Goal: Task Accomplishment & Management: Complete application form

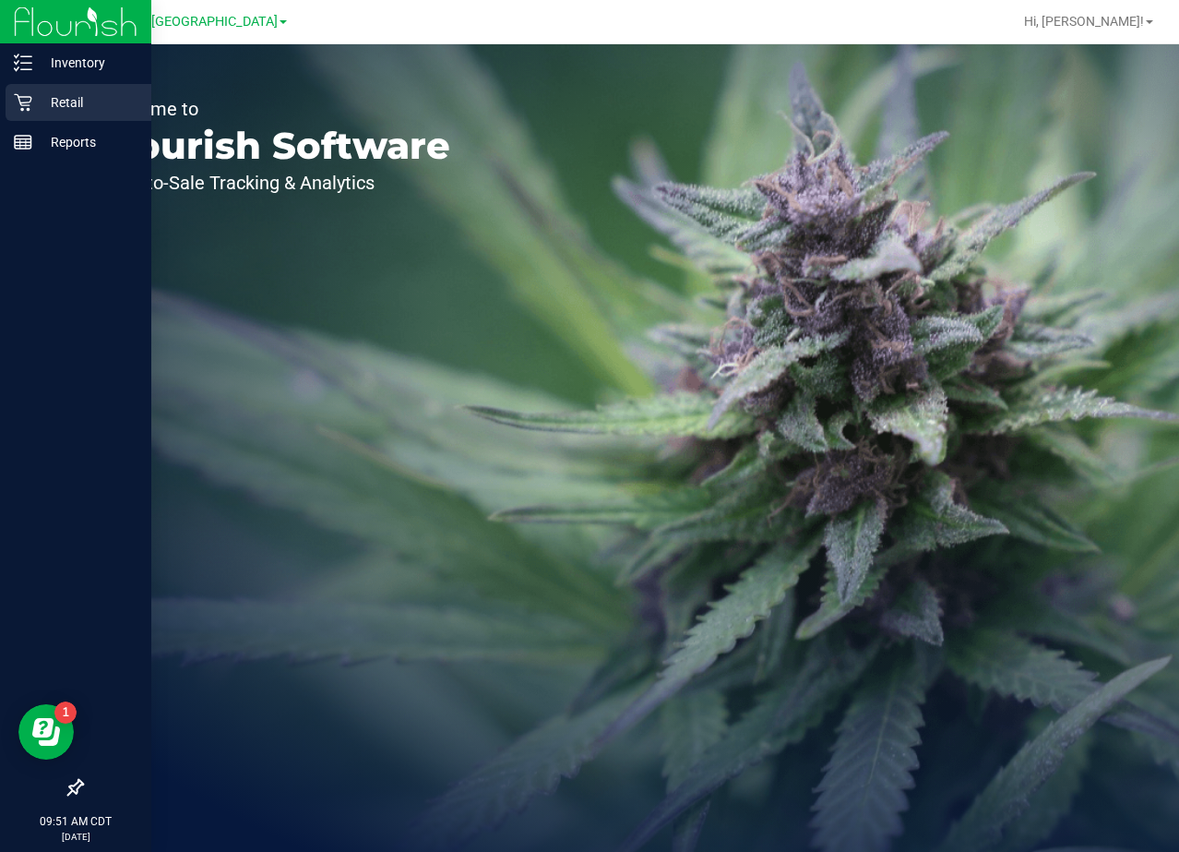
click at [12, 100] on div "Retail" at bounding box center [79, 102] width 146 height 37
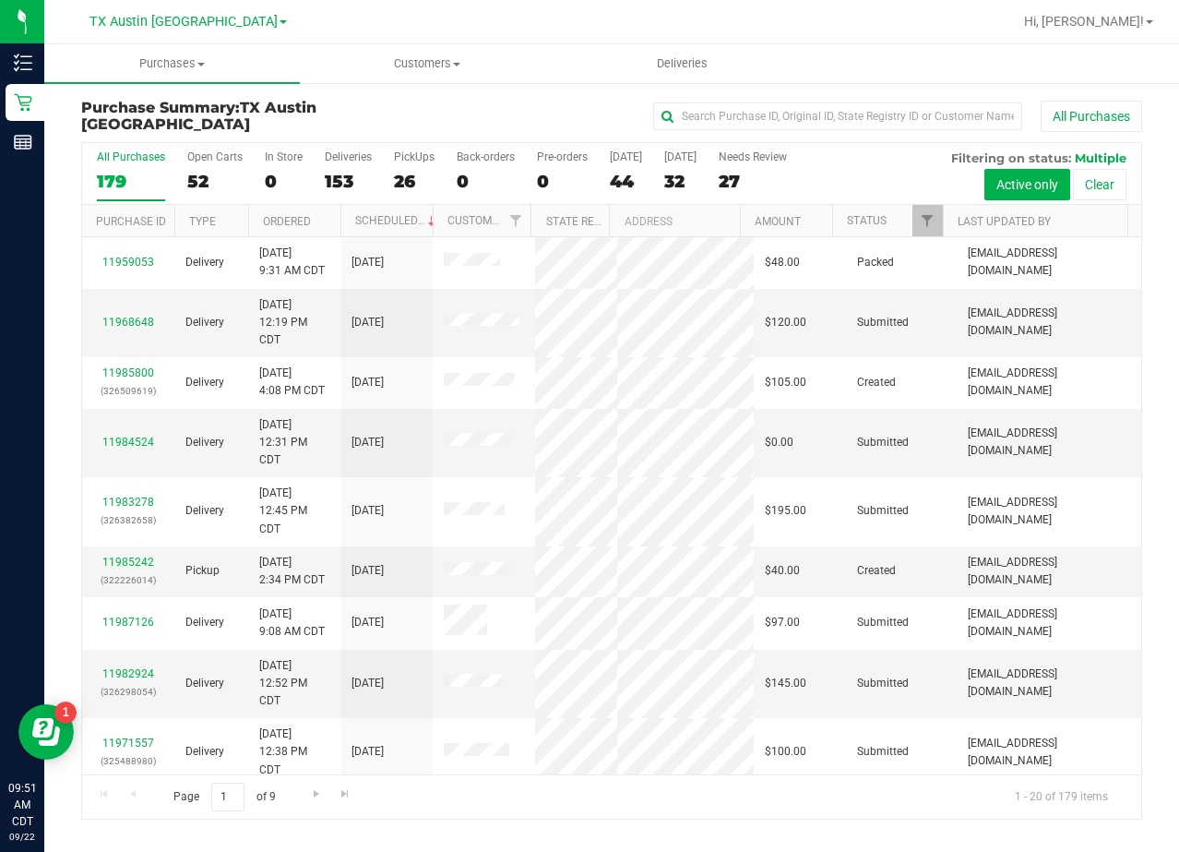
click at [205, 12] on link "TX Austin [GEOGRAPHIC_DATA]" at bounding box center [188, 21] width 197 height 18
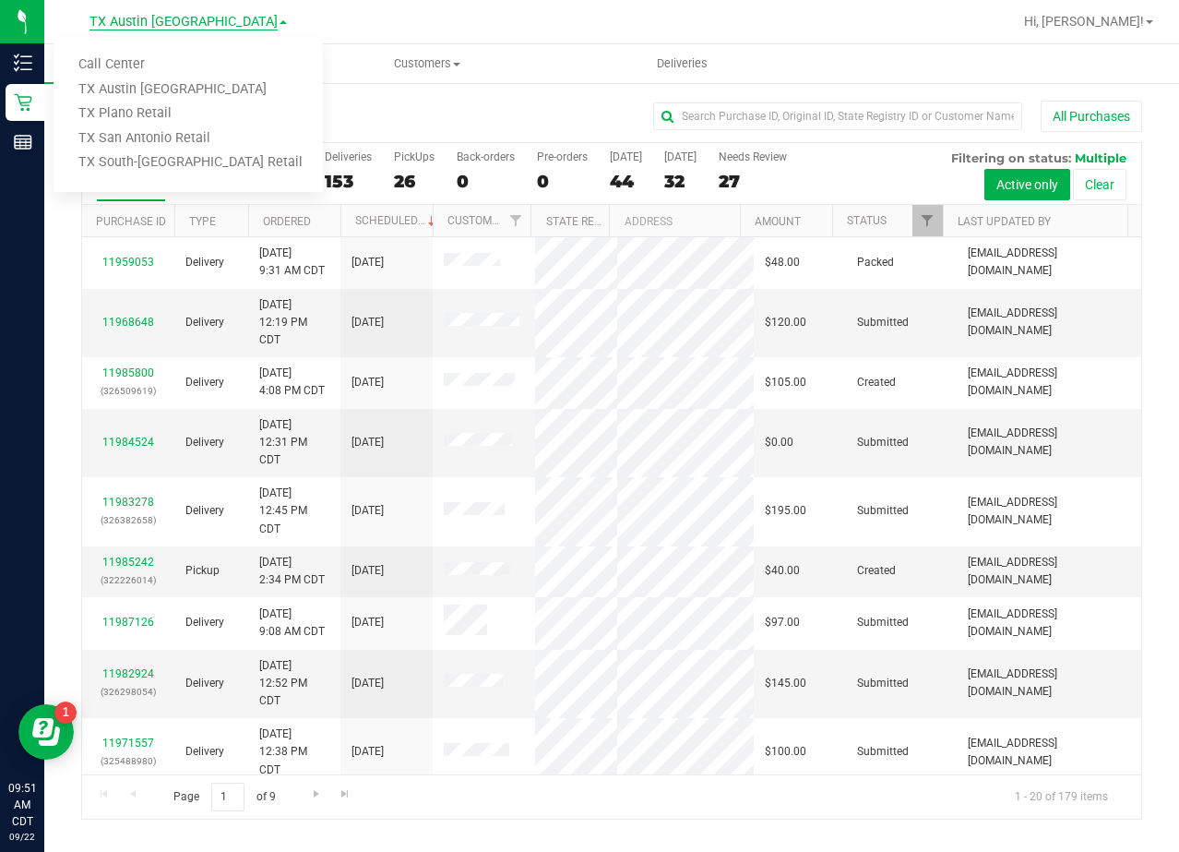
click at [208, 21] on span "TX Austin [GEOGRAPHIC_DATA]" at bounding box center [184, 22] width 188 height 17
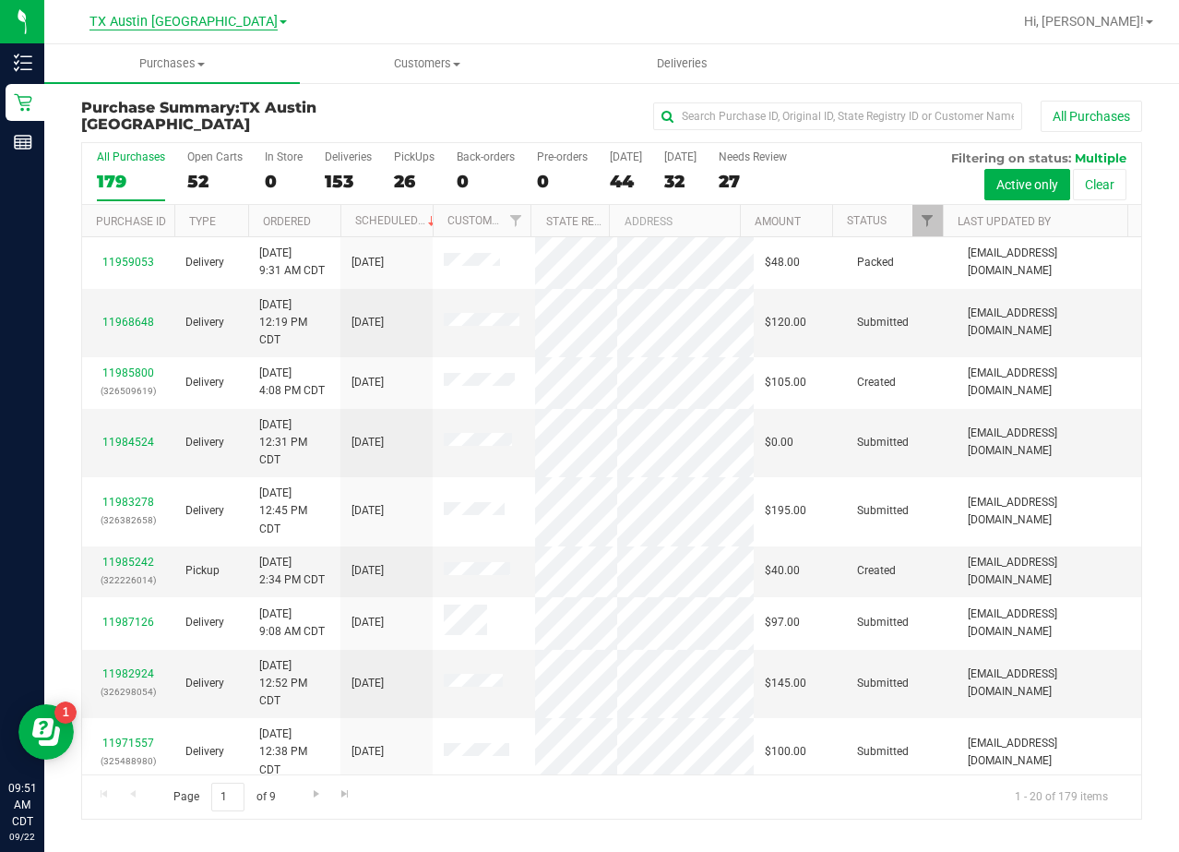
click at [205, 14] on span "TX Austin [GEOGRAPHIC_DATA]" at bounding box center [184, 22] width 188 height 17
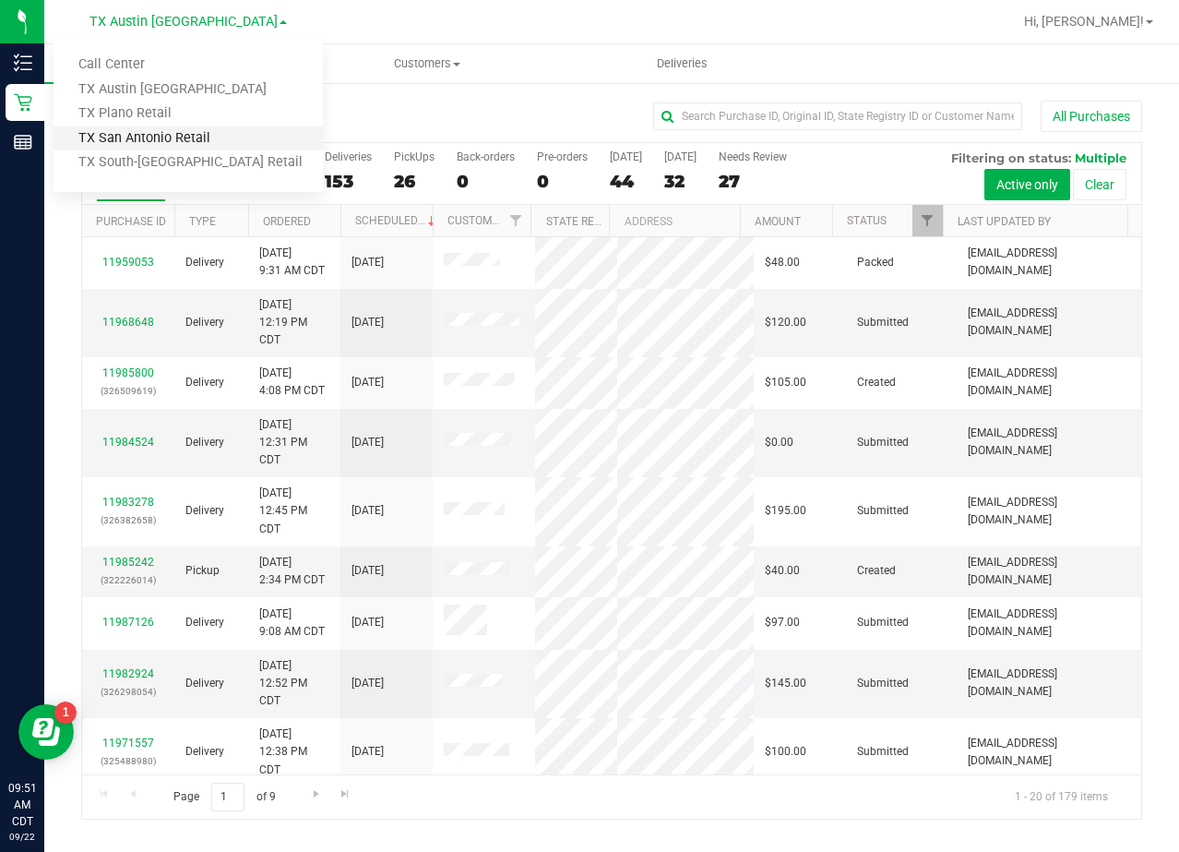
click at [165, 137] on link "TX San Antonio Retail" at bounding box center [188, 138] width 269 height 25
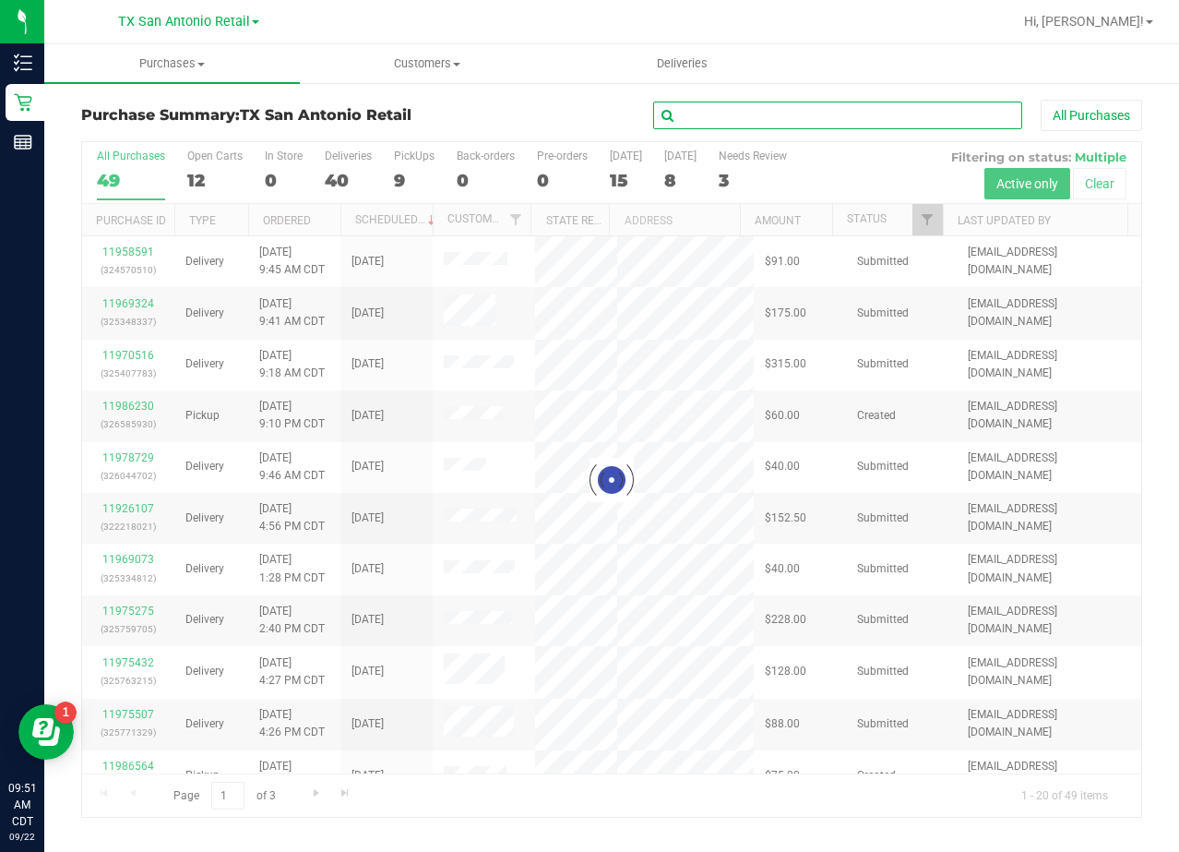
click at [735, 117] on input "text" at bounding box center [837, 116] width 369 height 28
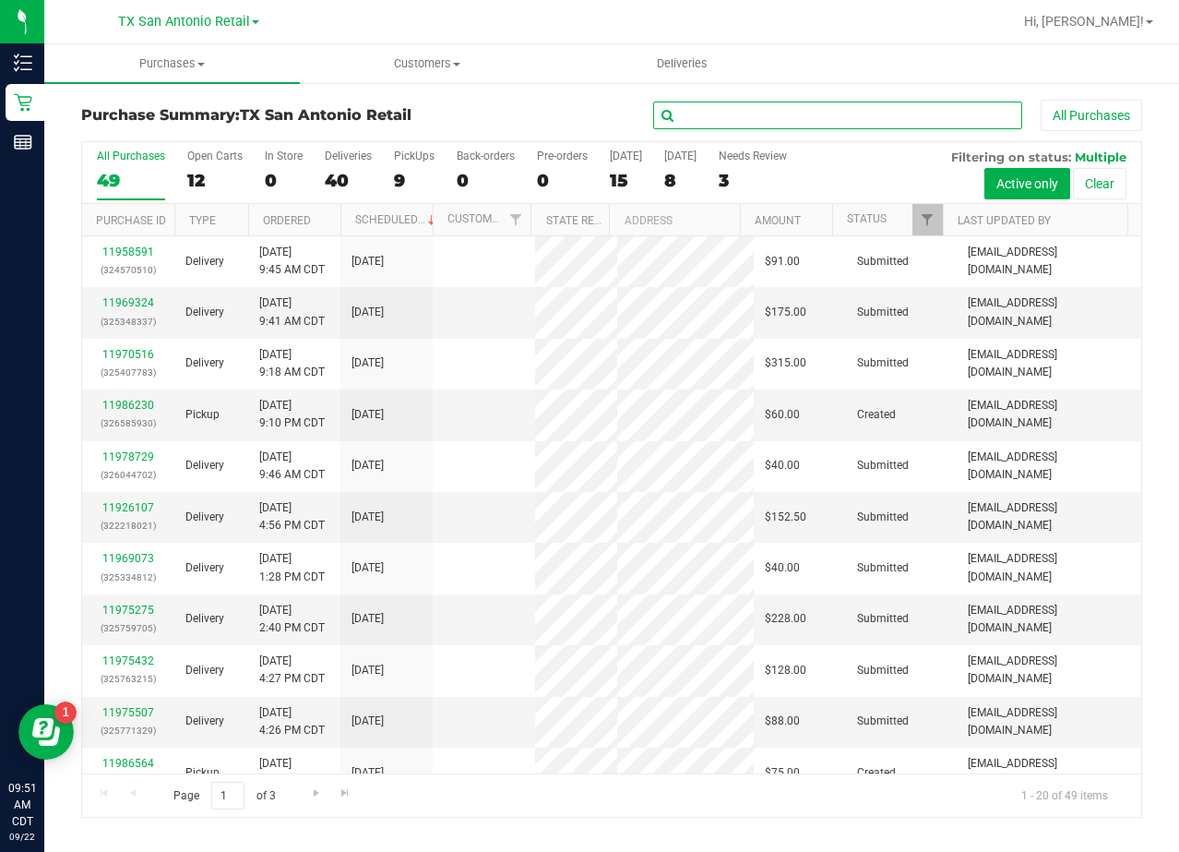
paste input "Lora Wataha"
type input "Lora Wataha"
click at [564, 107] on div "Lora Wataha All Purchases" at bounding box center [789, 115] width 708 height 31
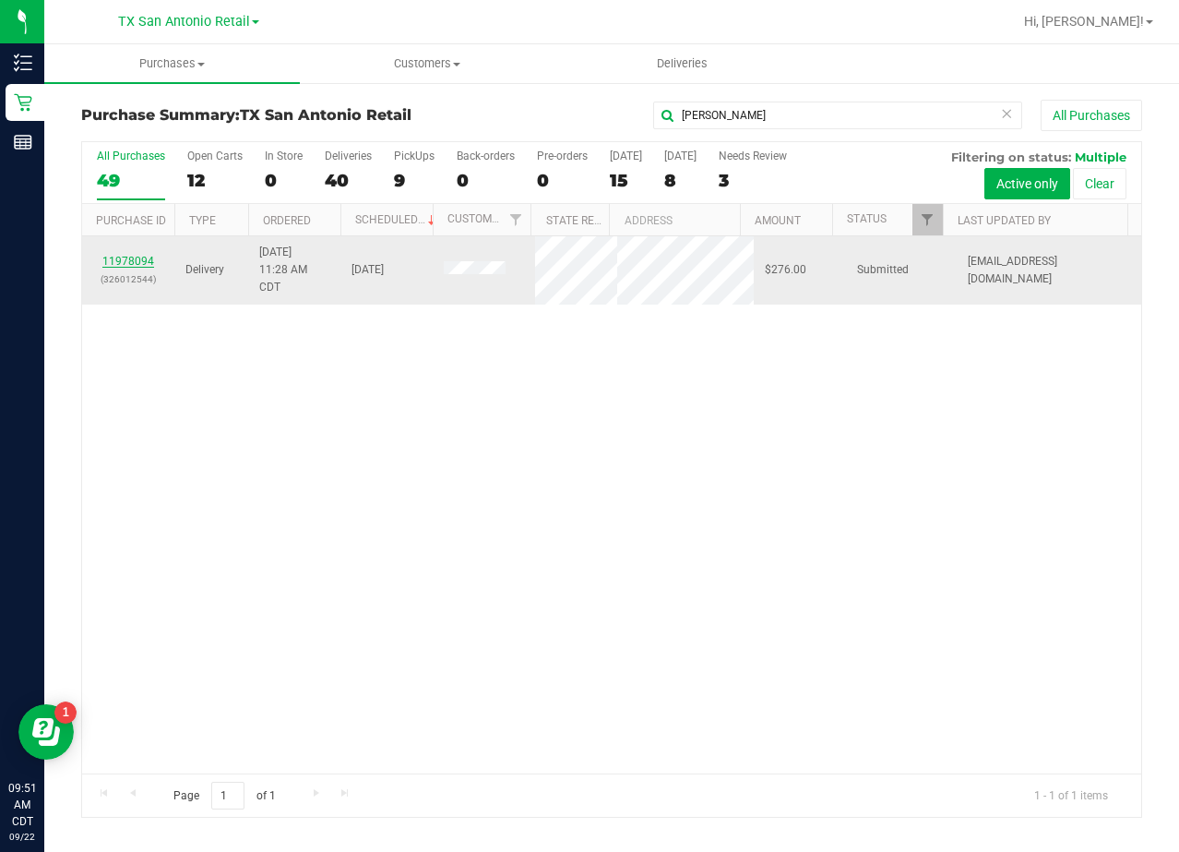
click at [118, 266] on link "11978094" at bounding box center [128, 261] width 52 height 13
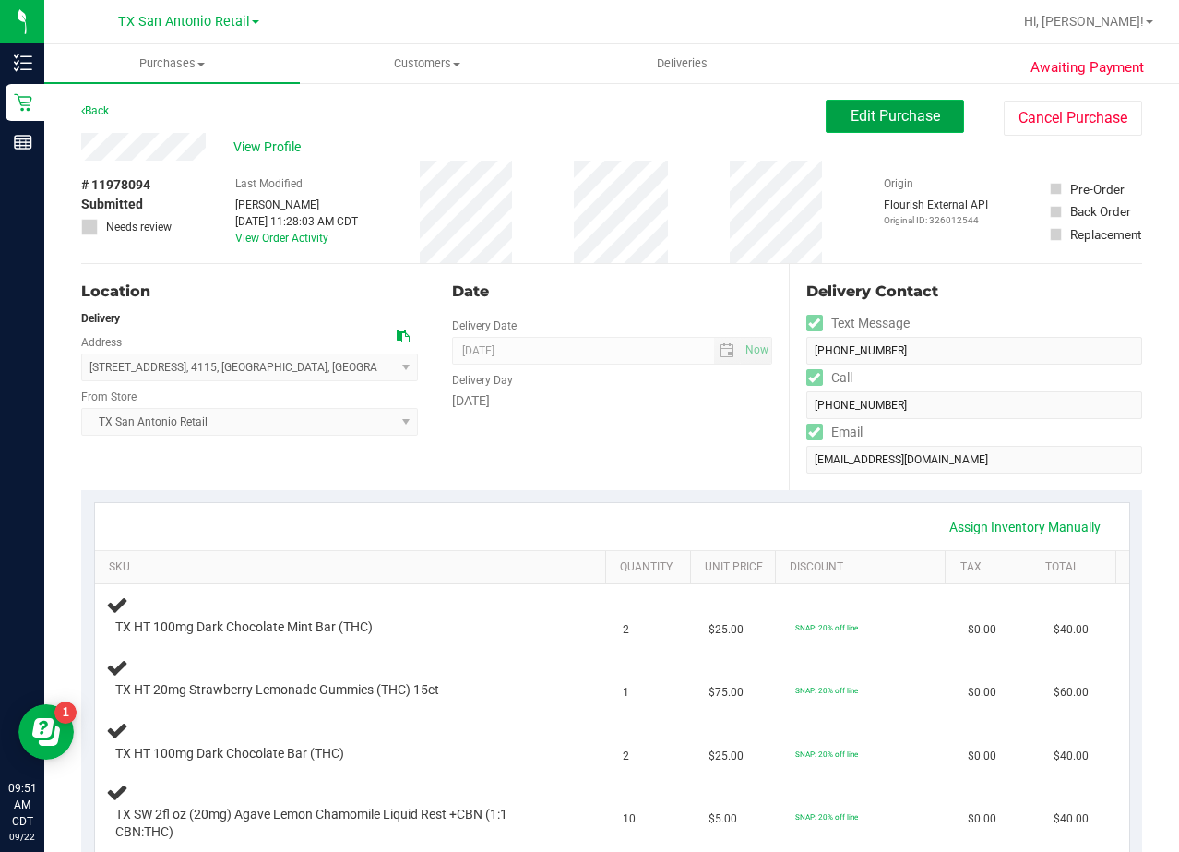
click at [855, 129] on button "Edit Purchase" at bounding box center [895, 116] width 138 height 33
click at [673, 121] on div "Back Edit Purchase Cancel Purchase" at bounding box center [611, 116] width 1061 height 33
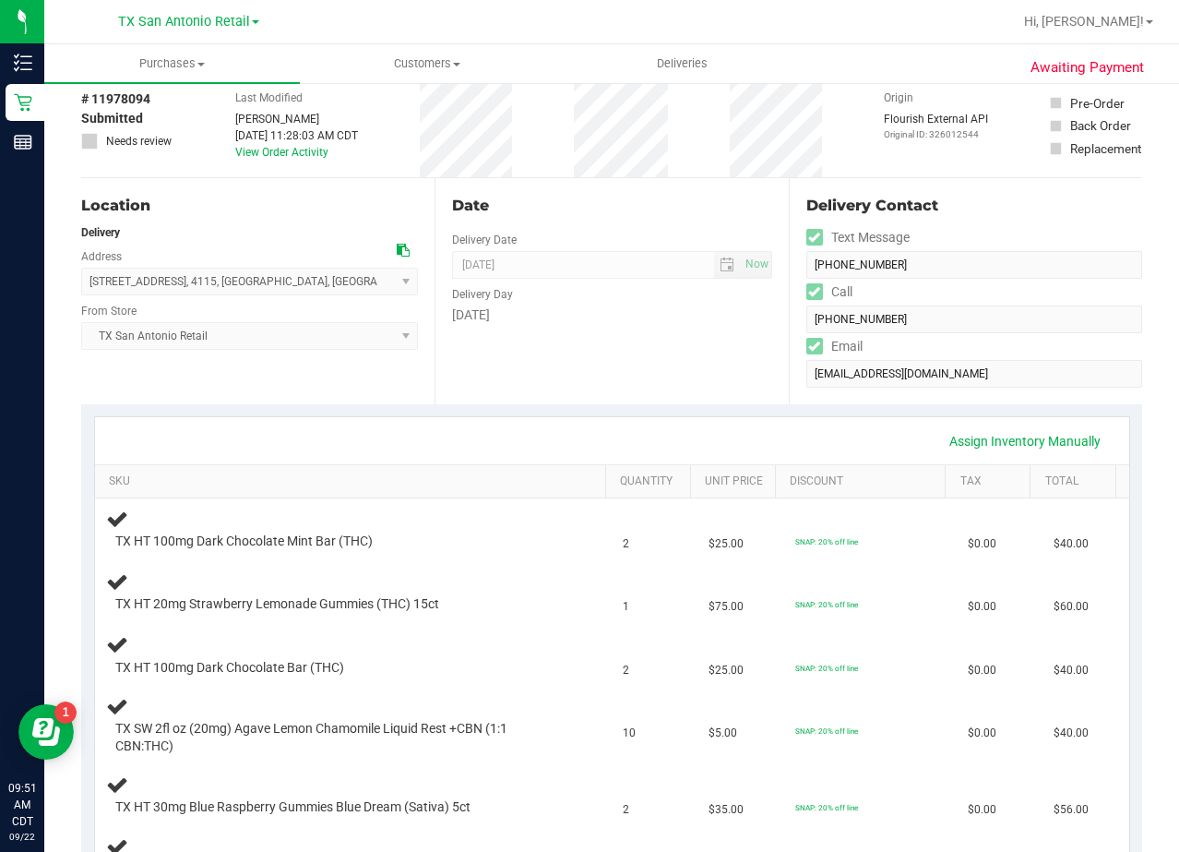
scroll to position [185, 0]
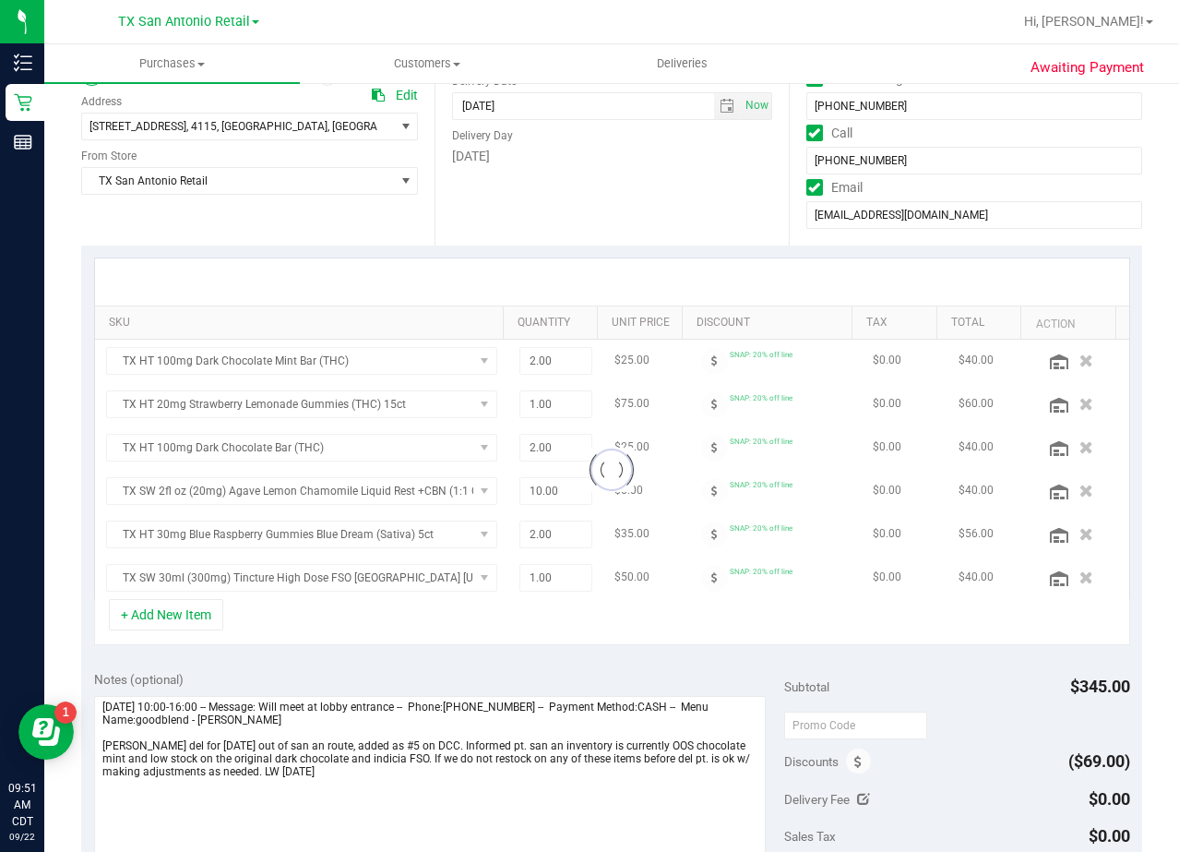
scroll to position [277, 0]
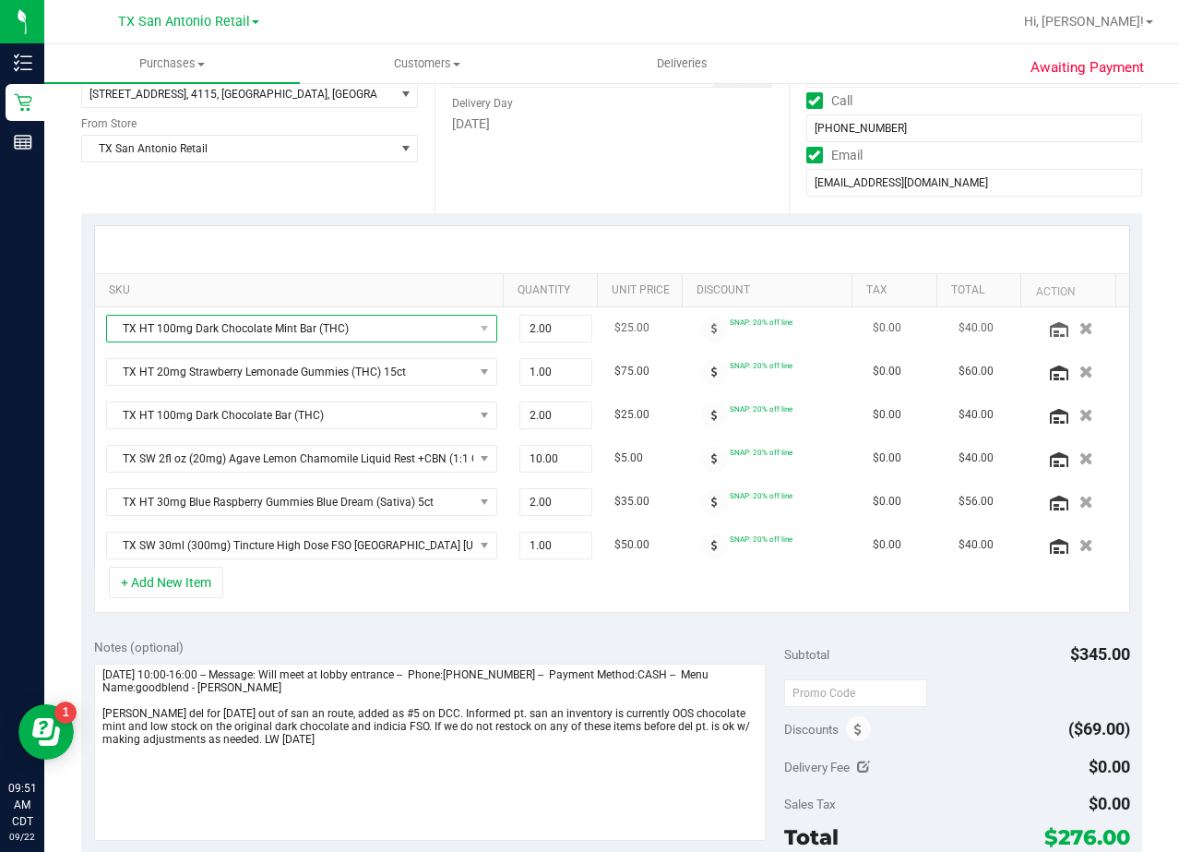
click at [340, 341] on span "TX HT 100mg Dark Chocolate Mint Bar (THC)" at bounding box center [290, 329] width 366 height 26
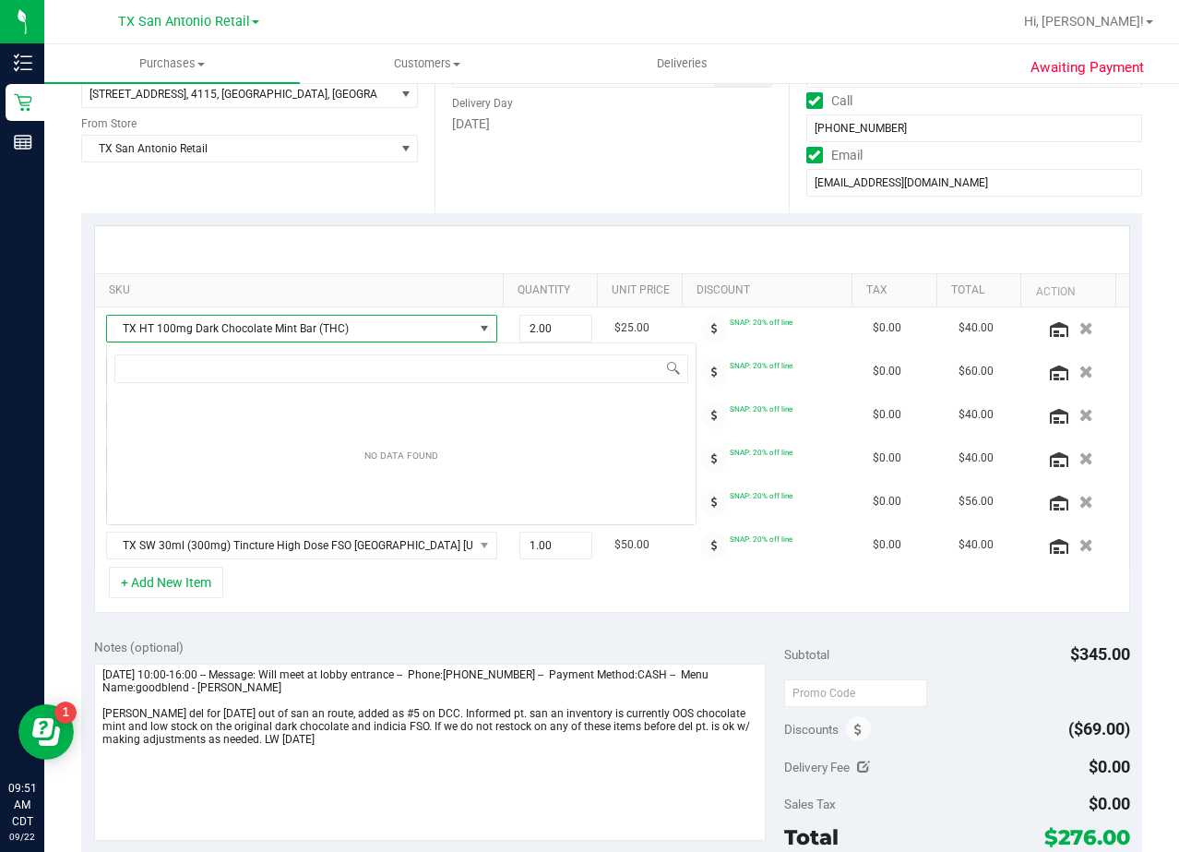
scroll to position [28, 381]
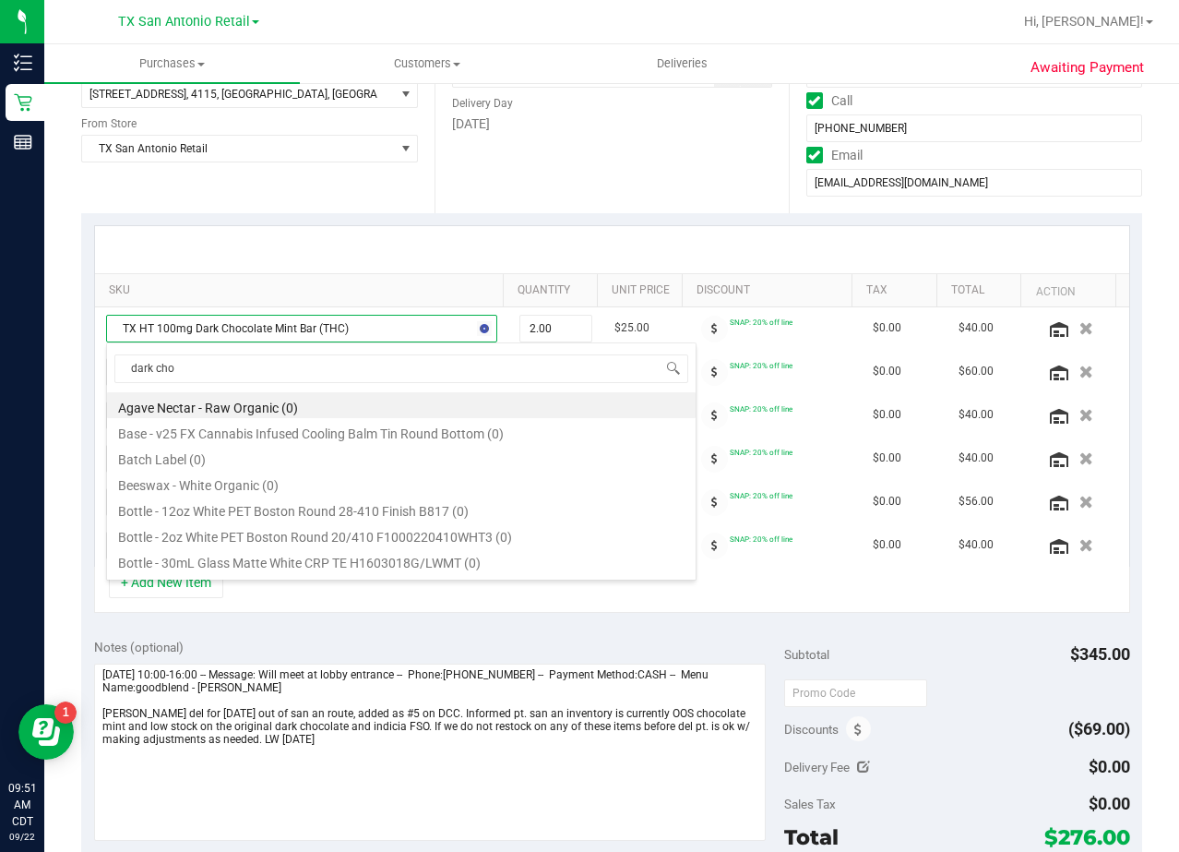
type input "dark choc"
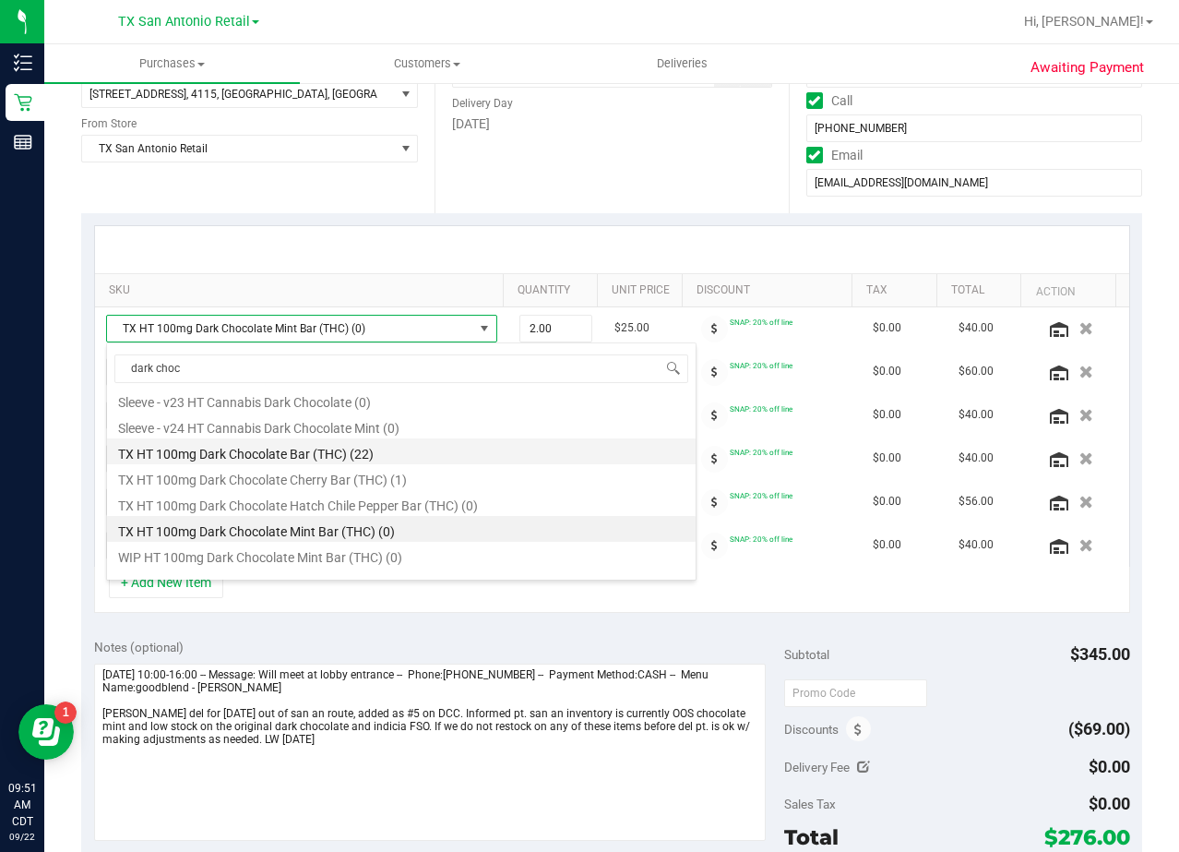
scroll to position [317, 0]
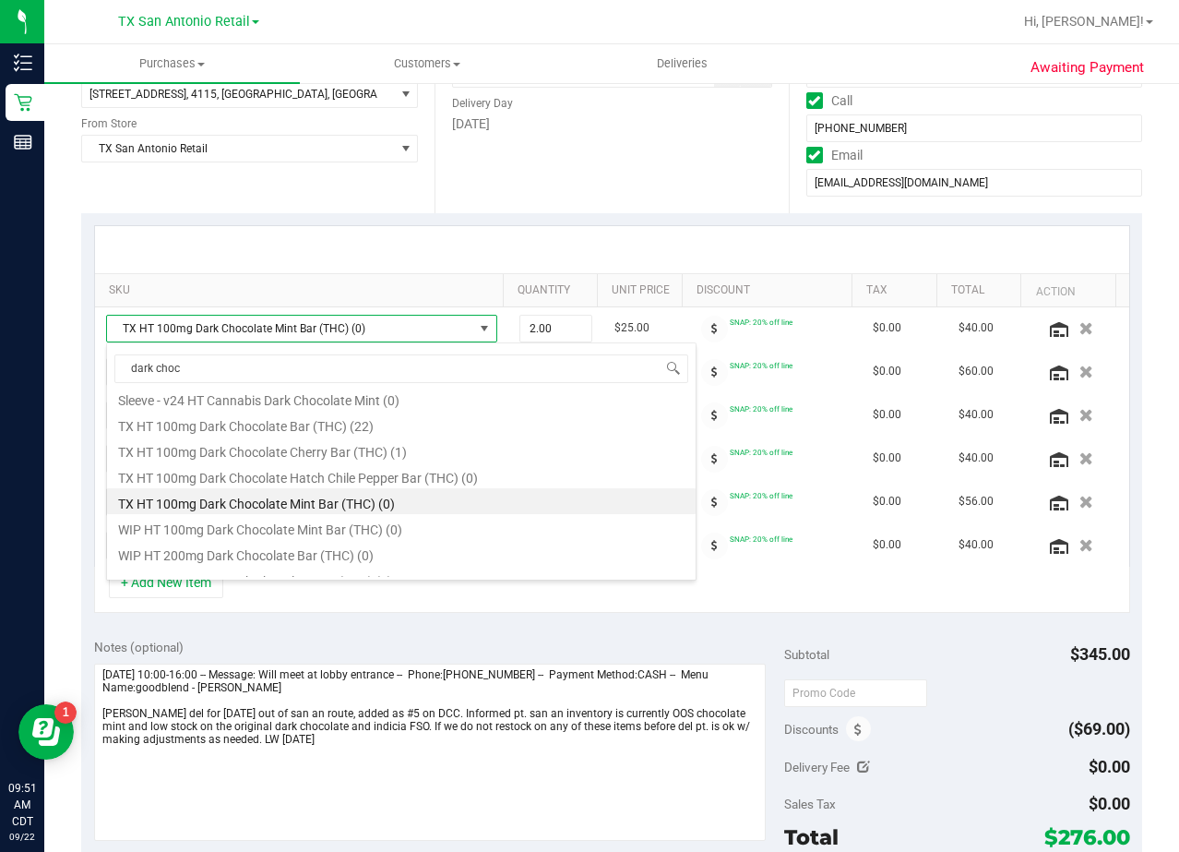
click at [568, 172] on div "Date Delivery Date [DATE] Now [DATE] 08:00 AM Now Delivery Day [DATE]" at bounding box center [611, 100] width 353 height 226
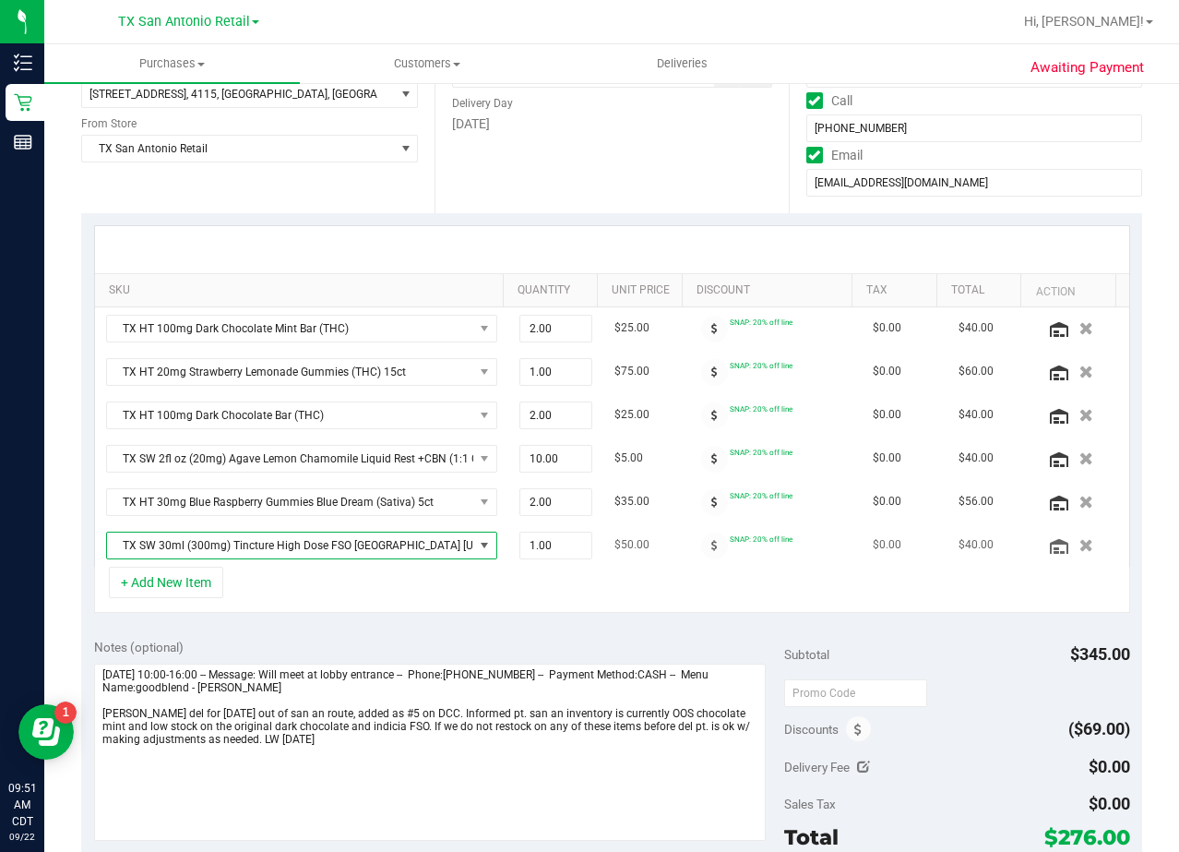
click at [317, 543] on span "TX SW 30ml (300mg) Tincture High Dose FSO TX Georgia Smallz (Indica)" at bounding box center [290, 545] width 366 height 26
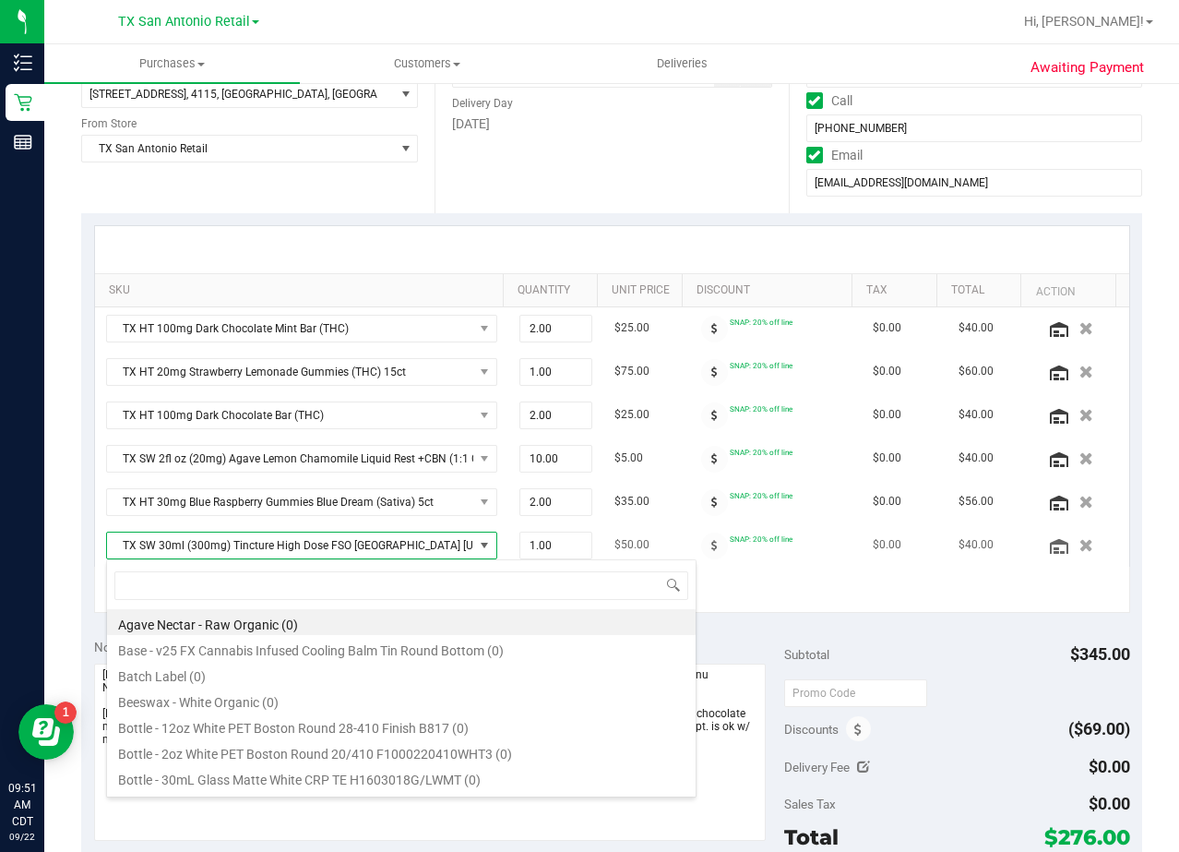
scroll to position [28, 371]
type input "high dose"
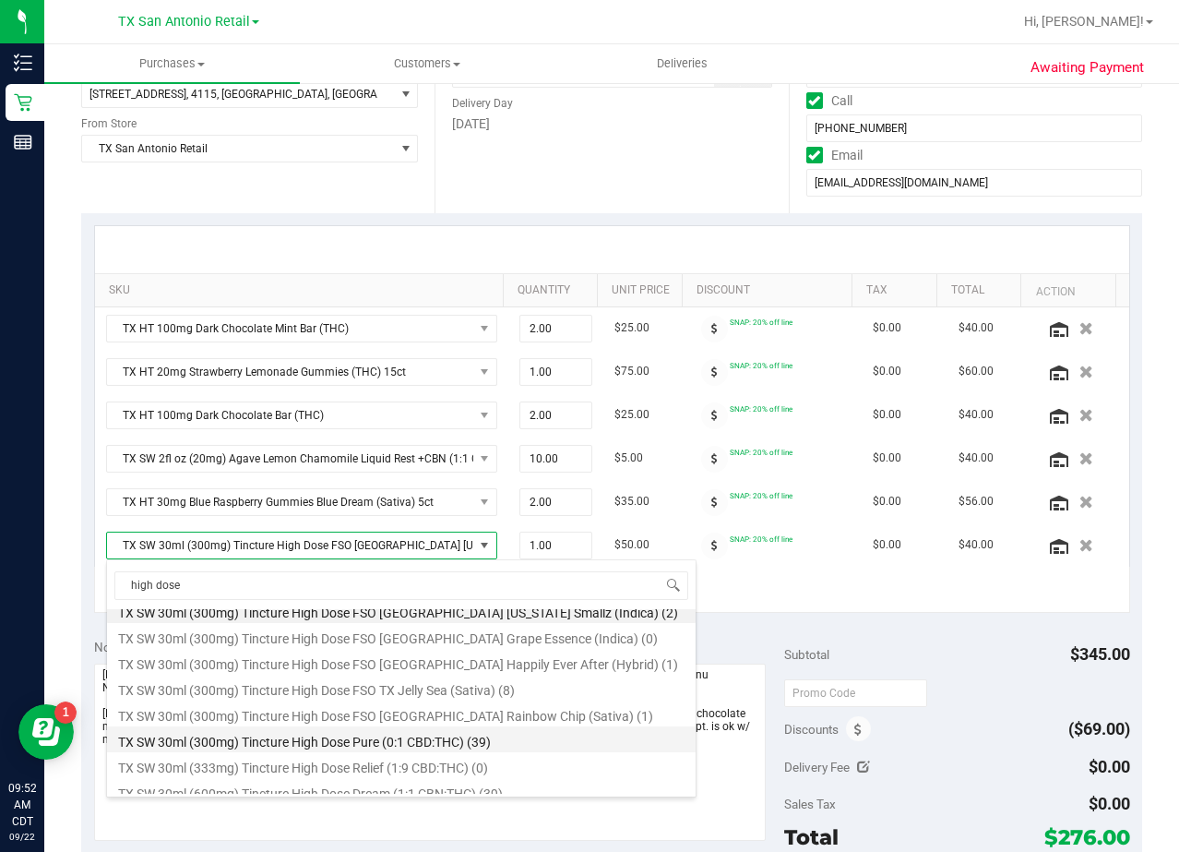
scroll to position [292, 0]
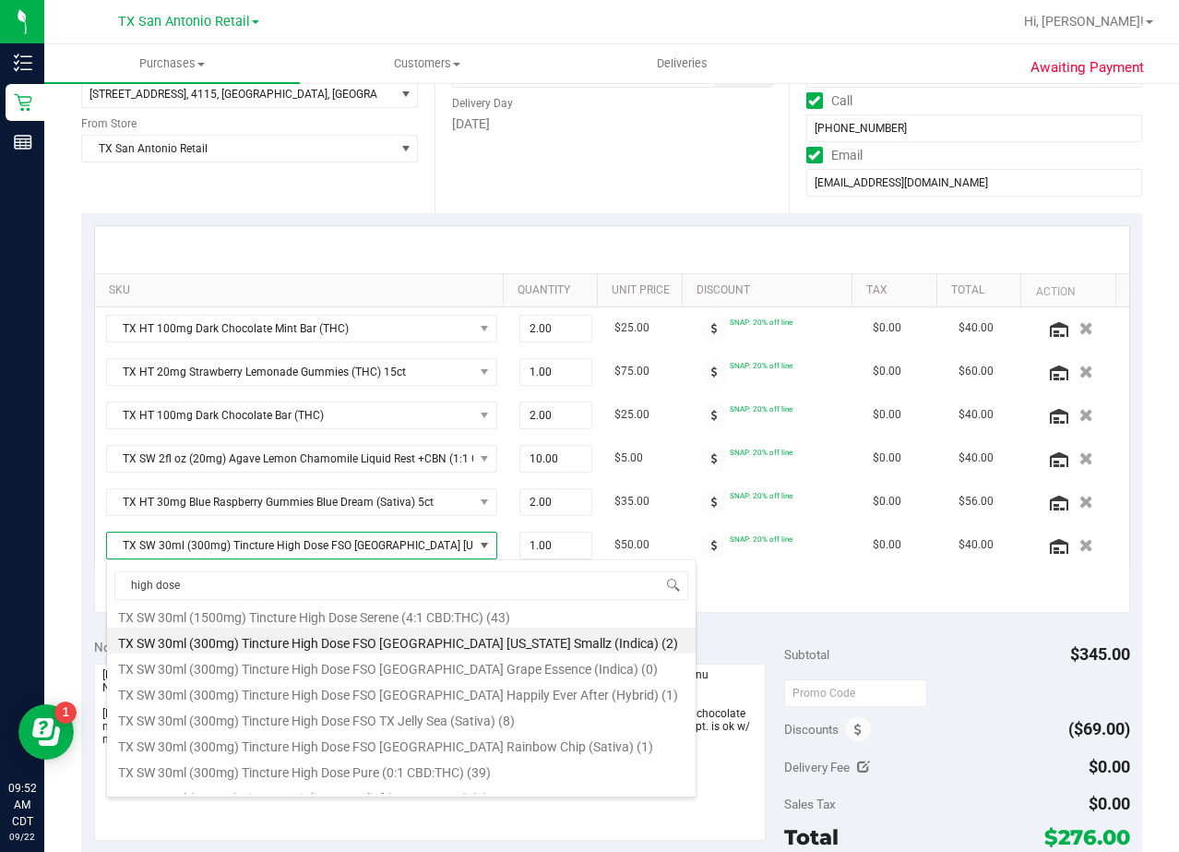
click at [584, 187] on div "Date Delivery Date [DATE] Now [DATE] 08:00 AM Now Delivery Day [DATE]" at bounding box center [611, 100] width 353 height 226
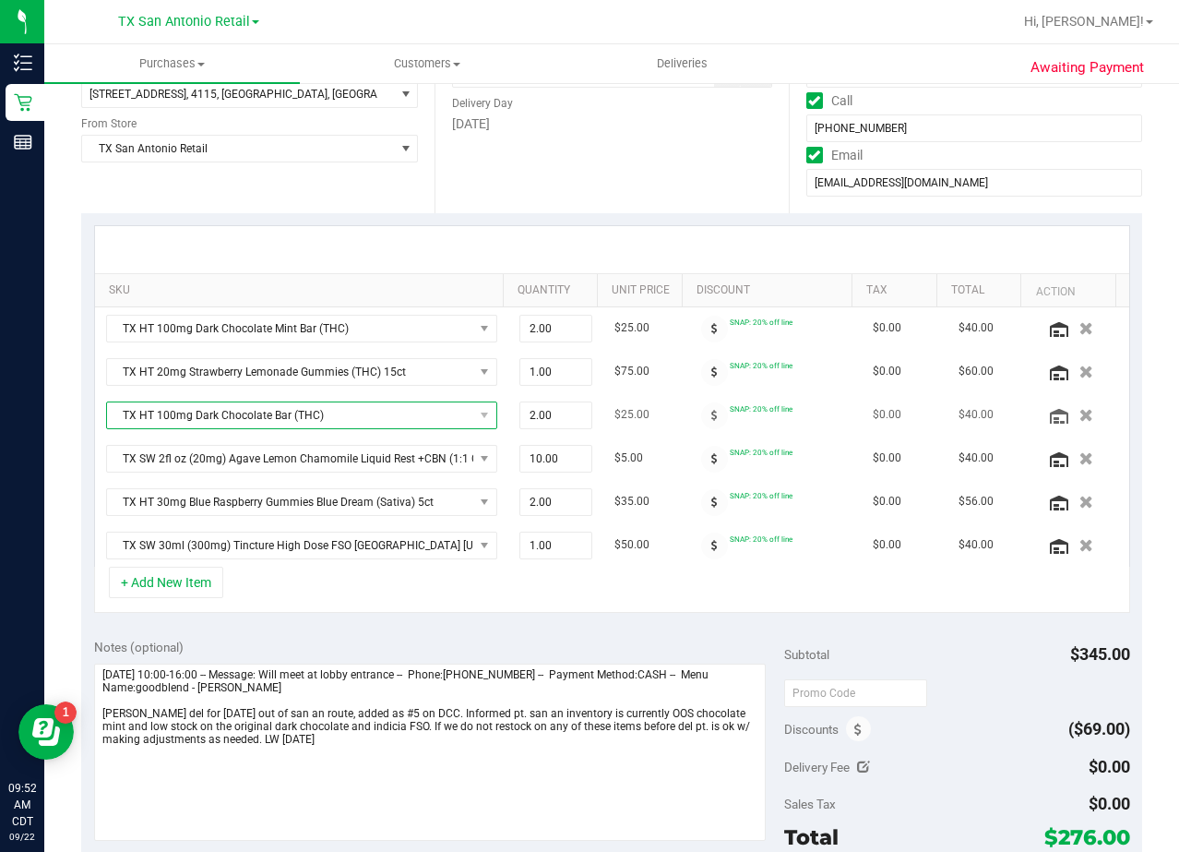
click at [319, 414] on span "TX HT 100mg Dark Chocolate Bar (THC)" at bounding box center [290, 415] width 366 height 26
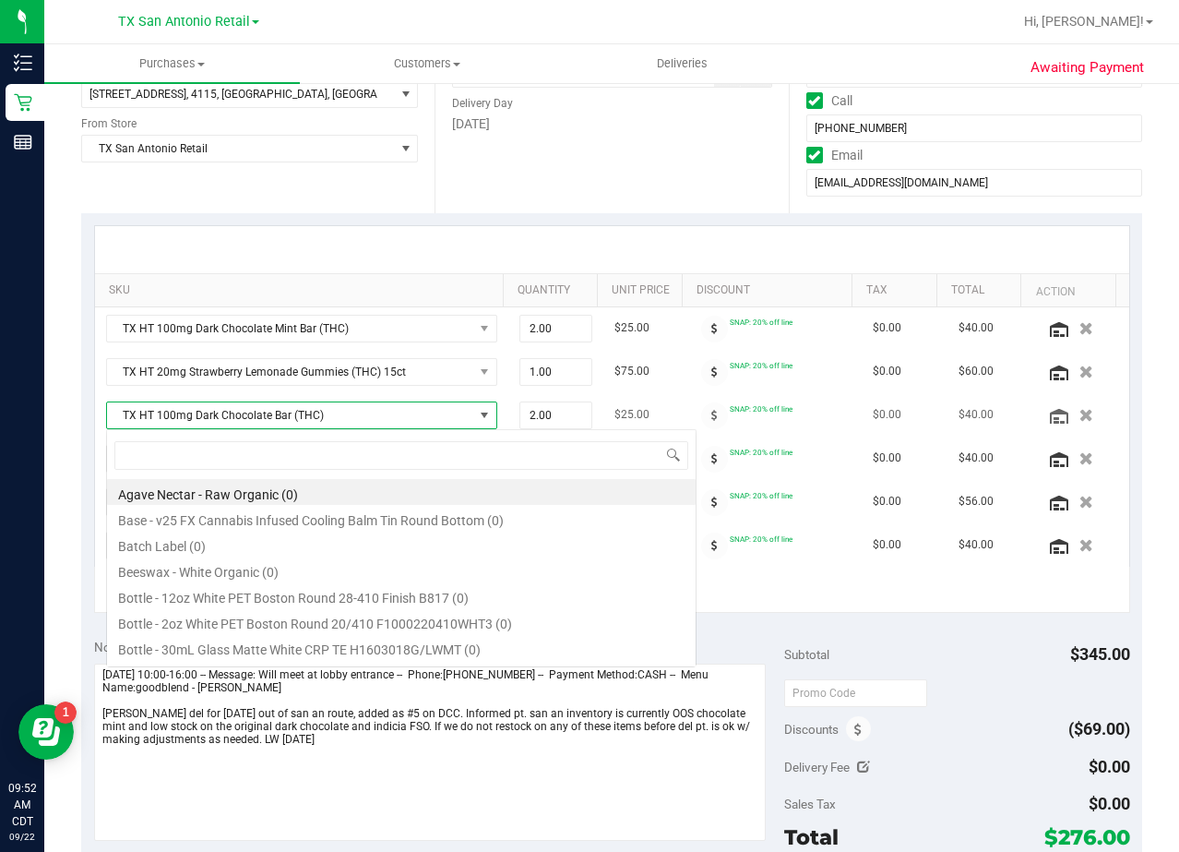
scroll to position [28, 381]
type input "dark choc"
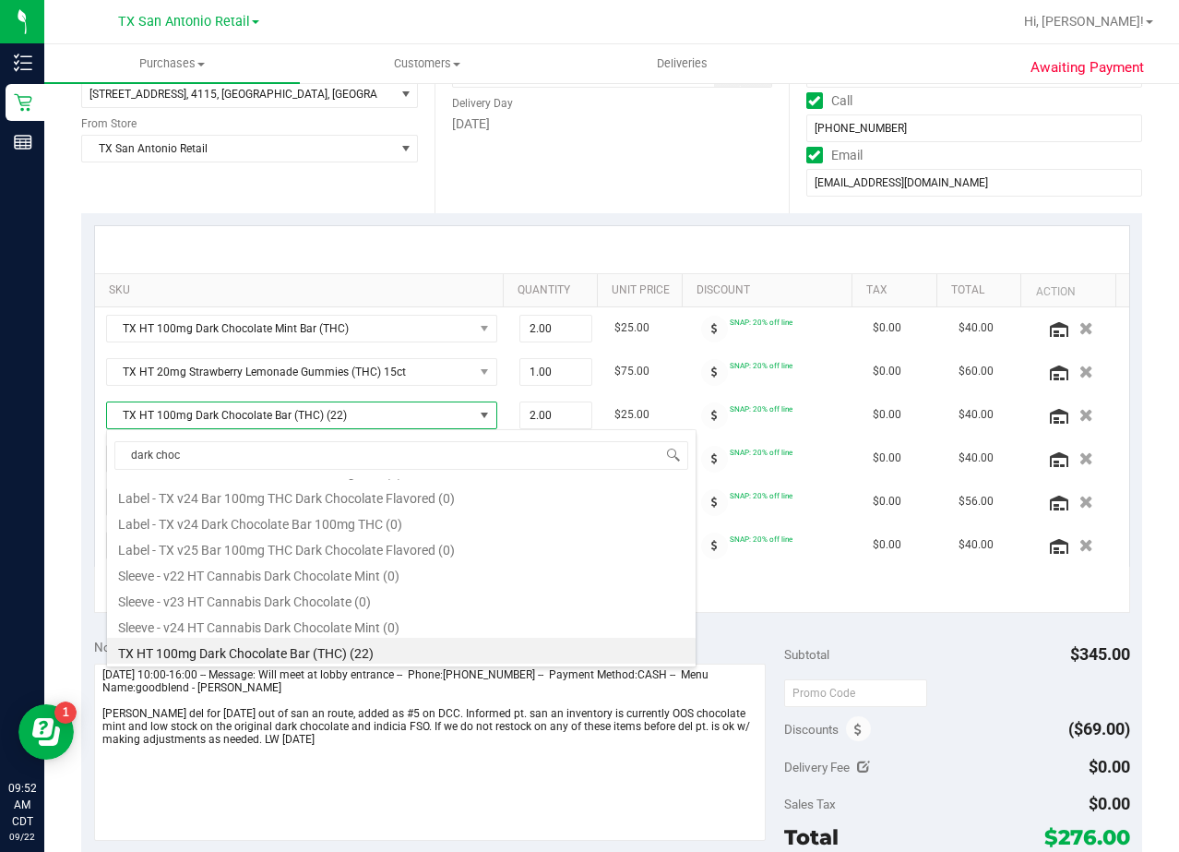
click at [563, 193] on div "Date Delivery Date [DATE] Now [DATE] 08:00 AM Now Delivery Day [DATE]" at bounding box center [611, 100] width 353 height 226
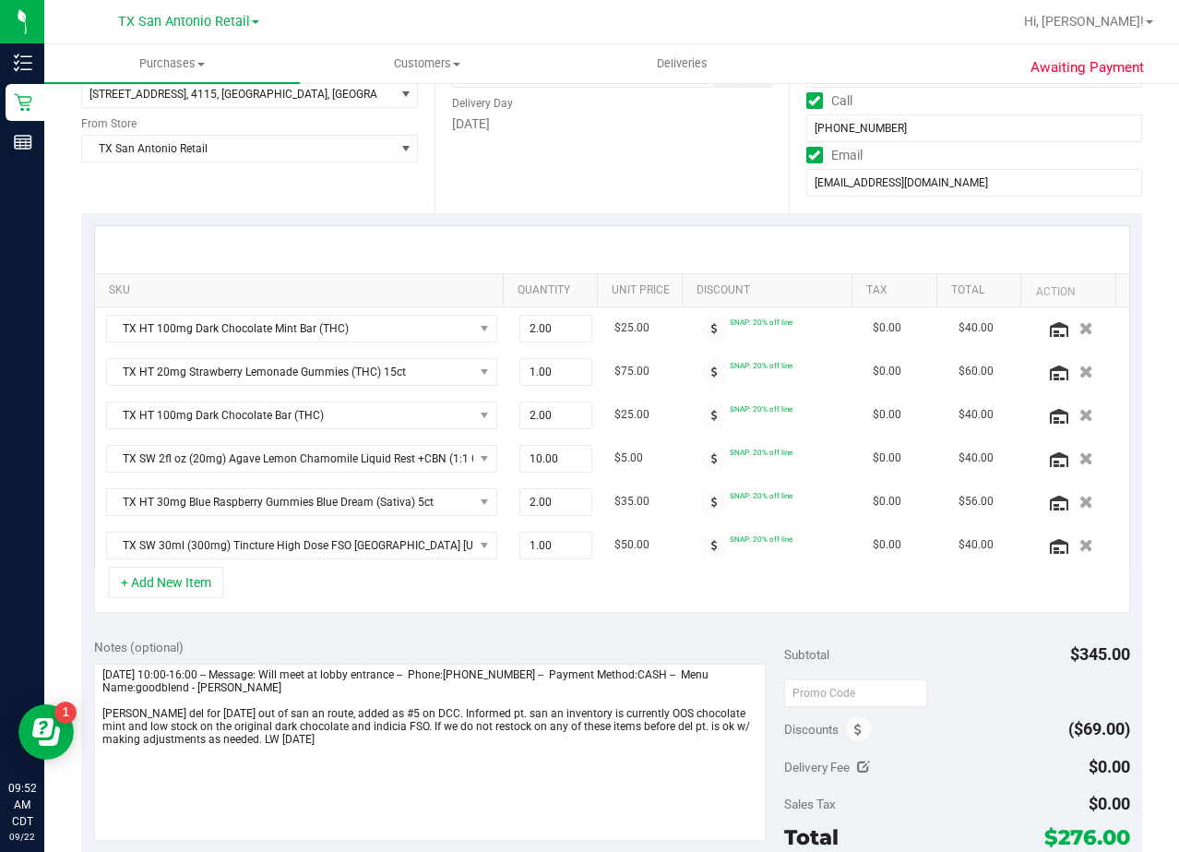
click at [570, 214] on div "SKU Quantity Unit Price Discount Tax Total Action TX HT 100mg Dark Chocolate Mi…" at bounding box center [611, 419] width 1061 height 412
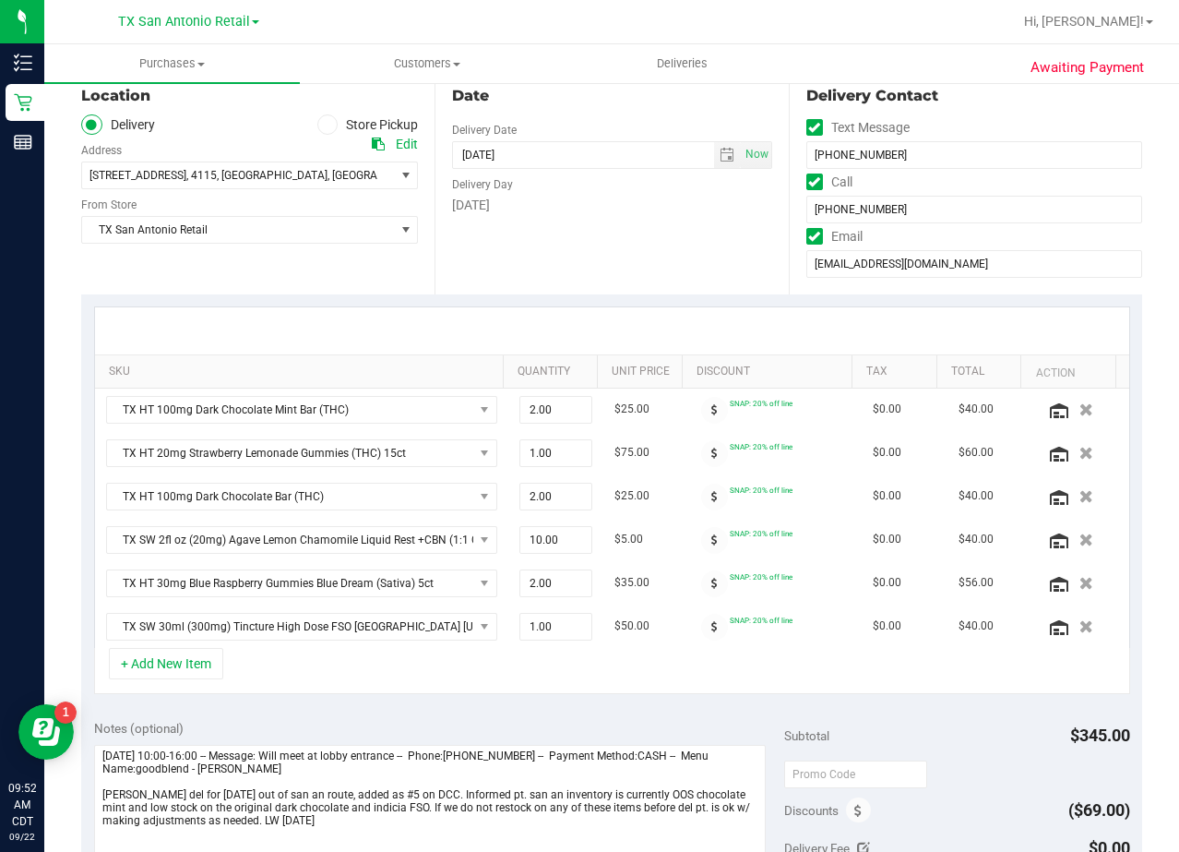
scroll to position [185, 0]
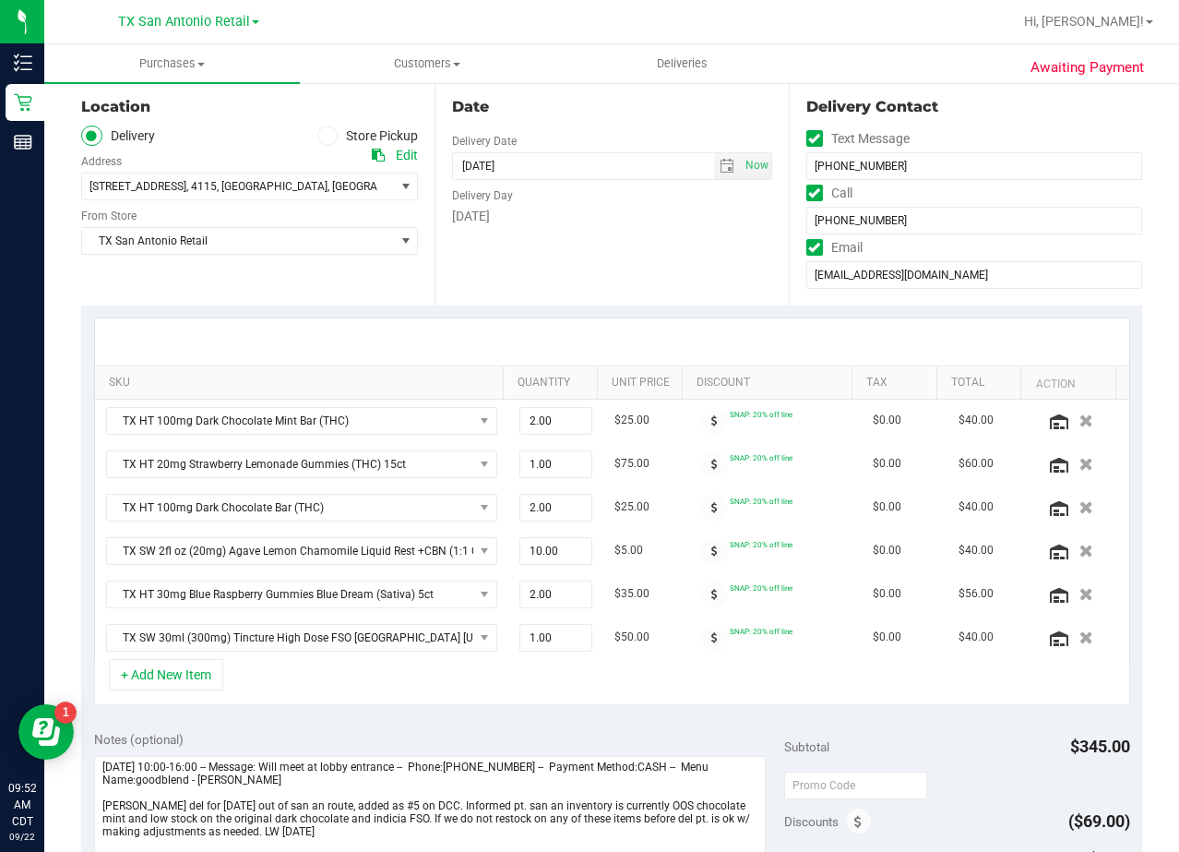
click at [604, 106] on div "Date" at bounding box center [611, 107] width 319 height 22
click at [656, 267] on div "Date Delivery Date [DATE] Now [DATE] 08:00 AM Now Delivery Day [DATE]" at bounding box center [611, 192] width 353 height 226
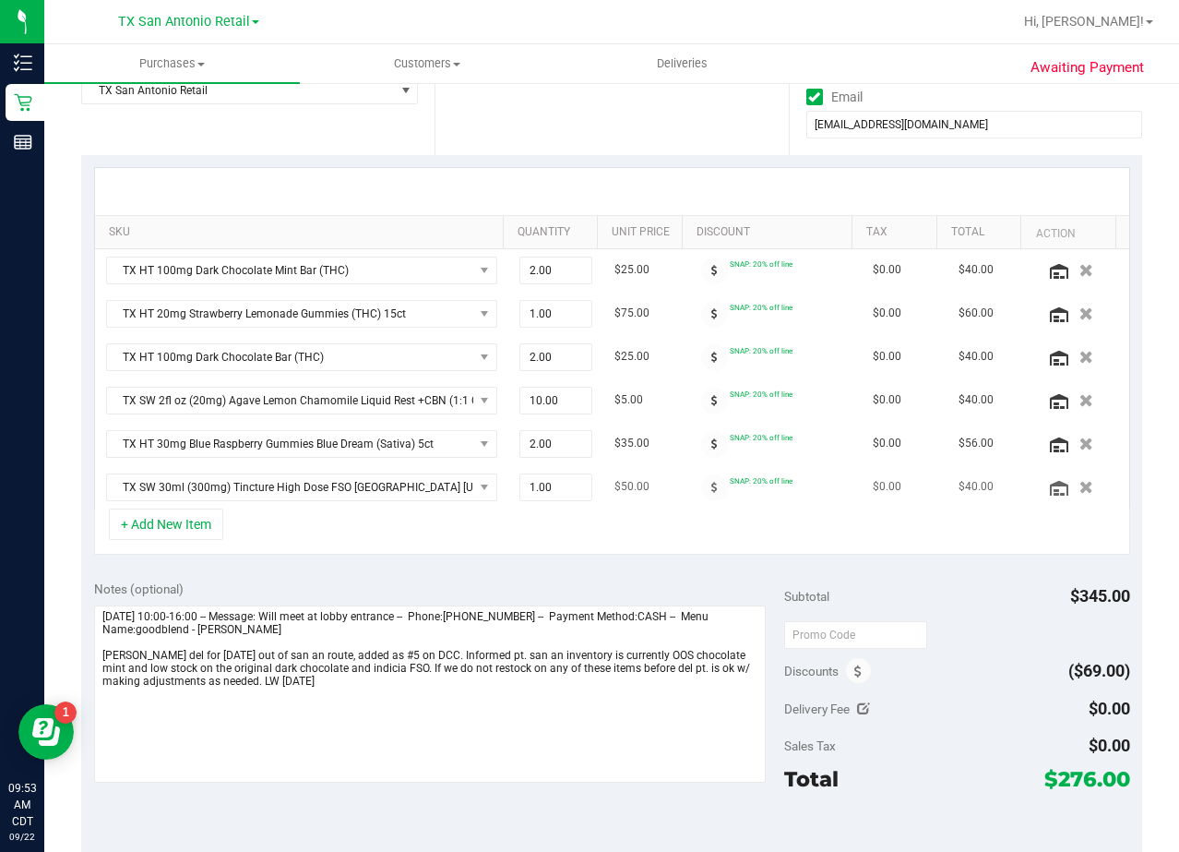
scroll to position [461, 0]
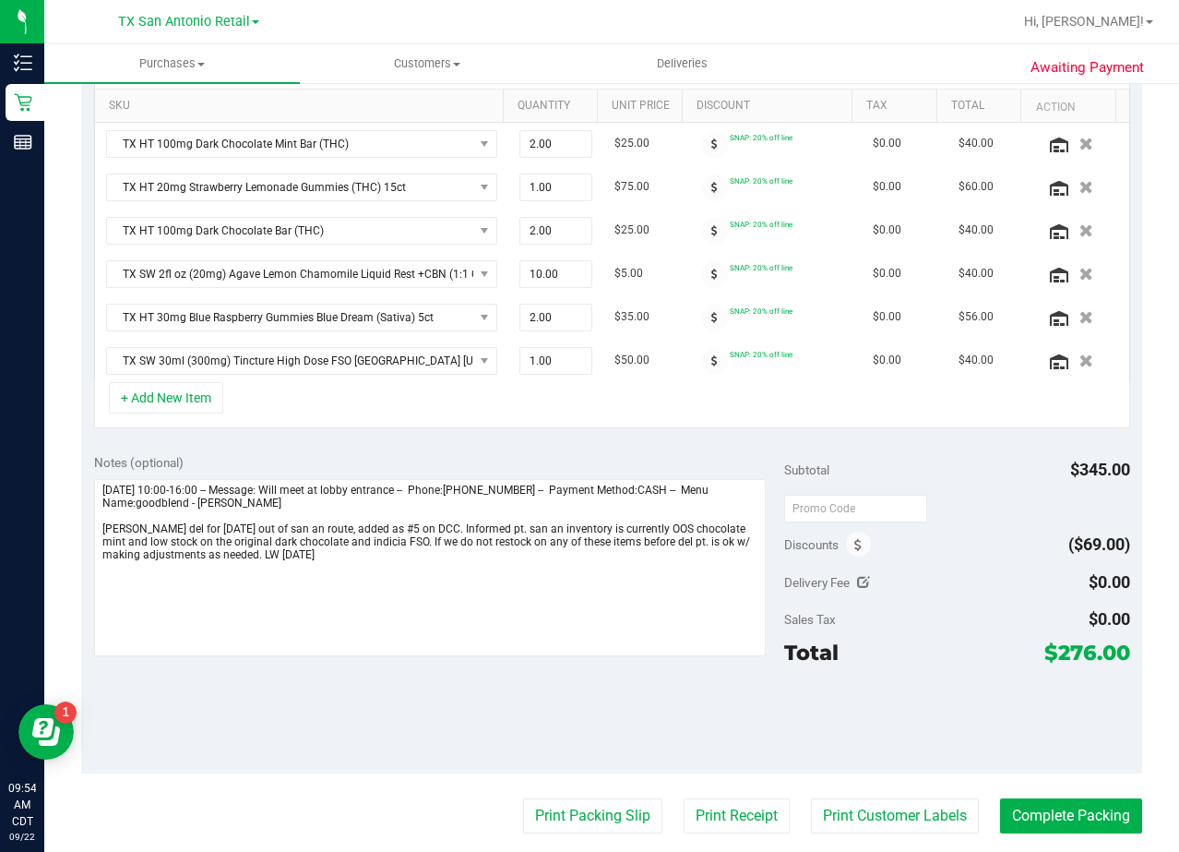
drag, startPoint x: 622, startPoint y: 461, endPoint x: 655, endPoint y: 466, distance: 33.5
click at [622, 461] on div "Notes (optional)" at bounding box center [439, 462] width 691 height 18
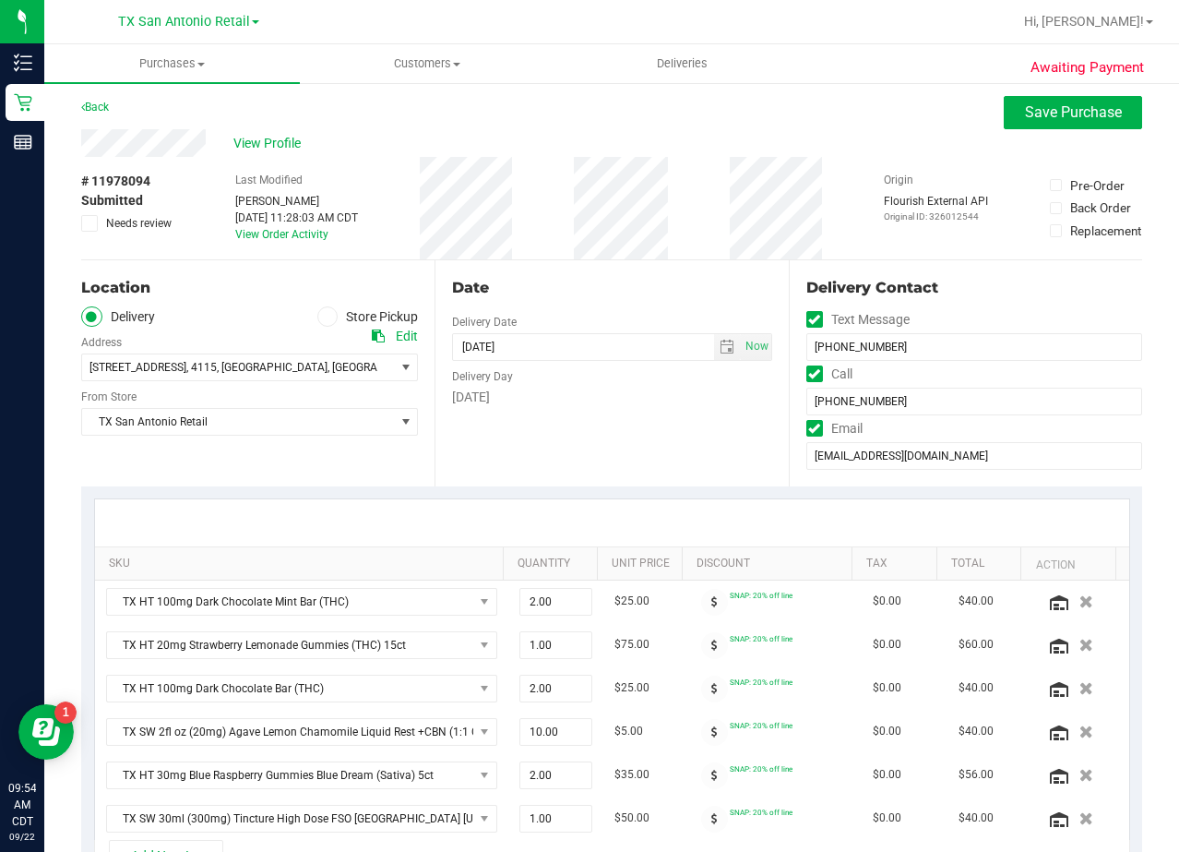
scroll to position [0, 0]
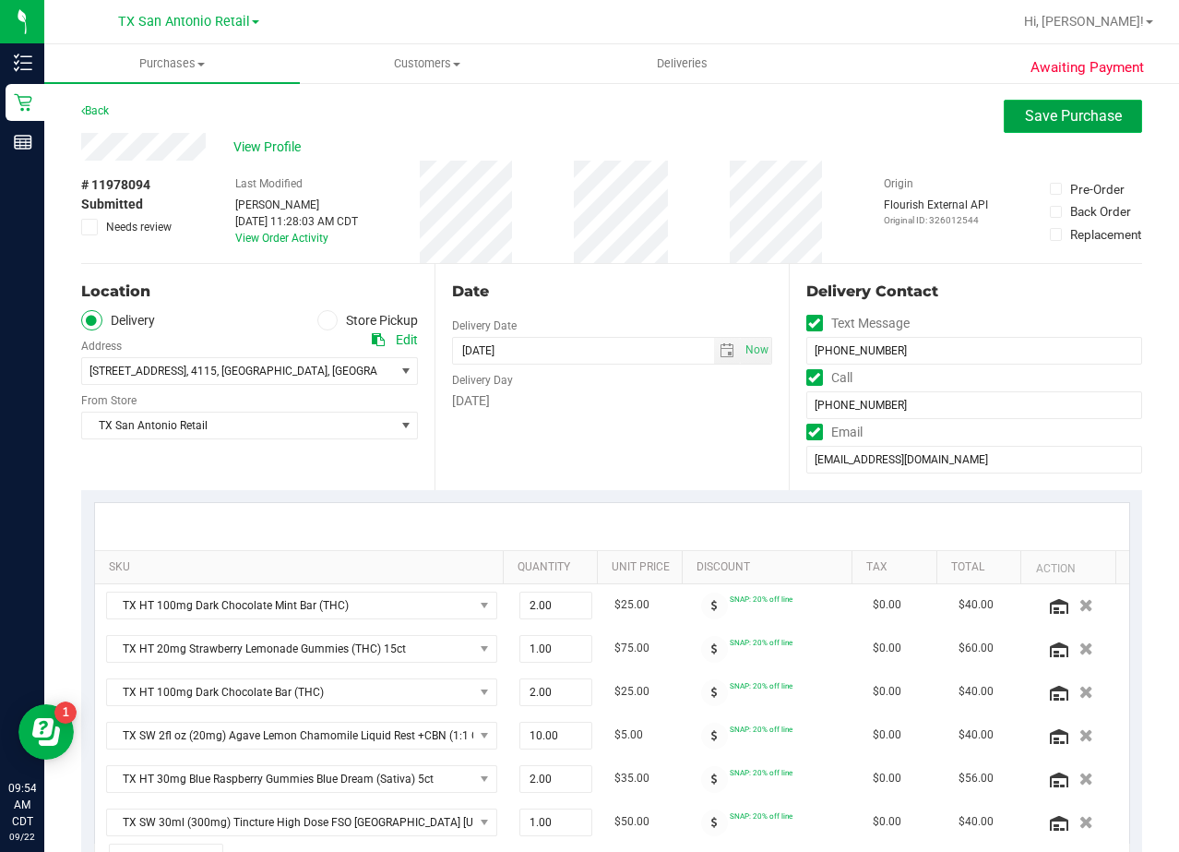
click at [1031, 131] on button "Save Purchase" at bounding box center [1073, 116] width 138 height 33
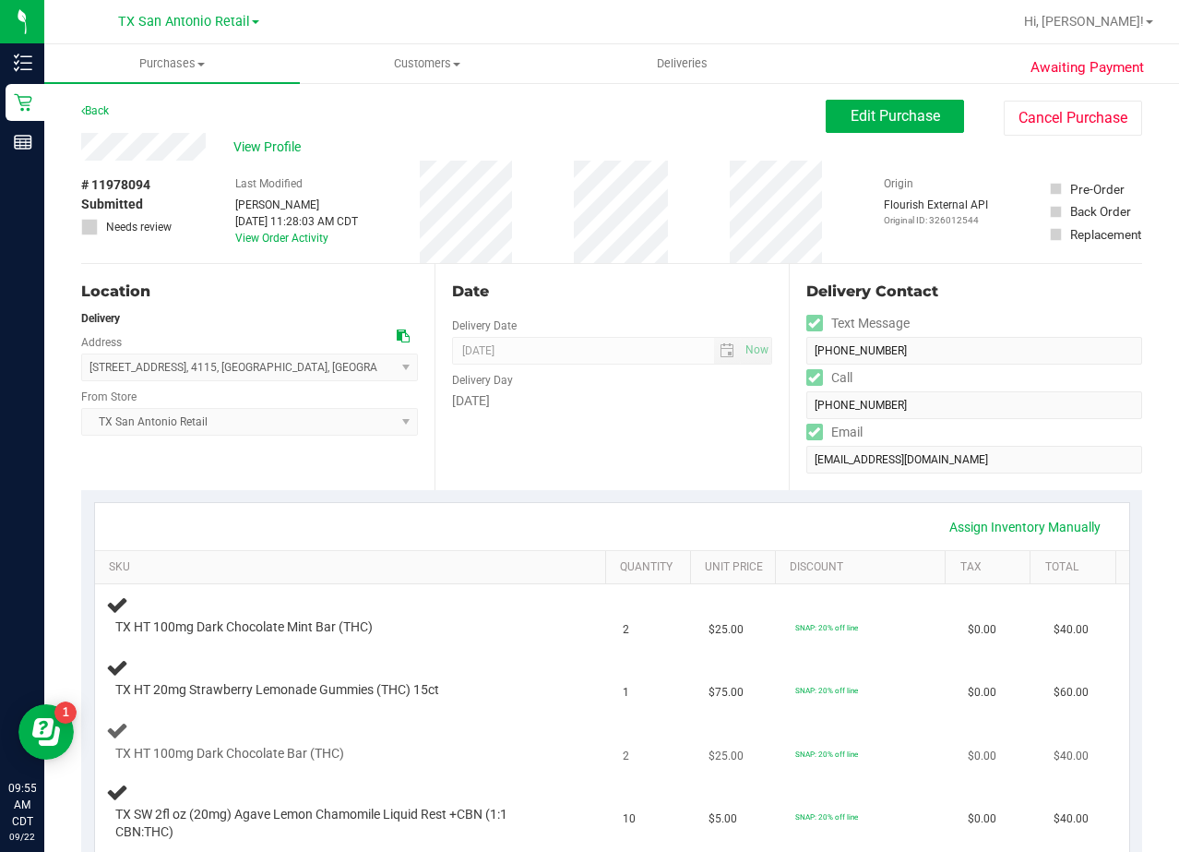
scroll to position [461, 0]
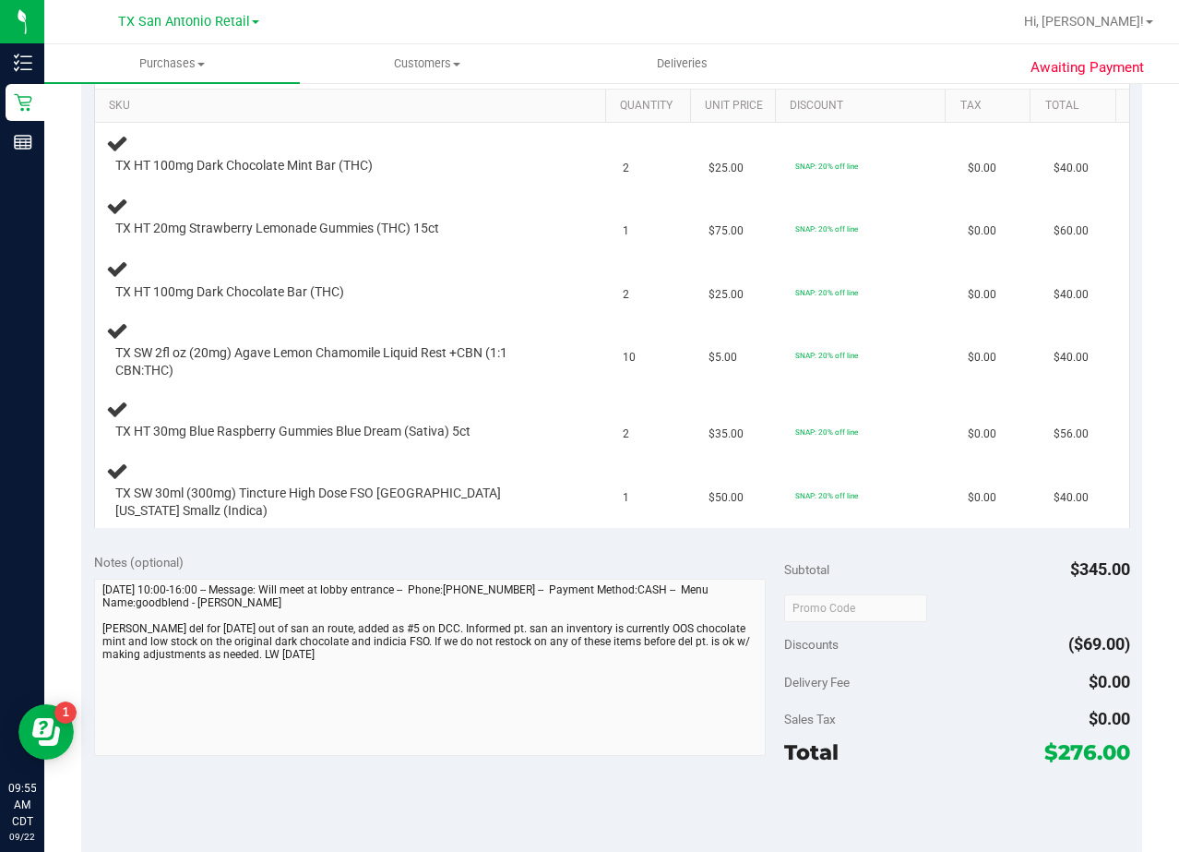
click at [694, 553] on div "Notes (optional)" at bounding box center [439, 562] width 691 height 18
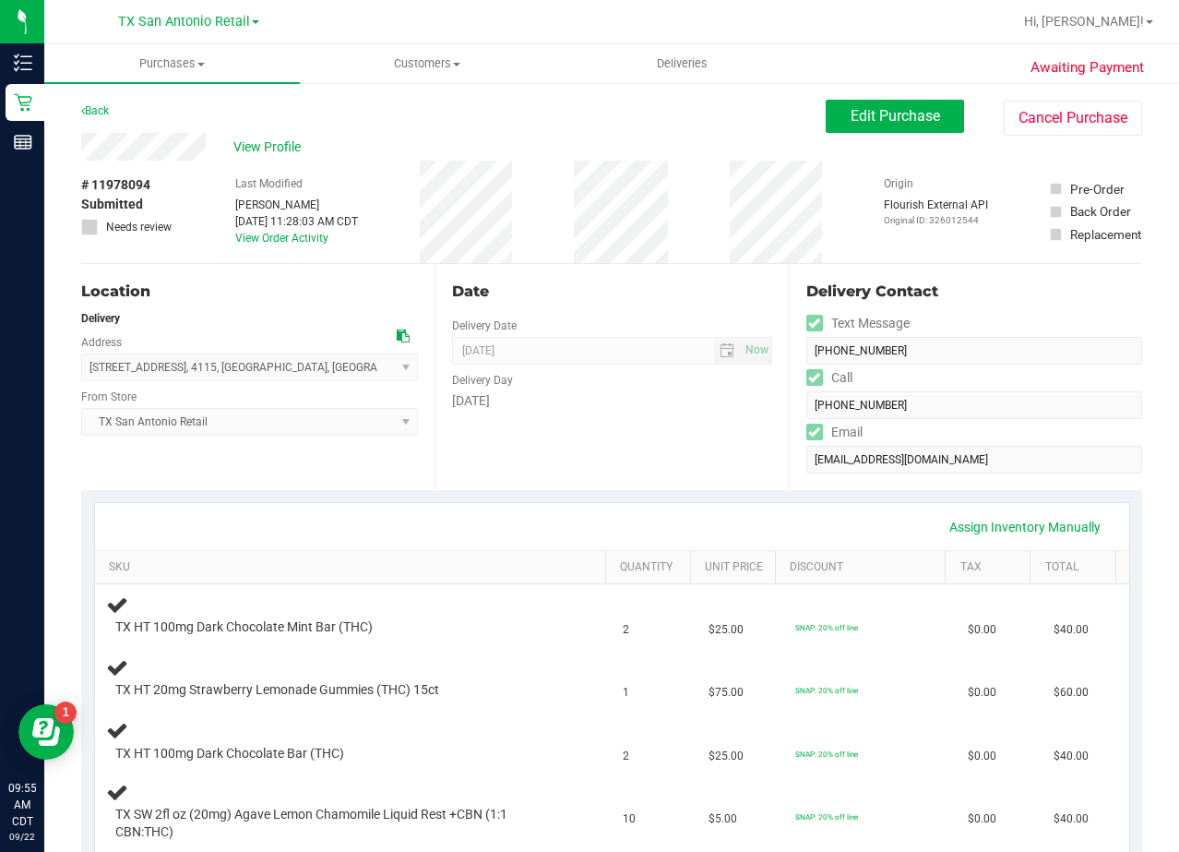
click at [731, 234] on div "# 11978094 Submitted Needs review Last Modified Alexander Lawson Sep 20, 2025 1…" at bounding box center [611, 212] width 1061 height 102
click at [844, 125] on button "Edit Purchase" at bounding box center [895, 116] width 138 height 33
click at [599, 142] on div "View Profile" at bounding box center [453, 147] width 745 height 28
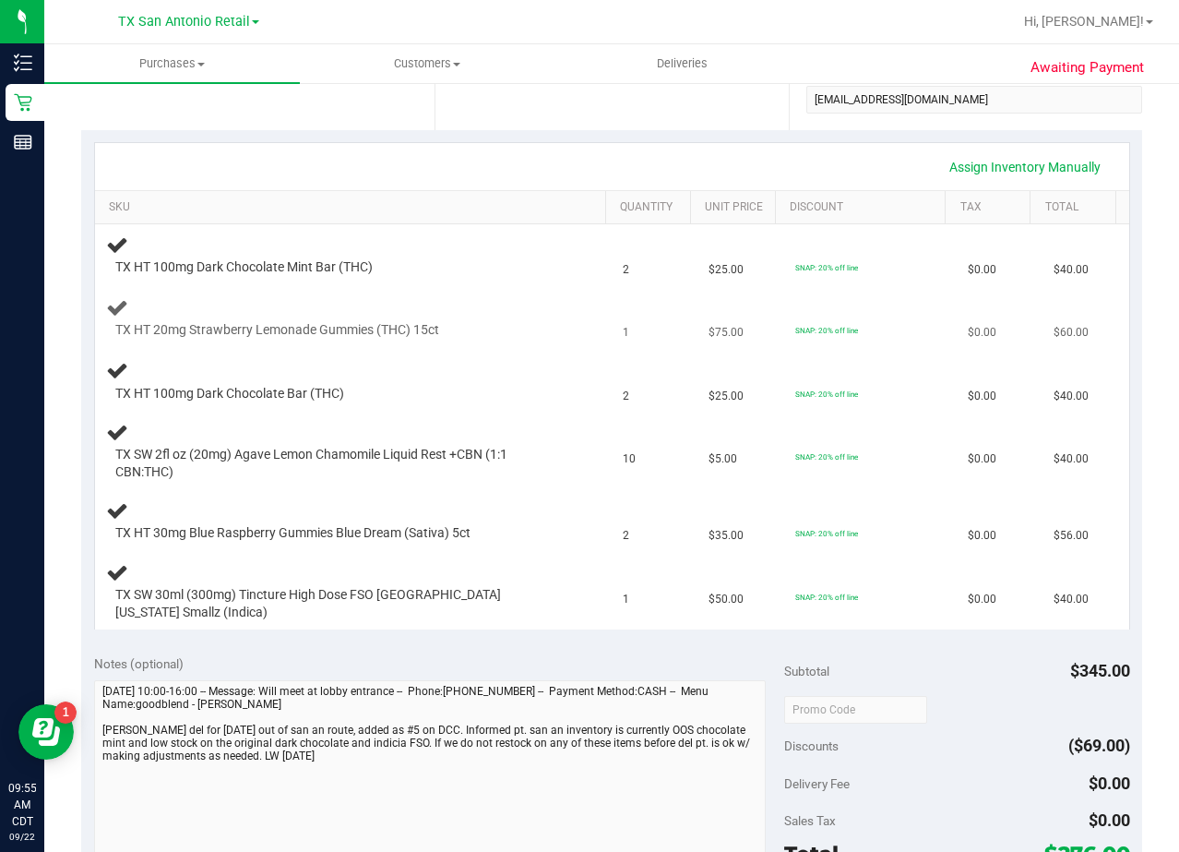
scroll to position [369, 0]
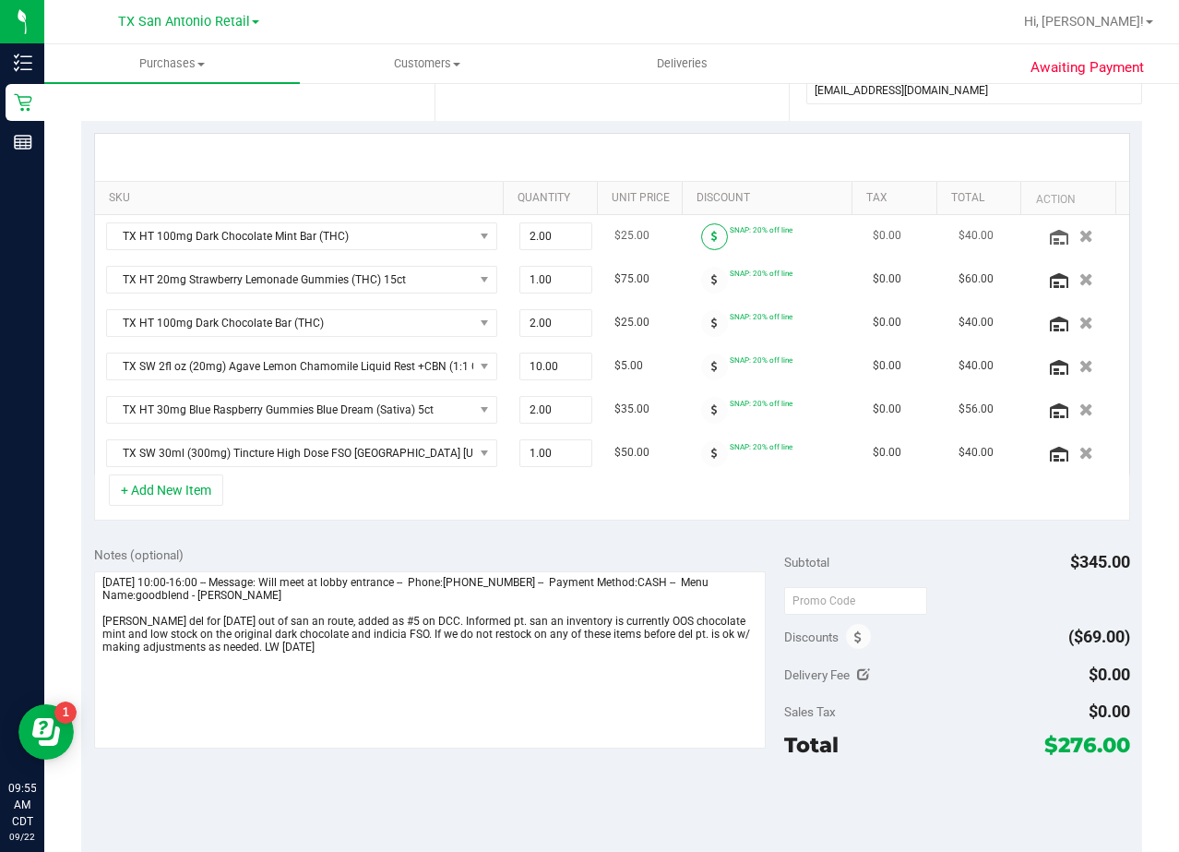
click at [701, 240] on span at bounding box center [714, 236] width 27 height 27
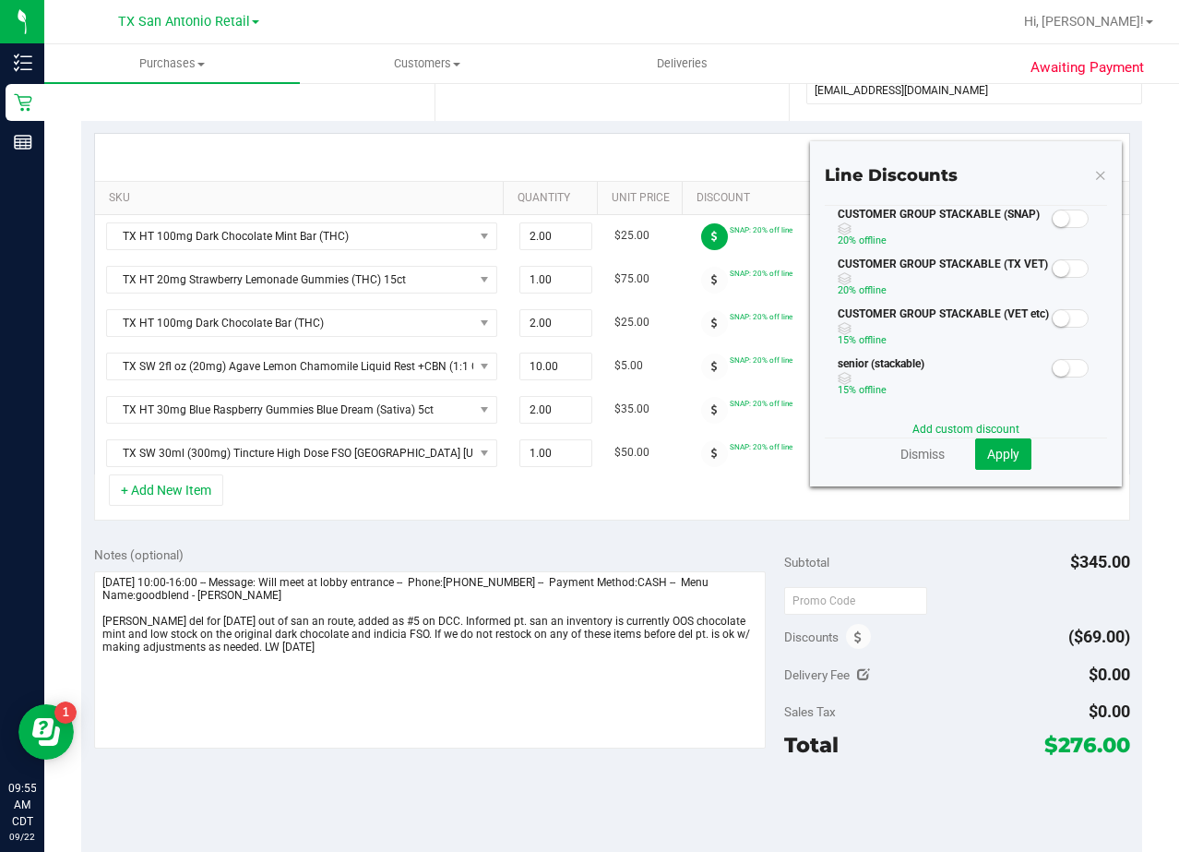
click at [1066, 218] on span at bounding box center [1070, 218] width 37 height 18
click at [1010, 458] on button "Apply" at bounding box center [1003, 453] width 56 height 31
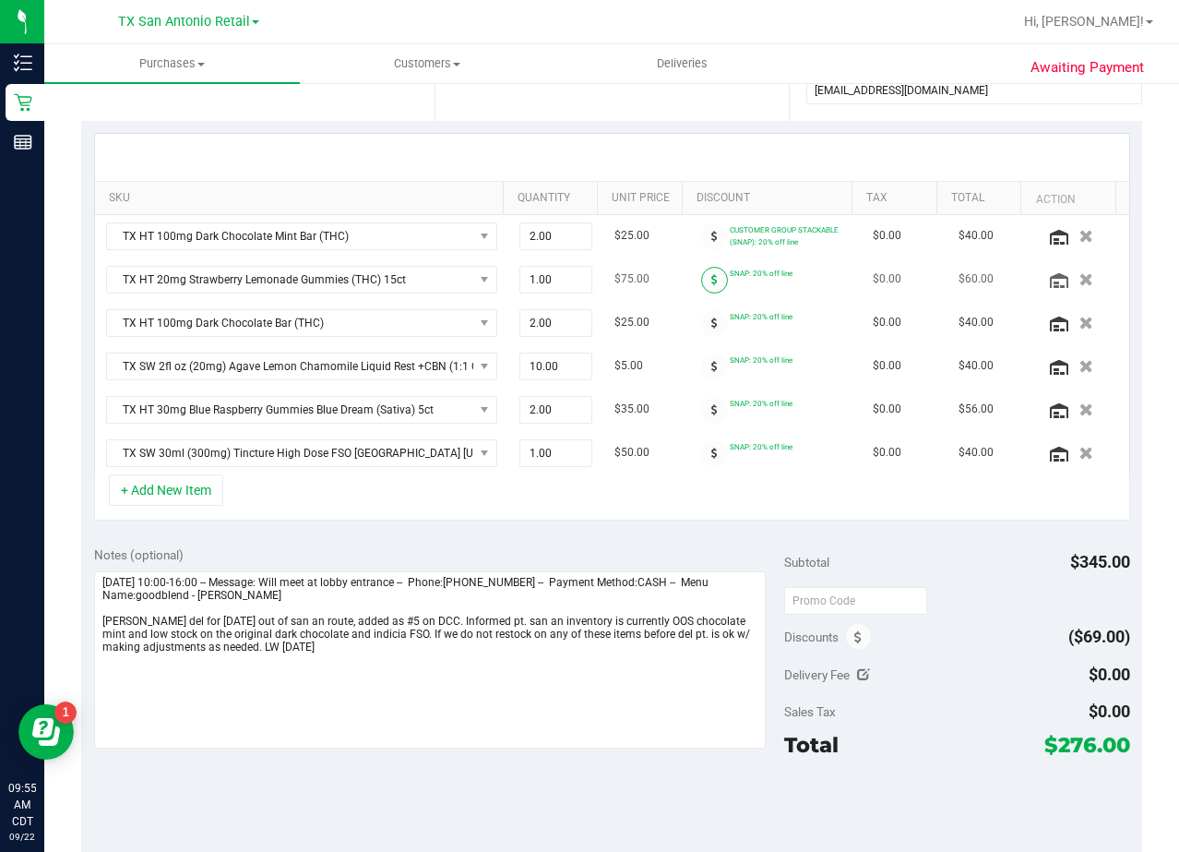
click at [702, 281] on span at bounding box center [714, 280] width 27 height 27
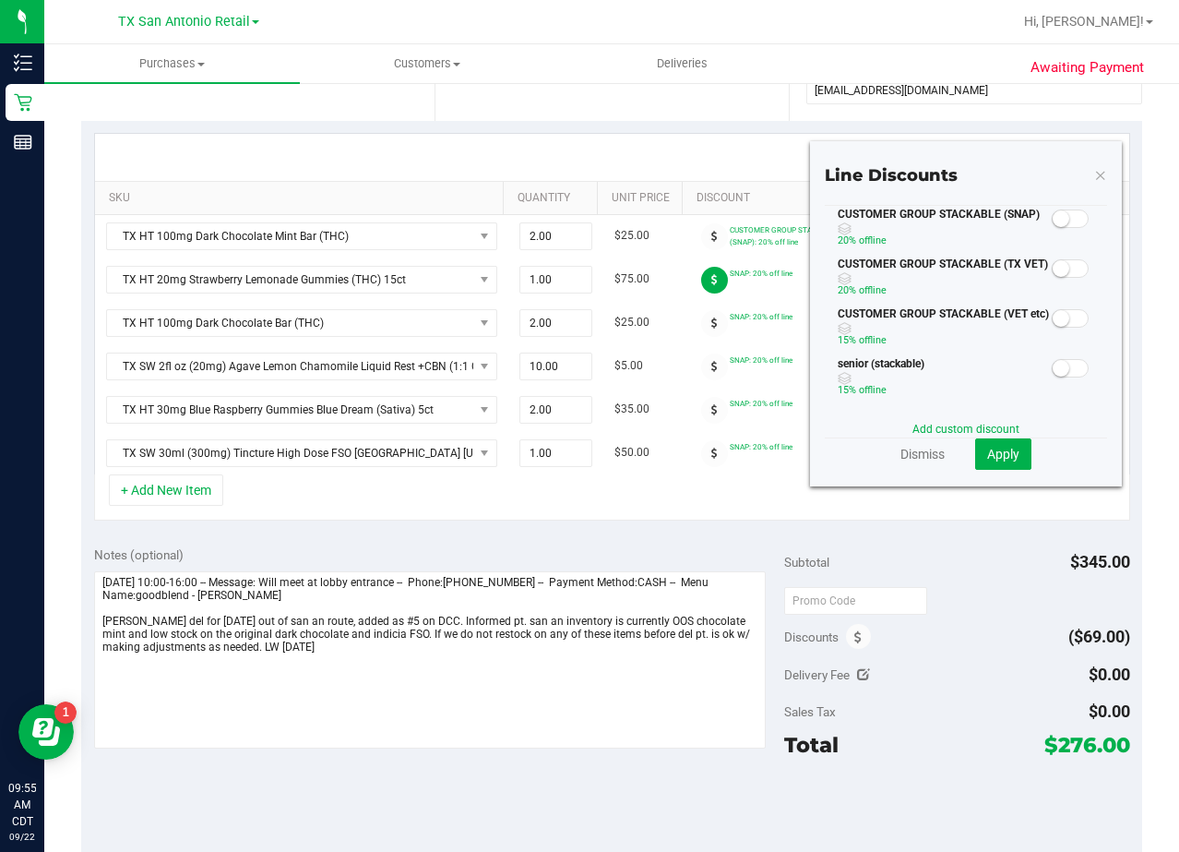
click at [1070, 215] on span at bounding box center [1070, 218] width 37 height 18
click at [1006, 460] on span "Apply" at bounding box center [1003, 454] width 32 height 15
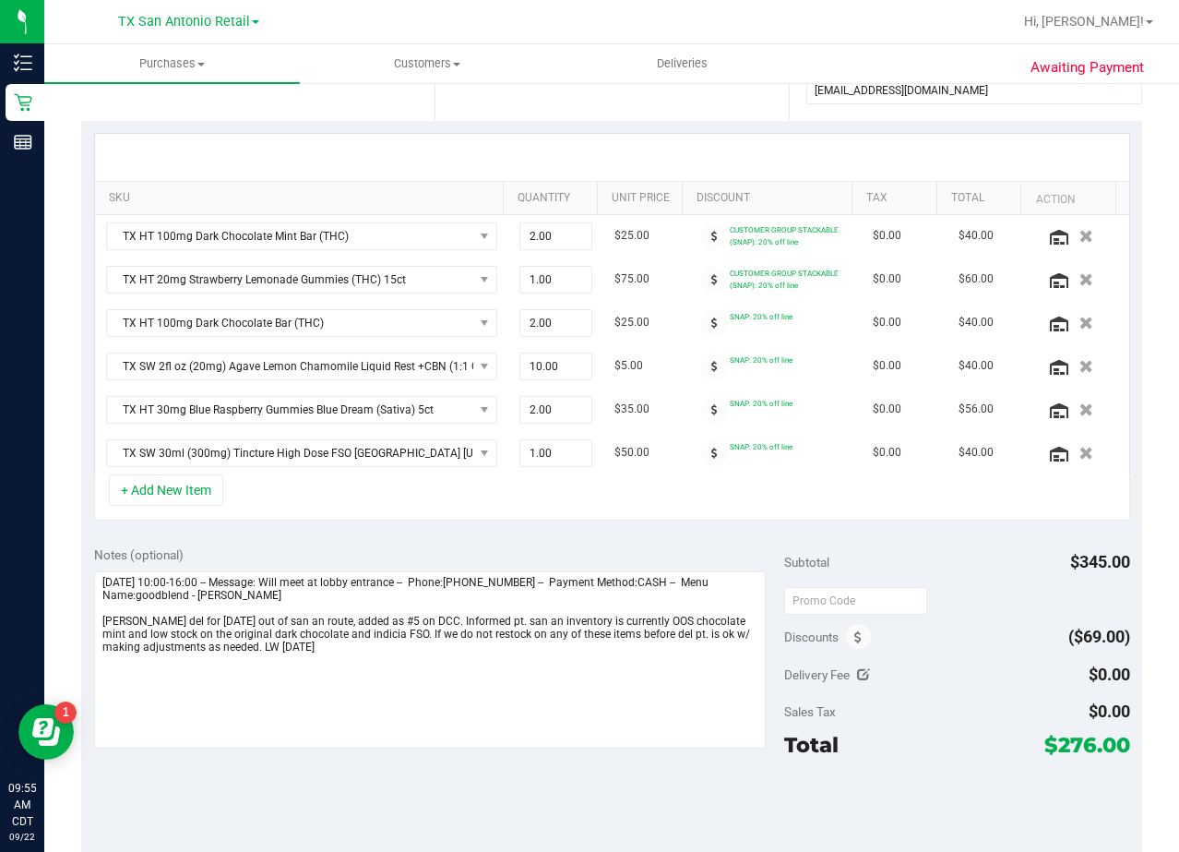
click at [711, 324] on icon at bounding box center [714, 322] width 6 height 11
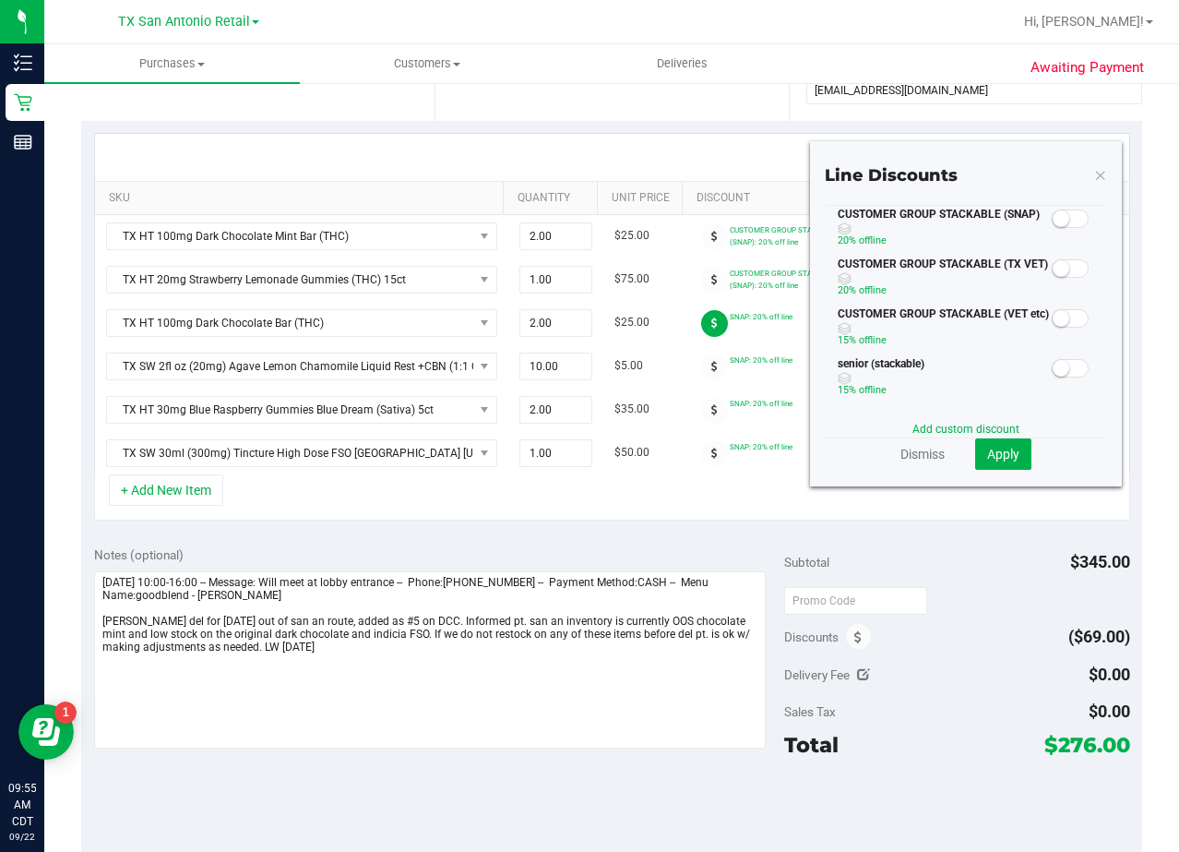
click at [1047, 230] on div "CUSTOMER GROUP STACKABLE (SNAP) 20% off line" at bounding box center [966, 231] width 282 height 50
click at [1053, 217] on small at bounding box center [1061, 218] width 17 height 17
click at [1001, 450] on span "Apply" at bounding box center [1003, 454] width 32 height 15
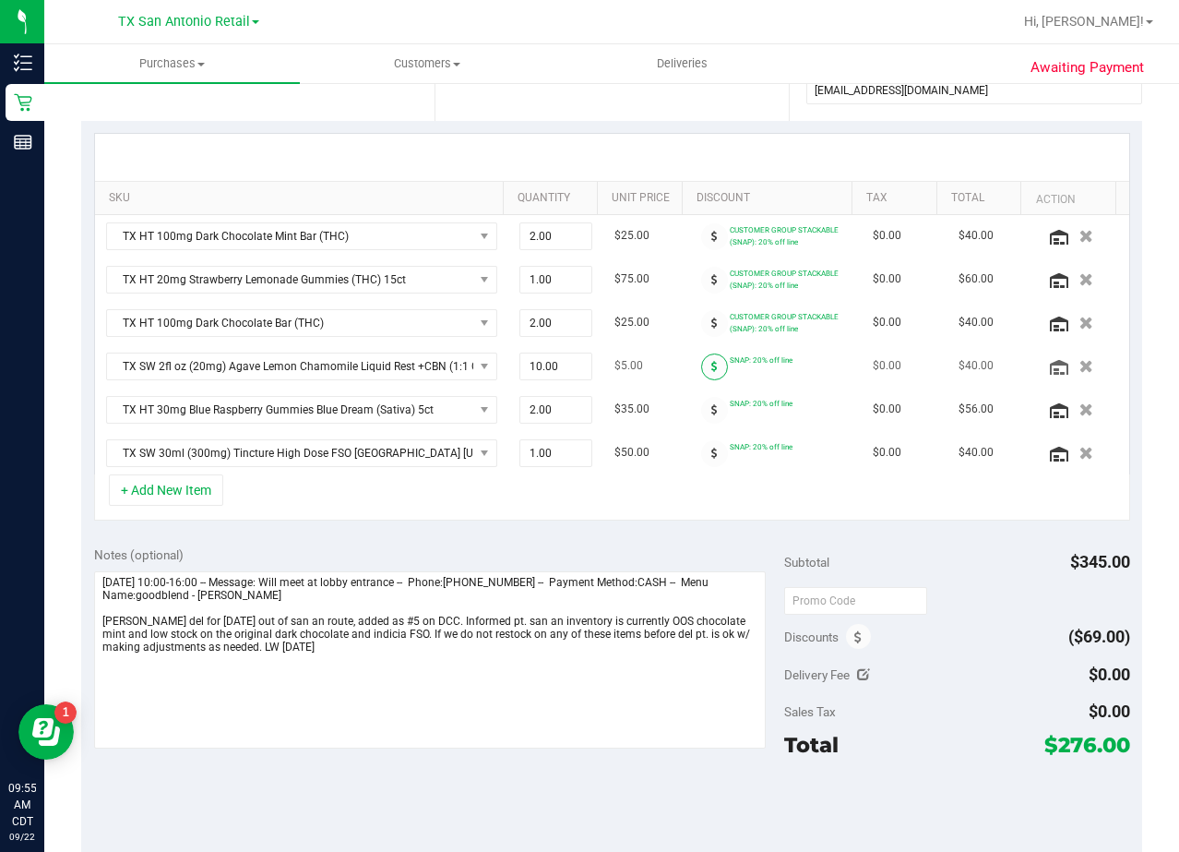
click at [711, 361] on icon at bounding box center [714, 366] width 6 height 11
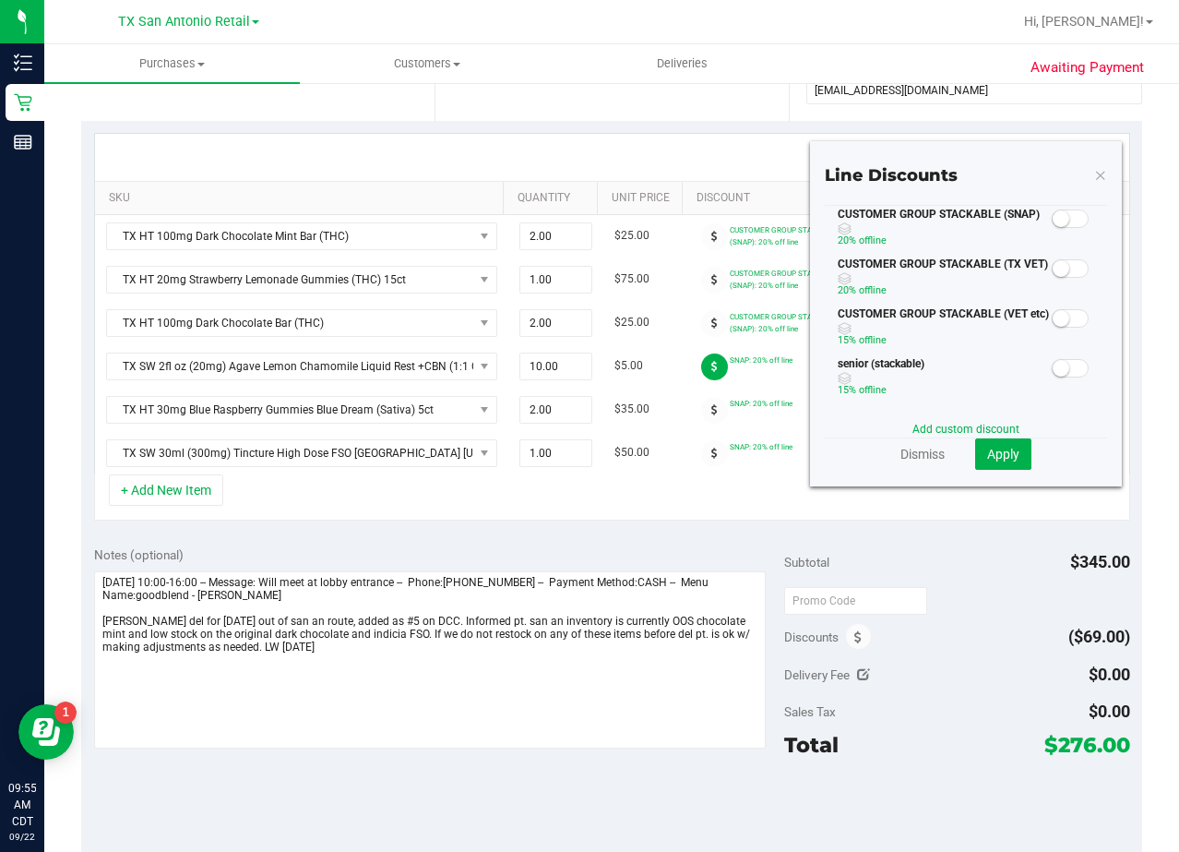
click at [1071, 221] on span at bounding box center [1070, 218] width 37 height 18
click at [994, 465] on button "Apply" at bounding box center [1003, 453] width 56 height 31
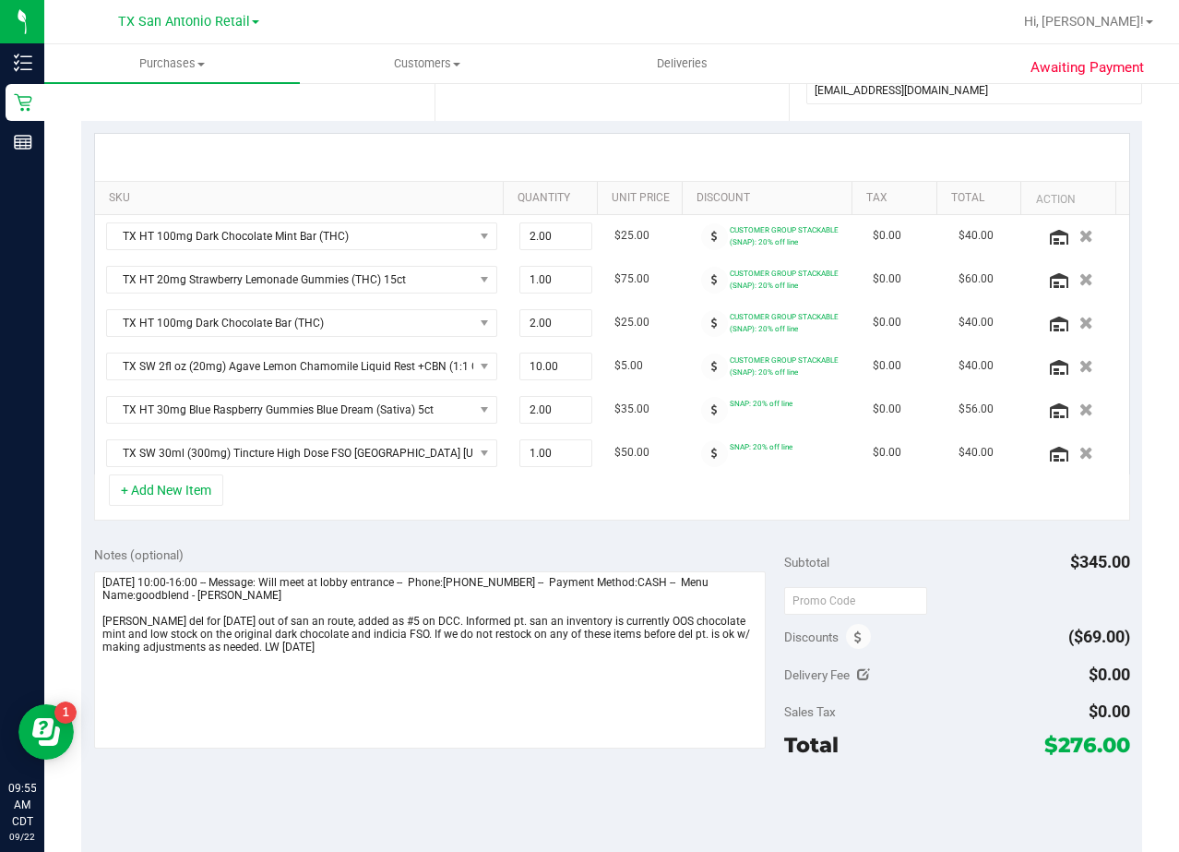
click at [711, 411] on icon at bounding box center [714, 409] width 6 height 11
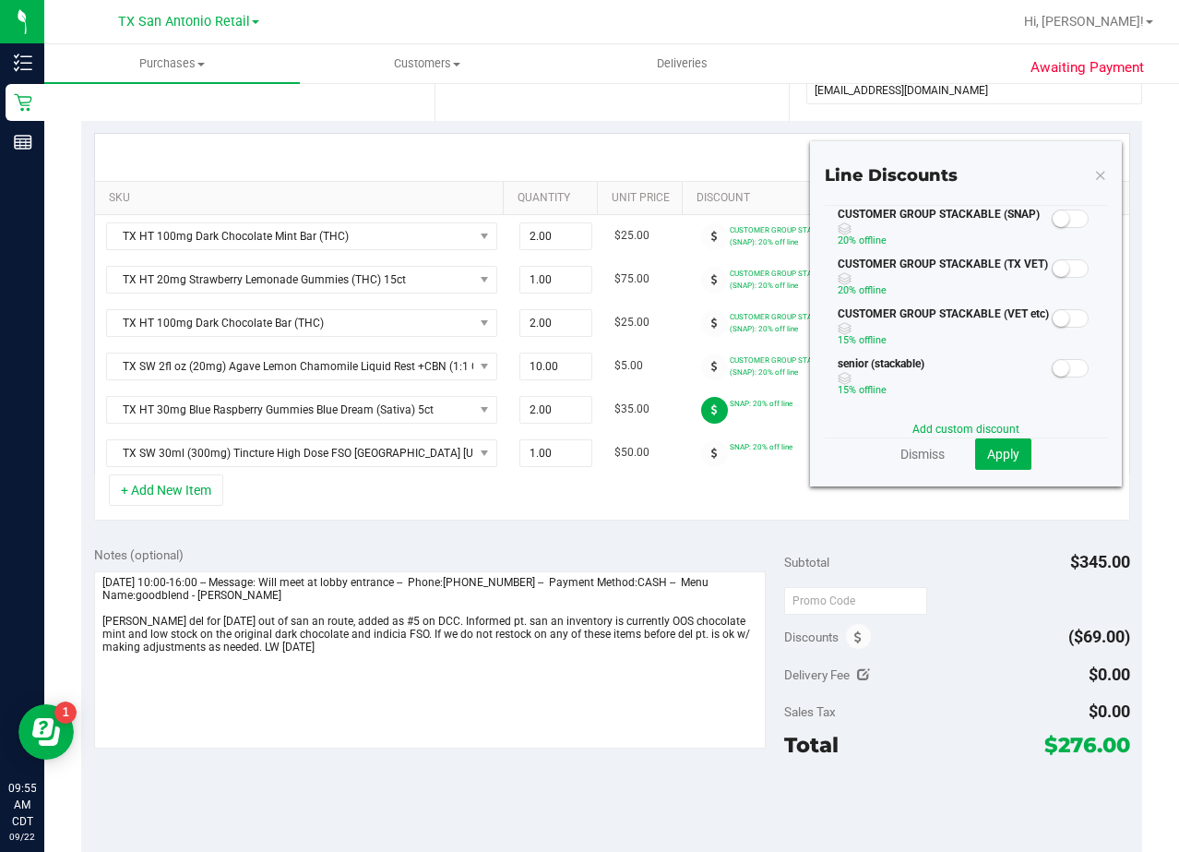
click at [1058, 215] on span at bounding box center [1070, 218] width 37 height 18
click at [980, 463] on button "Apply" at bounding box center [1003, 453] width 56 height 31
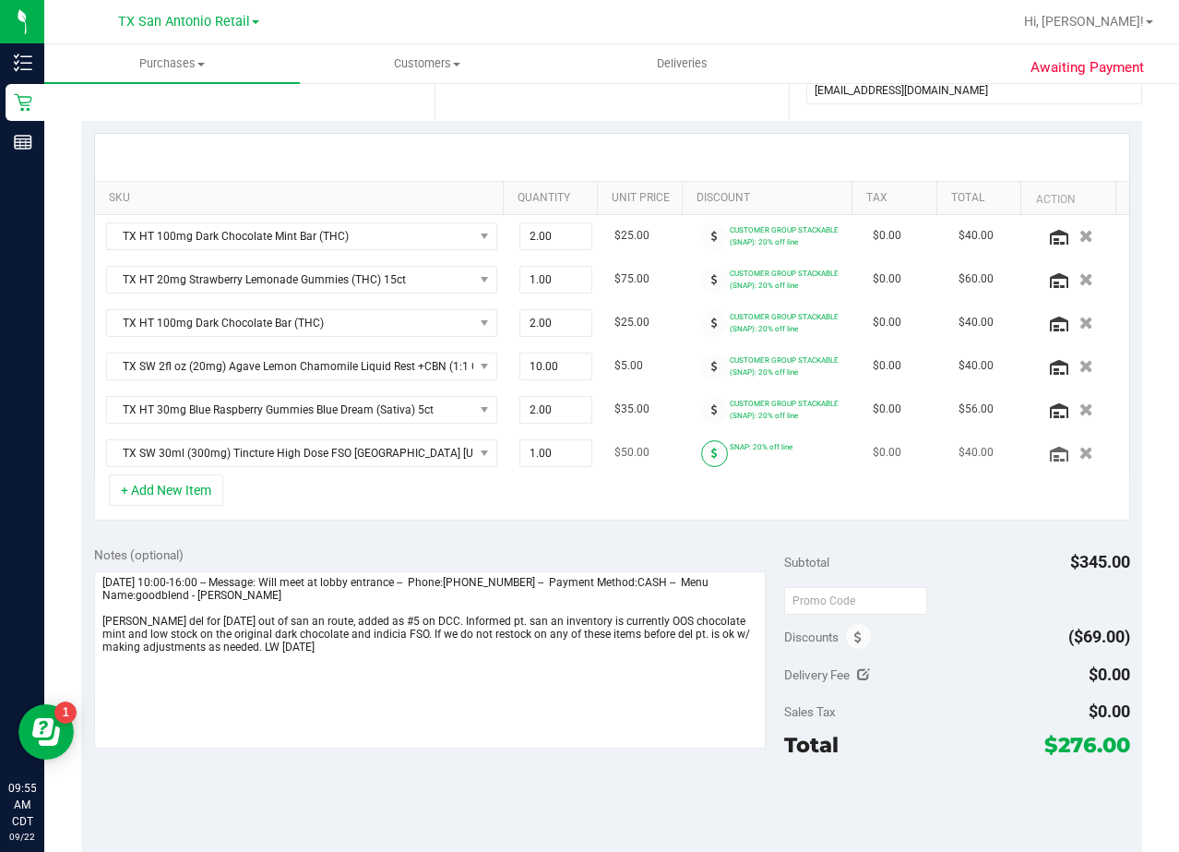
click at [711, 454] on icon at bounding box center [714, 453] width 6 height 11
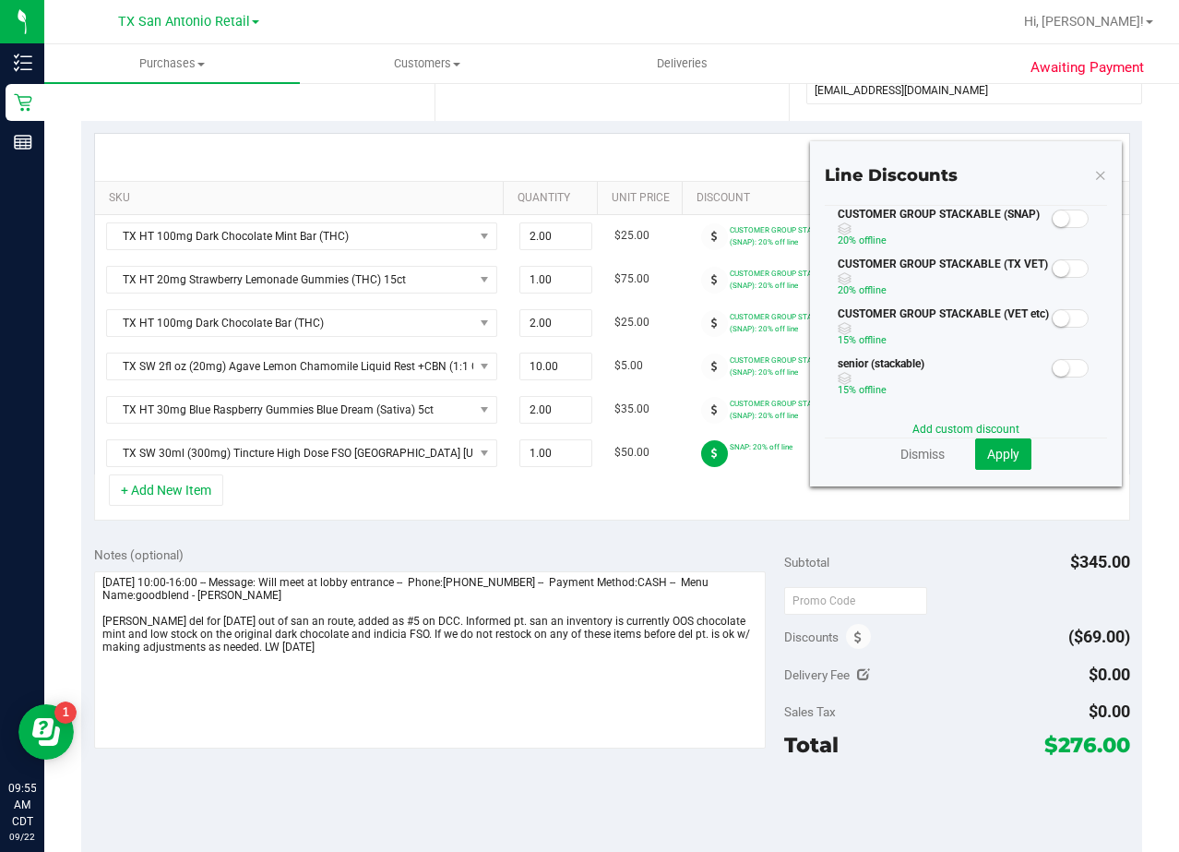
click at [1060, 218] on span at bounding box center [1070, 218] width 37 height 18
click at [1002, 449] on span "Apply" at bounding box center [1003, 454] width 32 height 15
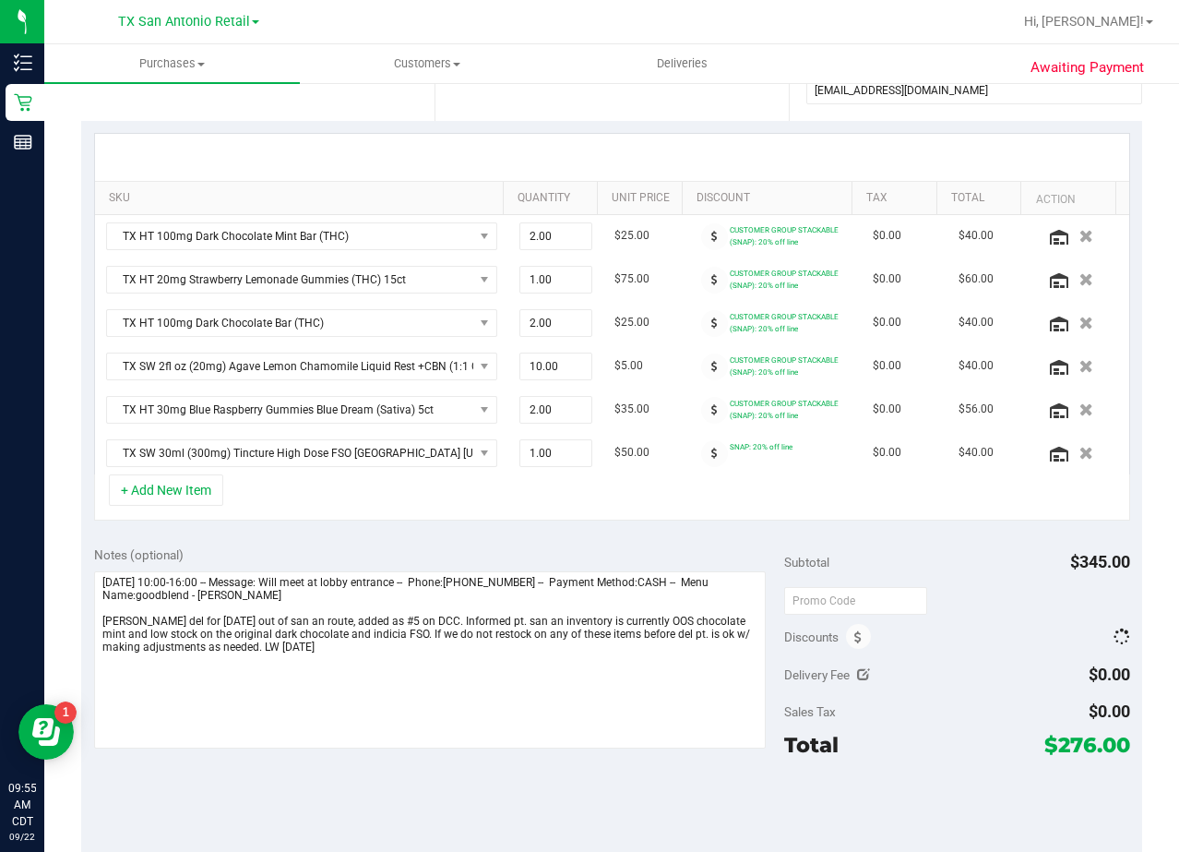
click at [996, 520] on div "+ Add New Item" at bounding box center [612, 497] width 1036 height 46
click at [858, 609] on input "text" at bounding box center [855, 601] width 143 height 28
type input "TXAIQ10"
click at [960, 606] on div "TXAIQ10" at bounding box center [956, 599] width 345 height 33
click at [649, 556] on div "Notes (optional)" at bounding box center [439, 554] width 691 height 18
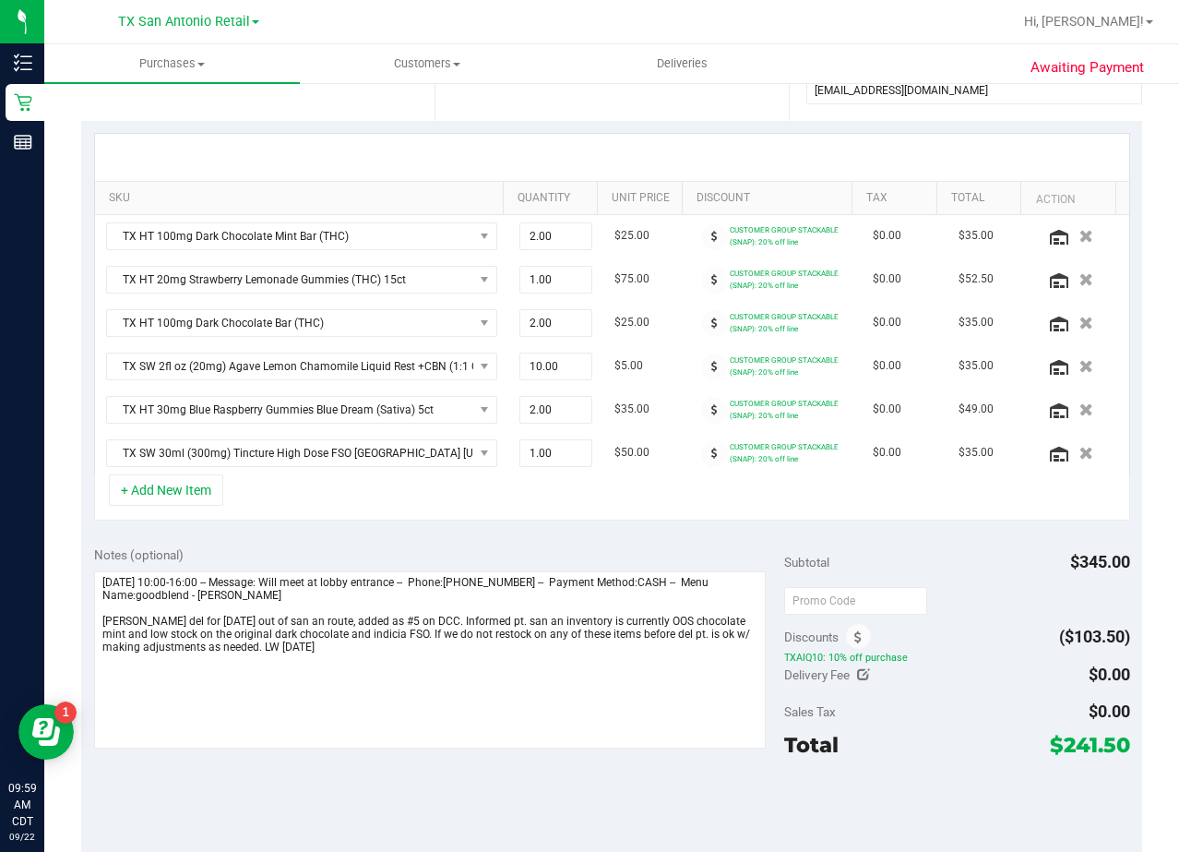
click at [639, 524] on div "SKU Quantity Unit Price Discount Tax Total Action TX HT 100mg Dark Chocolate Mi…" at bounding box center [611, 327] width 1061 height 412
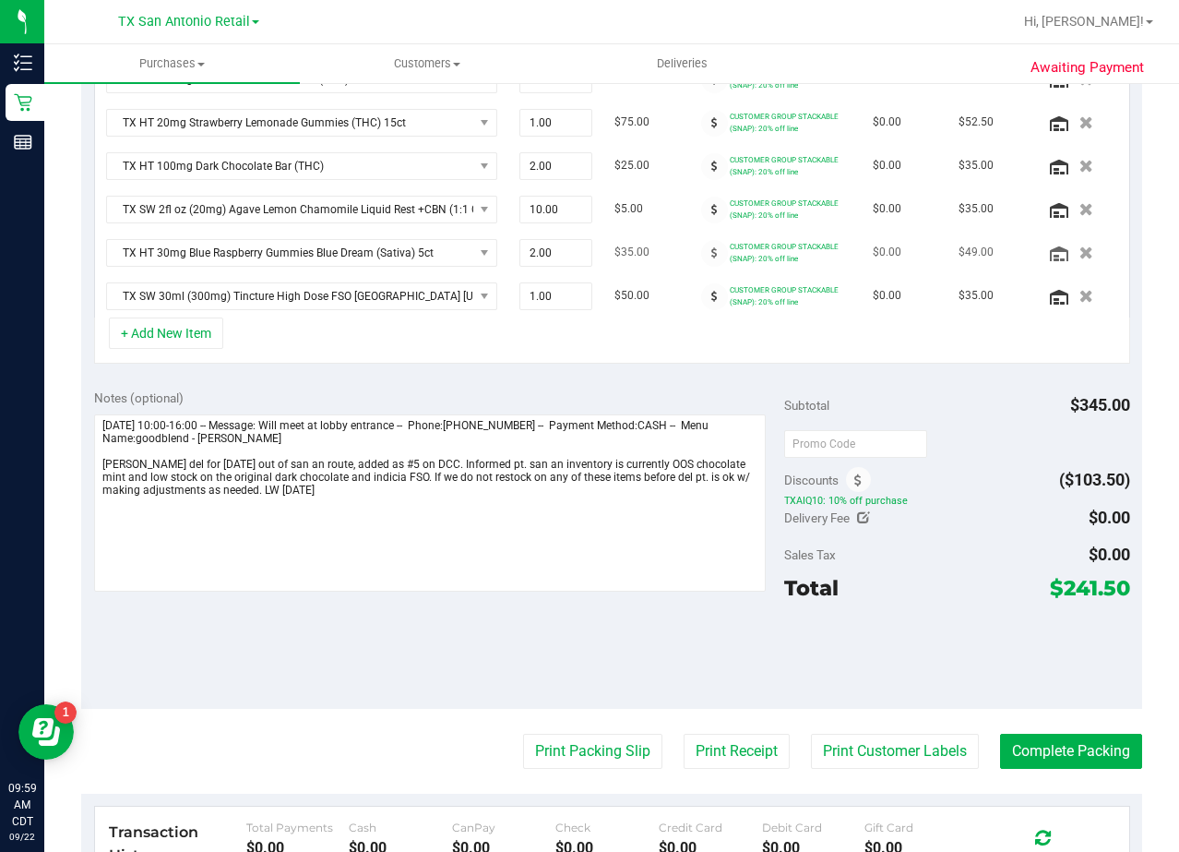
scroll to position [554, 0]
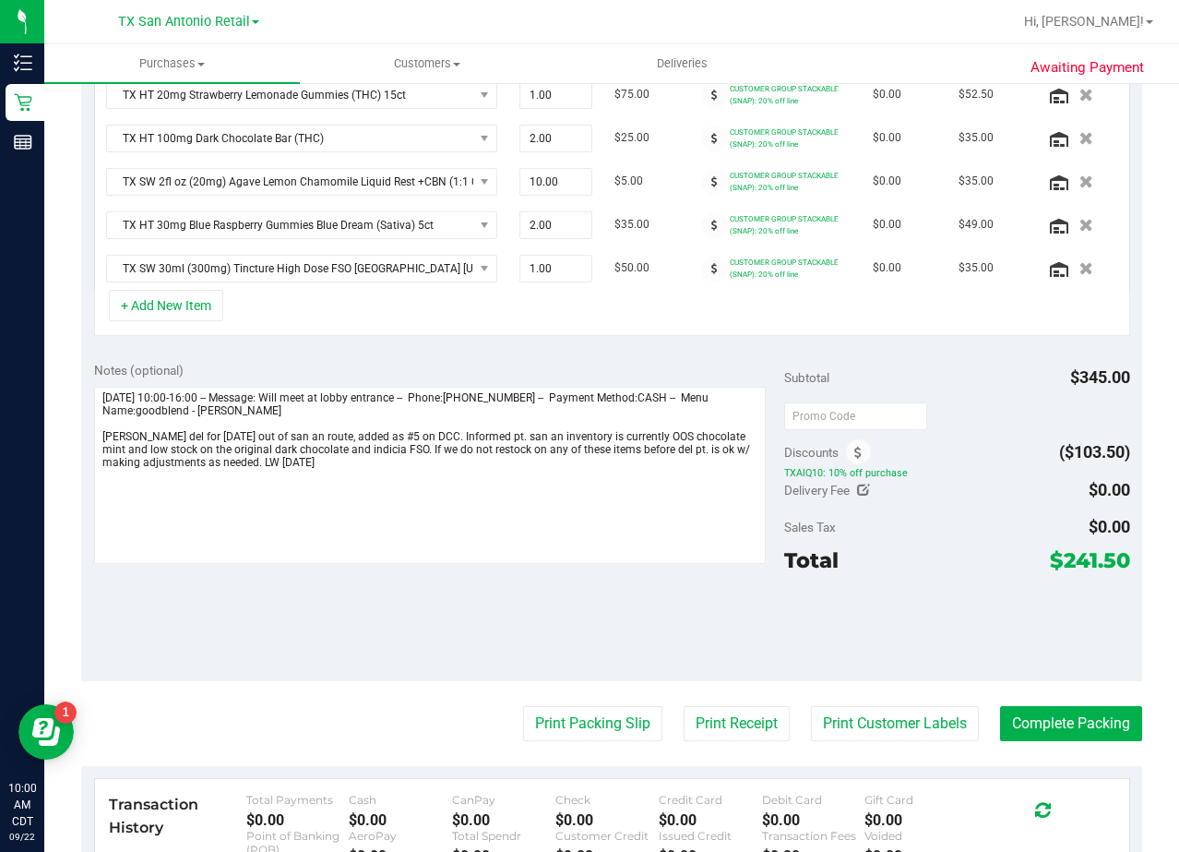
click at [613, 372] on div "Notes (optional)" at bounding box center [439, 370] width 691 height 18
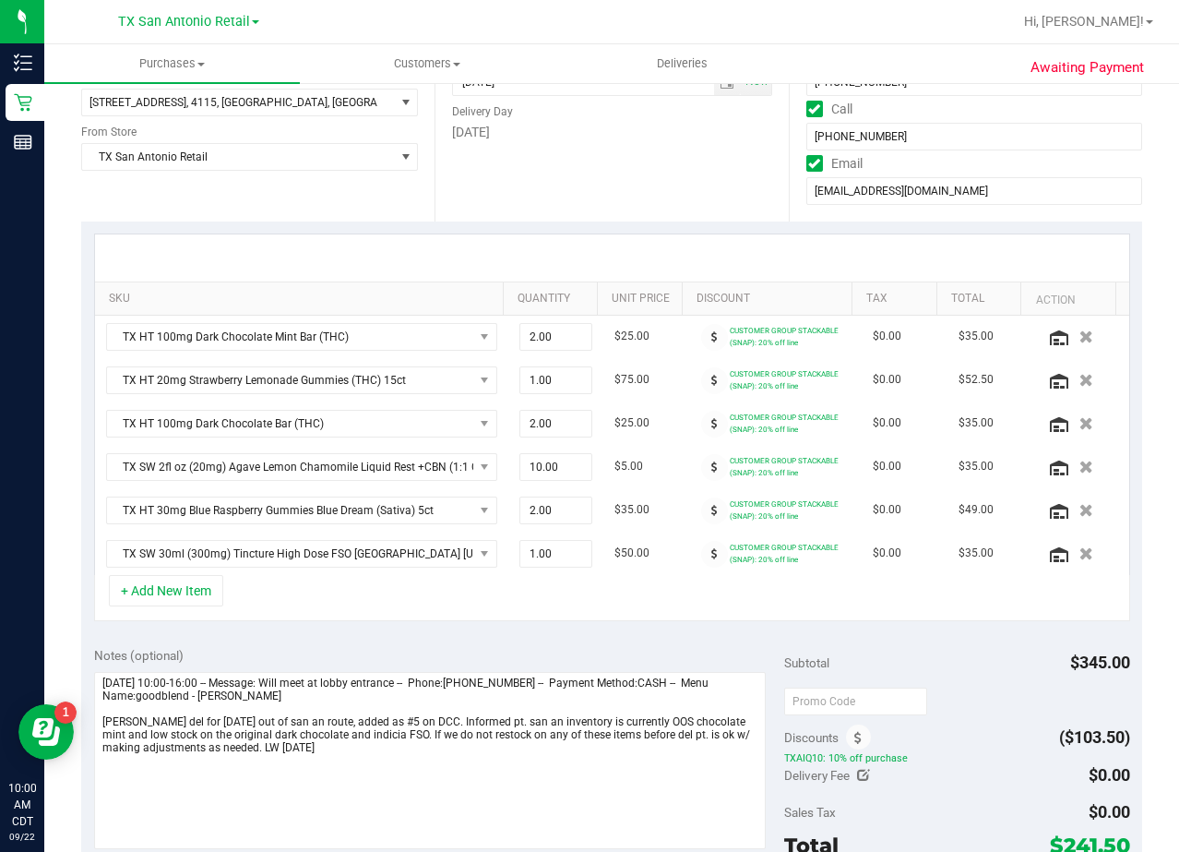
scroll to position [0, 0]
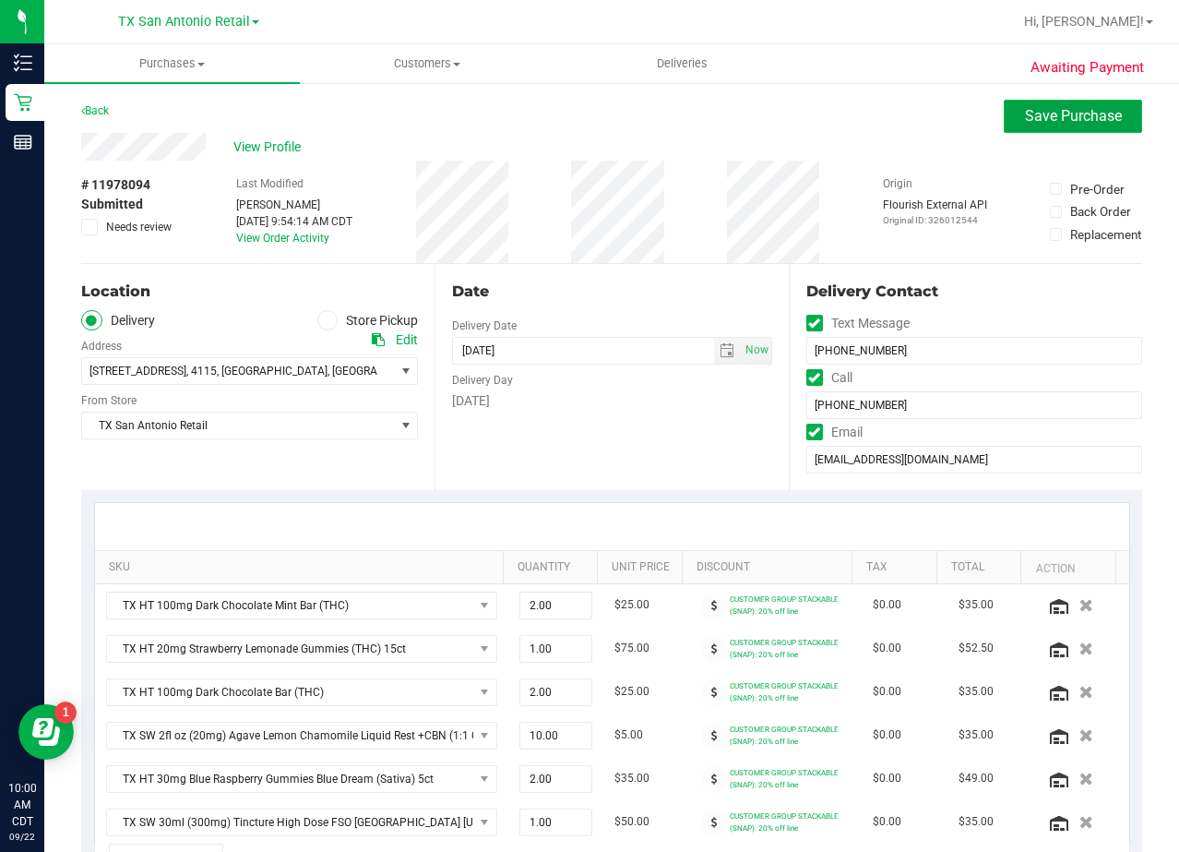
click at [1025, 120] on span "Save Purchase" at bounding box center [1073, 116] width 97 height 18
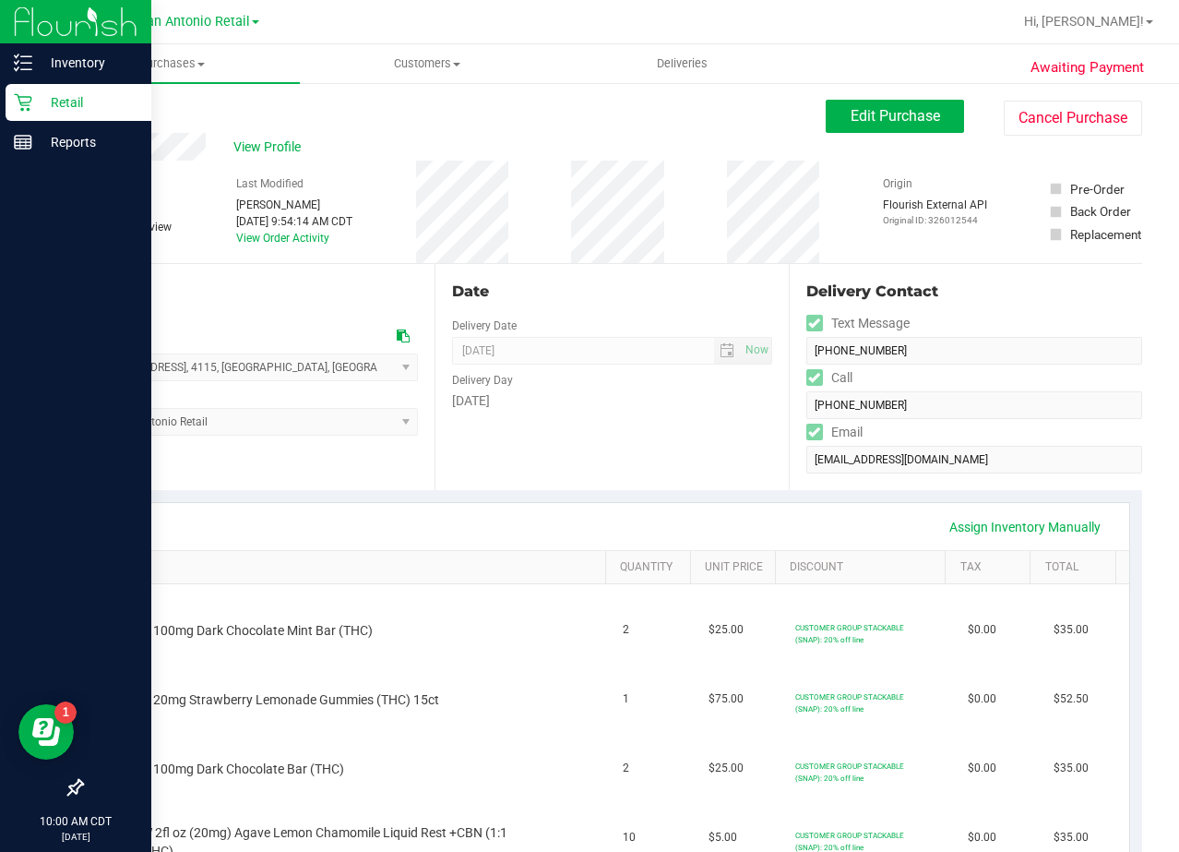
click at [36, 114] on div "Retail" at bounding box center [79, 102] width 146 height 37
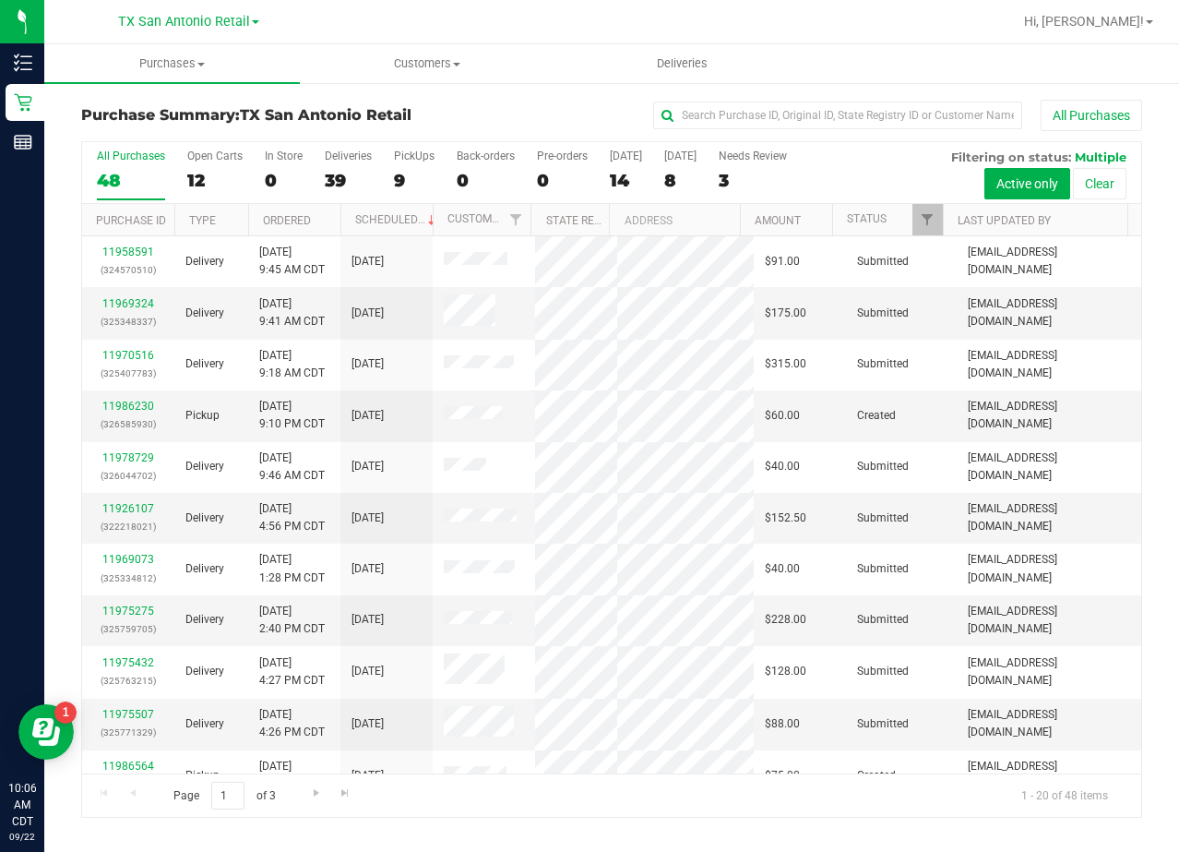
click at [629, 111] on div "All Purchases" at bounding box center [789, 115] width 708 height 31
drag, startPoint x: 628, startPoint y: 92, endPoint x: 598, endPoint y: 37, distance: 63.2
click at [627, 92] on div "Purchase Summary: TX San Antonio Retail All Purchases All Purchases 48 Open Car…" at bounding box center [611, 458] width 1135 height 755
click at [675, 117] on input "text" at bounding box center [837, 116] width 369 height 28
paste input "Carrie Neilson"
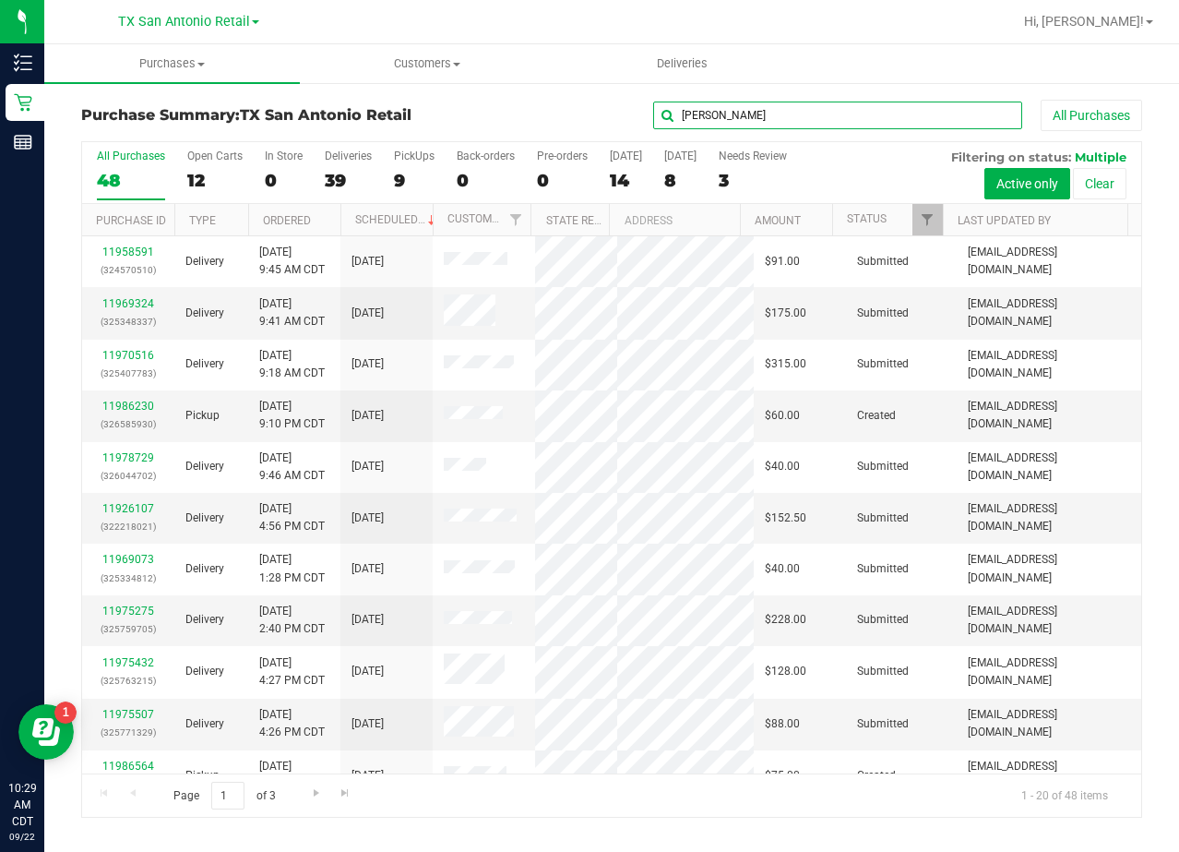
type input "Carrie Neilson"
click at [518, 114] on div "Carrie Neilson All Purchases" at bounding box center [789, 115] width 708 height 31
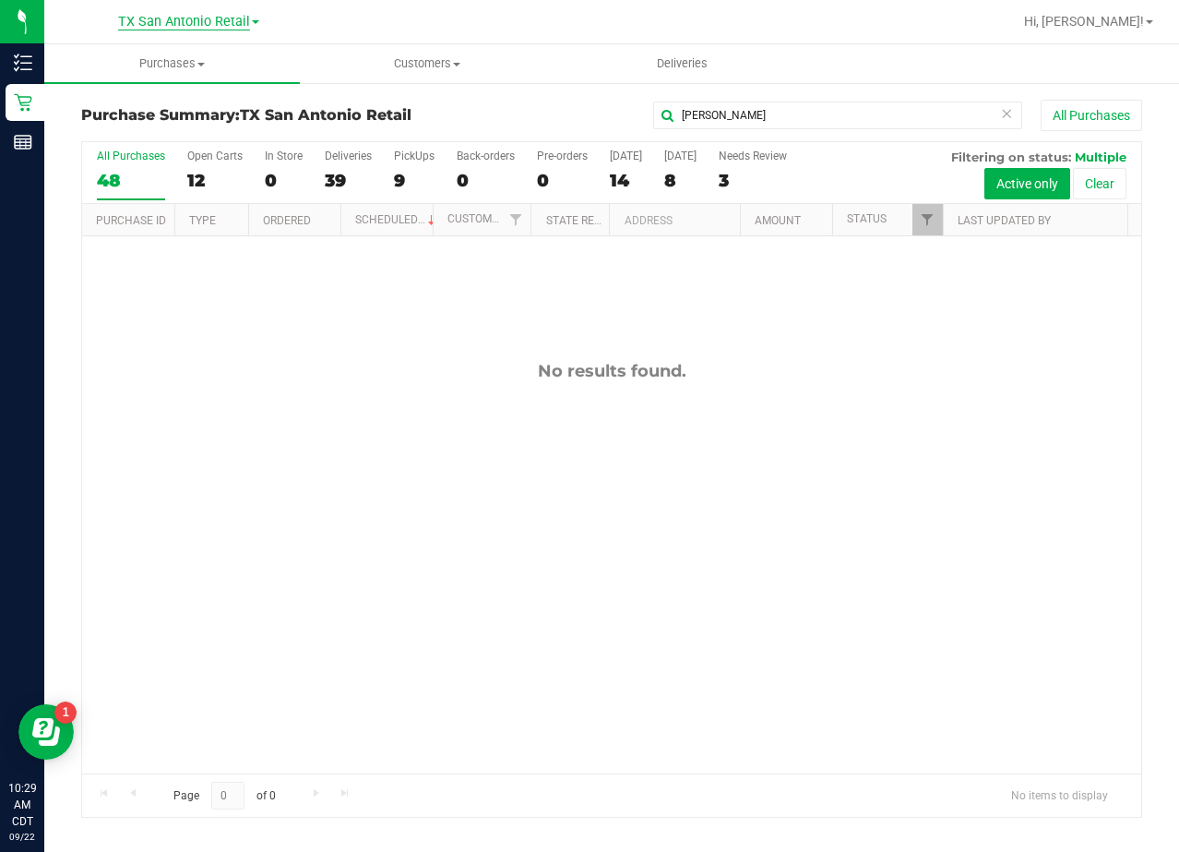
click at [179, 18] on span "TX San Antonio Retail" at bounding box center [184, 22] width 132 height 17
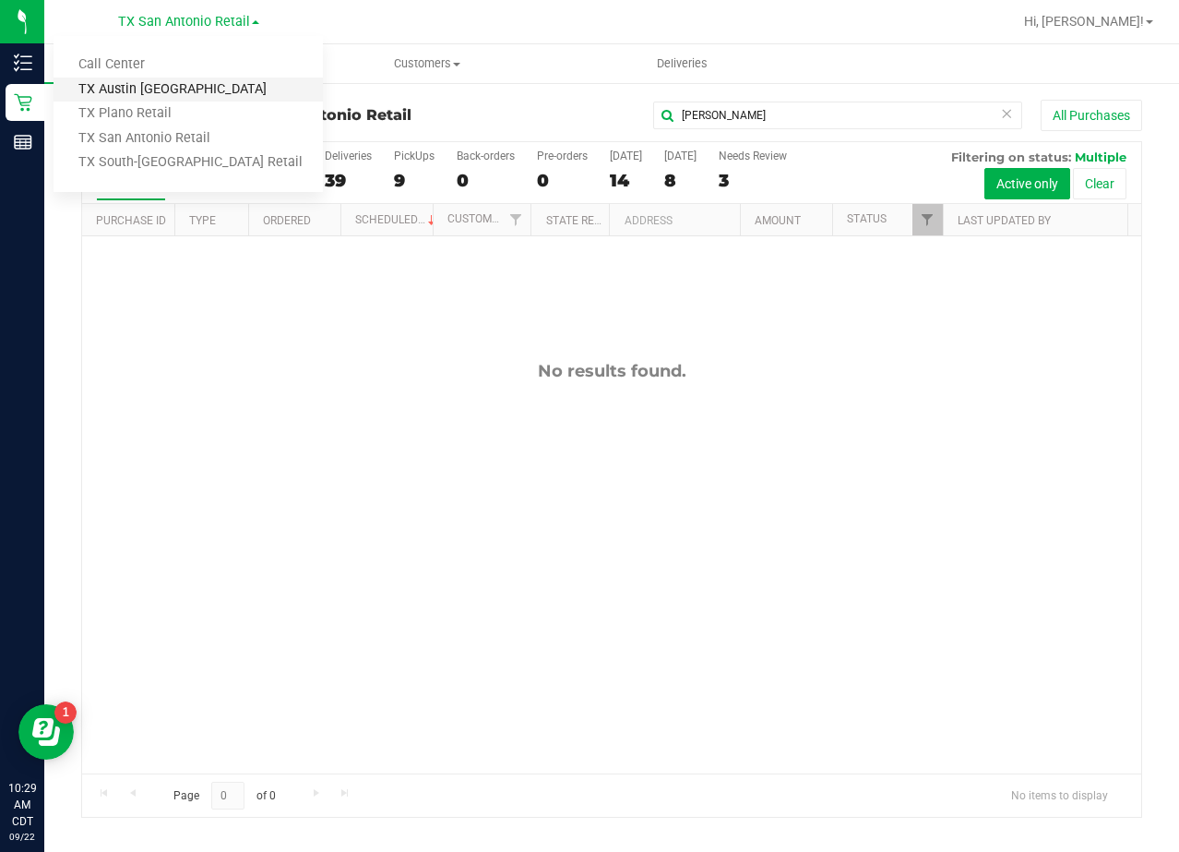
click at [158, 88] on link "TX Austin [GEOGRAPHIC_DATA]" at bounding box center [188, 90] width 269 height 25
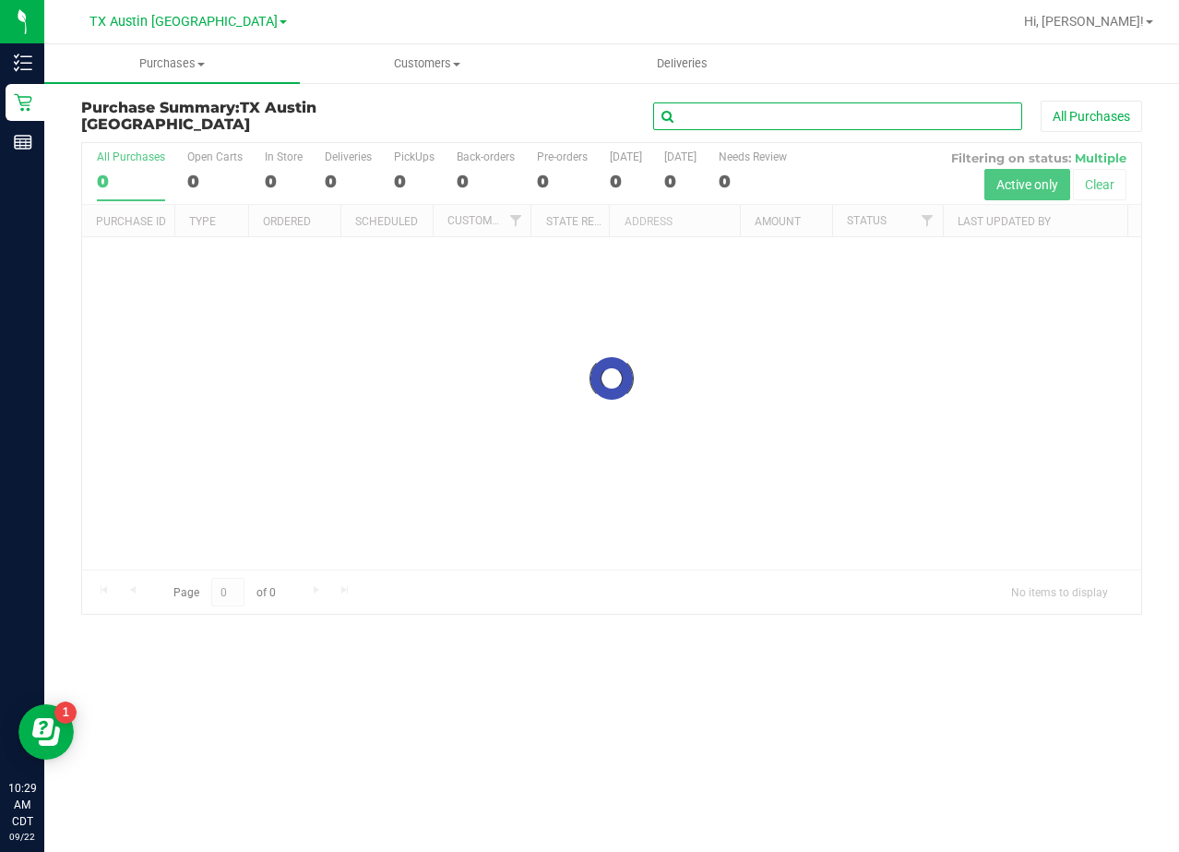
click at [766, 124] on input "text" at bounding box center [837, 116] width 369 height 28
paste input "Carrie Neilson"
type input "Carrie Neilson"
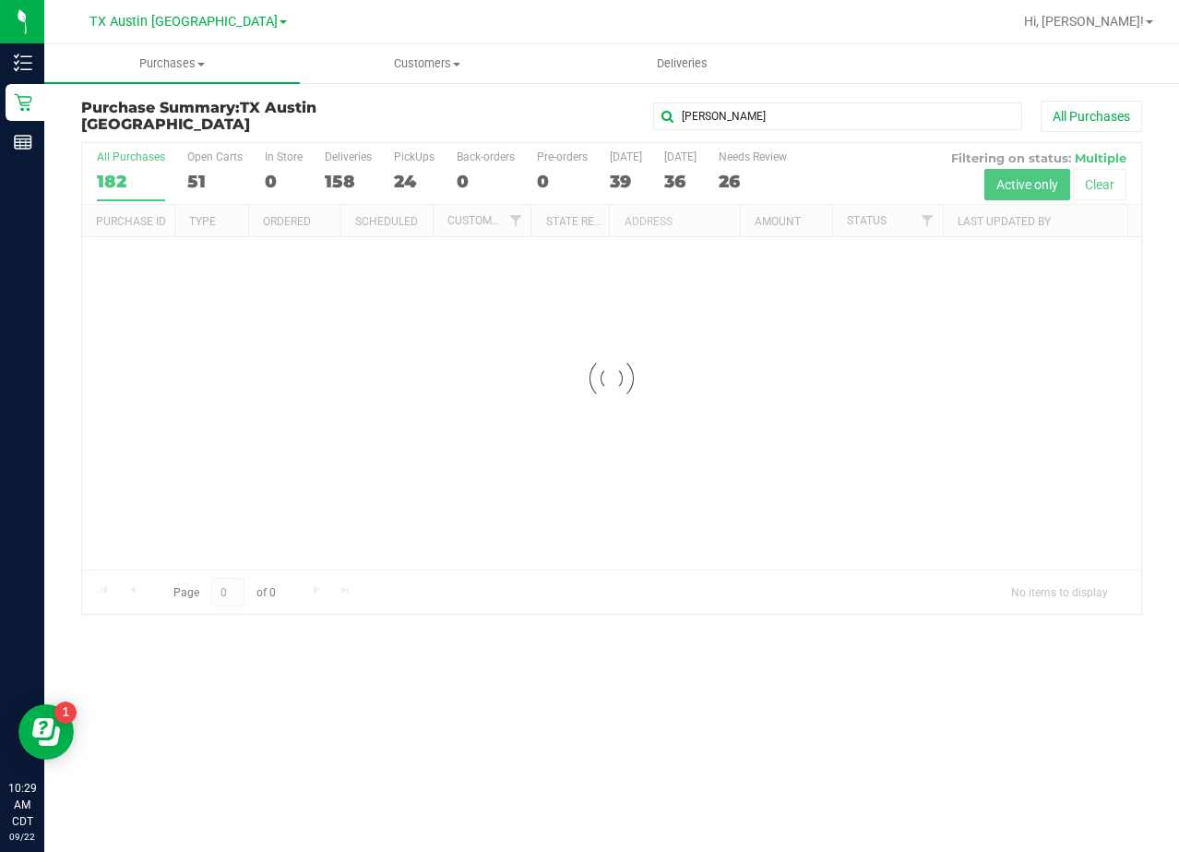
click at [565, 117] on div "Carrie Neilson All Purchases" at bounding box center [789, 116] width 708 height 31
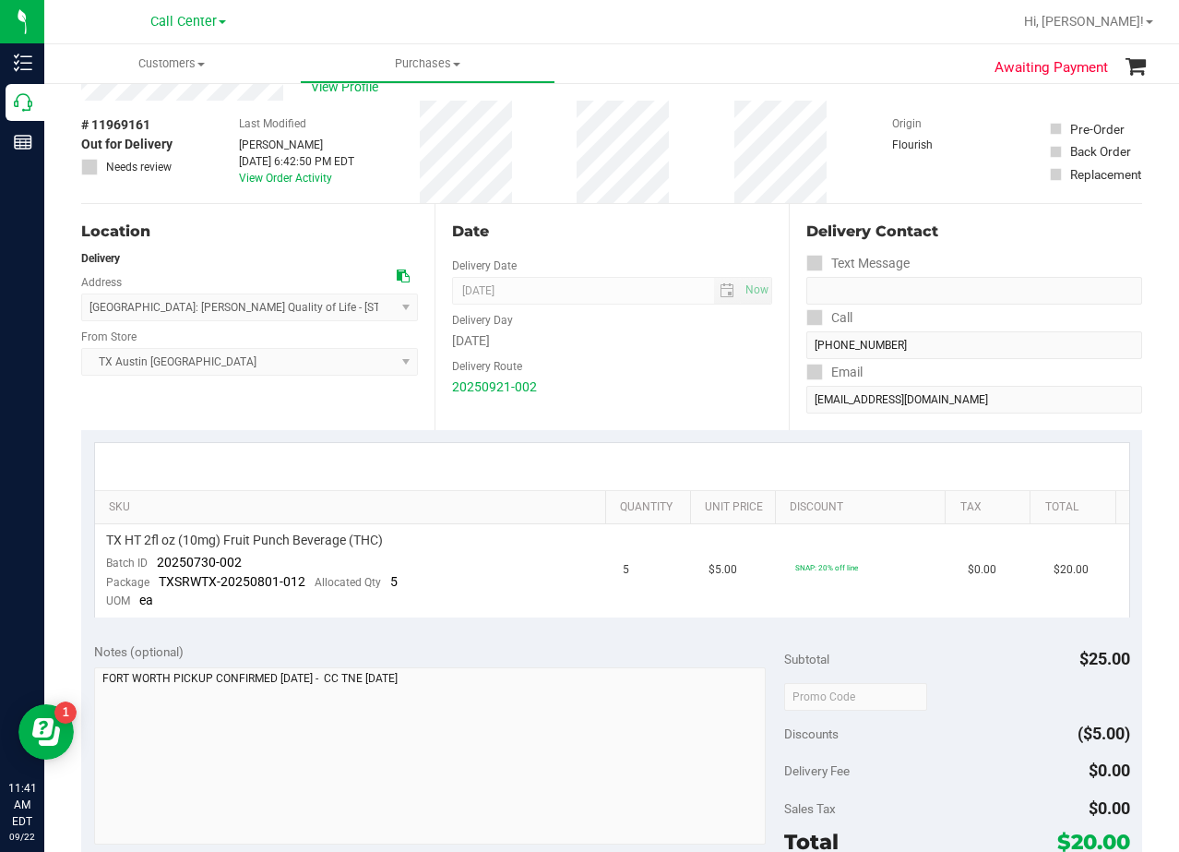
scroll to position [92, 0]
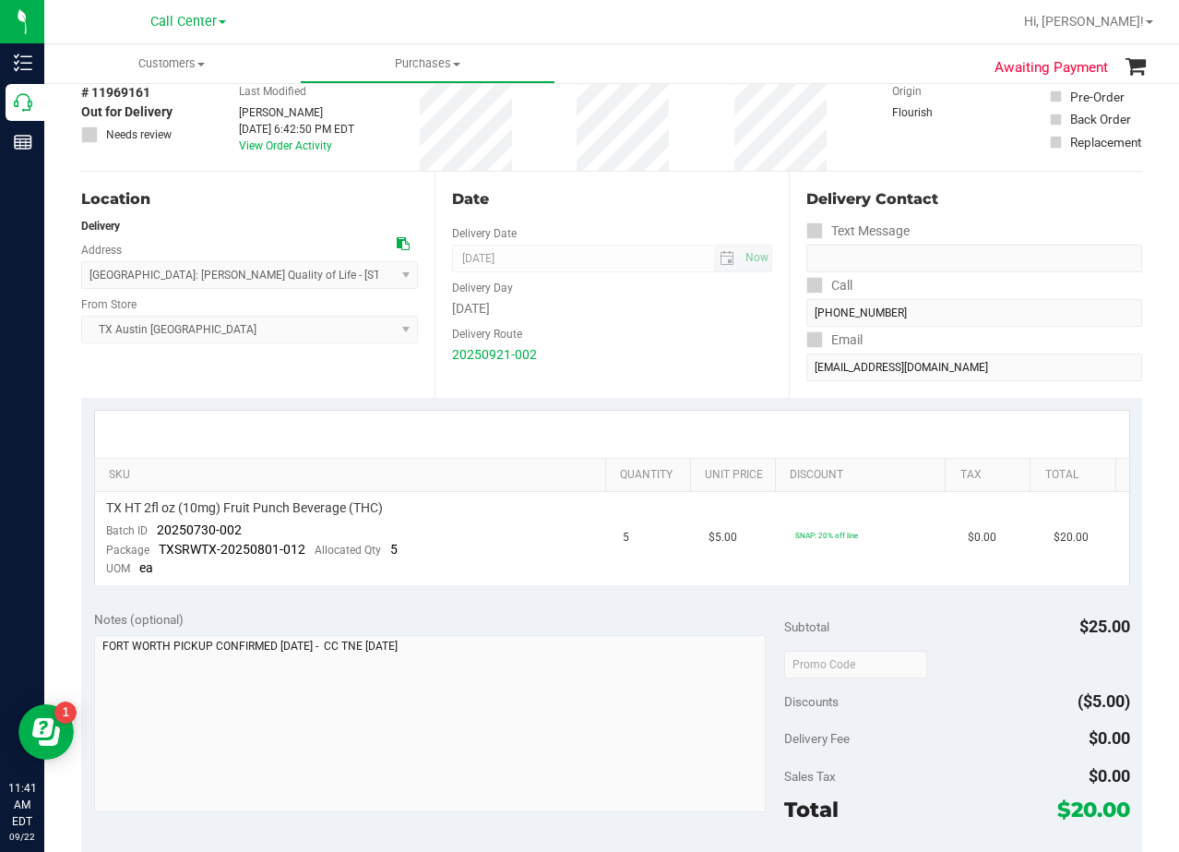
click at [696, 252] on span "09/22/2025 Now" at bounding box center [611, 259] width 319 height 28
click at [589, 289] on div "Delivery Day" at bounding box center [611, 285] width 319 height 27
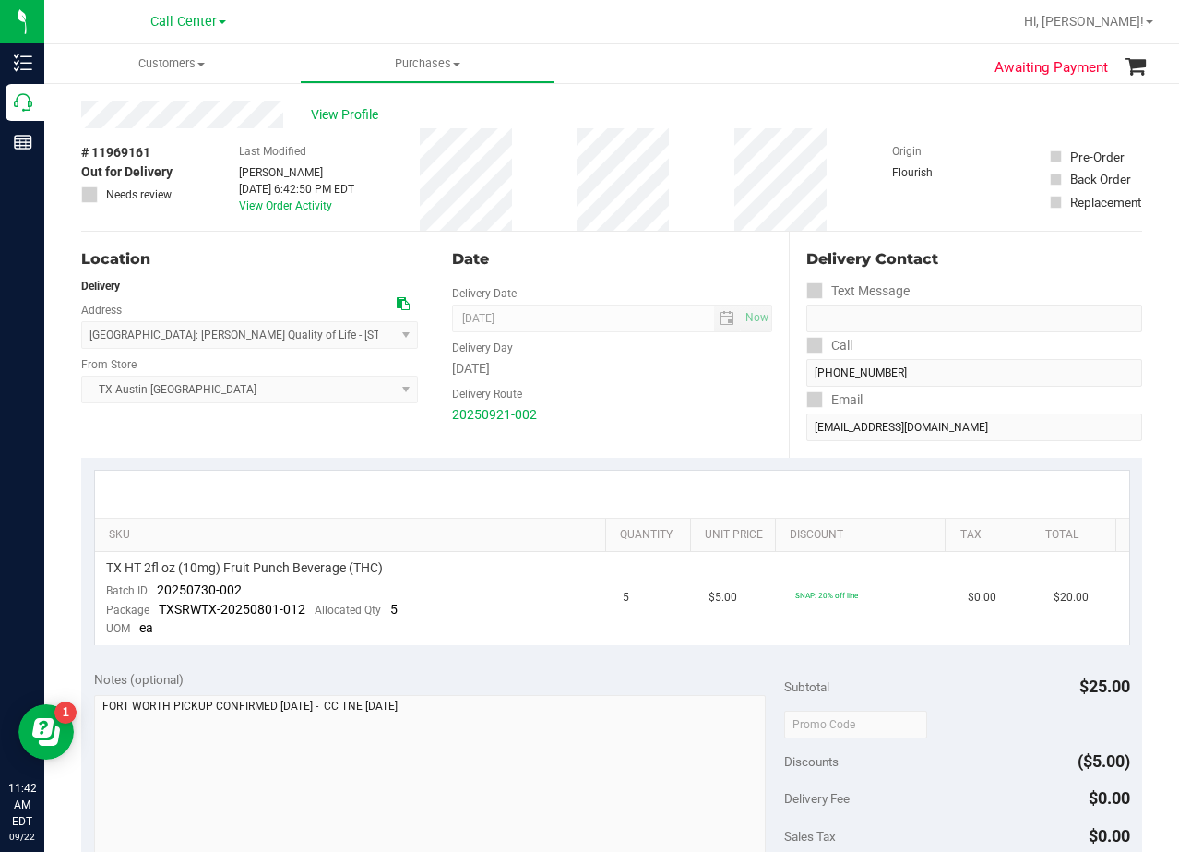
scroll to position [0, 0]
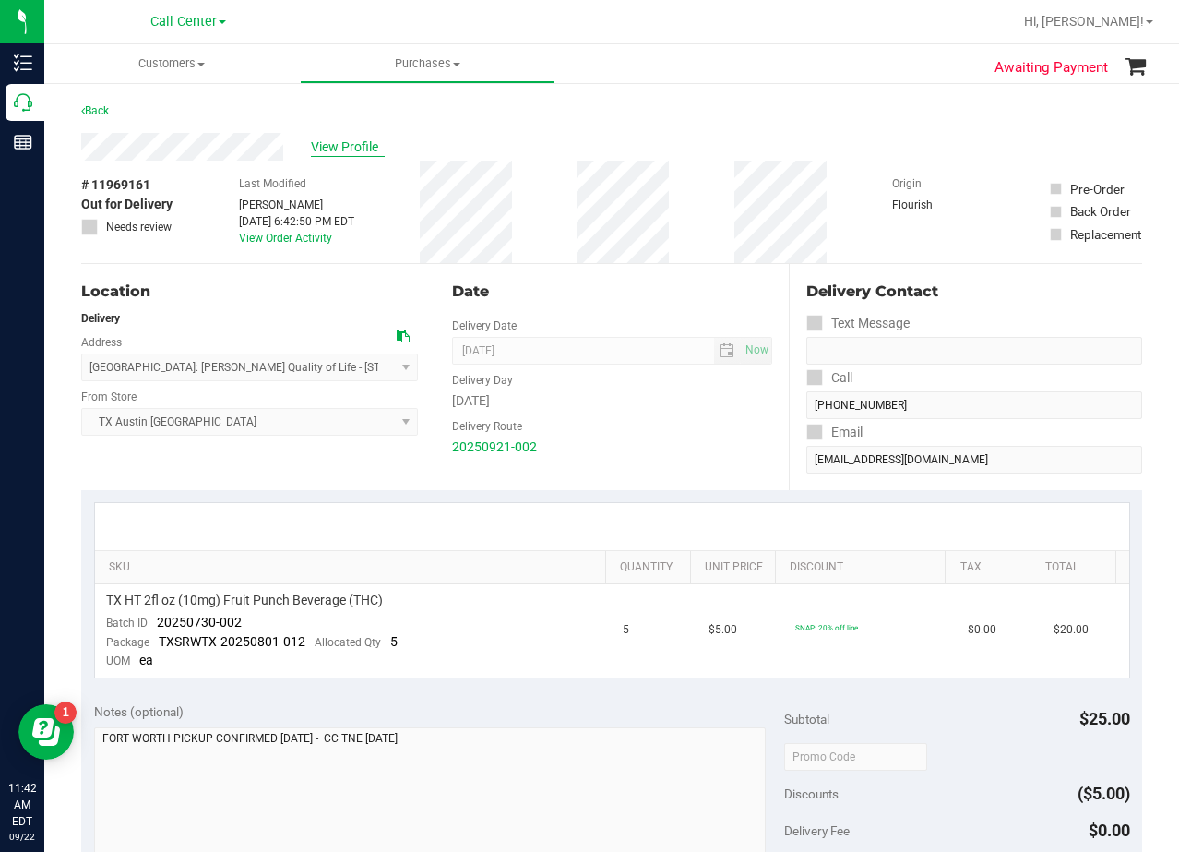
click at [334, 148] on span "View Profile" at bounding box center [348, 146] width 74 height 19
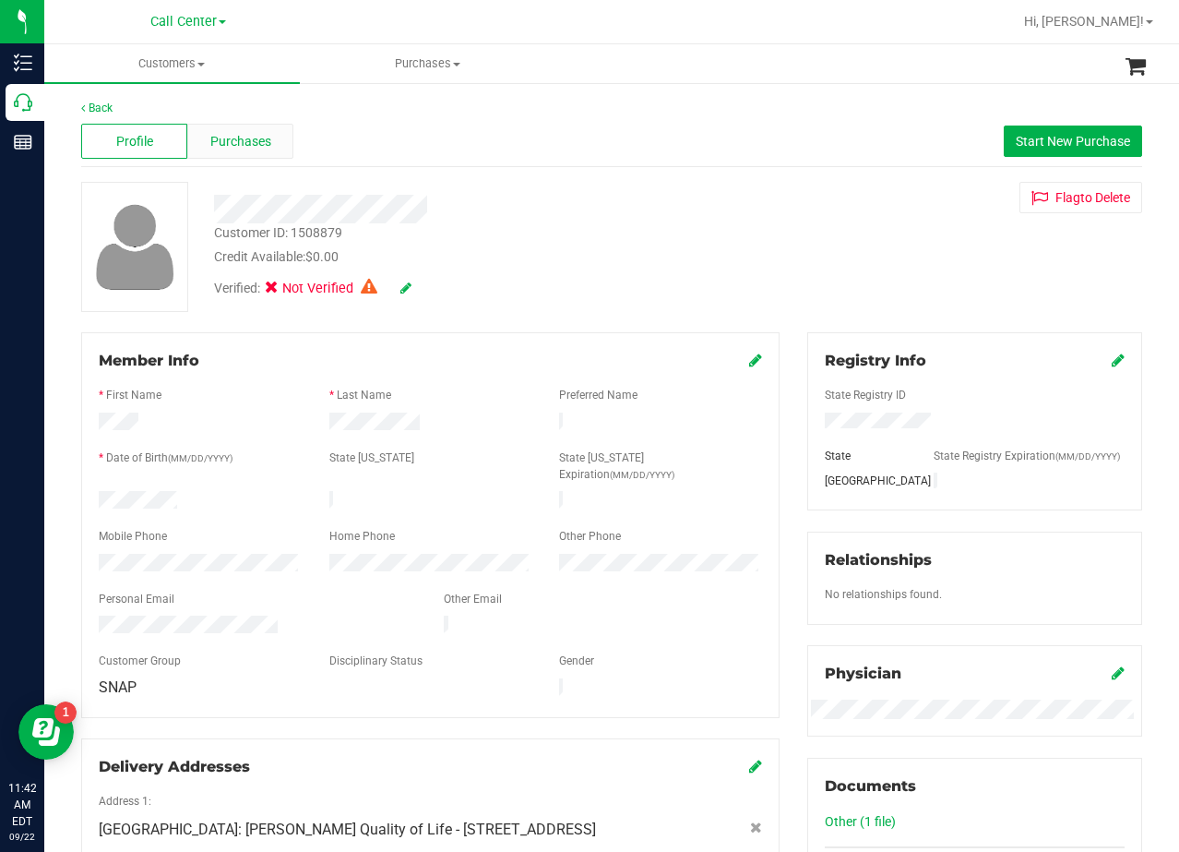
click at [256, 144] on span "Purchases" at bounding box center [240, 141] width 61 height 19
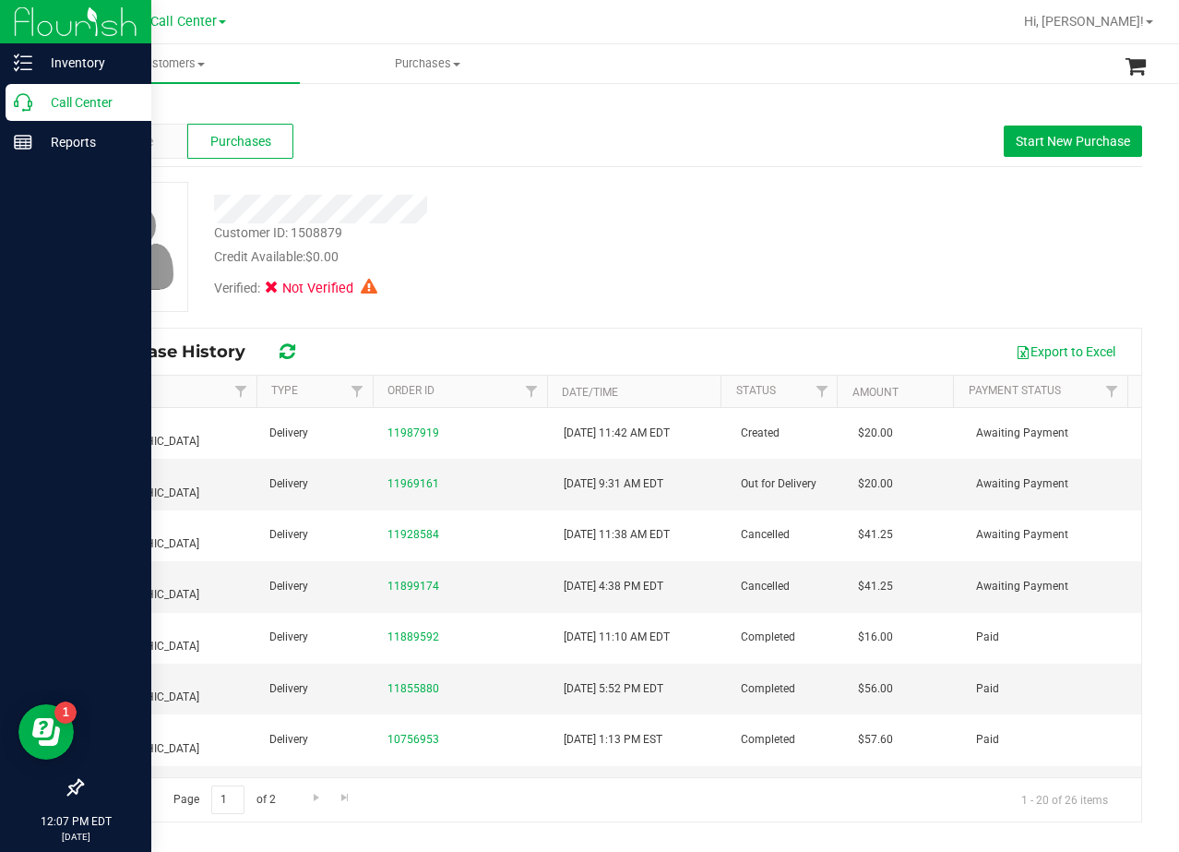
click at [30, 101] on icon at bounding box center [23, 102] width 18 height 18
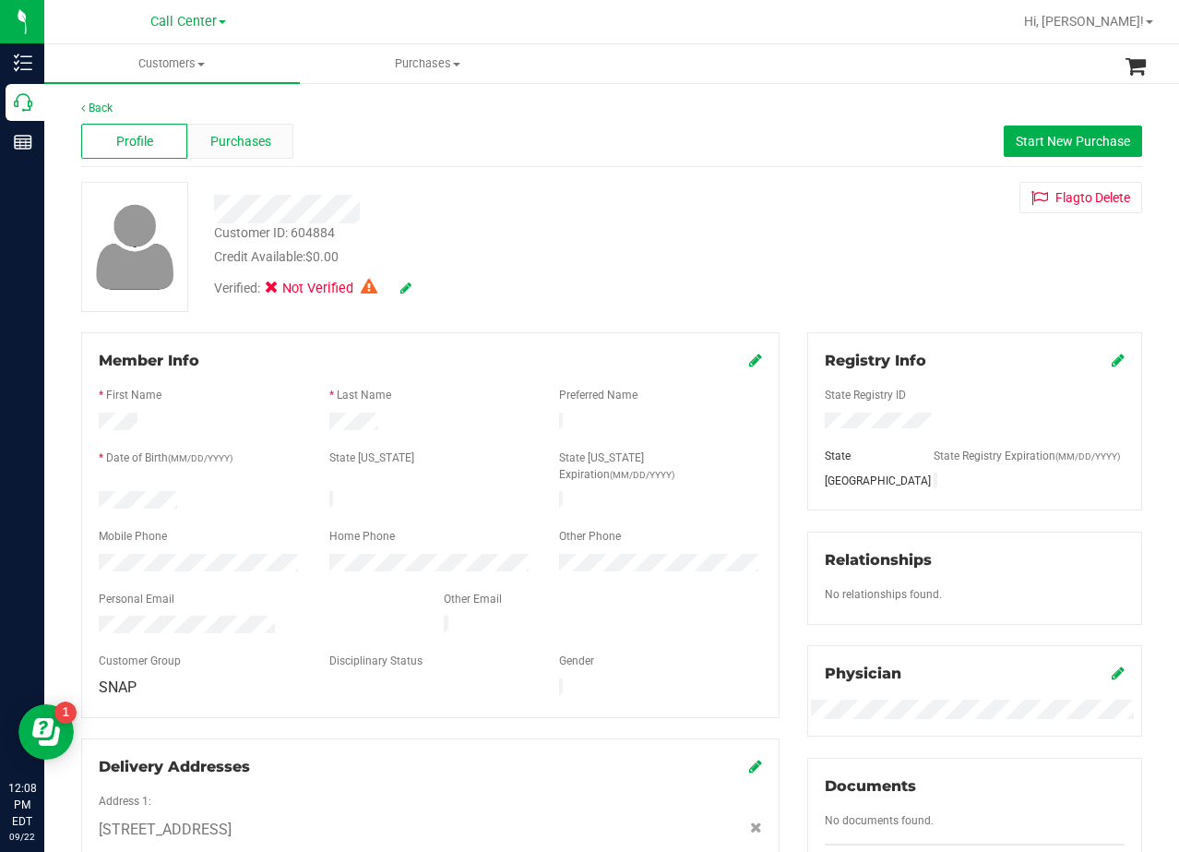
click at [260, 155] on div "Purchases" at bounding box center [240, 141] width 106 height 35
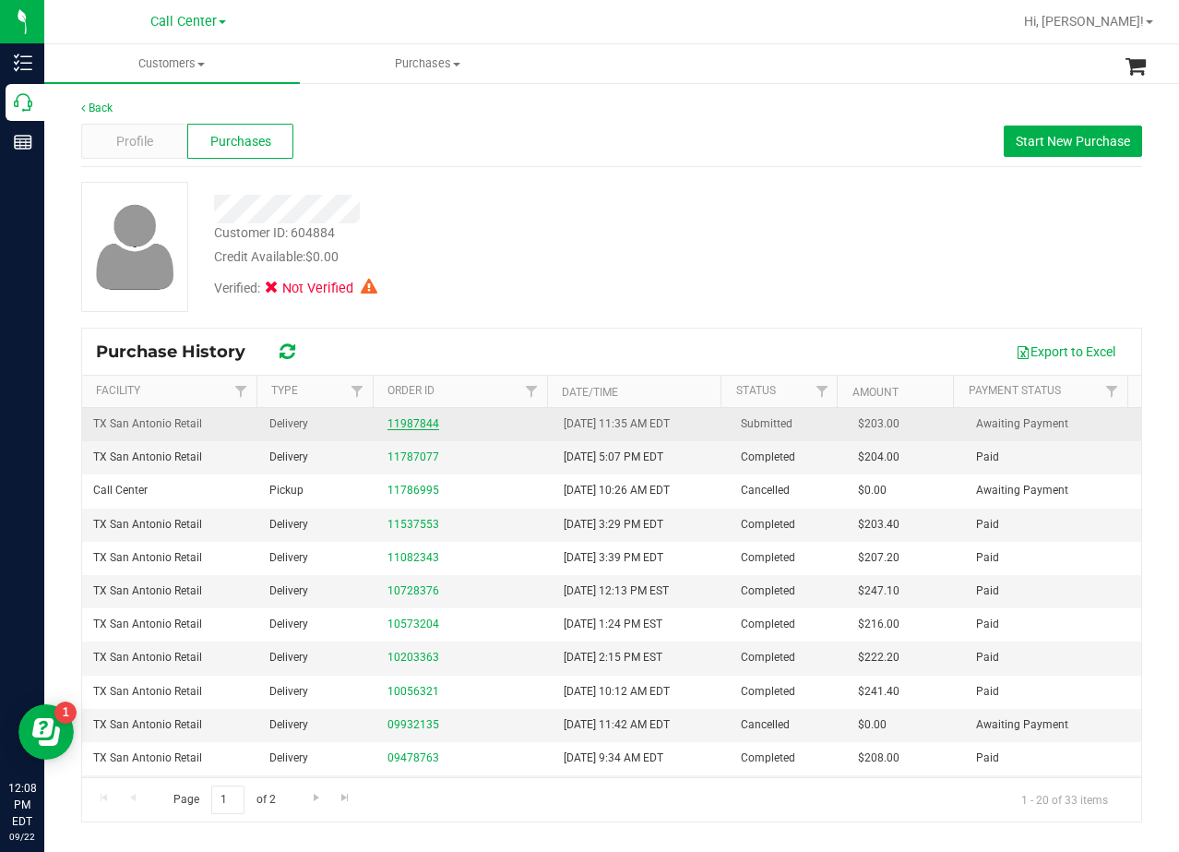
click at [421, 424] on link "11987844" at bounding box center [414, 423] width 52 height 13
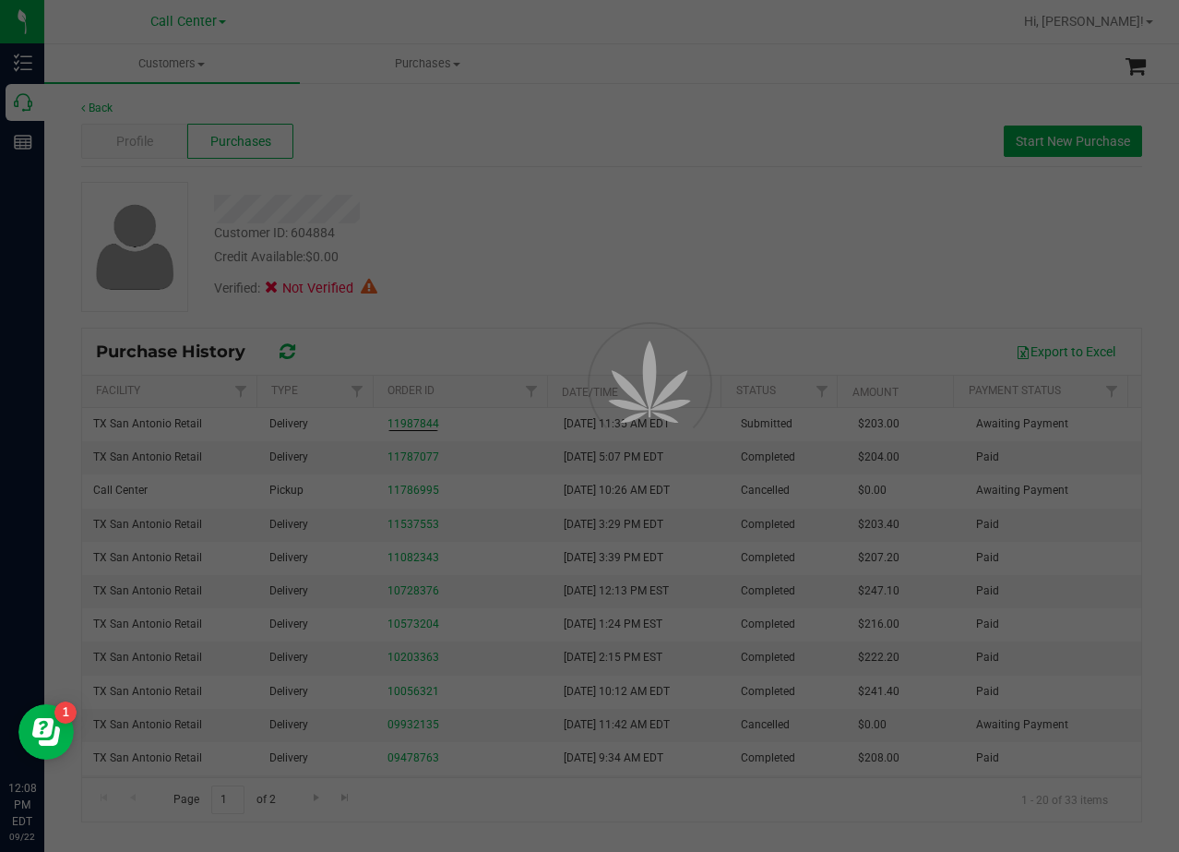
click at [580, 189] on div at bounding box center [589, 426] width 1179 height 852
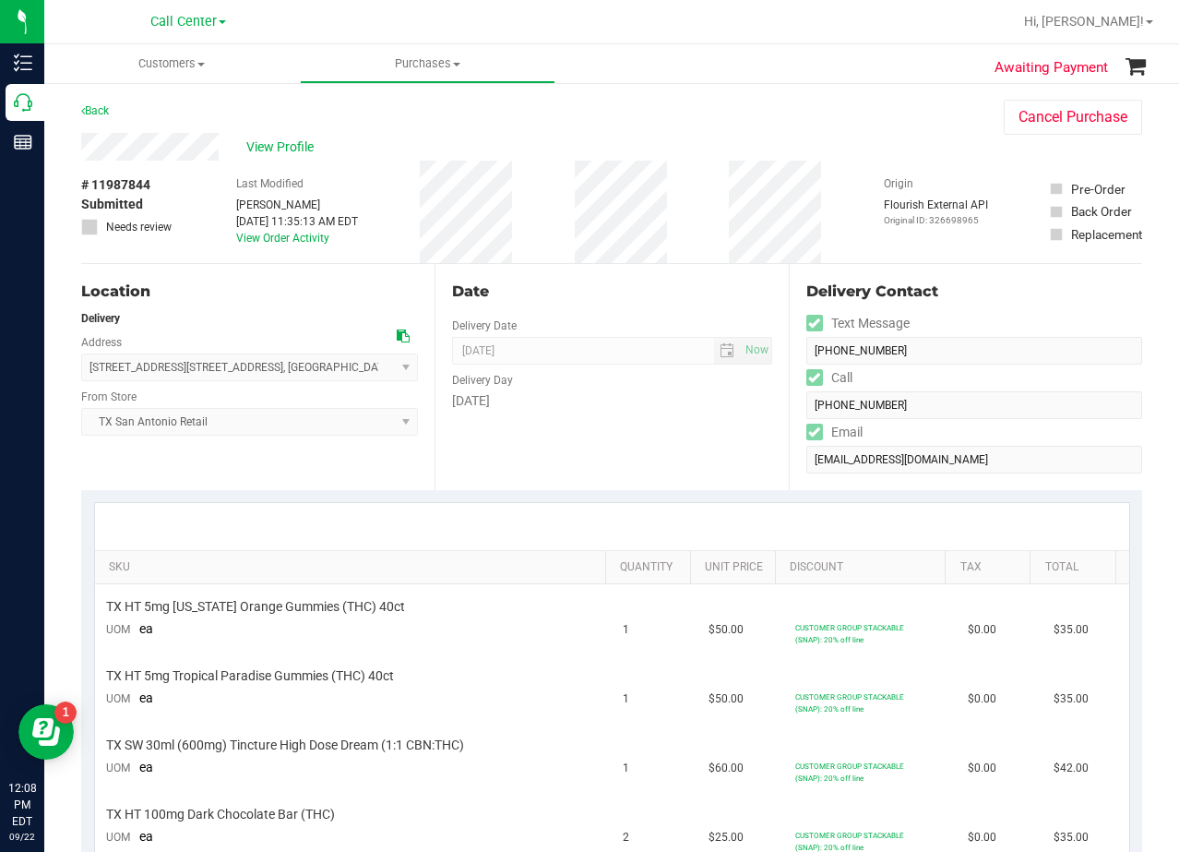
click at [322, 152] on div "View Profile" at bounding box center [524, 147] width 886 height 28
click at [315, 149] on span "View Profile" at bounding box center [283, 146] width 74 height 19
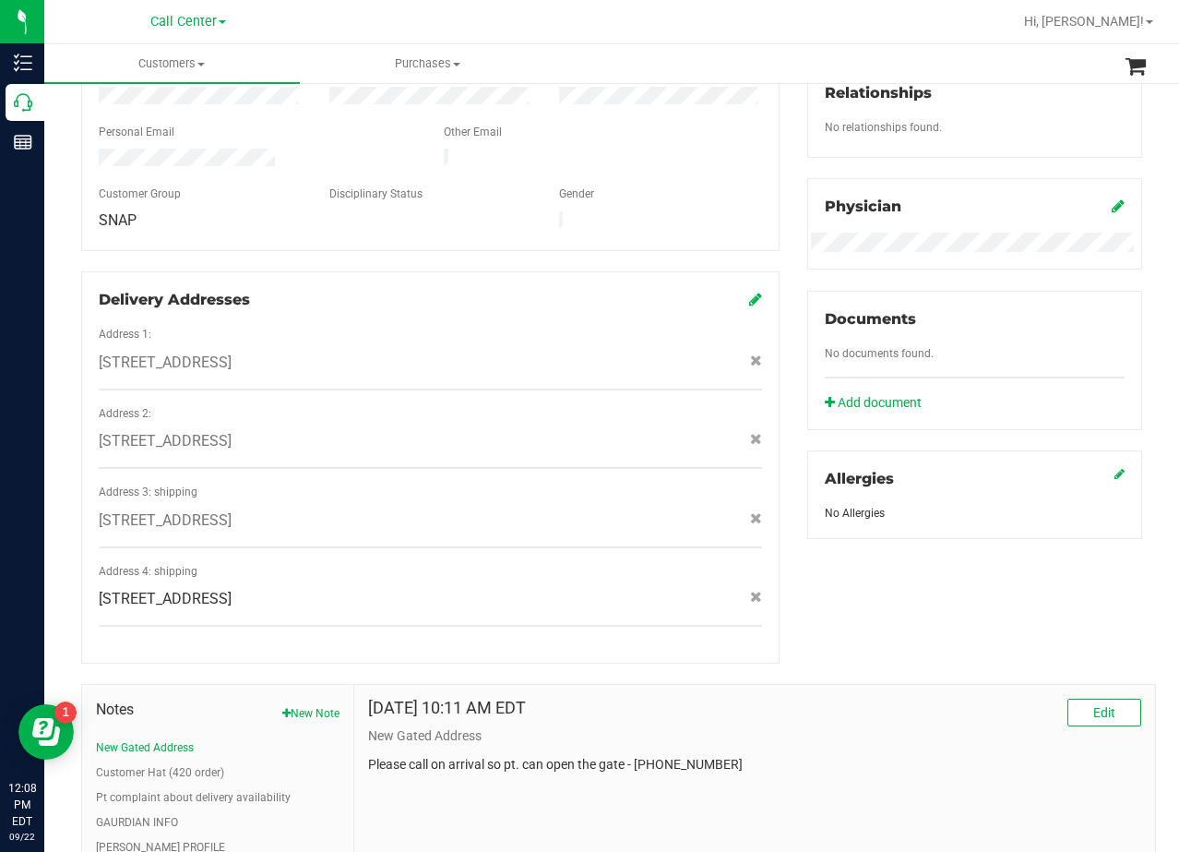
scroll to position [574, 0]
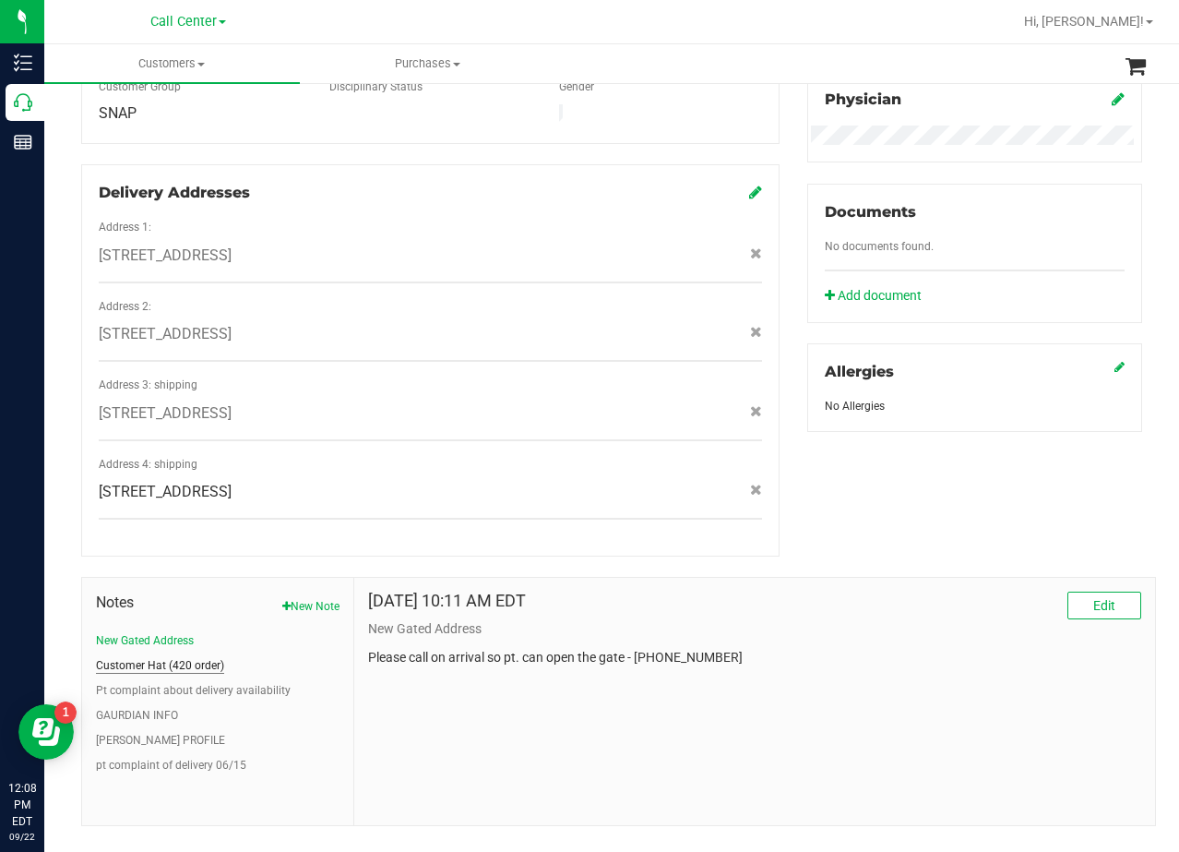
click at [190, 657] on button "Customer Hat (420 order)" at bounding box center [160, 665] width 128 height 17
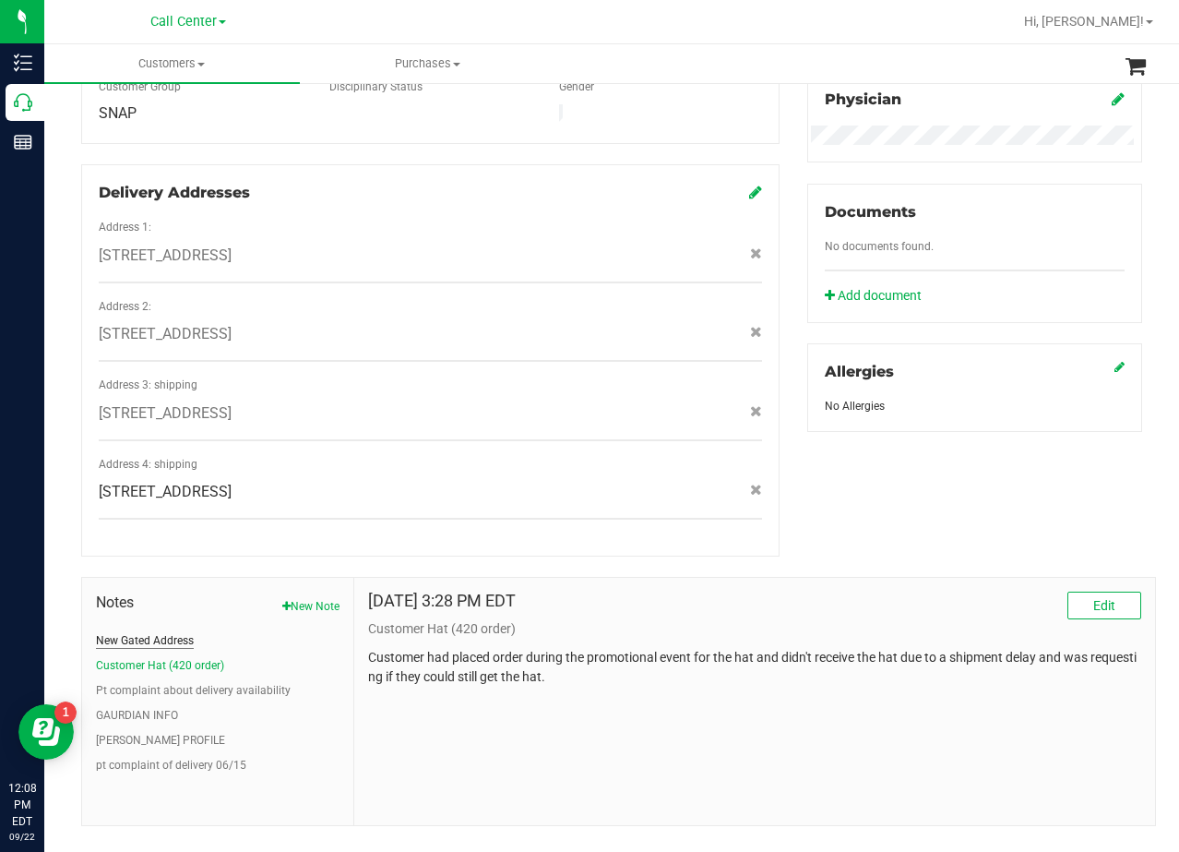
click at [140, 632] on button "New Gated Address" at bounding box center [145, 640] width 98 height 17
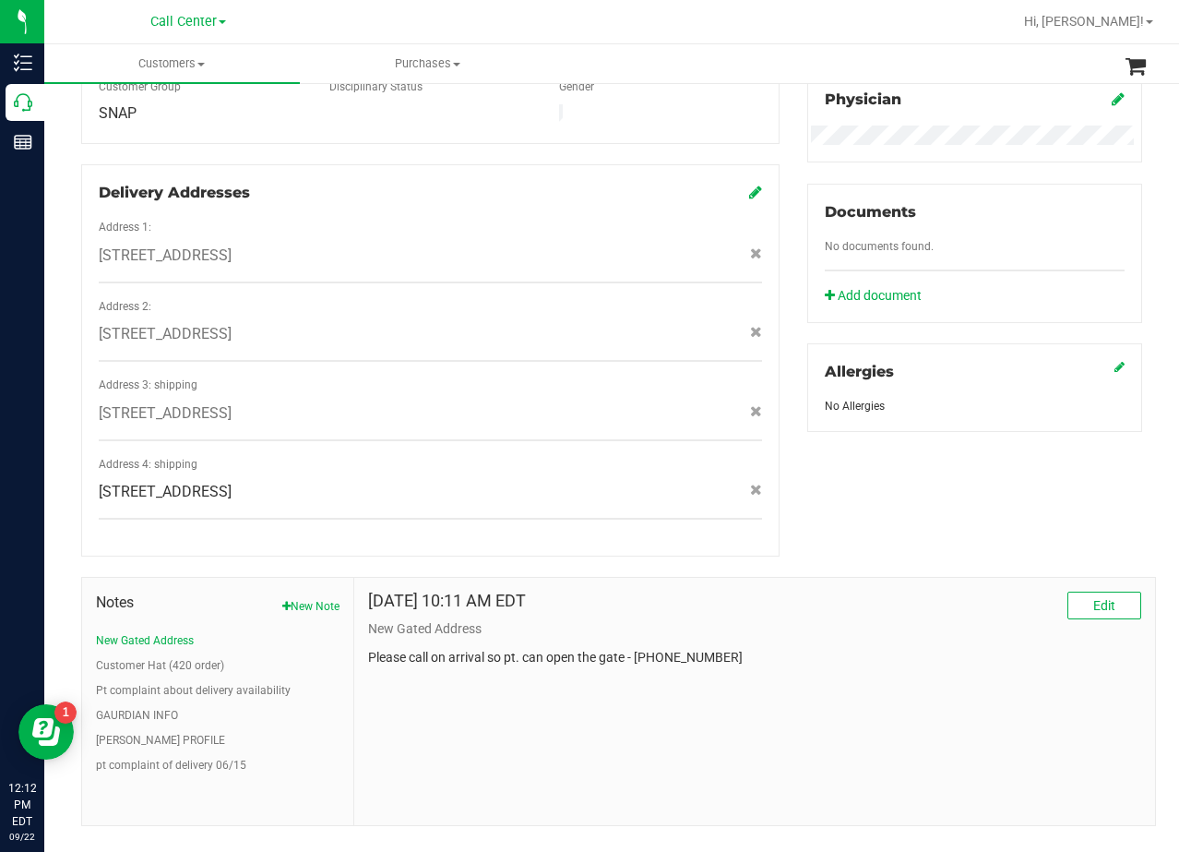
click at [704, 506] on div "Delivery Addresses Address 1: 408 elmwood drive , new braunfels , TX 78130 Addr…" at bounding box center [430, 360] width 699 height 392
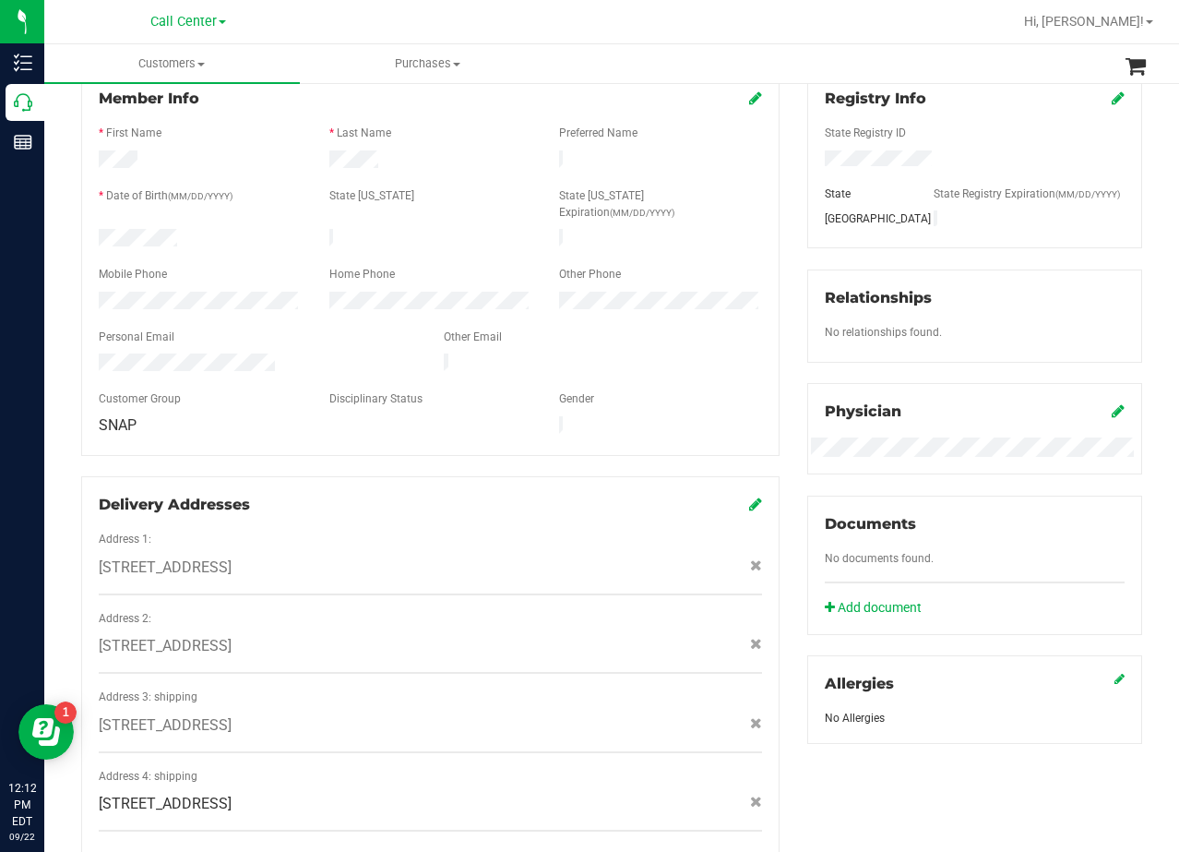
scroll to position [0, 0]
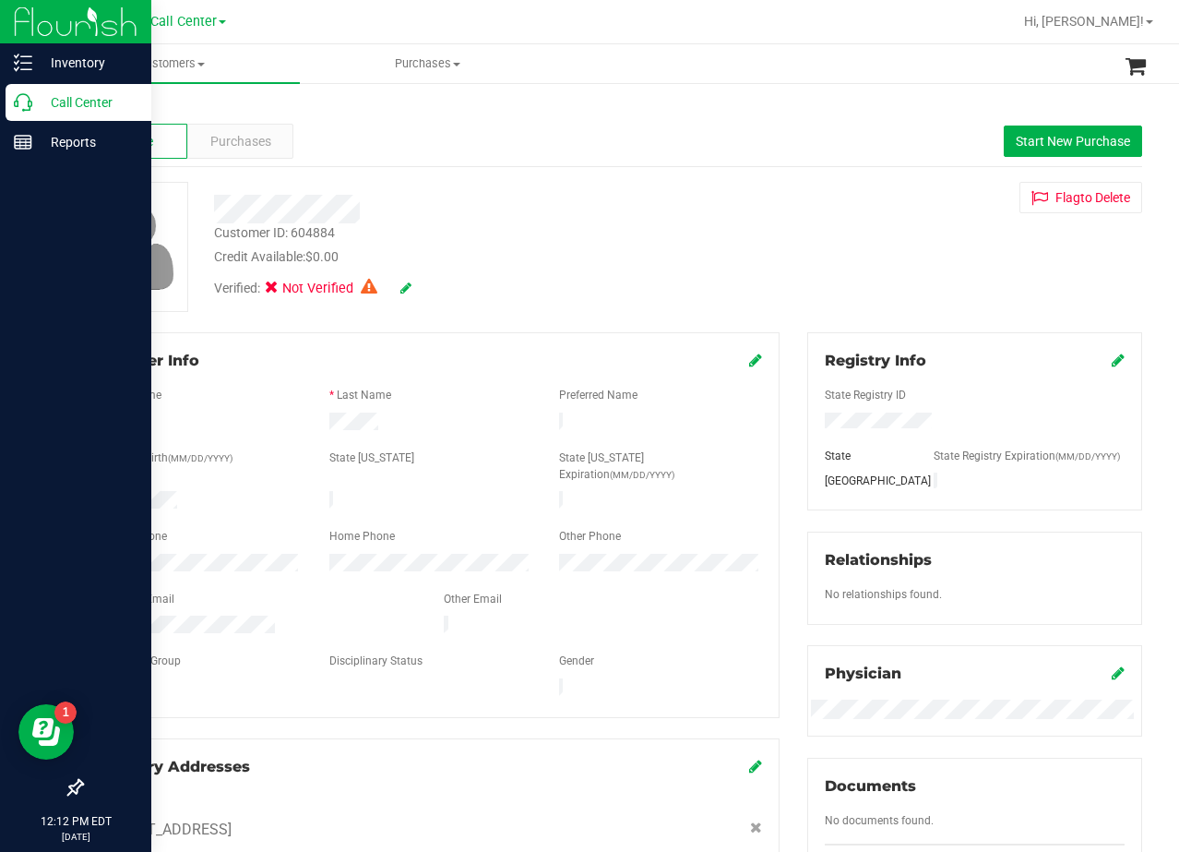
click at [30, 99] on icon at bounding box center [23, 102] width 18 height 18
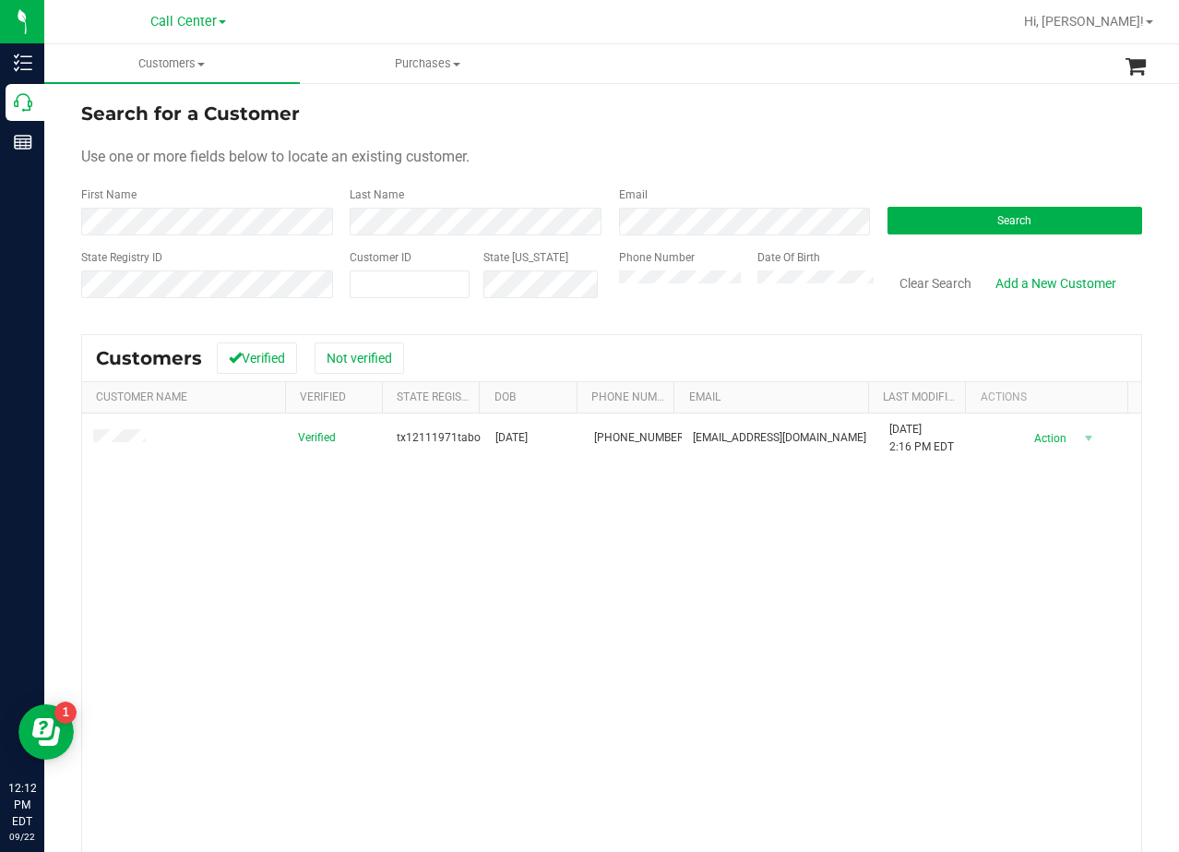
click at [736, 139] on form "Search for a Customer Use one or more fields below to locate an existing custom…" at bounding box center [611, 207] width 1061 height 215
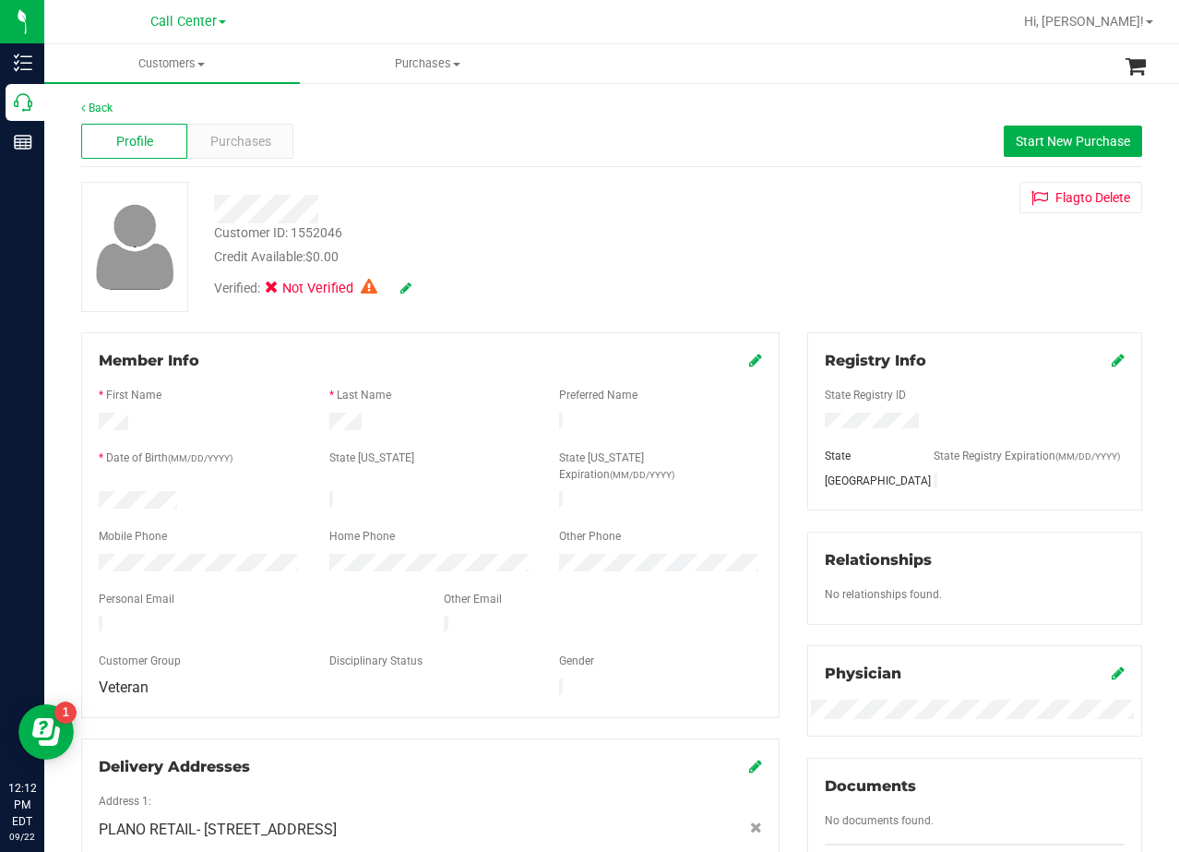
click at [772, 246] on div "Customer ID: 1552046 Credit Available: $0.00 Verified: Not Verified Flag to Del…" at bounding box center [611, 247] width 1089 height 130
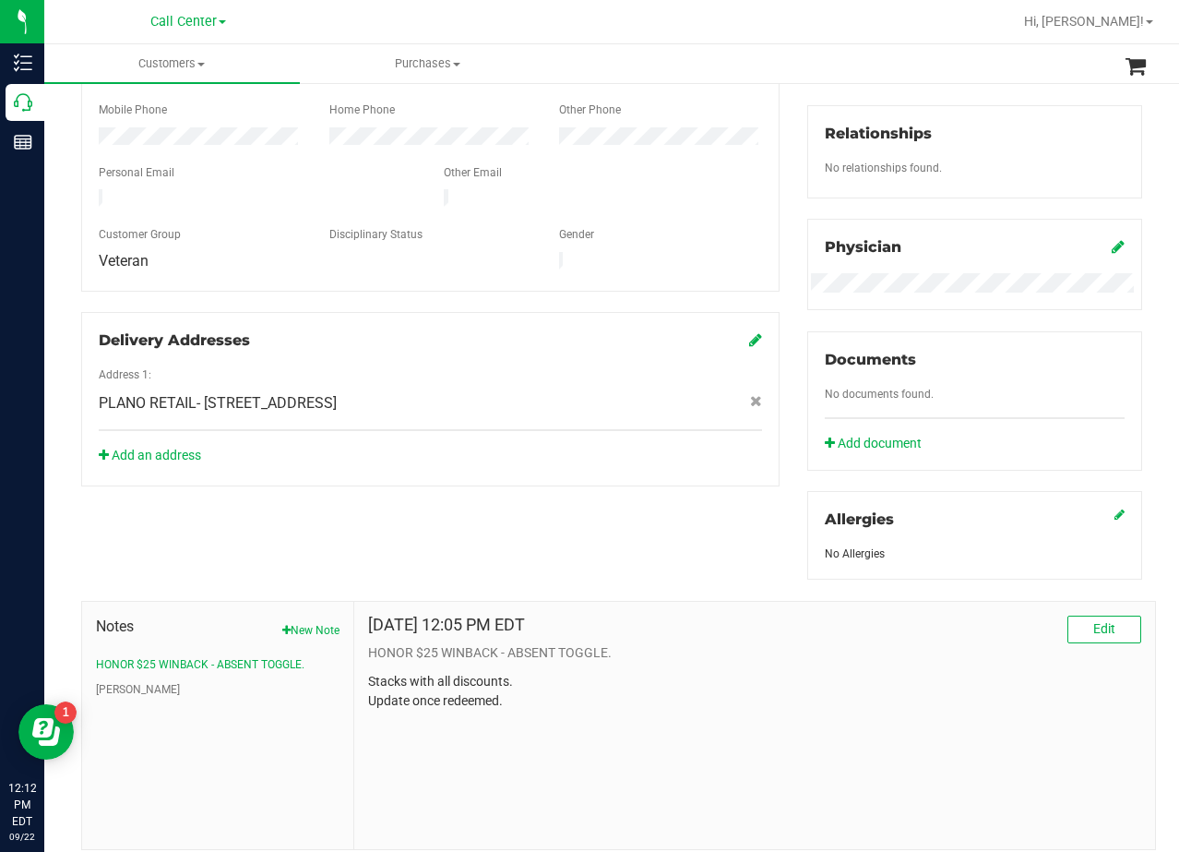
scroll to position [483, 0]
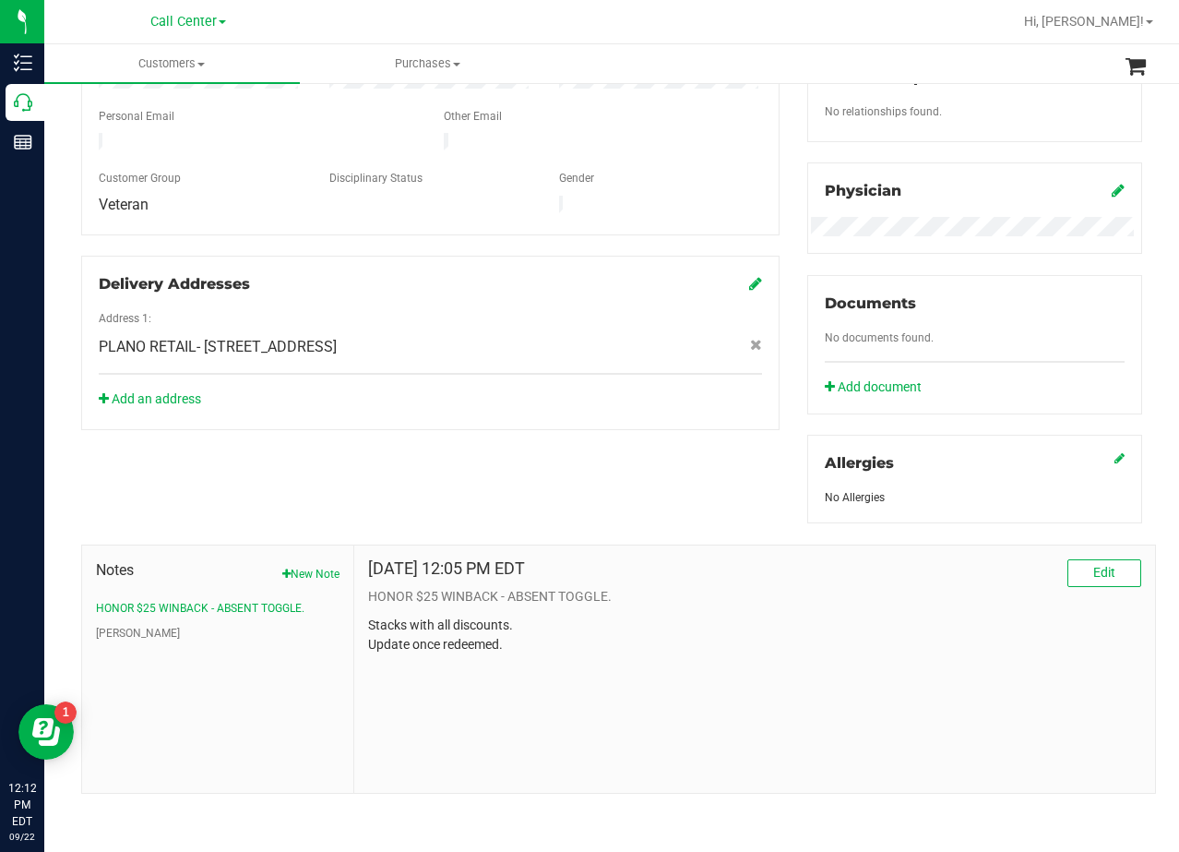
click at [130, 630] on li "CURT" at bounding box center [218, 633] width 244 height 17
click at [125, 632] on li "CURT" at bounding box center [218, 633] width 244 height 17
click at [120, 633] on button "CURT" at bounding box center [138, 633] width 84 height 17
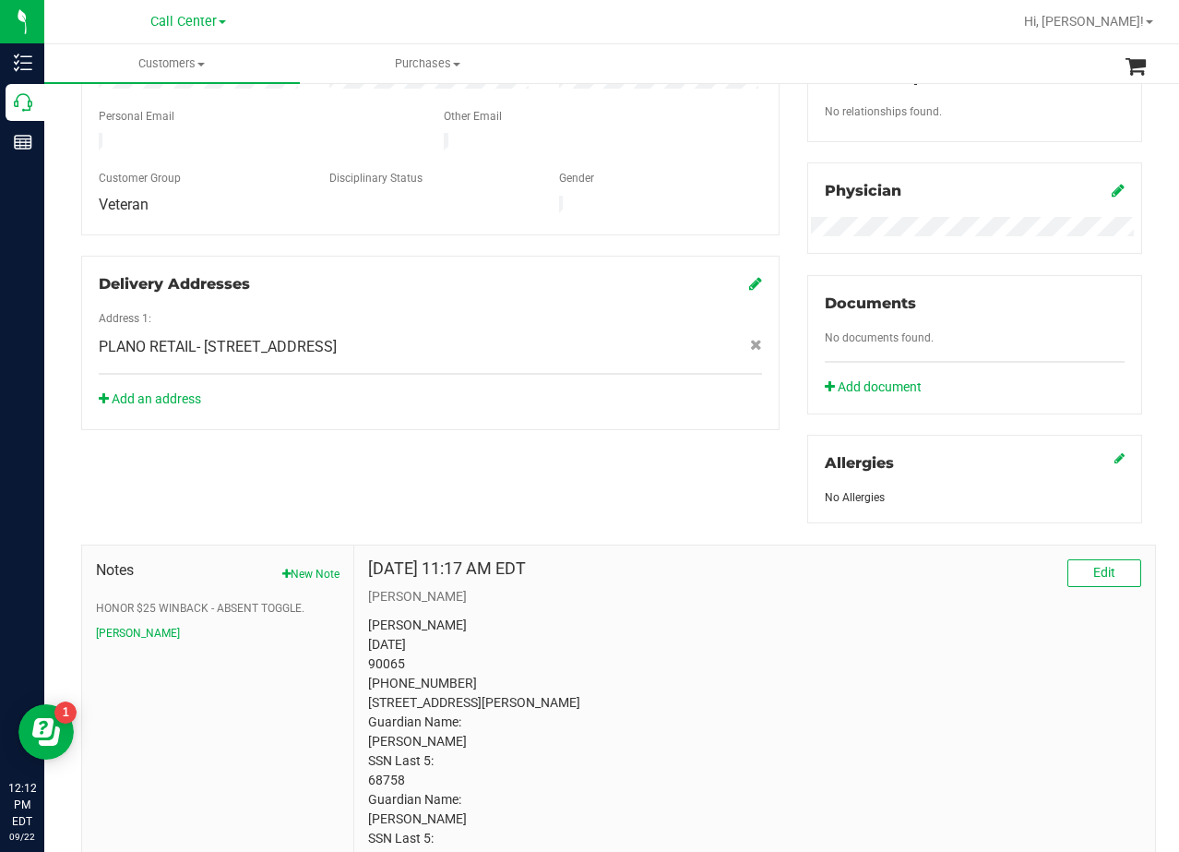
click at [483, 499] on div "Member Info * First Name * Last Name Preferred Name * Date of Birth (MM/DD/YYYY…" at bounding box center [611, 366] width 1089 height 1033
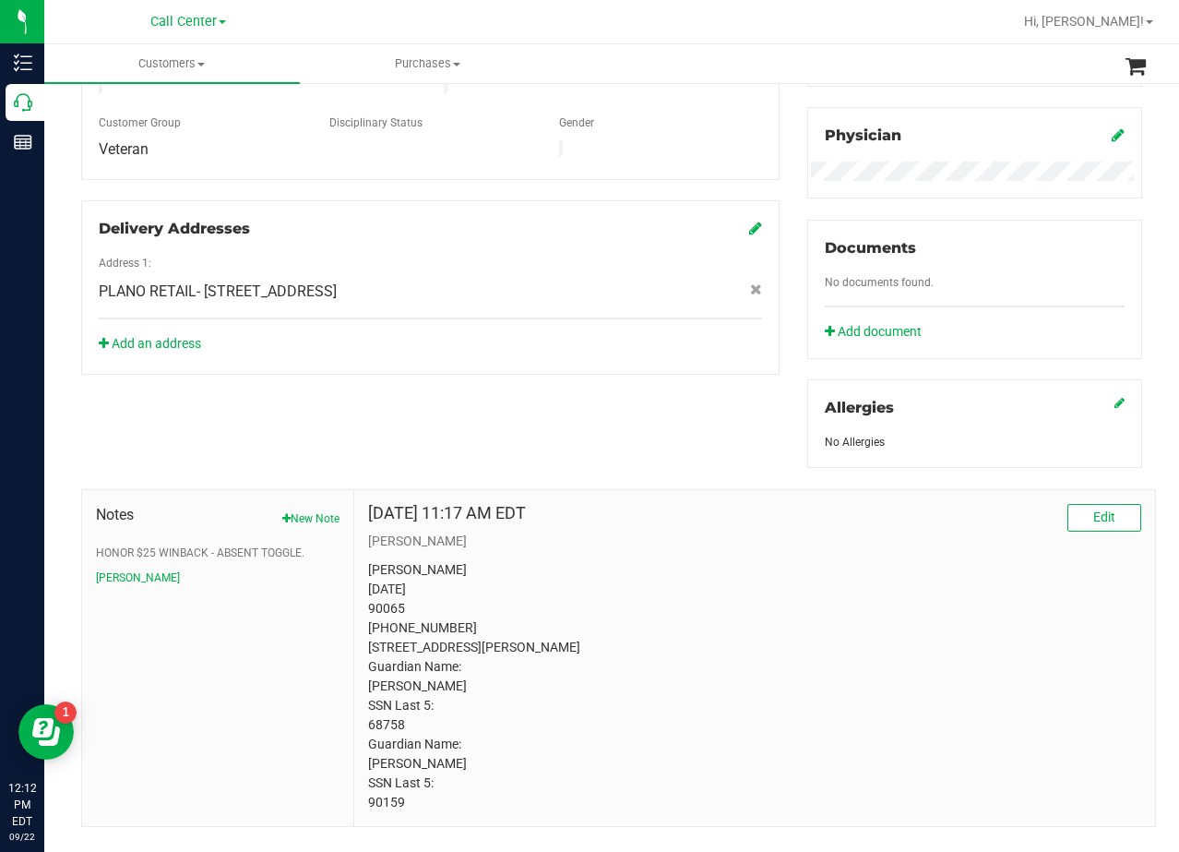
scroll to position [591, 0]
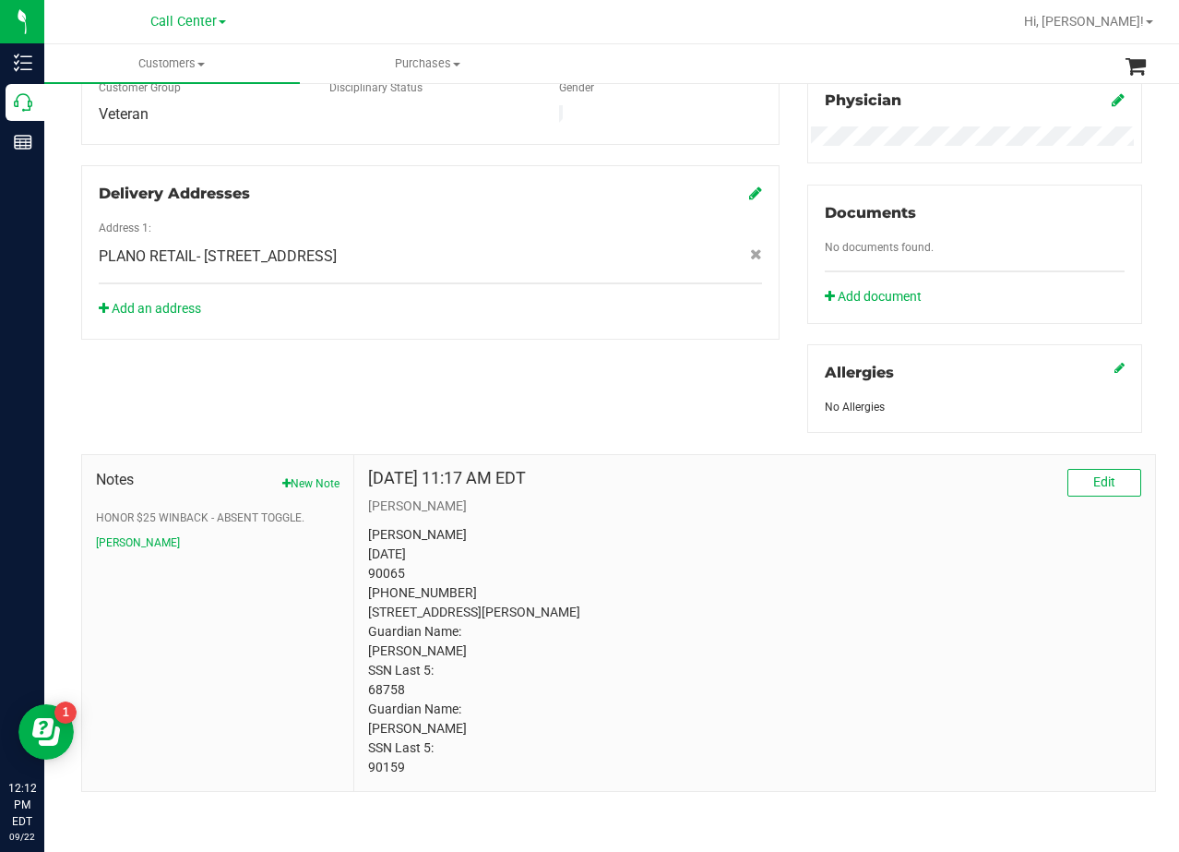
click at [394, 762] on p "Tami Boda 12/11/1971 90065 (214) 585-3391 2923 Thousand Oaks Dr Anna, TX 75409 …" at bounding box center [754, 651] width 773 height 252
copy body "90159"
click at [717, 625] on p "Tami Boda 12/11/1971 90065 (214) 585-3391 2923 Thousand Oaks Dr Anna, TX 75409 …" at bounding box center [754, 651] width 773 height 252
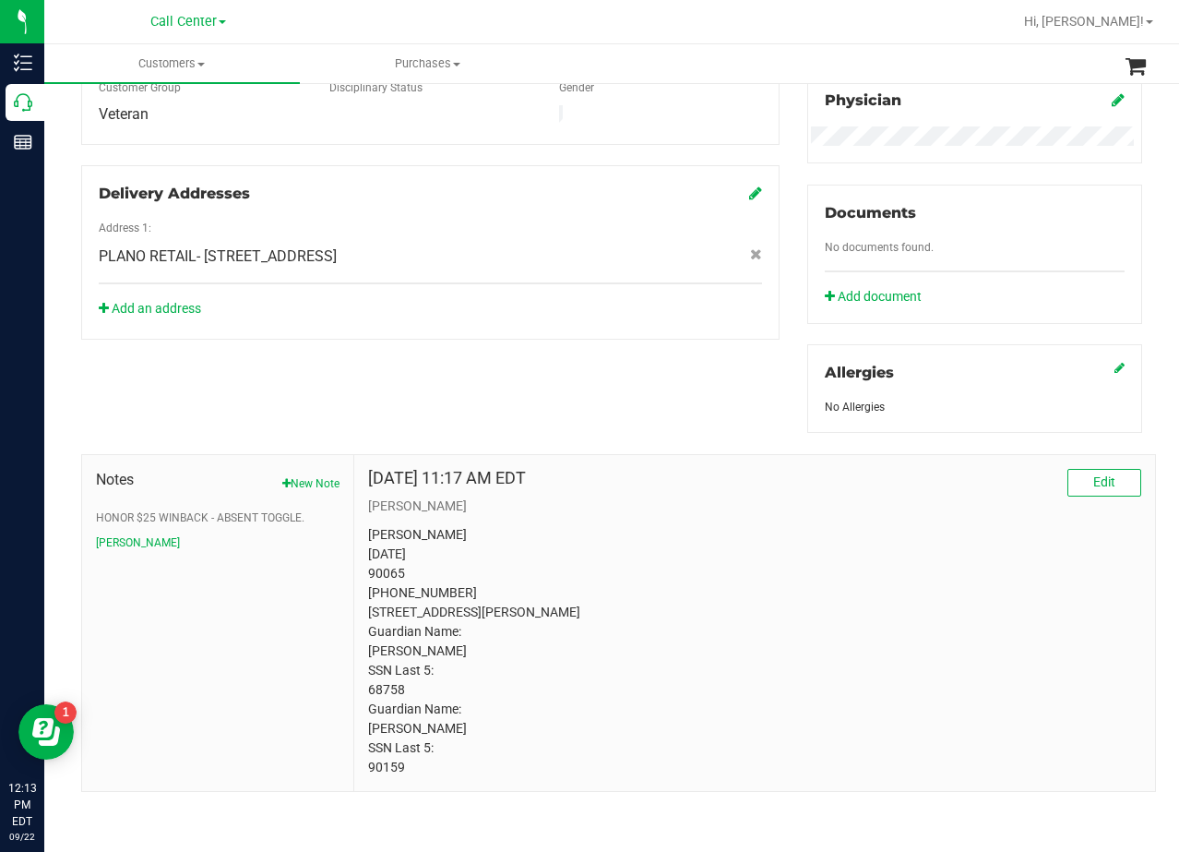
click at [368, 682] on p "Tami Boda 12/11/1971 90065 (214) 585-3391 2923 Thousand Oaks Dr Anna, TX 75409 …" at bounding box center [754, 651] width 773 height 252
copy p "68758"
click at [589, 571] on p "Tami Boda 12/11/1971 90065 (214) 585-3391 2923 Thousand Oaks Dr Anna, TX 75409 …" at bounding box center [754, 651] width 773 height 252
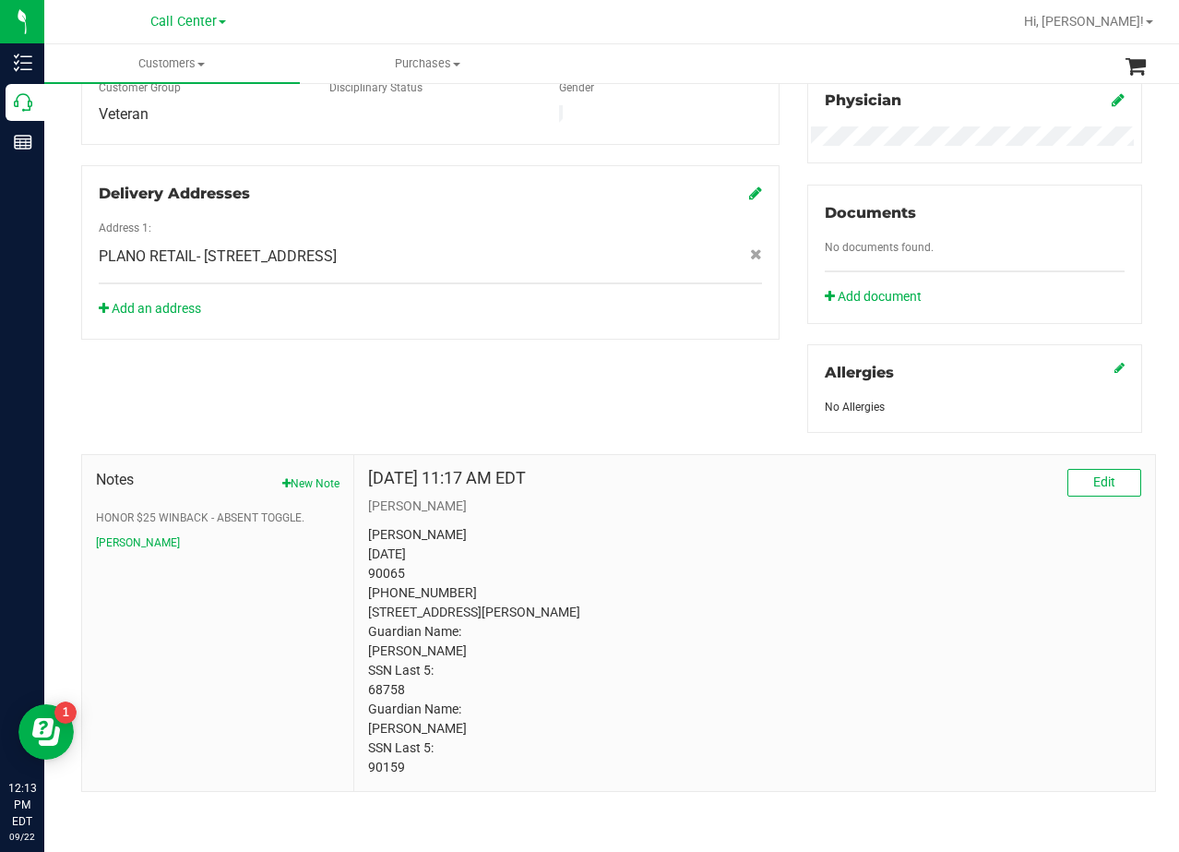
click at [384, 557] on p "Tami Boda 12/11/1971 90065 (214) 585-3391 2923 Thousand Oaks Dr Anna, TX 75409 …" at bounding box center [754, 651] width 773 height 252
copy p "90065"
click at [885, 570] on p "Tami Boda 12/11/1971 90065 (214) 585-3391 2923 Thousand Oaks Dr Anna, TX 75409 …" at bounding box center [754, 651] width 773 height 252
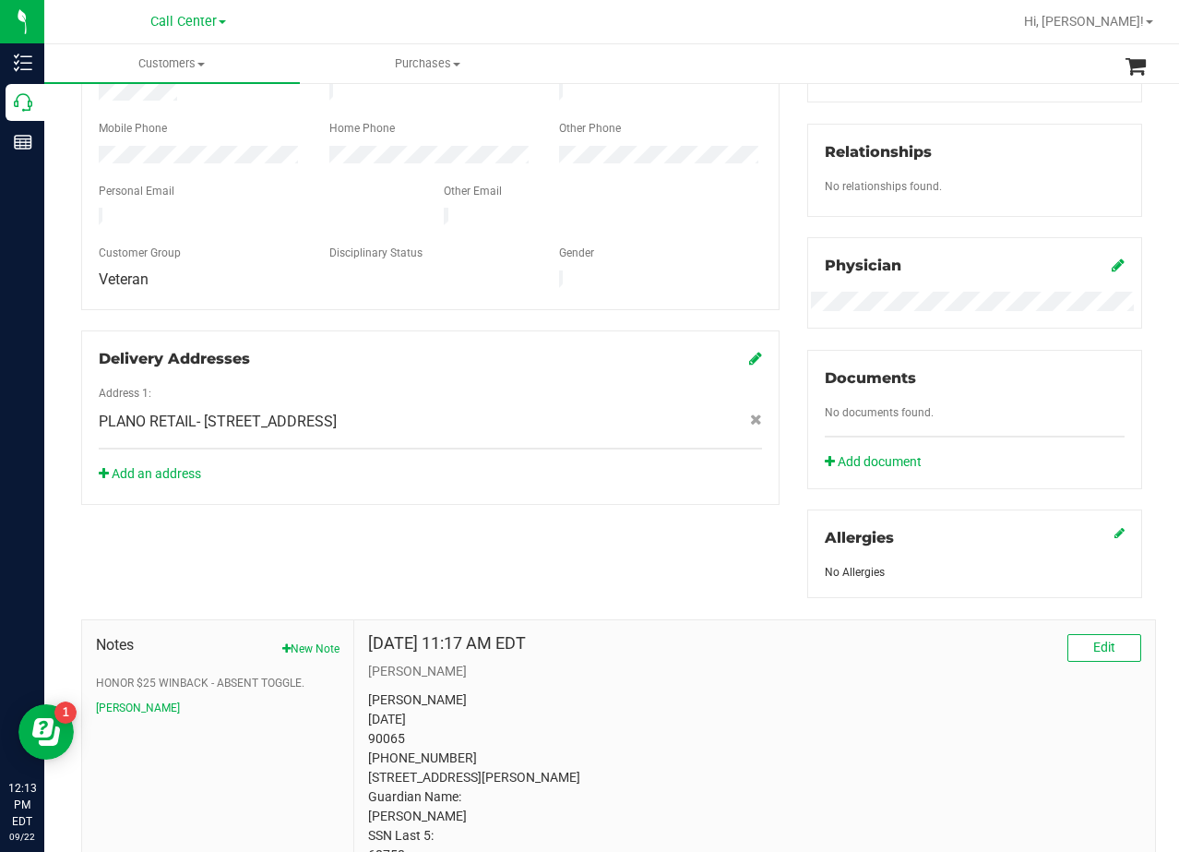
scroll to position [406, 0]
click at [783, 652] on div "Aug 20, 2024 11:17 AM EDT Edit" at bounding box center [754, 650] width 773 height 28
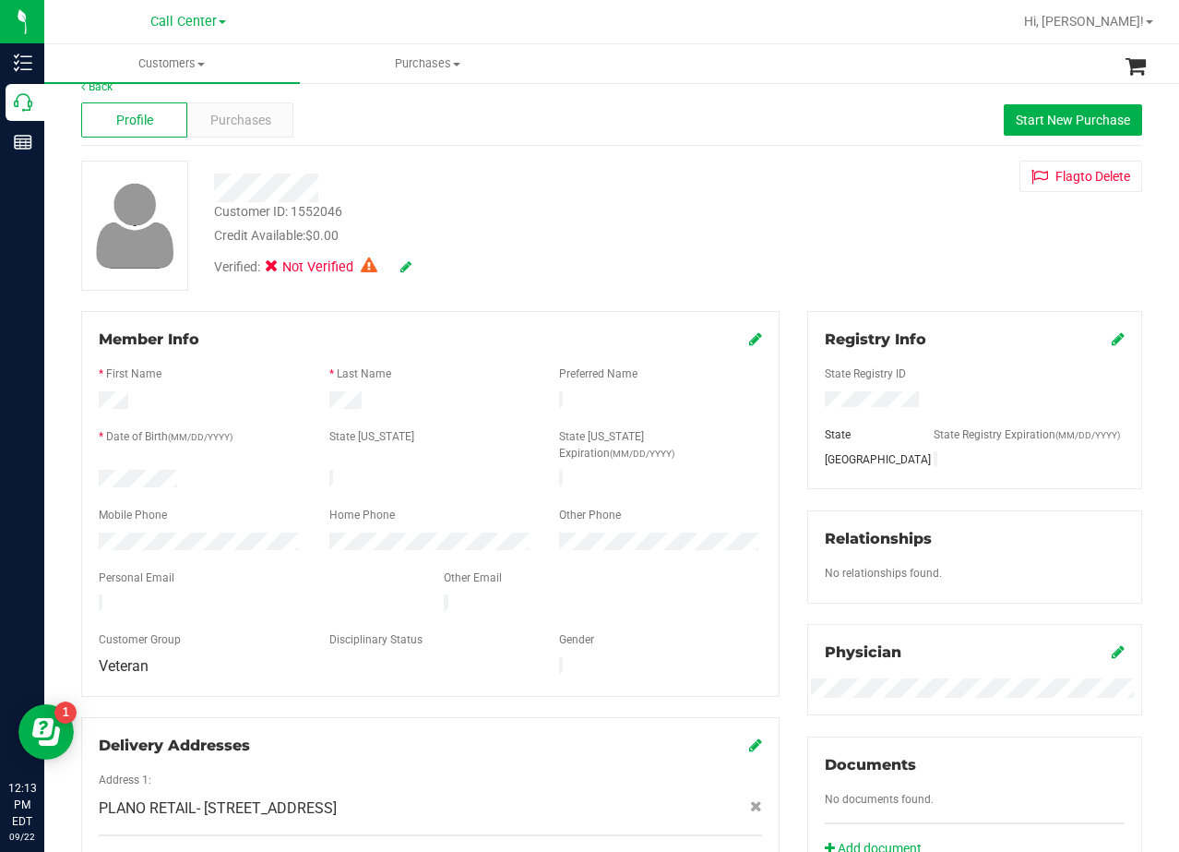
scroll to position [0, 0]
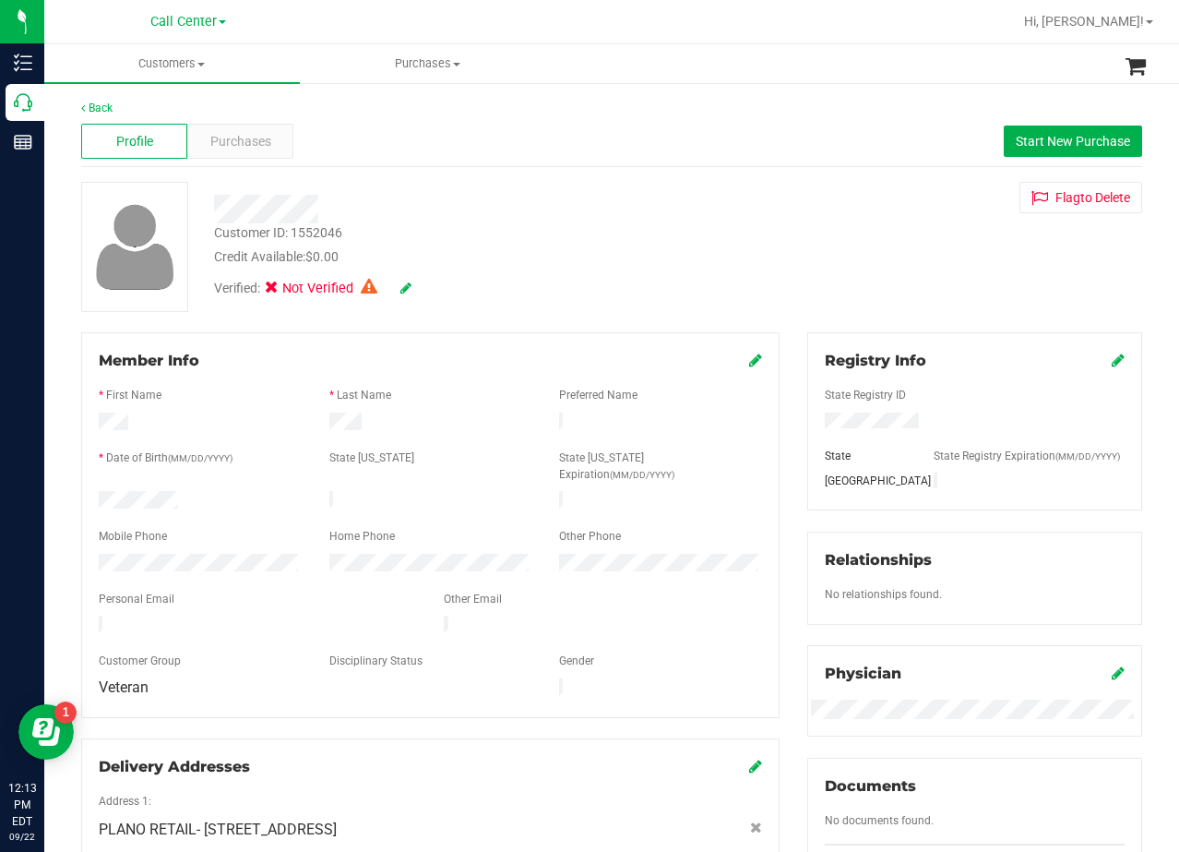
click at [790, 254] on div "Customer ID: 1552046 Credit Available: $0.00 Verified: Not Verified Flag to Del…" at bounding box center [611, 247] width 1089 height 130
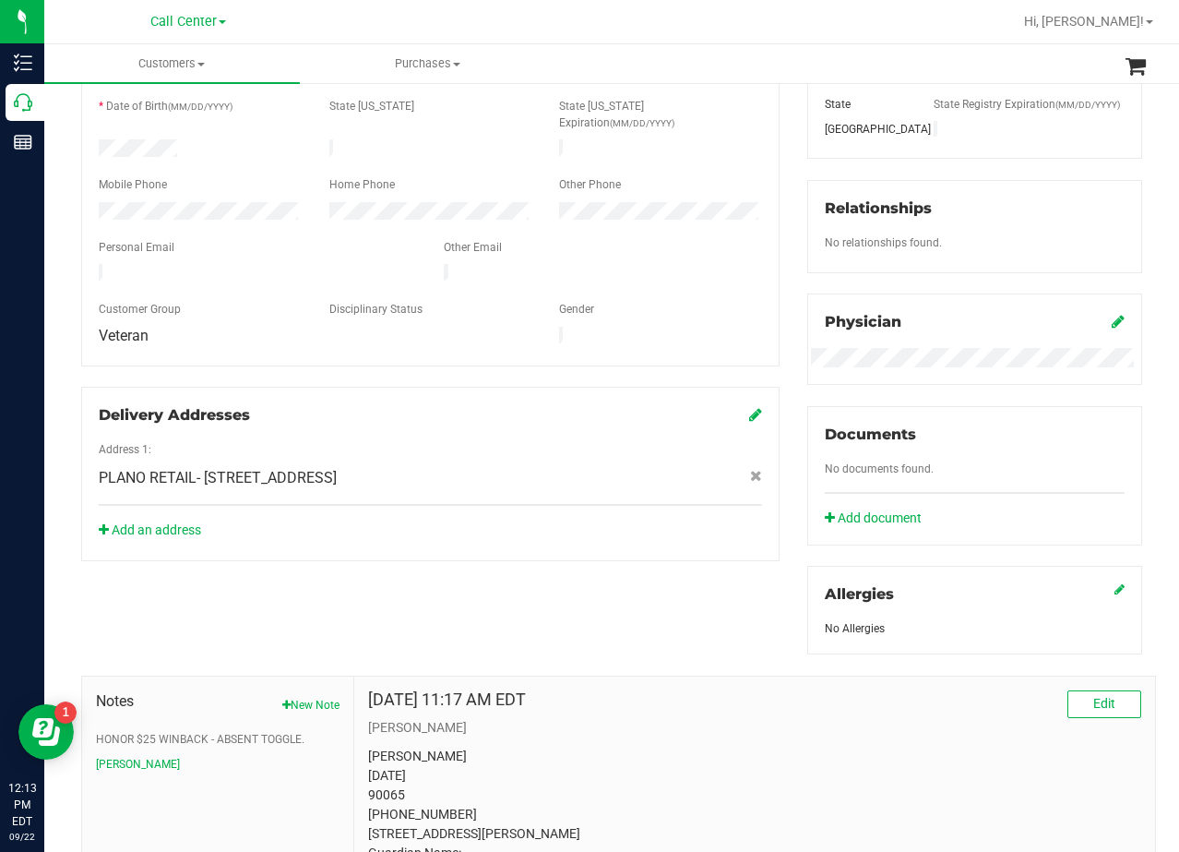
scroll to position [369, 0]
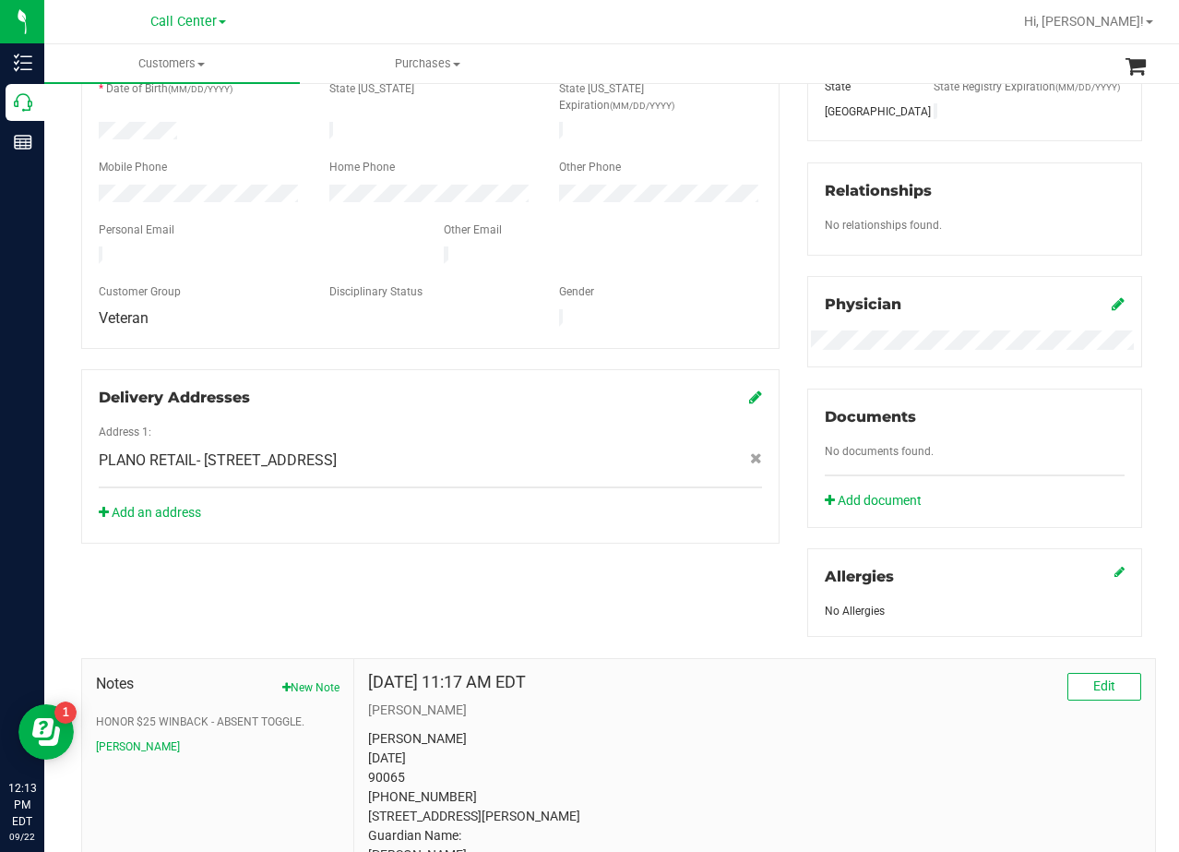
click at [778, 290] on div "Member Info * First Name * Last Name Preferred Name * Date of Birth (MM/DD/YYYY…" at bounding box center [430, 253] width 726 height 580
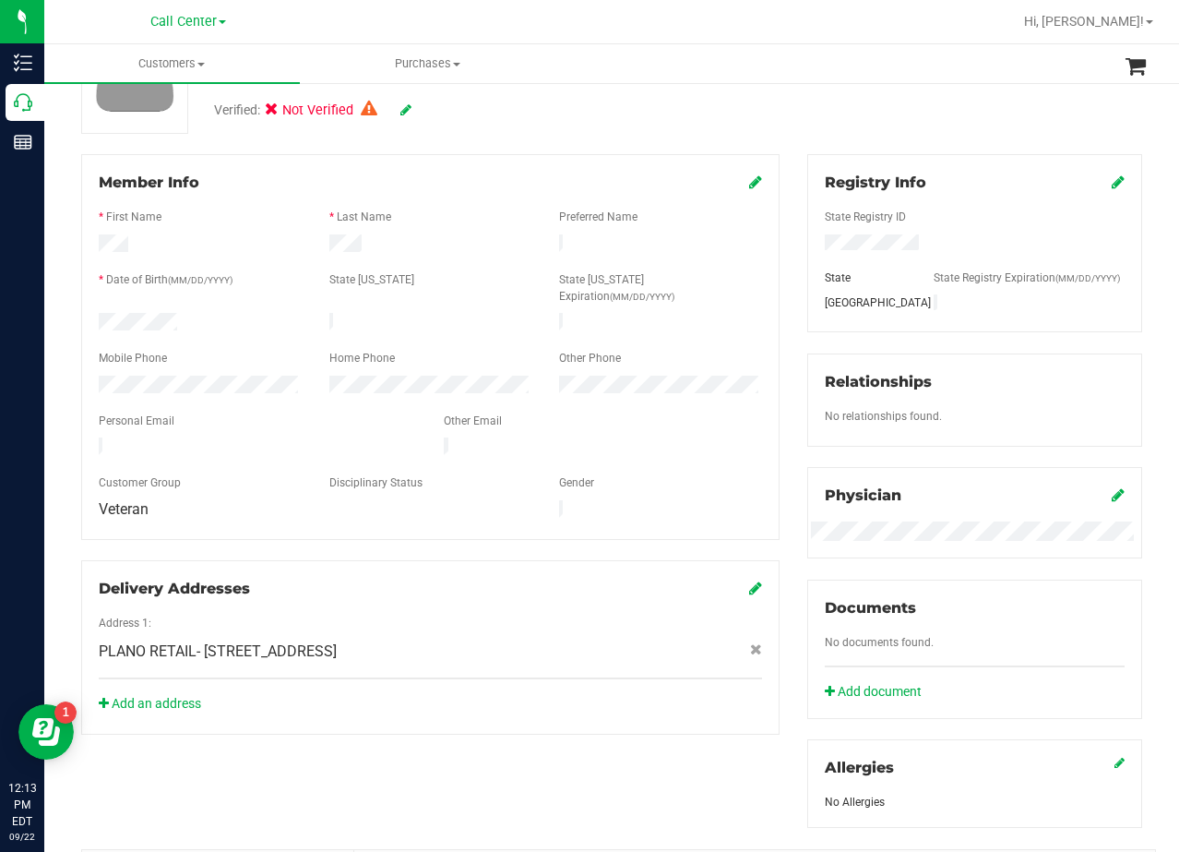
scroll to position [185, 0]
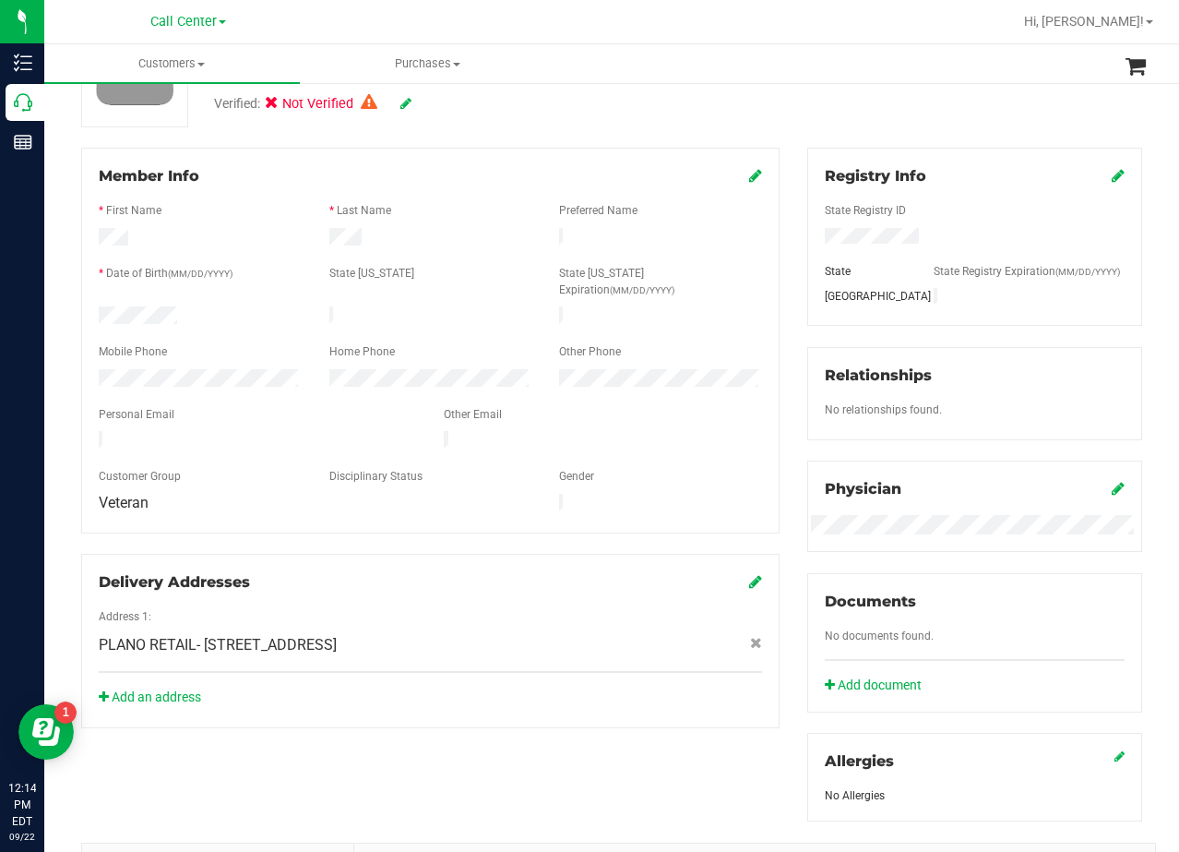
click at [810, 341] on div "Registry Info State Registry ID State State Registry Expiration (MM/DD/YYYY) TX…" at bounding box center [975, 485] width 363 height 674
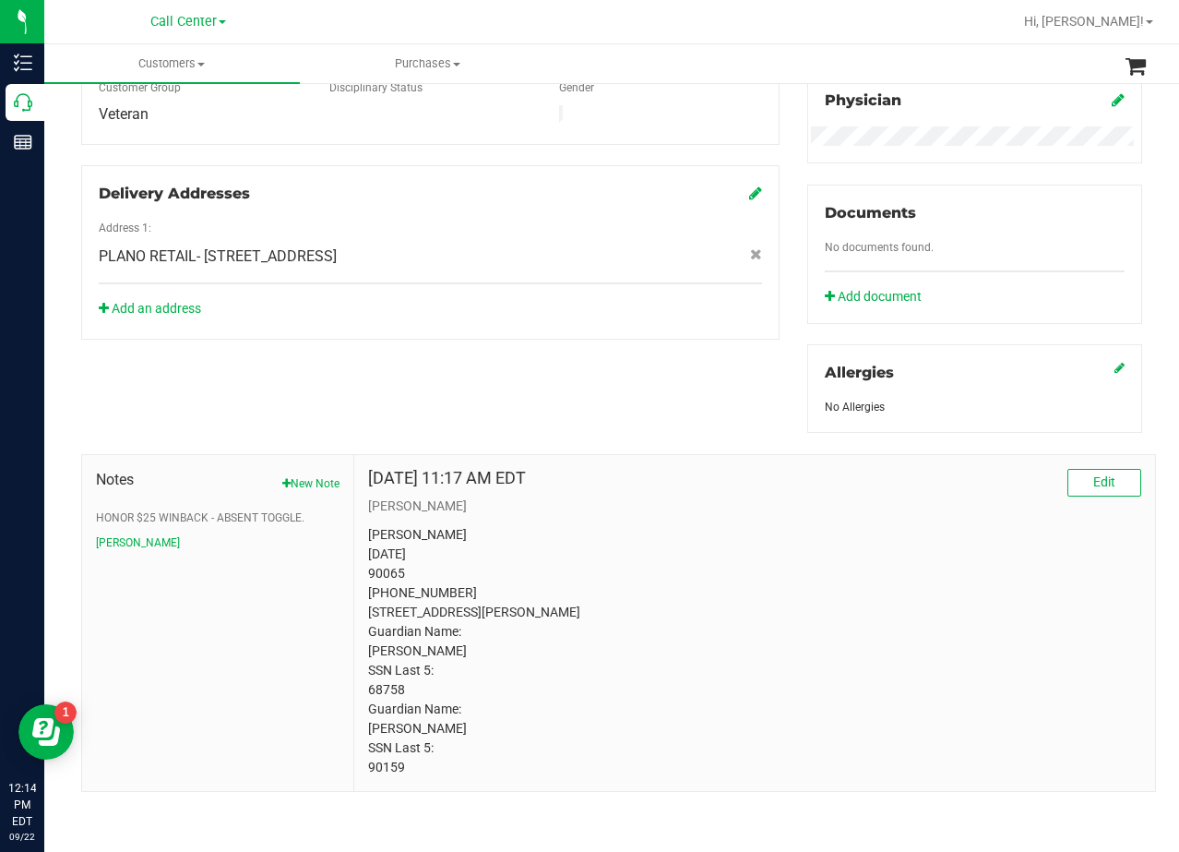
scroll to position [591, 0]
click at [383, 554] on p "Tami Boda 12/11/1971 90065 (214) 585-3391 2923 Thousand Oaks Dr Anna, TX 75409 …" at bounding box center [754, 651] width 773 height 252
copy p "90065"
click at [729, 470] on div "Aug 20, 2024 11:17 AM EDT Edit" at bounding box center [754, 483] width 773 height 28
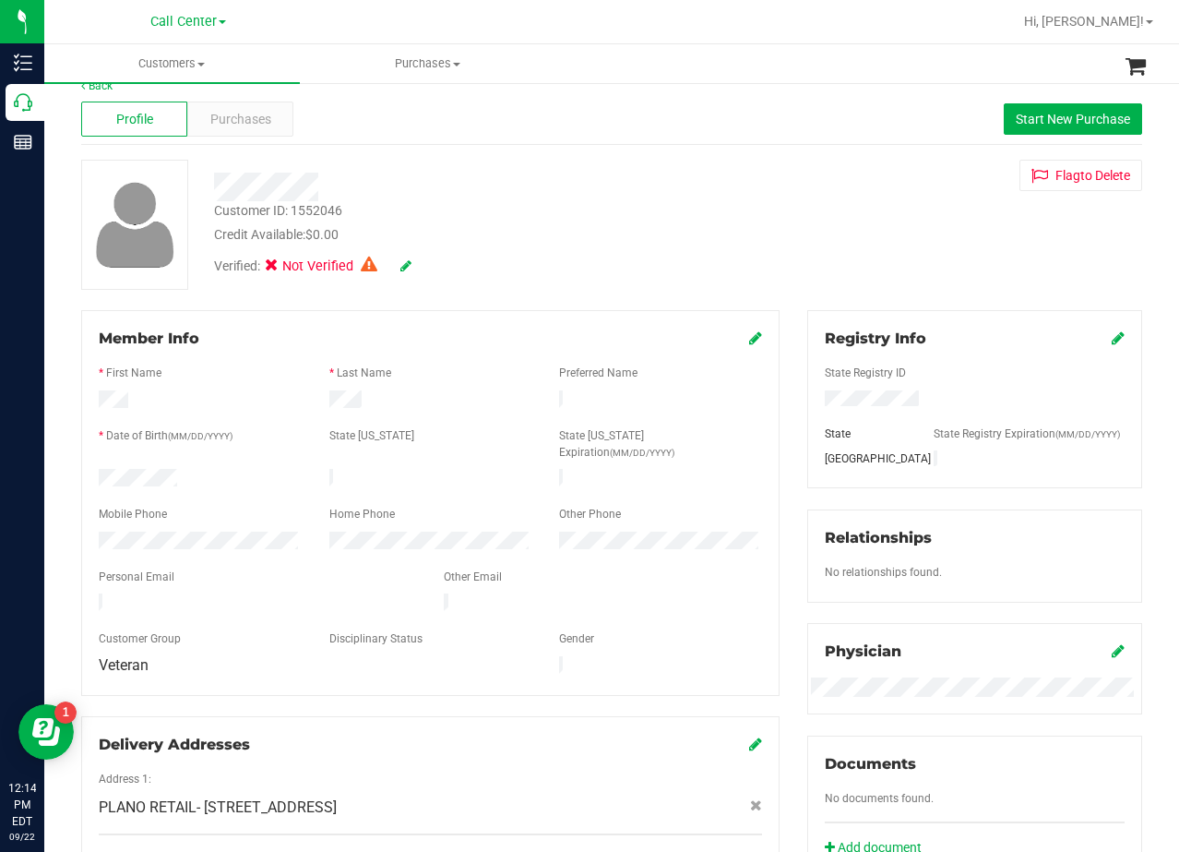
scroll to position [0, 0]
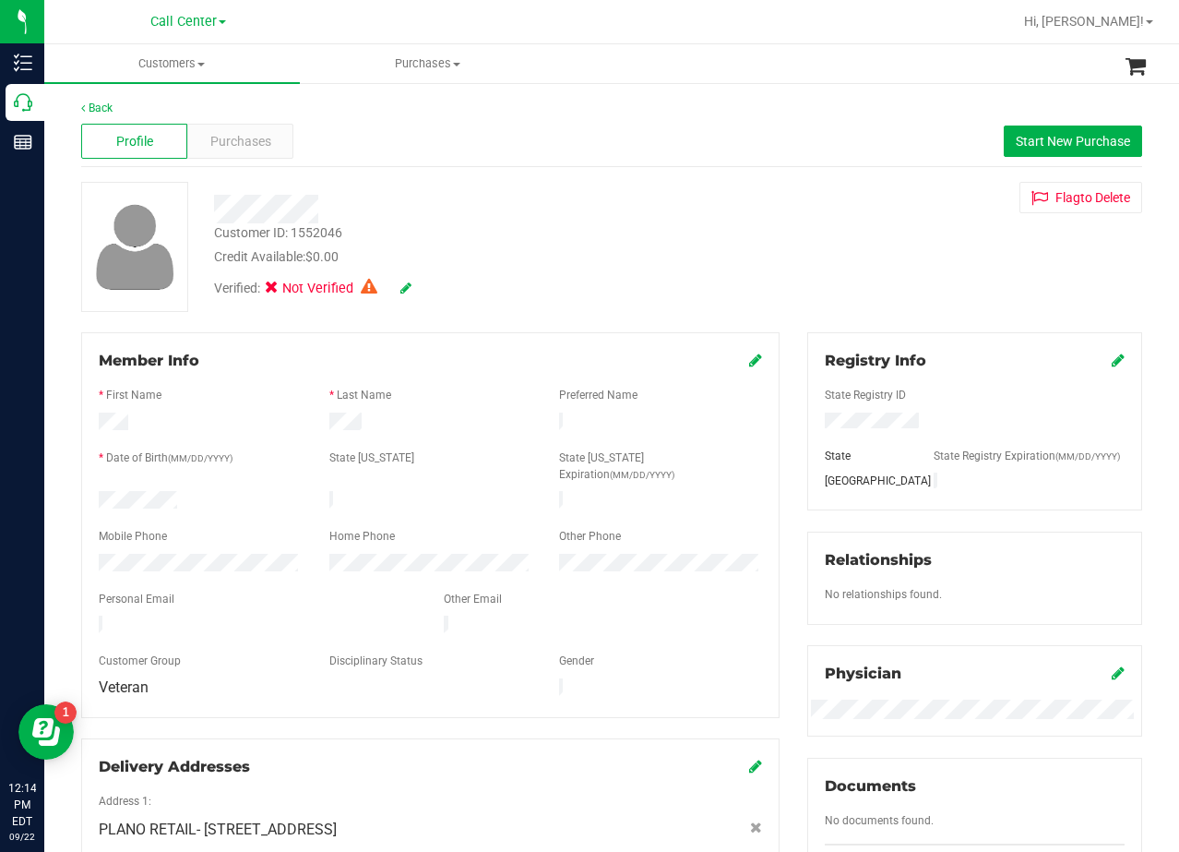
click at [767, 272] on div "Customer ID: 1552046 Credit Available: $0.00 Verified: Not Verified Flag to Del…" at bounding box center [611, 247] width 1089 height 130
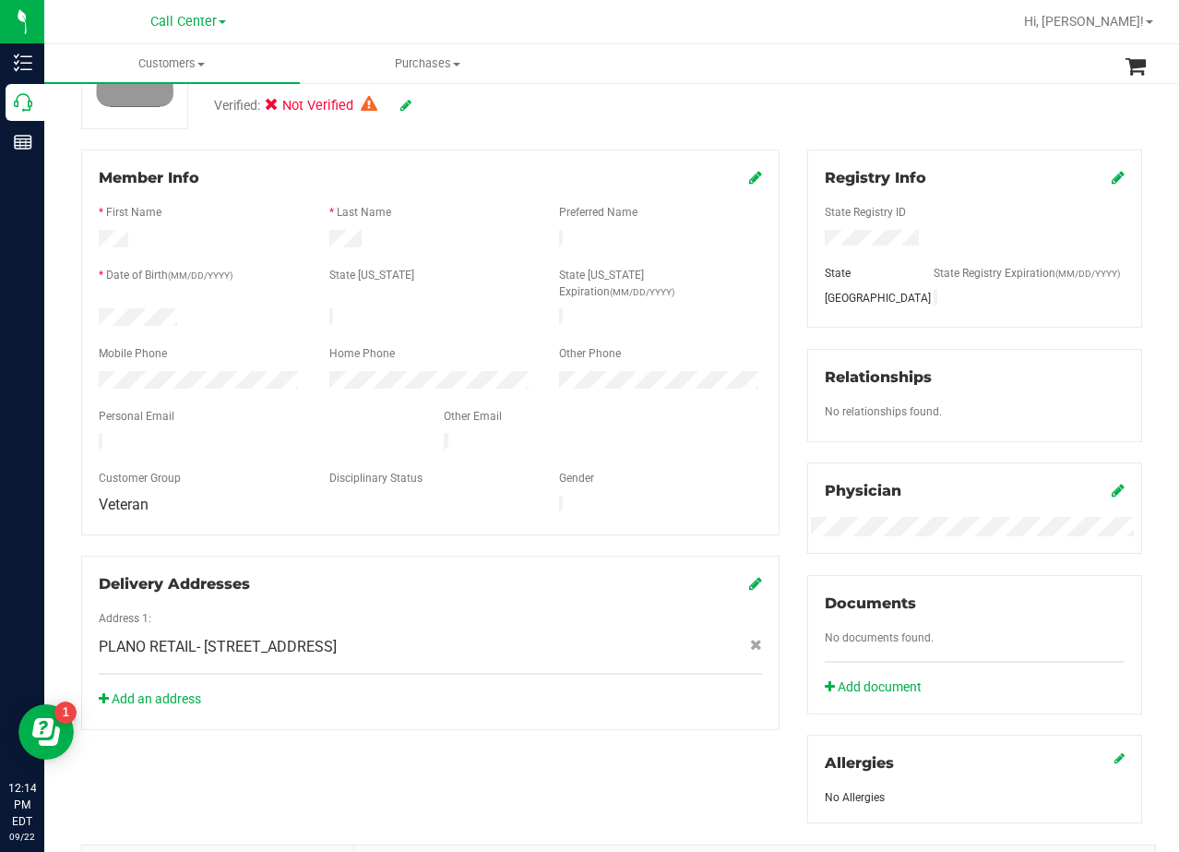
scroll to position [185, 0]
click at [776, 238] on div "Member Info * First Name * Last Name Preferred Name * Date of Birth (MM/DD/YYYY…" at bounding box center [430, 438] width 726 height 580
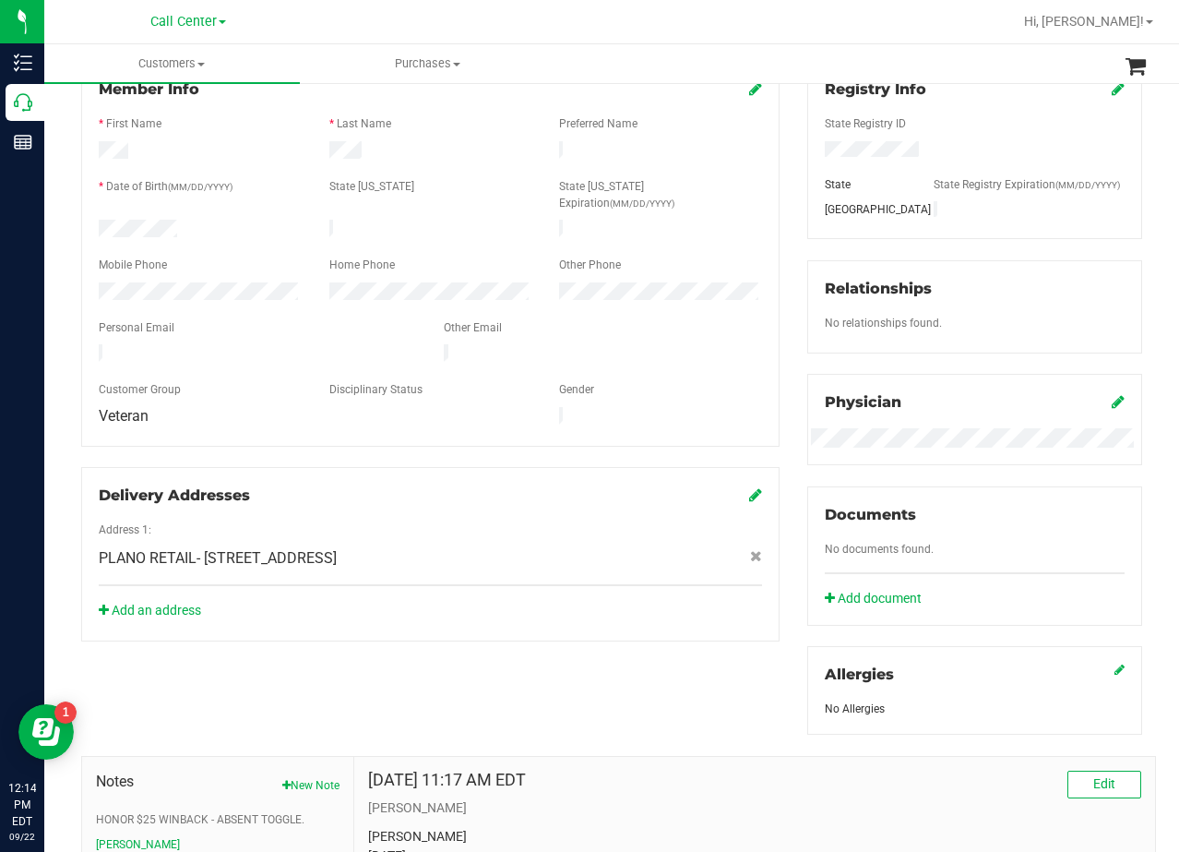
scroll to position [92, 0]
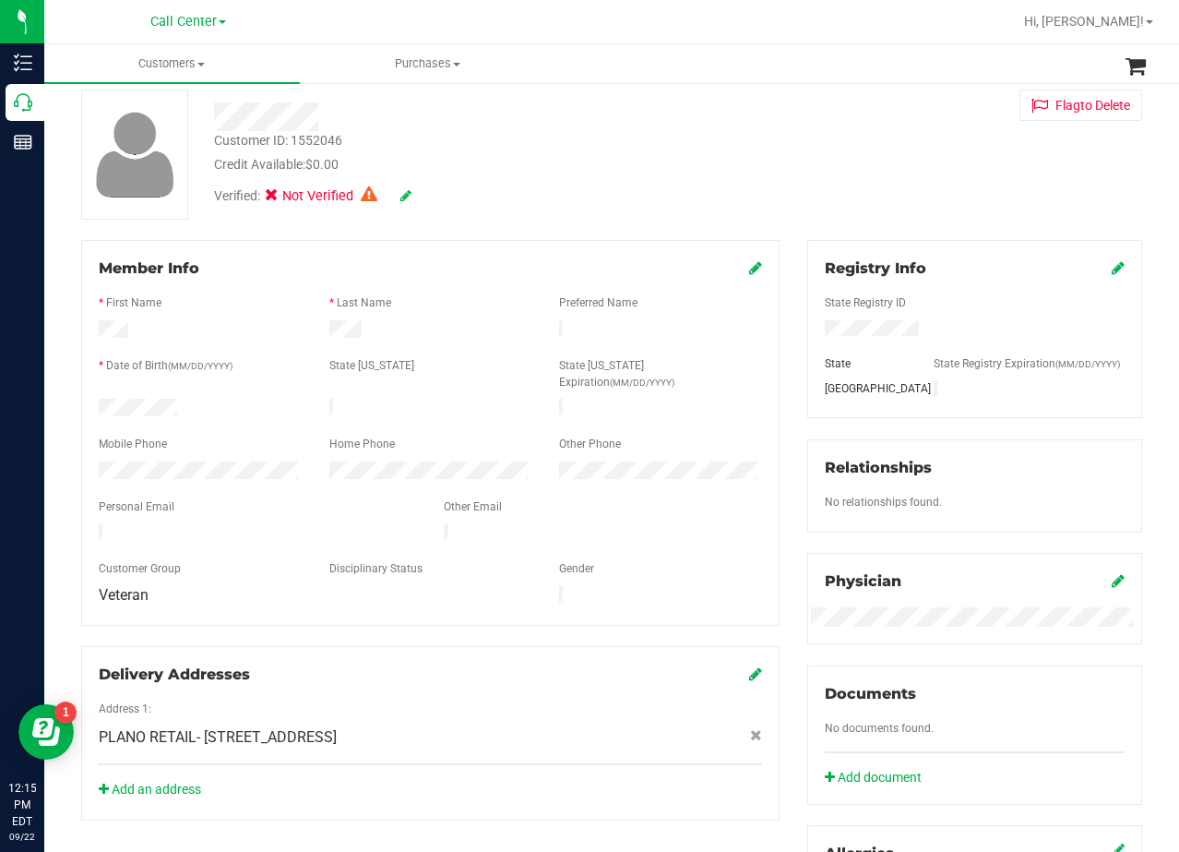
click at [674, 149] on div "Customer ID: 1552046 Credit Available: $0.00" at bounding box center [472, 152] width 544 height 43
drag, startPoint x: 759, startPoint y: 161, endPoint x: 790, endPoint y: 175, distance: 34.7
click at [780, 172] on div "Customer ID: 1552046 Credit Available: $0.00 Verified: Not Verified Flag to Del…" at bounding box center [611, 155] width 1089 height 130
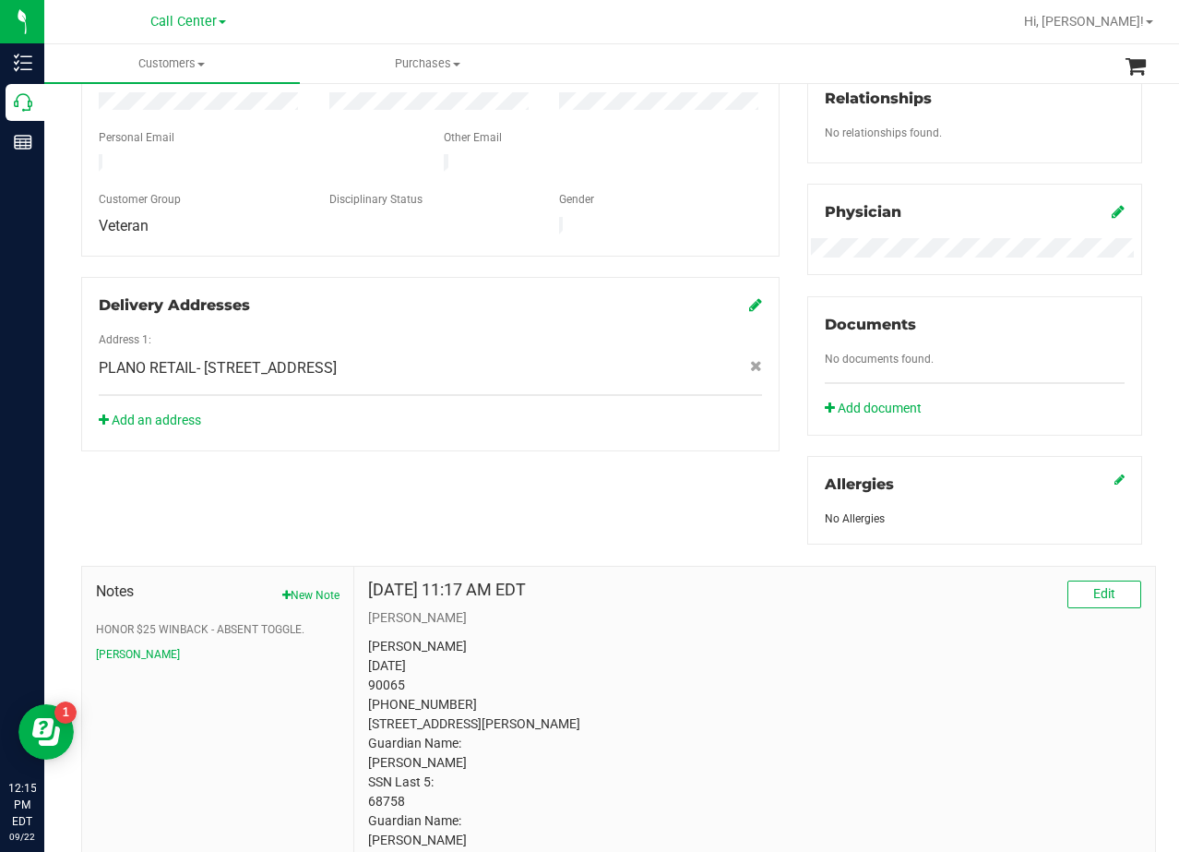
scroll to position [591, 0]
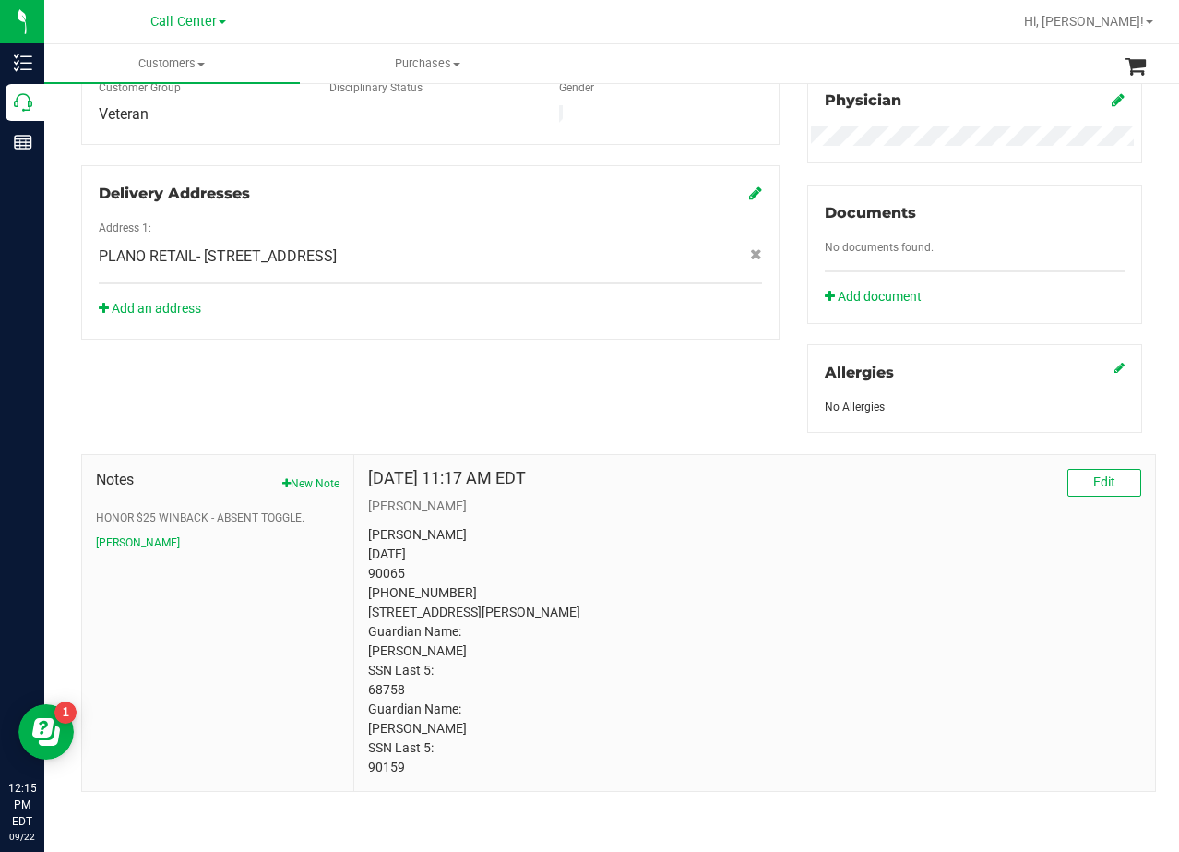
click at [780, 210] on div "Member Info * First Name * Last Name Preferred Name * Date of Birth (MM/DD/YYYY…" at bounding box center [430, 49] width 726 height 580
drag, startPoint x: 787, startPoint y: 575, endPoint x: 627, endPoint y: 496, distance: 179.1
click at [785, 575] on p "Tami Boda 12/11/1971 90065 (214) 585-3391 2923 Thousand Oaks Dr Anna, TX 75409 …" at bounding box center [754, 651] width 773 height 252
click at [448, 613] on p "Tami Boda 12/11/1971 90065 (214) 585-3391 2923 Thousand Oaks Dr Anna, TX 75409 …" at bounding box center [754, 651] width 773 height 252
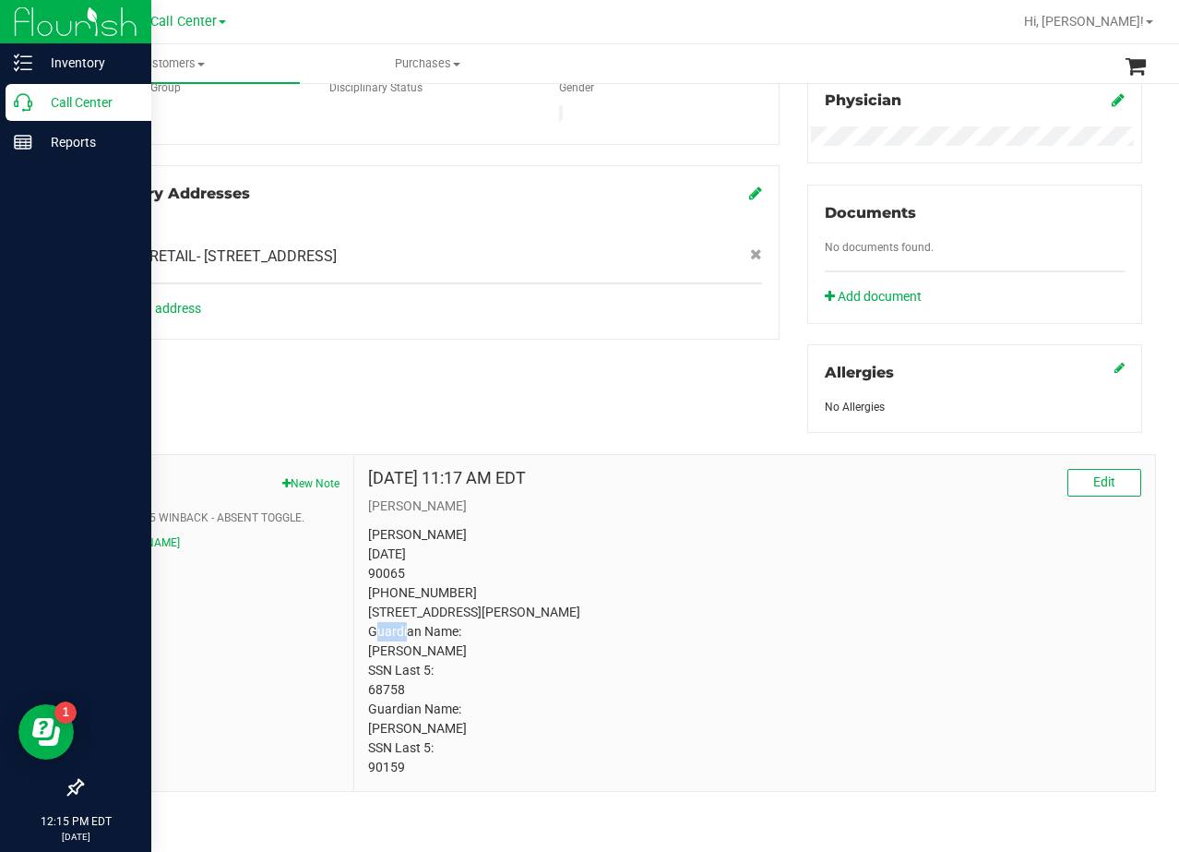
copy p "75409"
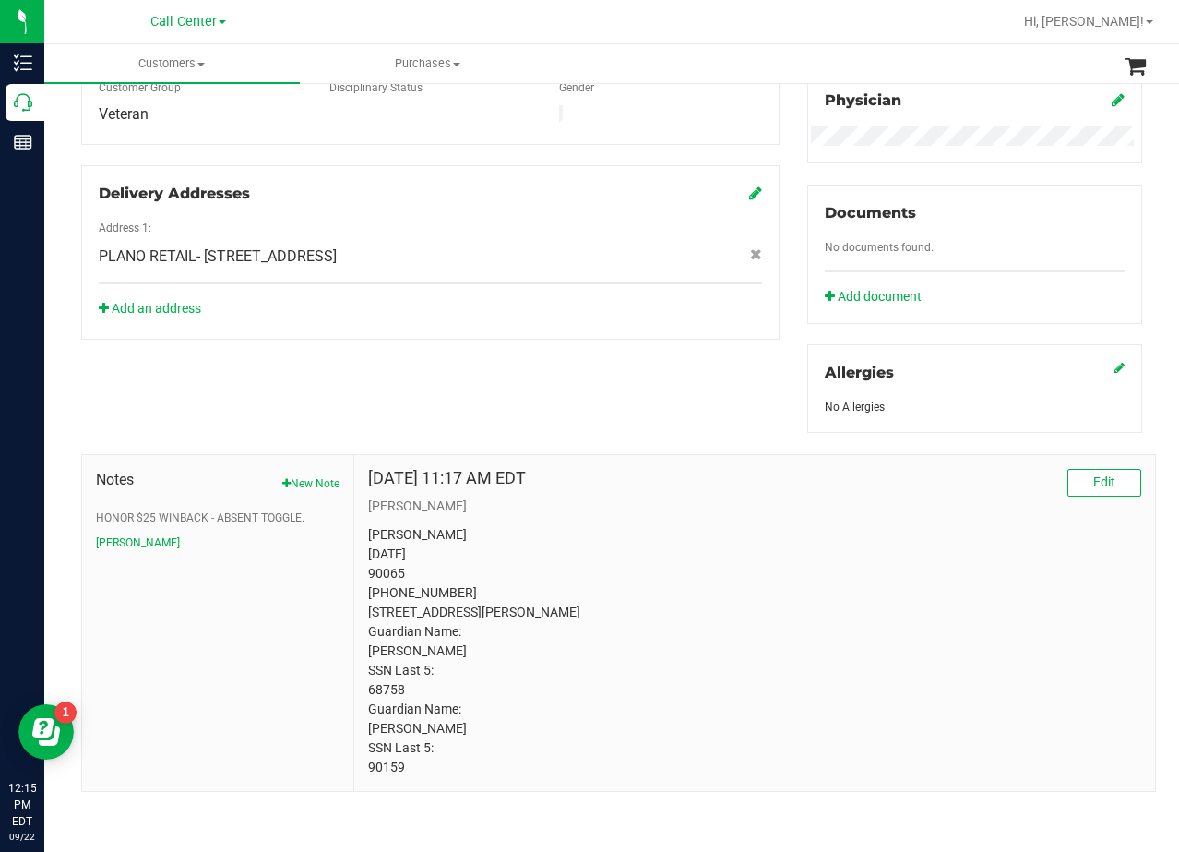
click at [699, 504] on div "Aug 20, 2024 11:17 AM EDT Edit CURT Tami Boda 12/11/1971 90065 (214) 585-3391 2…" at bounding box center [754, 623] width 773 height 308
click at [697, 525] on p "Tami Boda 12/11/1971 90065 (214) 585-3391 2923 Thousand Oaks Dr Anna, TX 75409 …" at bounding box center [754, 651] width 773 height 252
click at [436, 565] on p "Tami Boda 12/11/1971 90065 (214) 585-3391 2923 Thousand Oaks Dr Anna, TX 75409 …" at bounding box center [754, 651] width 773 height 252
click at [435, 571] on p "Tami Boda 12/11/1971 90065 (214) 585-3391 2923 Thousand Oaks Dr Anna, TX 75409 …" at bounding box center [754, 651] width 773 height 252
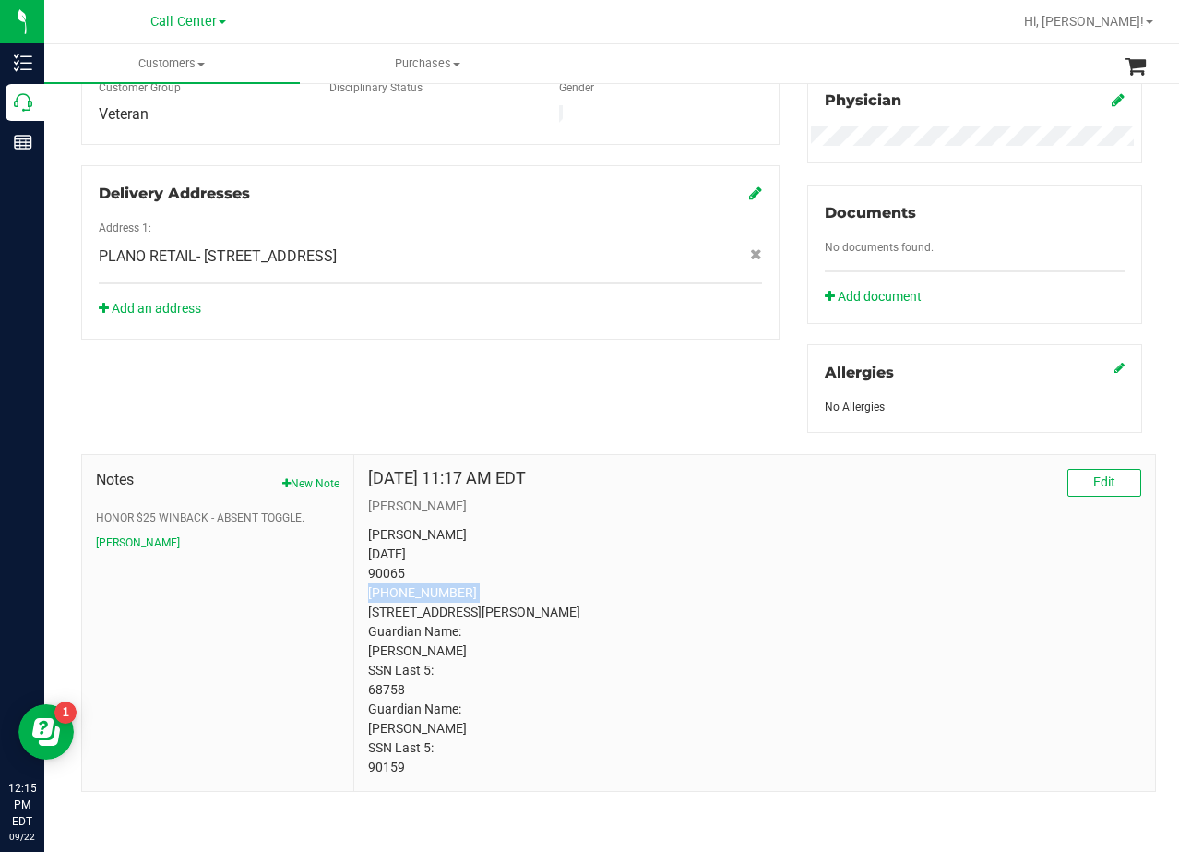
click at [435, 571] on p "Tami Boda 12/11/1971 90065 (214) 585-3391 2923 Thousand Oaks Dr Anna, TX 75409 …" at bounding box center [754, 651] width 773 height 252
copy p "(214) 585-3391"
drag, startPoint x: 691, startPoint y: 541, endPoint x: 665, endPoint y: 551, distance: 27.8
click at [666, 550] on p "Tami Boda 12/11/1971 90065 (214) 585-3391 2923 Thousand Oaks Dr Anna, TX 75409 …" at bounding box center [754, 651] width 773 height 252
click at [602, 617] on p "Tami Boda 12/11/1971 90065 (214) 585-3391 2923 Thousand Oaks Dr Anna, TX 75409 …" at bounding box center [754, 651] width 773 height 252
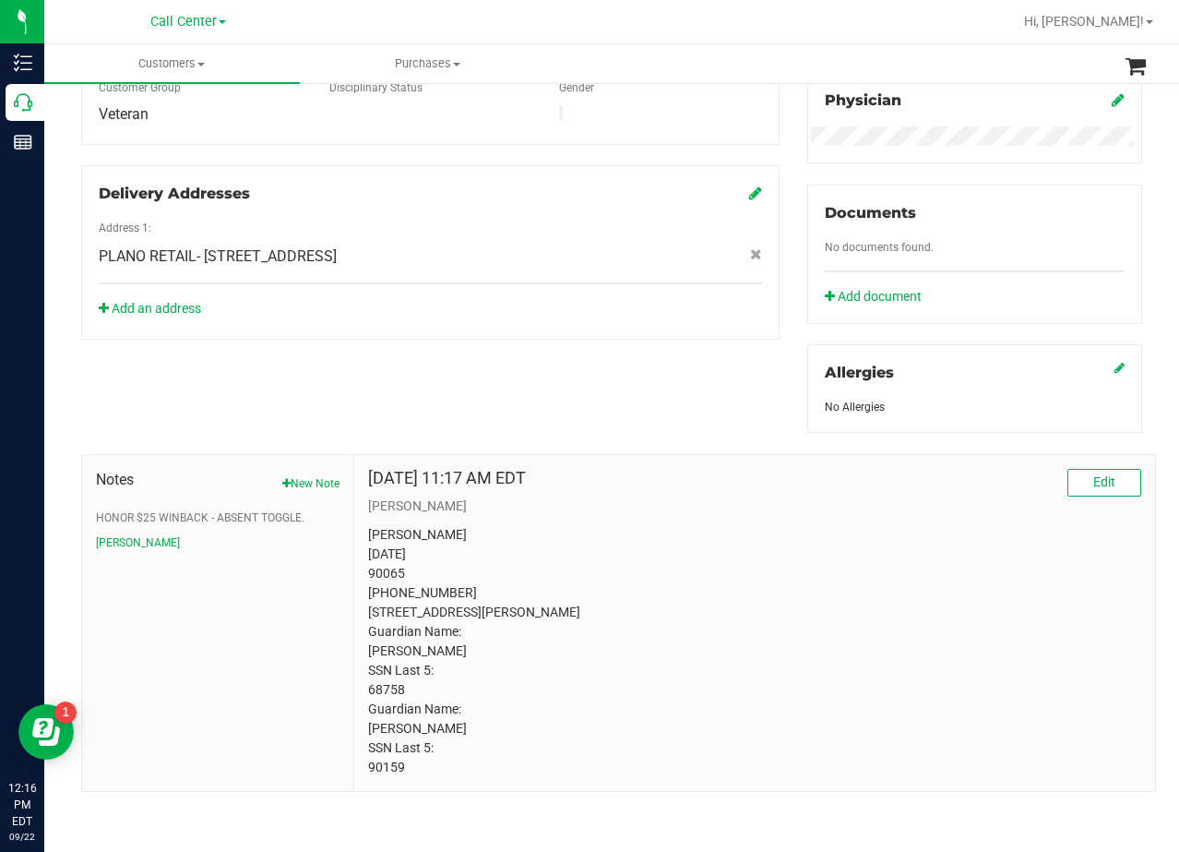
click at [738, 409] on div "Member Info * First Name * Last Name Preferred Name * Date of Birth (MM/DD/YYYY…" at bounding box center [611, 275] width 1089 height 1033
click at [708, 538] on p "Tami Boda 12/11/1971 90065 (214) 585-3391 2923 Thousand Oaks Dr Anna, TX 75409 …" at bounding box center [754, 651] width 773 height 252
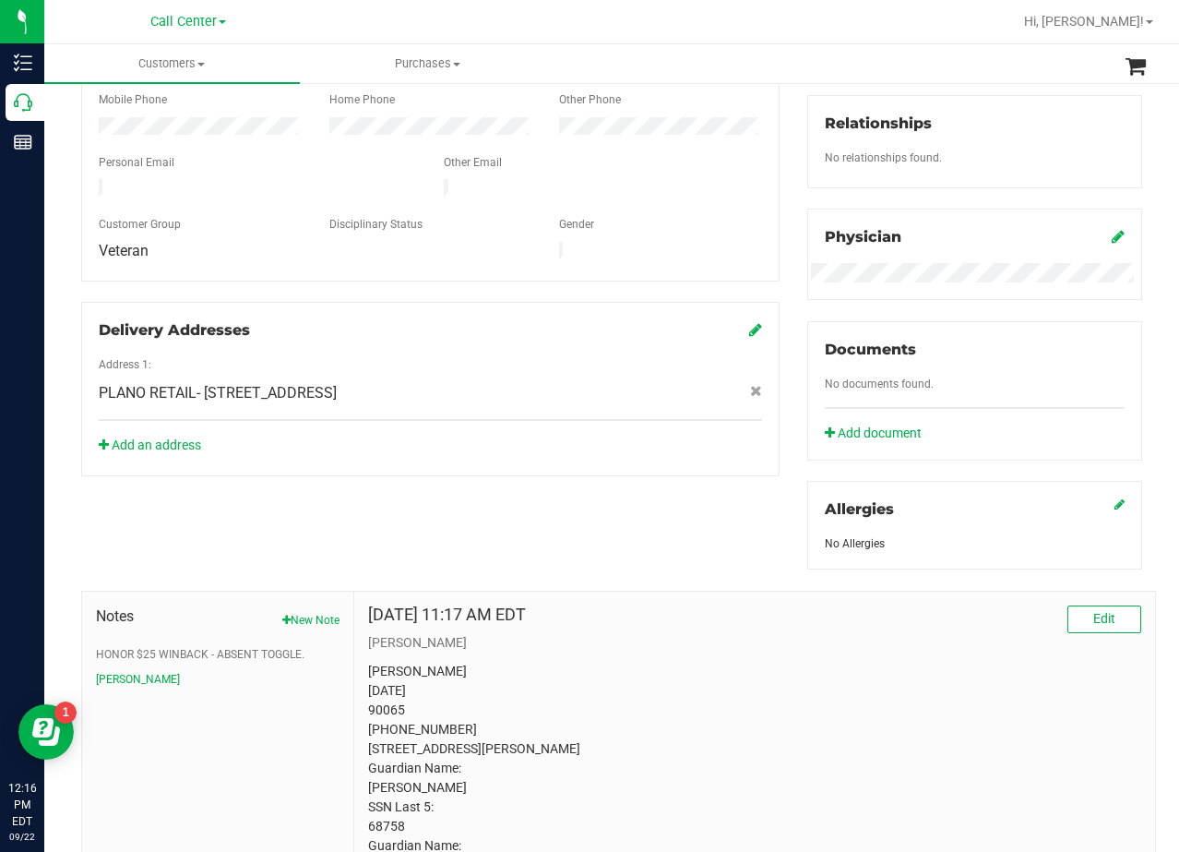
scroll to position [221, 0]
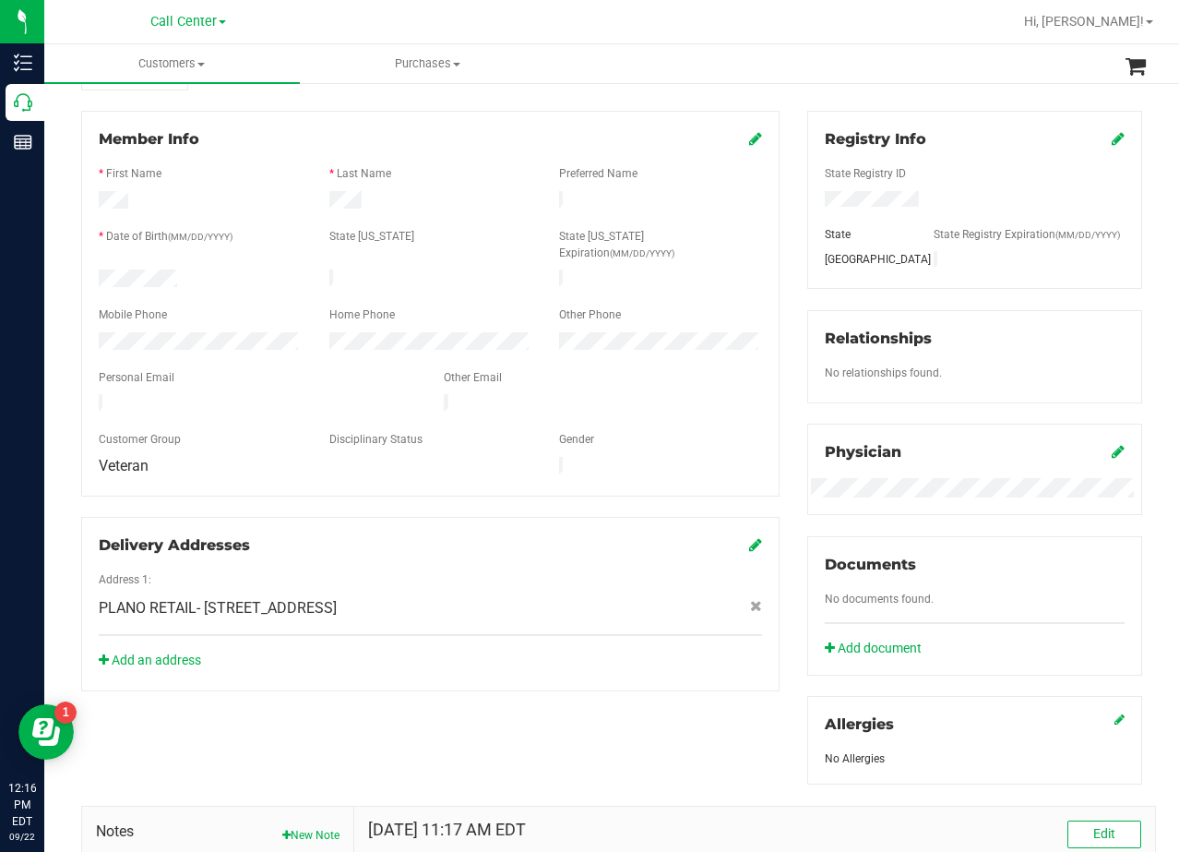
click at [779, 352] on div "Member Info * First Name * Last Name Preferred Name * Date of Birth (MM/DD/YYYY…" at bounding box center [430, 401] width 726 height 580
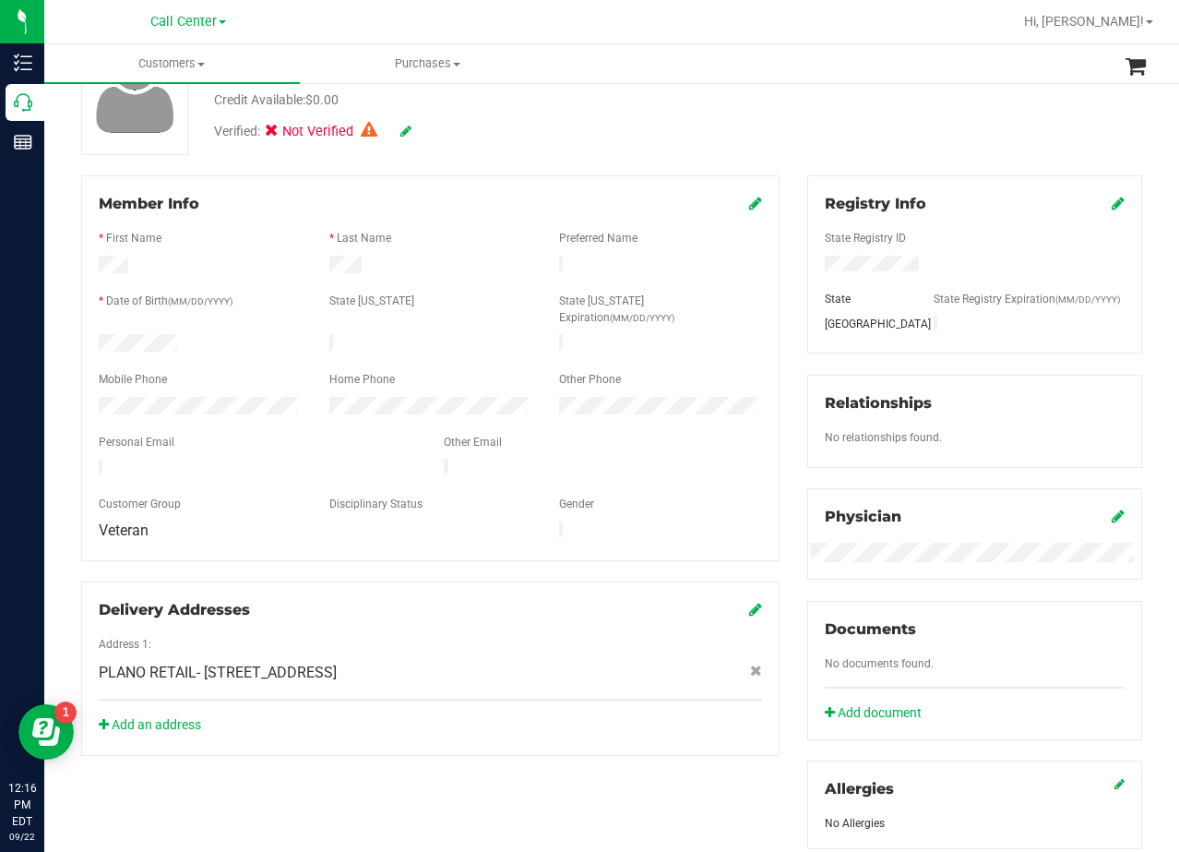
scroll to position [185, 0]
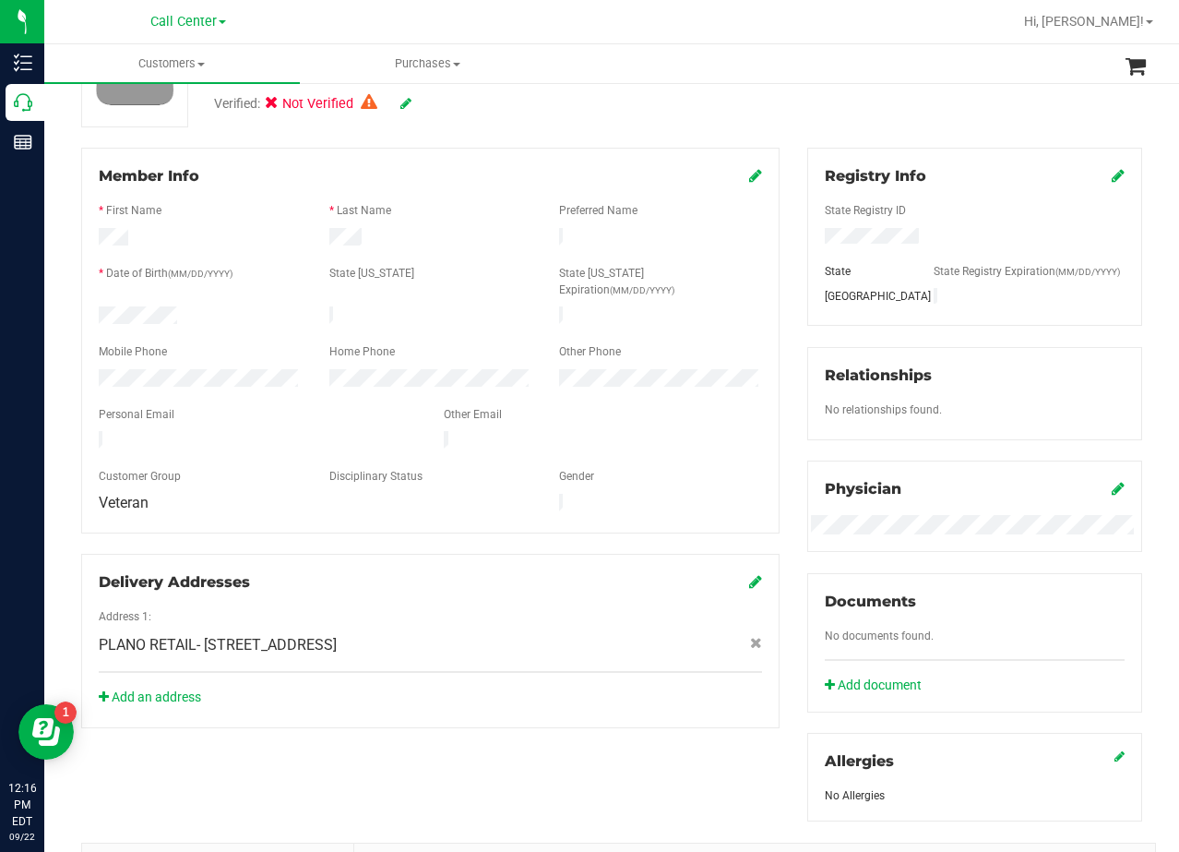
click at [777, 359] on div "Member Info * First Name * Last Name Preferred Name * Date of Birth (MM/DD/YYYY…" at bounding box center [430, 438] width 726 height 580
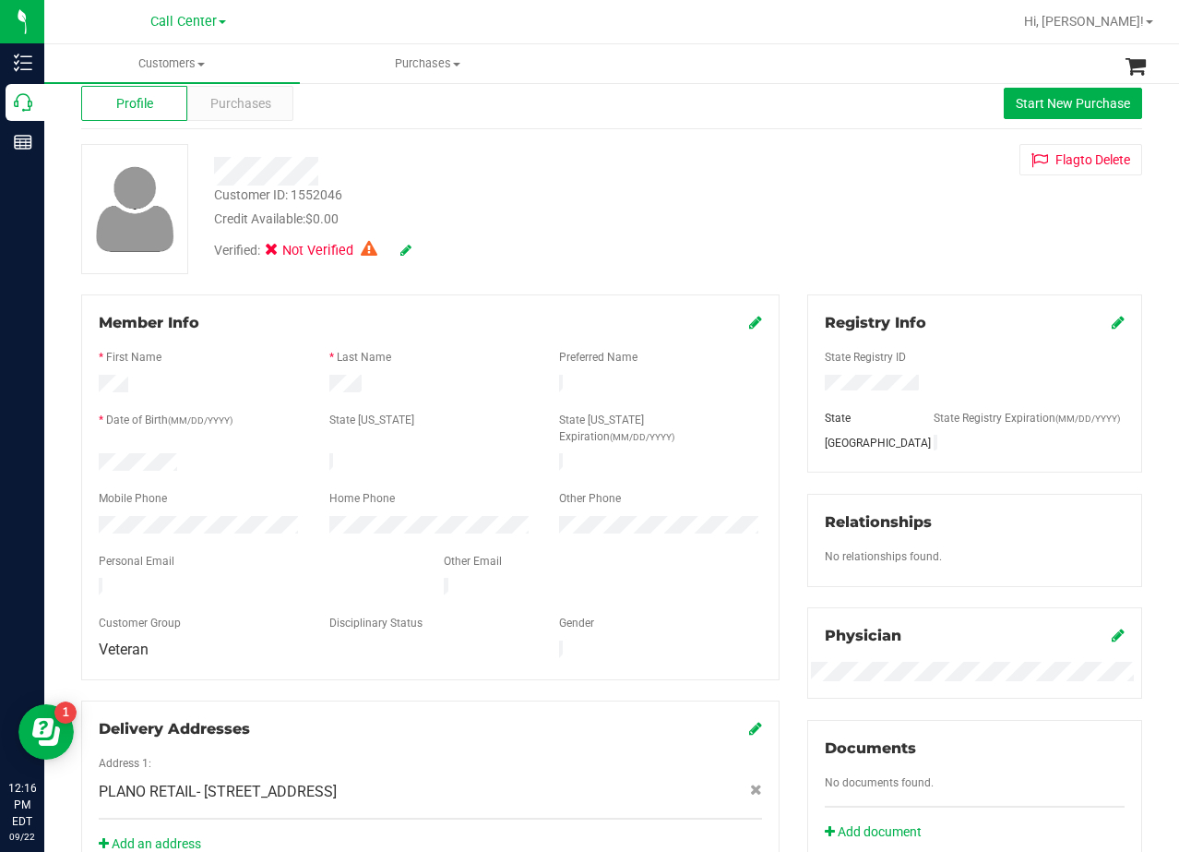
scroll to position [37, 0]
click at [780, 440] on div "Member Info * First Name * Last Name Preferred Name * Date of Birth (MM/DD/YYYY…" at bounding box center [430, 585] width 726 height 580
click at [778, 427] on div "Member Info * First Name * Last Name Preferred Name * Date of Birth (MM/DD/YYYY…" at bounding box center [430, 585] width 726 height 580
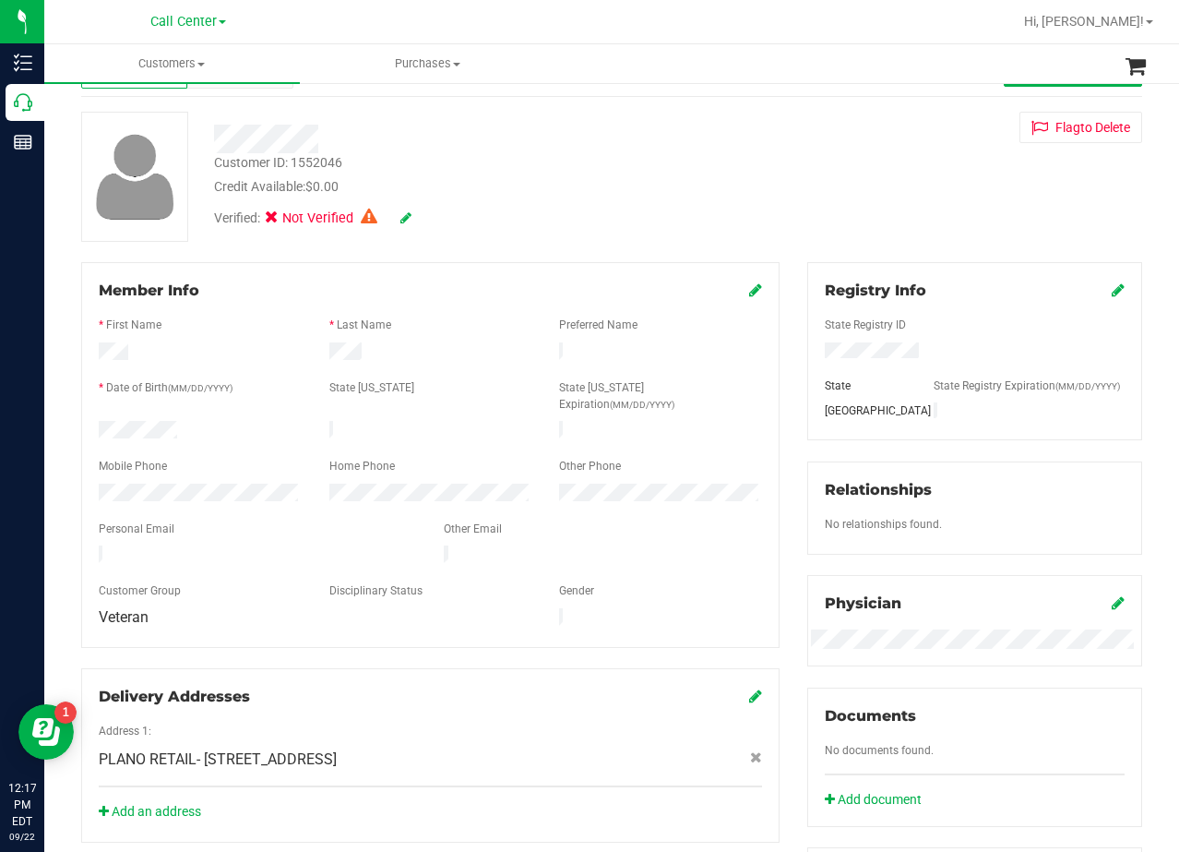
scroll to position [185, 0]
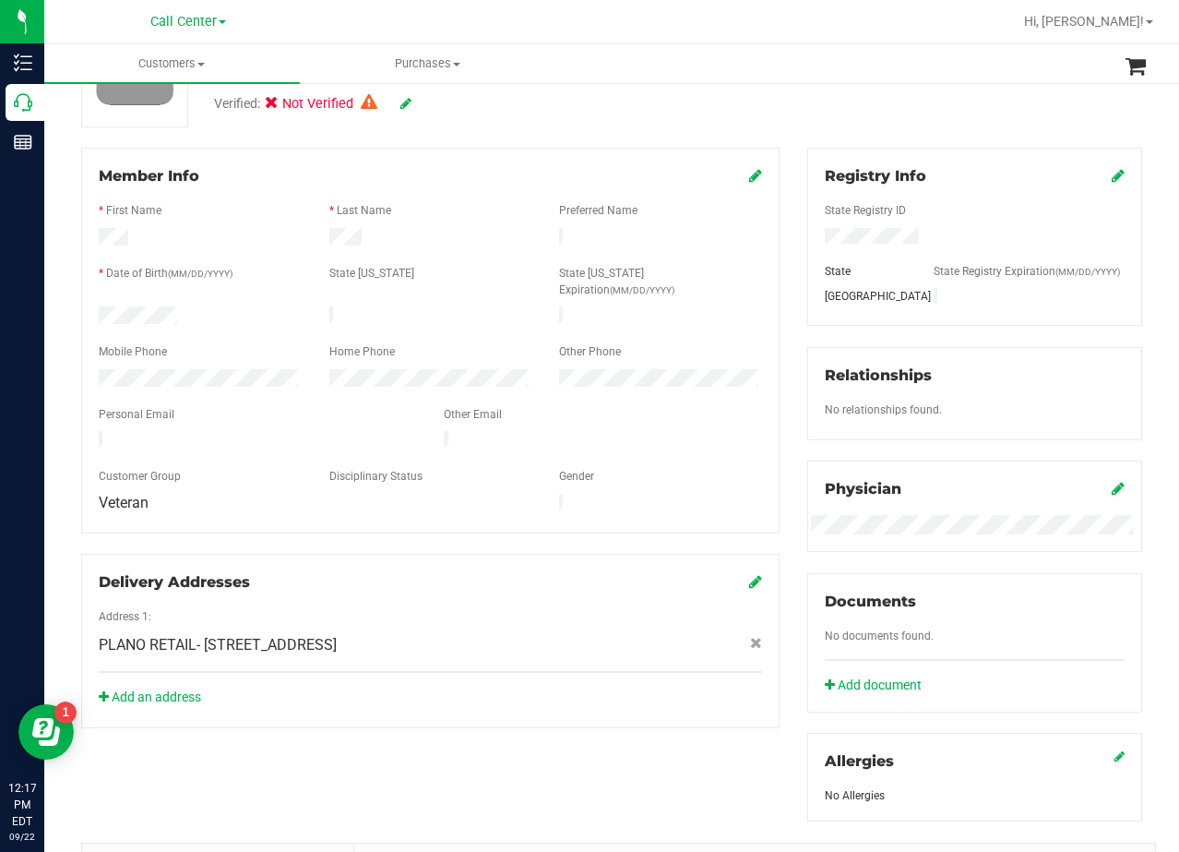
click at [752, 281] on div "State ID Expiration (MM/DD/YYYY)" at bounding box center [660, 284] width 231 height 38
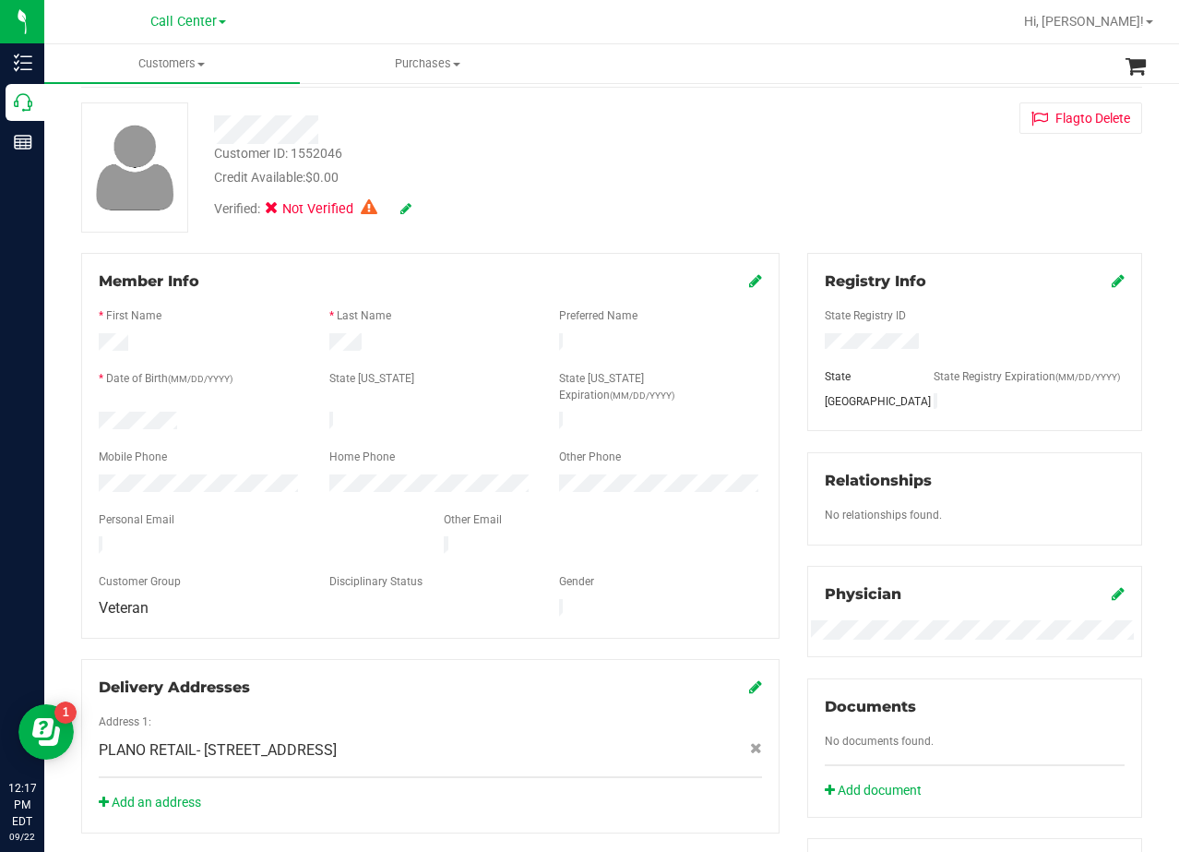
scroll to position [37, 0]
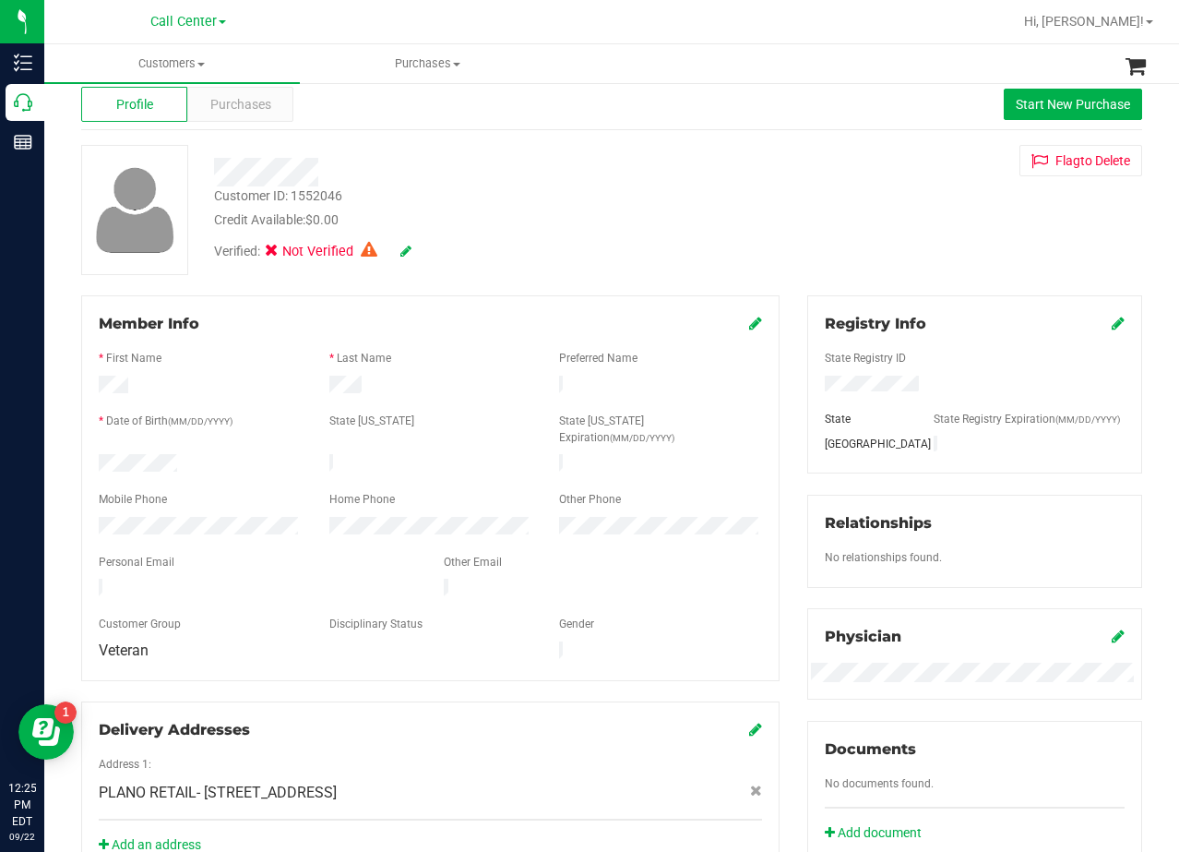
click at [865, 170] on div "Flag to Delete" at bounding box center [975, 160] width 363 height 31
click at [676, 184] on div at bounding box center [472, 172] width 544 height 29
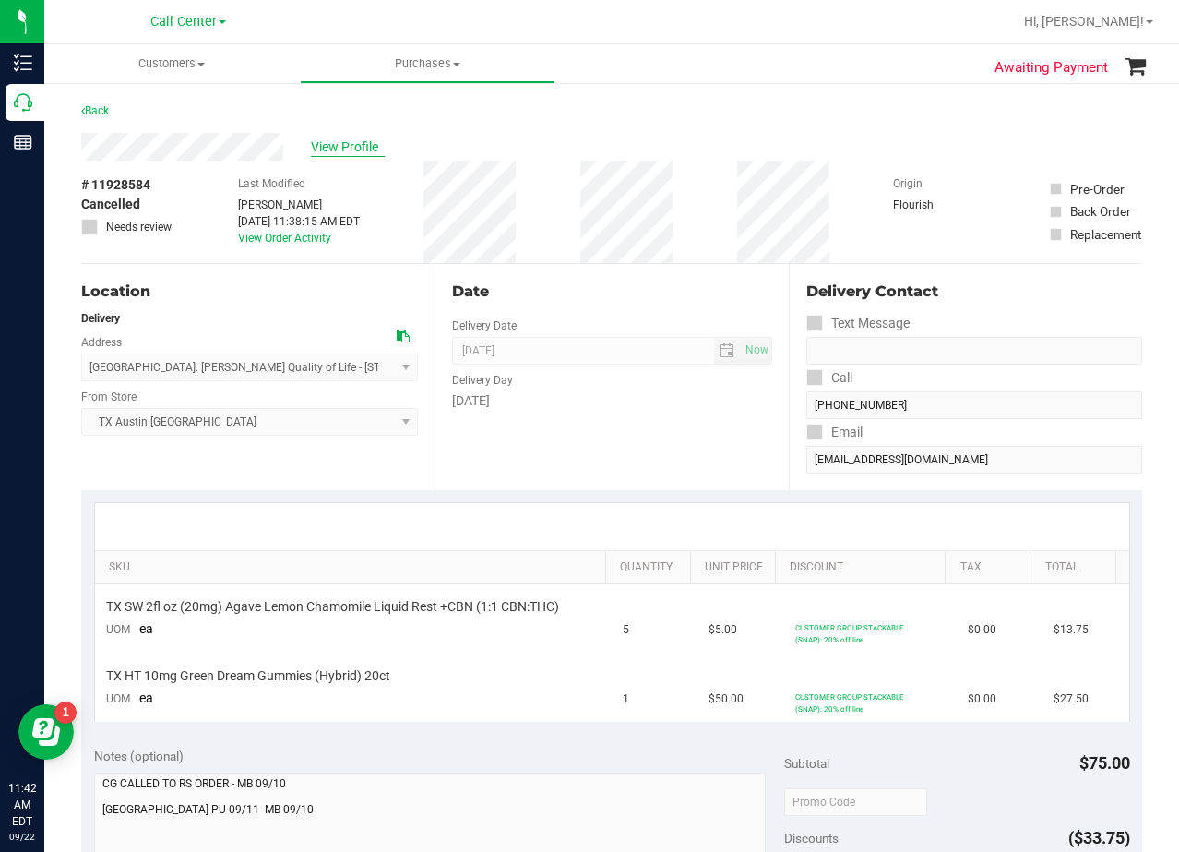
click at [348, 138] on span "View Profile" at bounding box center [348, 146] width 74 height 19
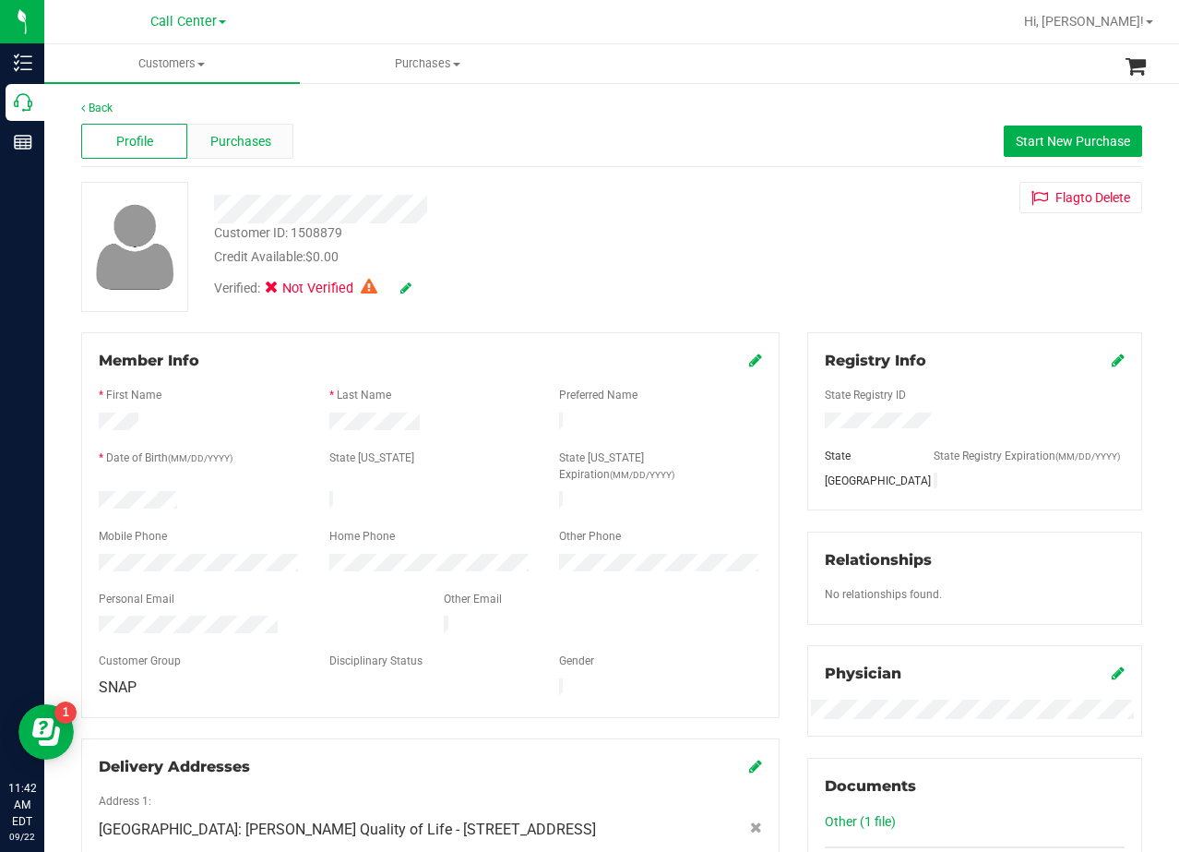
click at [281, 153] on div "Purchases" at bounding box center [240, 141] width 106 height 35
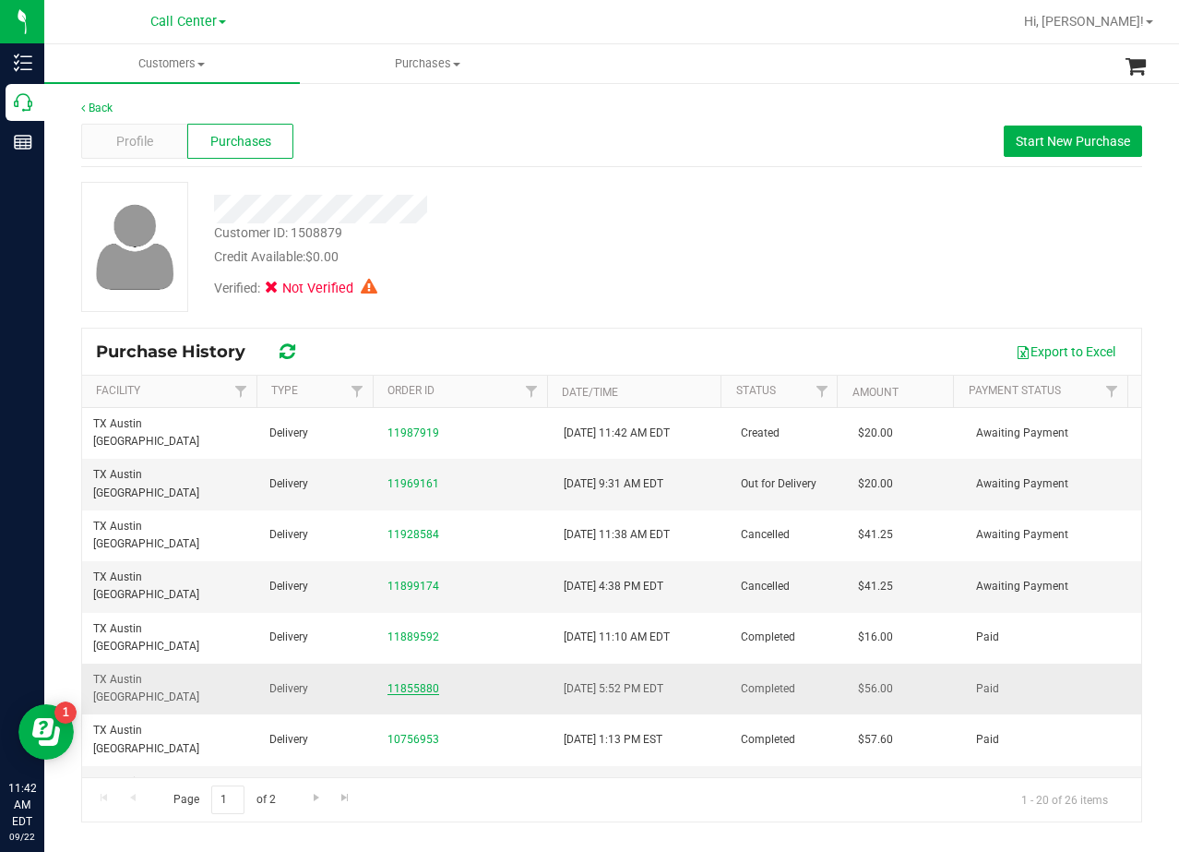
click at [390, 682] on link "11855880" at bounding box center [414, 688] width 52 height 13
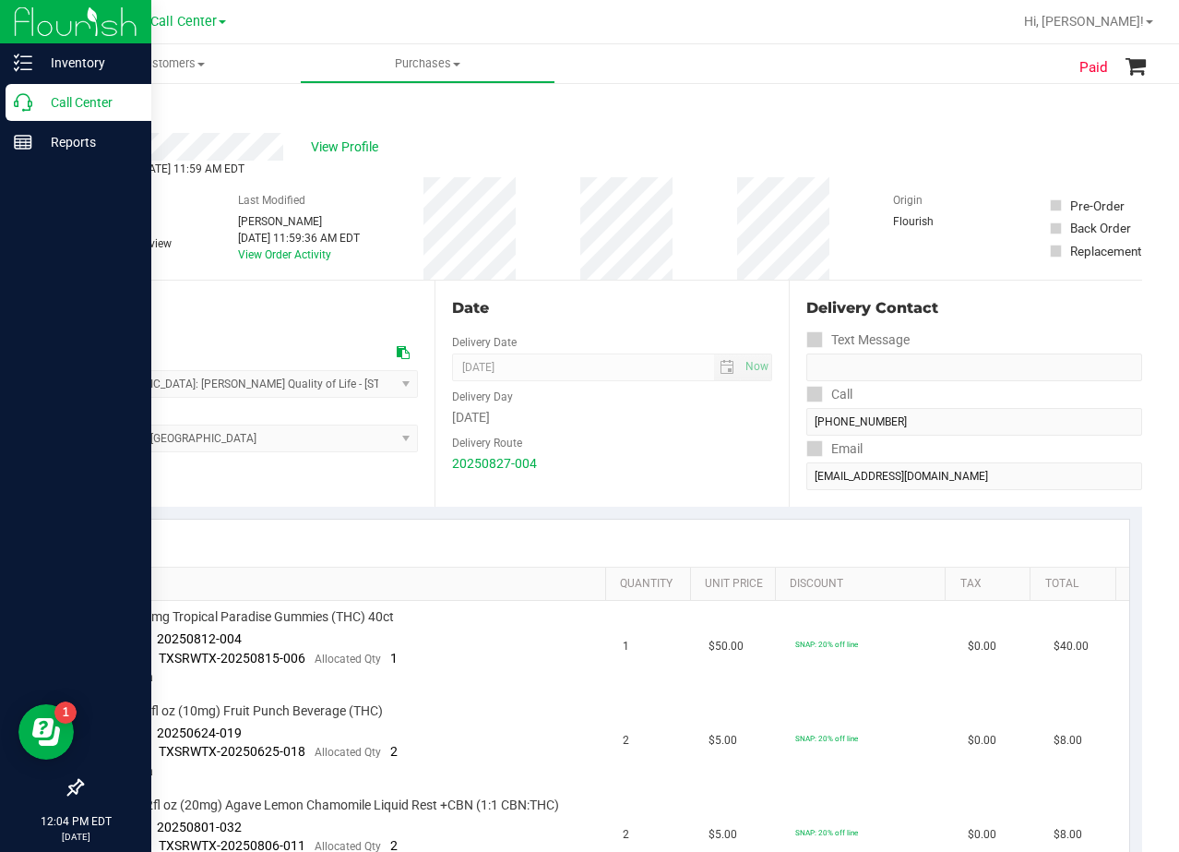
click at [32, 110] on p "Call Center" at bounding box center [87, 102] width 111 height 22
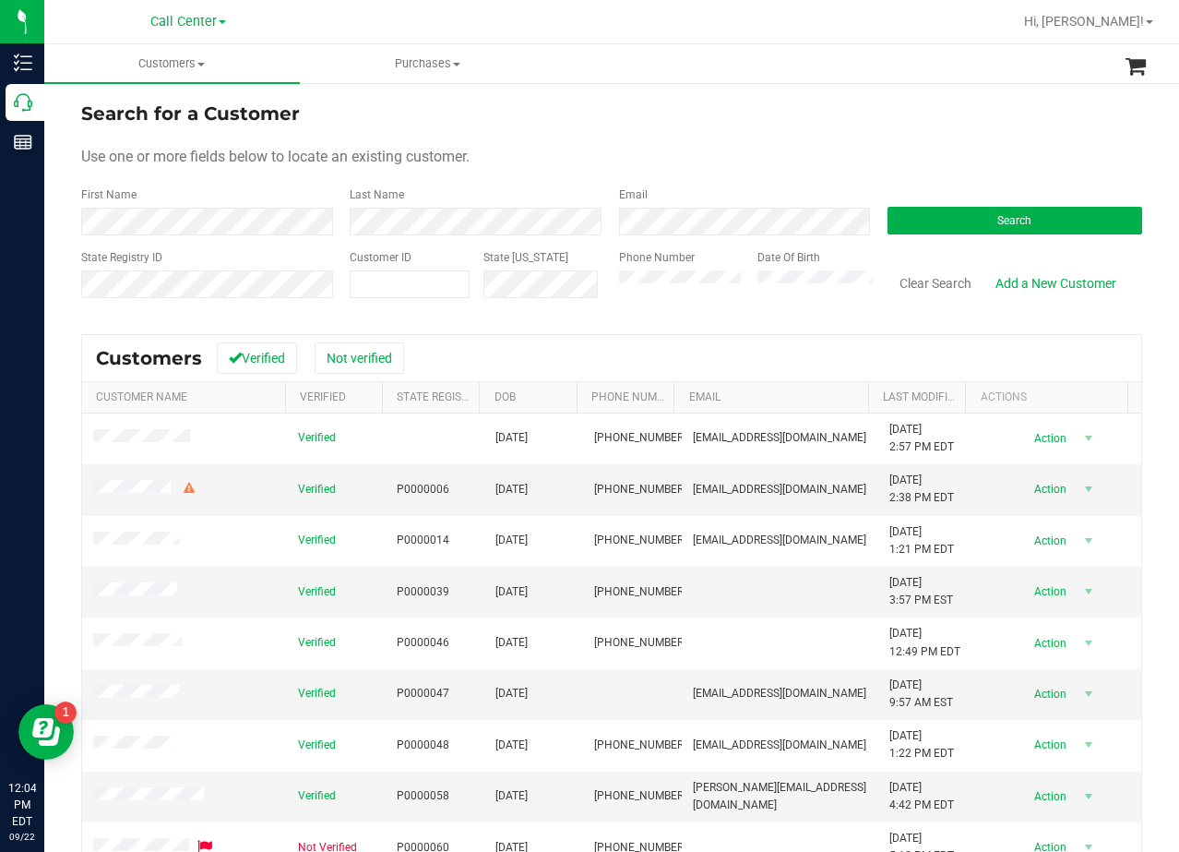
click at [420, 236] on form "Search for a Customer Use one or more fields below to locate an existing custom…" at bounding box center [611, 207] width 1061 height 215
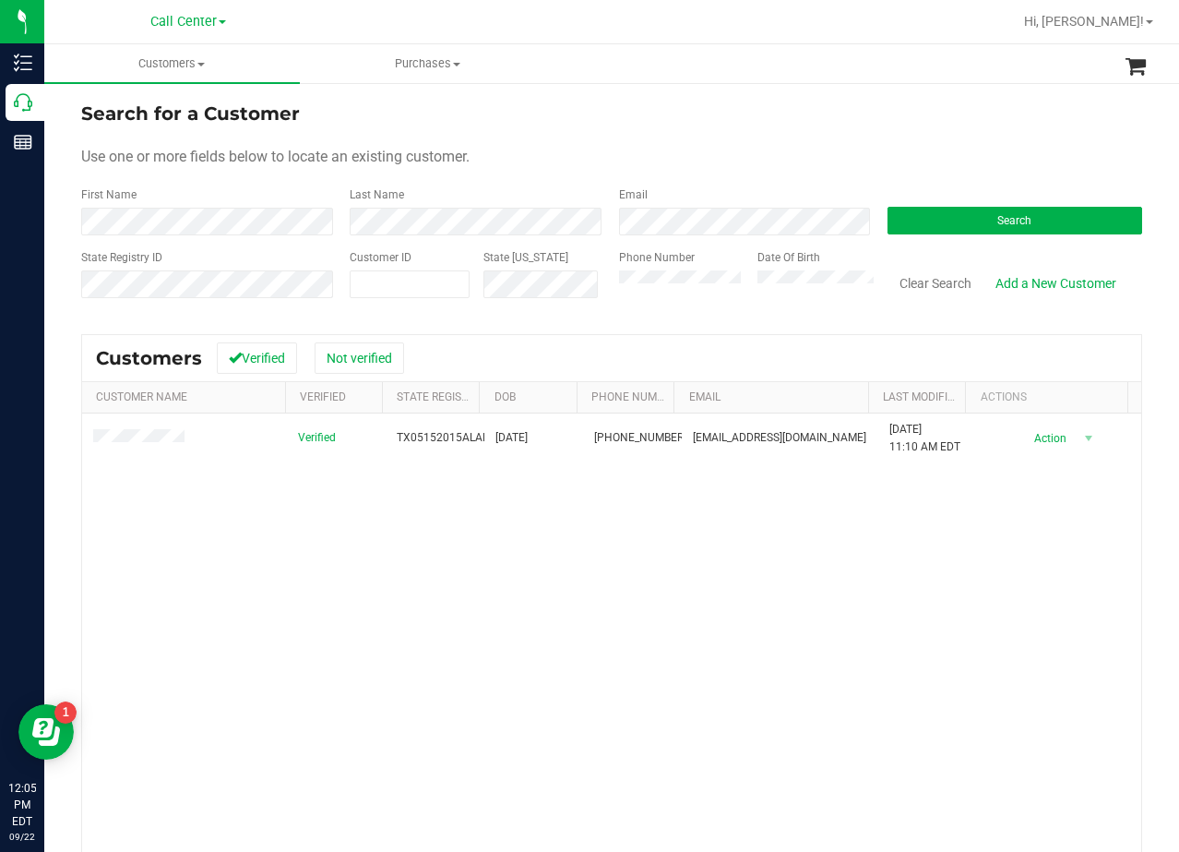
click at [763, 138] on form "Search for a Customer Use one or more fields below to locate an existing custom…" at bounding box center [611, 207] width 1061 height 215
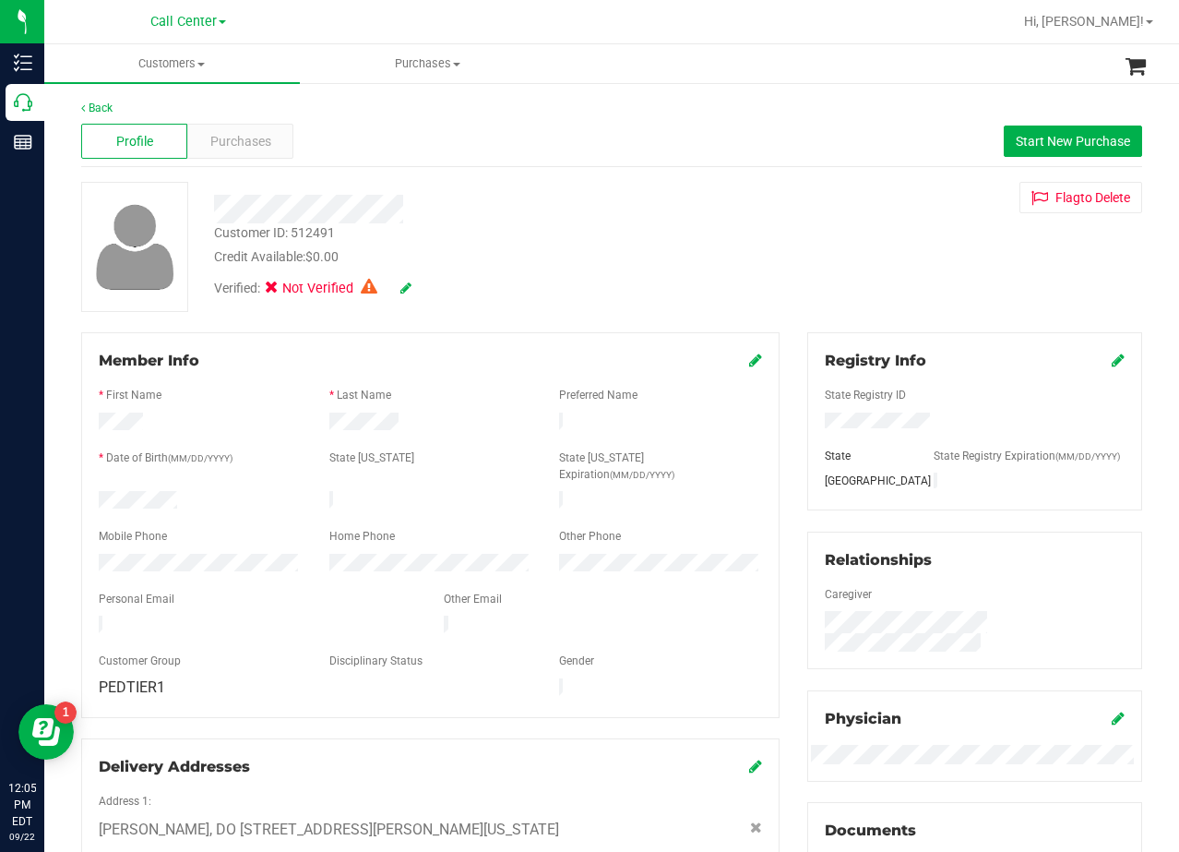
drag, startPoint x: 777, startPoint y: 217, endPoint x: 362, endPoint y: 130, distance: 424.2
click at [773, 217] on div "Customer ID: 512491 Credit Available: $0.00 Verified: Not Verified Flag to Dele…" at bounding box center [611, 247] width 1089 height 130
click at [209, 130] on div "Purchases" at bounding box center [240, 141] width 106 height 35
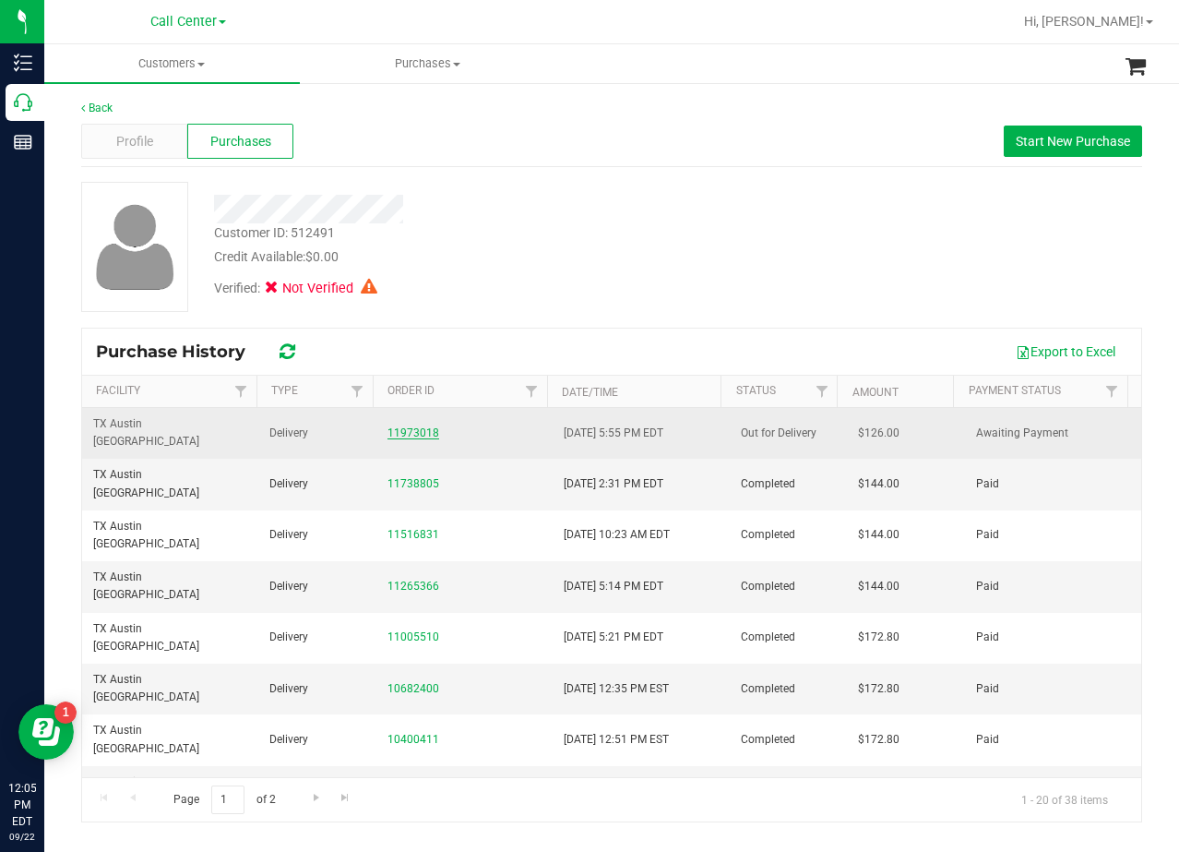
click at [408, 426] on link "11973018" at bounding box center [414, 432] width 52 height 13
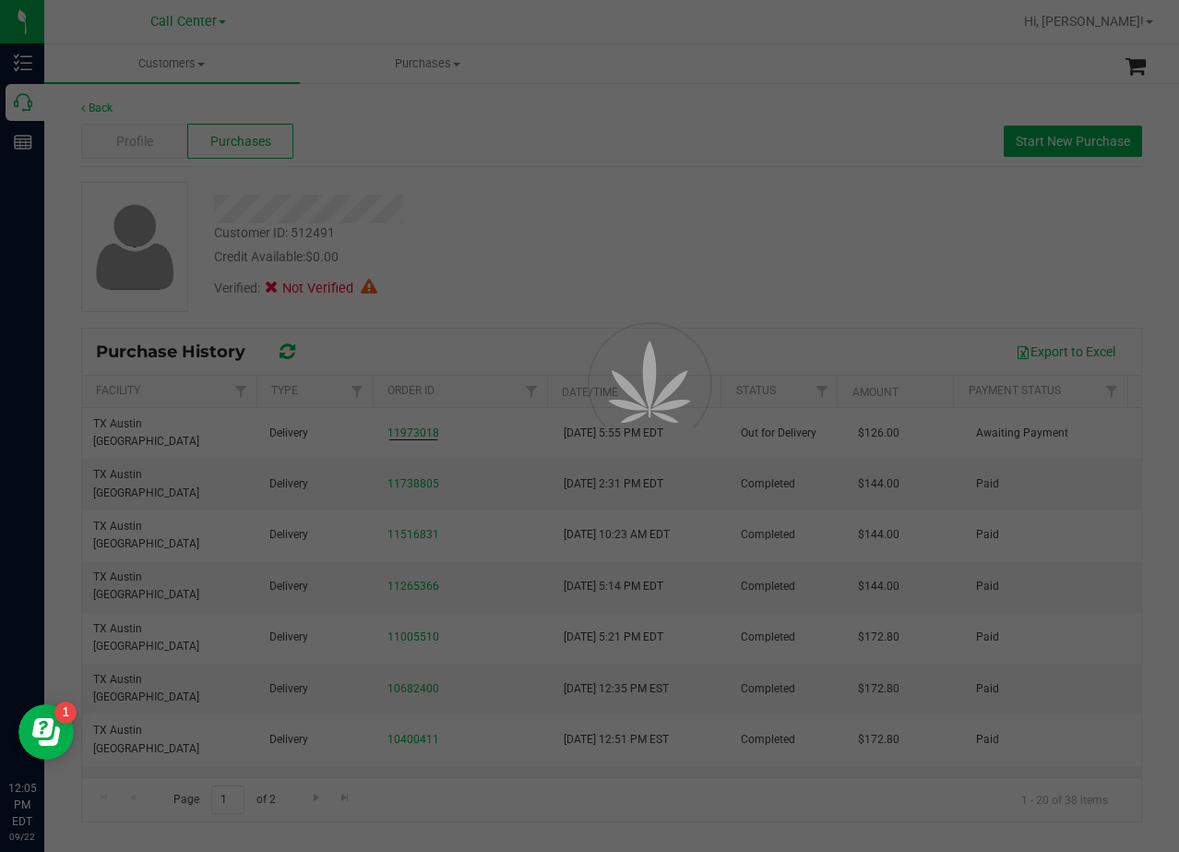
click at [728, 197] on div at bounding box center [589, 426] width 1179 height 852
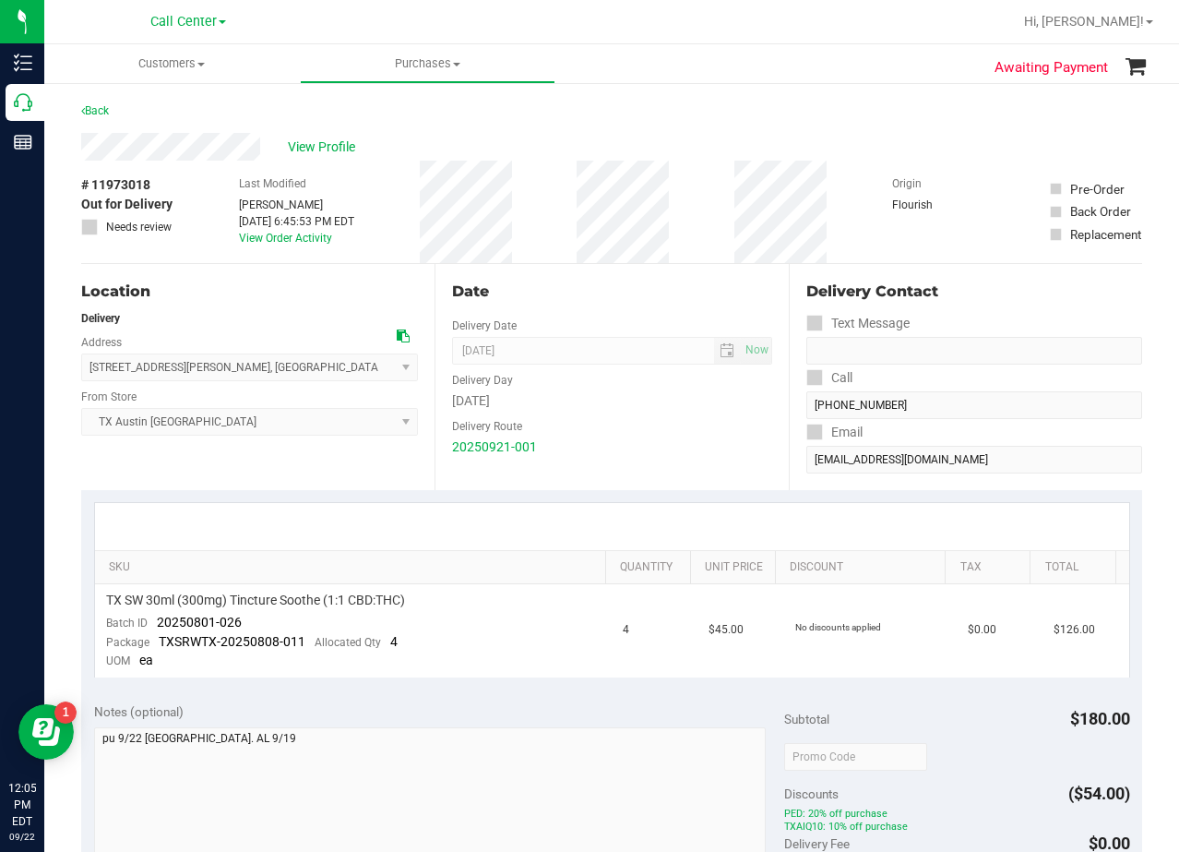
click at [734, 125] on div "Back" at bounding box center [611, 116] width 1061 height 33
click at [619, 137] on div "View Profile" at bounding box center [611, 147] width 1061 height 28
click at [320, 144] on span "View Profile" at bounding box center [325, 146] width 74 height 19
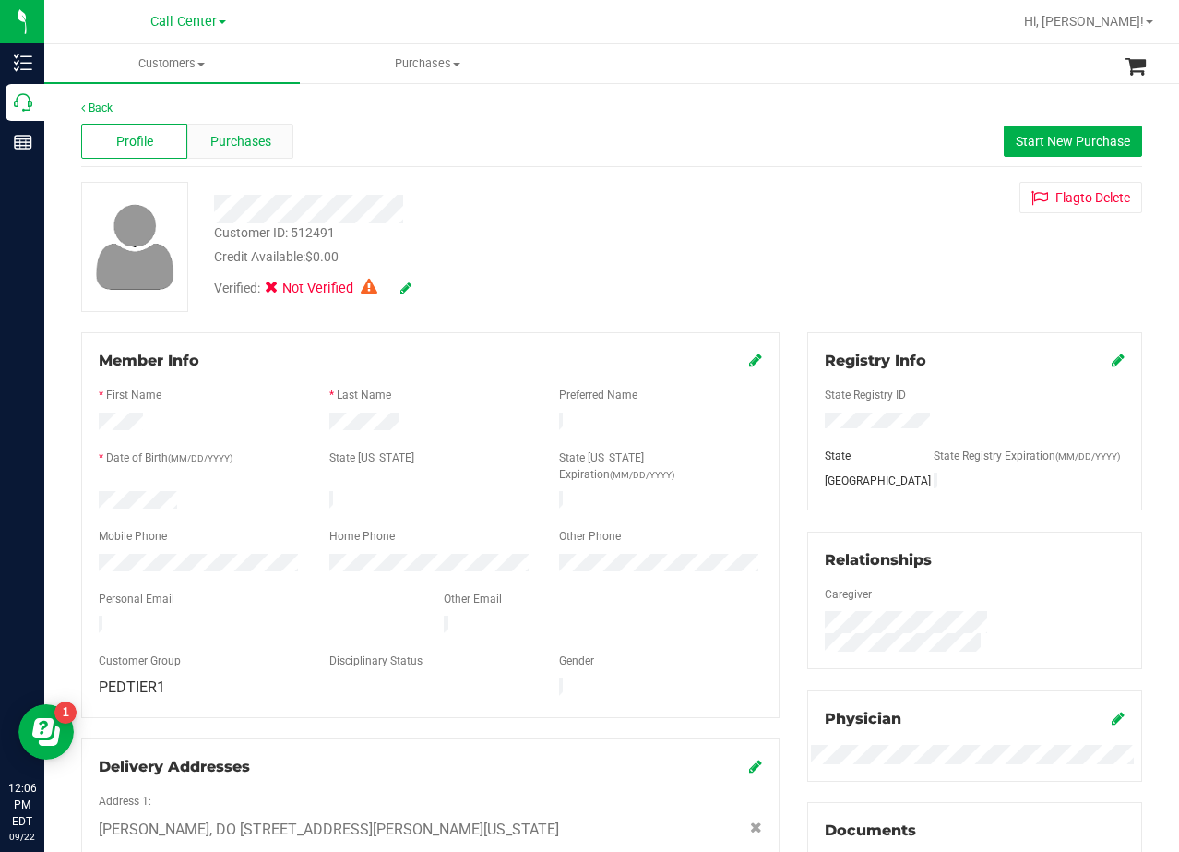
click at [241, 134] on span "Purchases" at bounding box center [240, 141] width 61 height 19
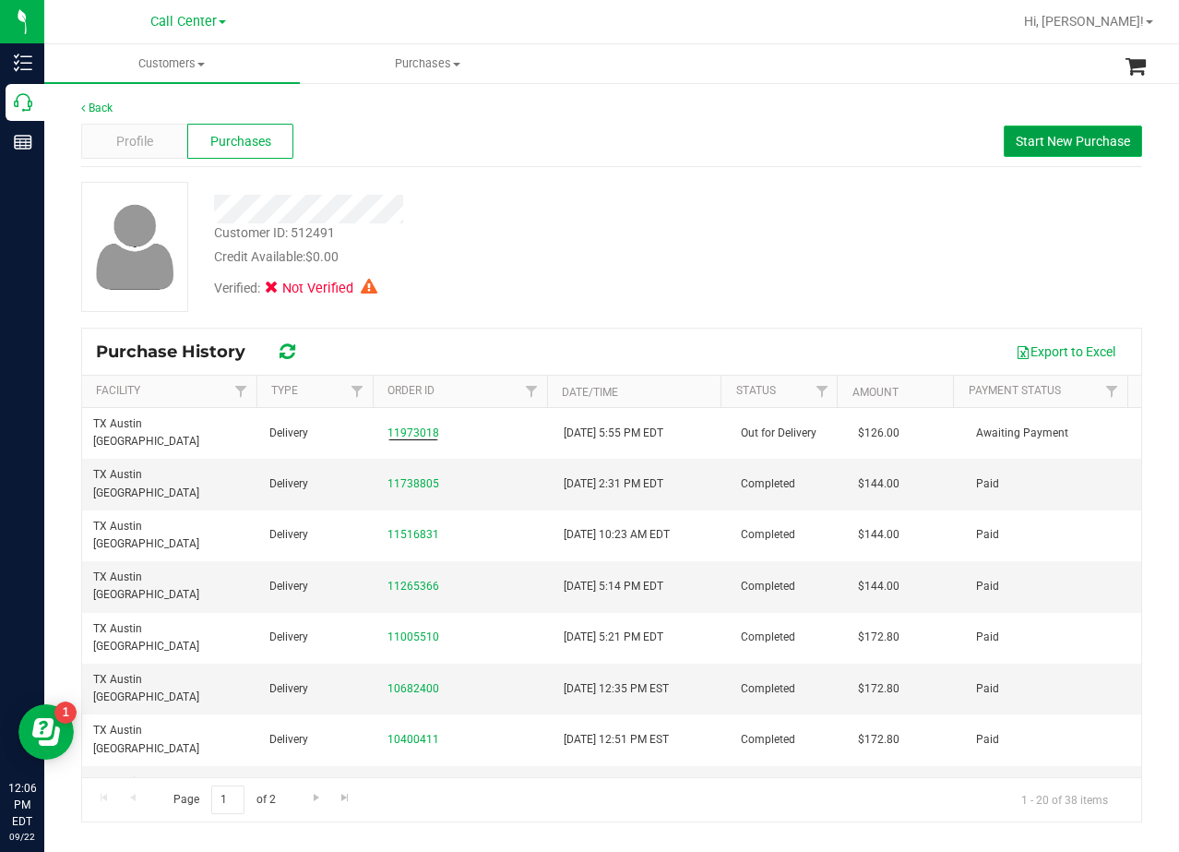
click at [1034, 136] on span "Start New Purchase" at bounding box center [1073, 141] width 114 height 15
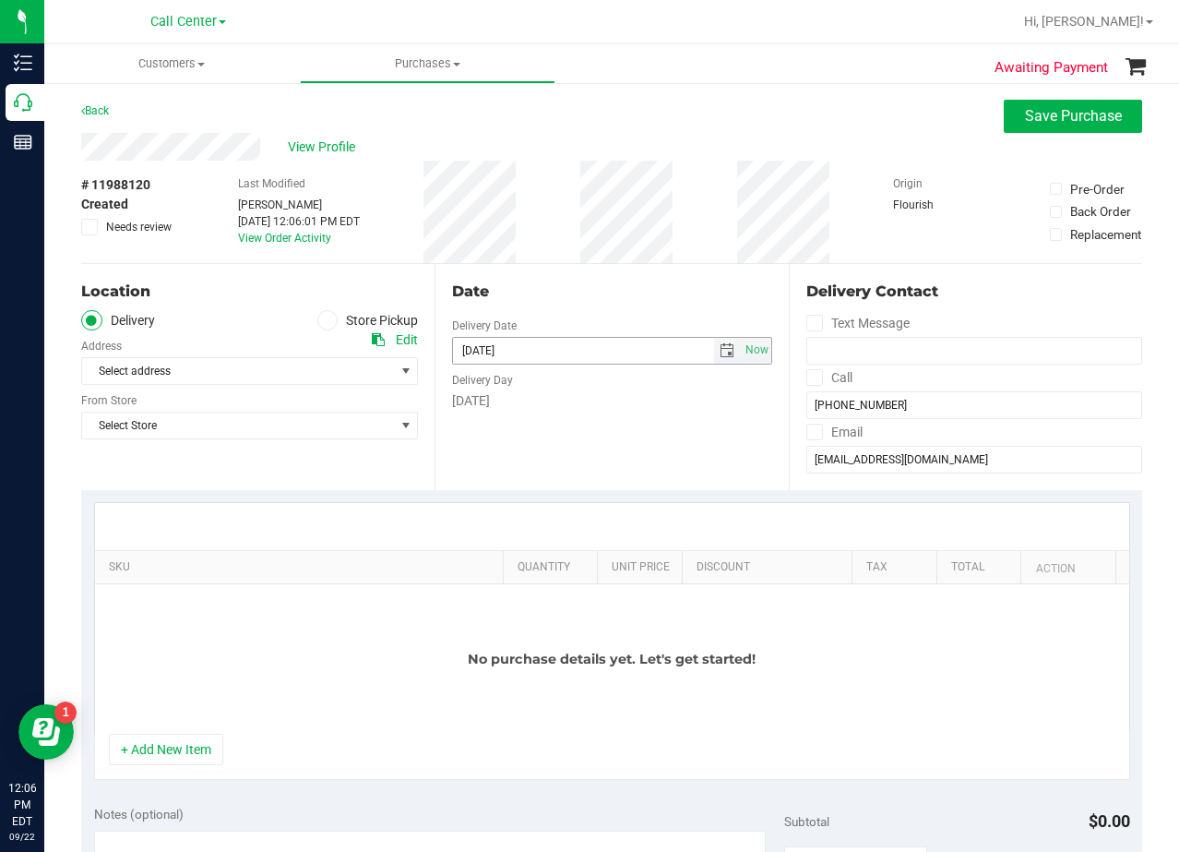
click at [714, 345] on span "select" at bounding box center [727, 351] width 27 height 26
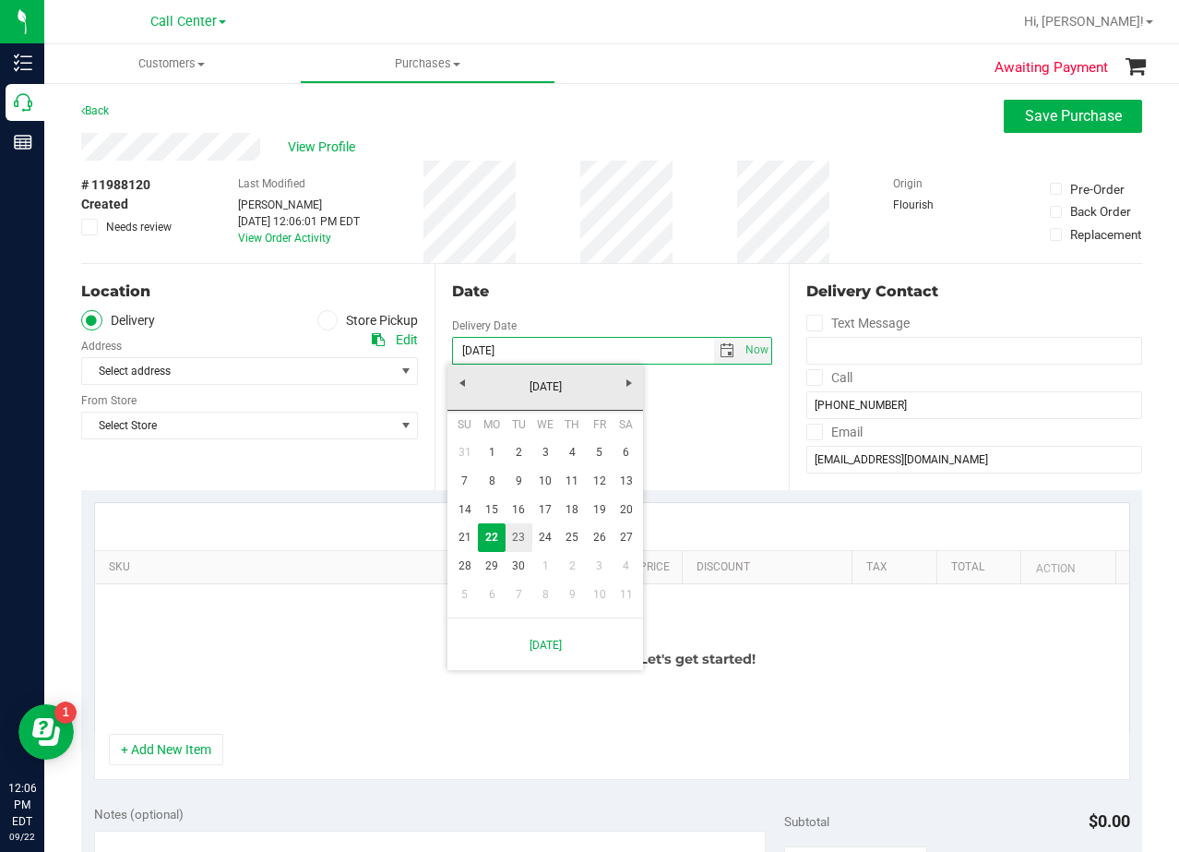
click at [514, 542] on link "23" at bounding box center [519, 537] width 27 height 29
type input "09/23/2025"
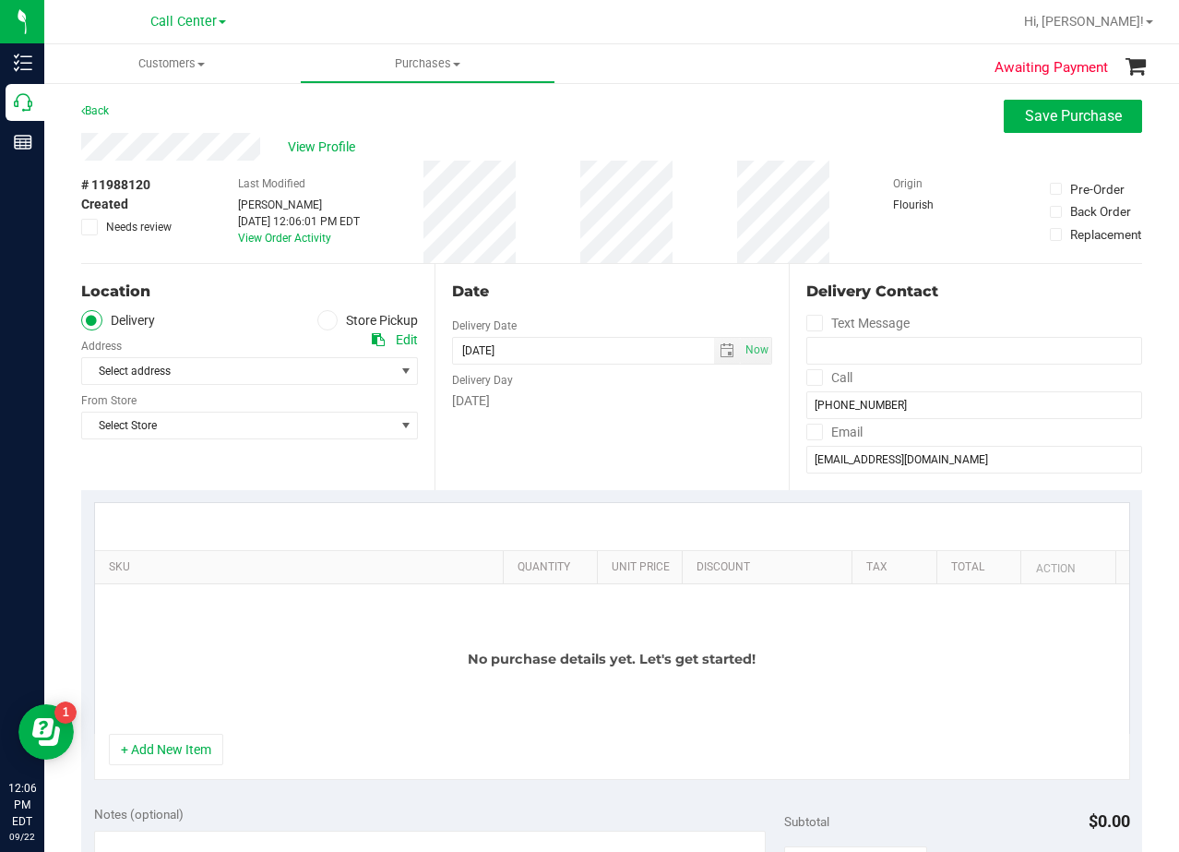
click at [271, 356] on div "Select address Select address Dr. Flavia L Thomas, DO 4220 Cartwright Rd ste 30…" at bounding box center [249, 357] width 337 height 54
click at [289, 384] on span "Select address" at bounding box center [230, 371] width 296 height 26
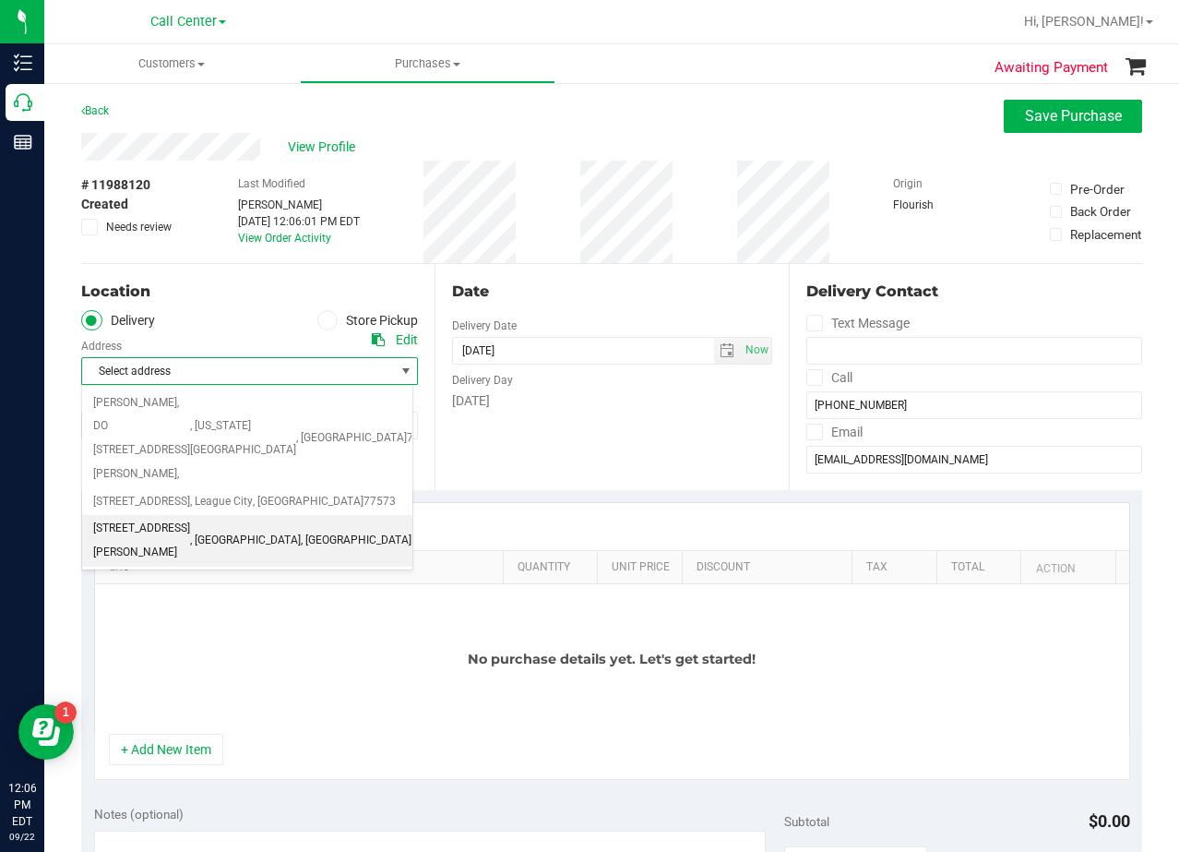
click at [412, 529] on span "77055" at bounding box center [428, 541] width 32 height 24
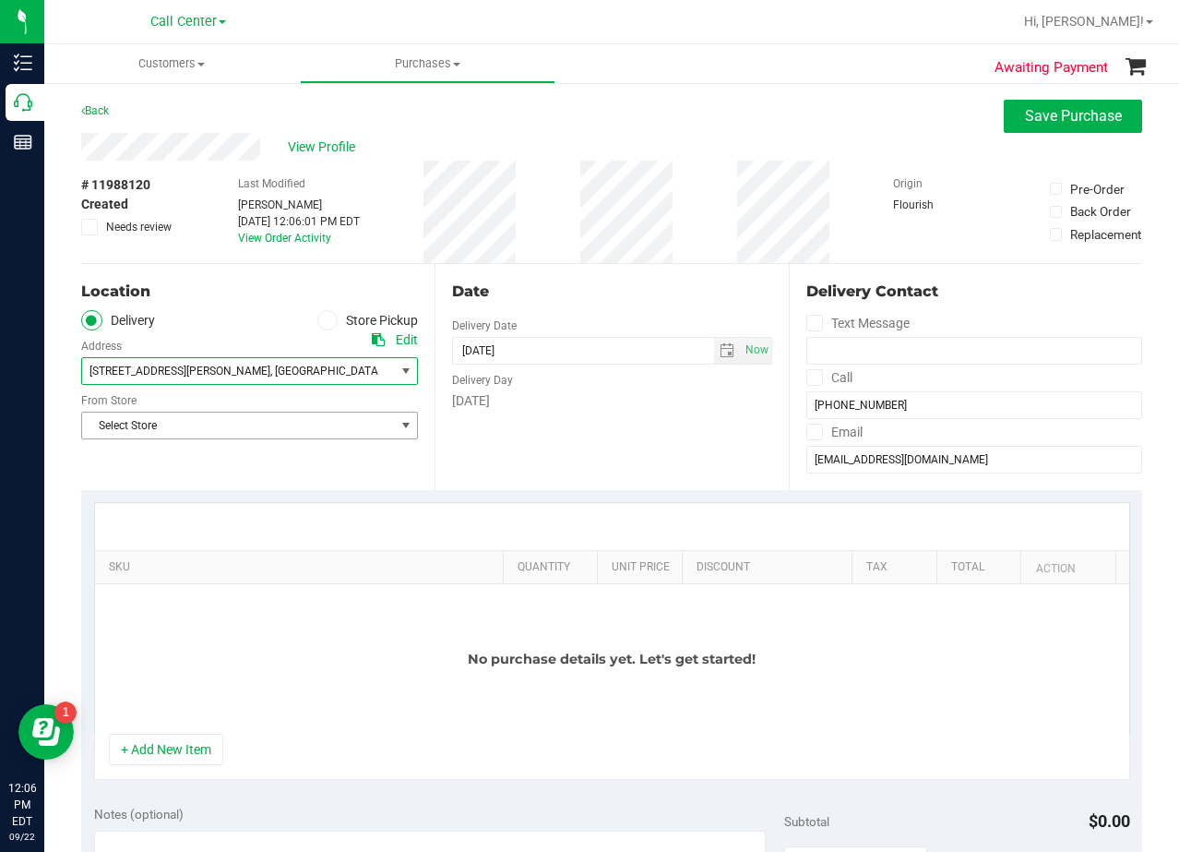
click at [242, 425] on span "Select Store" at bounding box center [238, 425] width 312 height 26
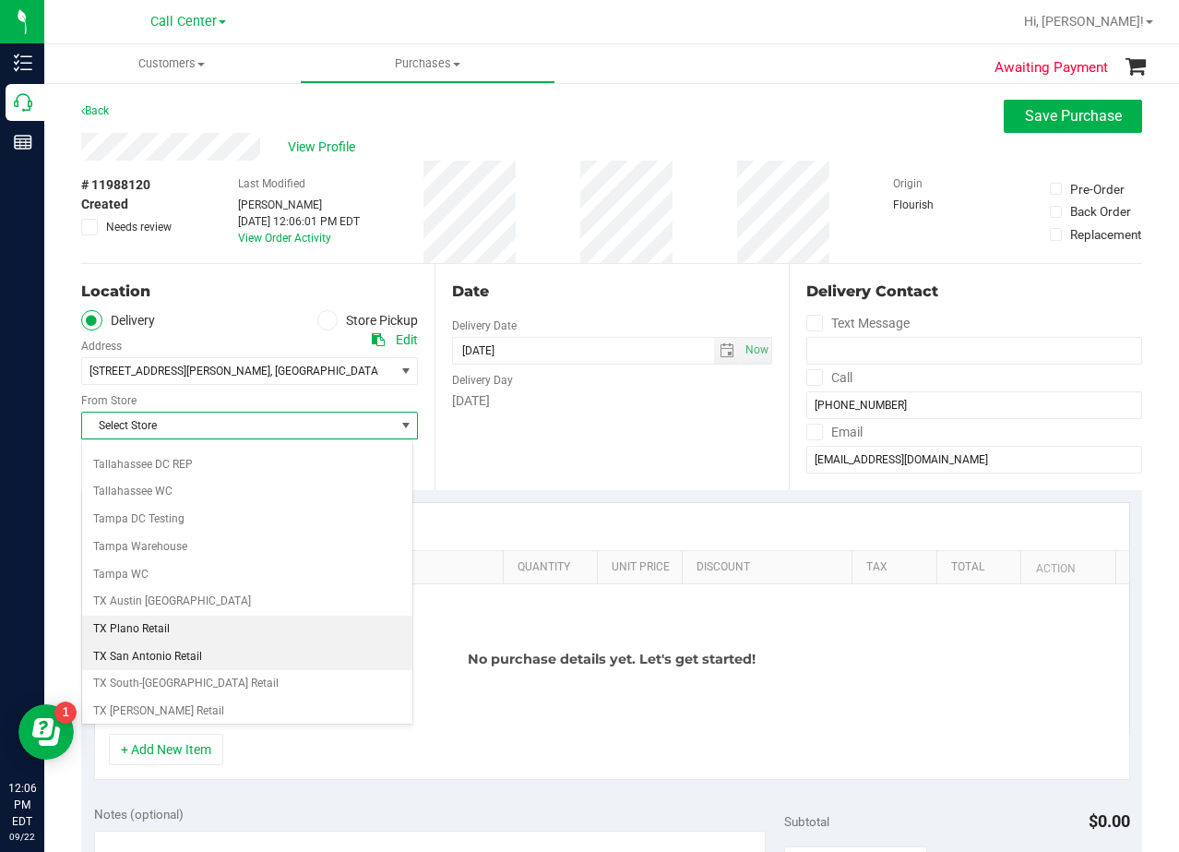
scroll to position [1341, 0]
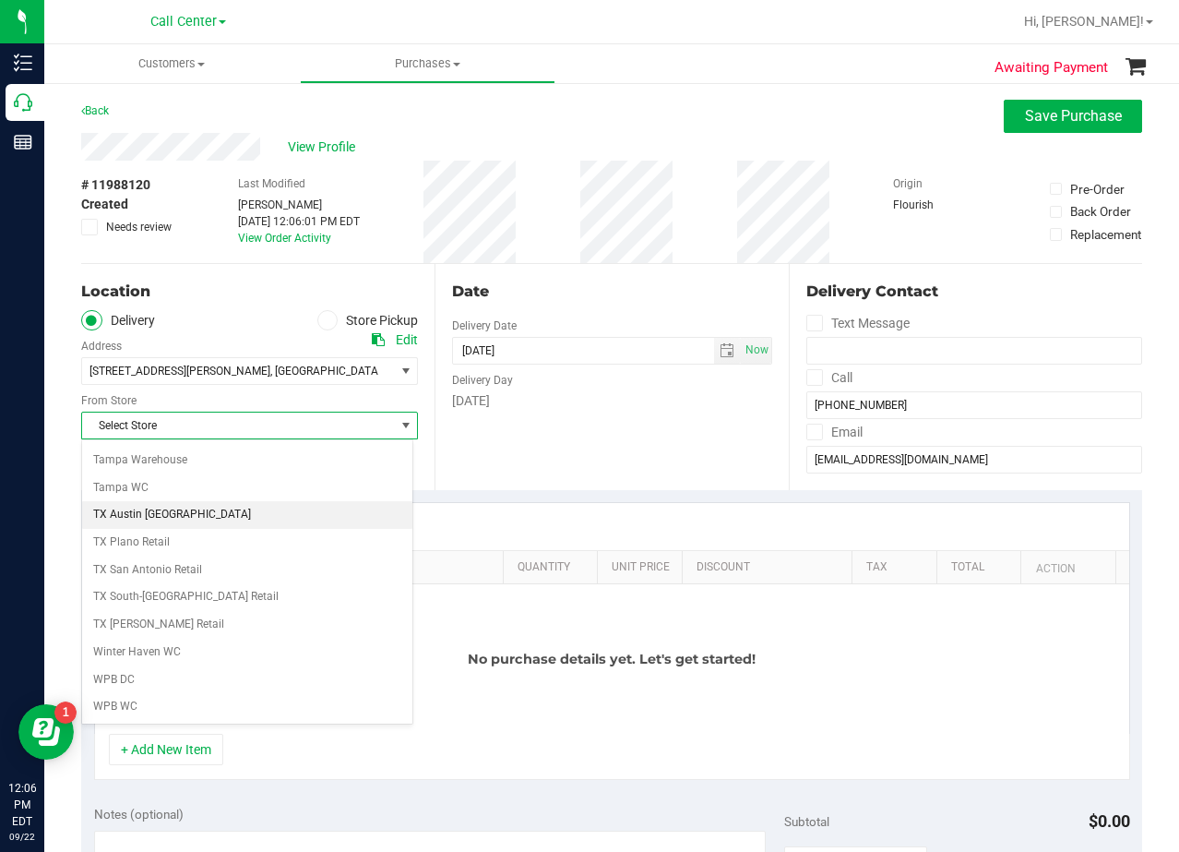
click at [199, 512] on li "TX Austin [GEOGRAPHIC_DATA]" at bounding box center [247, 515] width 330 height 28
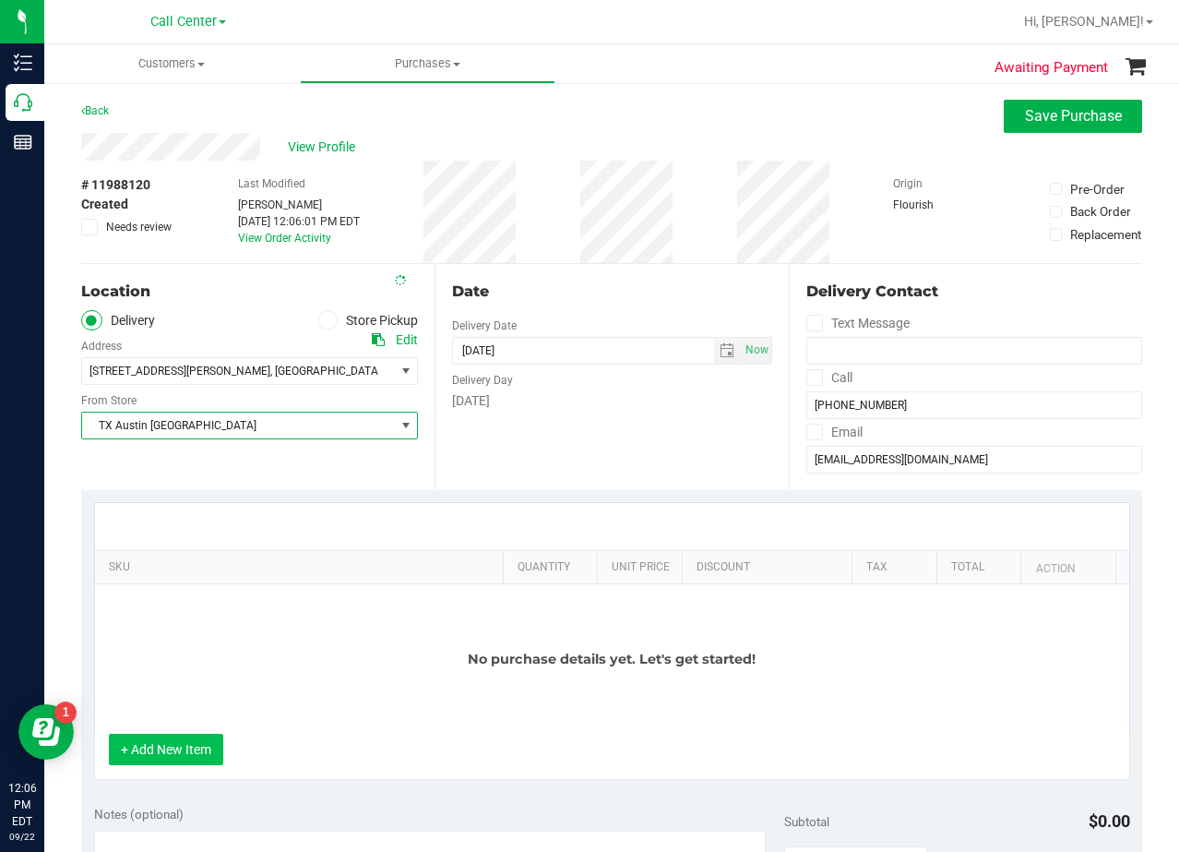
drag, startPoint x: 180, startPoint y: 761, endPoint x: 183, endPoint y: 740, distance: 21.4
click at [180, 760] on button "+ Add New Item" at bounding box center [166, 749] width 114 height 31
click at [195, 747] on button "+ Add New Item" at bounding box center [166, 749] width 114 height 31
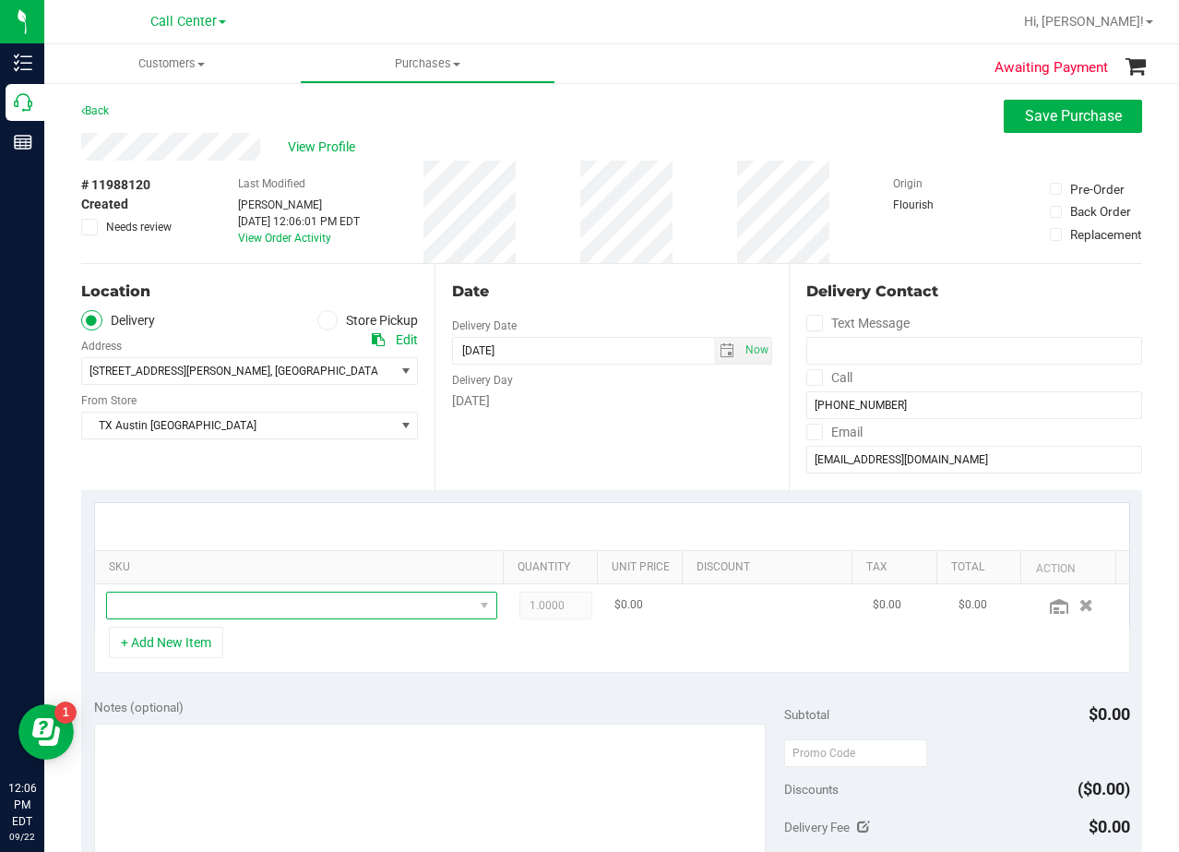
click at [255, 603] on span "NO DATA FOUND" at bounding box center [290, 605] width 366 height 26
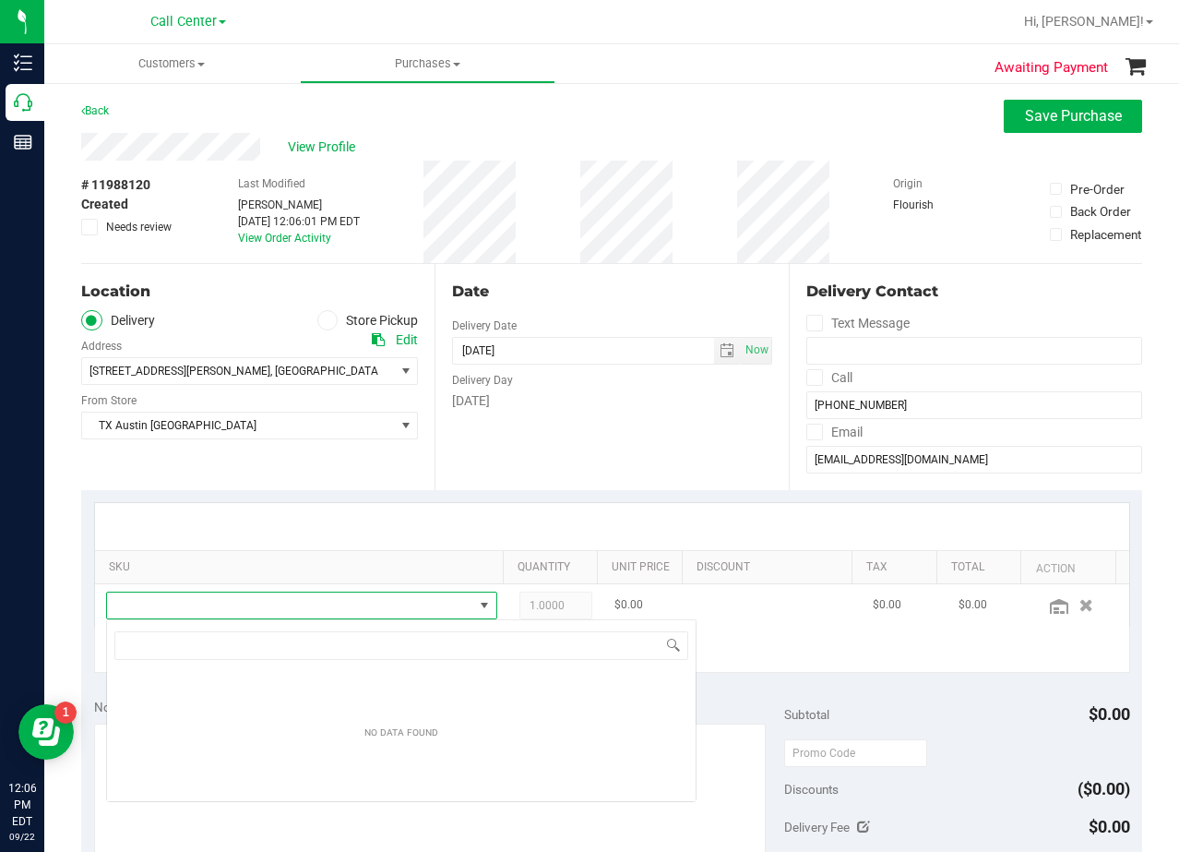
scroll to position [92252, 91899]
type input "TX SW 30ml (300mg) Tincture Soothe (1:1 CBD:THC)"
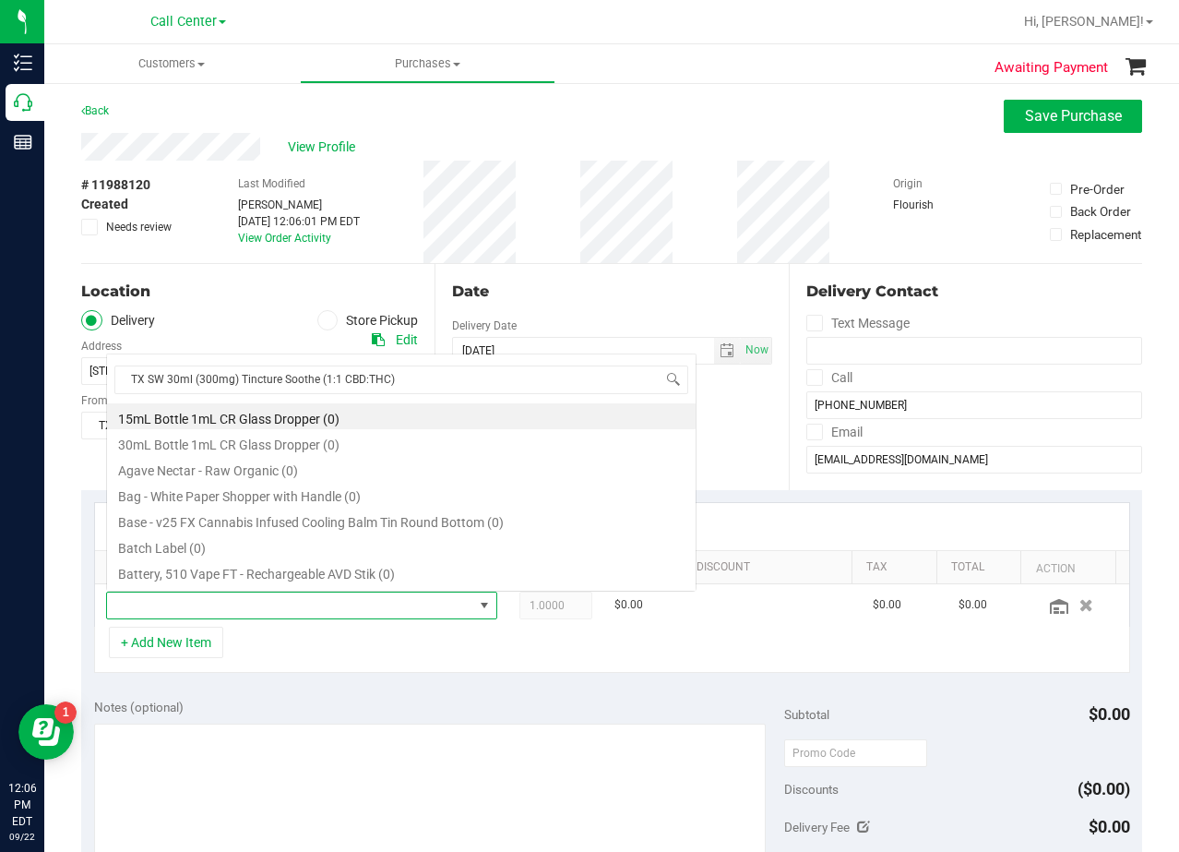
scroll to position [28, 371]
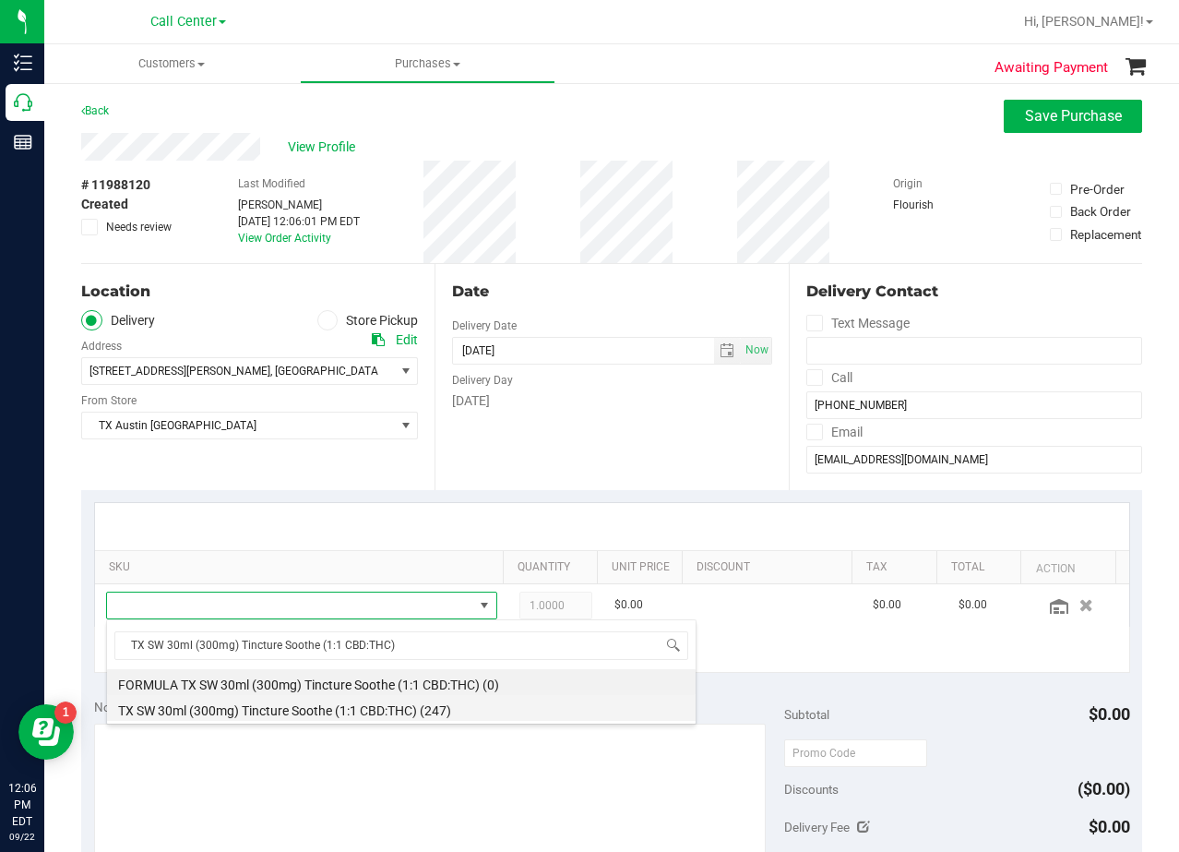
click at [279, 711] on li "TX SW 30ml (300mg) Tincture Soothe (1:1 CBD:THC) (247)" at bounding box center [401, 708] width 589 height 26
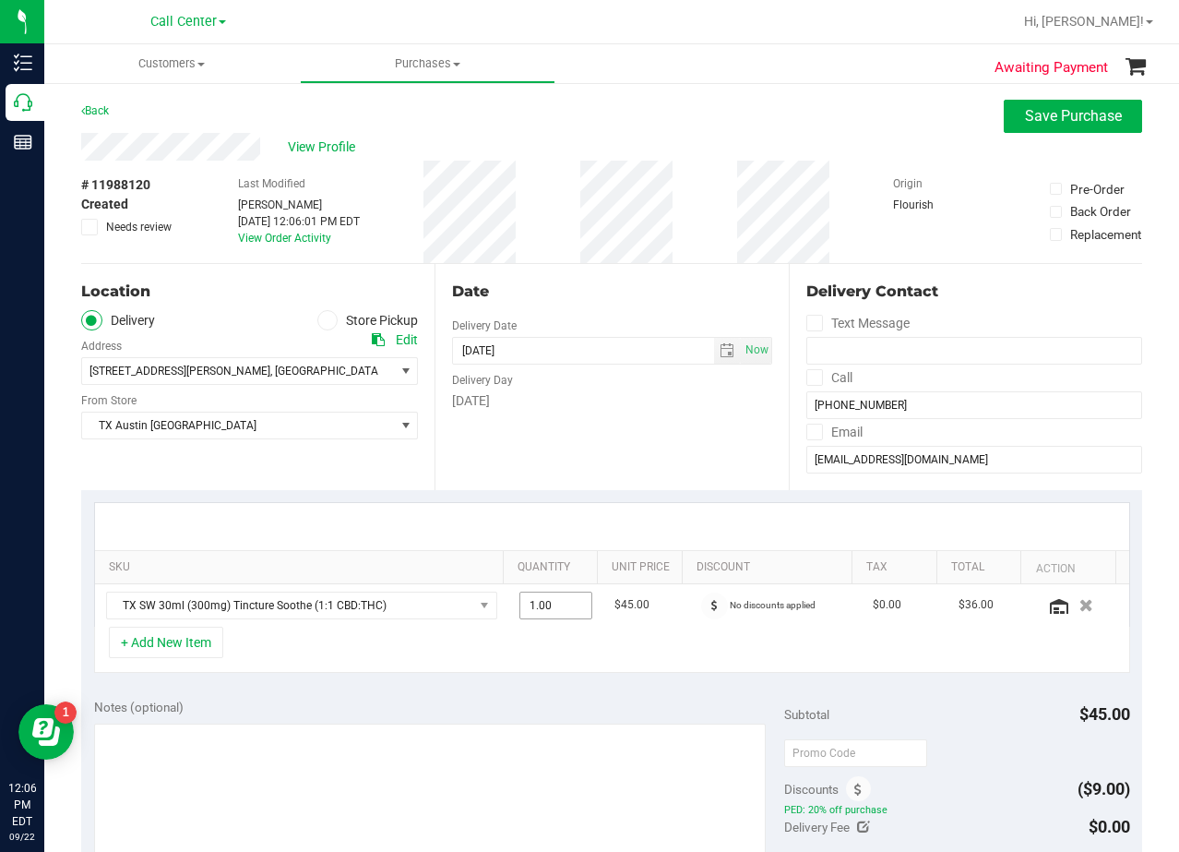
drag, startPoint x: 545, startPoint y: 605, endPoint x: 616, endPoint y: 520, distance: 110.1
click at [546, 605] on span "1.00 1" at bounding box center [556, 606] width 73 height 28
type input "4"
type input "4.00"
click at [623, 493] on div "SKU Quantity Unit Price Discount Tax Total Action TX SW 30ml (300mg) Tincture S…" at bounding box center [611, 588] width 1061 height 196
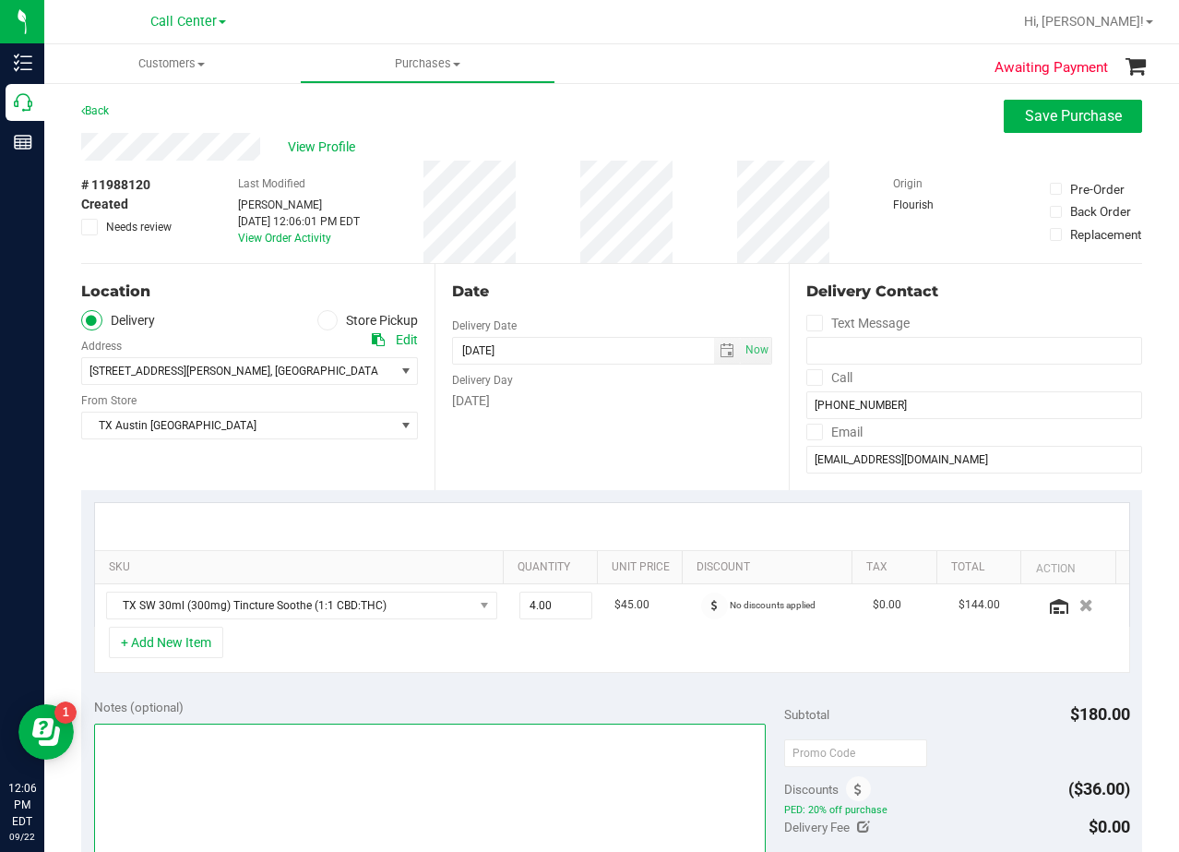
click at [309, 787] on textarea at bounding box center [430, 811] width 673 height 177
paste textarea "pu 9/22 [GEOGRAPHIC_DATA]. AL 9/19"
drag, startPoint x: 137, startPoint y: 734, endPoint x: 161, endPoint y: 746, distance: 26.8
click at [141, 735] on textarea at bounding box center [430, 811] width 673 height 177
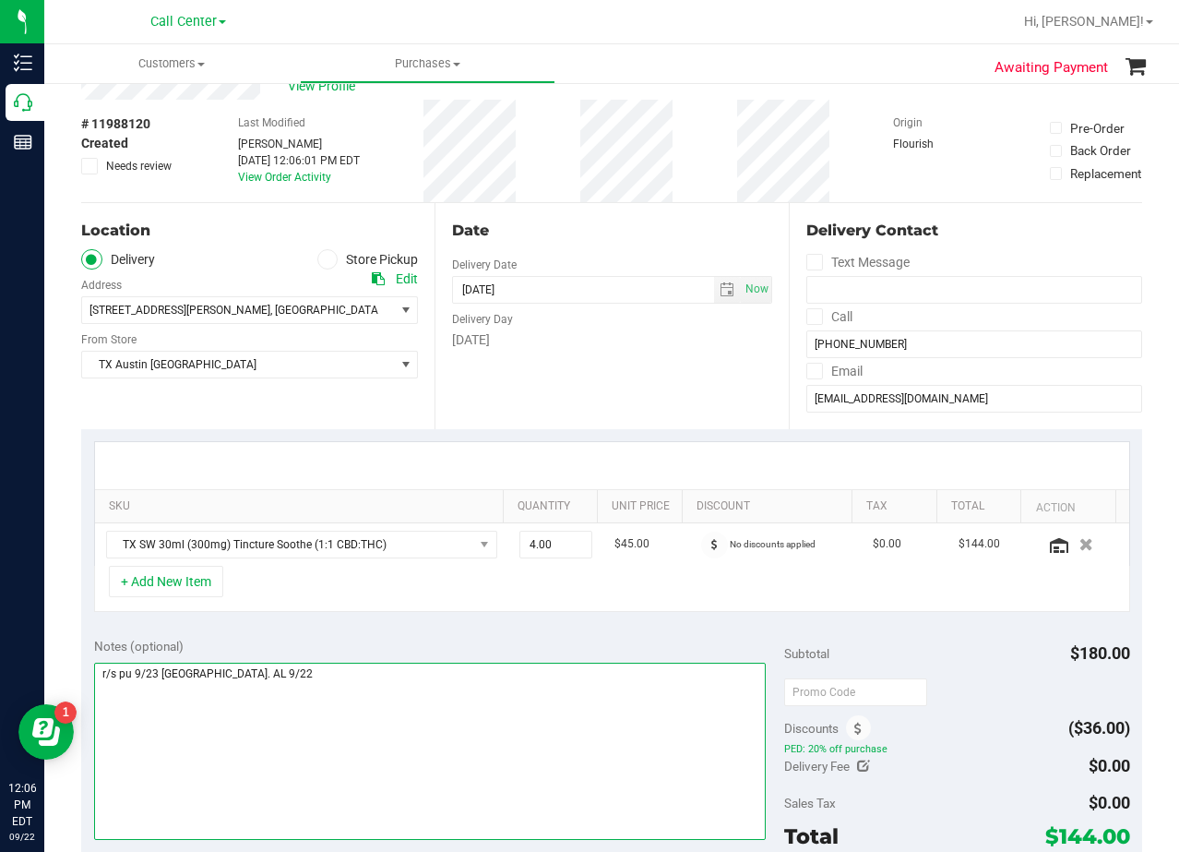
scroll to position [185, 0]
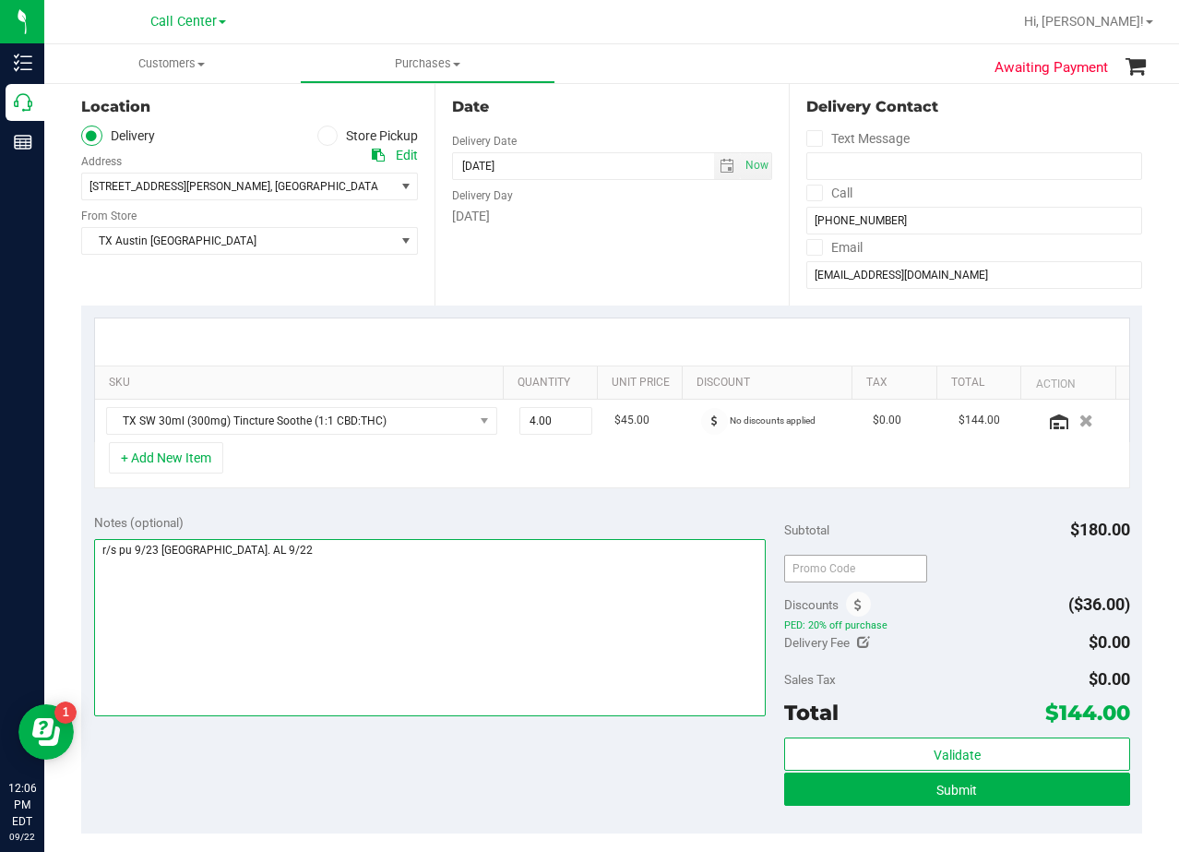
type textarea "r/s pu 9/23 Houston. AL 9/22"
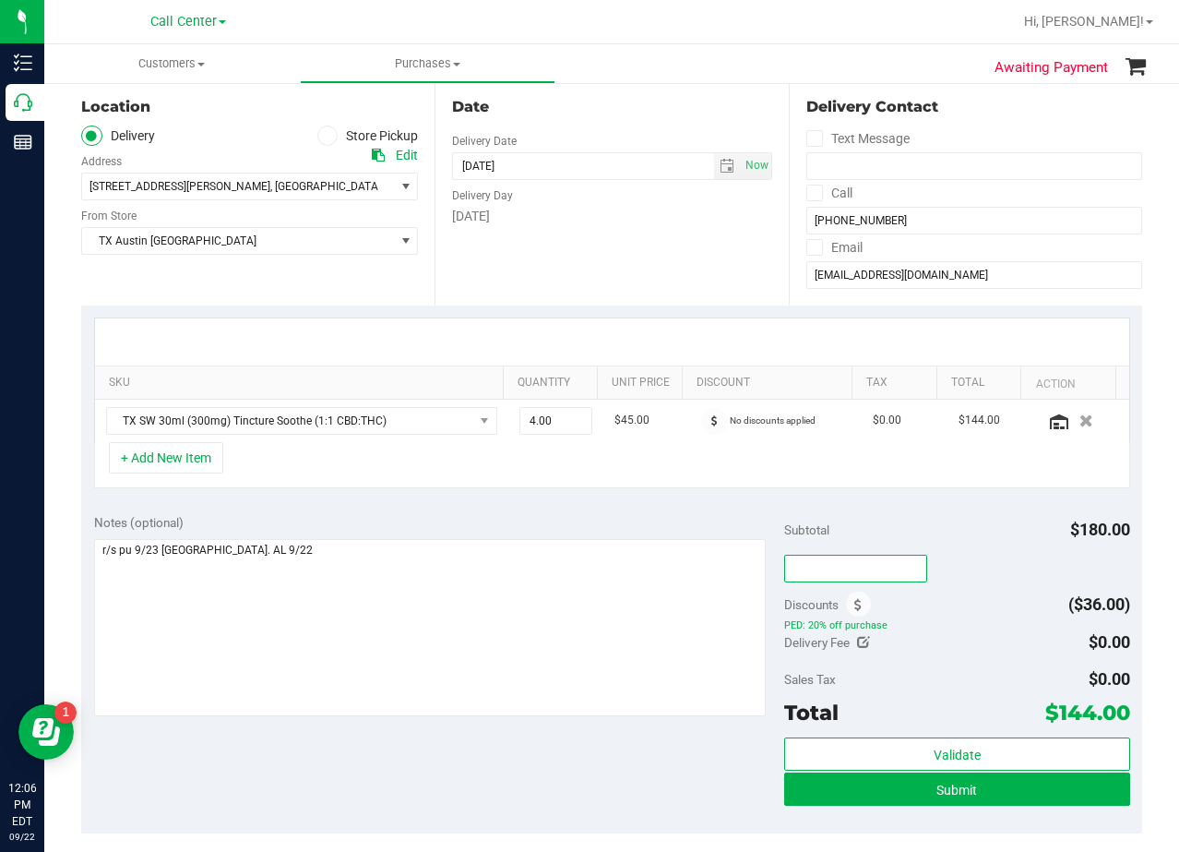
click at [839, 569] on input "text" at bounding box center [855, 569] width 143 height 28
type input "TXAIQ10"
click at [961, 565] on div "TXAIQ10" at bounding box center [956, 567] width 345 height 33
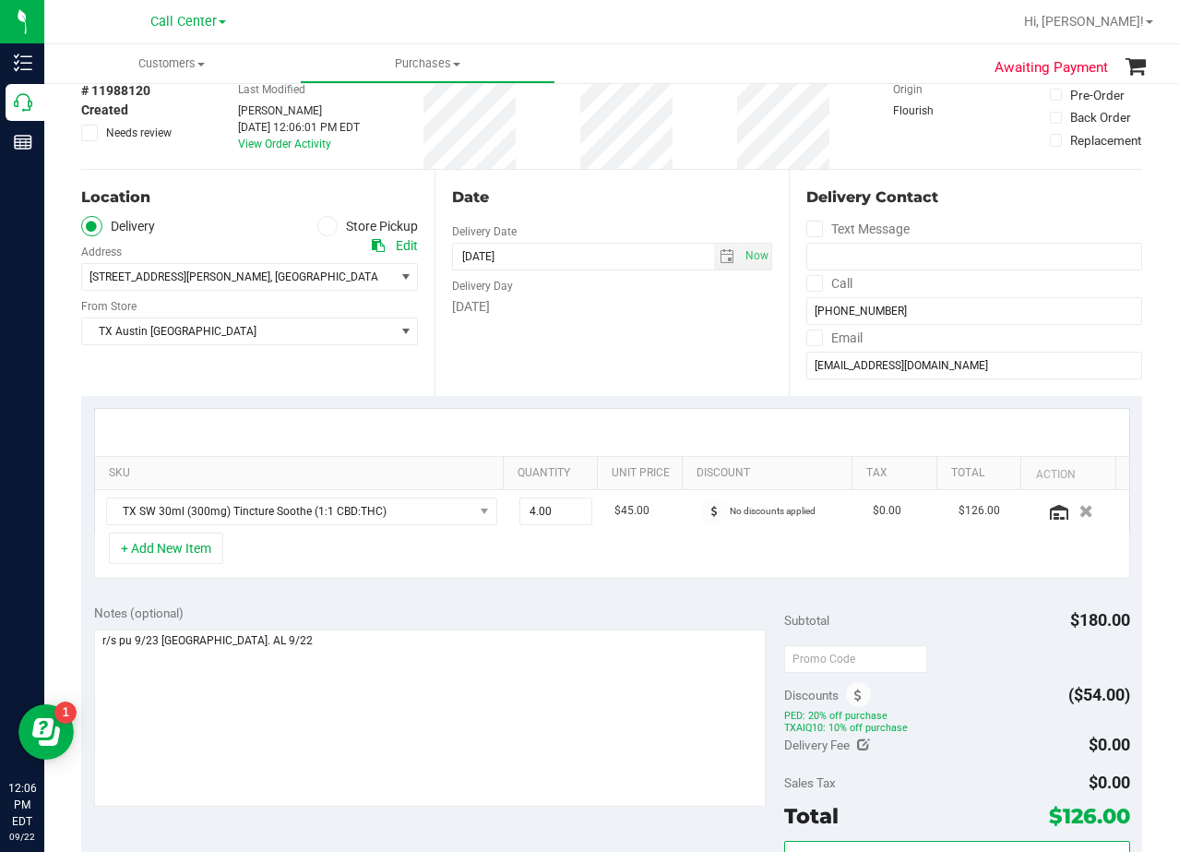
scroll to position [0, 0]
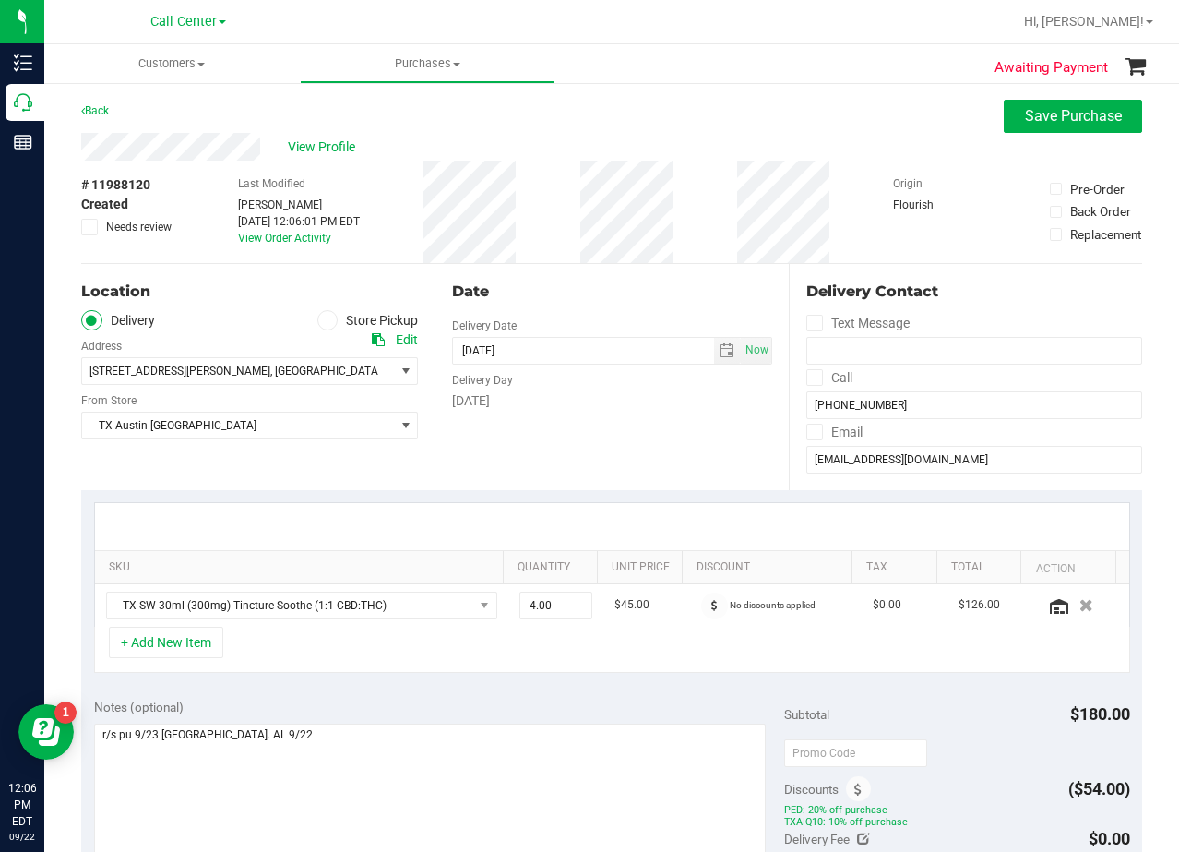
click at [672, 282] on div "Date" at bounding box center [611, 292] width 319 height 22
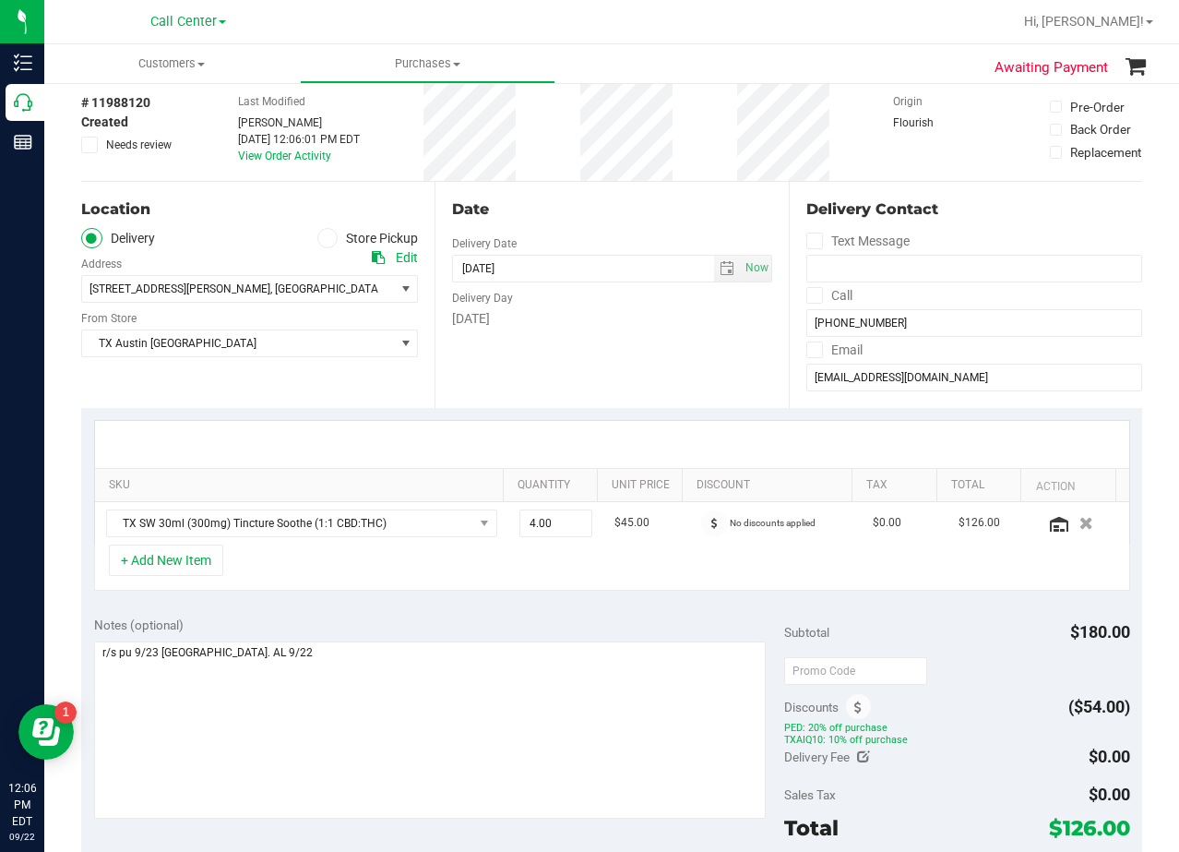
scroll to position [369, 0]
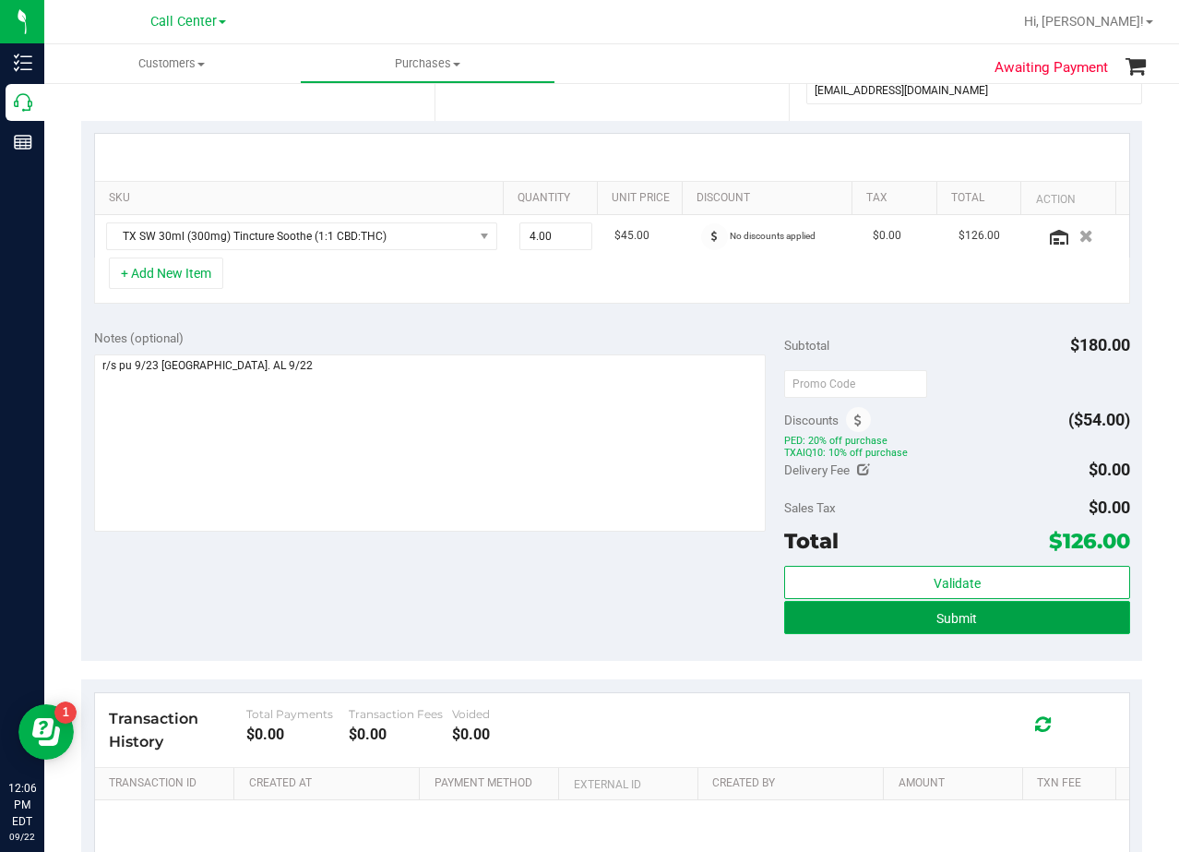
click at [814, 627] on button "Submit" at bounding box center [956, 617] width 345 height 33
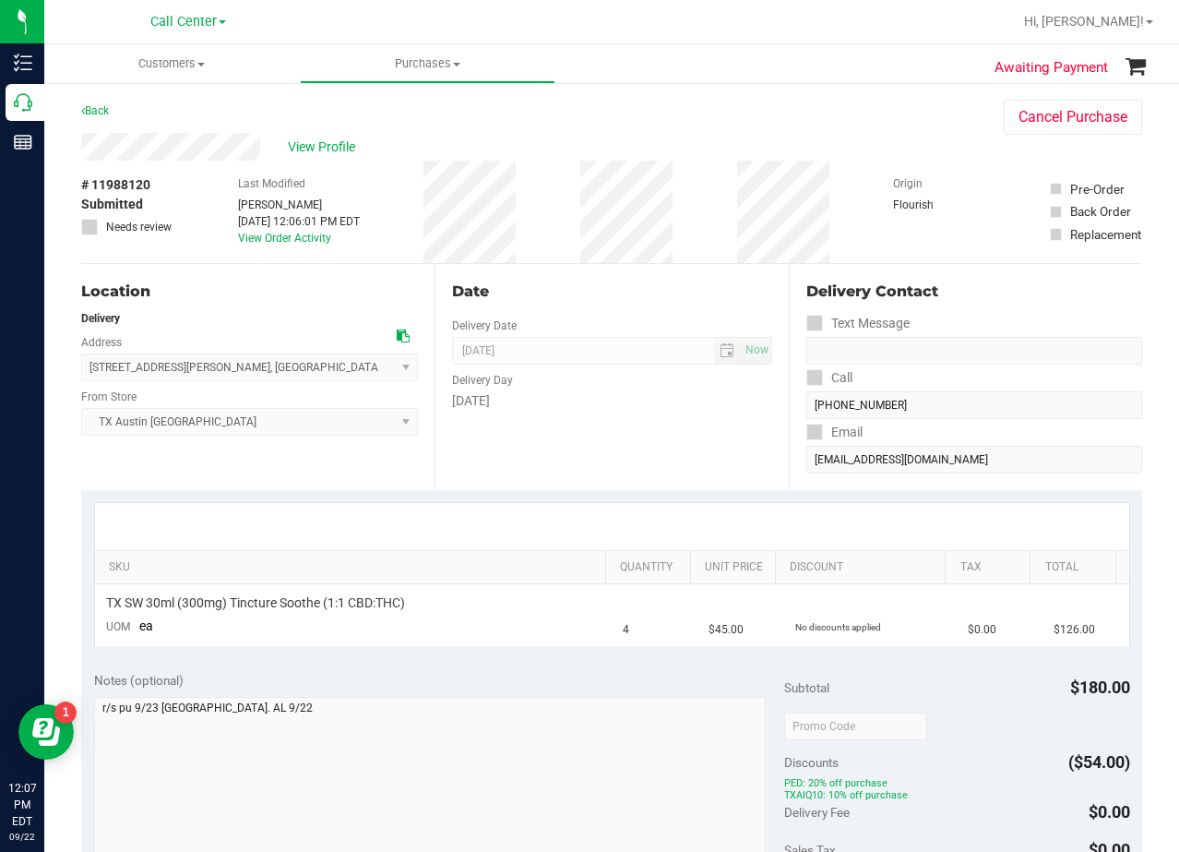
click at [724, 303] on div "Date Delivery Date 09/23/2025 Now 09/23/2025 08:00 AM Now Delivery Day Tuesday" at bounding box center [611, 377] width 353 height 226
click at [703, 158] on div "View Profile" at bounding box center [524, 147] width 886 height 28
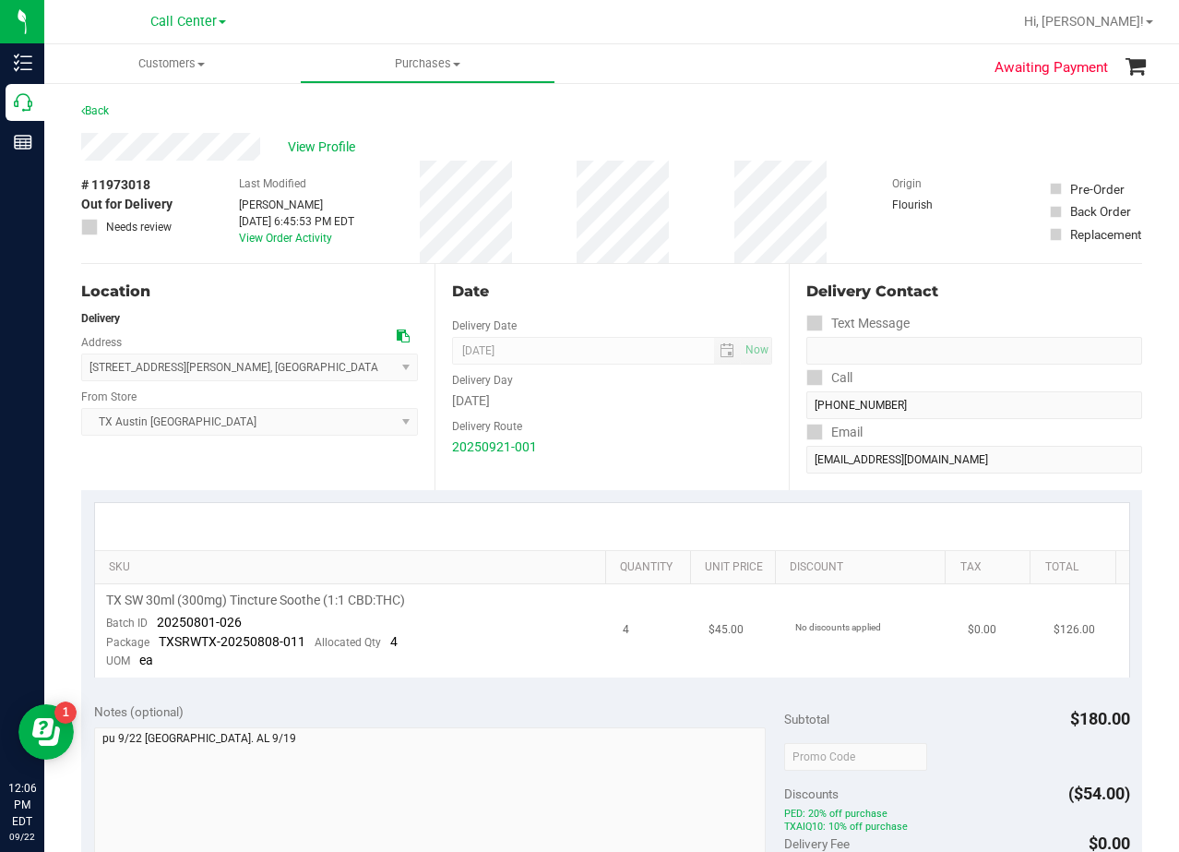
click at [273, 593] on span "TX SW 30ml (300mg) Tincture Soothe (1:1 CBD:THC)" at bounding box center [255, 601] width 299 height 18
copy div "TX SW 30ml (300mg) Tincture Soothe (1:1 CBD:THC)"
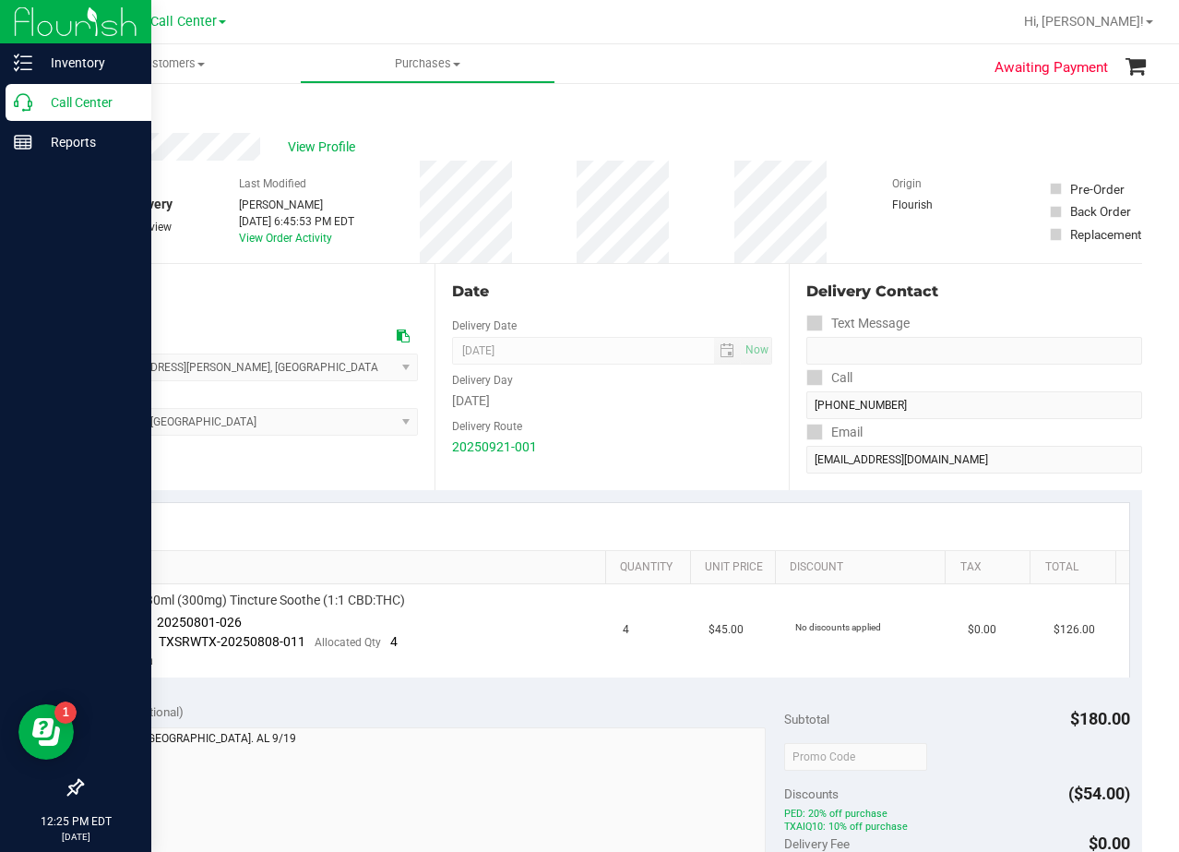
click at [24, 90] on div "Call Center" at bounding box center [79, 102] width 146 height 37
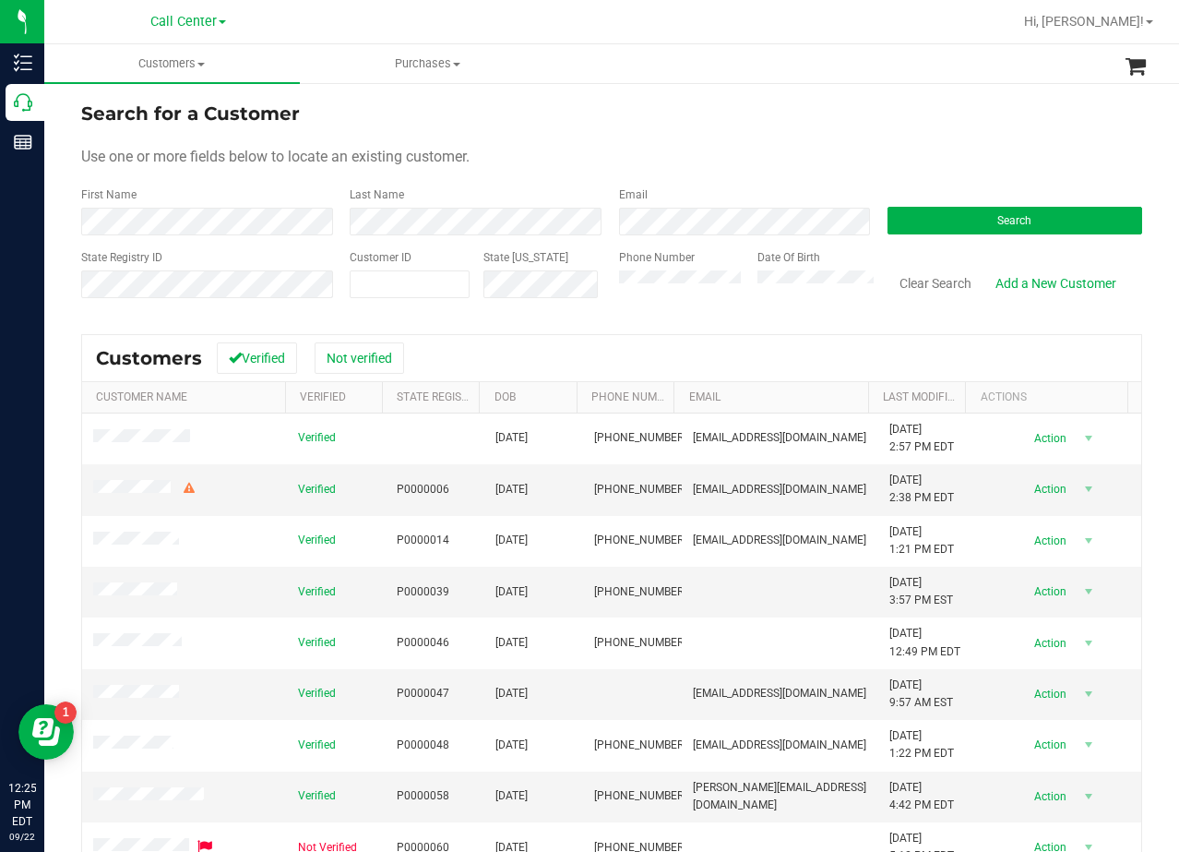
click at [747, 128] on form "Search for a Customer Use one or more fields below to locate an existing custom…" at bounding box center [611, 207] width 1061 height 215
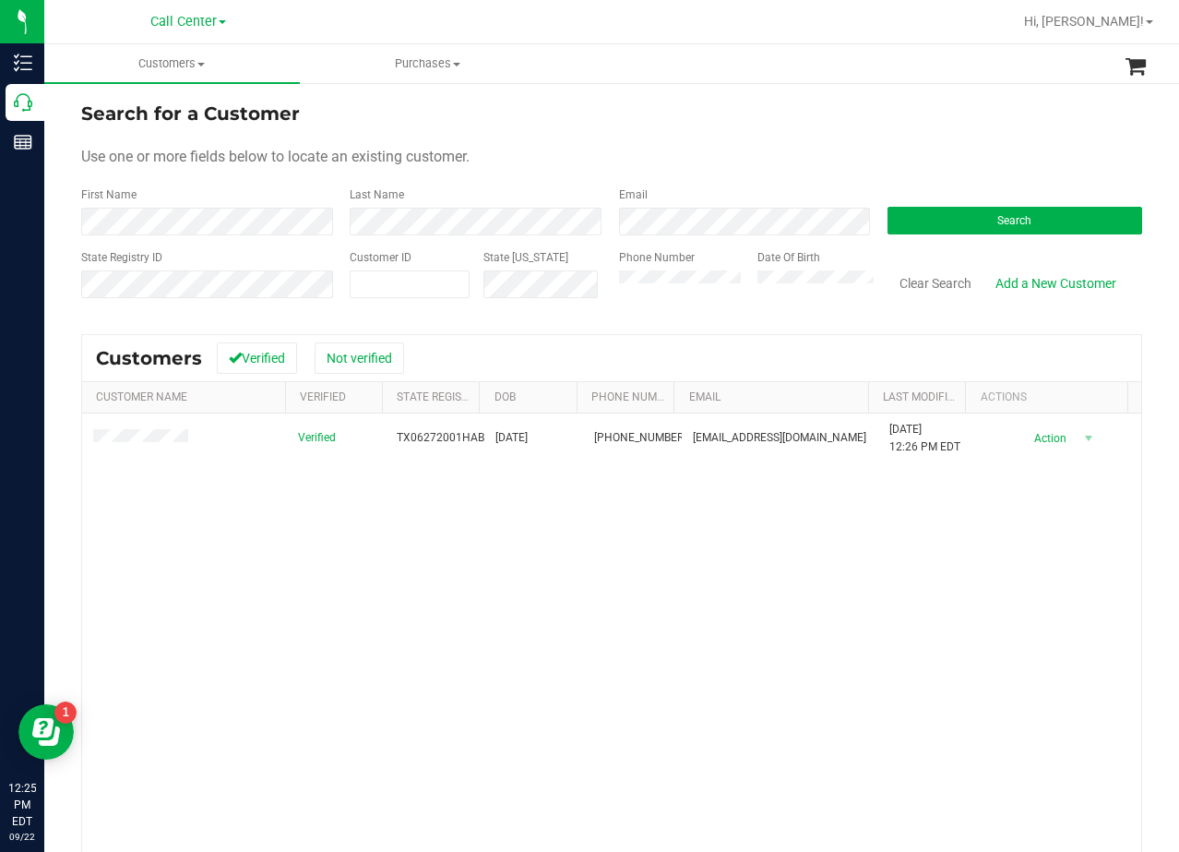
click at [680, 137] on form "Search for a Customer Use one or more fields below to locate an existing custom…" at bounding box center [611, 207] width 1061 height 215
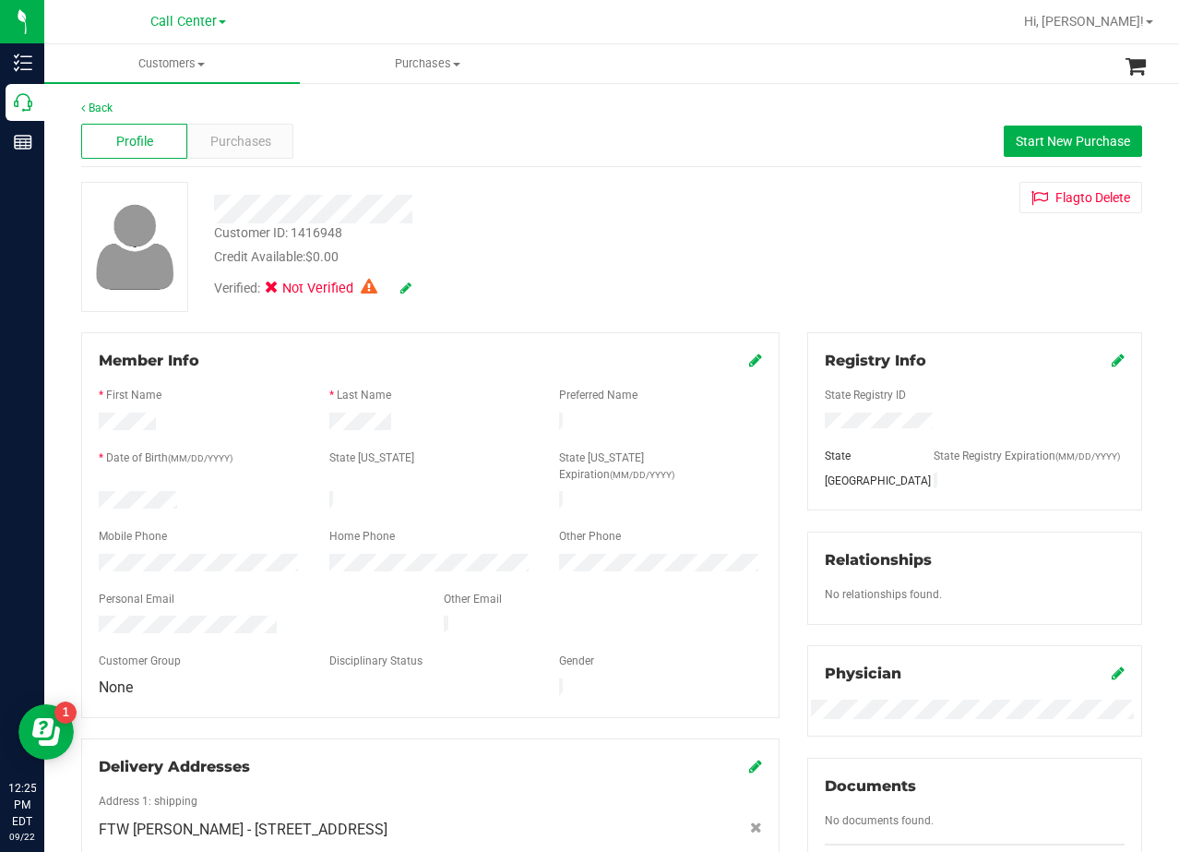
click at [764, 243] on div "Customer ID: 1416948 Credit Available: $0.00 Verified: Not Verified Flag to [GE…" at bounding box center [611, 247] width 1089 height 130
click at [688, 296] on div "Verified: Not Verified" at bounding box center [472, 287] width 544 height 41
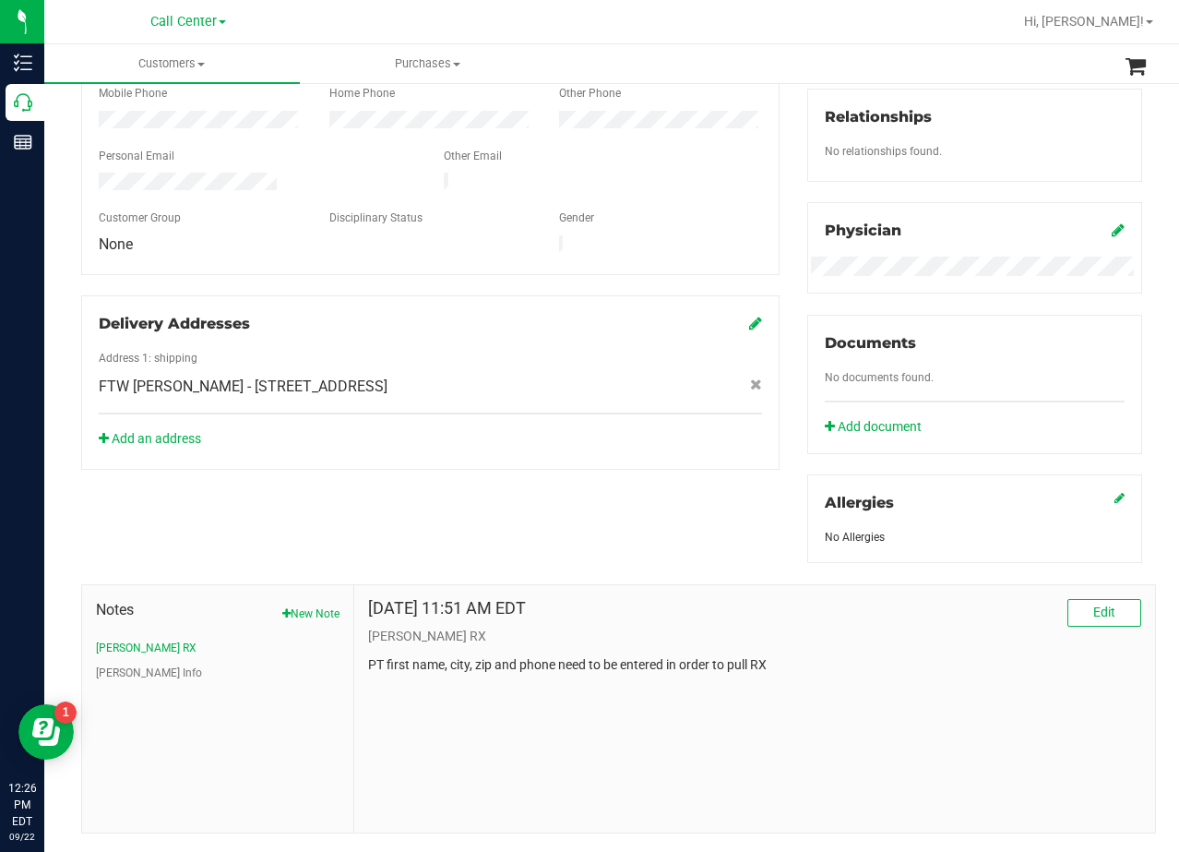
scroll to position [483, 0]
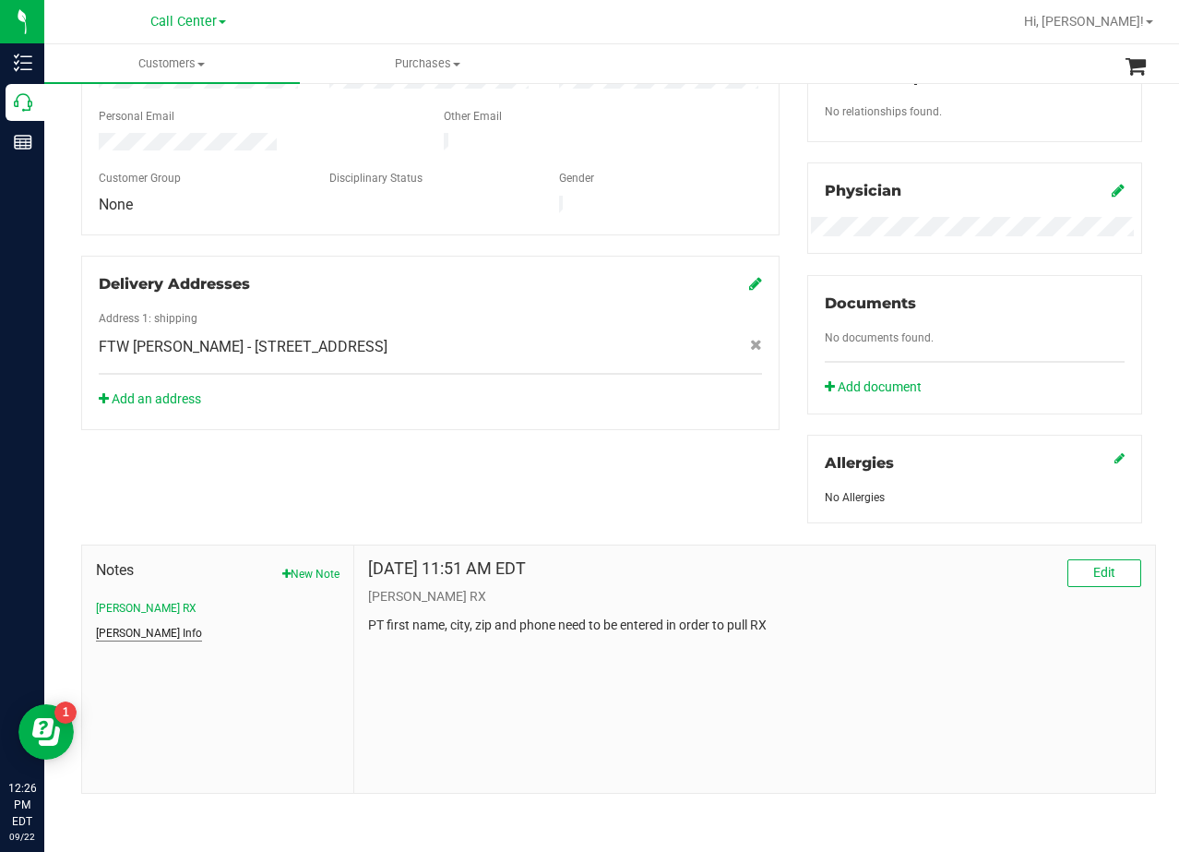
click at [132, 627] on button "[PERSON_NAME] Info" at bounding box center [149, 633] width 106 height 17
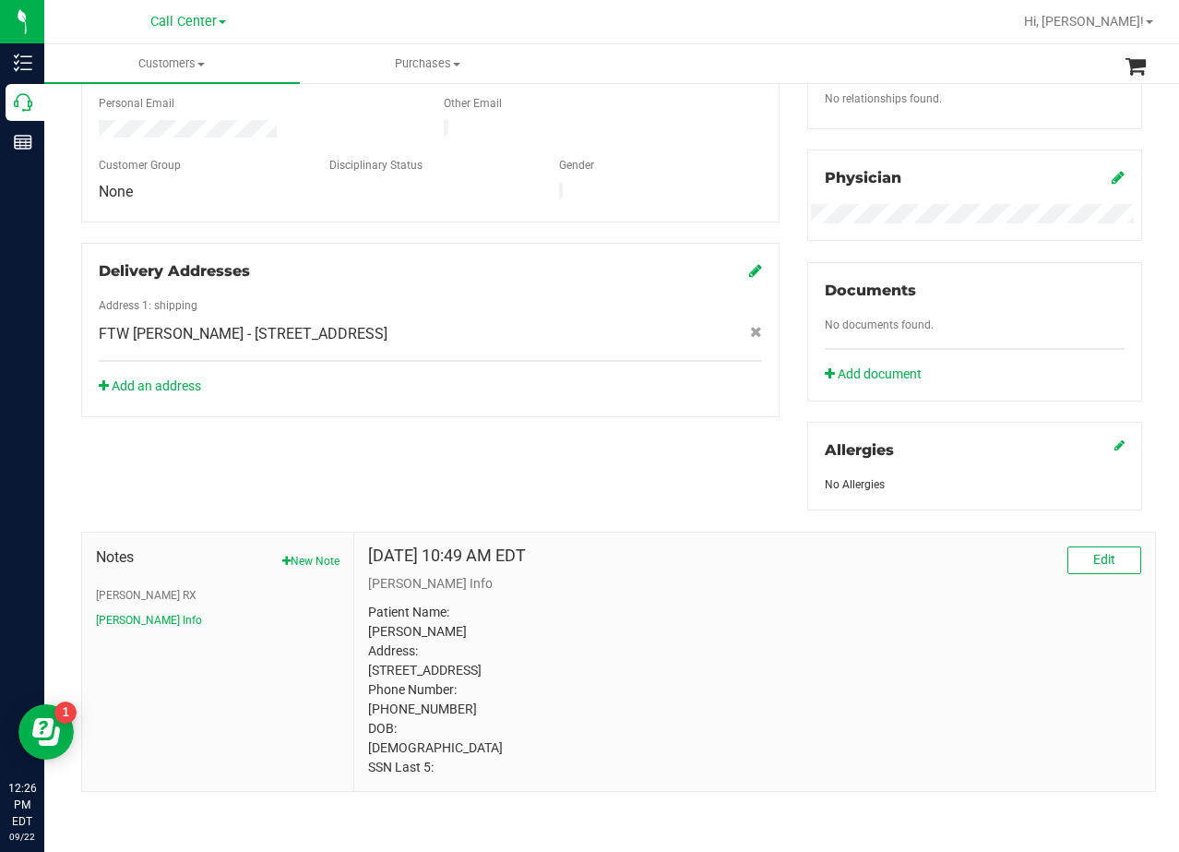
scroll to position [532, 0]
click at [467, 510] on div "Notes New Note [PERSON_NAME] RX [PERSON_NAME] Info [DATE] 10:49 AM EDT Edit [PE…" at bounding box center [611, 650] width 1089 height 281
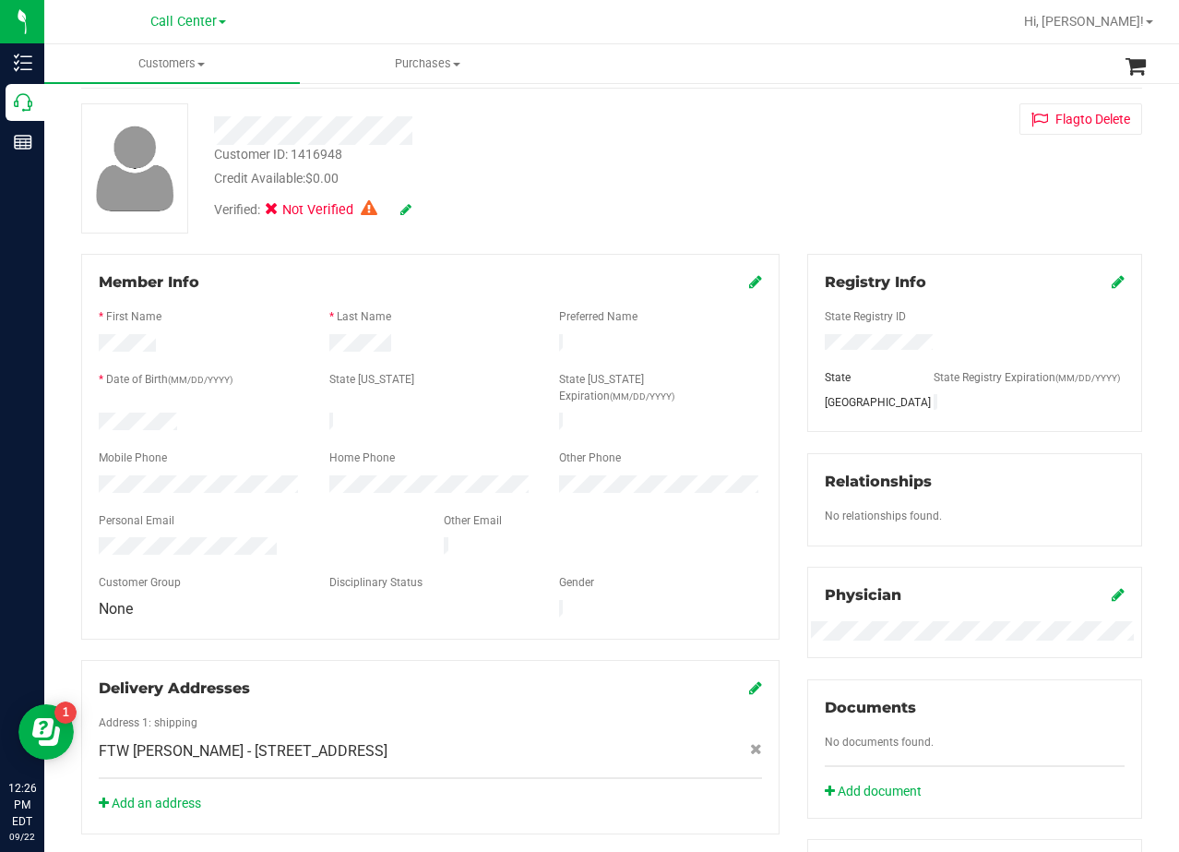
scroll to position [0, 0]
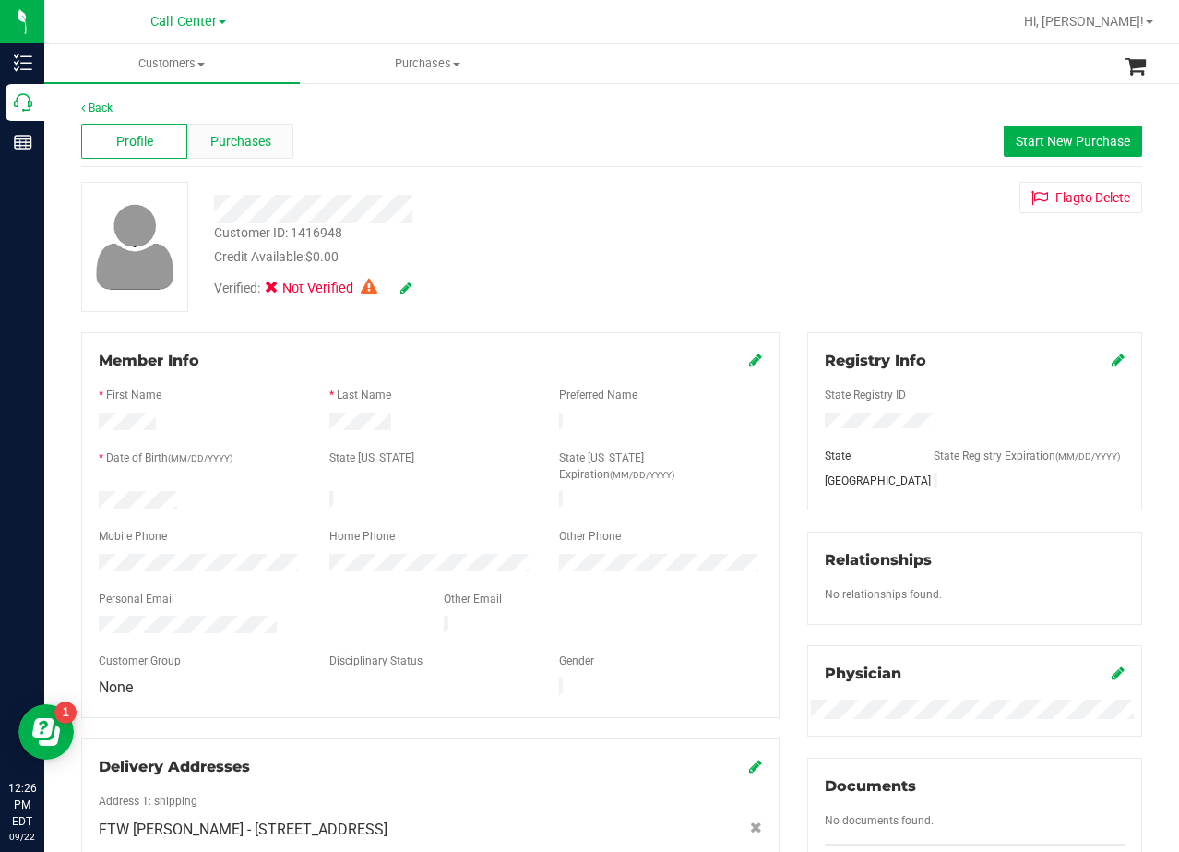
click at [261, 133] on span "Purchases" at bounding box center [240, 141] width 61 height 19
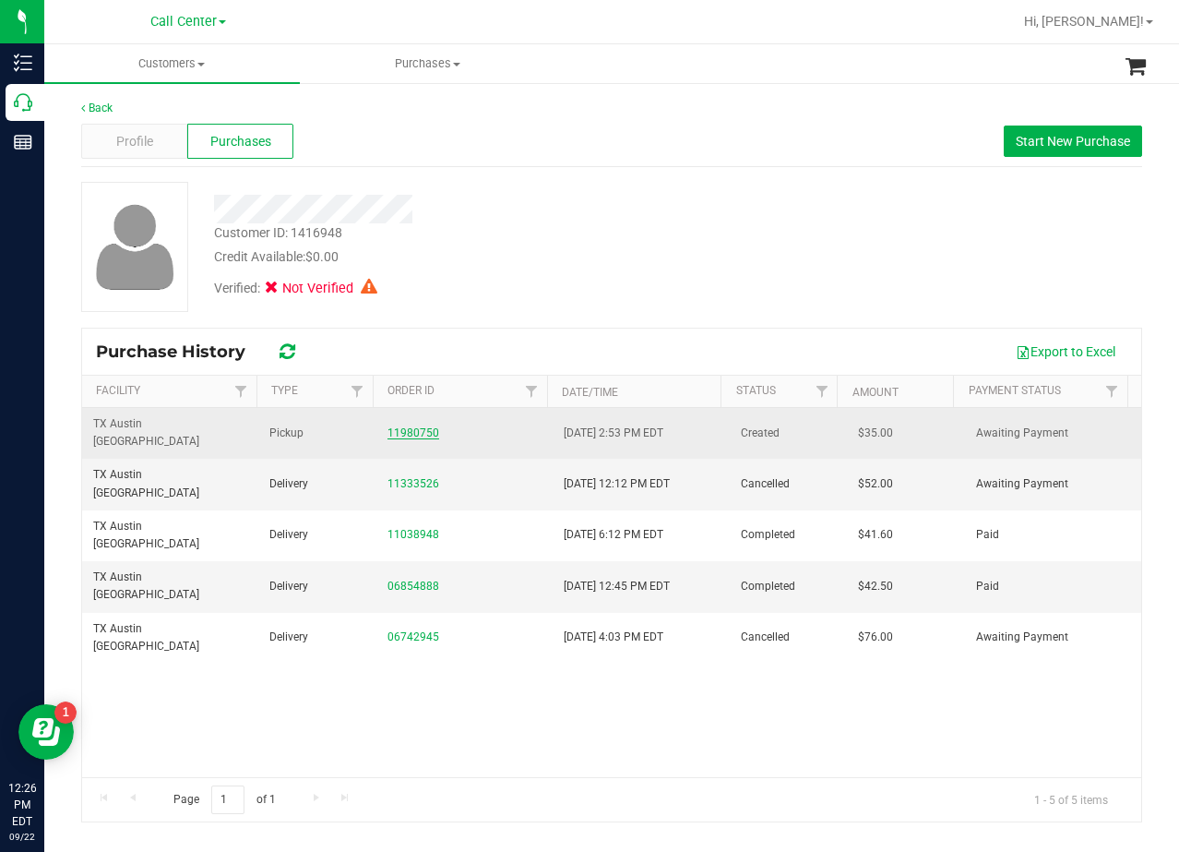
click at [415, 426] on link "11980750" at bounding box center [414, 432] width 52 height 13
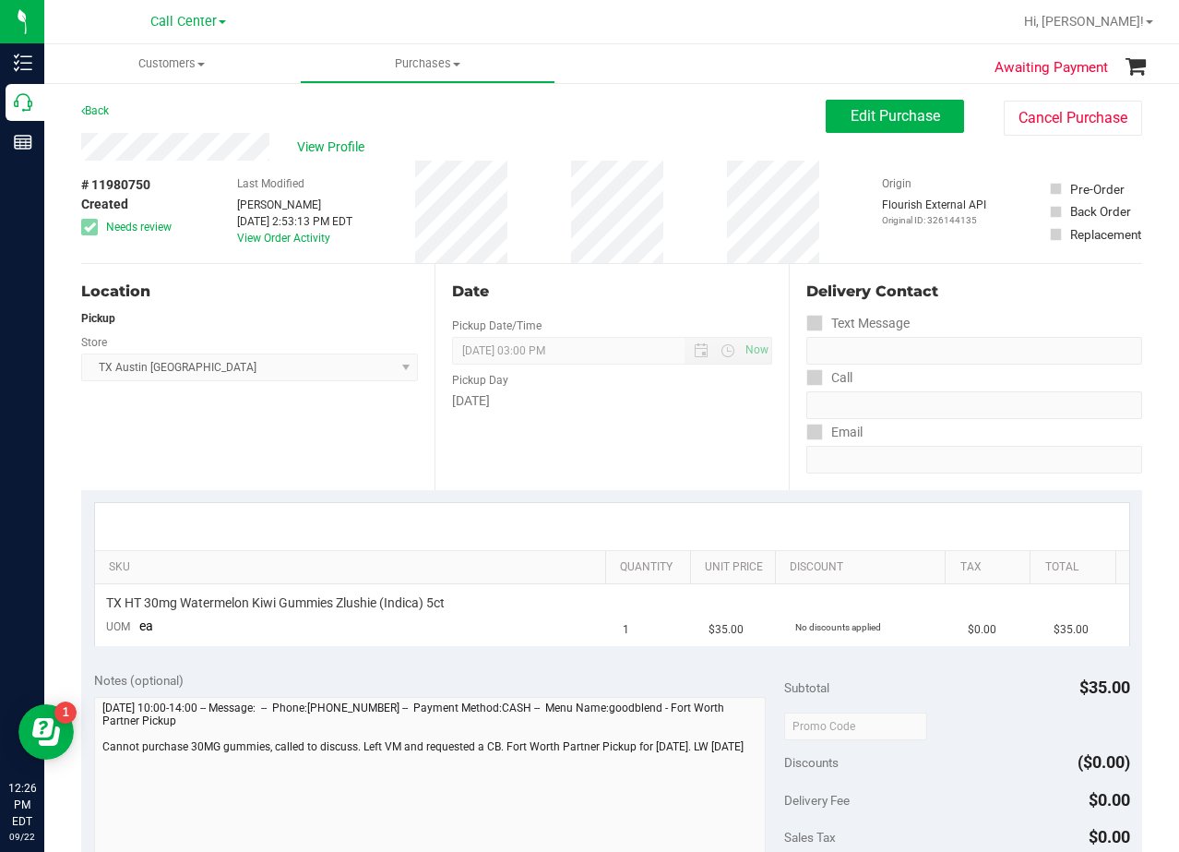
click at [541, 434] on div "Date Pickup Date/Time [DATE] Now [DATE] 03:00 PM Now Pickup Day [DATE]" at bounding box center [611, 377] width 353 height 226
click at [337, 140] on span "View Profile" at bounding box center [334, 146] width 74 height 19
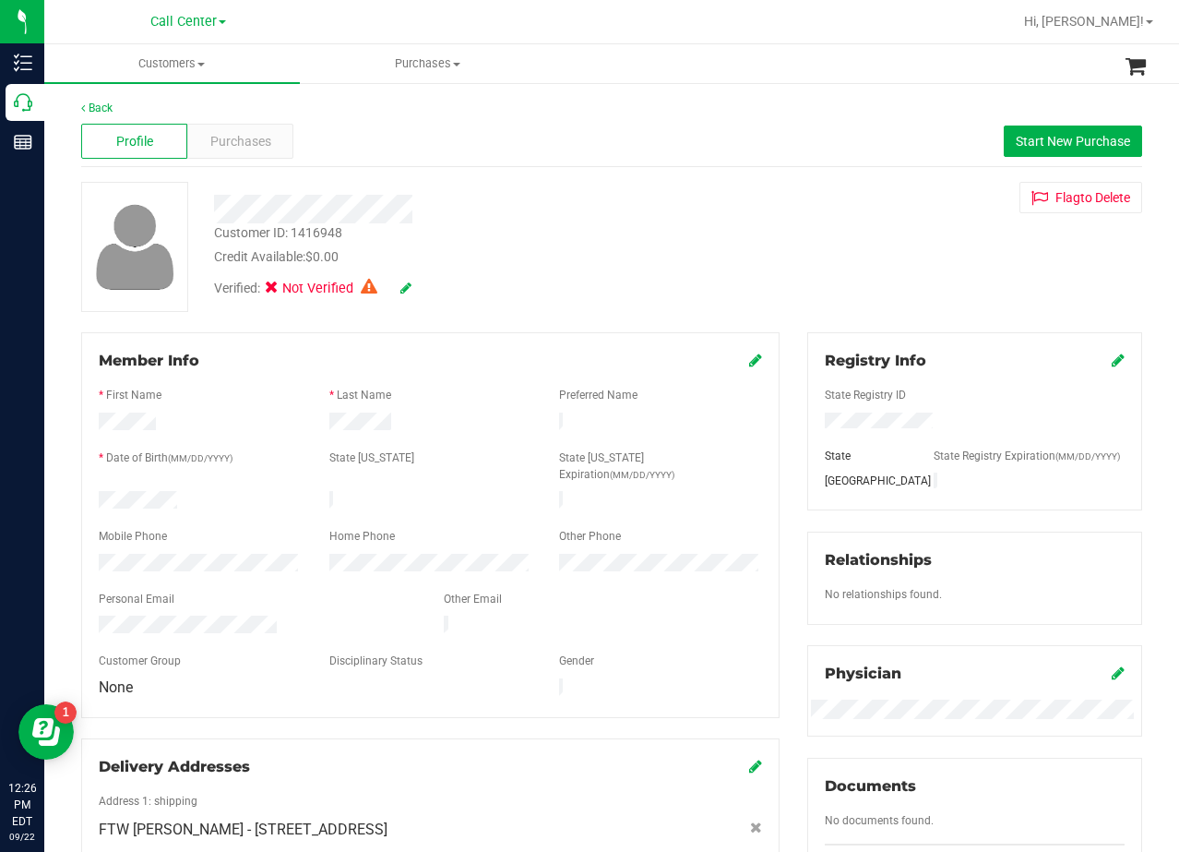
click at [236, 120] on div "Profile Purchases Start New Purchase" at bounding box center [611, 141] width 1061 height 51
click at [243, 139] on span "Purchases" at bounding box center [240, 141] width 61 height 19
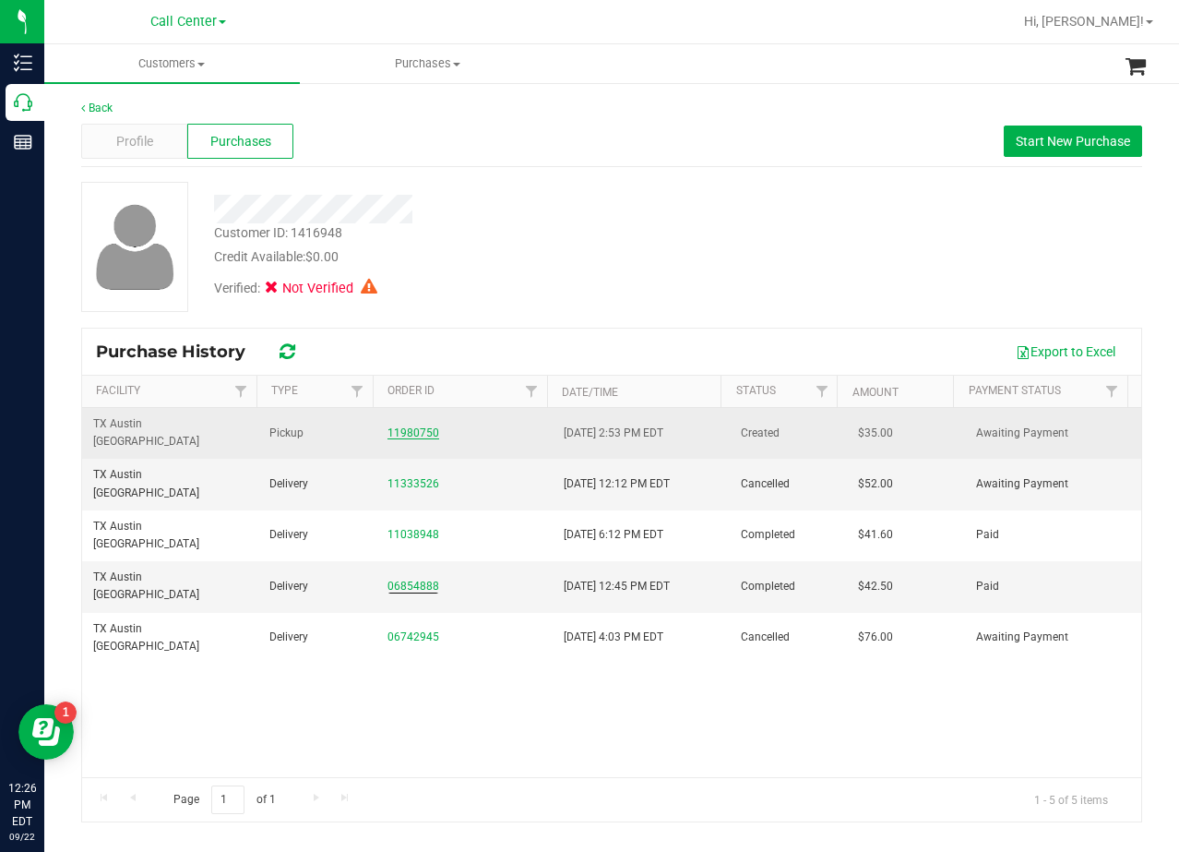
click at [399, 426] on link "11980750" at bounding box center [414, 432] width 52 height 13
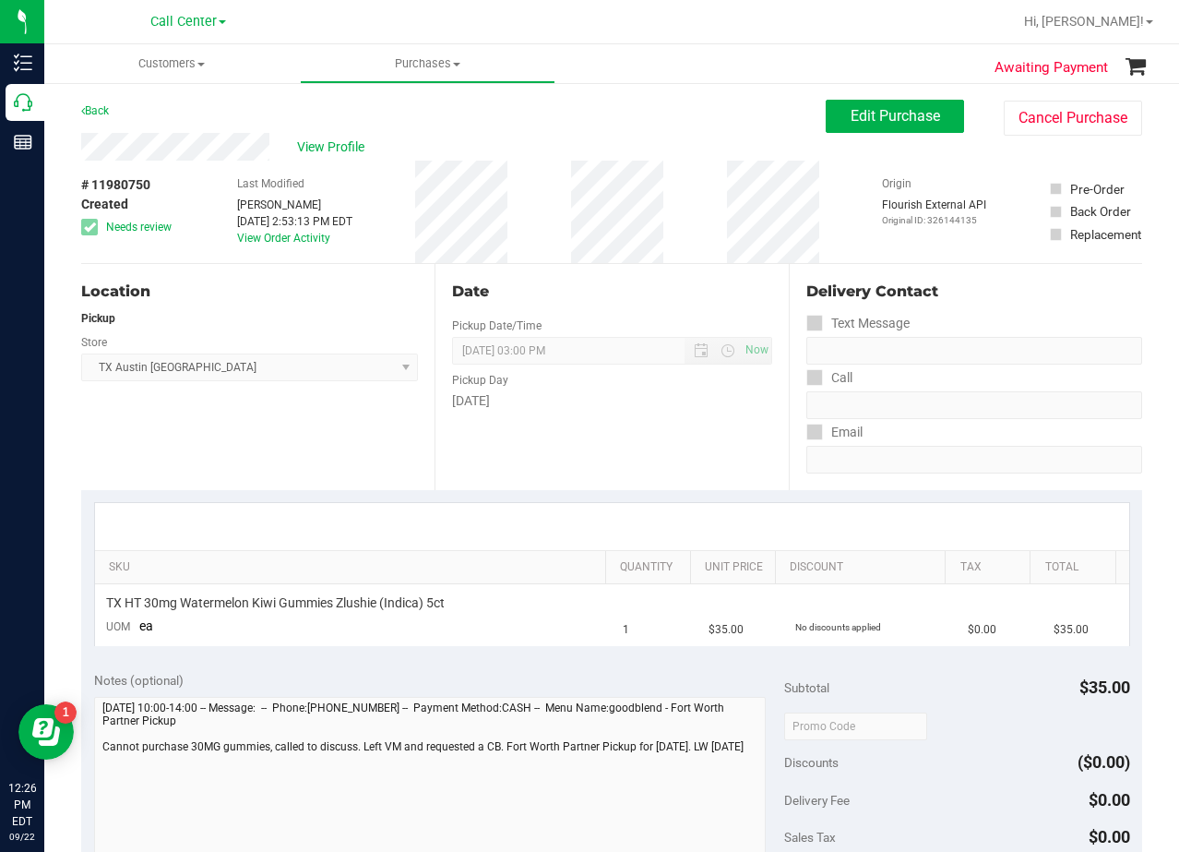
click at [645, 143] on div "View Profile" at bounding box center [453, 147] width 745 height 28
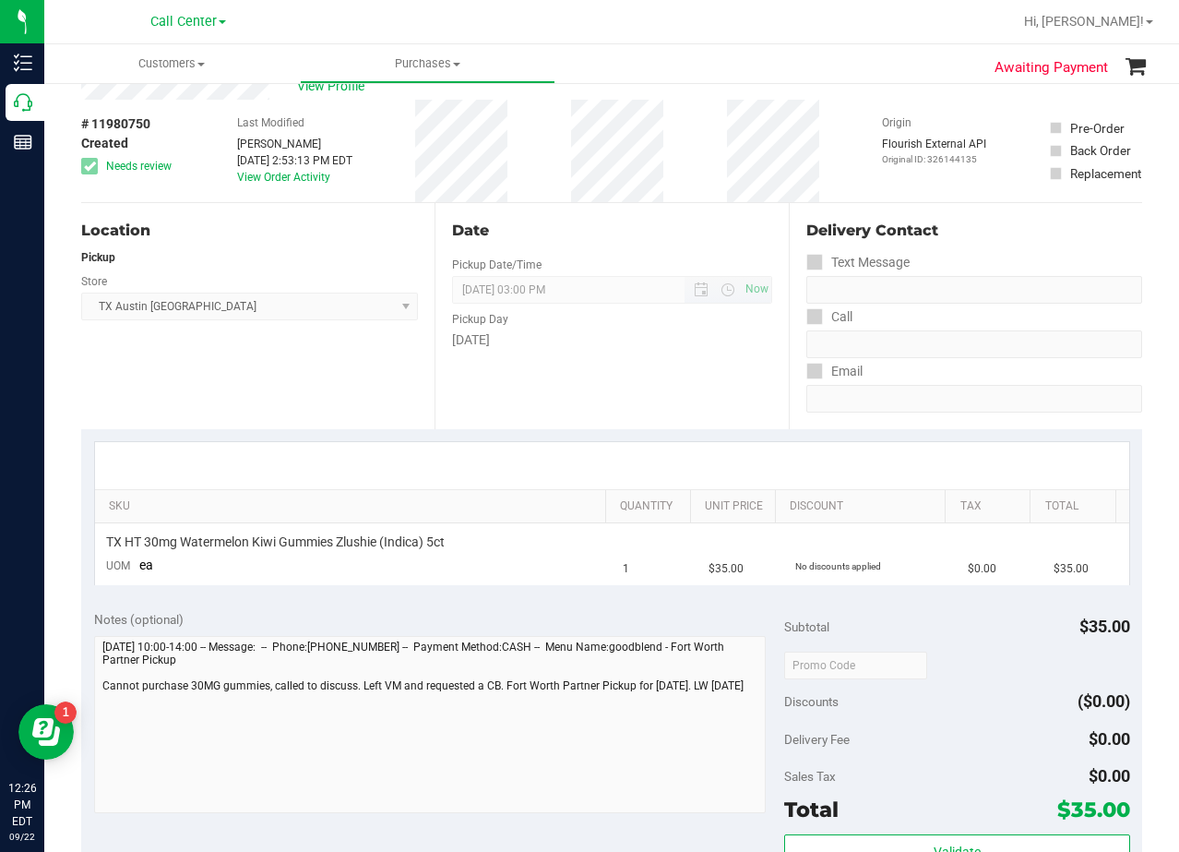
scroll to position [92, 0]
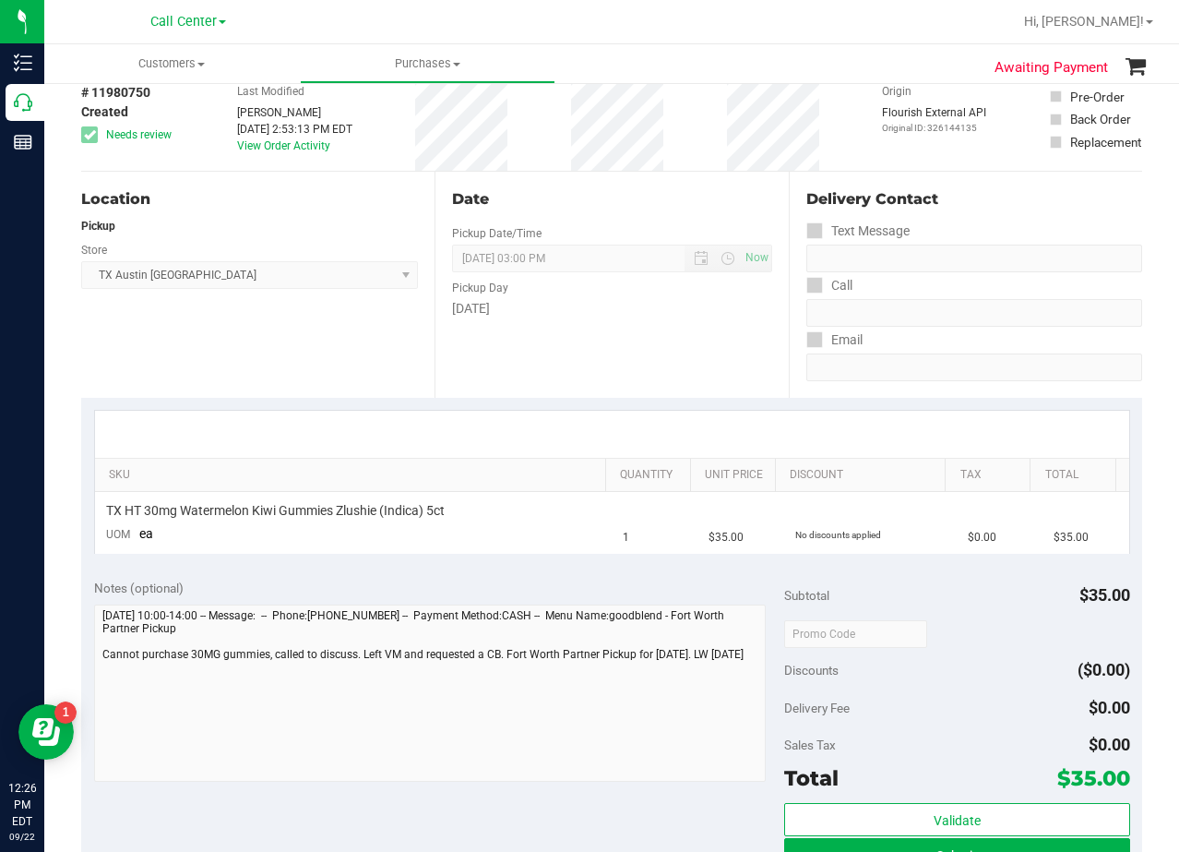
click at [598, 220] on div "Date Pickup Date/Time [DATE] Now [DATE] 03:00 PM Now Pickup Day [DATE]" at bounding box center [611, 285] width 353 height 226
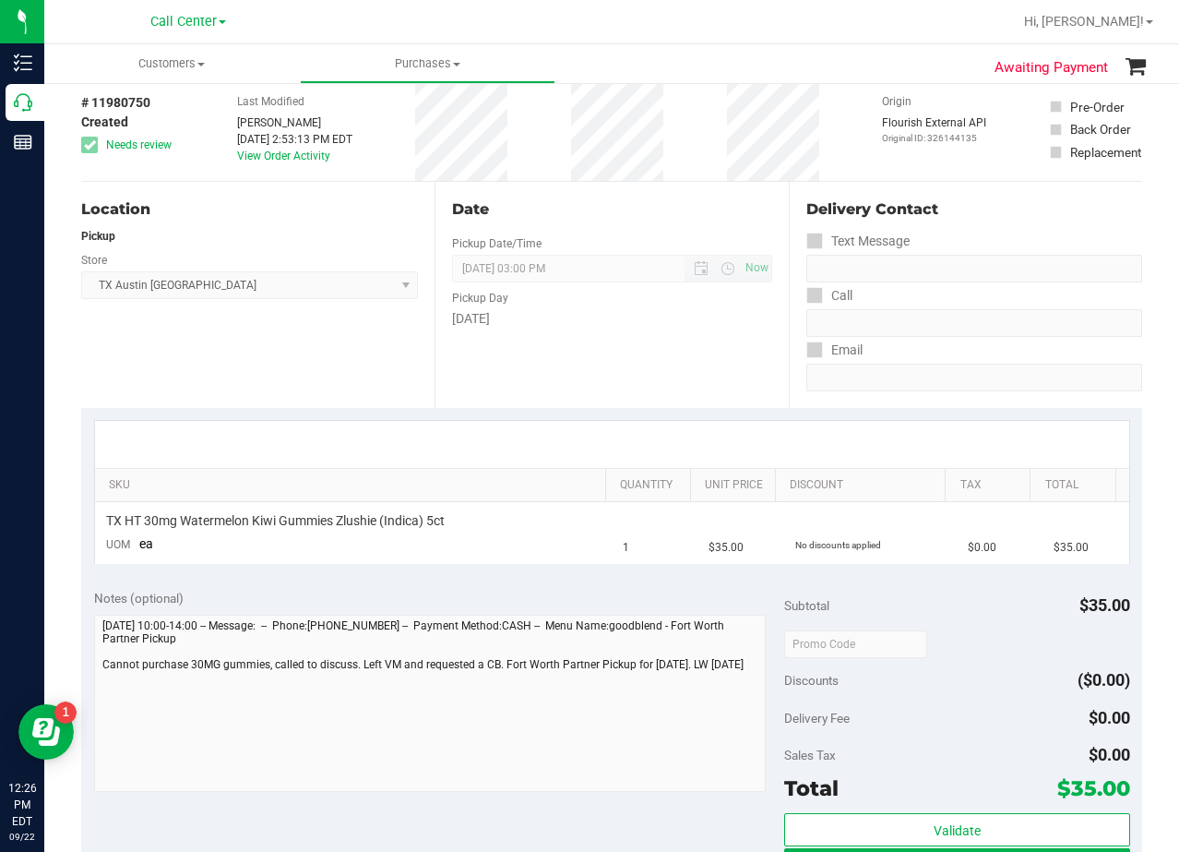
scroll to position [0, 0]
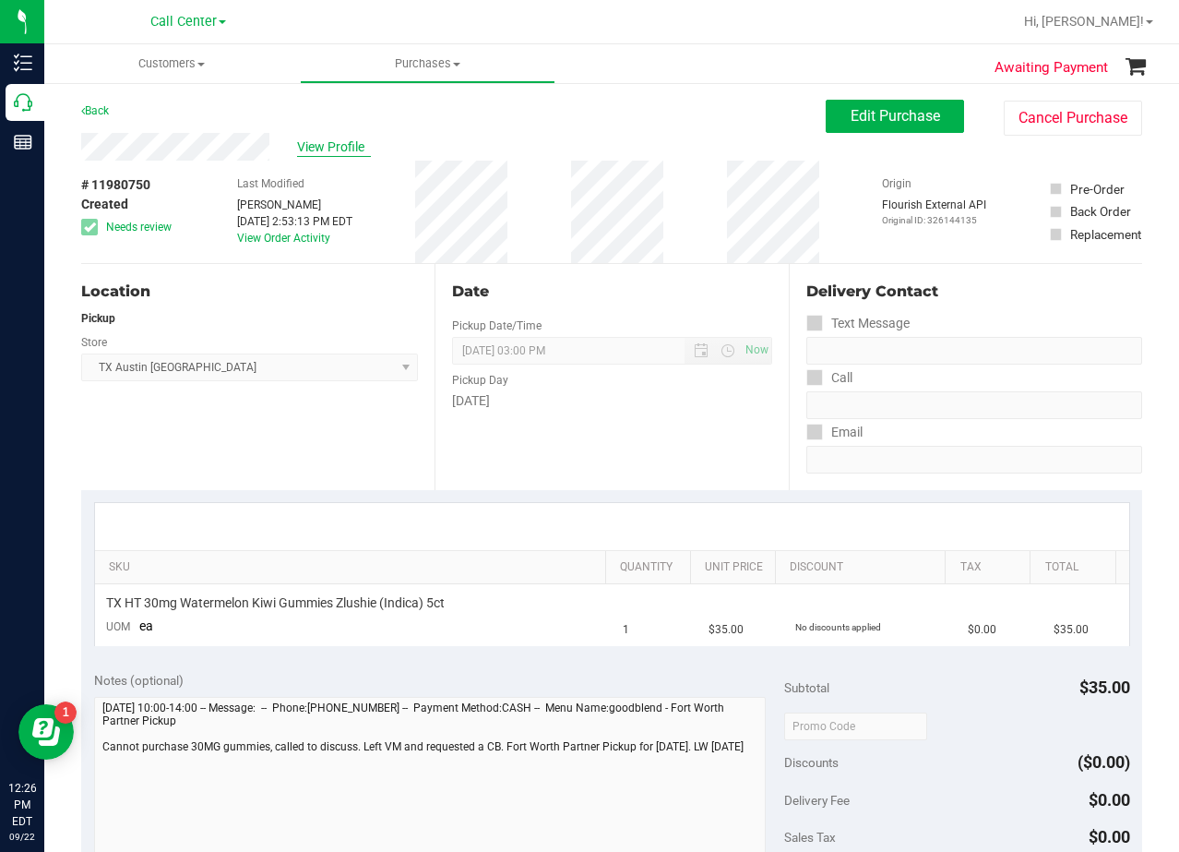
click at [320, 145] on span "View Profile" at bounding box center [334, 146] width 74 height 19
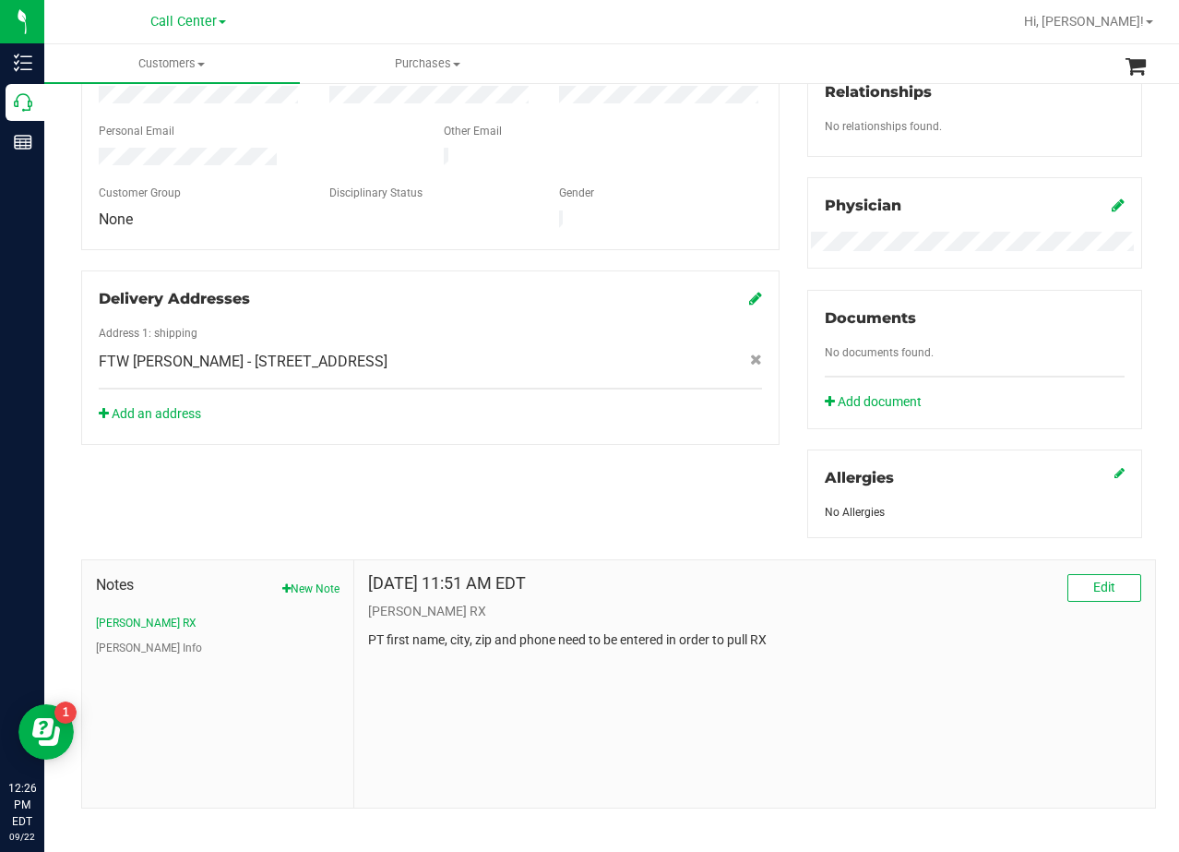
scroll to position [483, 0]
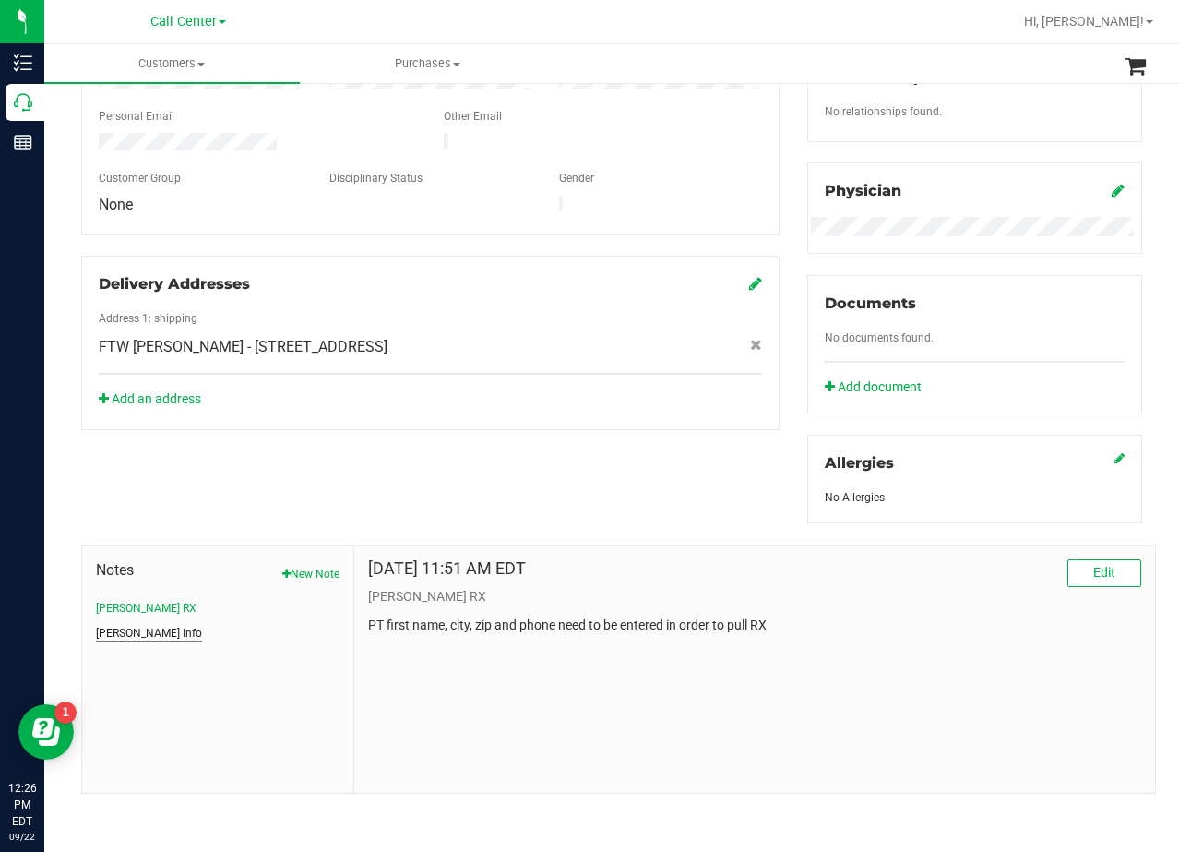
click at [135, 629] on button "[PERSON_NAME] Info" at bounding box center [149, 633] width 106 height 17
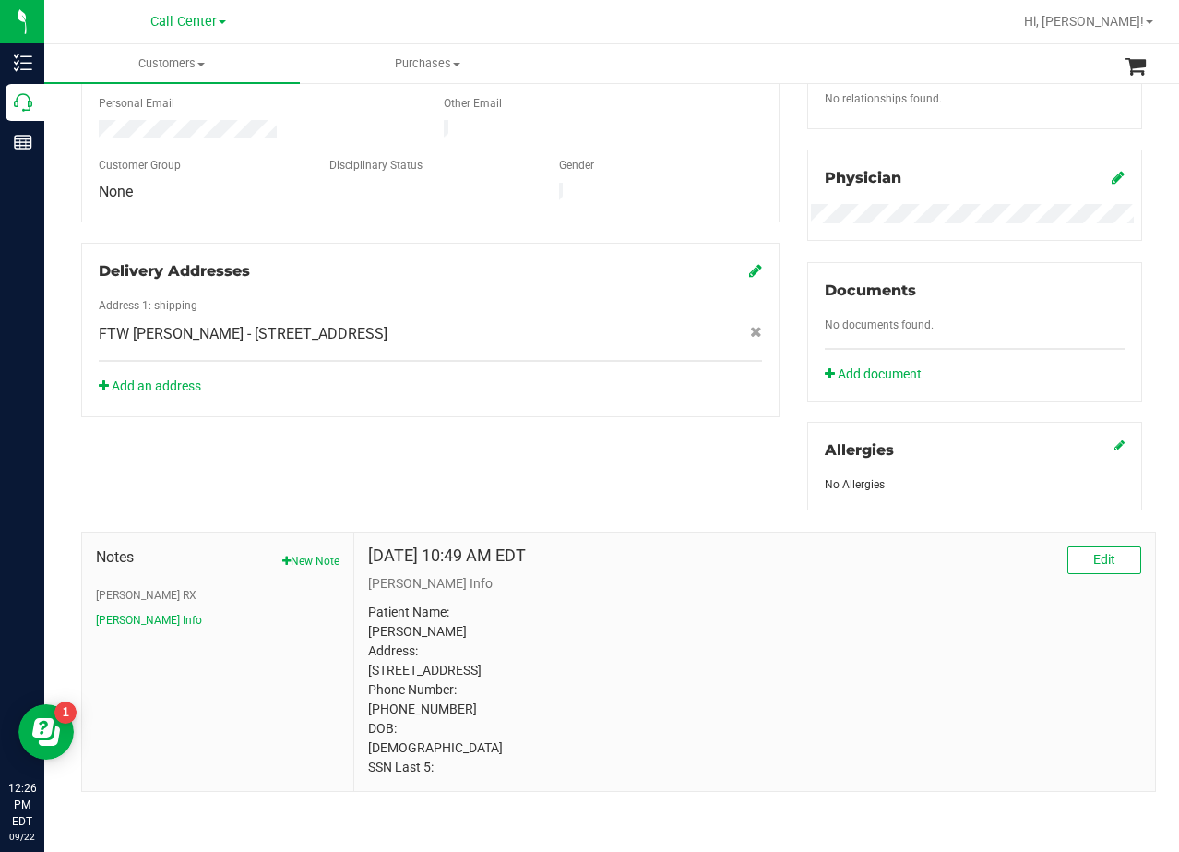
scroll to position [532, 0]
click at [457, 671] on p "Patient Name: Hayleigh Bannister Address: 301 Strong St Apt 9 Bowie, TX, 76230 …" at bounding box center [754, 690] width 773 height 174
copy p "76230"
click at [740, 510] on div "Notes New Note CURT RX CURT Info May 3, 2023 10:49 AM EDT Edit CURT Info Patien…" at bounding box center [611, 650] width 1089 height 281
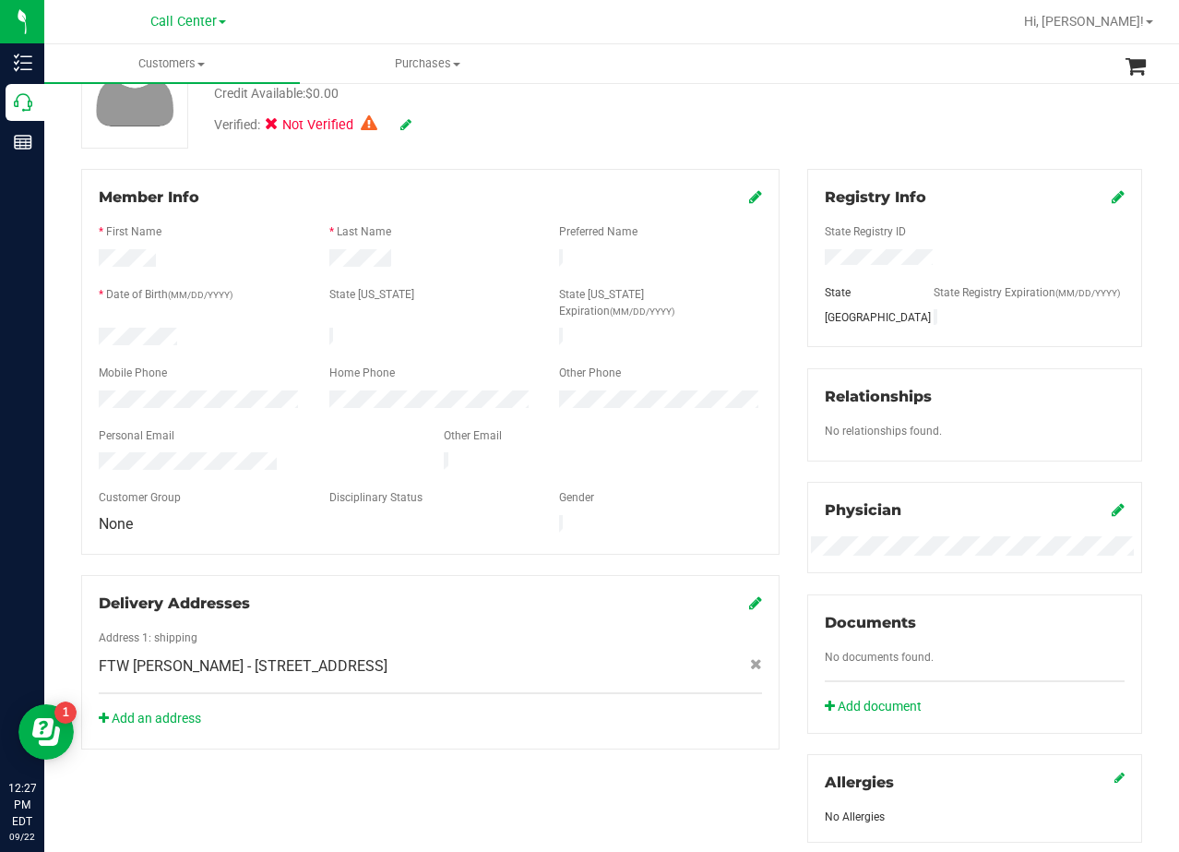
scroll to position [0, 0]
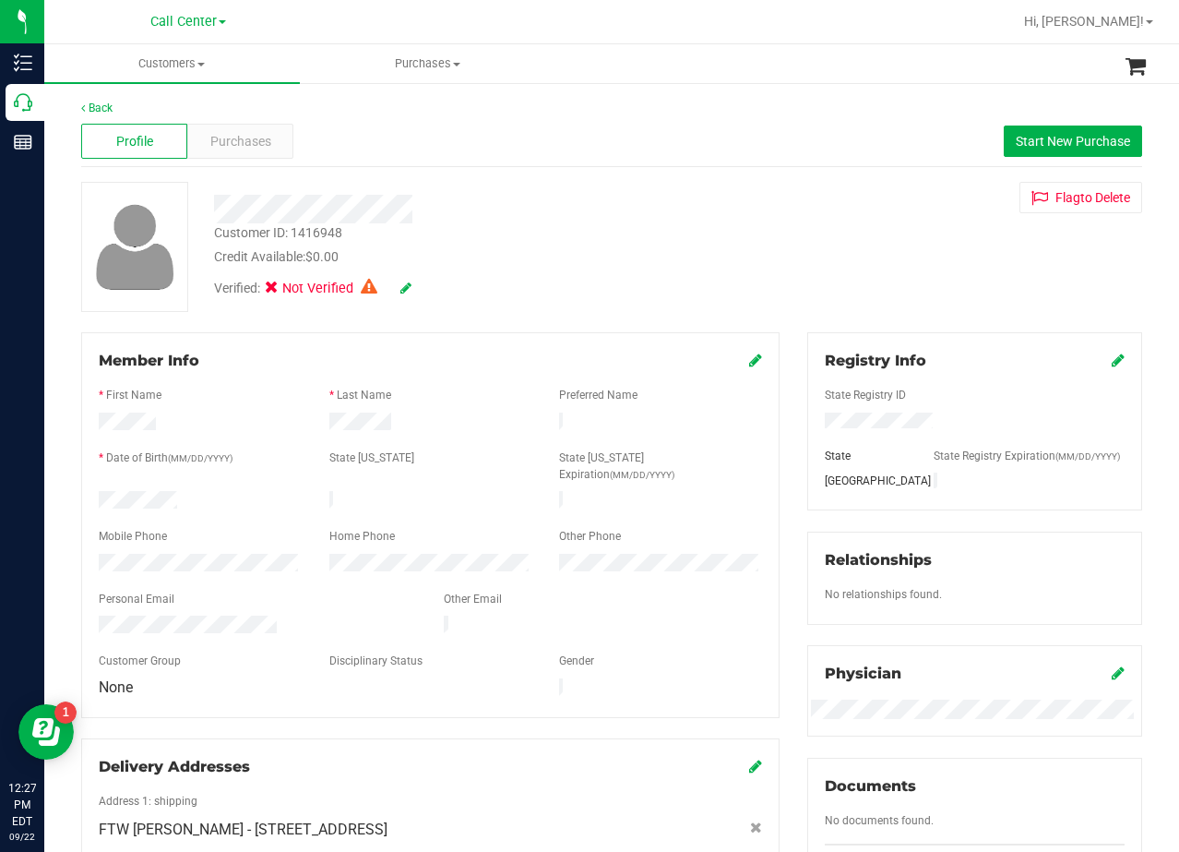
click at [798, 259] on div "Customer ID: 1416948 Credit Available: $0.00 Verified: Not Verified Flag to Del…" at bounding box center [611, 247] width 1089 height 130
click at [774, 263] on div "Customer ID: 1416948 Credit Available: $0.00 Verified: Not Verified Flag to Del…" at bounding box center [611, 247] width 1089 height 130
click at [254, 146] on span "Purchases" at bounding box center [240, 141] width 61 height 19
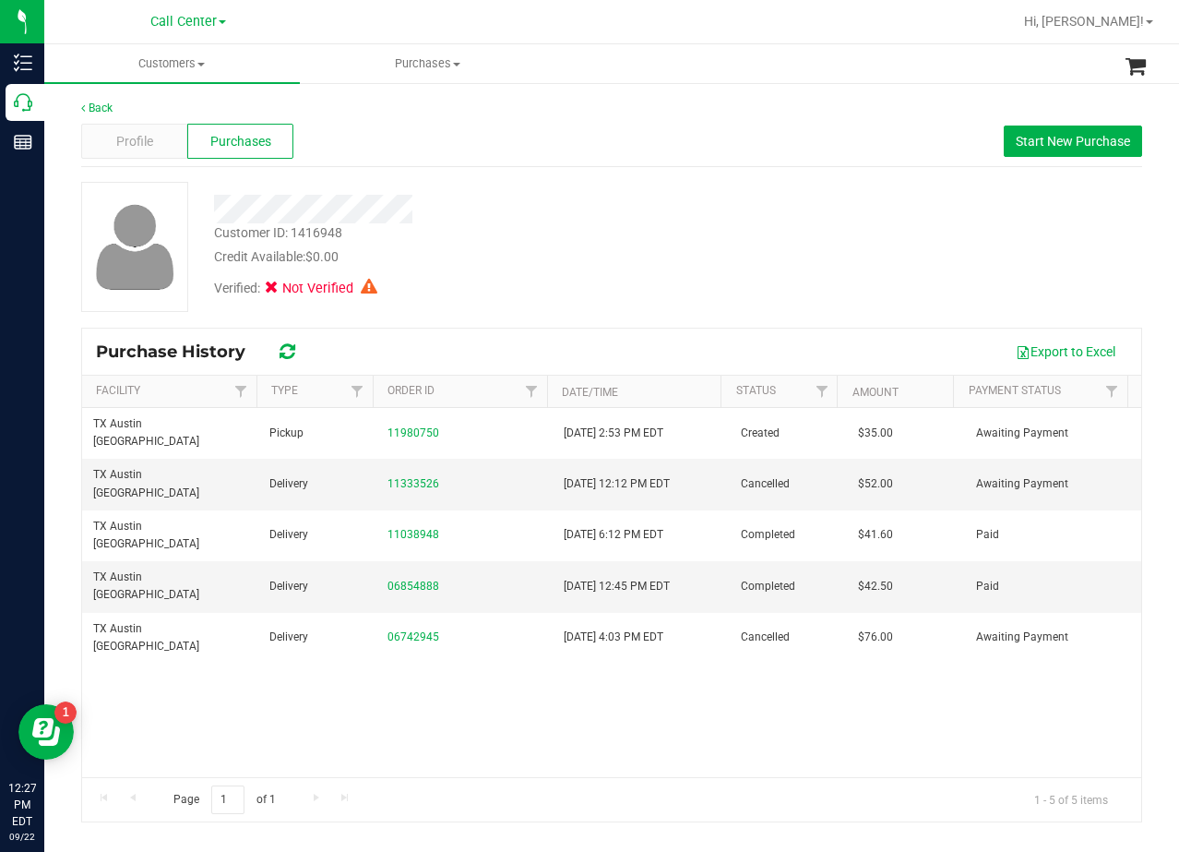
click at [560, 316] on div "Customer ID: 1416948 Credit Available: $0.00 Verified: Not Verified" at bounding box center [611, 254] width 1061 height 145
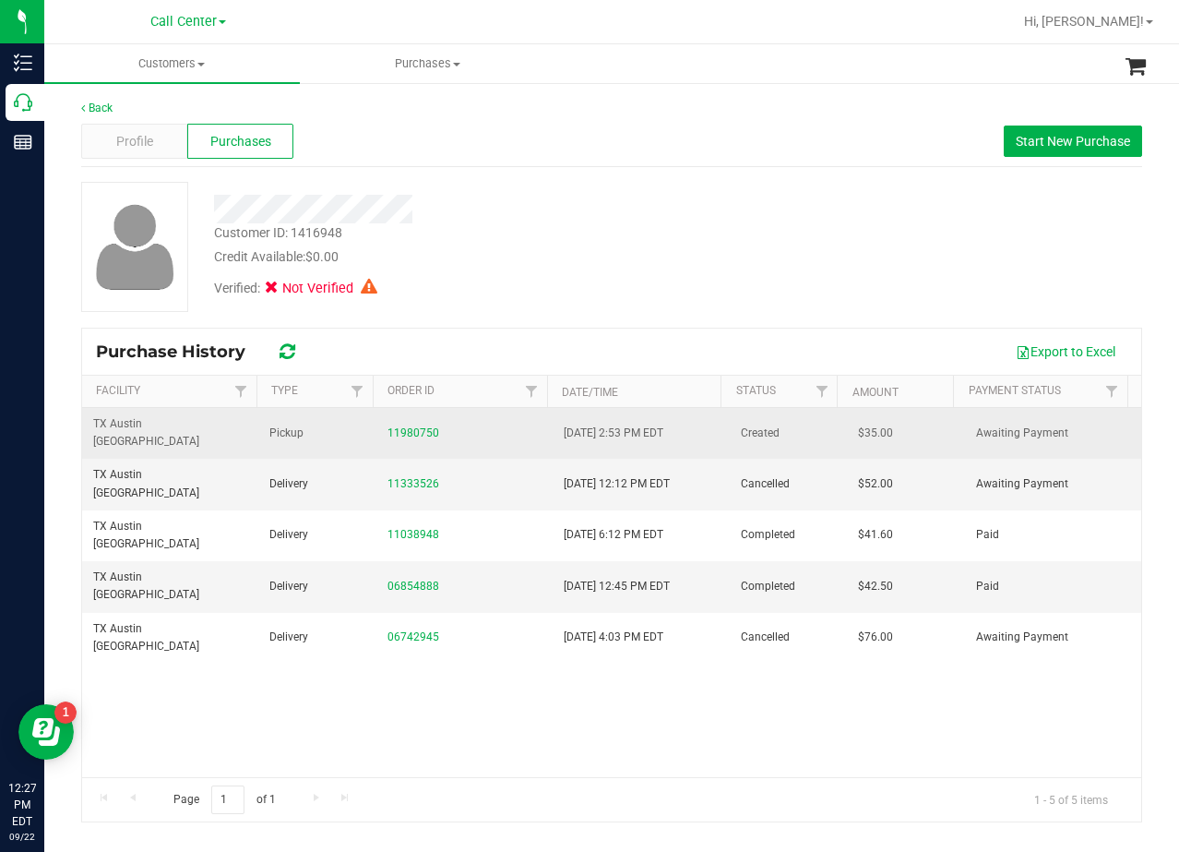
click at [419, 431] on div "11980750" at bounding box center [465, 433] width 154 height 18
click at [414, 426] on link "11980750" at bounding box center [414, 432] width 52 height 13
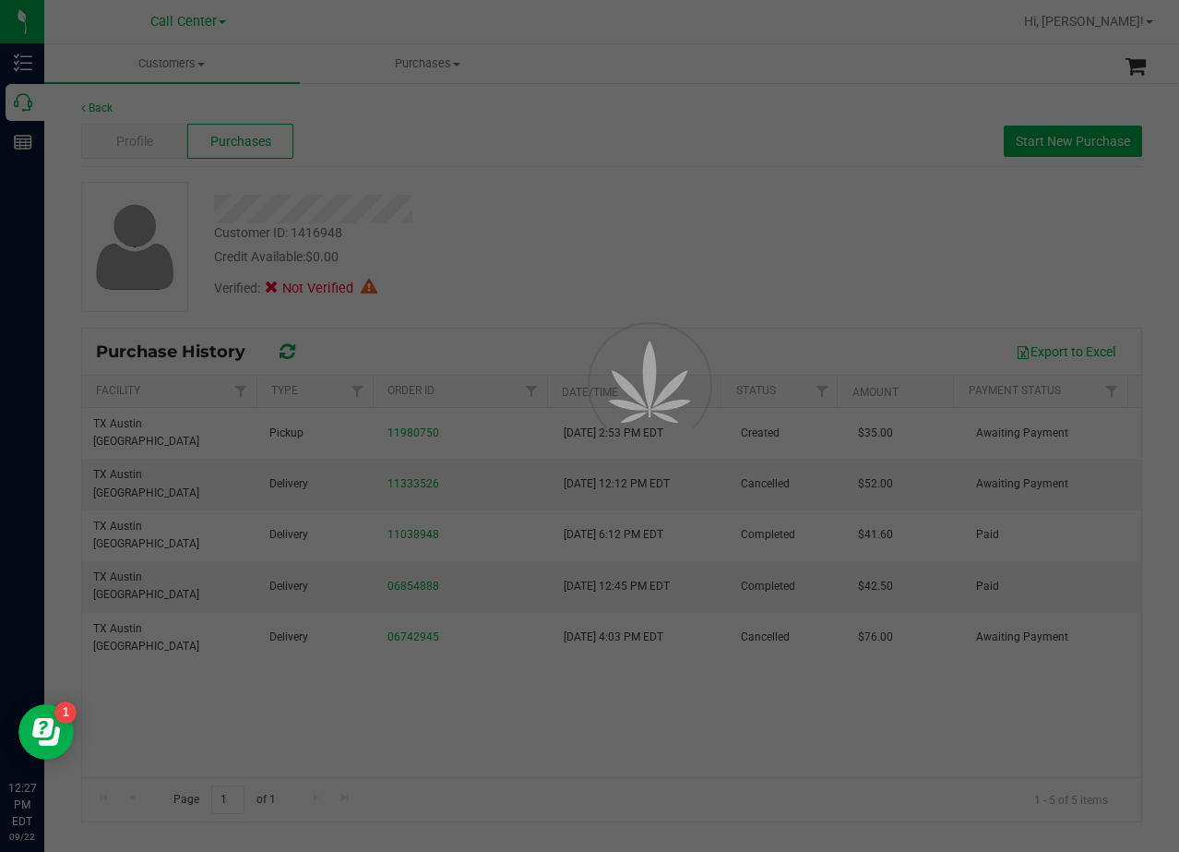
drag, startPoint x: 544, startPoint y: 189, endPoint x: 555, endPoint y: 197, distance: 13.3
click at [554, 197] on div at bounding box center [589, 426] width 1179 height 852
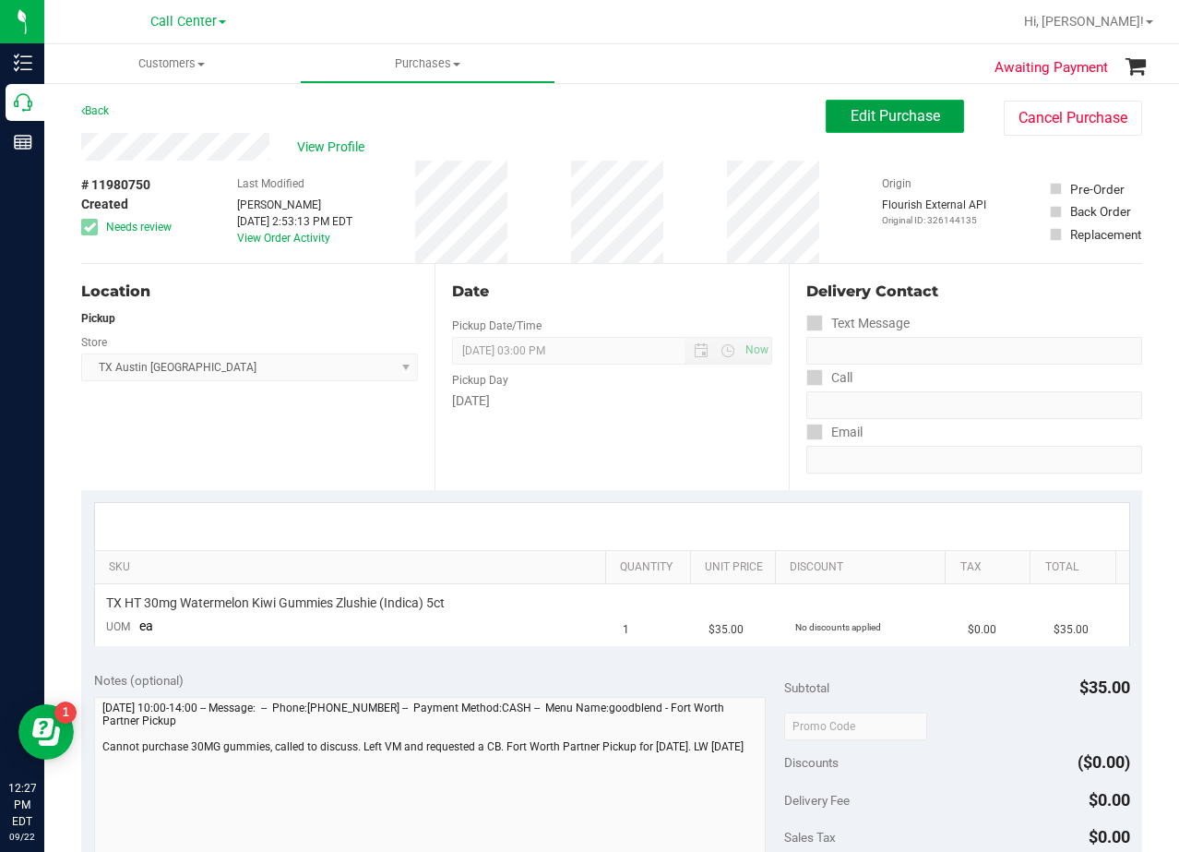
click at [860, 109] on button "Edit Purchase" at bounding box center [895, 116] width 138 height 33
click at [648, 147] on div "View Profile" at bounding box center [453, 147] width 745 height 28
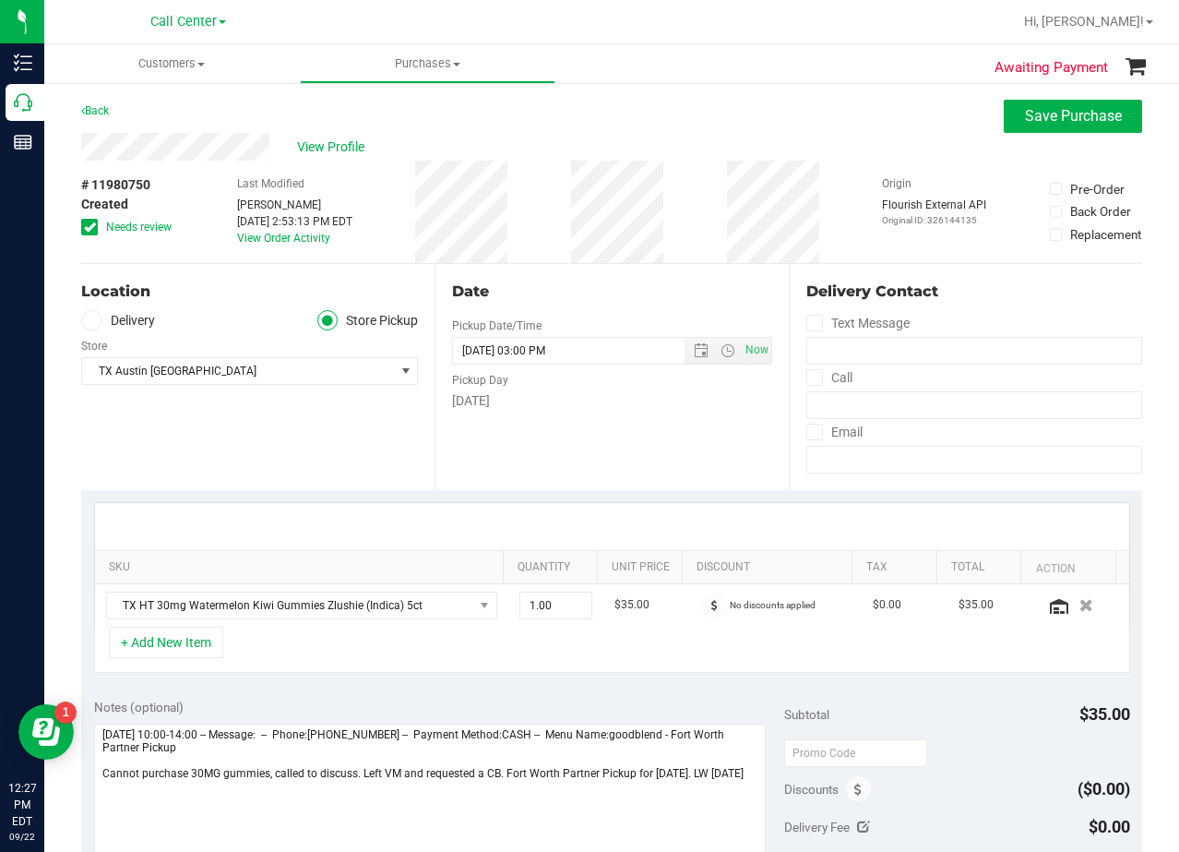
click at [517, 155] on div "View Profile" at bounding box center [611, 147] width 1061 height 28
click at [94, 227] on icon at bounding box center [90, 227] width 12 height 0
click at [0, 0] on input "Needs review" at bounding box center [0, 0] width 0 height 0
click at [673, 177] on div "# 11980750 Created Needs review Last Modified Lauran Wallace Sep 20, 2025 2:53:…" at bounding box center [611, 212] width 1061 height 102
click at [105, 325] on label "Delivery" at bounding box center [118, 320] width 74 height 21
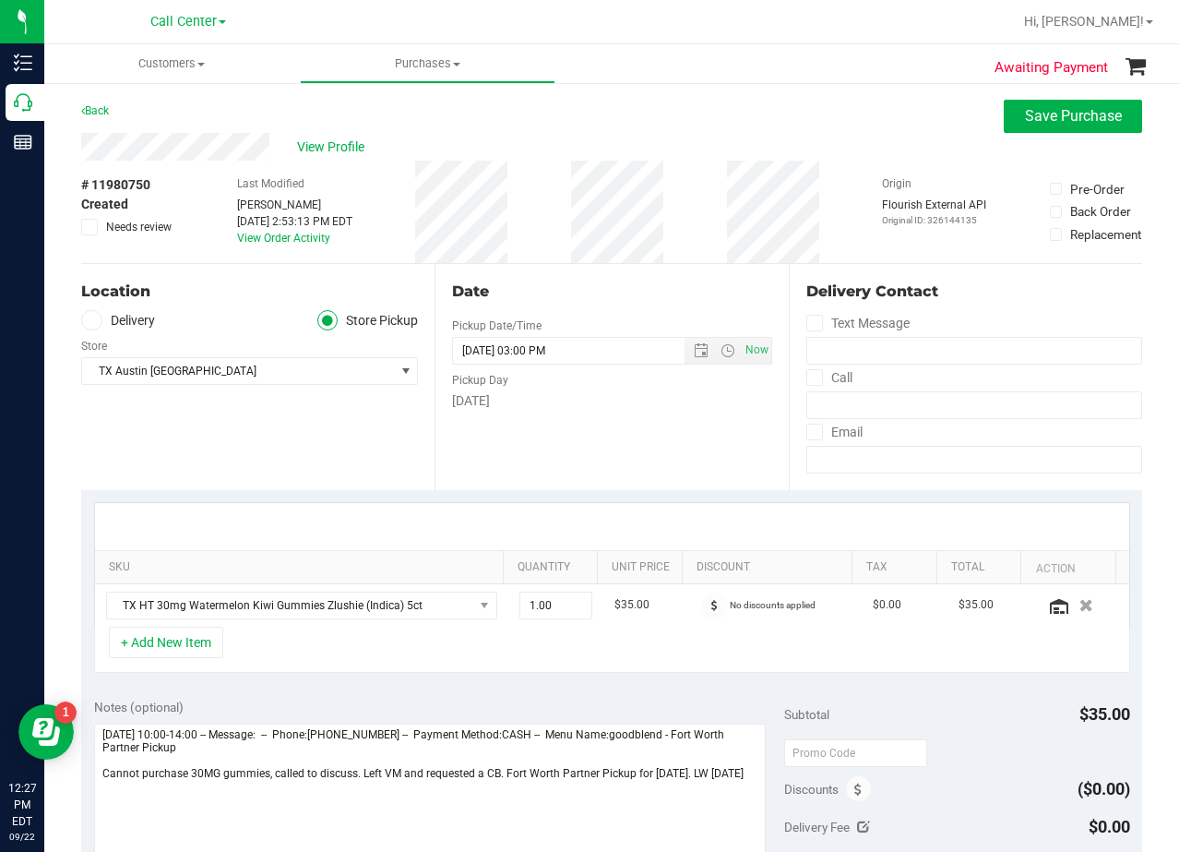
click at [0, 0] on input "Delivery" at bounding box center [0, 0] width 0 height 0
click at [638, 131] on div "Back Save Purchase" at bounding box center [611, 116] width 1061 height 33
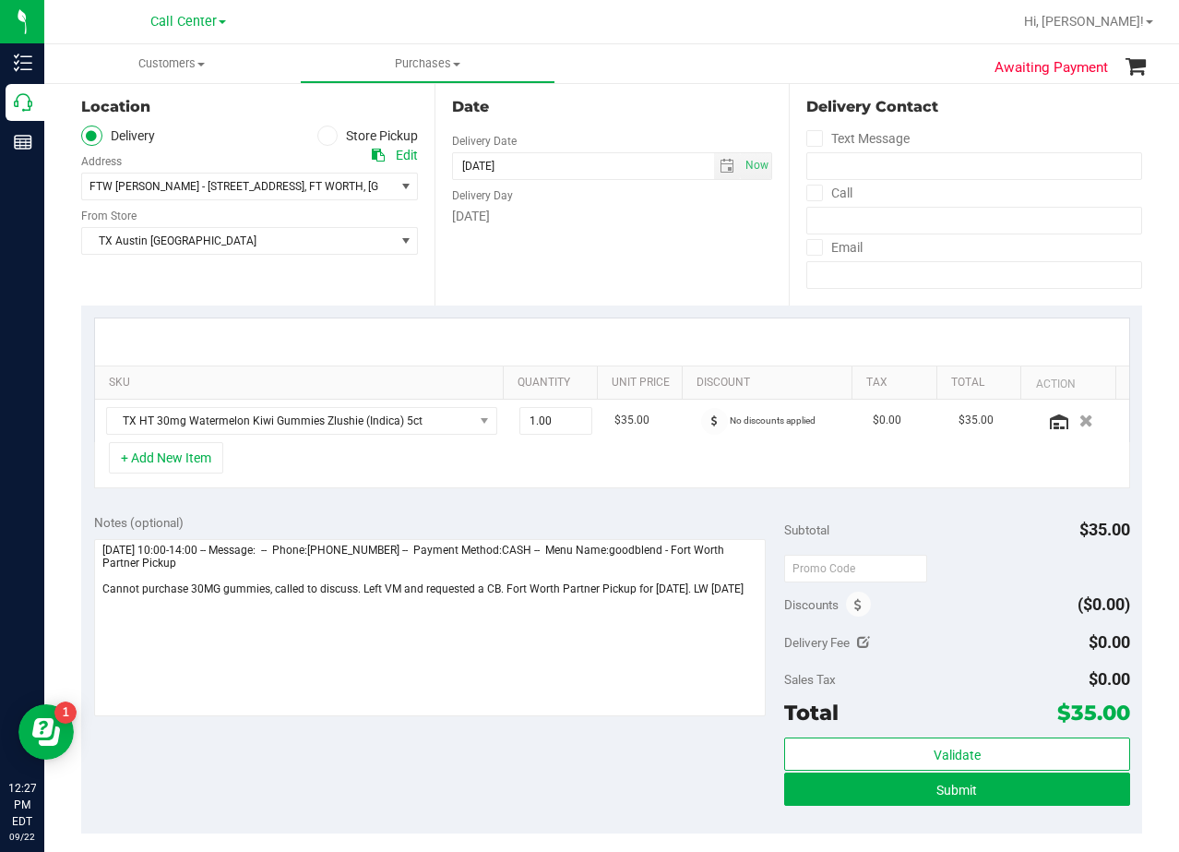
click at [622, 227] on div "Date Delivery Date 09/22/2025 Now 09/22/2025 03:00 PM Now Delivery Day Monday" at bounding box center [611, 192] width 353 height 226
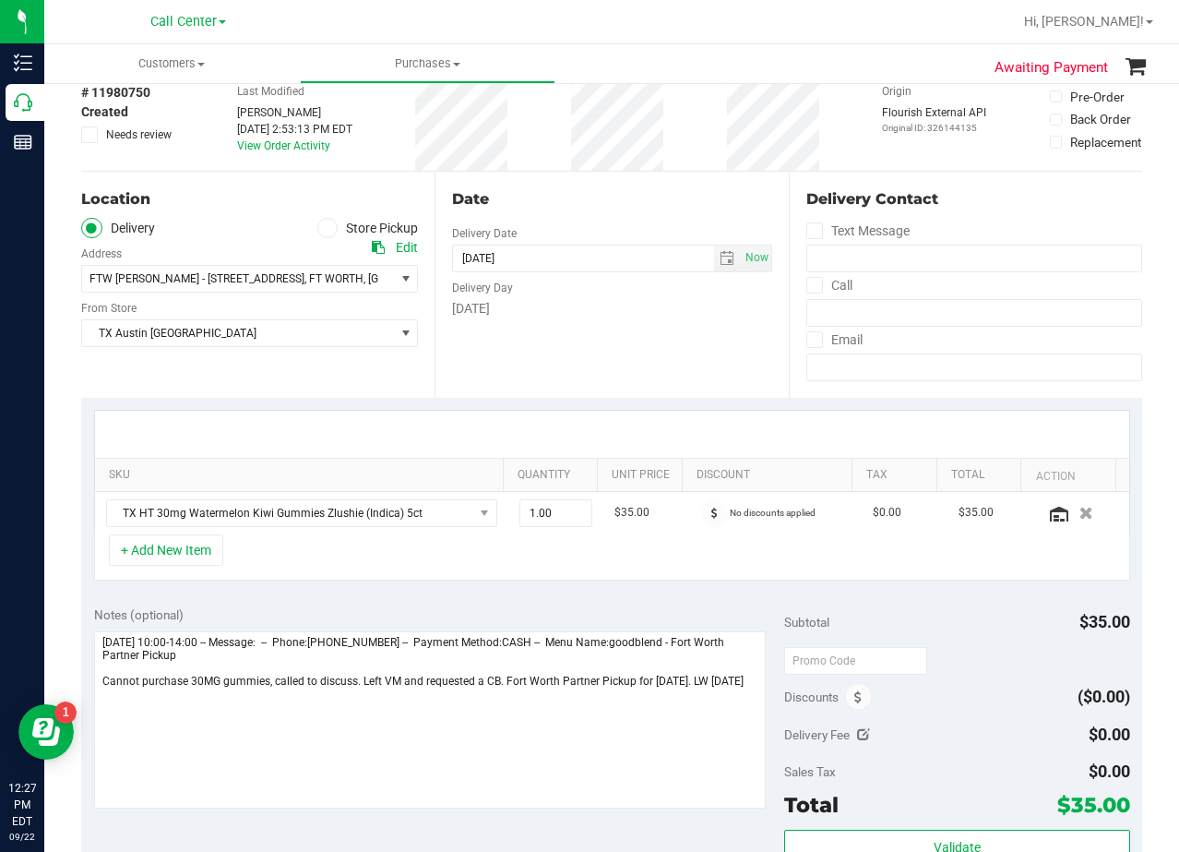
click at [611, 202] on div "Date" at bounding box center [611, 199] width 319 height 22
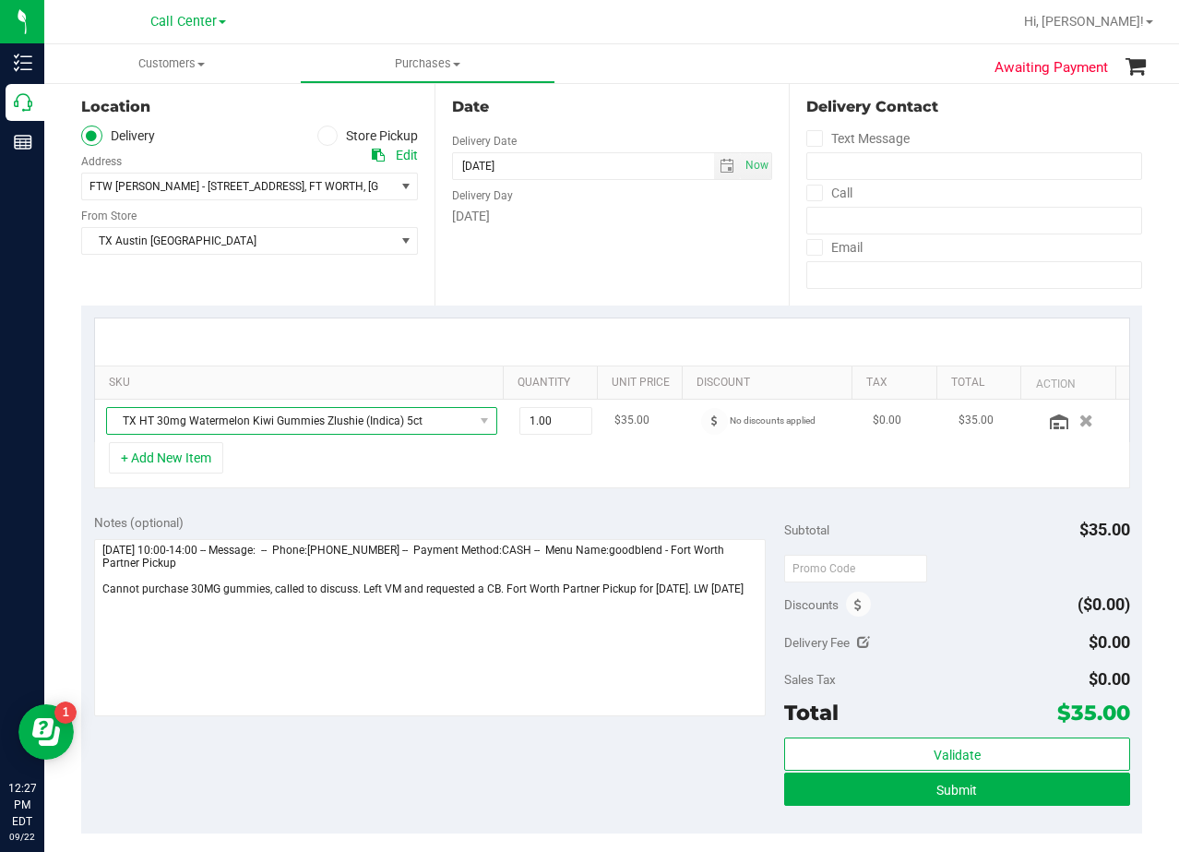
click at [304, 429] on span "TX HT 30mg Watermelon Kiwi Gummies Zlushie (Indica) 5ct" at bounding box center [290, 421] width 366 height 26
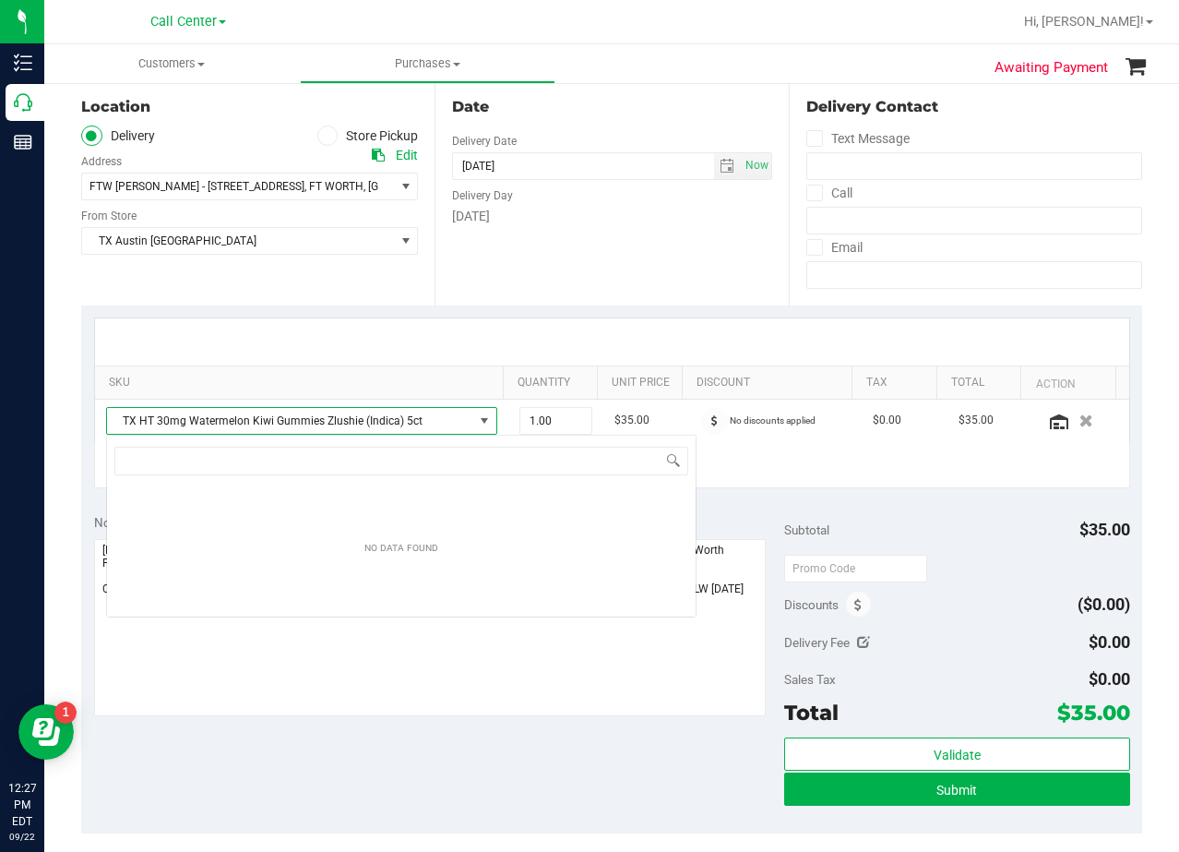
scroll to position [28, 381]
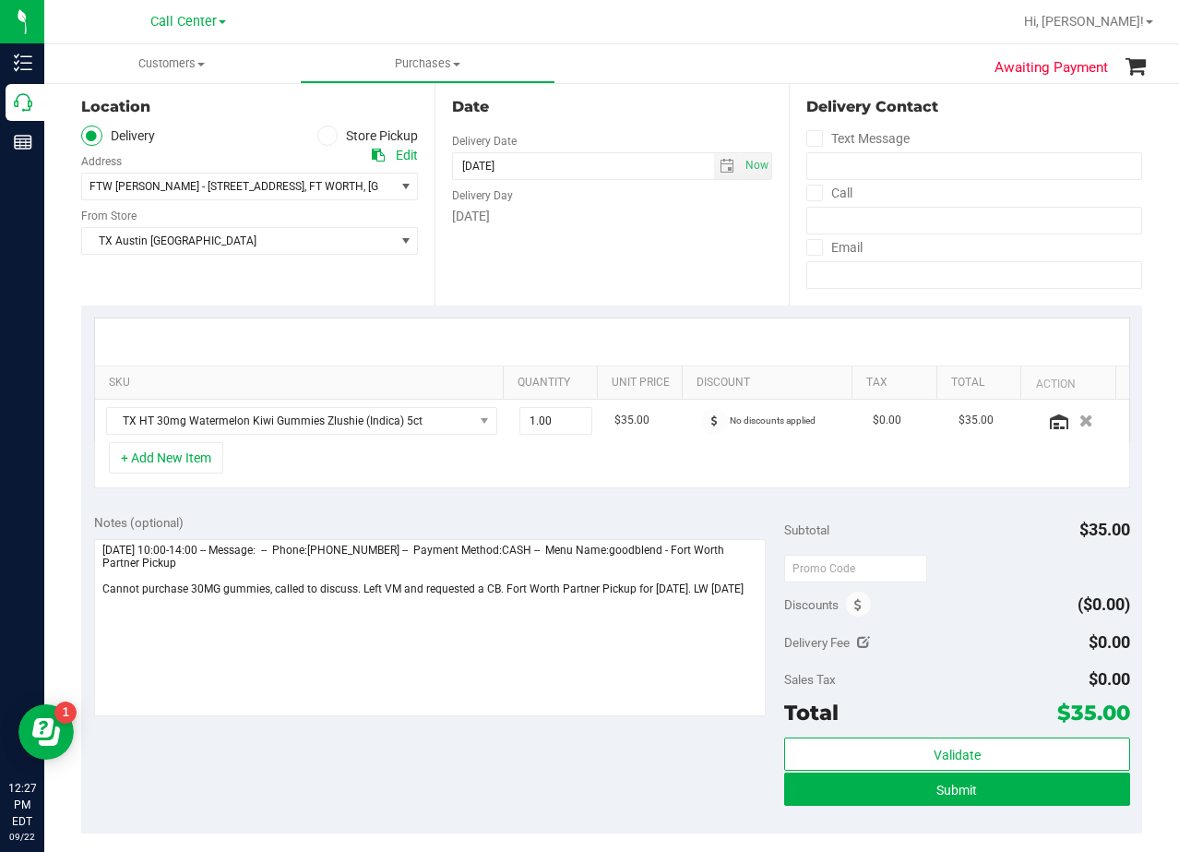
click at [583, 237] on div "Date Delivery Date 09/22/2025 Now 09/22/2025 03:00 PM Now Delivery Day Monday" at bounding box center [611, 192] width 353 height 226
drag, startPoint x: 340, startPoint y: 393, endPoint x: 335, endPoint y: 424, distance: 30.8
click at [337, 409] on div "SKU Quantity Unit Price Discount Tax Total Action TX HT 30mg Watermelon Kiwi Gu…" at bounding box center [612, 379] width 1036 height 125
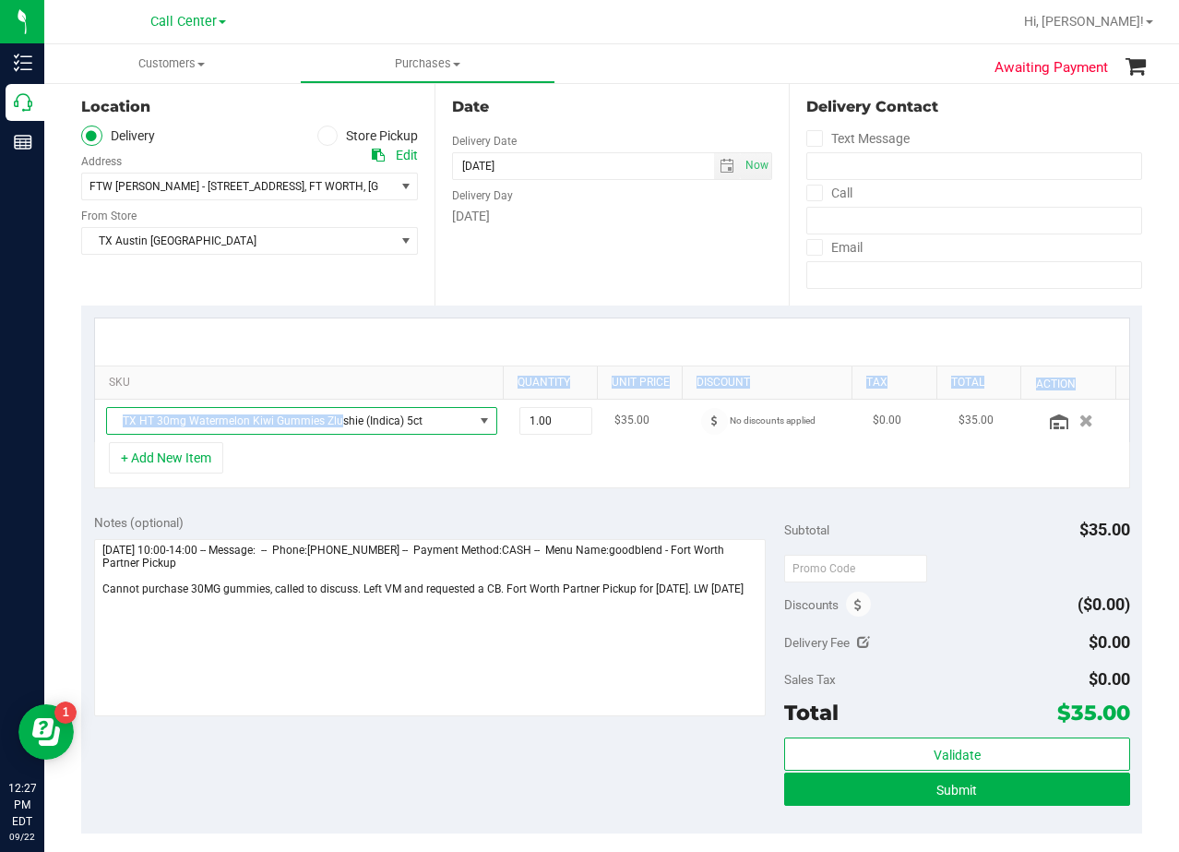
click at [335, 424] on span "TX HT 30mg Watermelon Kiwi Gummies Zlushie (Indica) 5ct" at bounding box center [290, 421] width 366 height 26
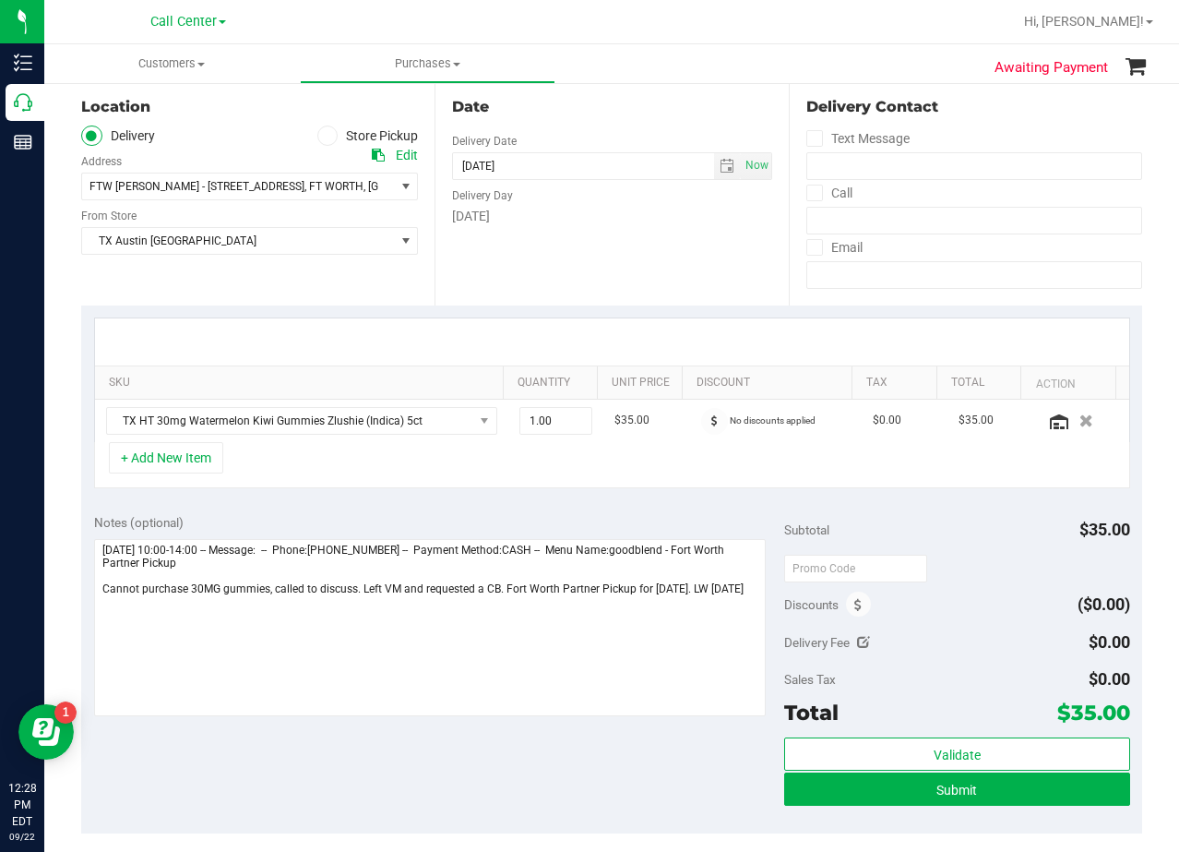
click at [604, 252] on div "Date Delivery Date 09/22/2025 Now 09/22/2025 03:00 PM Now Delivery Day Monday" at bounding box center [611, 192] width 353 height 226
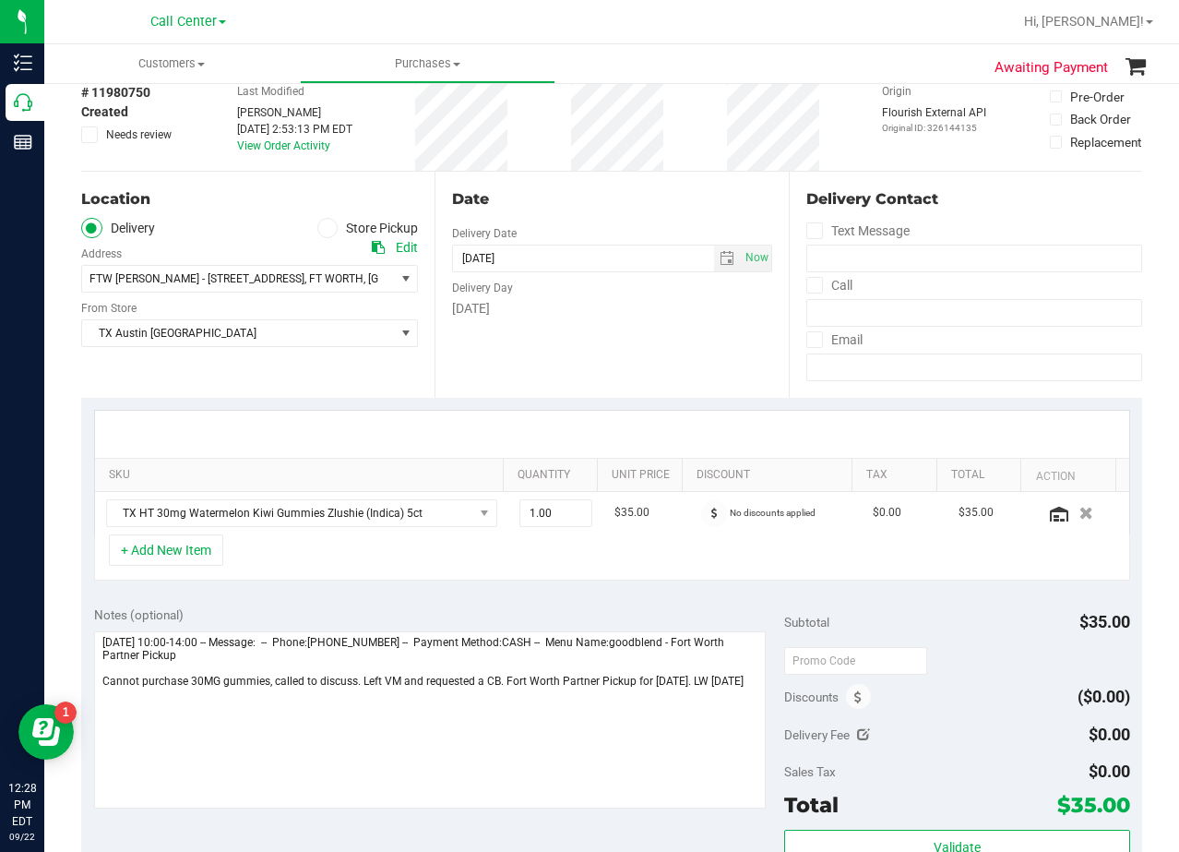
click at [593, 222] on div "Date Delivery Date 09/22/2025 Now 09/22/2025 03:00 PM Now Delivery Day Monday" at bounding box center [611, 285] width 353 height 226
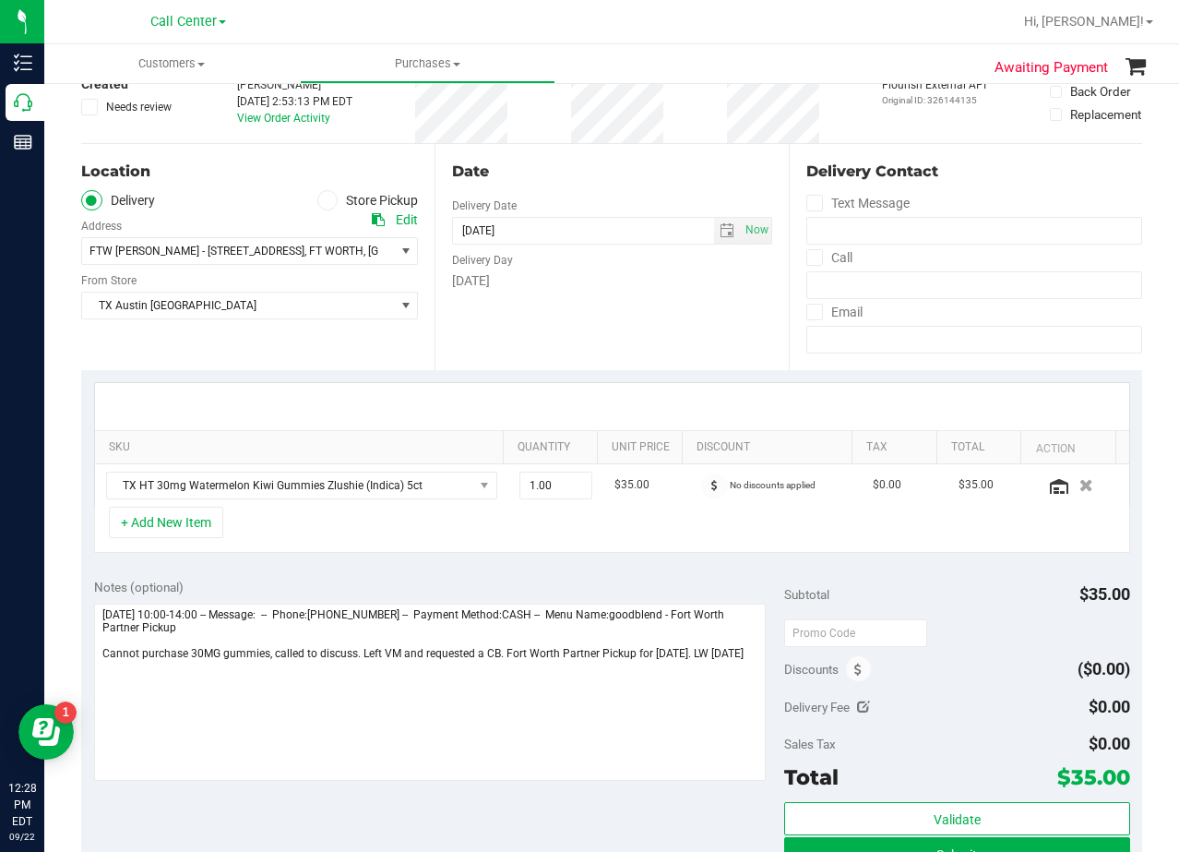
scroll to position [92, 0]
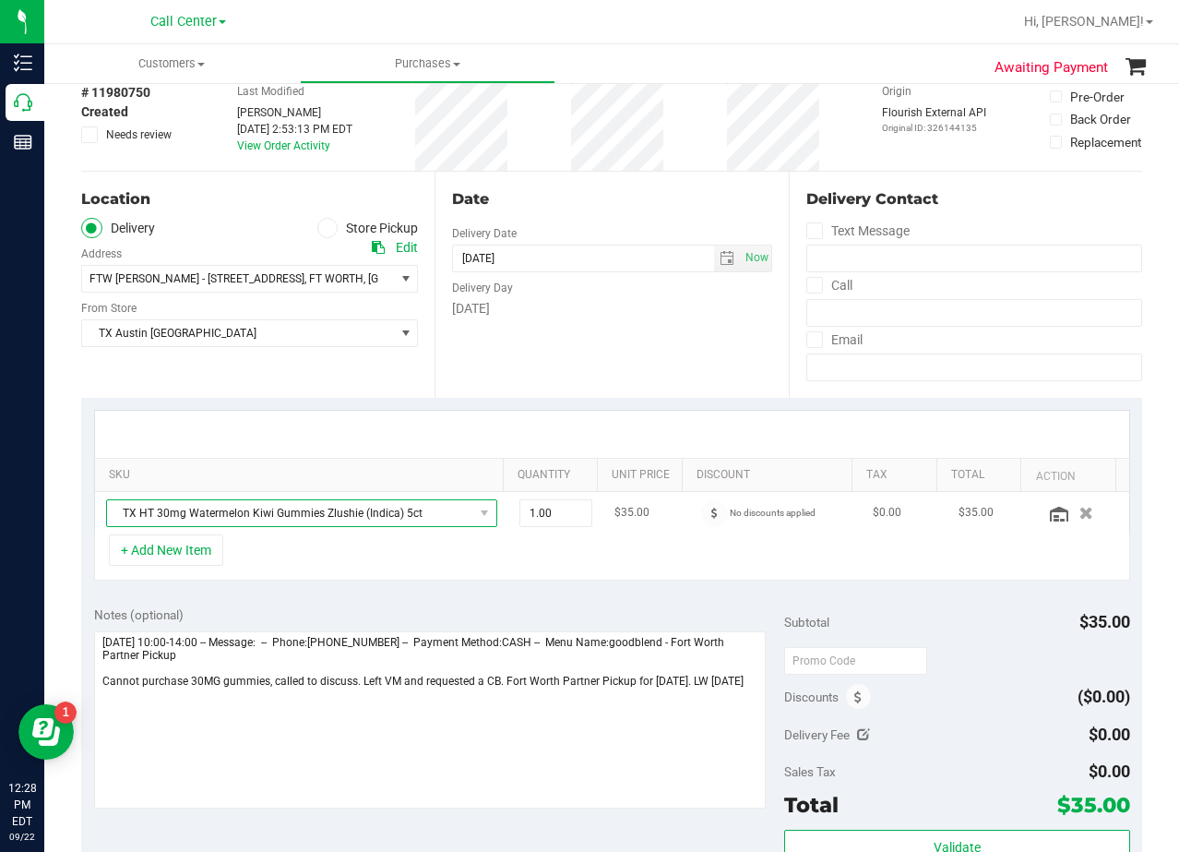
click at [263, 517] on span "TX HT 30mg Watermelon Kiwi Gummies Zlushie (Indica) 5ct" at bounding box center [290, 513] width 366 height 26
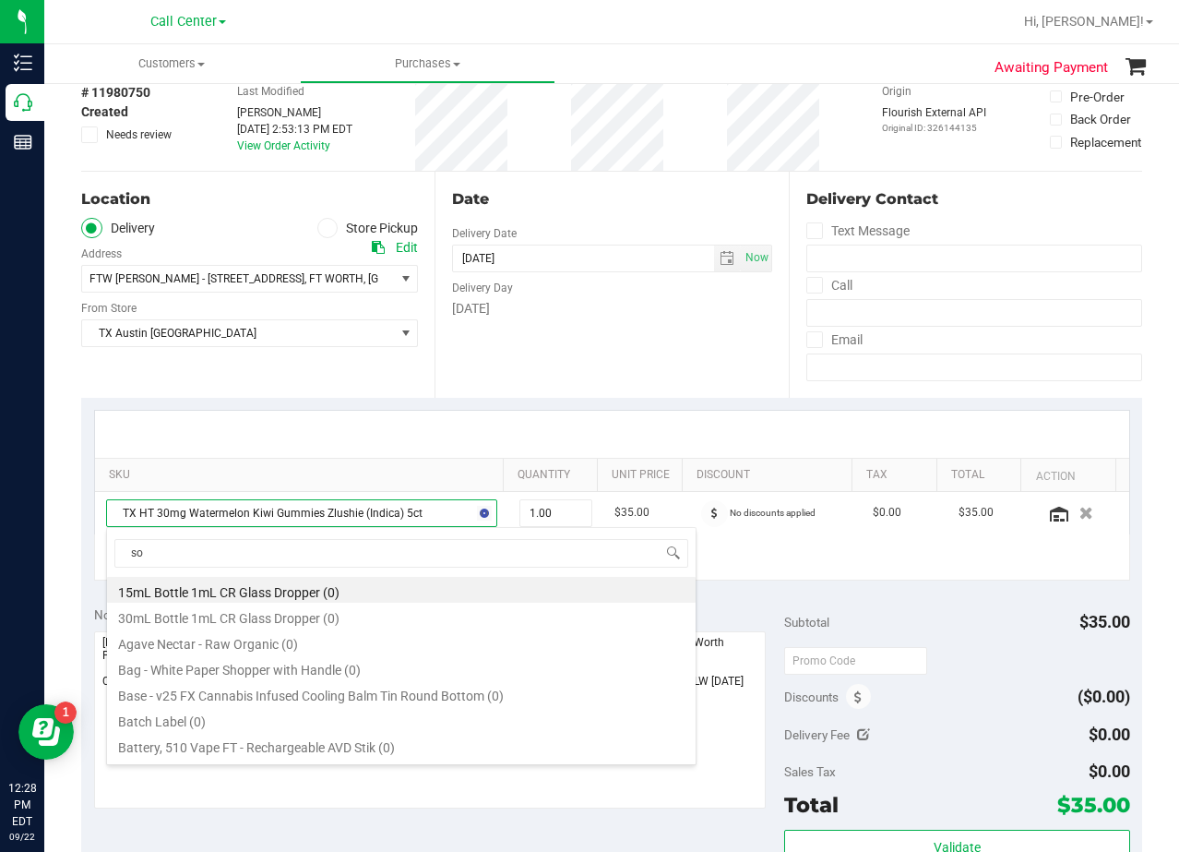
type input "s"
type input "green dream"
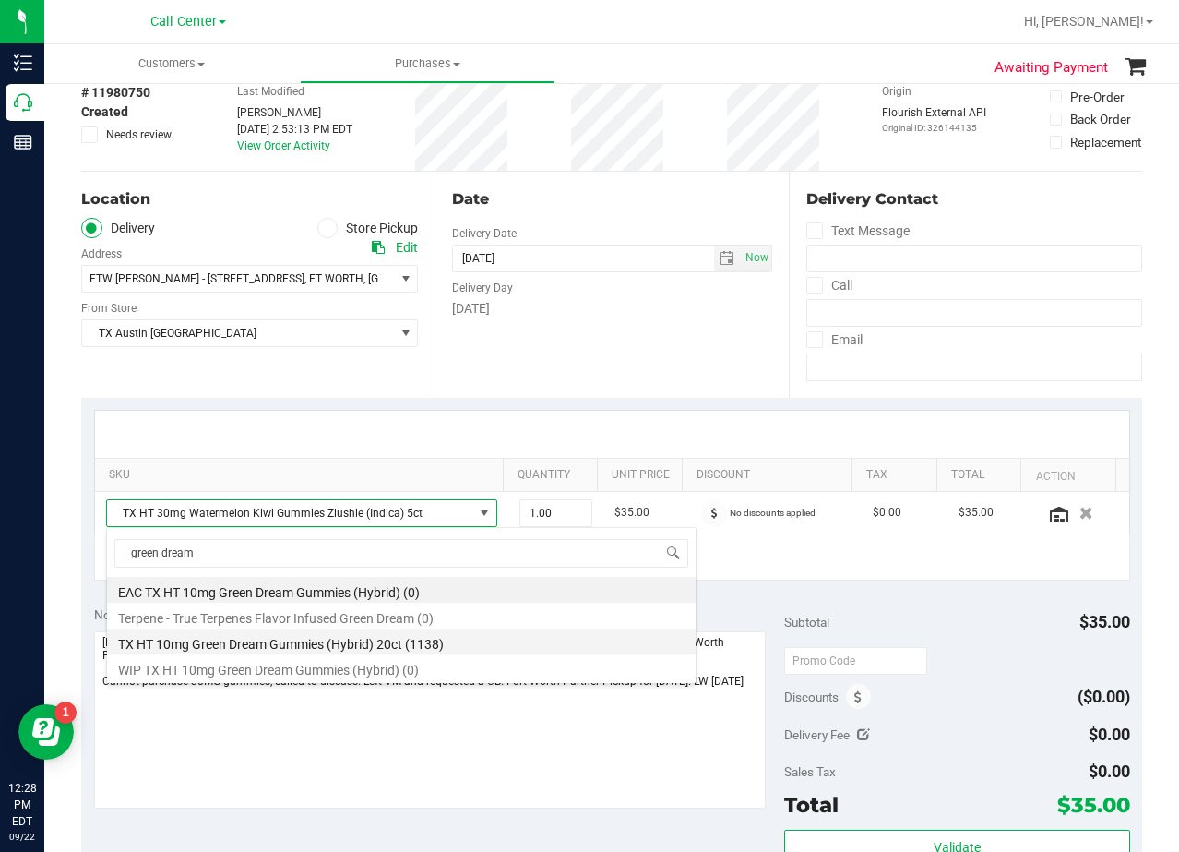
click at [436, 638] on li "TX HT 10mg Green Dream Gummies (Hybrid) 20ct (1138)" at bounding box center [401, 641] width 589 height 26
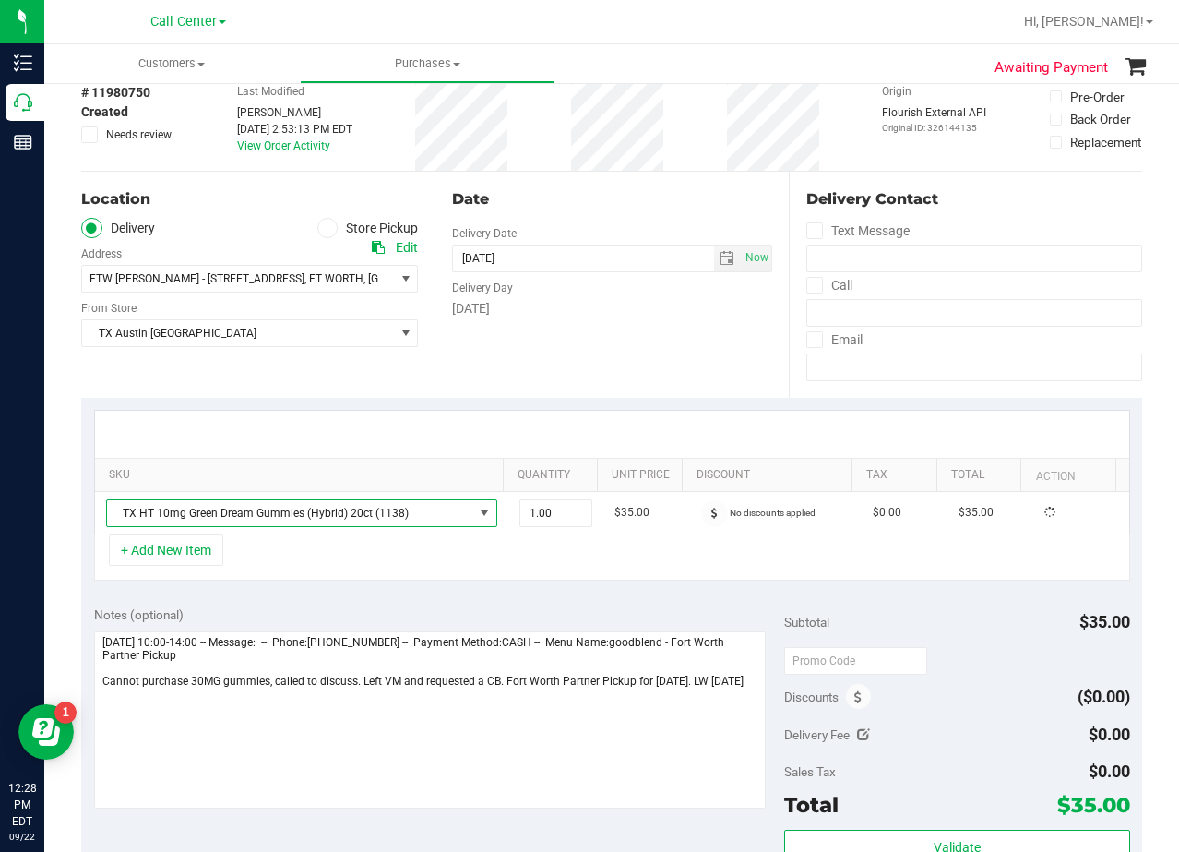
click at [467, 609] on div "Notes (optional)" at bounding box center [439, 614] width 691 height 18
click at [648, 429] on div at bounding box center [612, 434] width 1034 height 47
click at [666, 414] on div at bounding box center [612, 434] width 1034 height 47
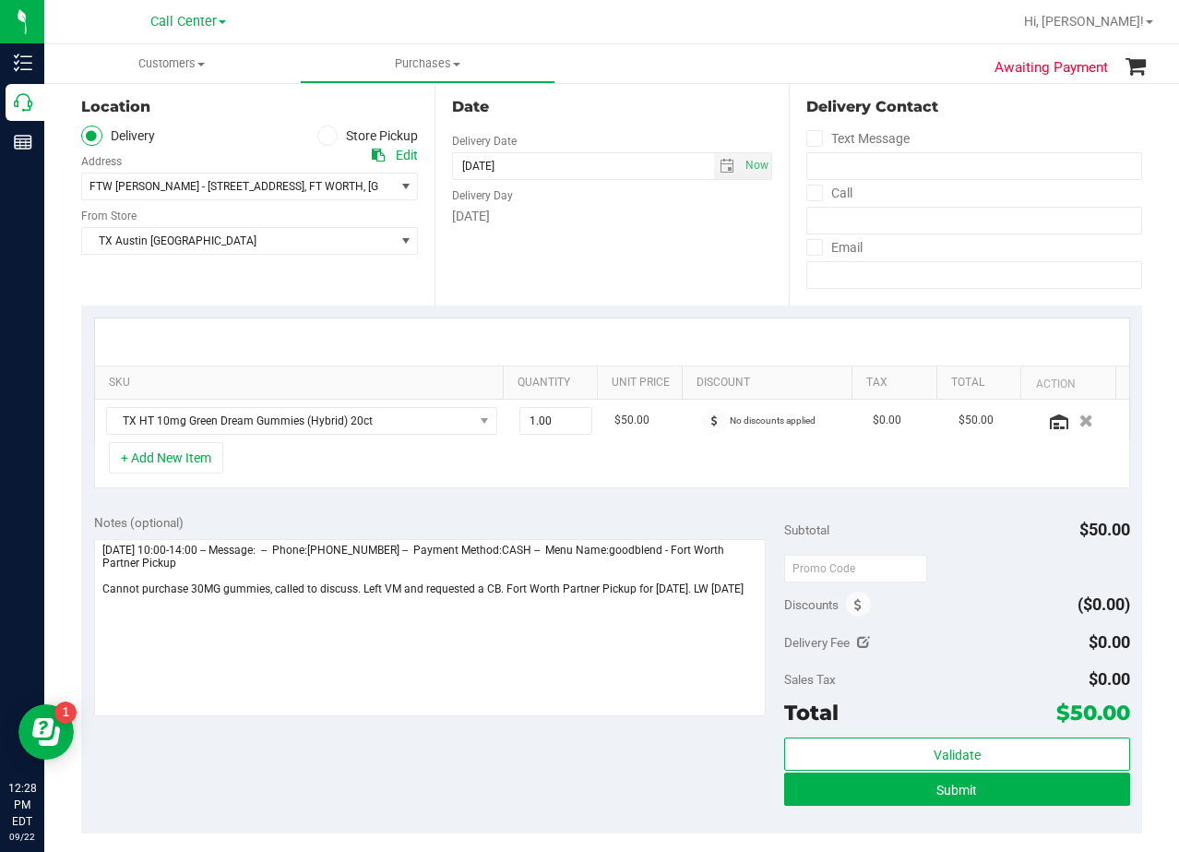
scroll to position [92, 0]
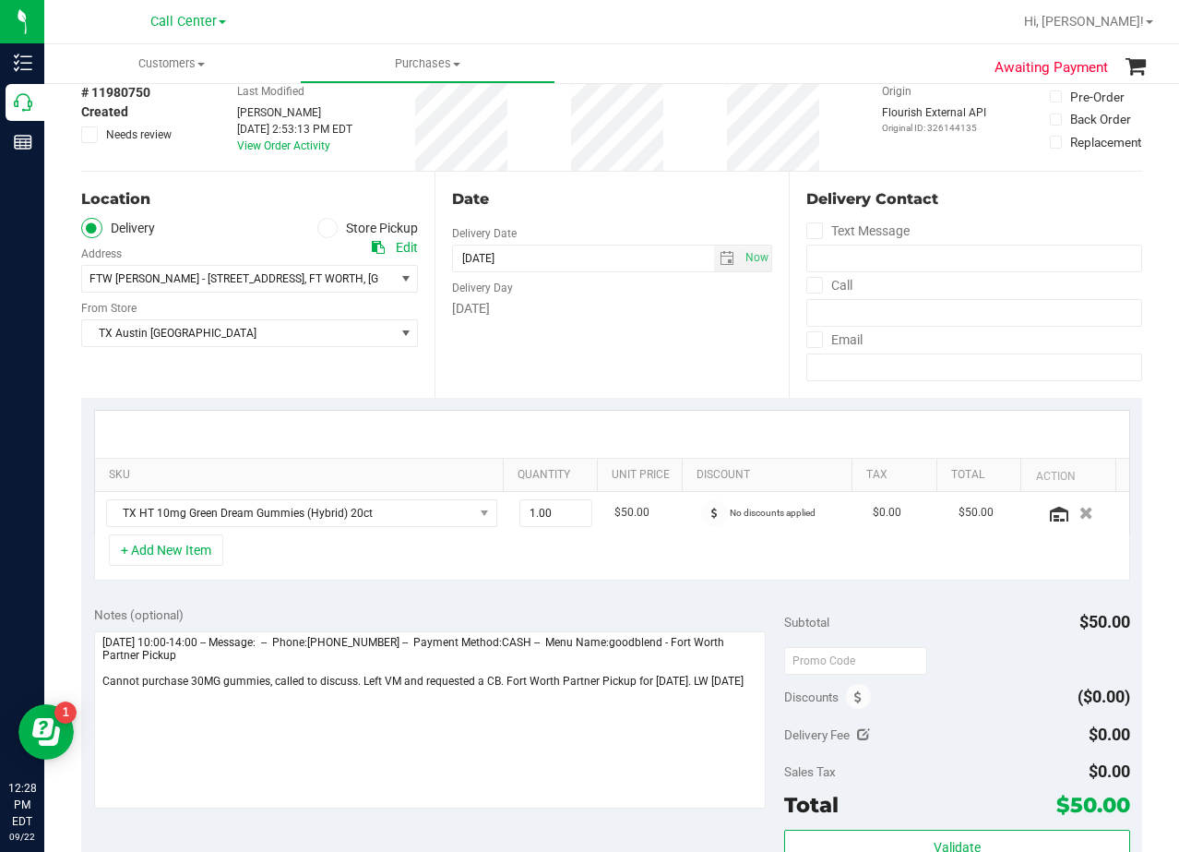
click at [654, 344] on div "Date Delivery Date 09/22/2025 Now 09/22/2025 08:00 AM Now Delivery Day Monday" at bounding box center [611, 285] width 353 height 226
click at [632, 330] on div "Date Delivery Date 09/22/2025 Now 09/22/2025 08:00 AM Now Delivery Day Monday" at bounding box center [611, 285] width 353 height 226
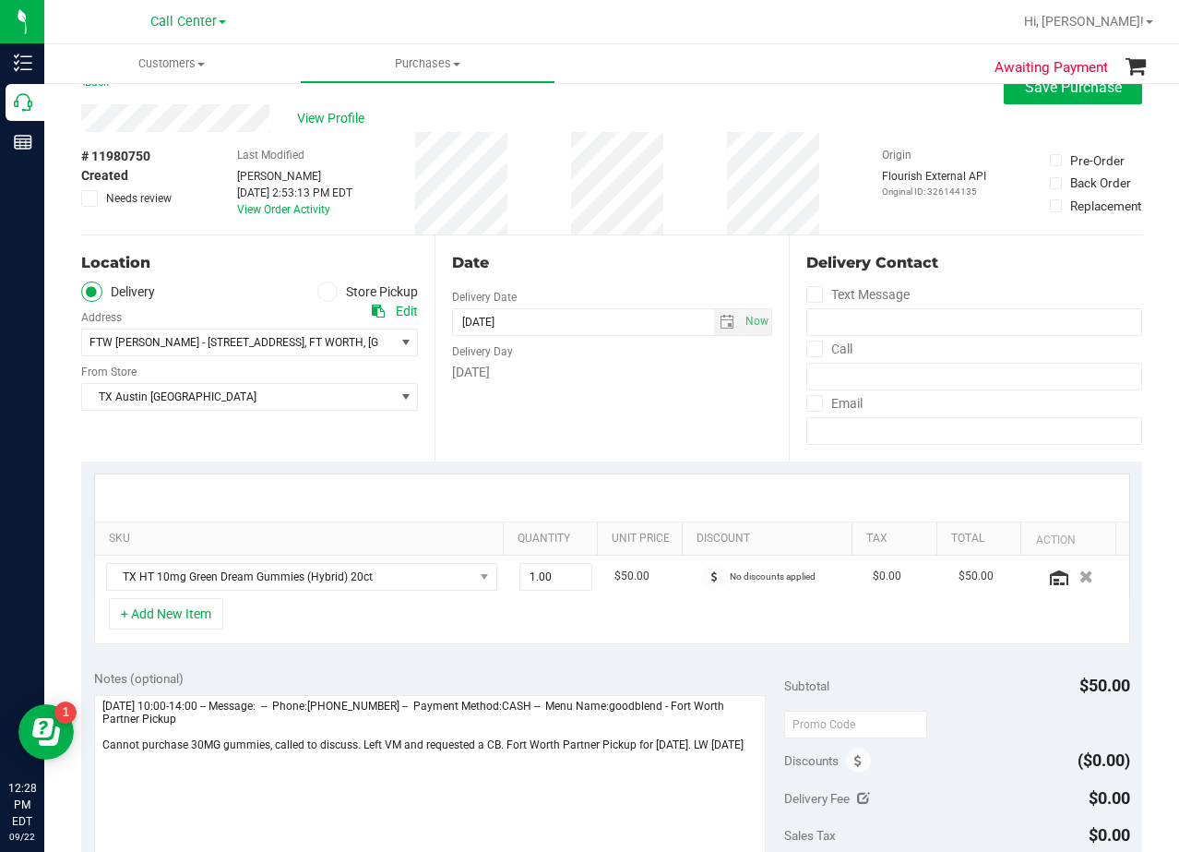
scroll to position [0, 0]
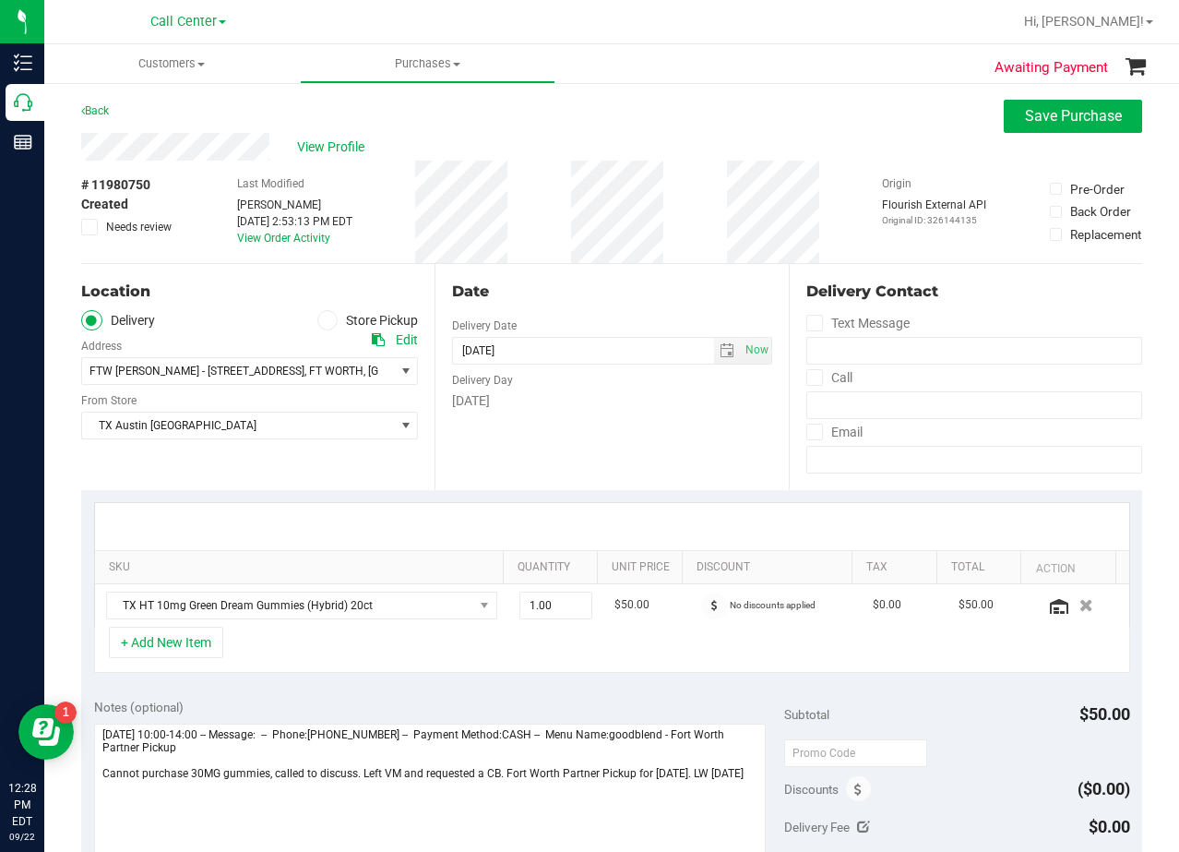
click at [600, 285] on div "Date" at bounding box center [611, 292] width 319 height 22
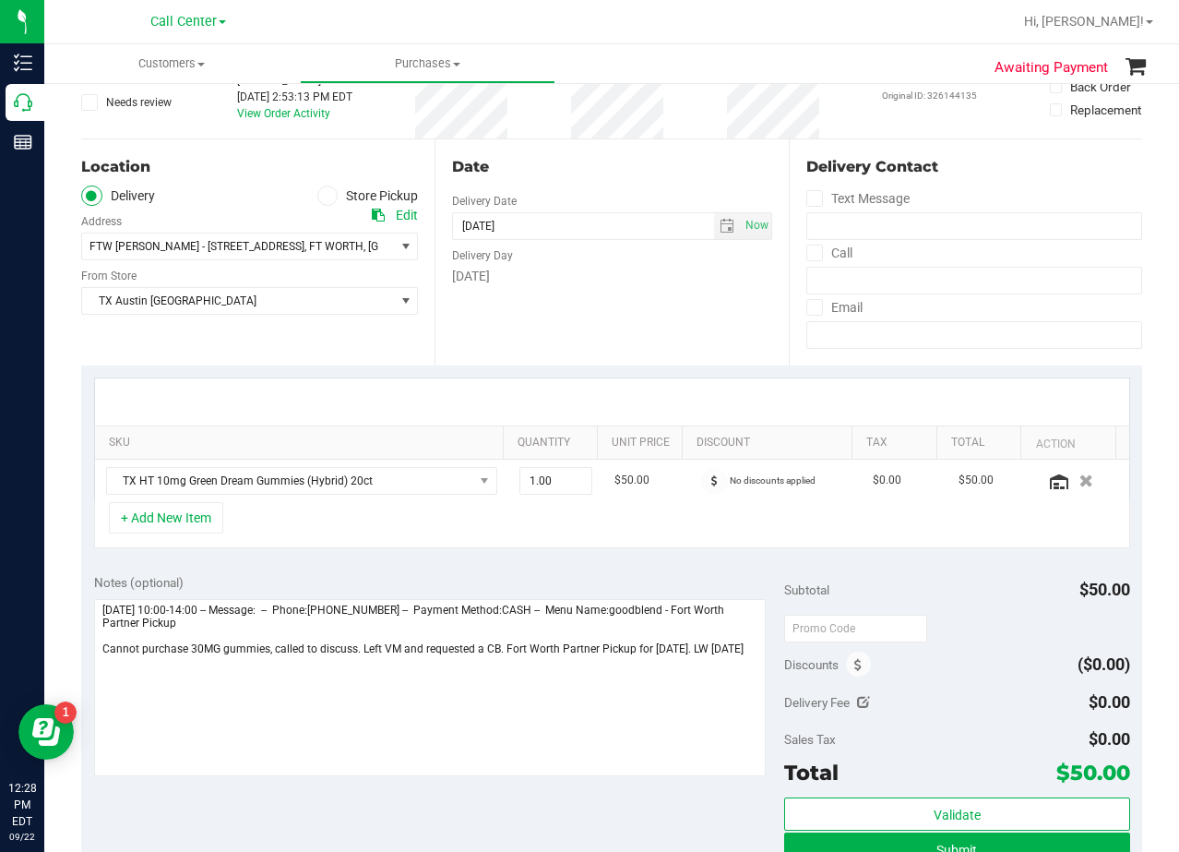
scroll to position [92, 0]
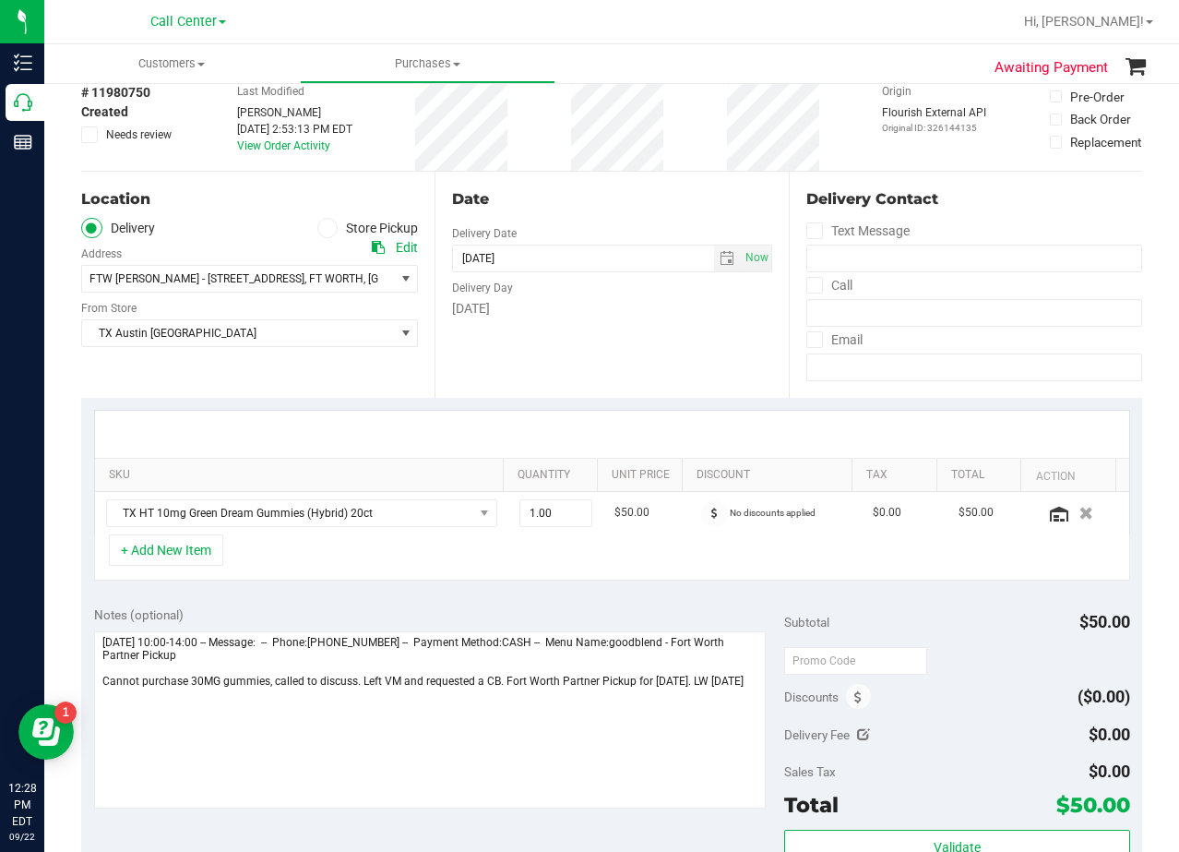
drag, startPoint x: 604, startPoint y: 325, endPoint x: 424, endPoint y: 350, distance: 181.7
click at [601, 326] on div "Date Delivery Date 09/22/2025 Now 09/22/2025 08:00 AM Now Delivery Day Monday" at bounding box center [611, 285] width 353 height 226
click at [611, 306] on div "Monday" at bounding box center [611, 308] width 319 height 19
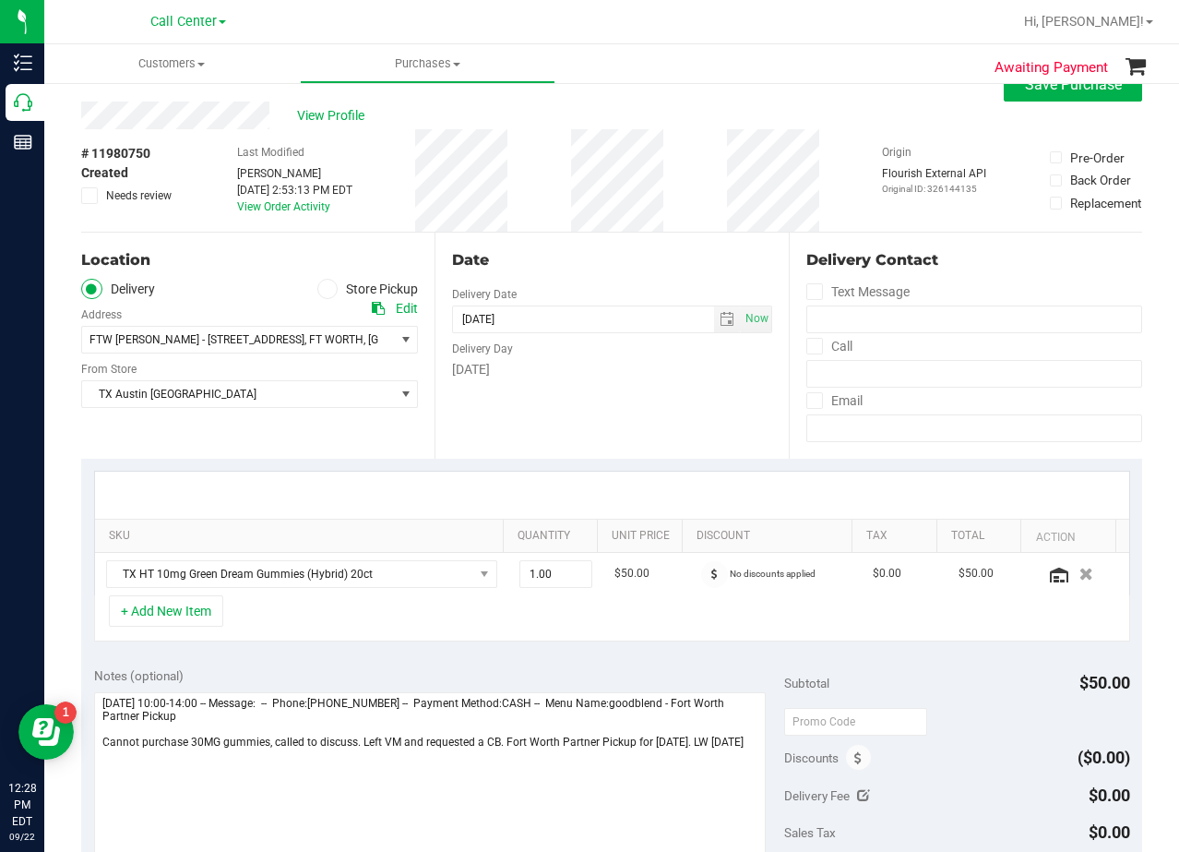
scroll to position [0, 0]
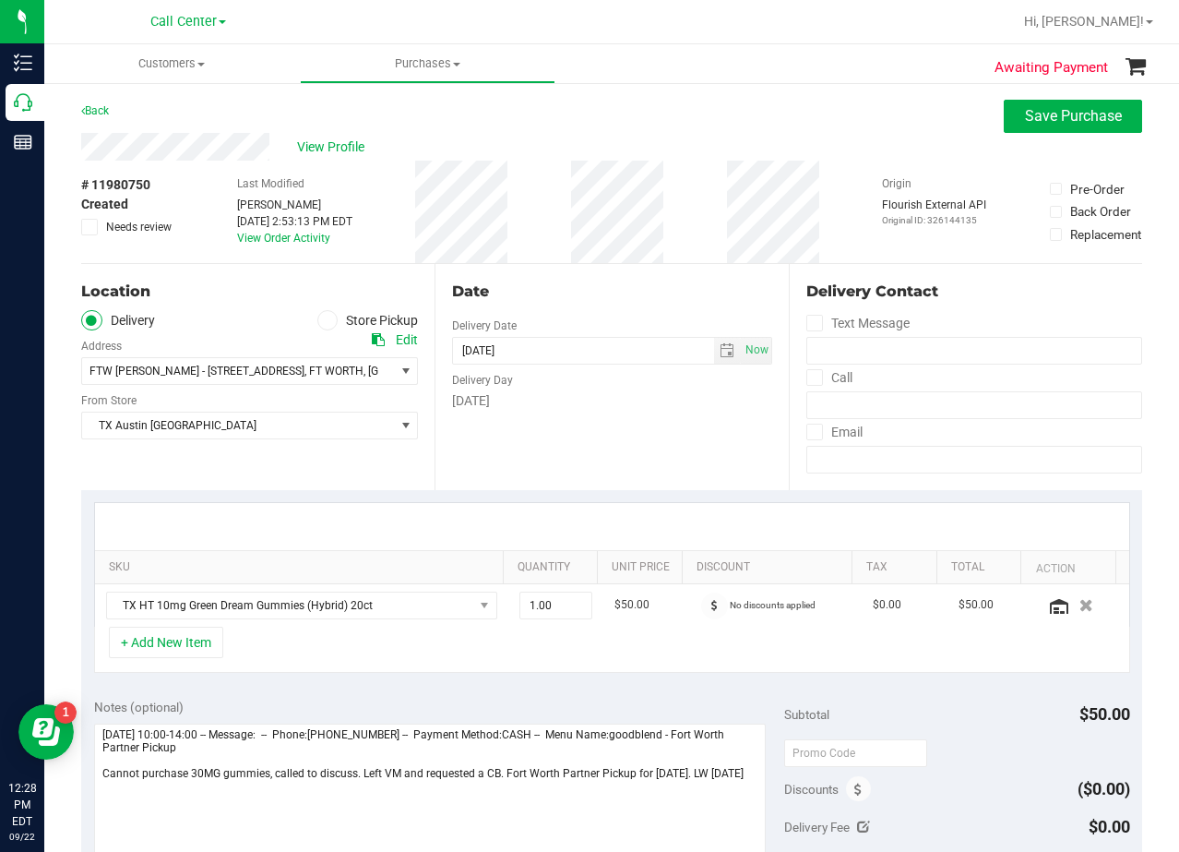
click at [584, 281] on div "Date" at bounding box center [611, 292] width 319 height 22
click at [209, 164] on div "# 11980750 Created Needs review Last Modified Lauran Wallace Sep 20, 2025 2:53:…" at bounding box center [611, 212] width 1061 height 102
click at [687, 462] on div "Date Delivery Date 09/22/2025 Now 09/22/2025 08:00 AM Now Delivery Day Monday" at bounding box center [611, 377] width 353 height 226
click at [679, 293] on div "Date" at bounding box center [611, 292] width 319 height 22
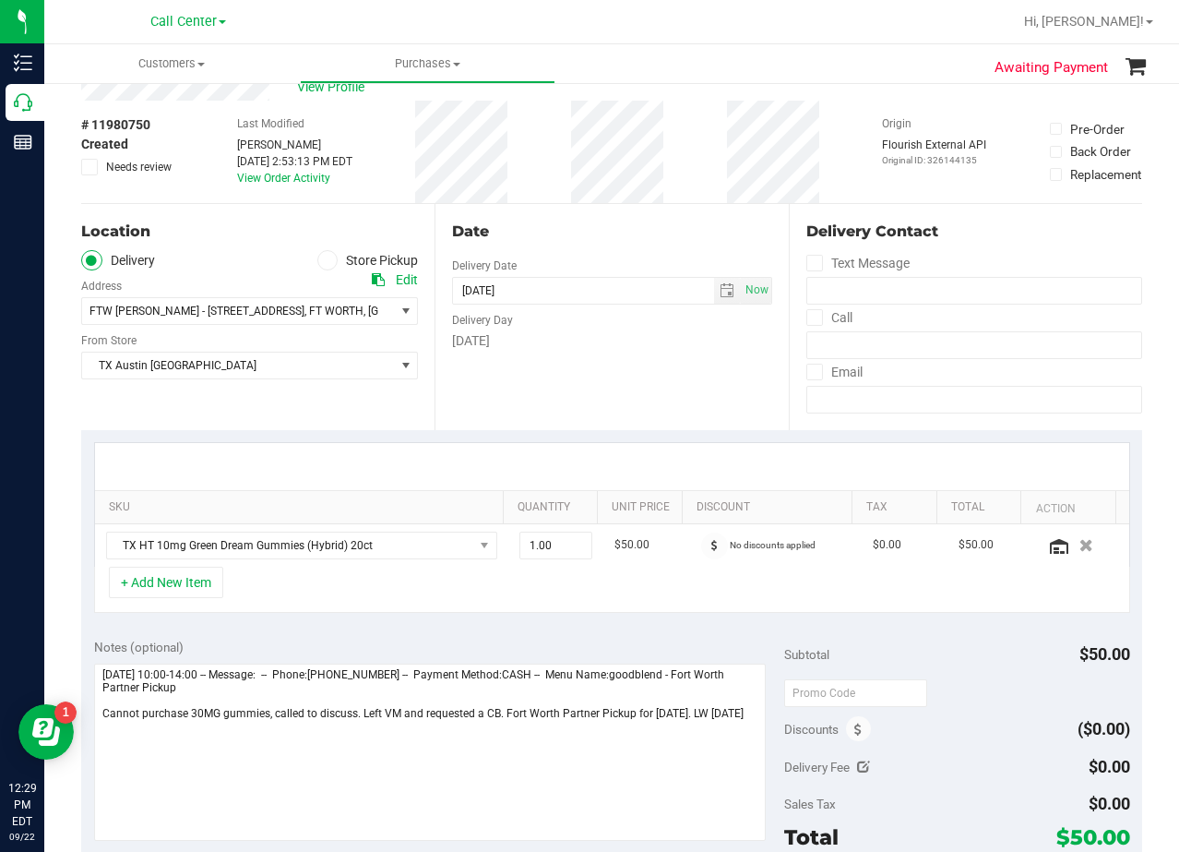
scroll to position [92, 0]
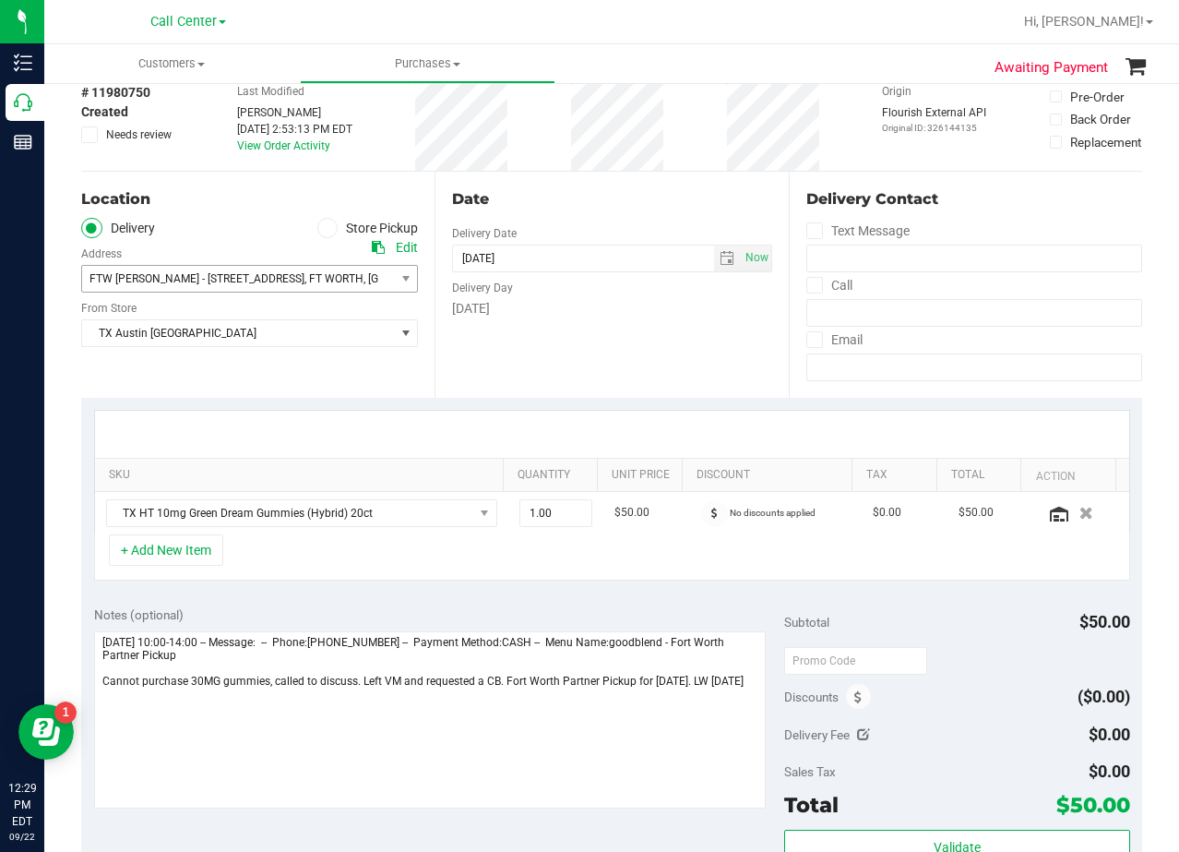
click at [364, 280] on span ", [GEOGRAPHIC_DATA]" at bounding box center [419, 278] width 111 height 13
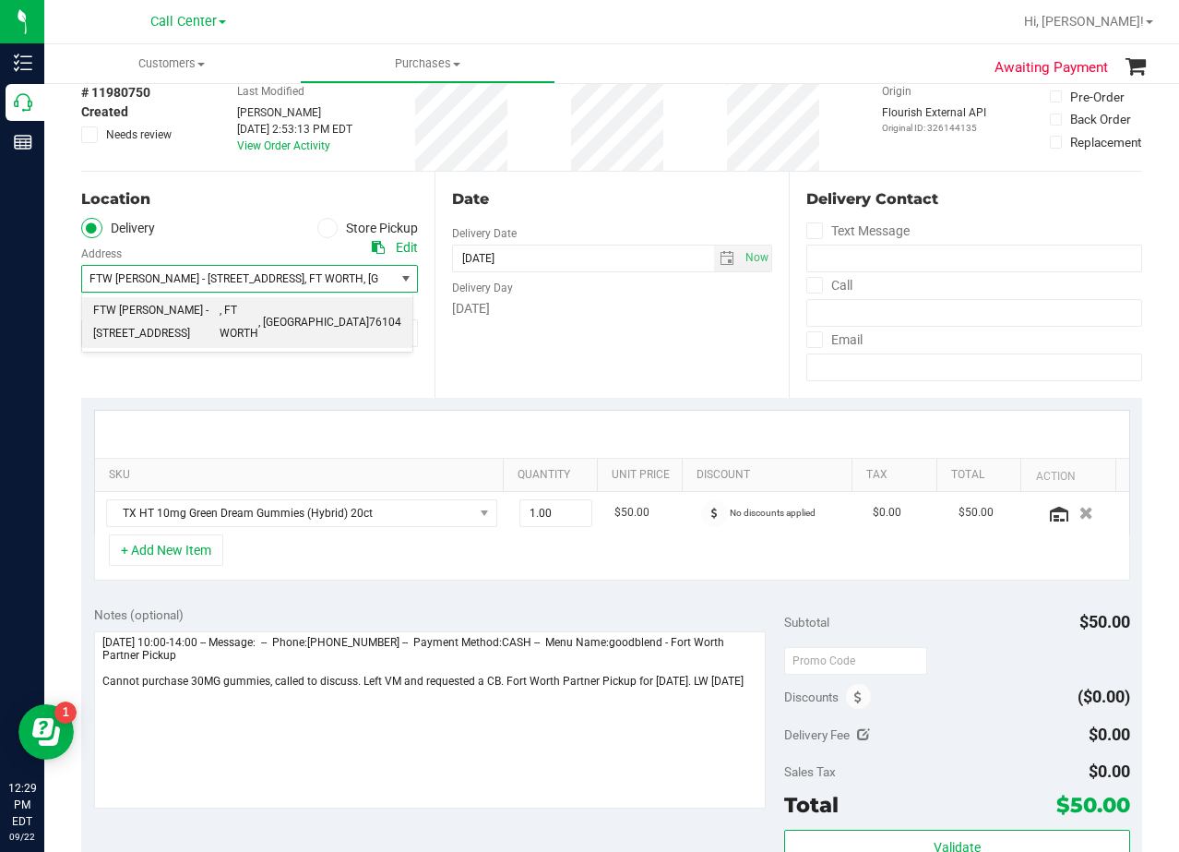
click at [364, 280] on span ", [GEOGRAPHIC_DATA]" at bounding box center [419, 278] width 111 height 13
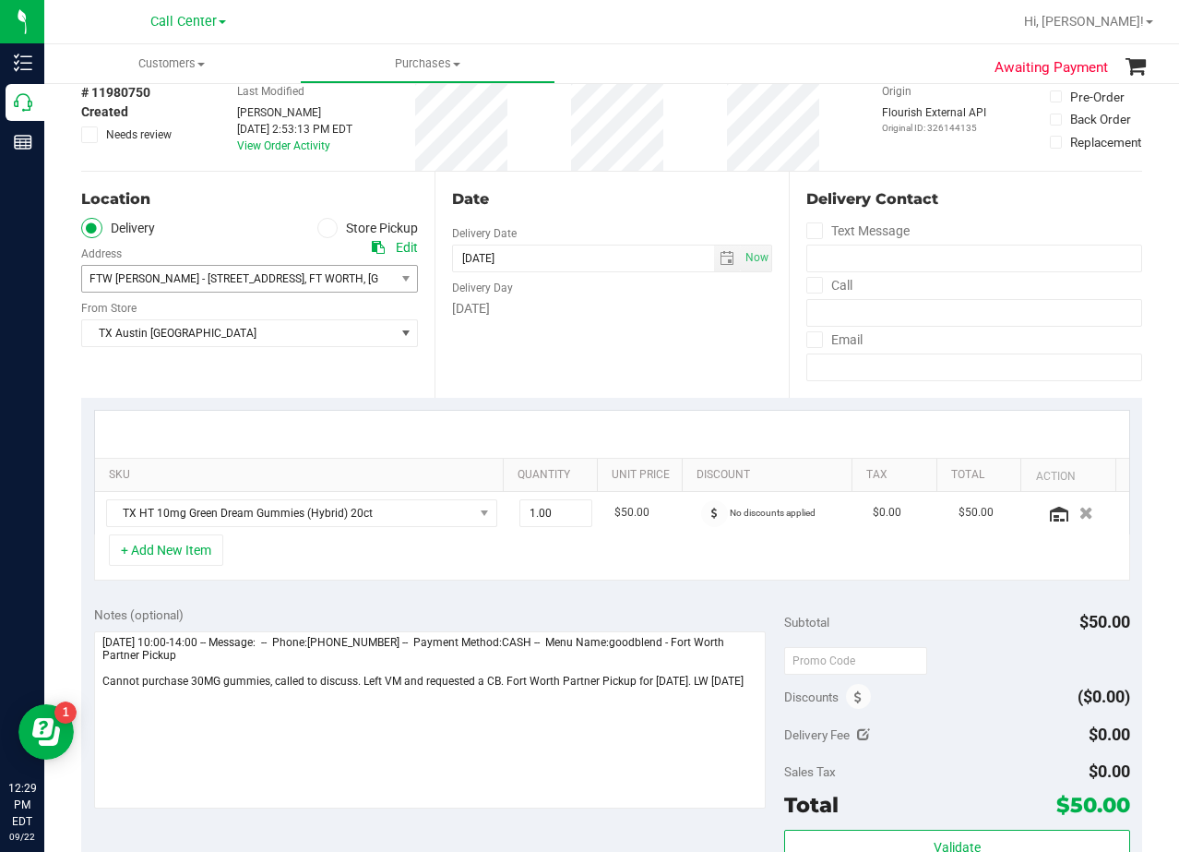
click at [549, 310] on div "Monday" at bounding box center [611, 308] width 319 height 19
click at [720, 255] on span "select" at bounding box center [727, 258] width 15 height 15
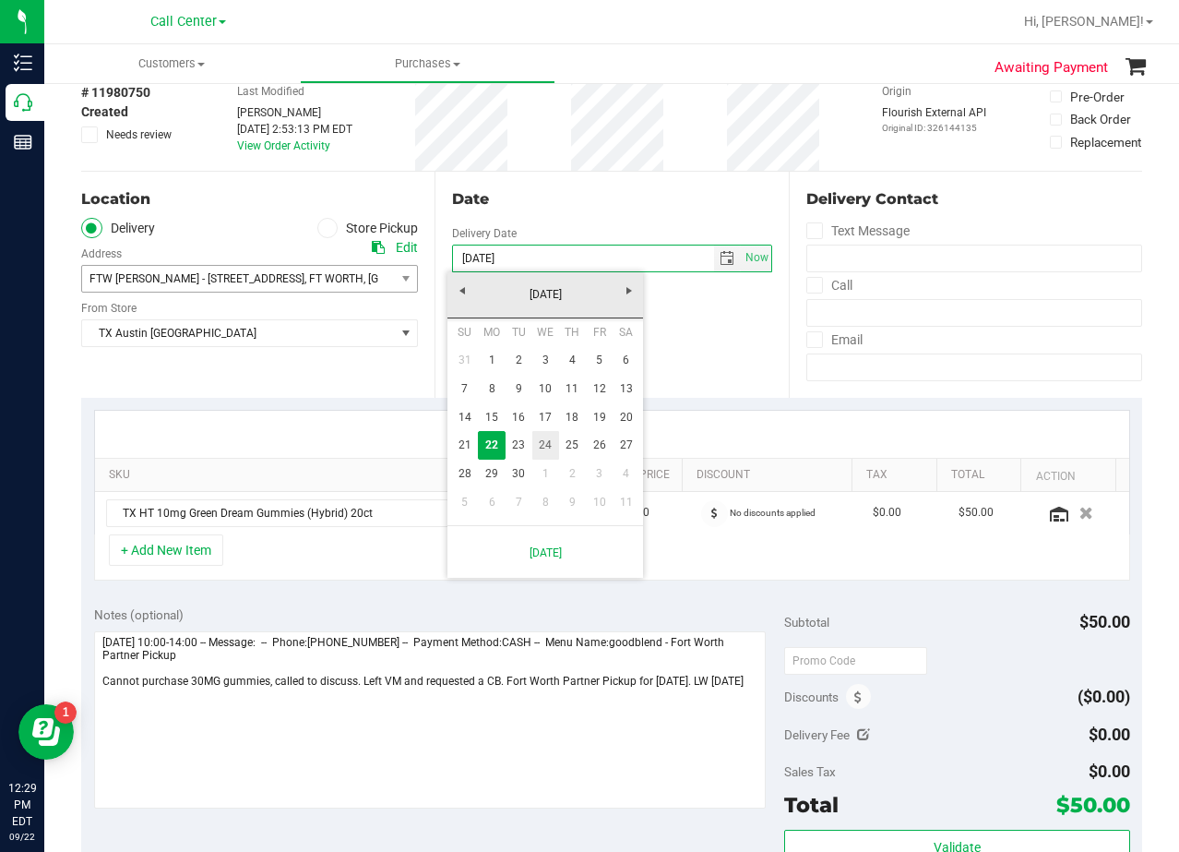
click at [549, 438] on link "24" at bounding box center [545, 445] width 27 height 29
type input "09/24/2025"
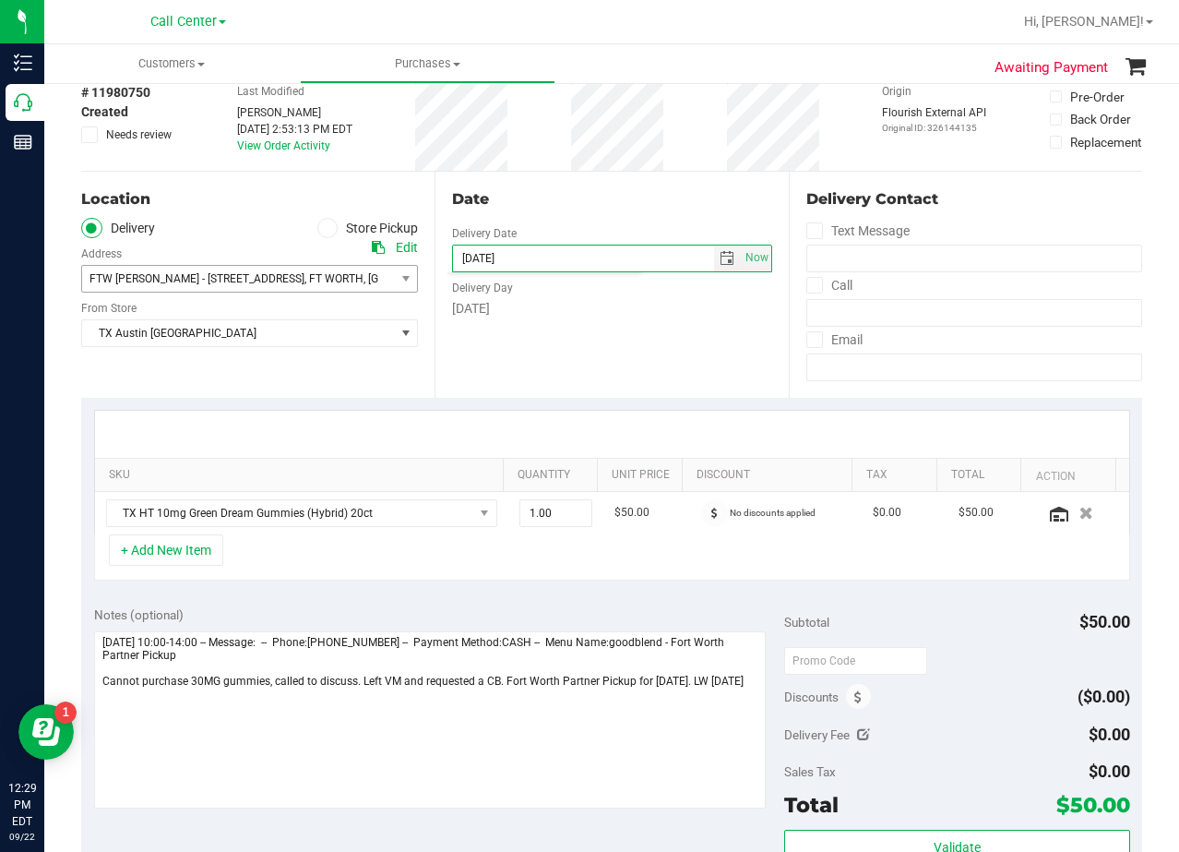
click at [575, 293] on div "Delivery Day" at bounding box center [611, 285] width 319 height 27
click at [599, 196] on div "Date" at bounding box center [611, 199] width 319 height 22
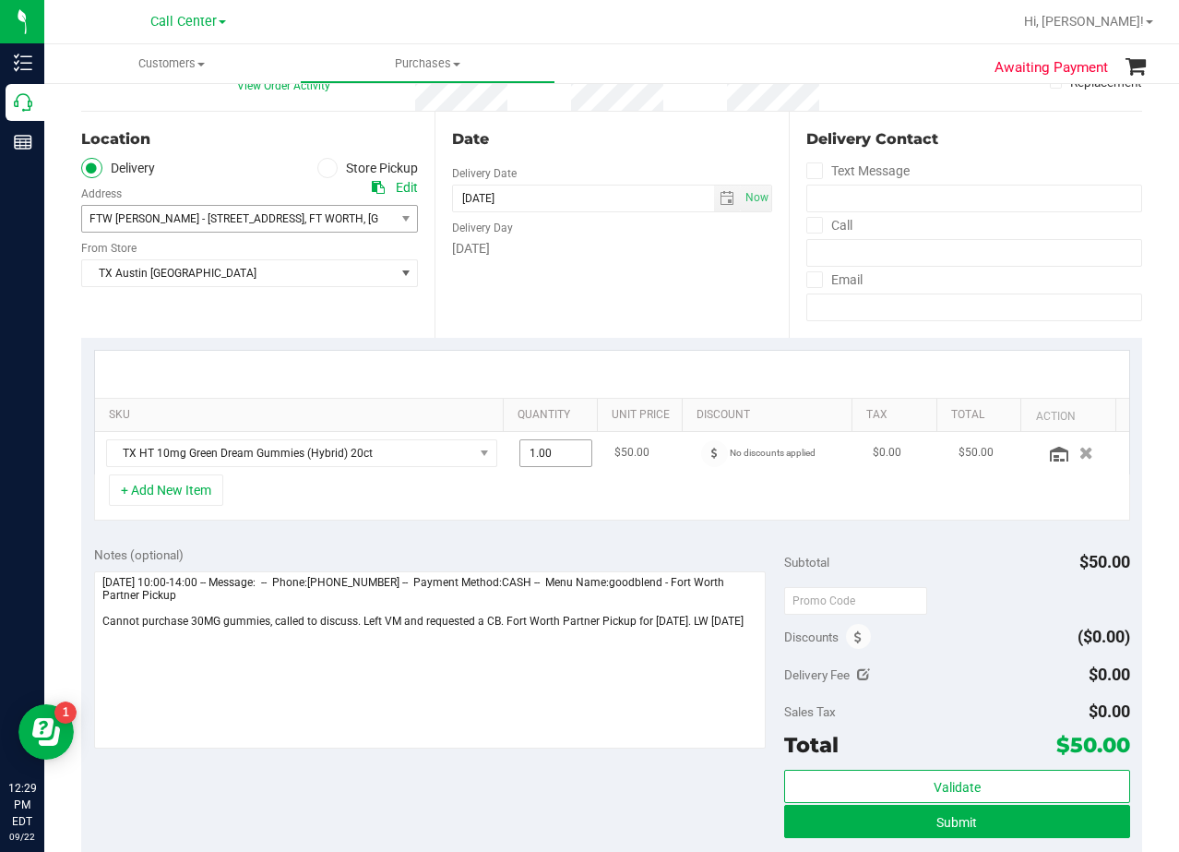
scroll to position [185, 0]
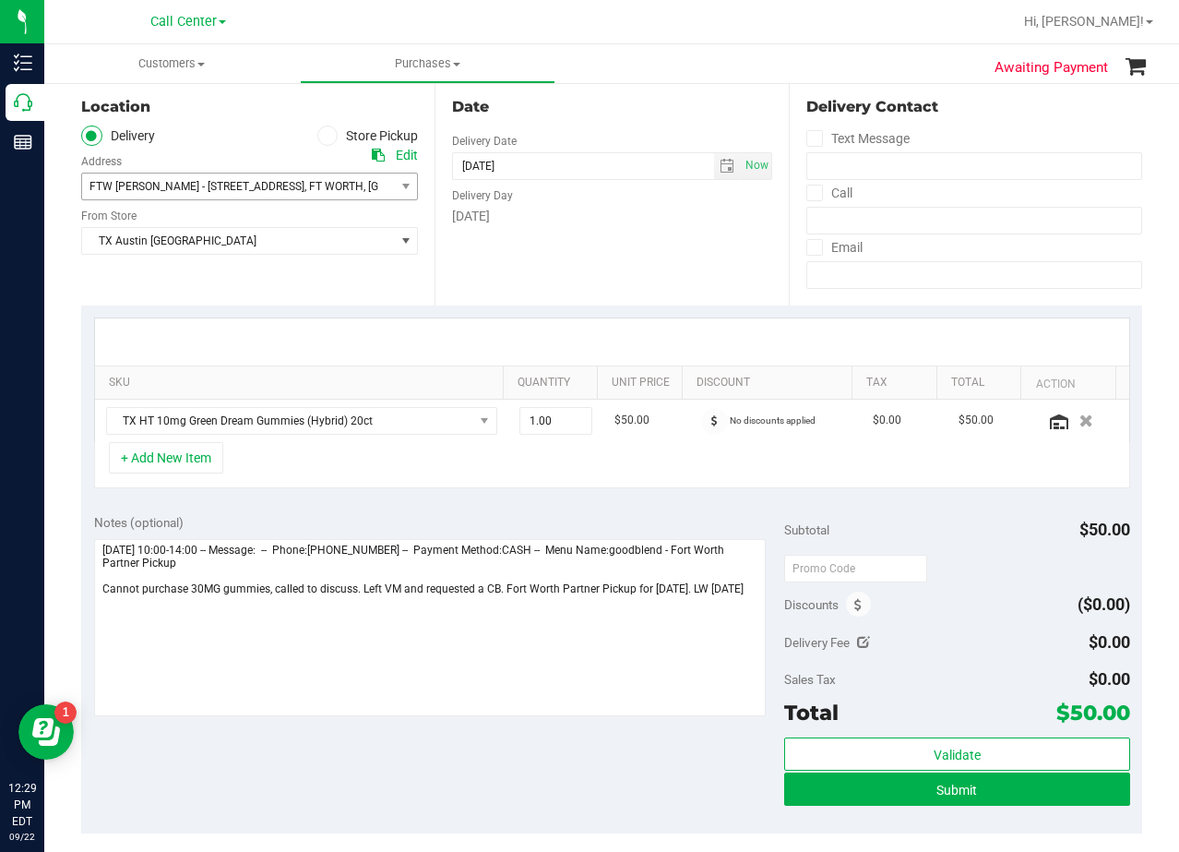
click at [624, 252] on div "Date Delivery Date 09/24/2025 Now 09/24/2025 08:00 AM Now Delivery Day Wednesday" at bounding box center [611, 192] width 353 height 226
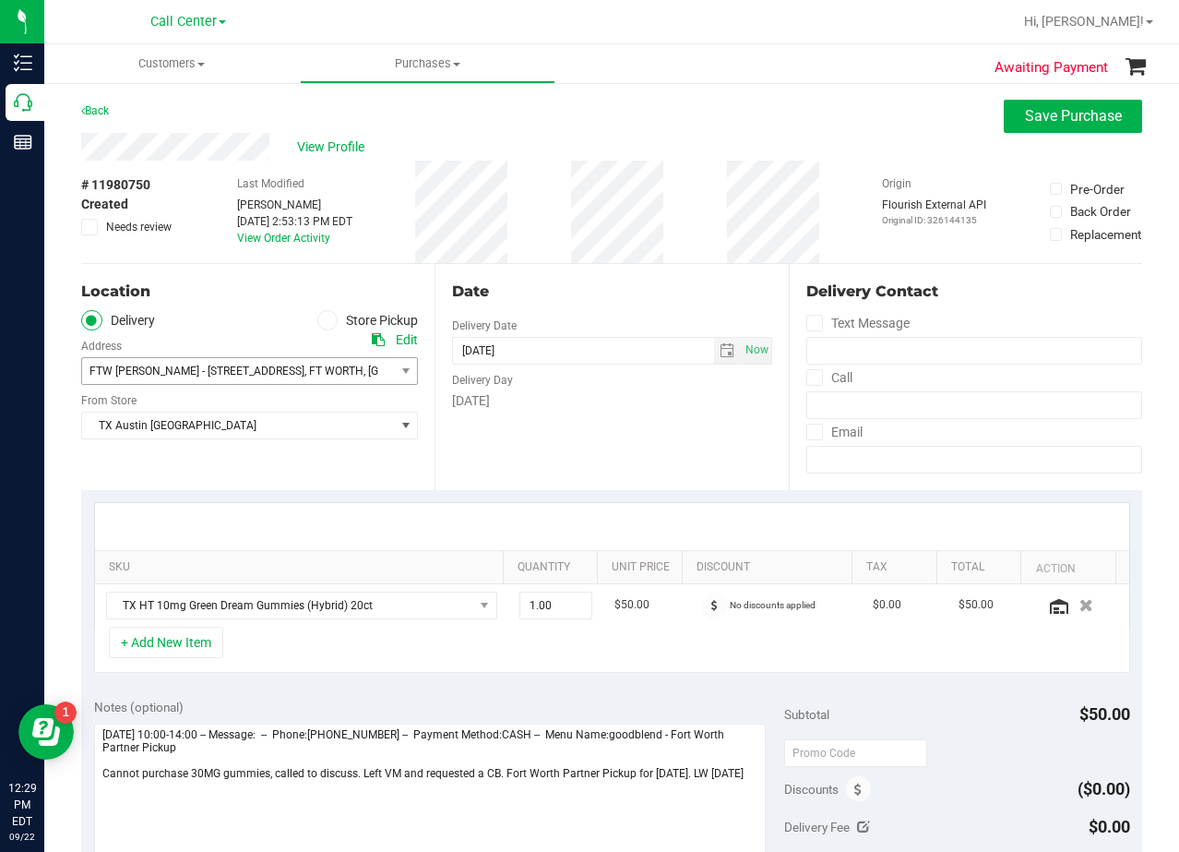
click at [723, 246] on div "# 11980750 Created Needs review Last Modified Lauran Wallace Sep 20, 2025 2:53:…" at bounding box center [611, 212] width 1061 height 102
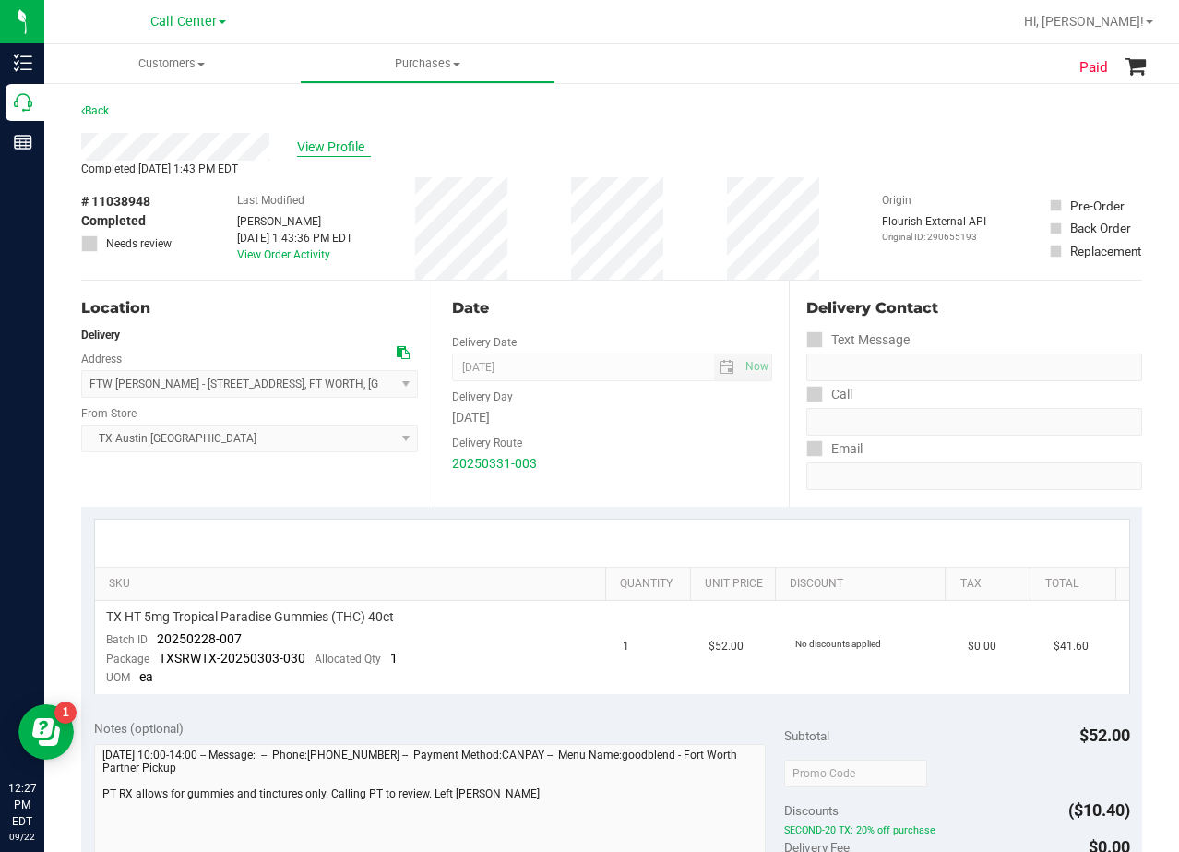
click at [305, 139] on span "View Profile" at bounding box center [334, 146] width 74 height 19
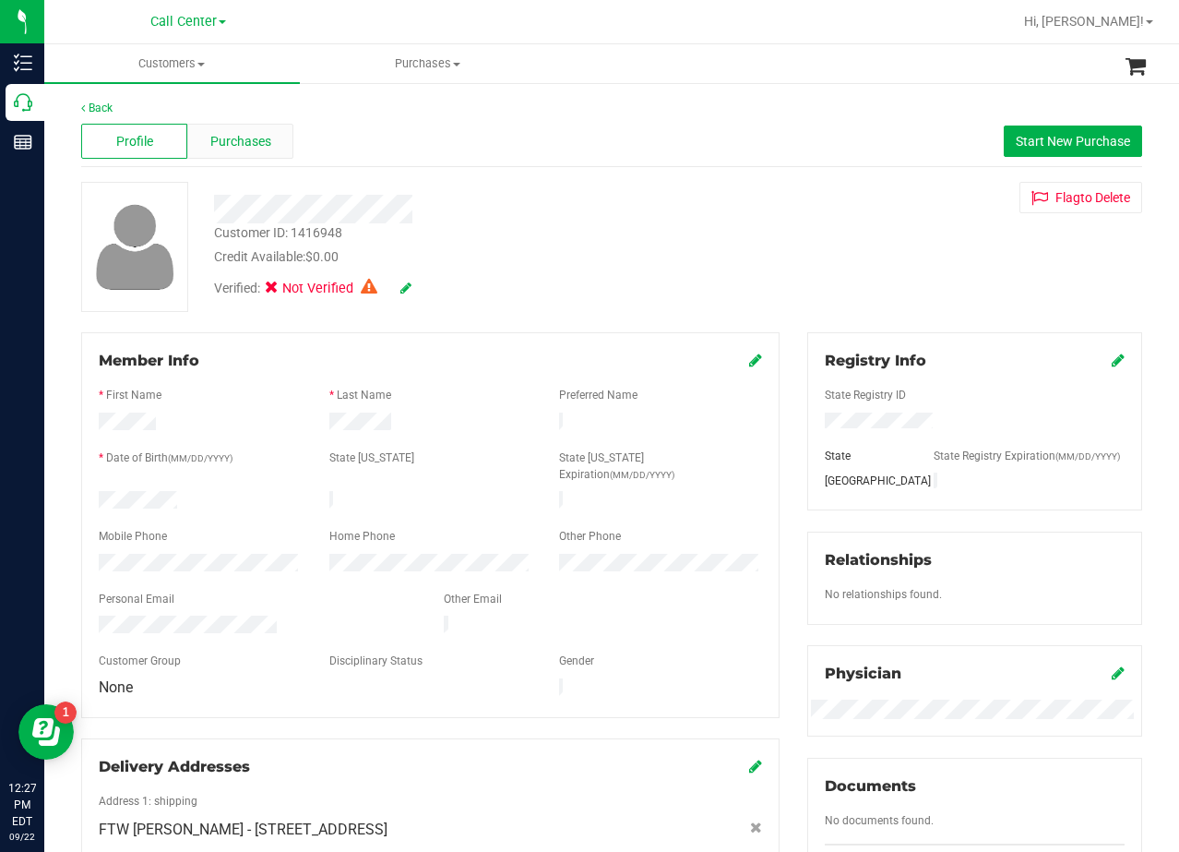
click at [230, 138] on span "Purchases" at bounding box center [240, 141] width 61 height 19
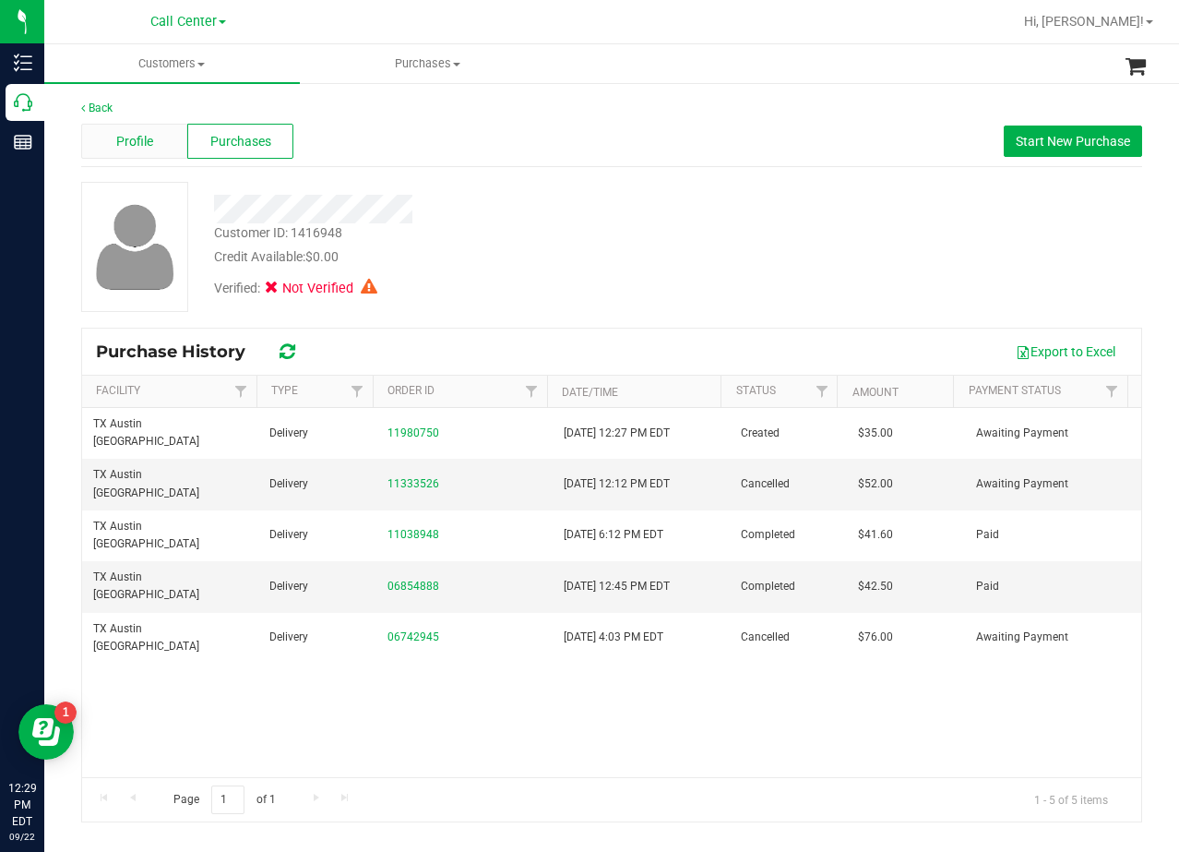
click at [127, 144] on span "Profile" at bounding box center [134, 141] width 37 height 19
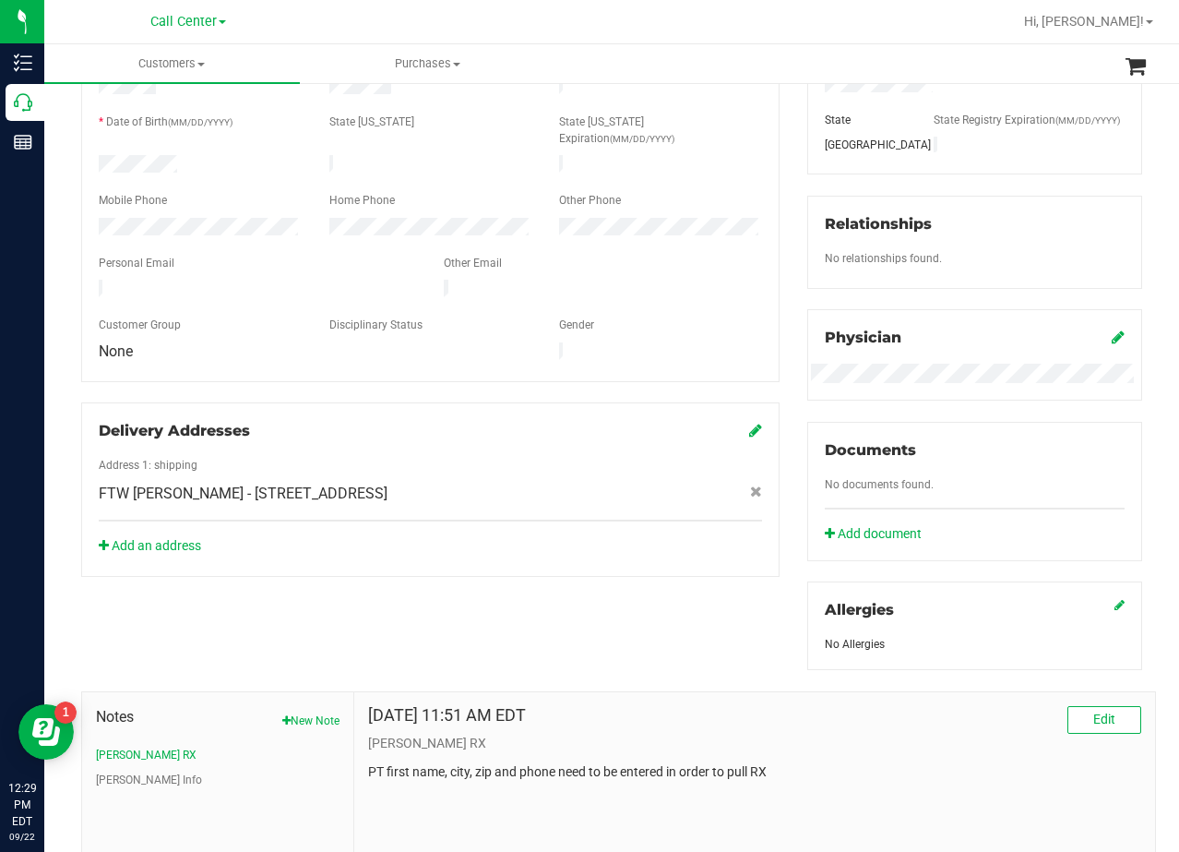
scroll to position [483, 0]
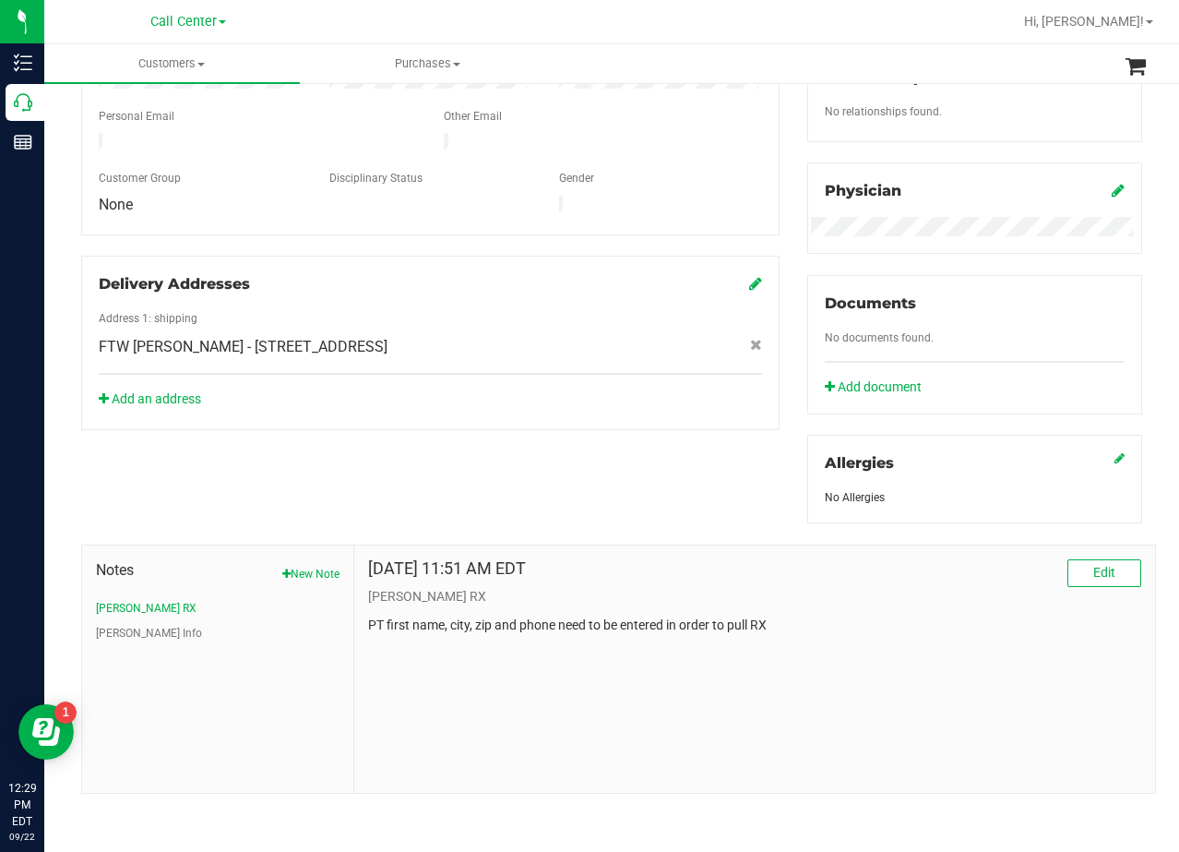
click at [714, 432] on div "Member Info * First Name * Last Name Preferred Name * Date of Birth (MM/DD/YYYY…" at bounding box center [611, 322] width 1089 height 944
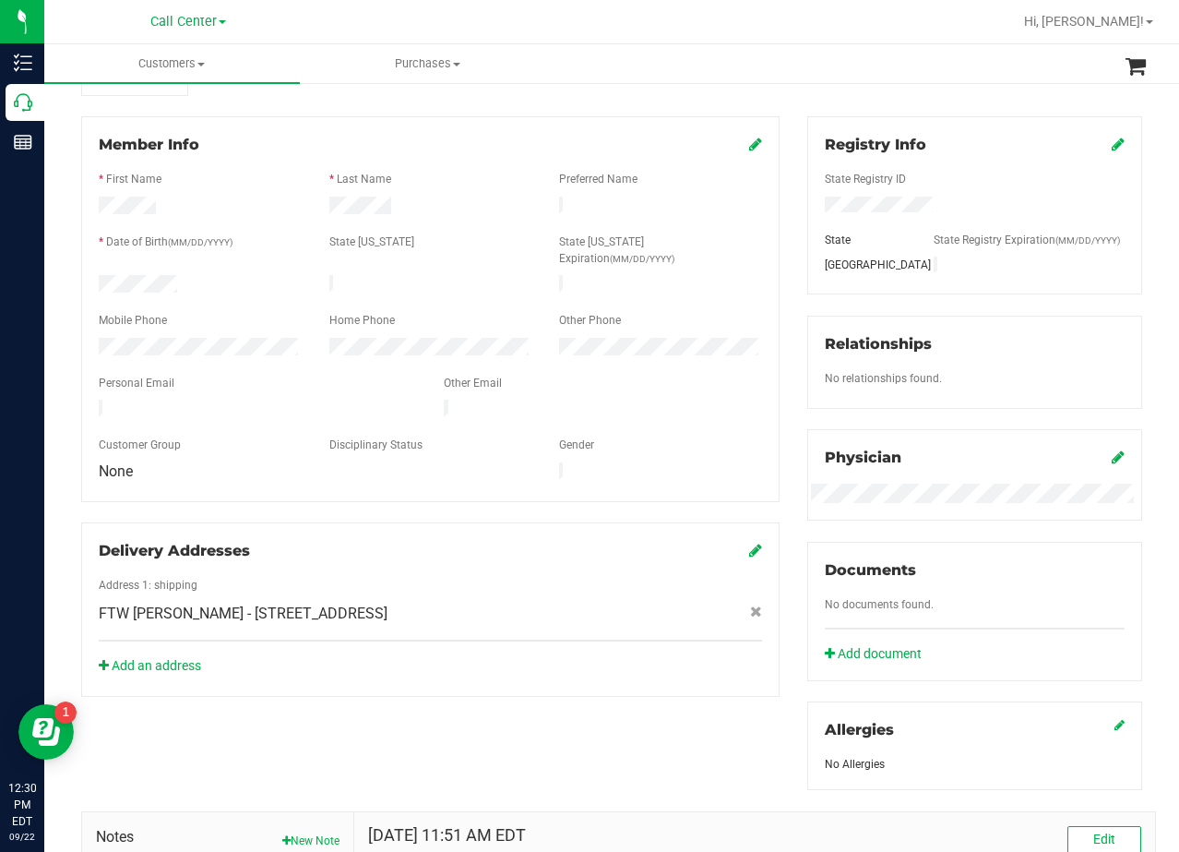
scroll to position [206, 0]
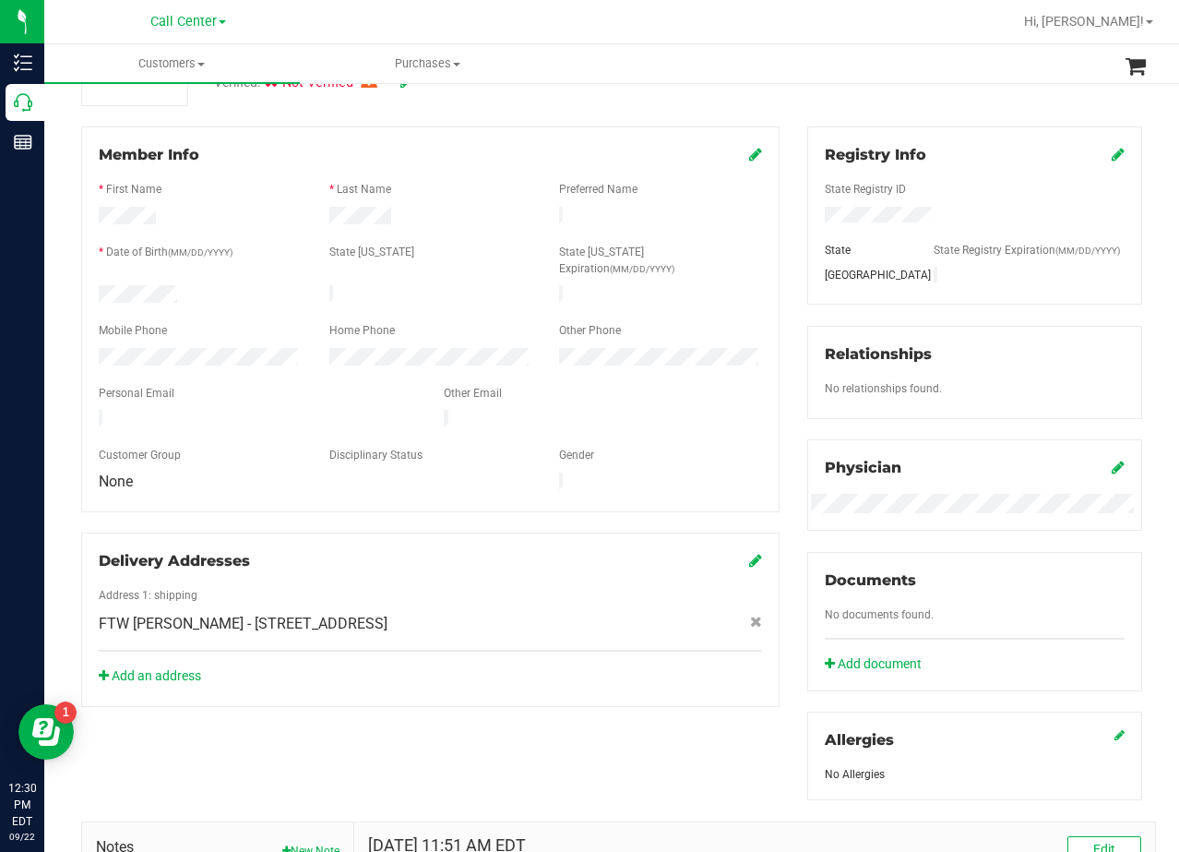
drag, startPoint x: 688, startPoint y: 430, endPoint x: 676, endPoint y: 422, distance: 14.6
click at [688, 447] on div "Gender" at bounding box center [660, 457] width 231 height 21
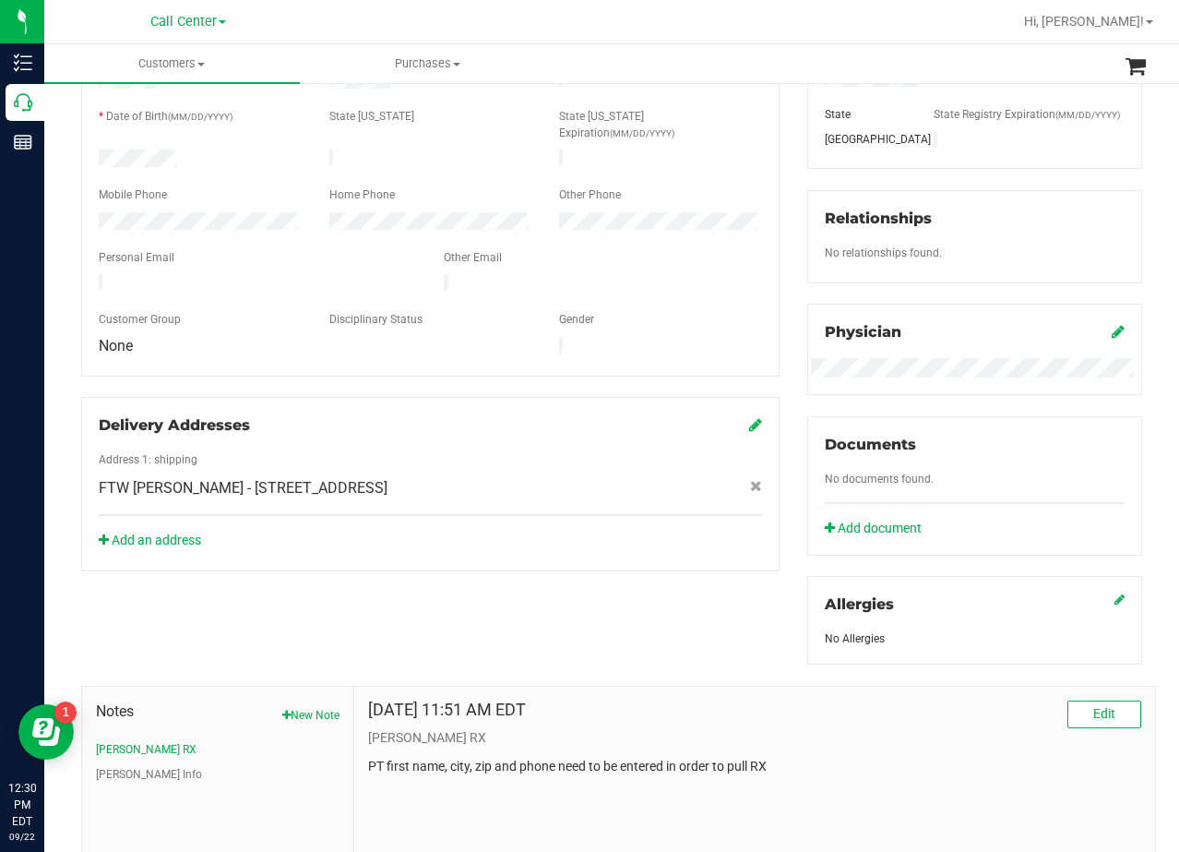
scroll to position [483, 0]
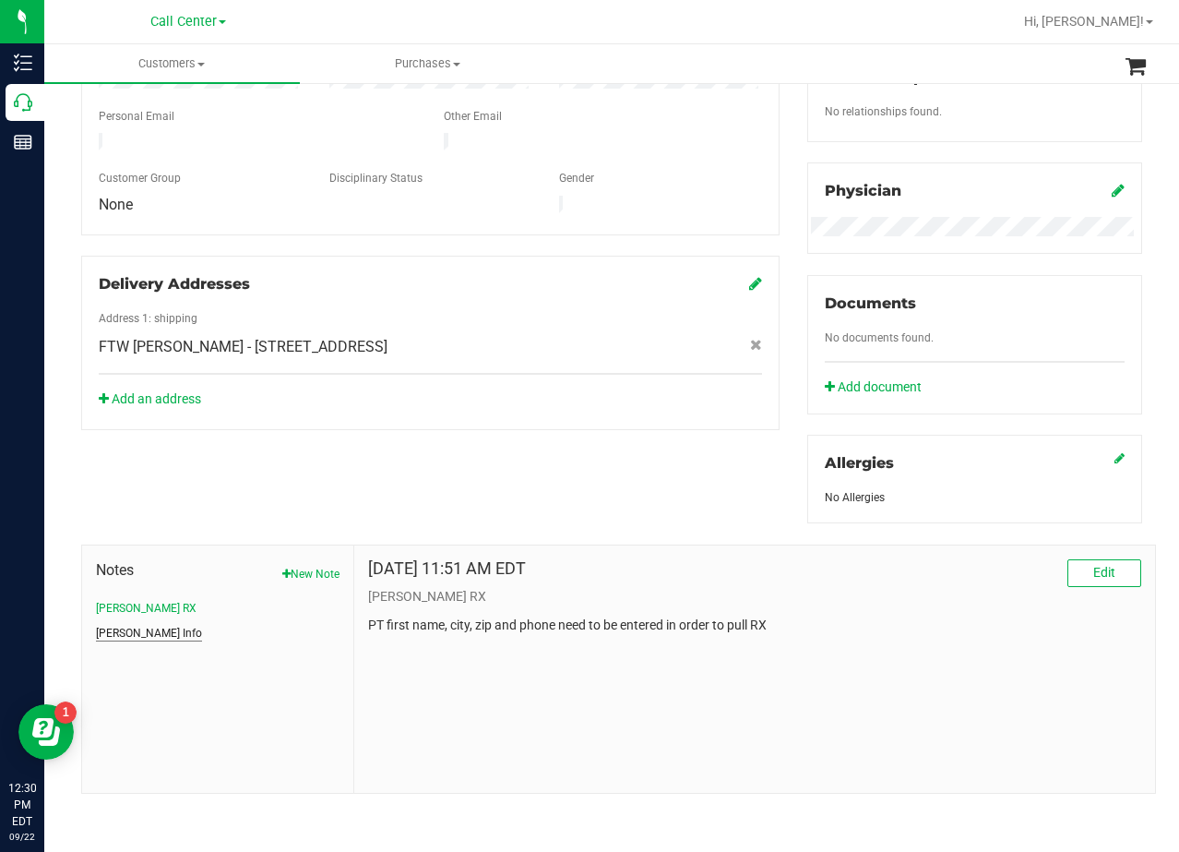
click at [138, 629] on button "[PERSON_NAME] Info" at bounding box center [149, 633] width 106 height 17
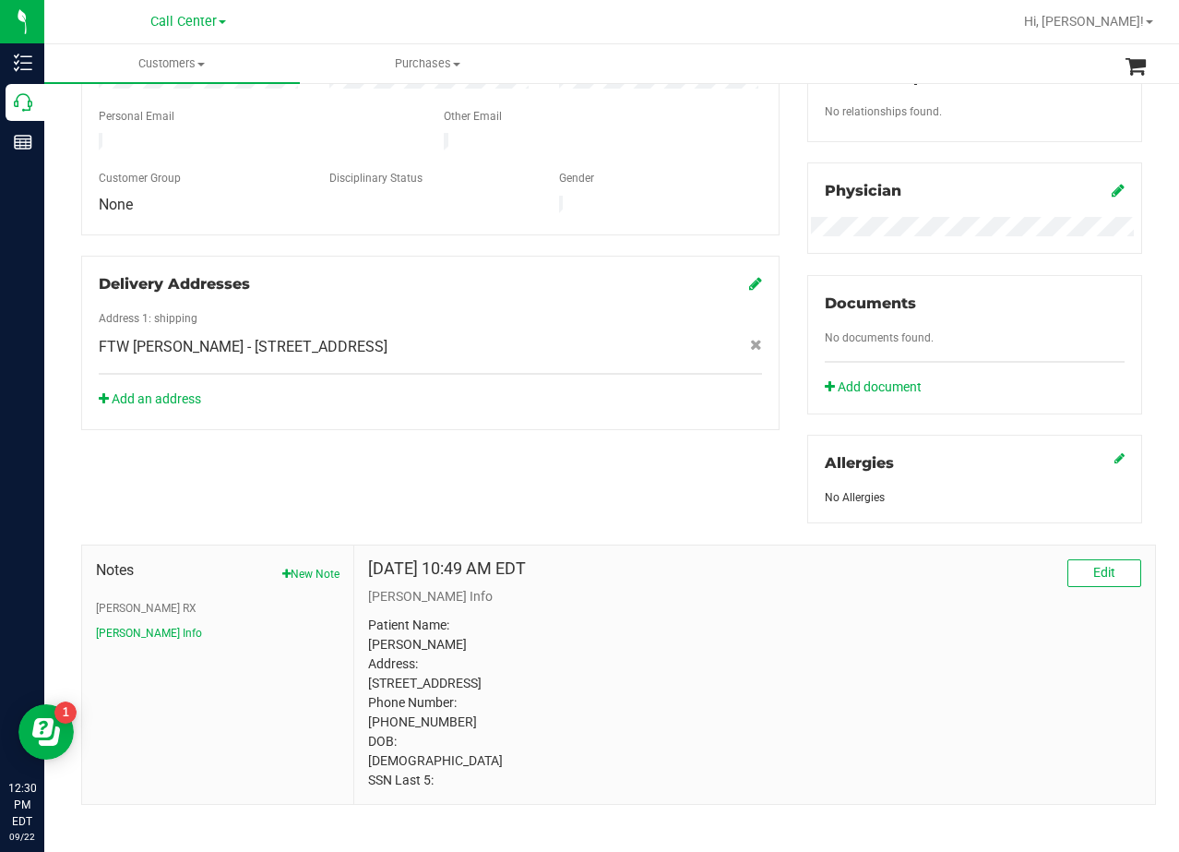
click at [447, 722] on p "Patient Name: Hayleigh Bannister Address: 301 Strong St Apt 9 Bowie, TX, 76230 …" at bounding box center [754, 703] width 773 height 174
copy p "76230"
click at [721, 475] on div "Member Info * First Name * Last Name Preferred Name * Date of Birth (MM/DD/YYYY…" at bounding box center [611, 327] width 1089 height 955
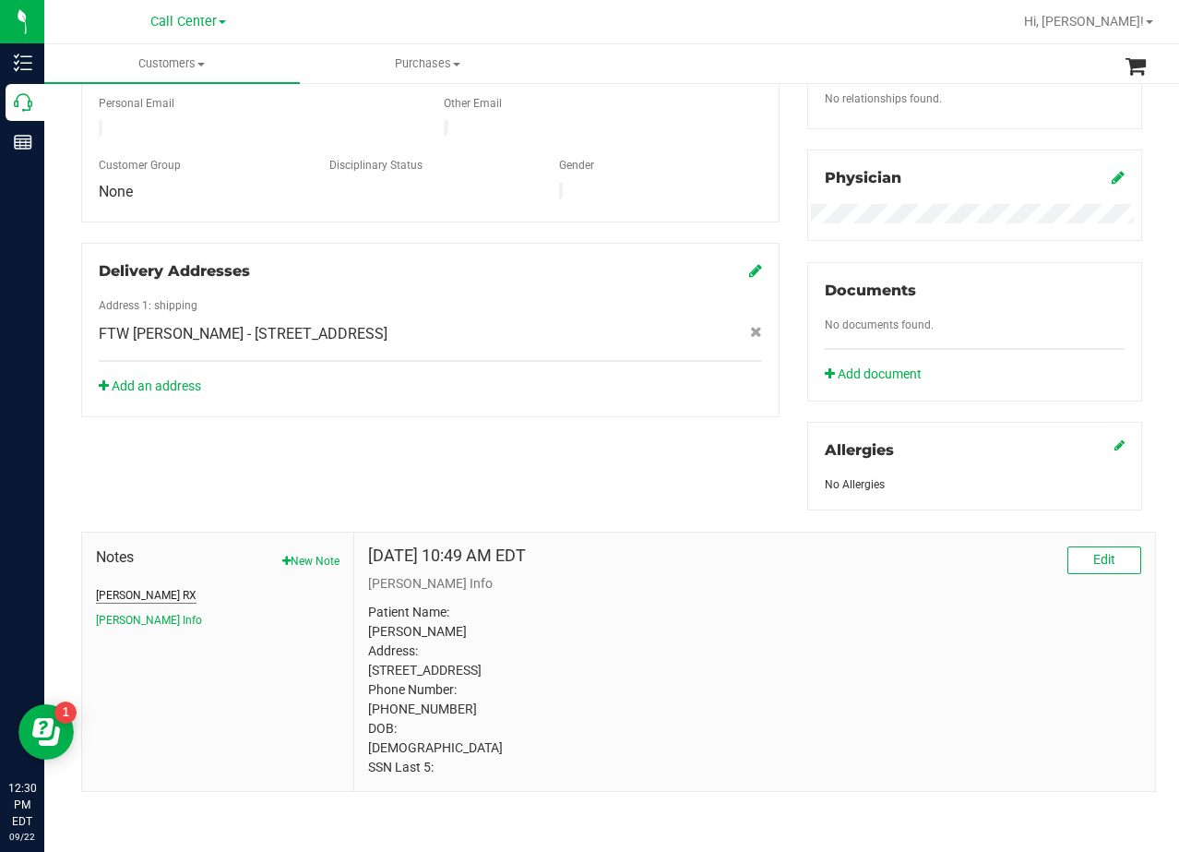
click at [129, 587] on button "CURT RX" at bounding box center [146, 595] width 101 height 17
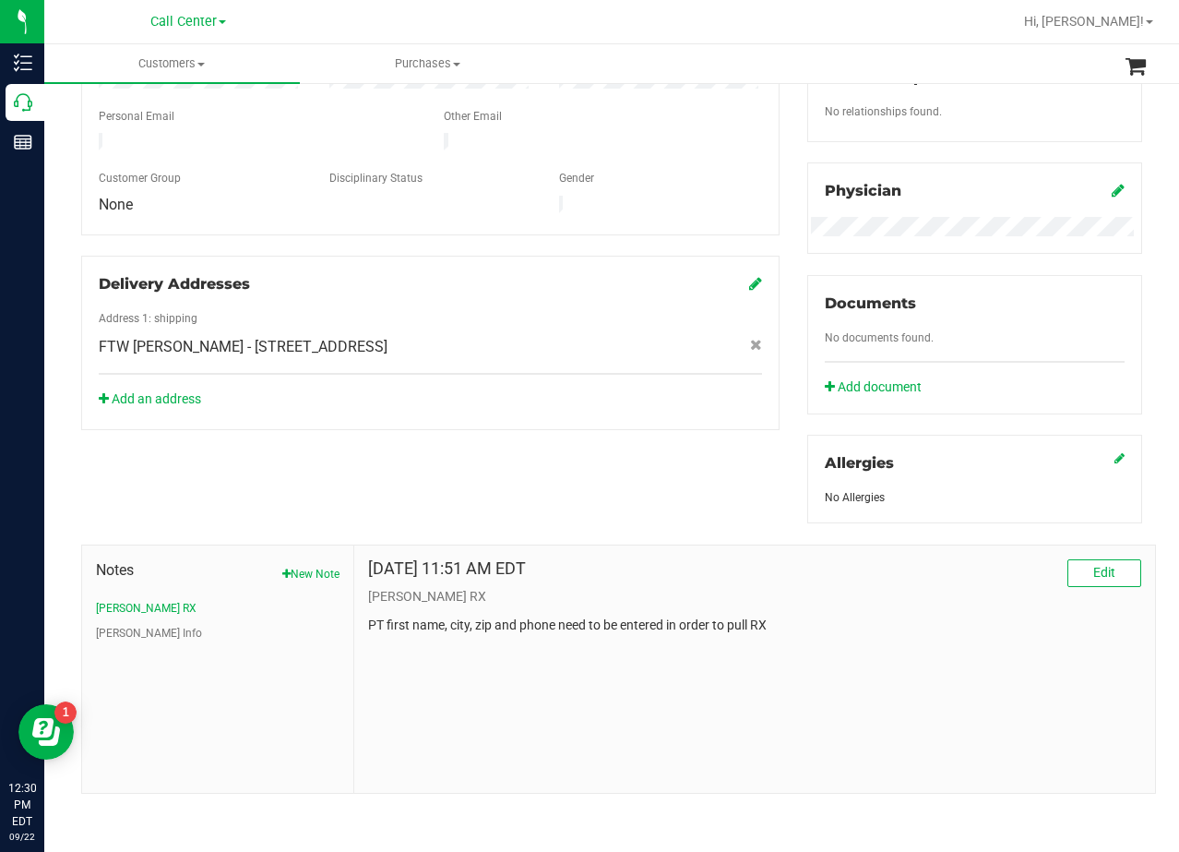
click at [522, 452] on div "Member Info * First Name * Last Name Preferred Name * Date of Birth (MM/DD/YYYY…" at bounding box center [611, 322] width 1089 height 944
click at [118, 630] on button "CURT Info" at bounding box center [149, 633] width 106 height 17
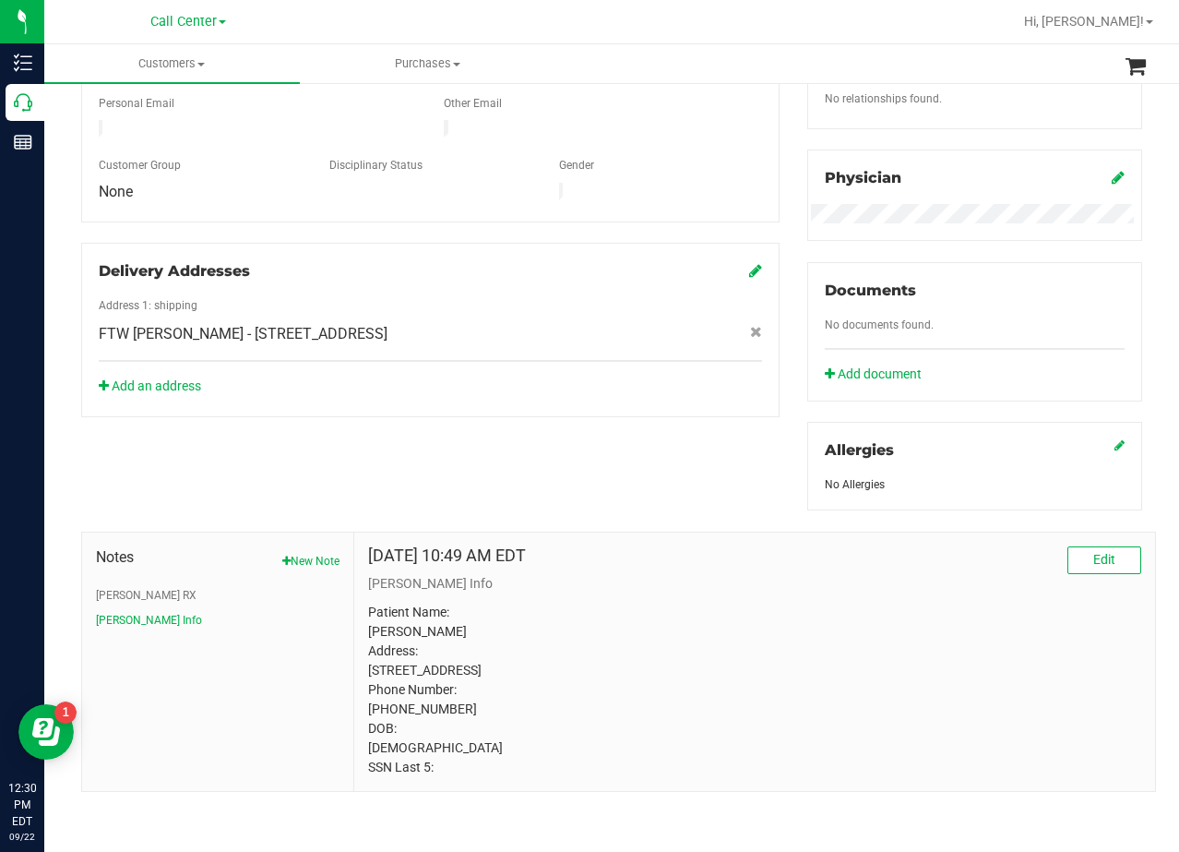
scroll to position [532, 0]
click at [378, 670] on p "Patient Name: Hayleigh Bannister Address: 301 Strong St Apt 9 Bowie, TX, 76230 …" at bounding box center [754, 690] width 773 height 174
copy p "Bowie"
drag, startPoint x: 839, startPoint y: 553, endPoint x: 695, endPoint y: 563, distance: 144.3
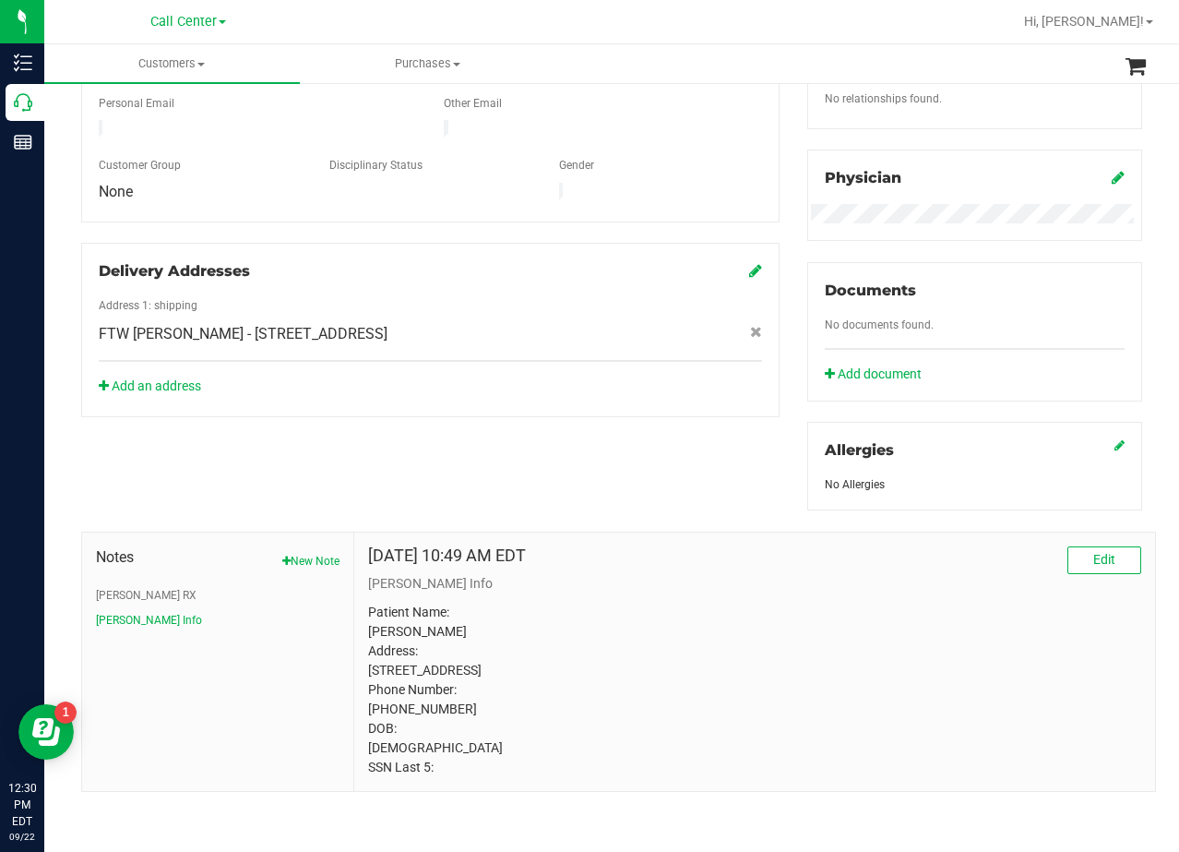
click at [838, 574] on p "CURT Info" at bounding box center [754, 583] width 773 height 19
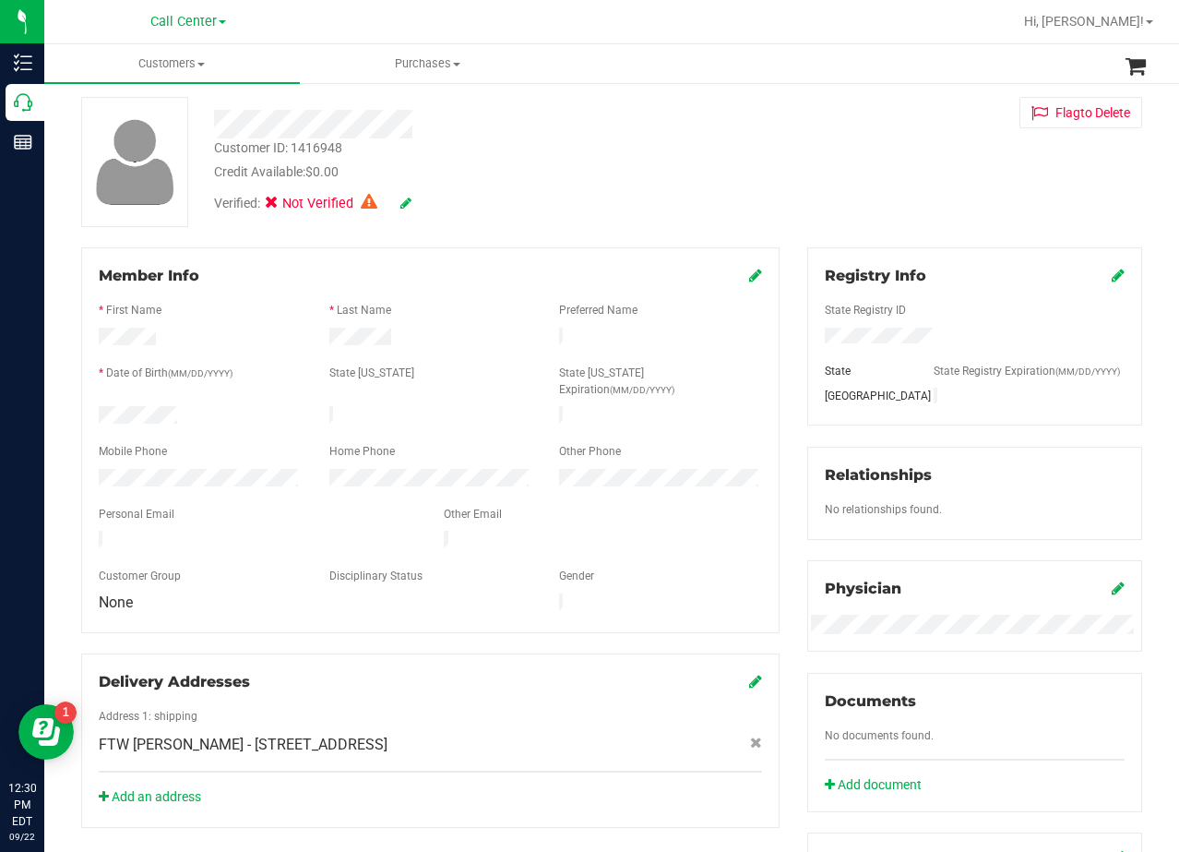
scroll to position [0, 0]
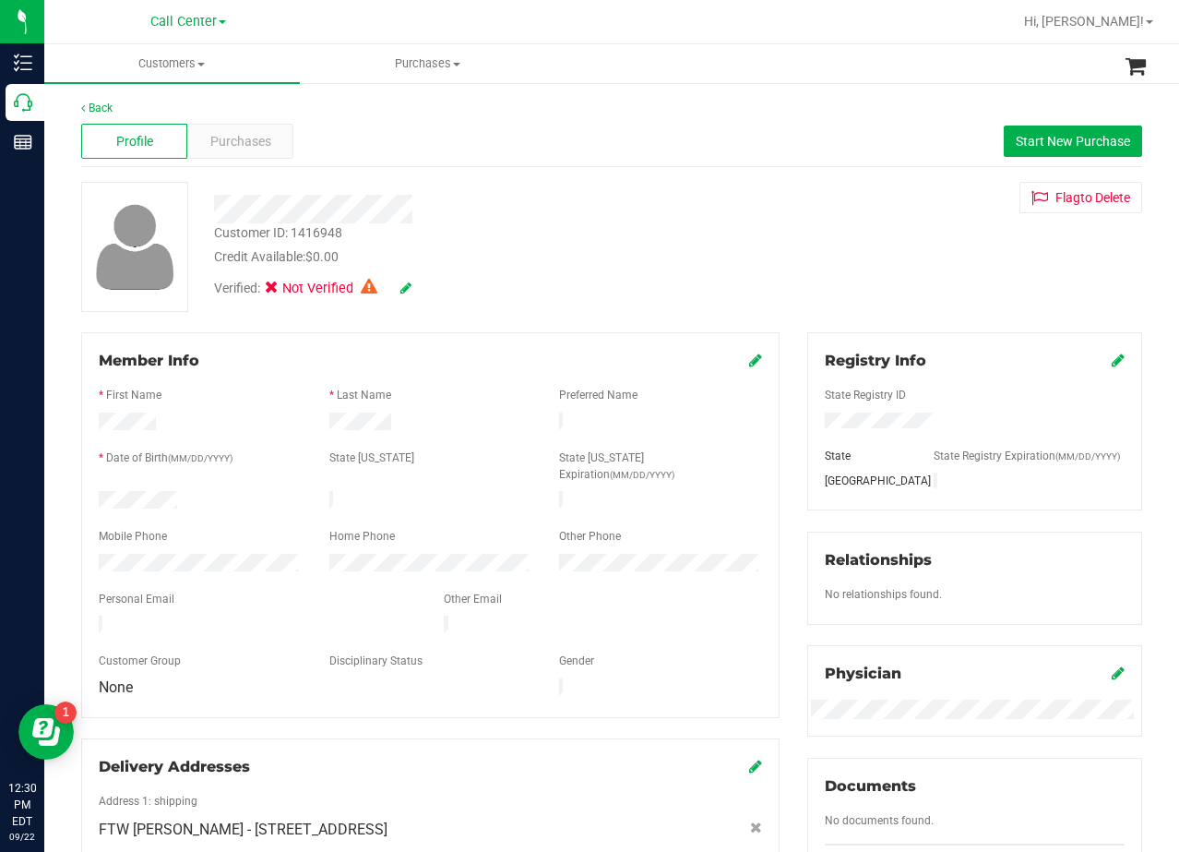
click at [738, 242] on div "Customer ID: 1416948 Credit Available: $0.00 Verified: Not Verified Flag to Del…" at bounding box center [611, 247] width 1089 height 130
click at [730, 305] on div "Verified: Not Verified" at bounding box center [472, 287] width 544 height 41
click at [250, 151] on div "Purchases" at bounding box center [240, 141] width 106 height 35
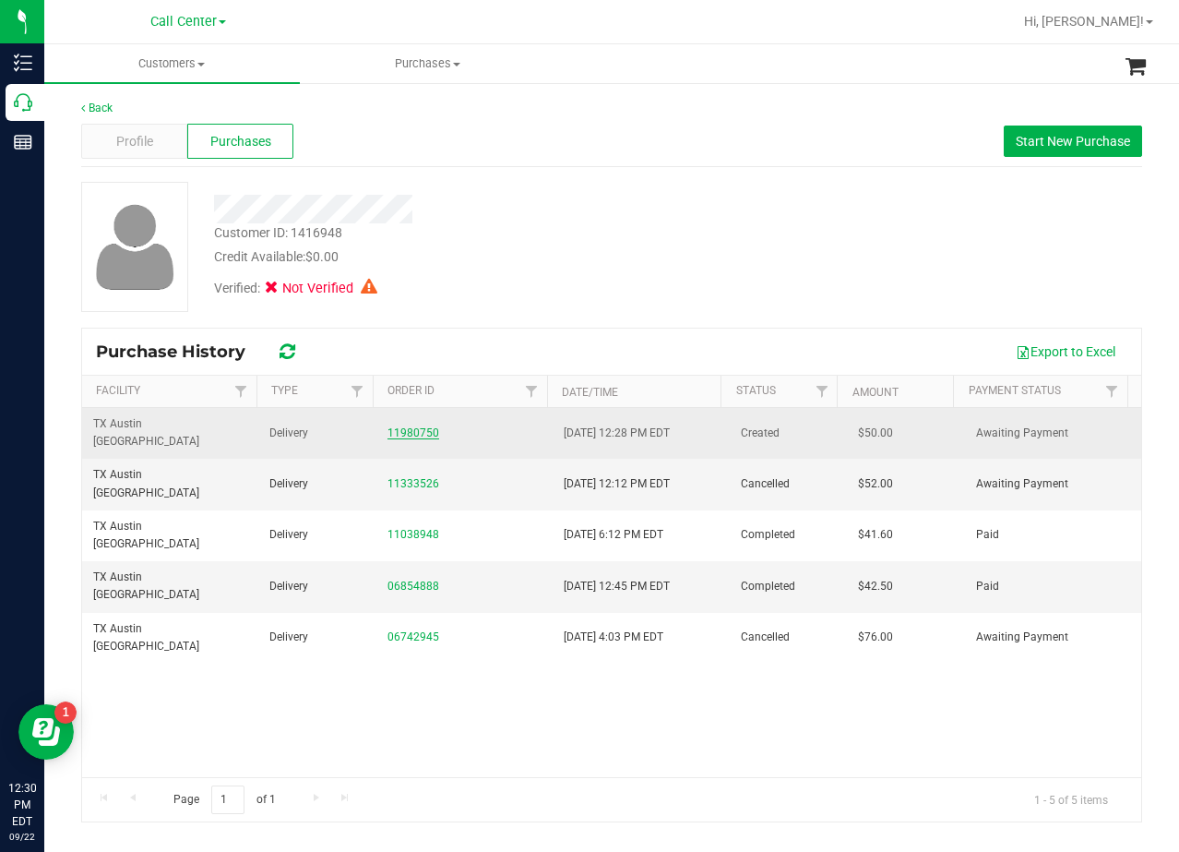
click at [412, 428] on link "11980750" at bounding box center [414, 432] width 52 height 13
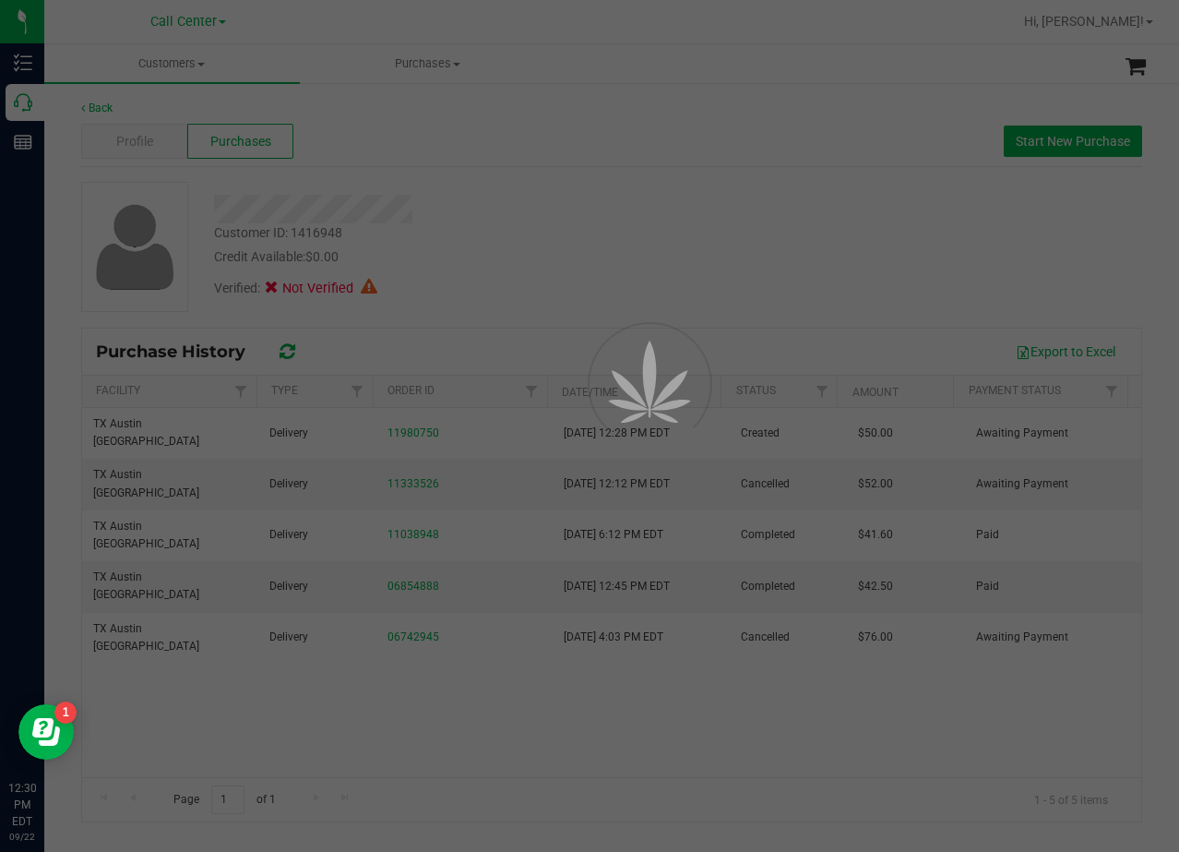
click at [492, 278] on div at bounding box center [589, 426] width 1179 height 852
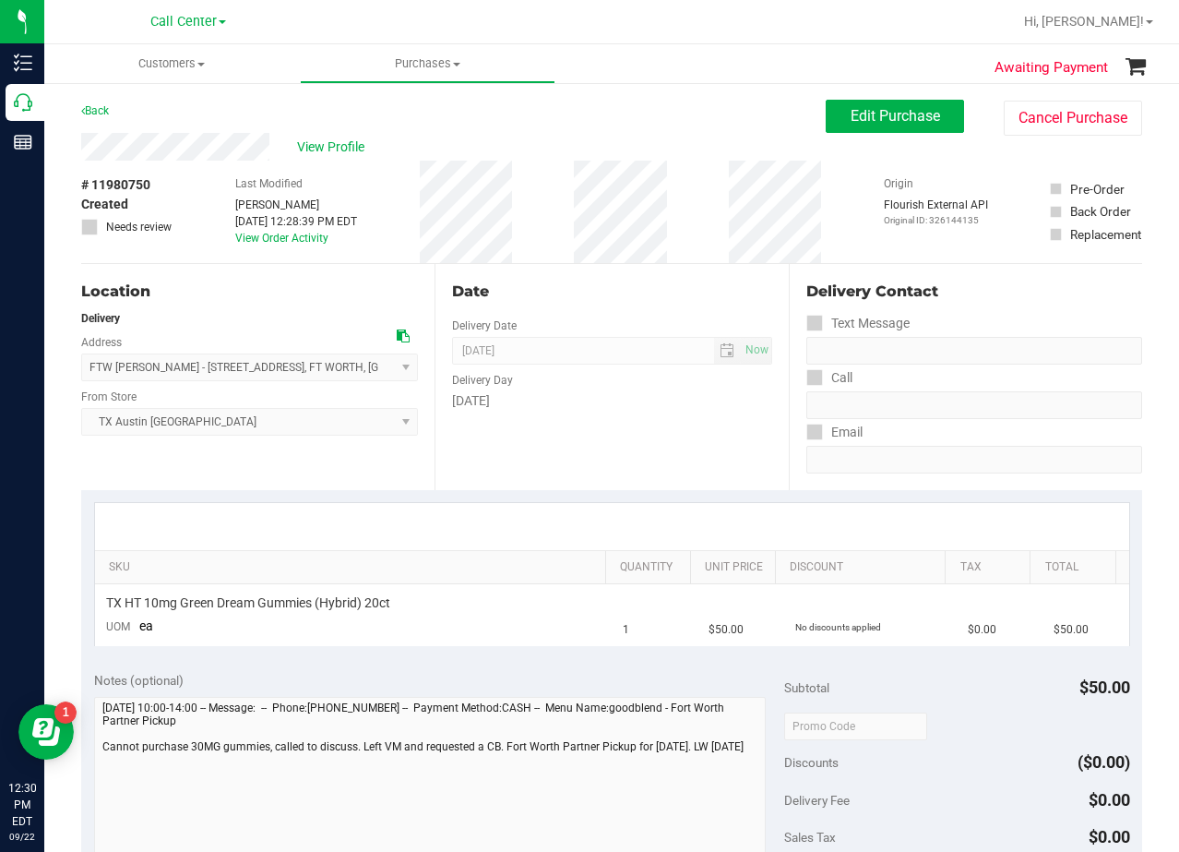
click at [617, 285] on div "Date" at bounding box center [611, 292] width 319 height 22
click at [897, 112] on span "Edit Purchase" at bounding box center [896, 116] width 90 height 18
click at [592, 147] on div "View Profile" at bounding box center [453, 147] width 745 height 28
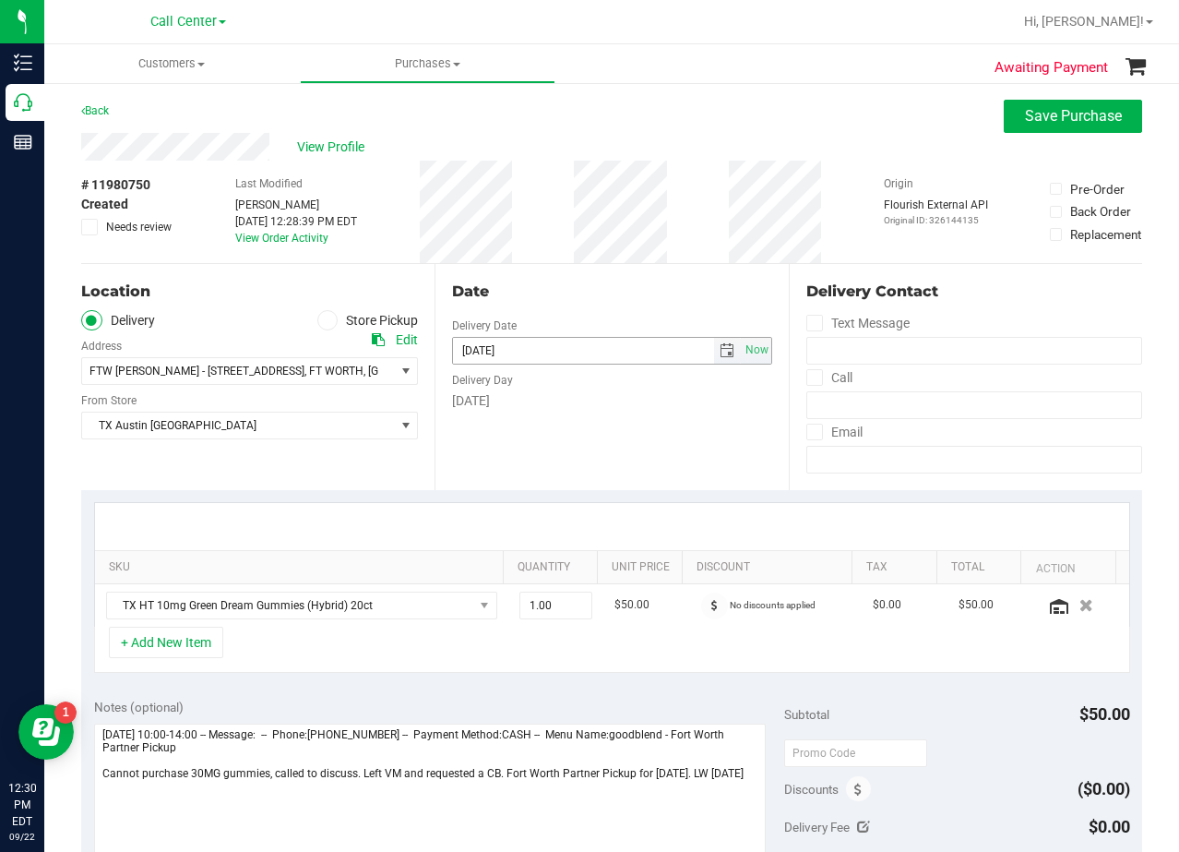
click at [720, 352] on span "select" at bounding box center [727, 350] width 15 height 15
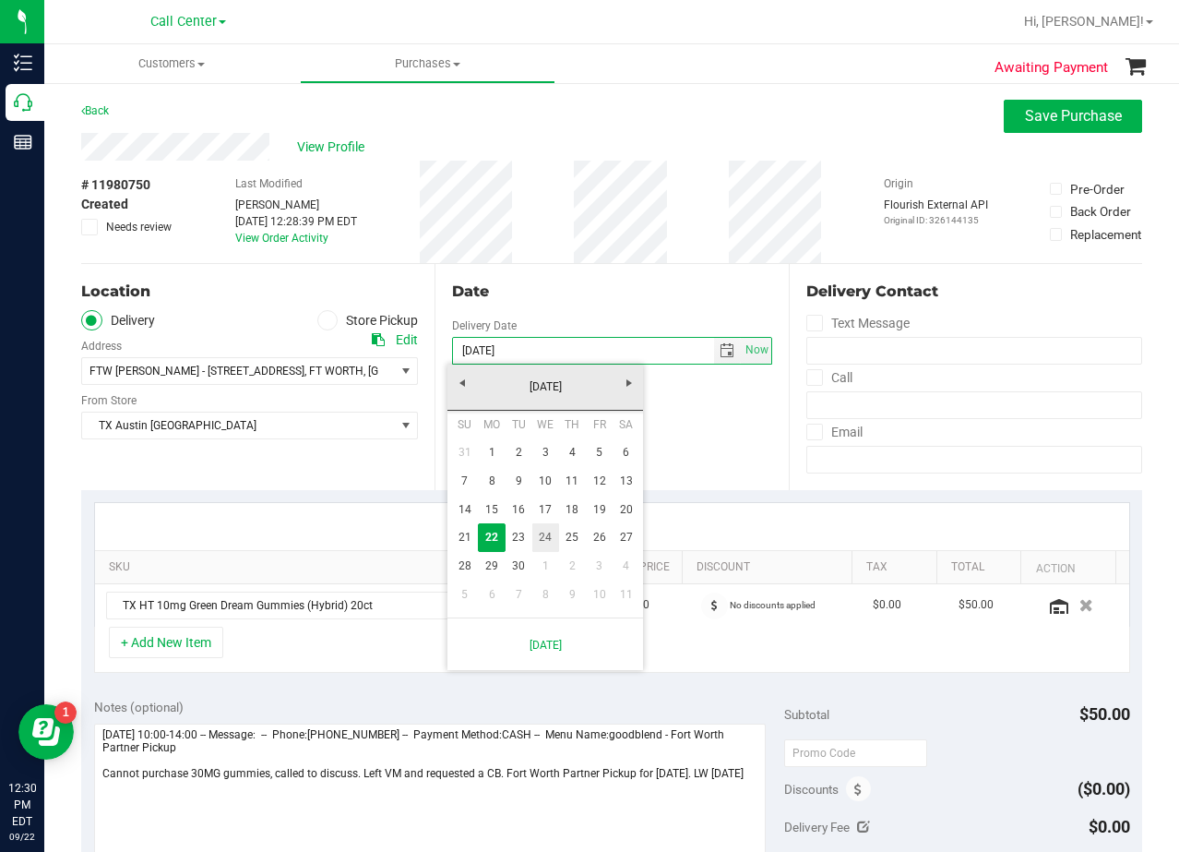
click at [553, 541] on link "24" at bounding box center [545, 537] width 27 height 29
type input "09/24/2025"
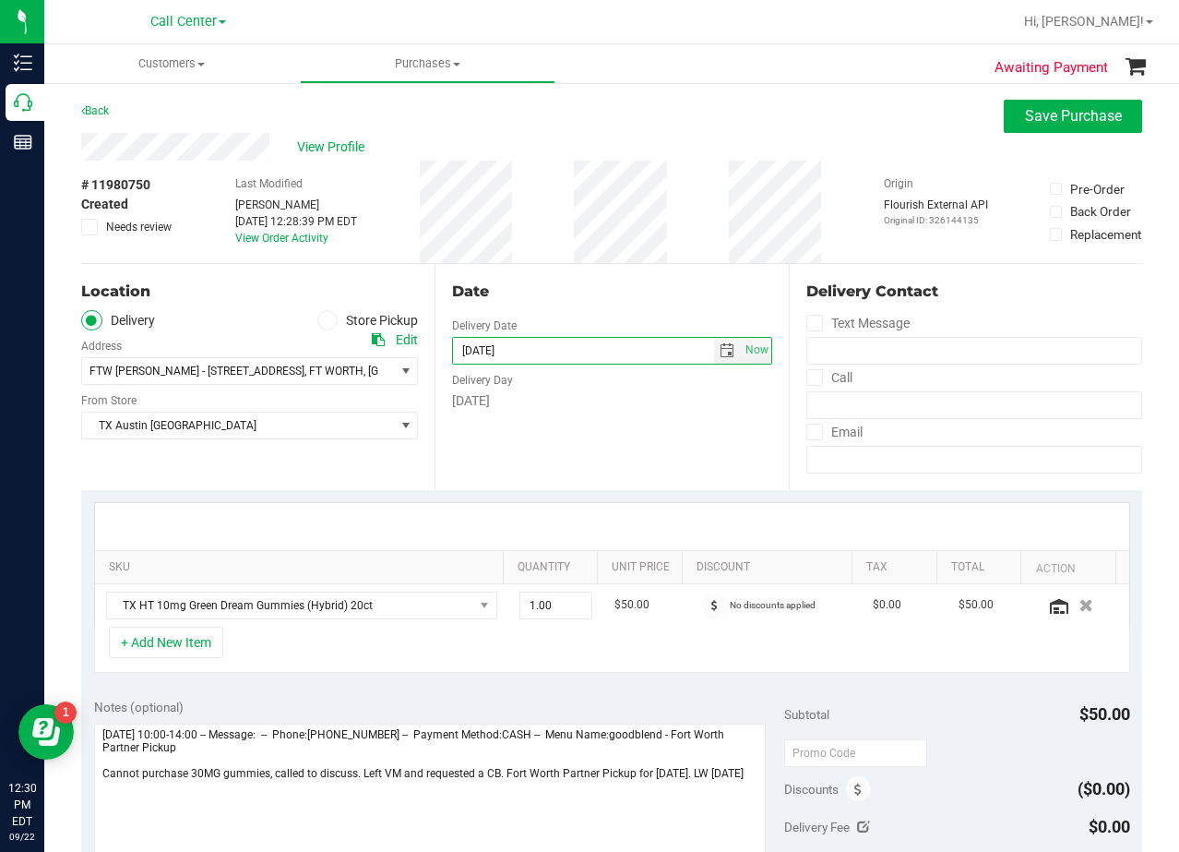
click at [581, 400] on div "Wednesday" at bounding box center [611, 400] width 319 height 19
click at [597, 286] on div "Date" at bounding box center [611, 292] width 319 height 22
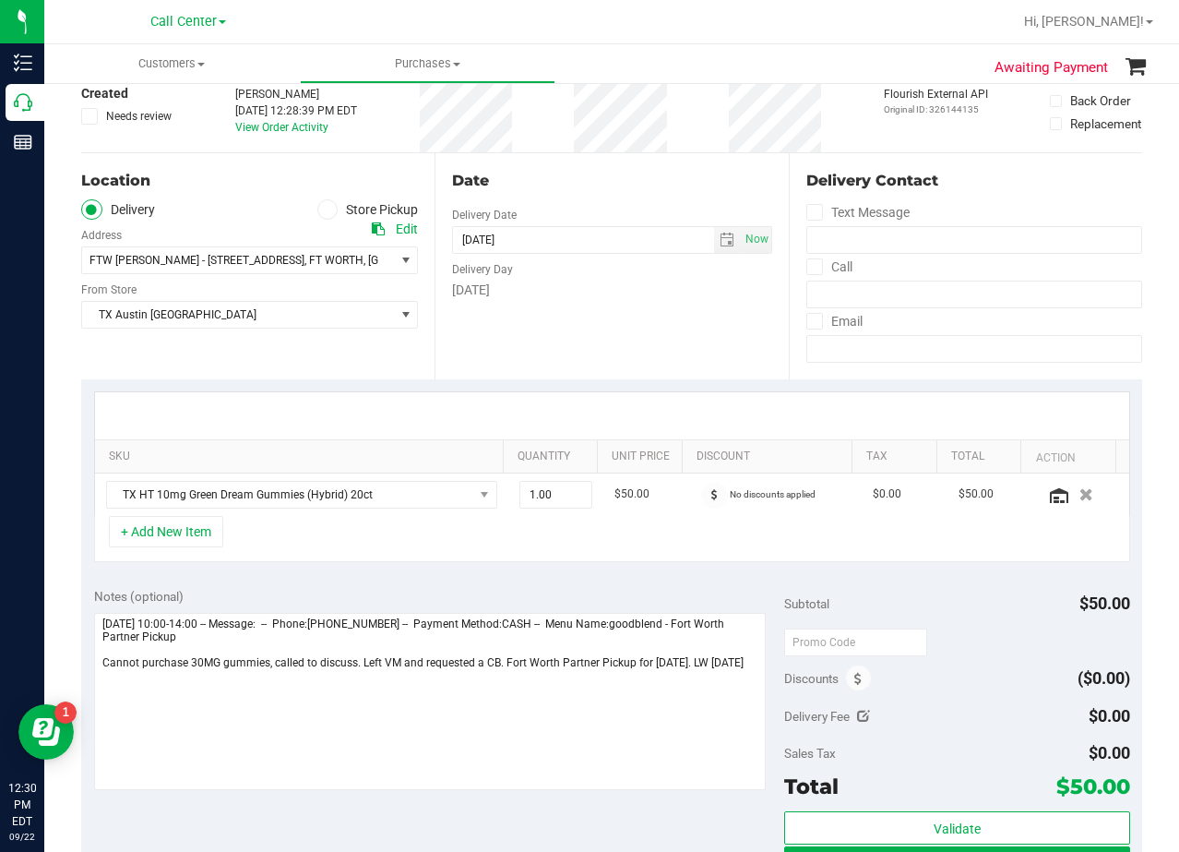
scroll to position [277, 0]
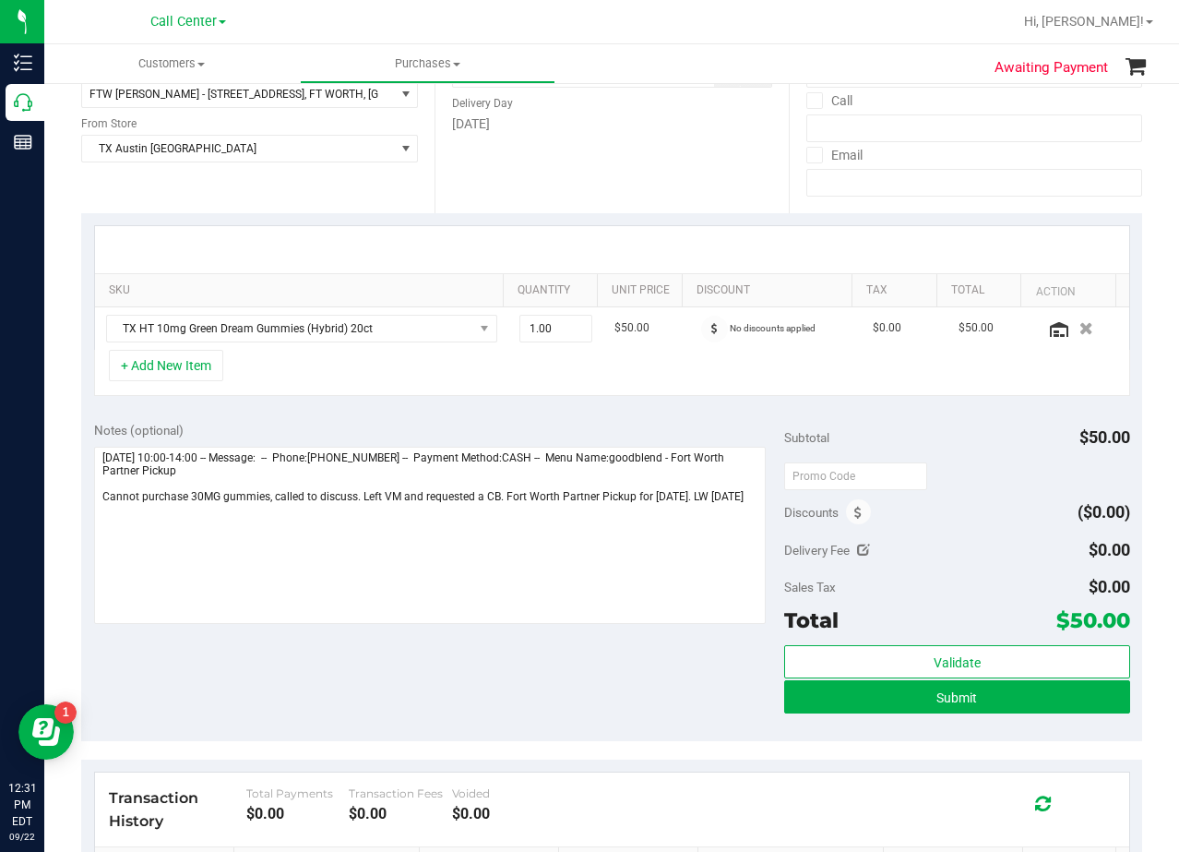
click at [530, 423] on div "Notes (optional)" at bounding box center [439, 430] width 691 height 18
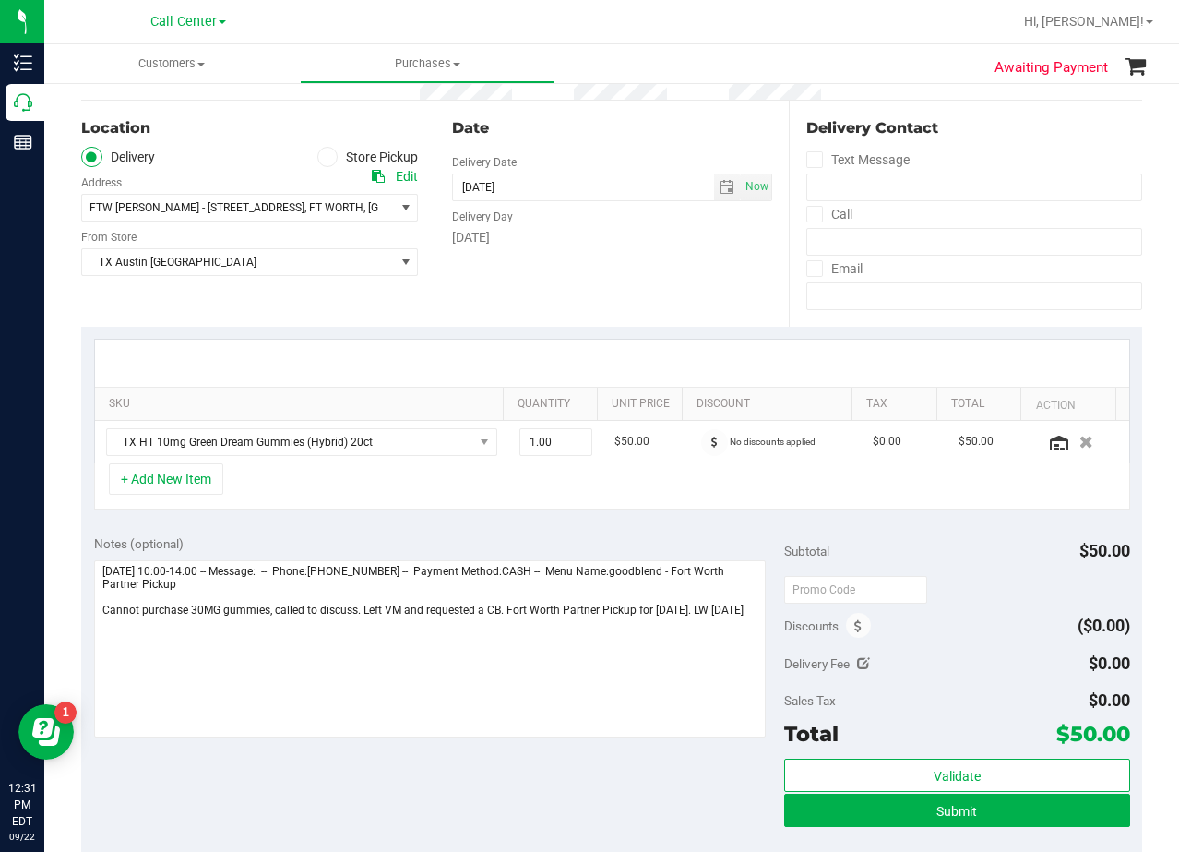
scroll to position [0, 0]
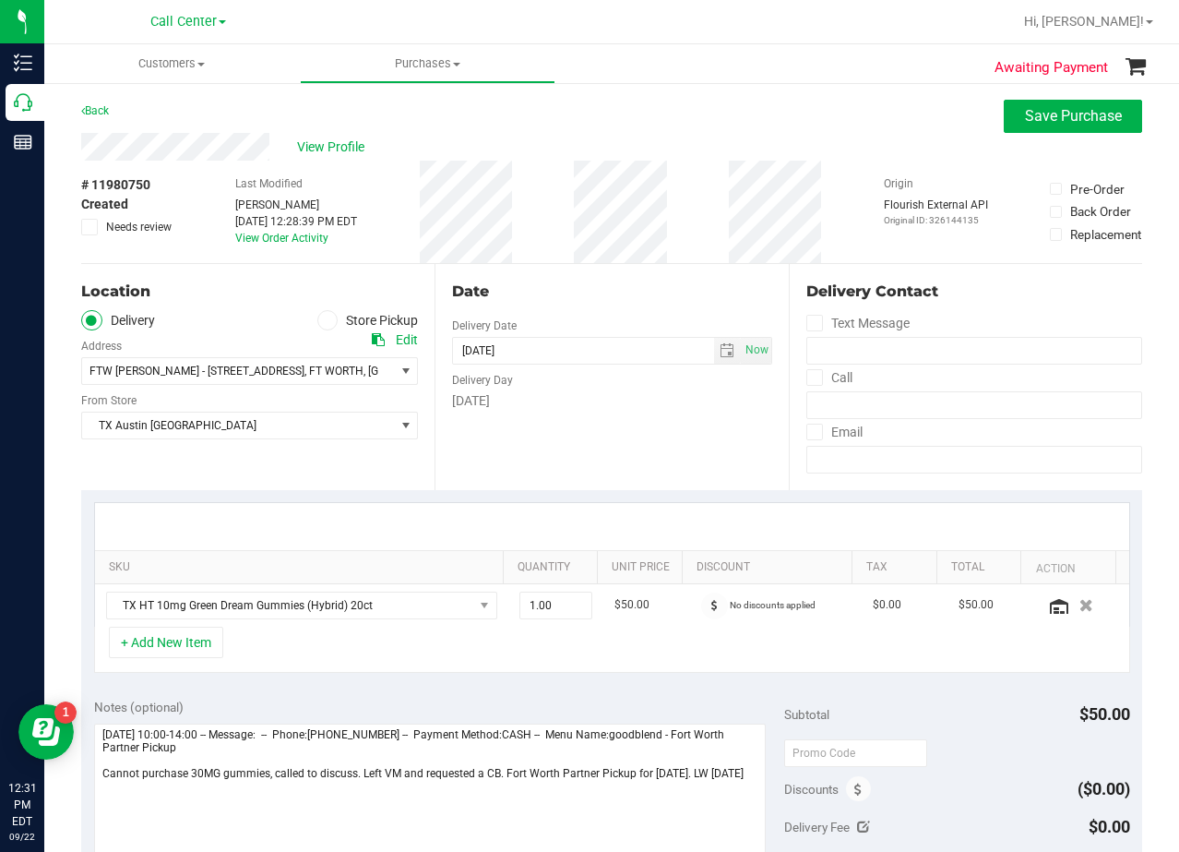
click at [594, 398] on div "Wednesday" at bounding box center [611, 400] width 319 height 19
click at [595, 272] on div "Date Delivery Date 09/24/2025 Now 09/24/2025 08:00 AM Now Delivery Day Wednesday" at bounding box center [611, 377] width 353 height 226
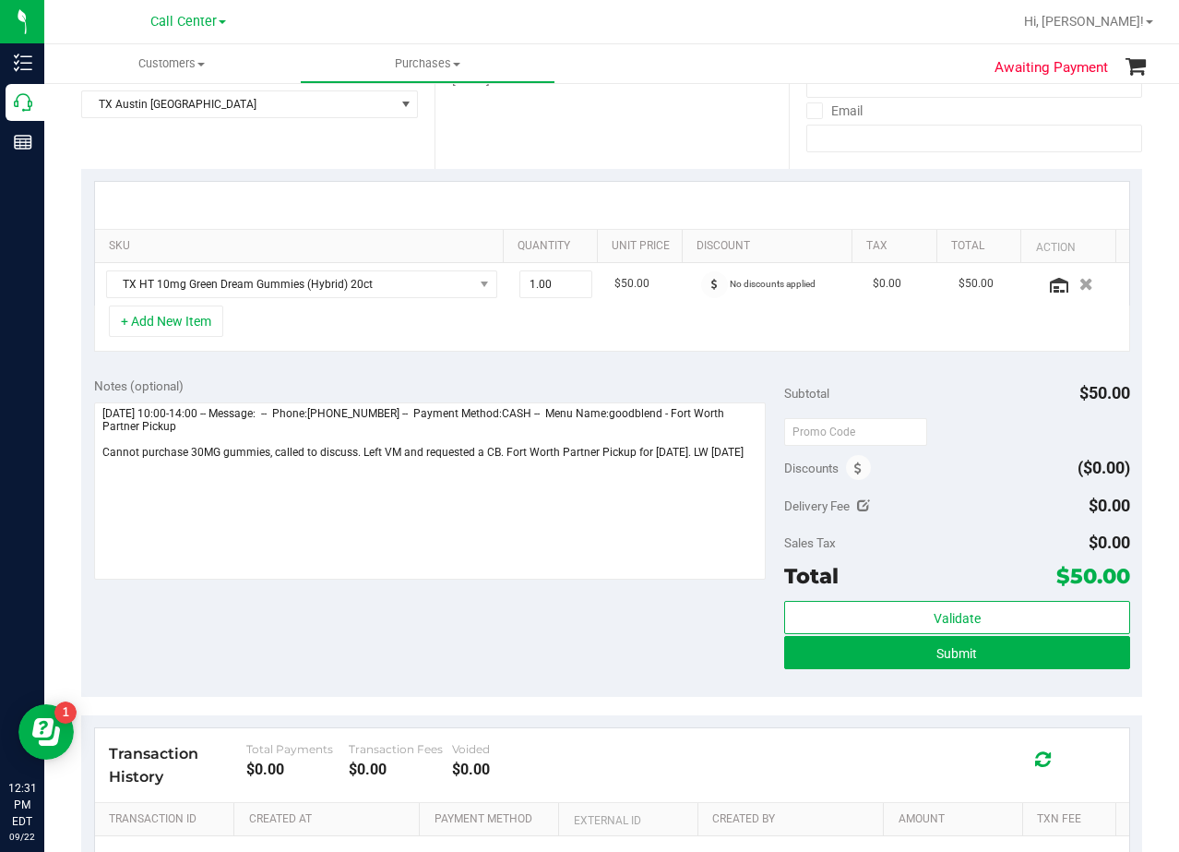
scroll to position [369, 0]
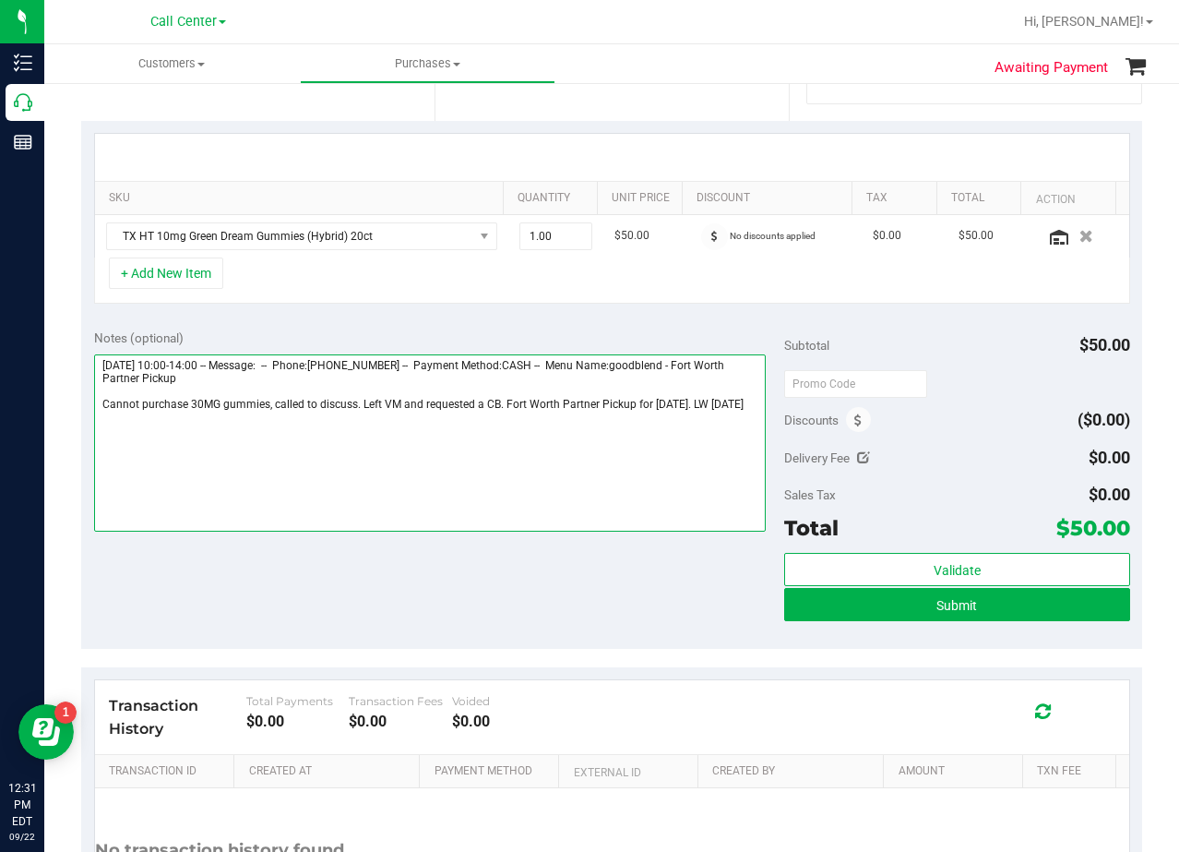
click at [376, 444] on textarea at bounding box center [430, 442] width 673 height 177
type textarea "Monday 09/22/2025 10:00-14:00 -- Message: -- Phone:9402332210 -- Payment Method…"
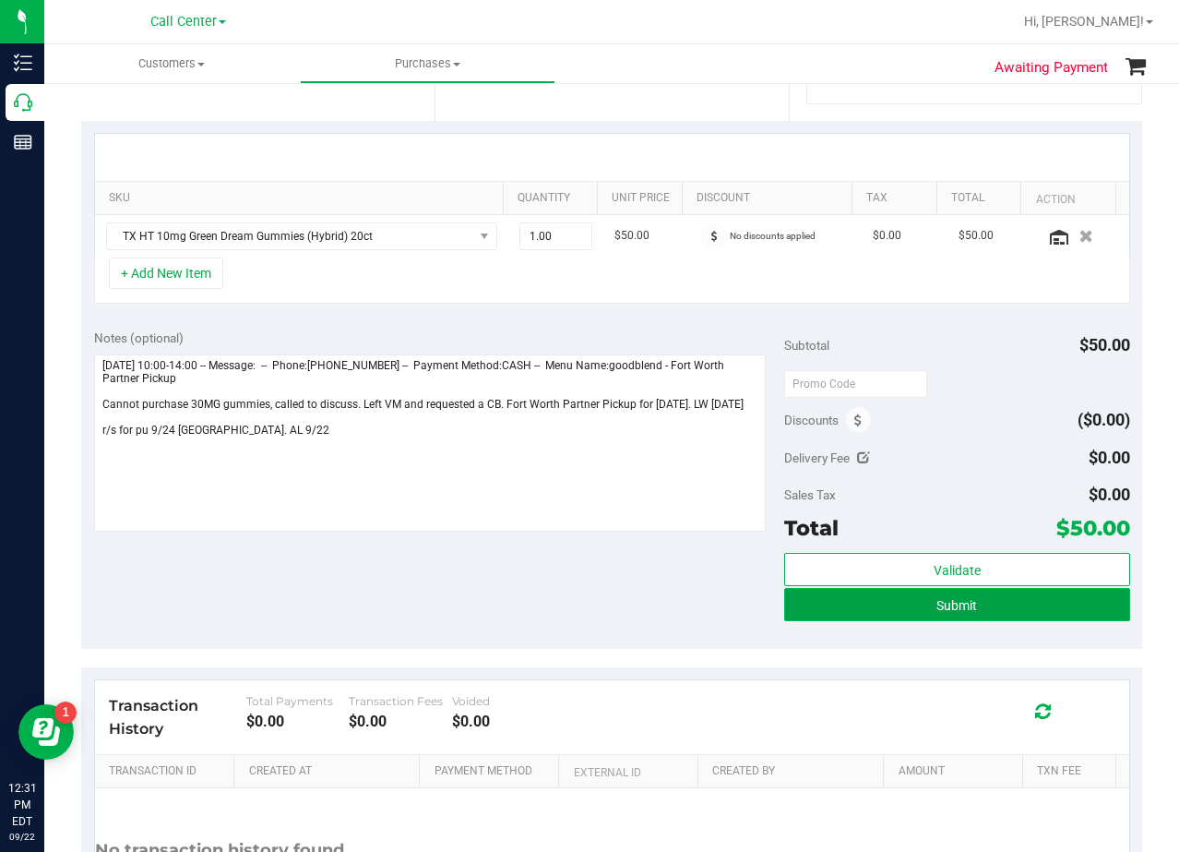
click at [819, 617] on button "Submit" at bounding box center [956, 604] width 345 height 33
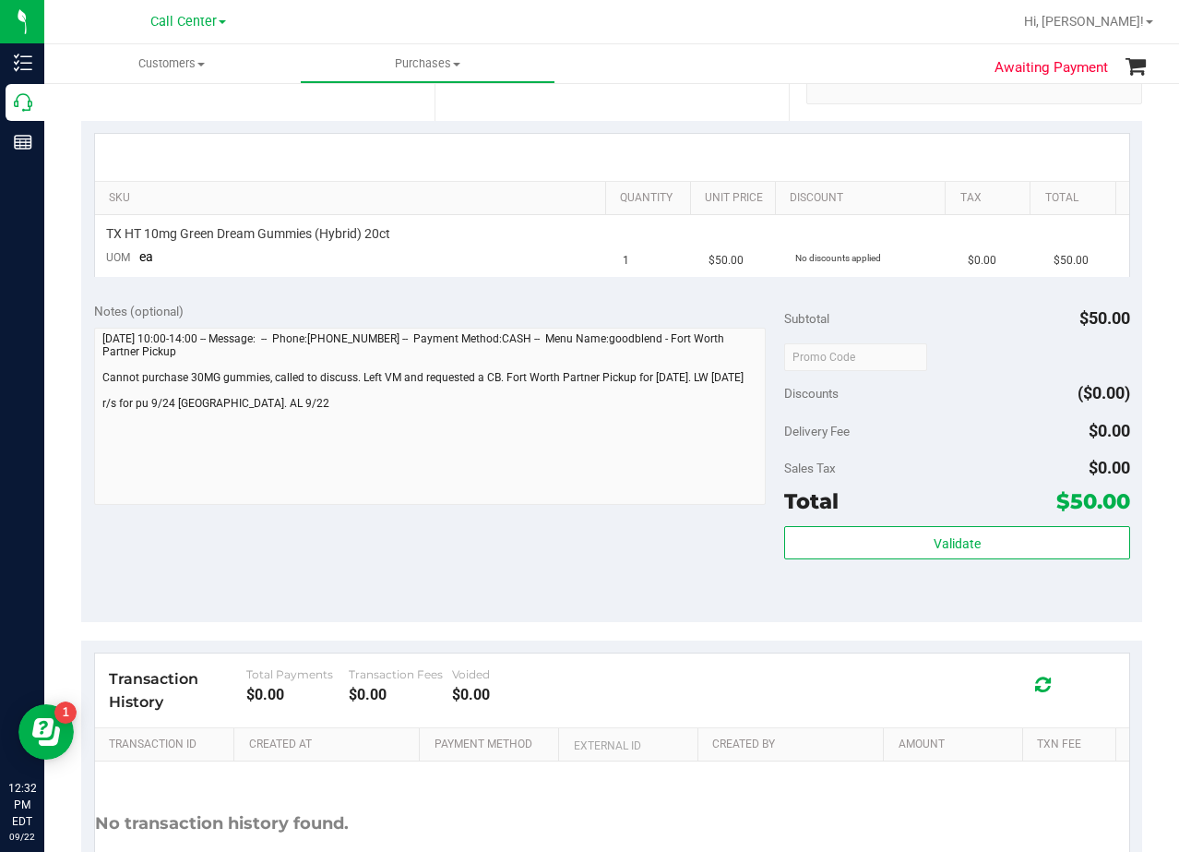
click at [651, 300] on div "Notes (optional) Subtotal $50.00 Discounts ($0.00) Delivery Fee $0.00 Sales Tax…" at bounding box center [611, 456] width 1061 height 332
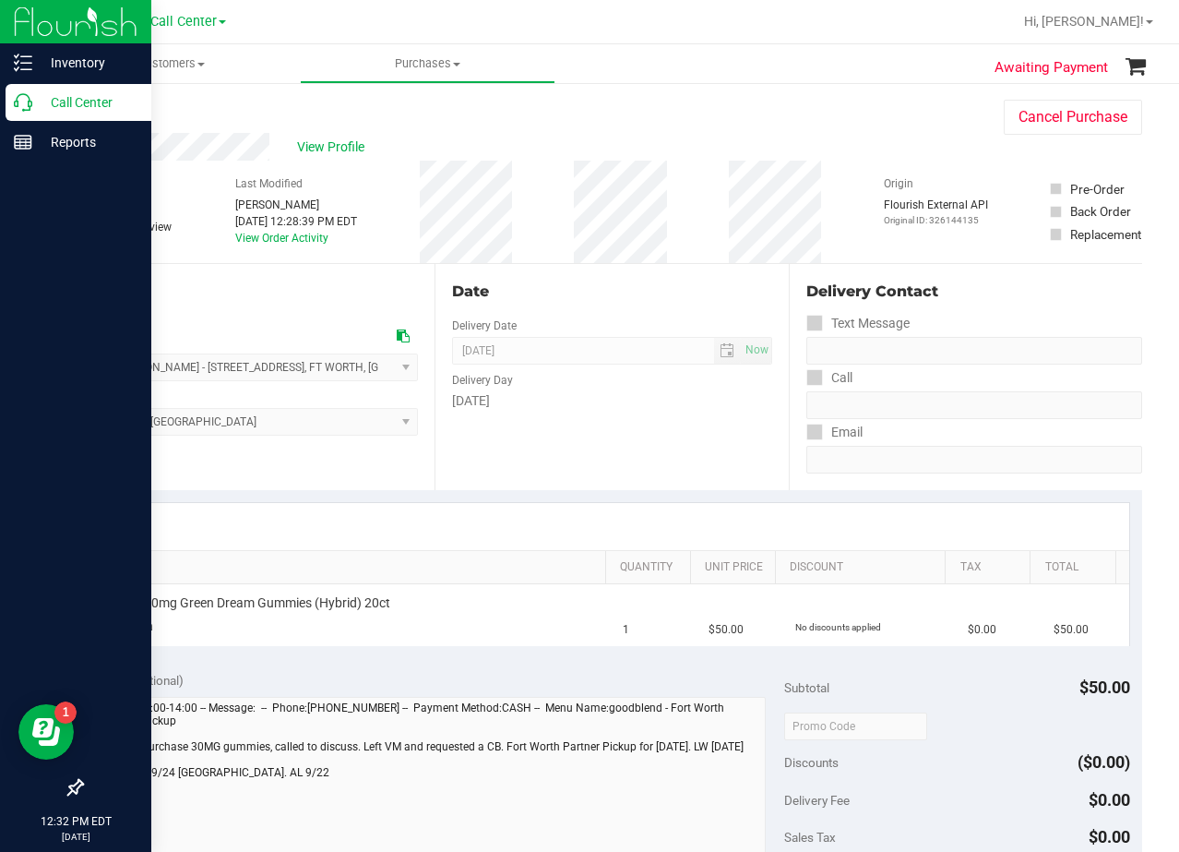
click at [15, 102] on icon at bounding box center [23, 102] width 18 height 18
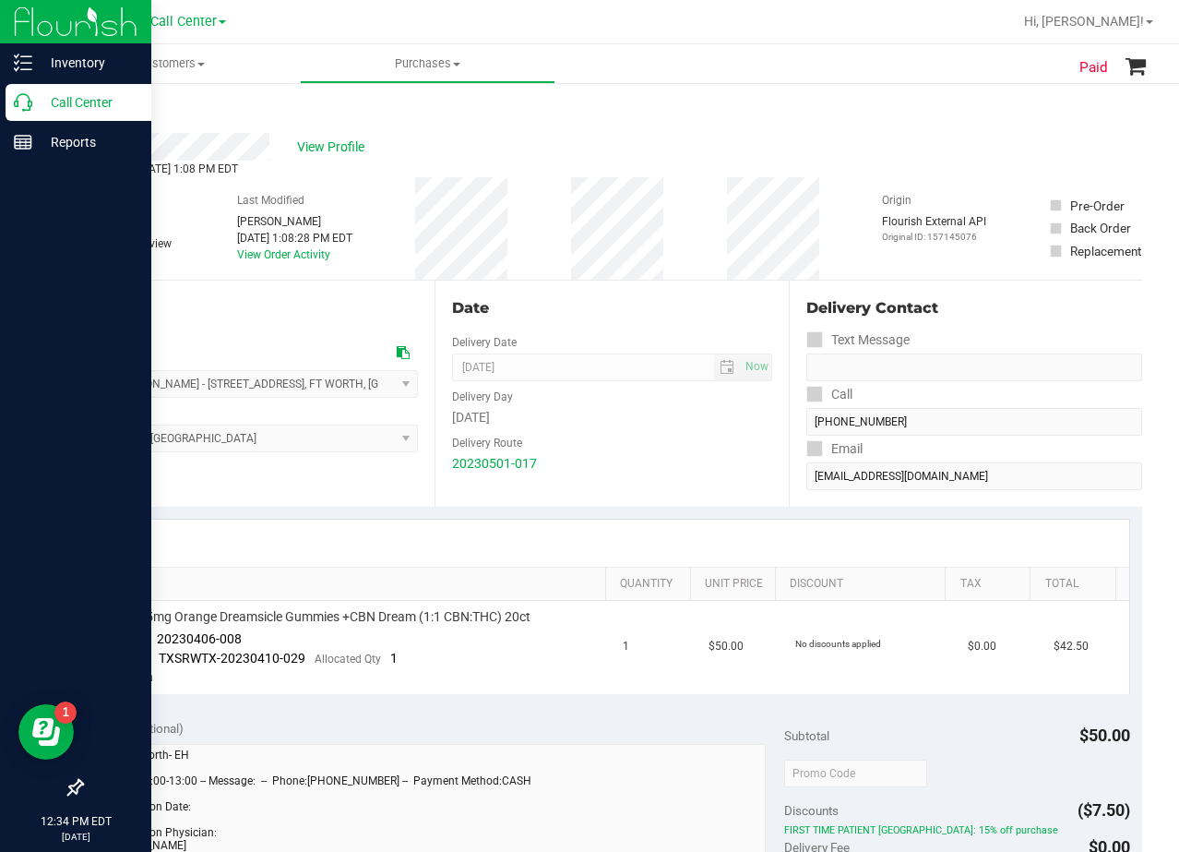
click at [29, 97] on icon at bounding box center [23, 102] width 18 height 18
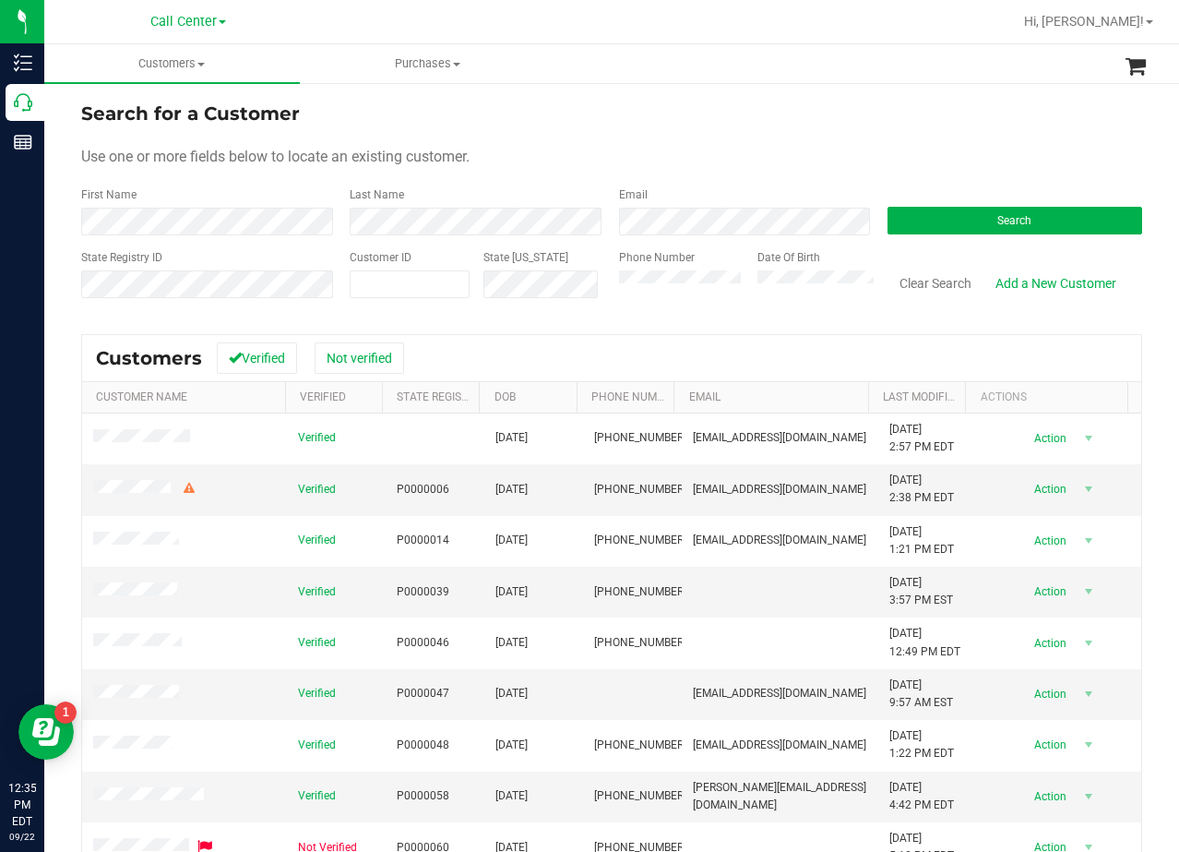
drag, startPoint x: 783, startPoint y: 90, endPoint x: 768, endPoint y: 114, distance: 28.7
click at [783, 90] on div "Search for a Customer Use one or more fields below to locate an existing custom…" at bounding box center [611, 547] width 1135 height 932
drag, startPoint x: 831, startPoint y: 73, endPoint x: 827, endPoint y: 94, distance: 21.5
click at [831, 73] on ul "Customers All customers Add a new customer All physicians Purchases All purchas…" at bounding box center [633, 64] width 1179 height 40
click at [1032, 207] on button "Search" at bounding box center [1015, 221] width 255 height 28
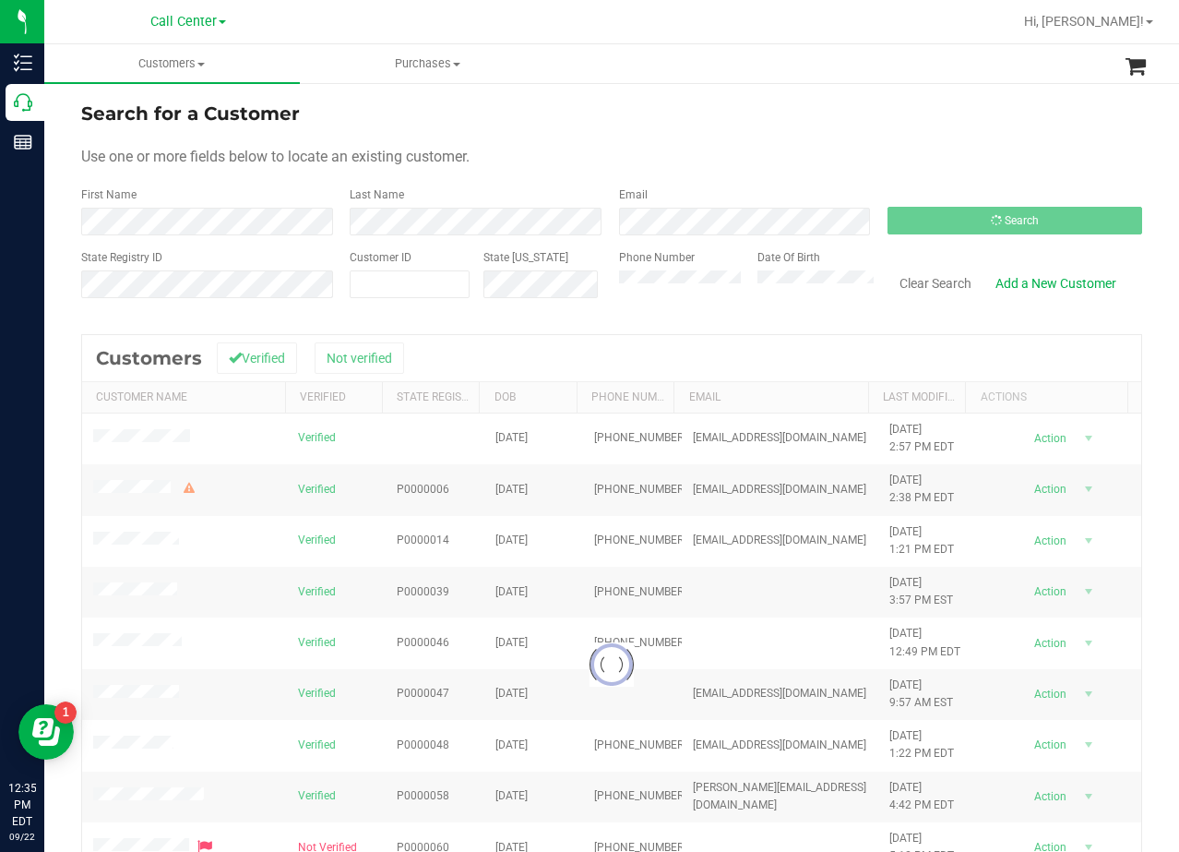
click at [850, 159] on div "Use one or more fields below to locate an existing customer." at bounding box center [611, 157] width 1061 height 22
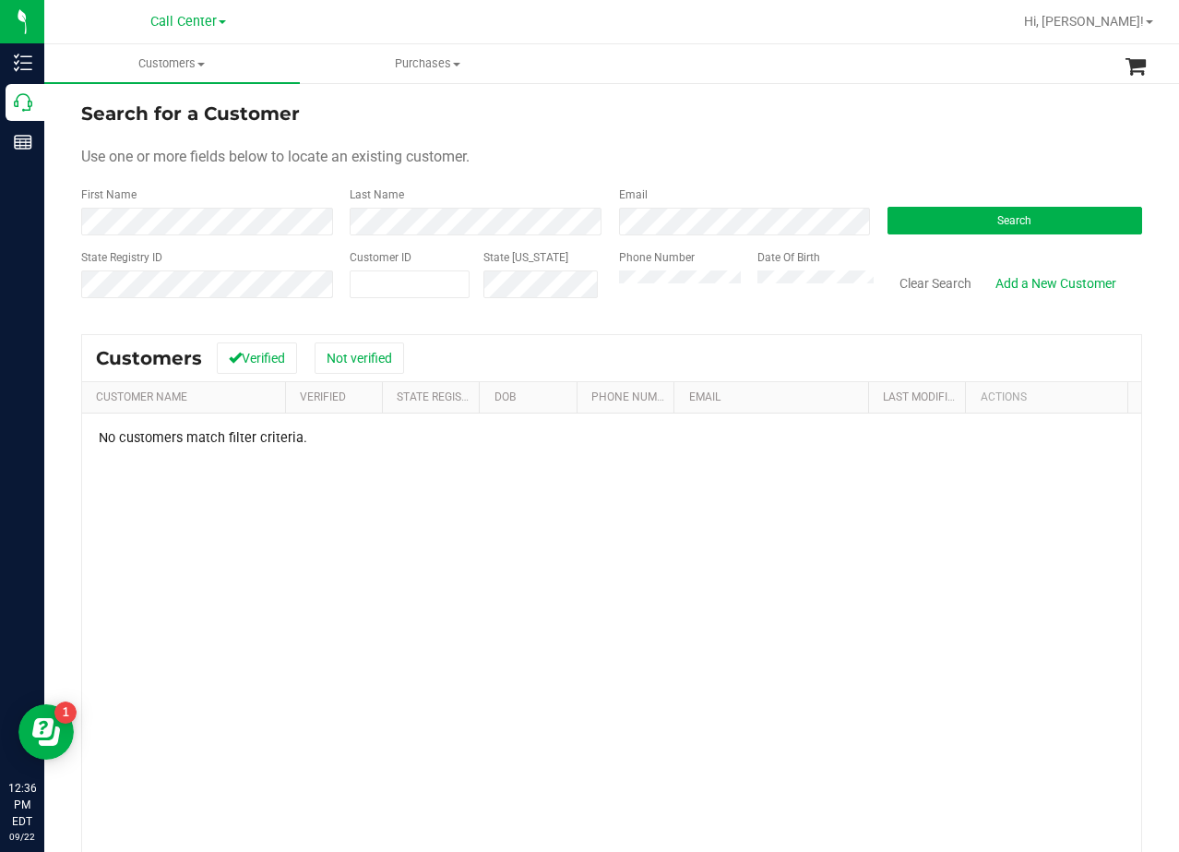
click at [655, 135] on form "Search for a Customer Use one or more fields below to locate an existing custom…" at bounding box center [611, 207] width 1061 height 215
click at [723, 162] on div "Use one or more fields below to locate an existing customer." at bounding box center [611, 157] width 1061 height 22
click at [853, 129] on form "Search for a Customer Use one or more fields below to locate an existing custom…" at bounding box center [611, 207] width 1061 height 215
click at [643, 149] on div "Use one or more fields below to locate an existing customer." at bounding box center [611, 157] width 1061 height 22
click at [790, 129] on form "Search for a Customer Use one or more fields below to locate an existing custom…" at bounding box center [611, 207] width 1061 height 215
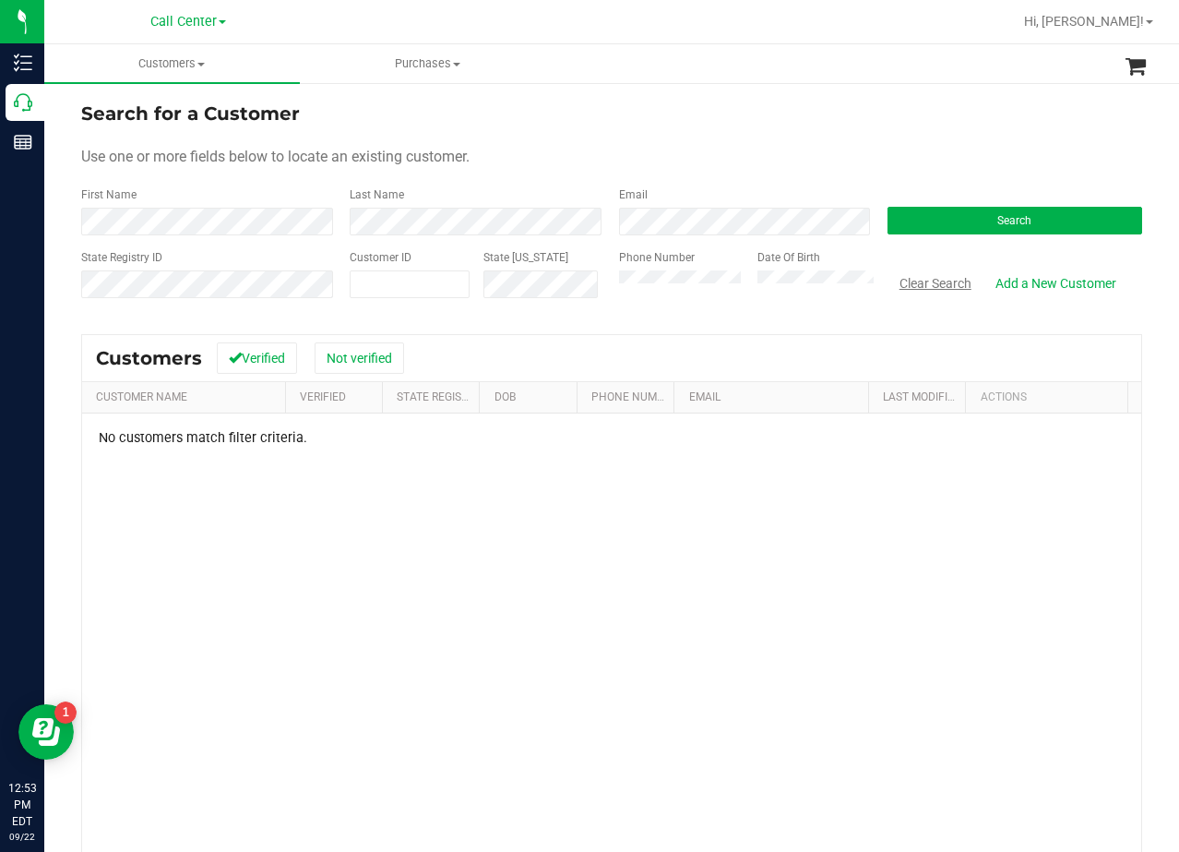
click at [918, 281] on button "Clear Search" at bounding box center [936, 283] width 96 height 31
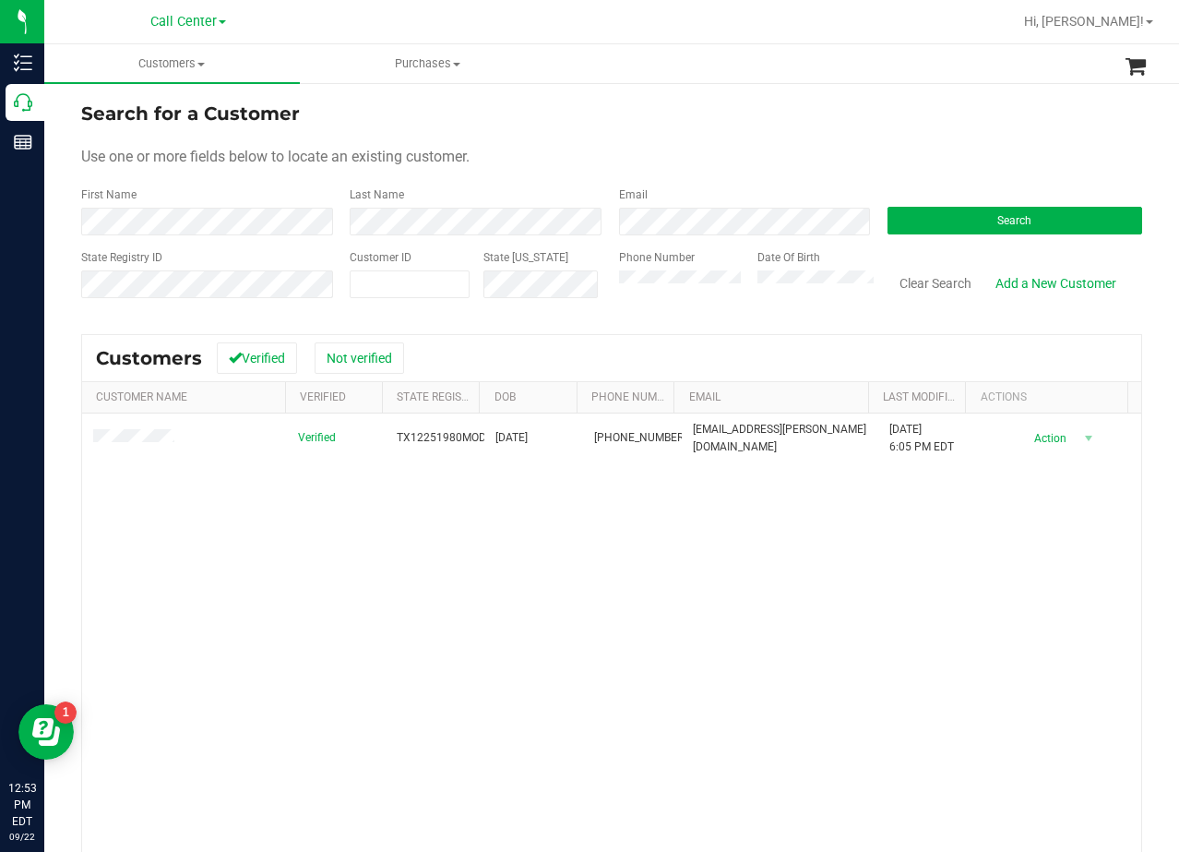
click at [832, 143] on form "Search for a Customer Use one or more fields below to locate an existing custom…" at bounding box center [611, 207] width 1061 height 215
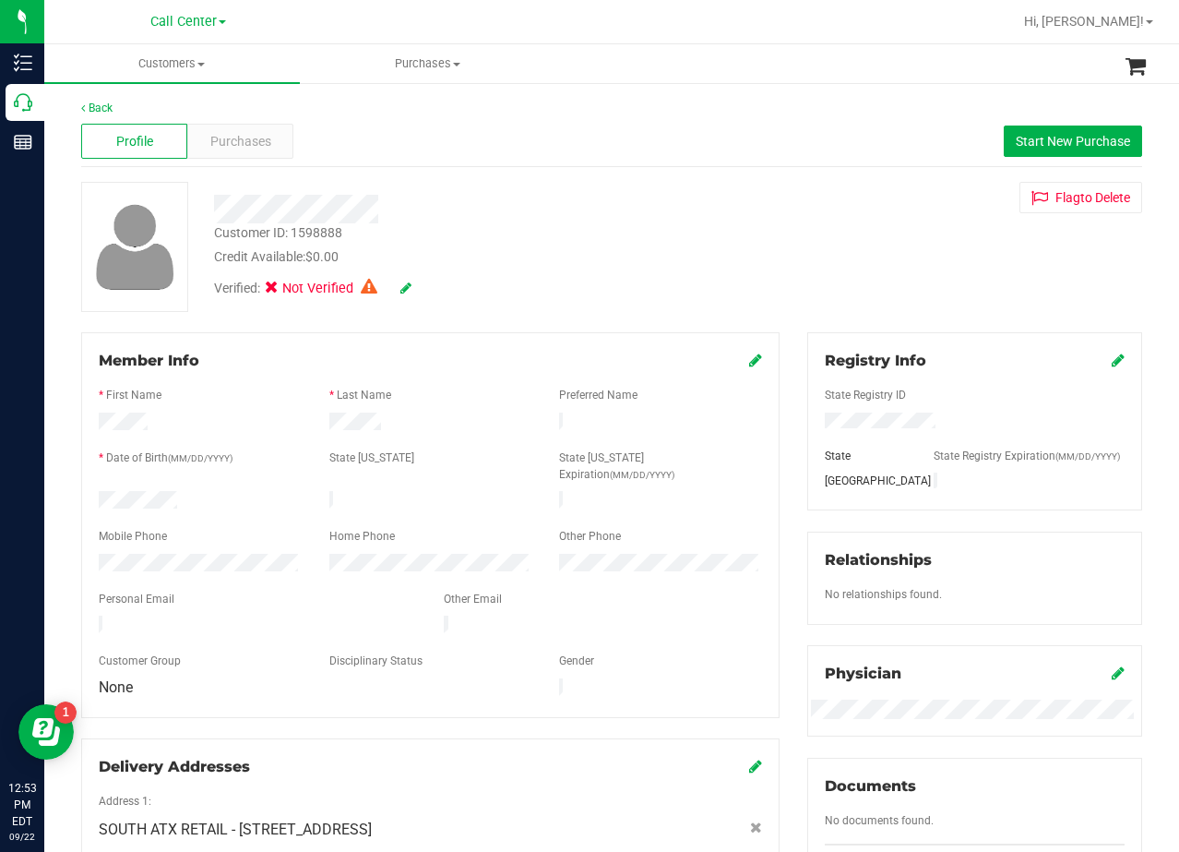
click at [825, 223] on div "Customer ID: 1598888 Credit Available: $0.00 Verified: Not Verified Flag to Del…" at bounding box center [611, 247] width 1089 height 130
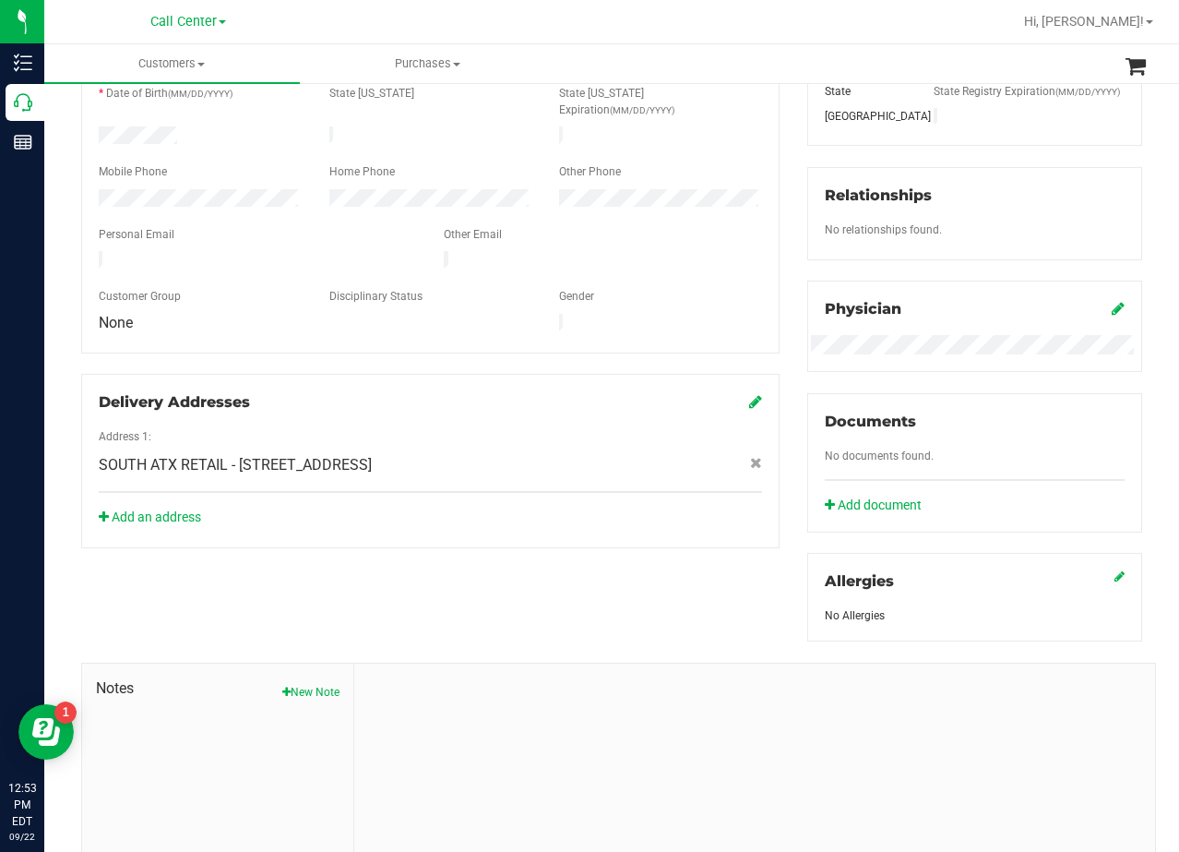
scroll to position [483, 0]
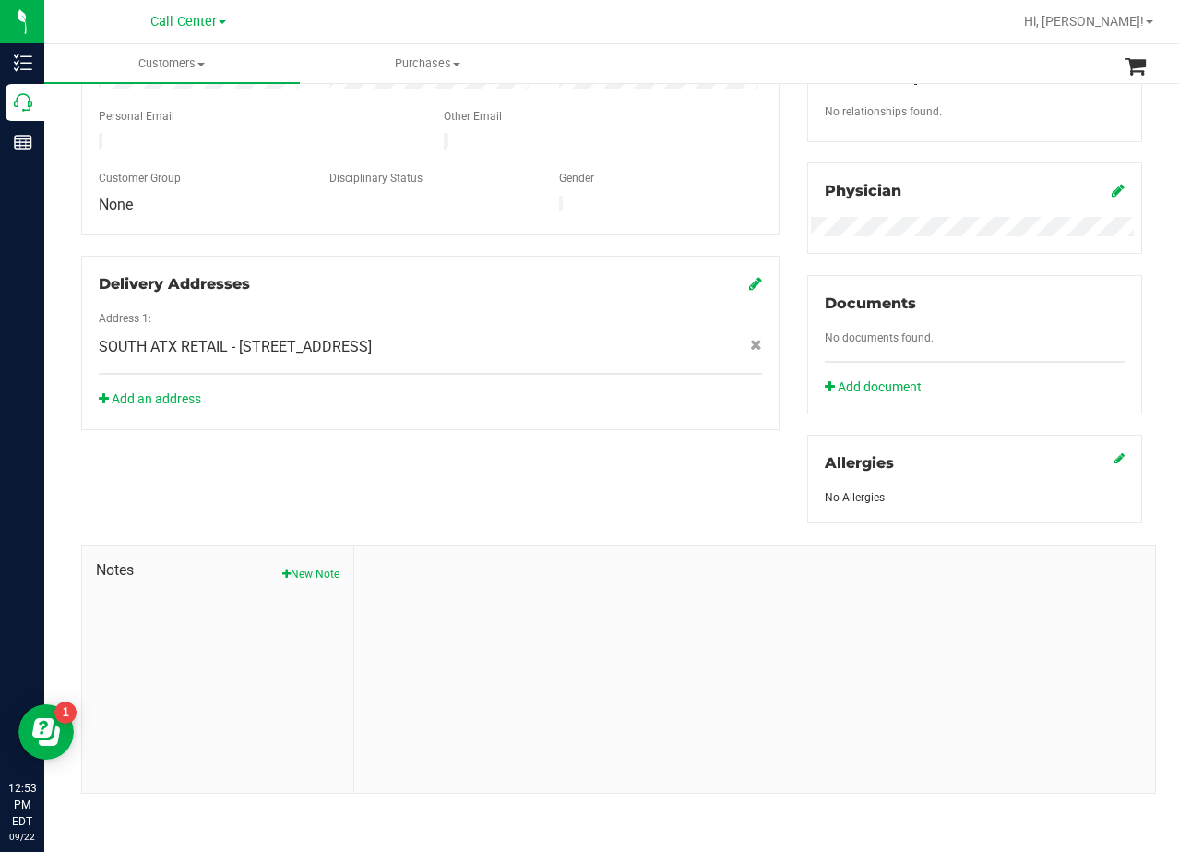
click at [315, 560] on span "Notes" at bounding box center [218, 570] width 244 height 22
click at [317, 568] on button "New Note" at bounding box center [310, 574] width 57 height 17
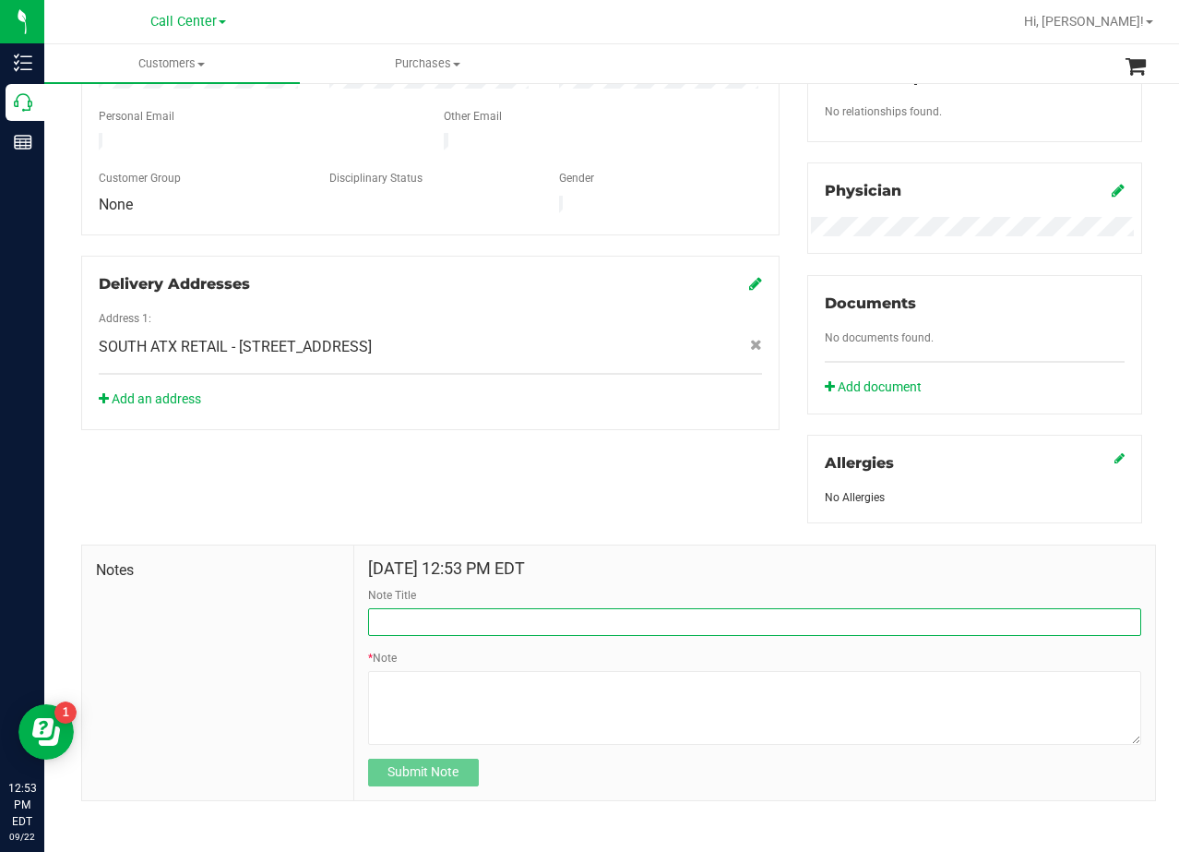
drag, startPoint x: 495, startPoint y: 614, endPoint x: 509, endPoint y: 633, distance: 24.4
click at [495, 614] on input "Note Title" at bounding box center [754, 622] width 773 height 28
type input "CURT"
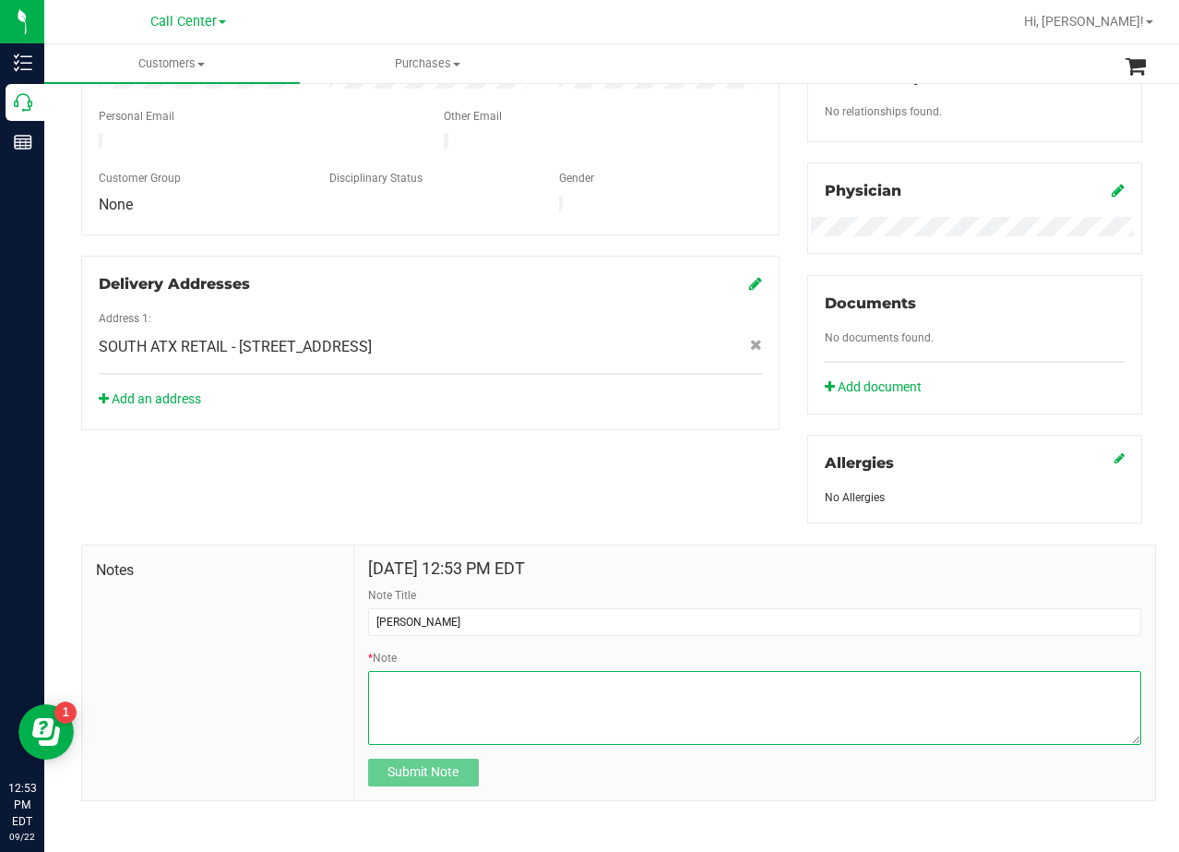
click at [762, 699] on textarea "* Note" at bounding box center [754, 708] width 773 height 74
paste textarea "Patient Name: Monica Durham Address: 500 Baines St Salado, TX, 76571 Phone Numb…"
type textarea "Patient Name: Monica Durham Address: 500 Baines St Salado, TX, 76571 Phone Numb…"
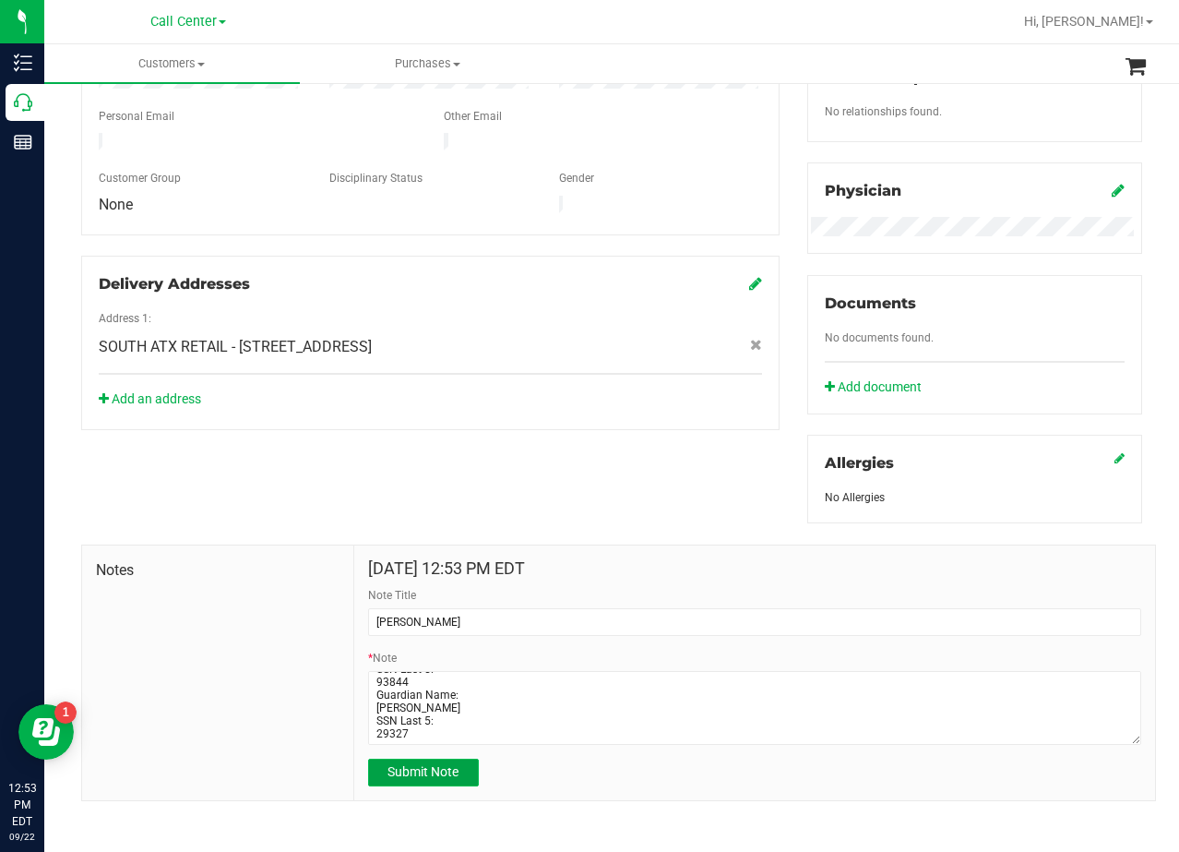
click at [410, 771] on span "Submit Note" at bounding box center [423, 771] width 71 height 15
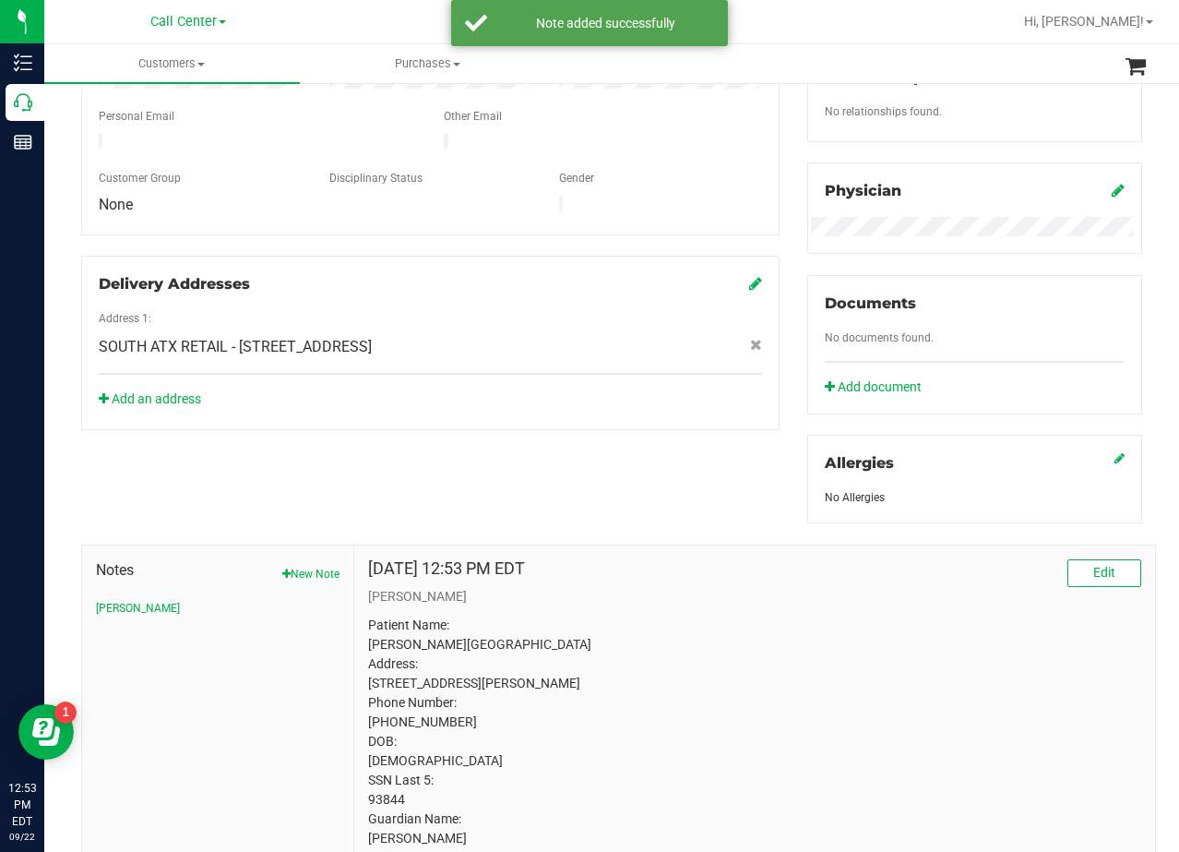
click at [563, 472] on div "Member Info * First Name * Last Name Preferred Name * Date of Birth (MM/DD/YYYY…" at bounding box center [611, 376] width 1089 height 1052
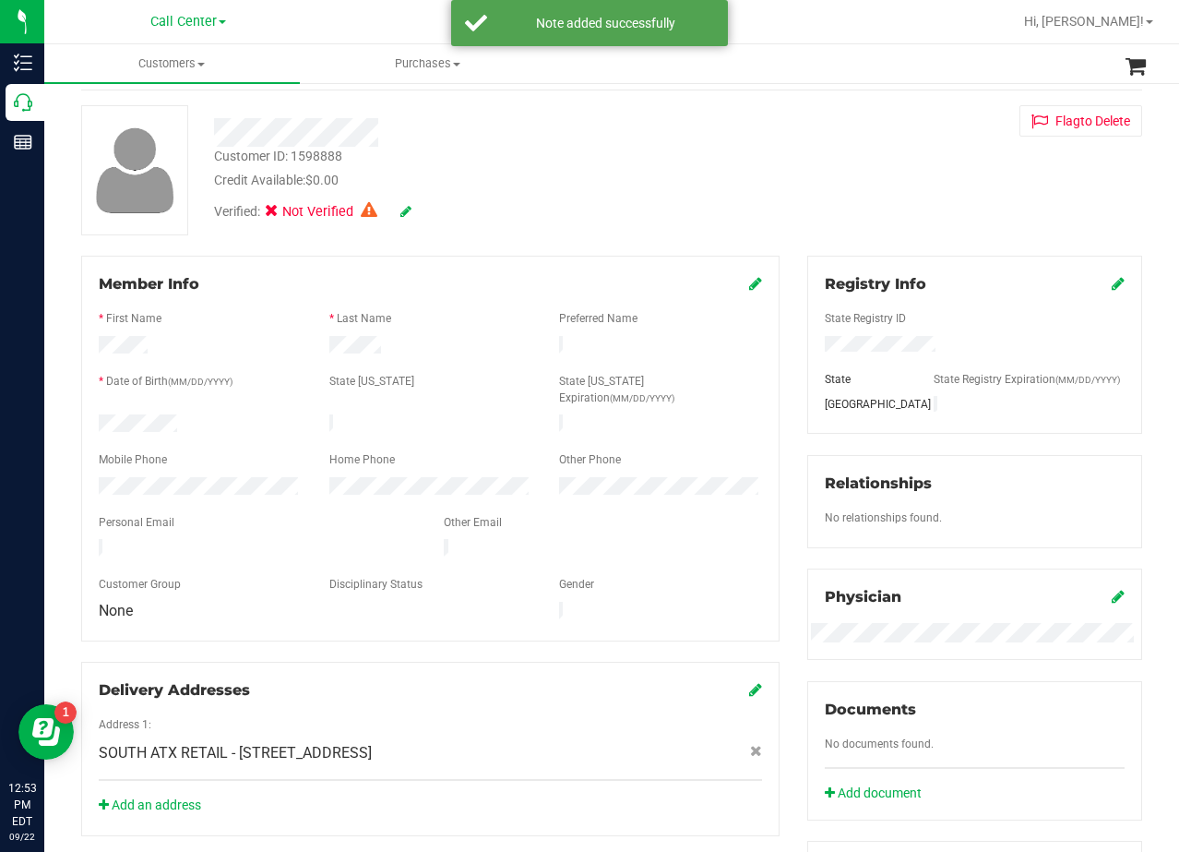
scroll to position [0, 0]
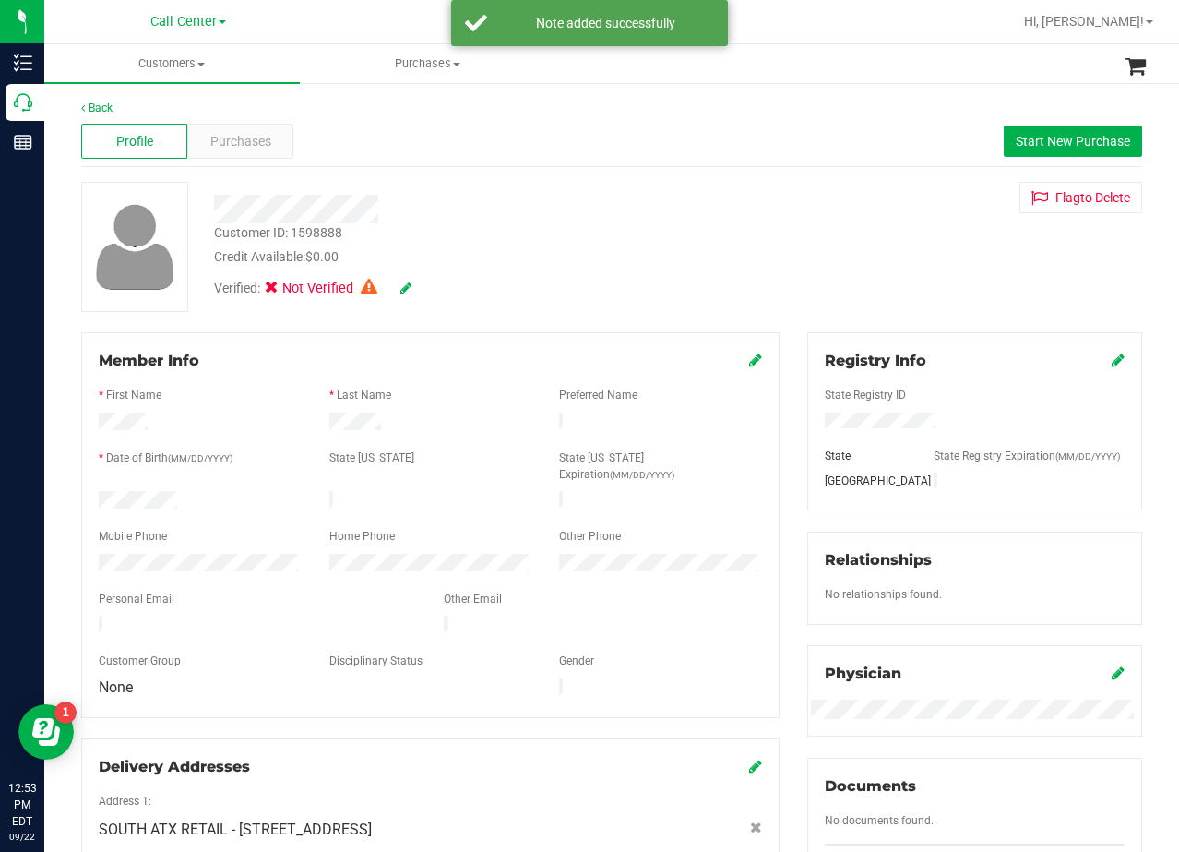
click at [677, 285] on div "Verified: Not Verified" at bounding box center [472, 287] width 544 height 41
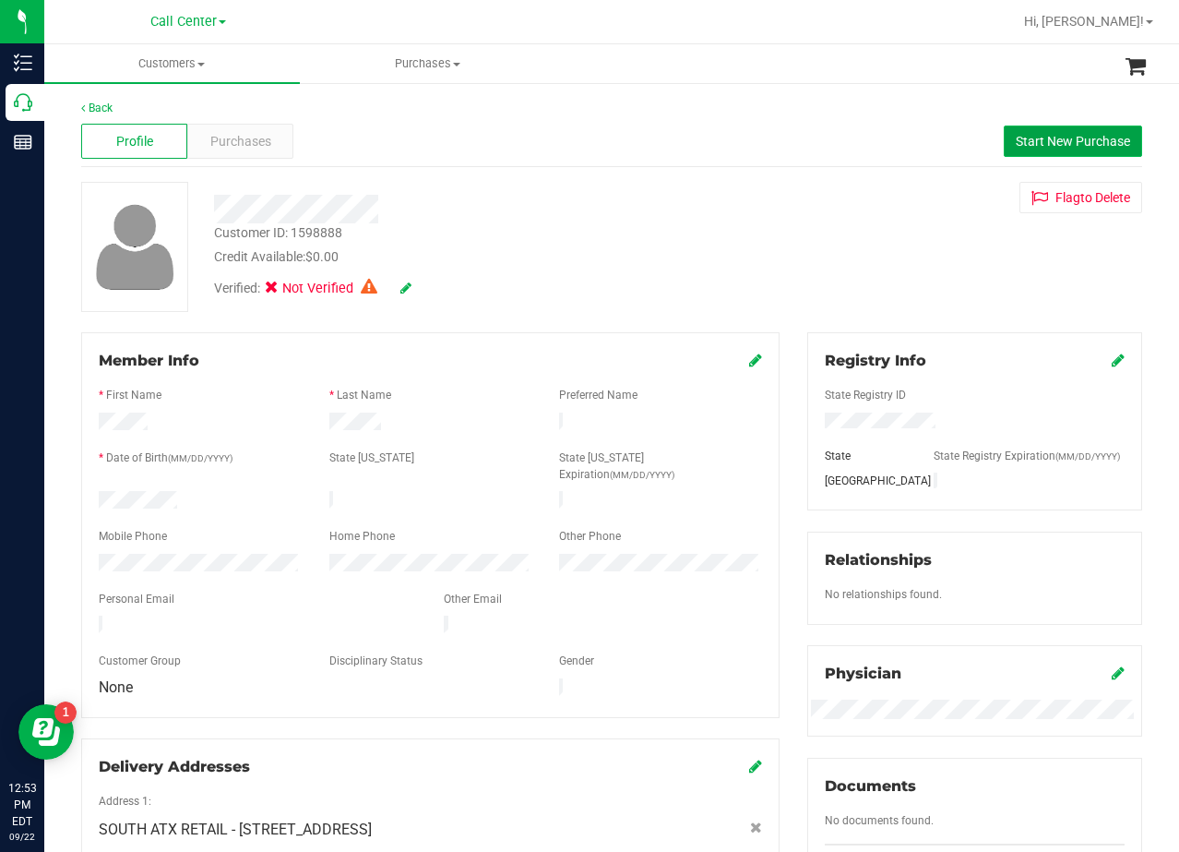
click at [1017, 134] on span "Start New Purchase" at bounding box center [1073, 141] width 114 height 15
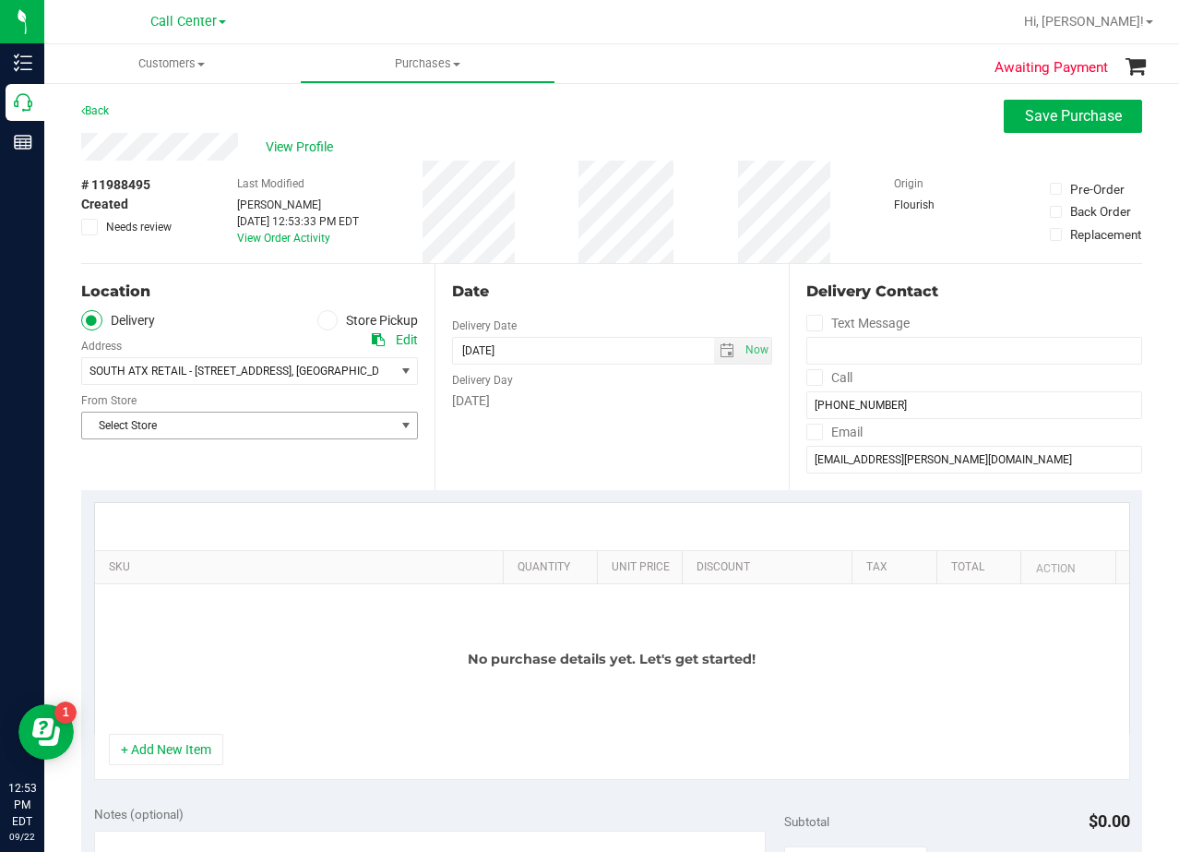
click at [329, 427] on span "Select Store" at bounding box center [238, 425] width 312 height 26
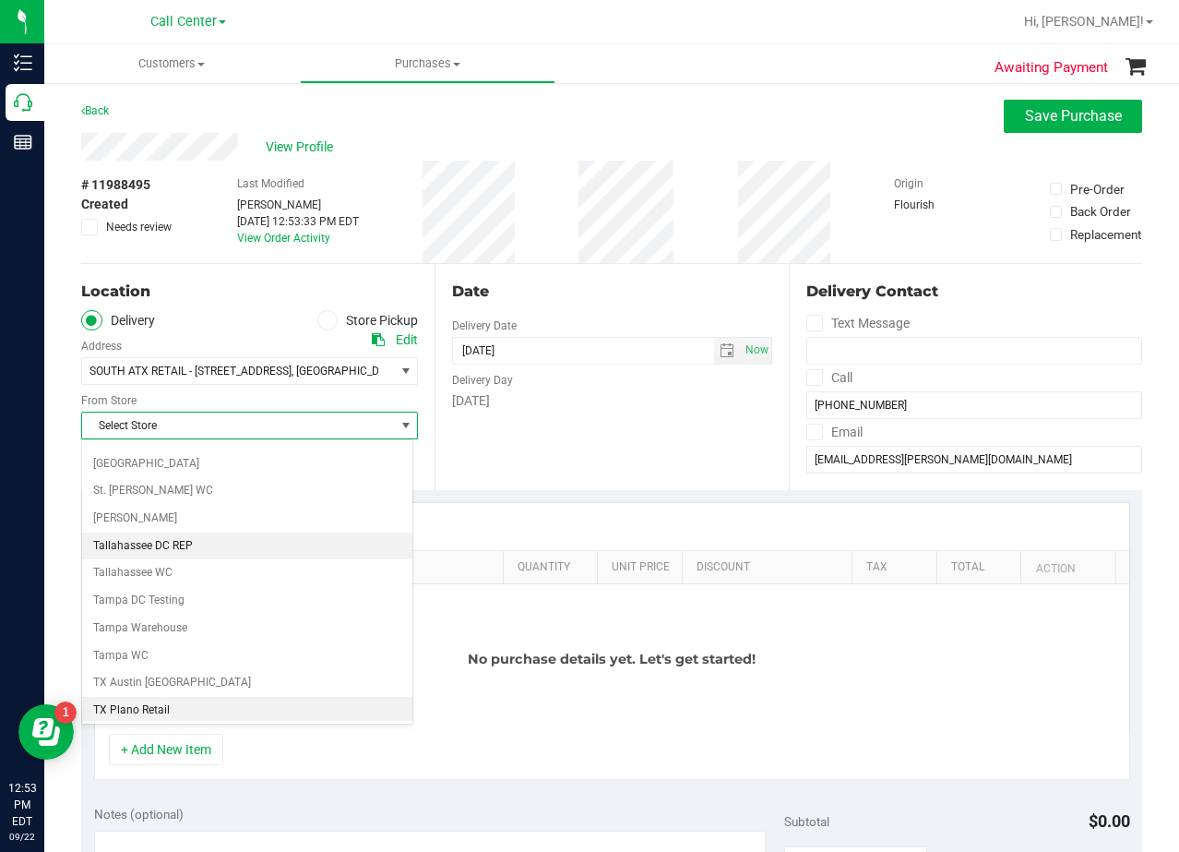
scroll to position [1341, 0]
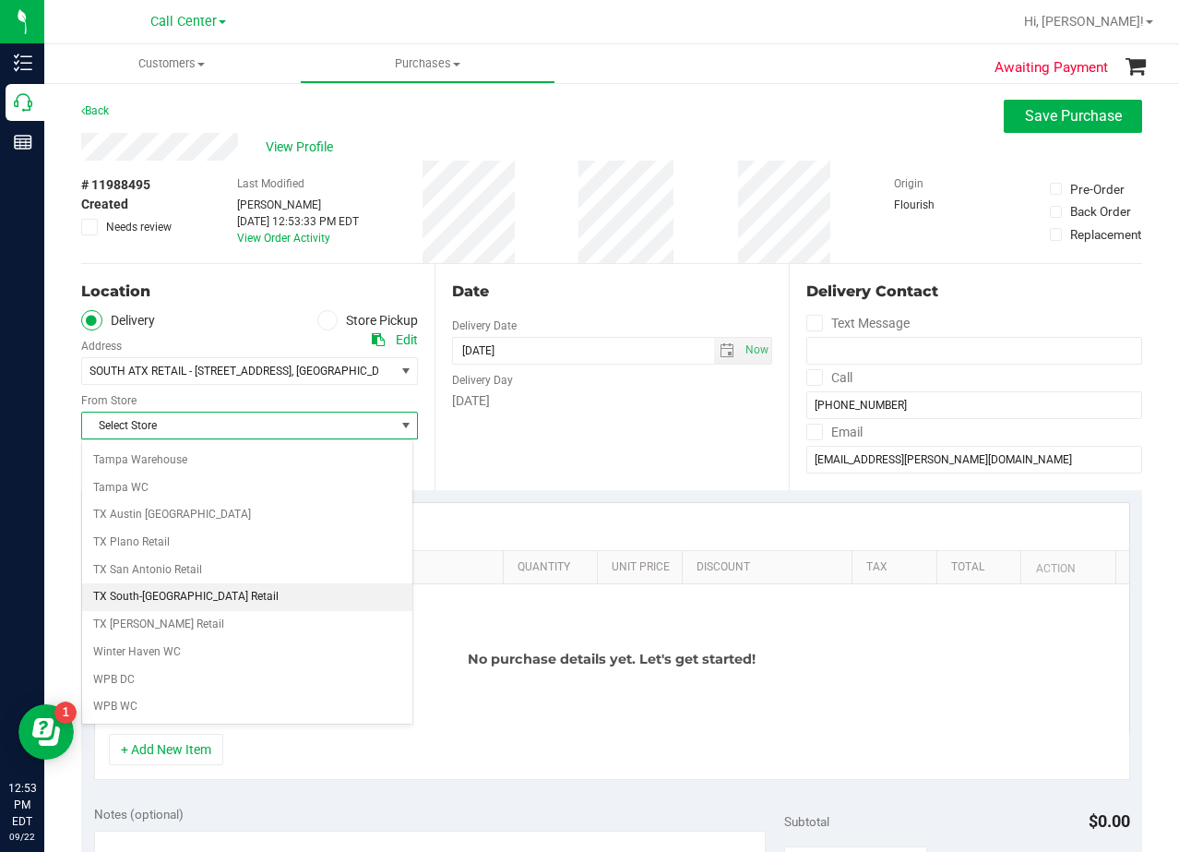
click at [274, 587] on li "TX South-[GEOGRAPHIC_DATA] Retail" at bounding box center [247, 597] width 330 height 28
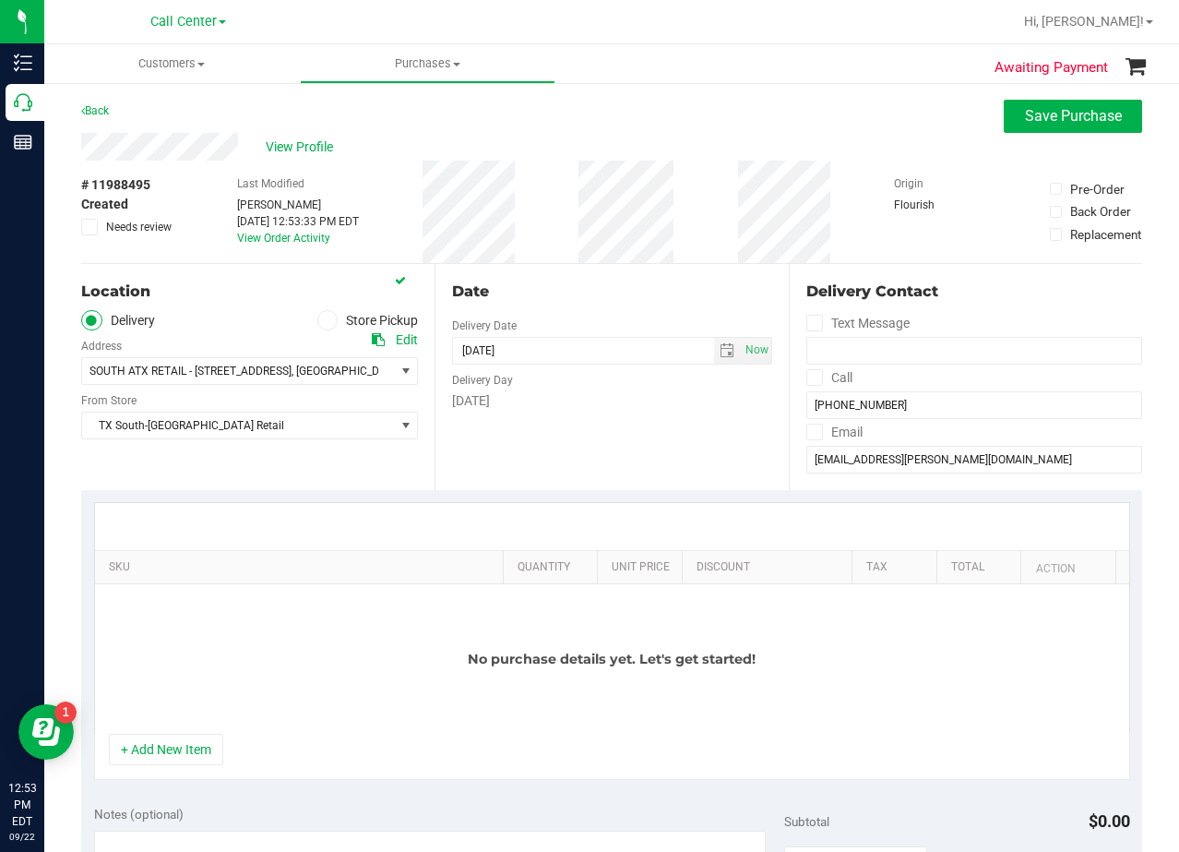
click at [668, 448] on div "Date Delivery Date 09/22/2025 Now 09/22/2025 12:53 PM Now Delivery Day Monday" at bounding box center [611, 377] width 353 height 226
click at [161, 748] on button "+ Add New Item" at bounding box center [166, 749] width 114 height 31
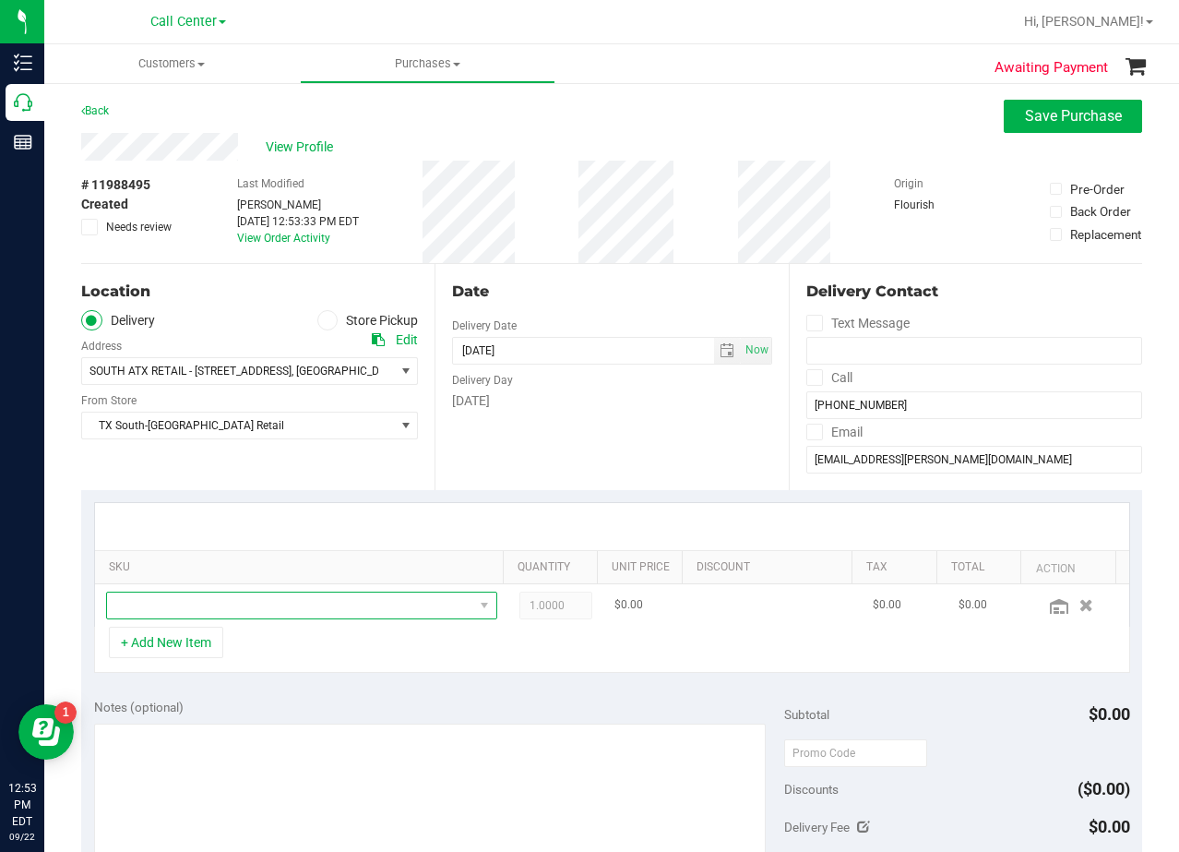
click at [197, 610] on span "NO DATA FOUND" at bounding box center [290, 605] width 366 height 26
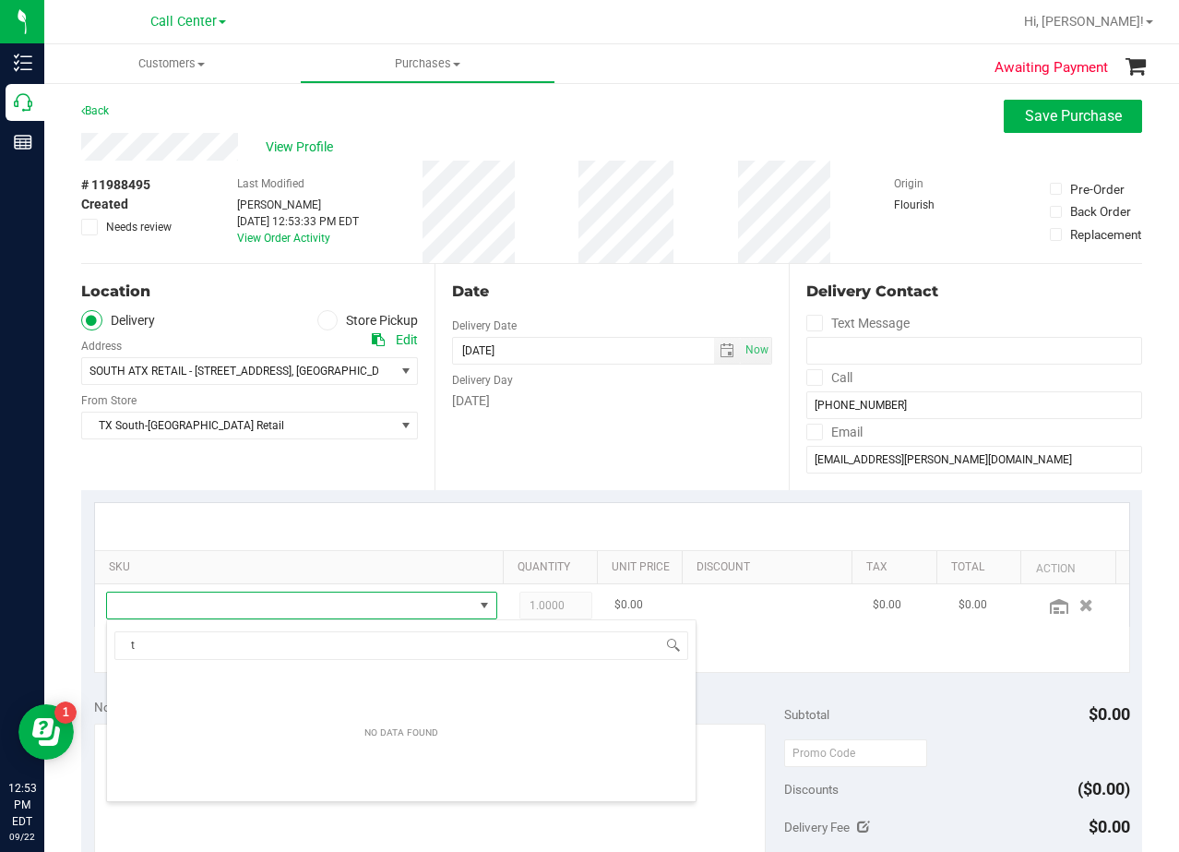
scroll to position [28, 371]
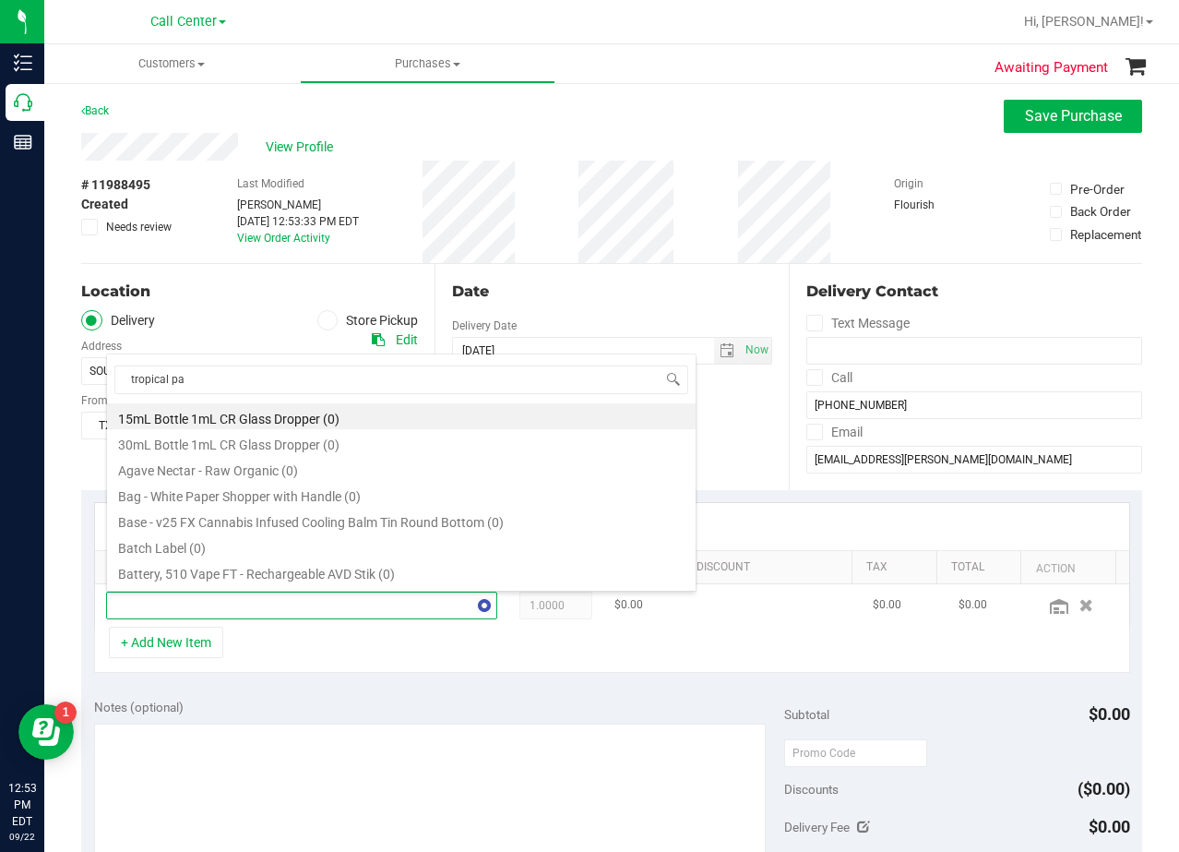
type input "tropical par"
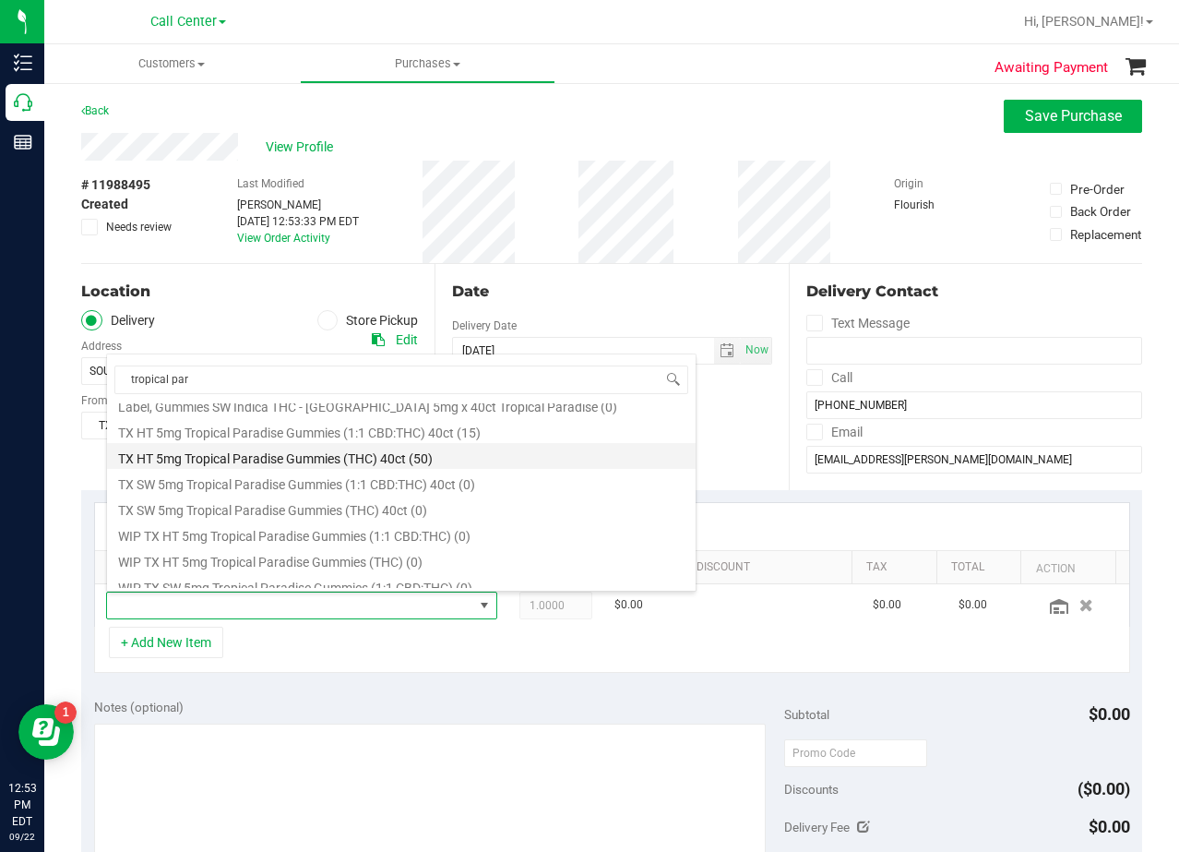
scroll to position [240, 0]
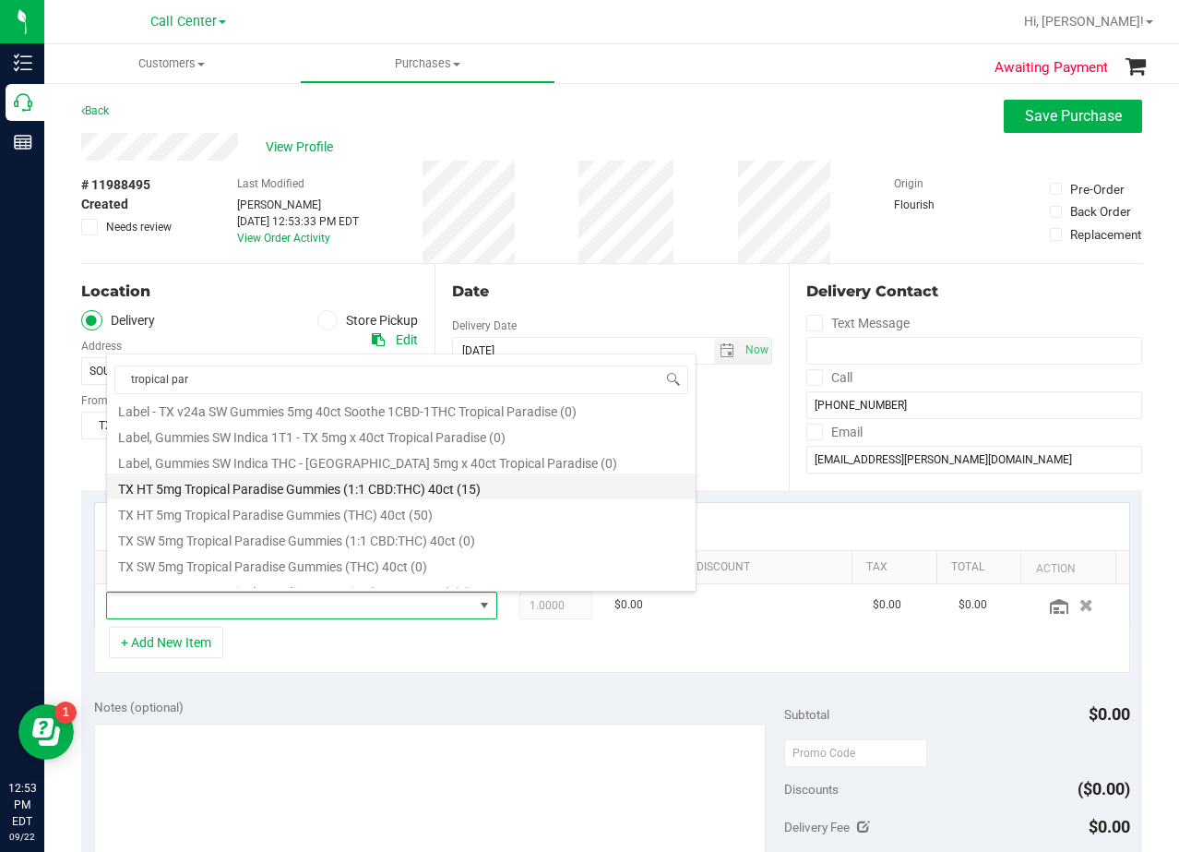
click at [337, 493] on li "TX HT 5mg Tropical Paradise Gummies (1:1 CBD:THC) 40ct (15)" at bounding box center [401, 486] width 589 height 26
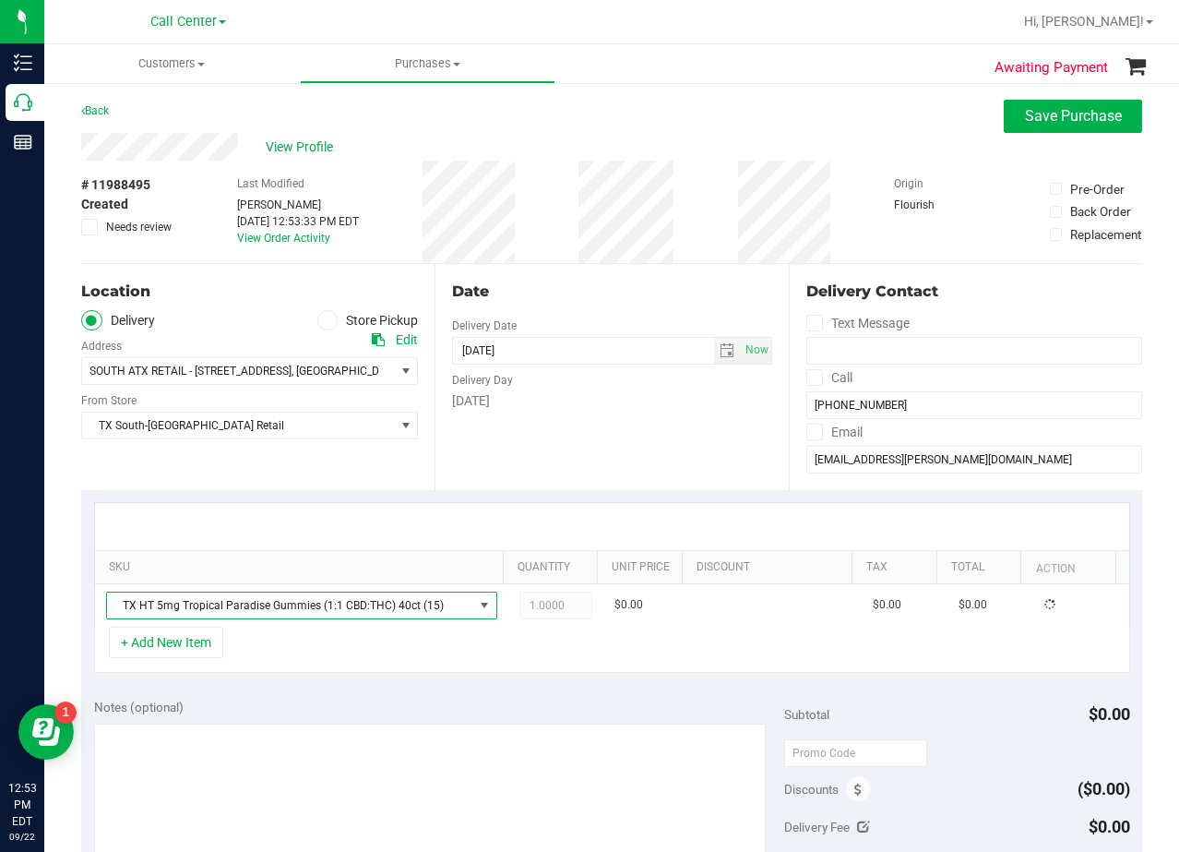
click at [515, 436] on div "Date Delivery Date 09/22/2025 Now 09/22/2025 12:53 PM Now Delivery Day Monday" at bounding box center [611, 377] width 353 height 226
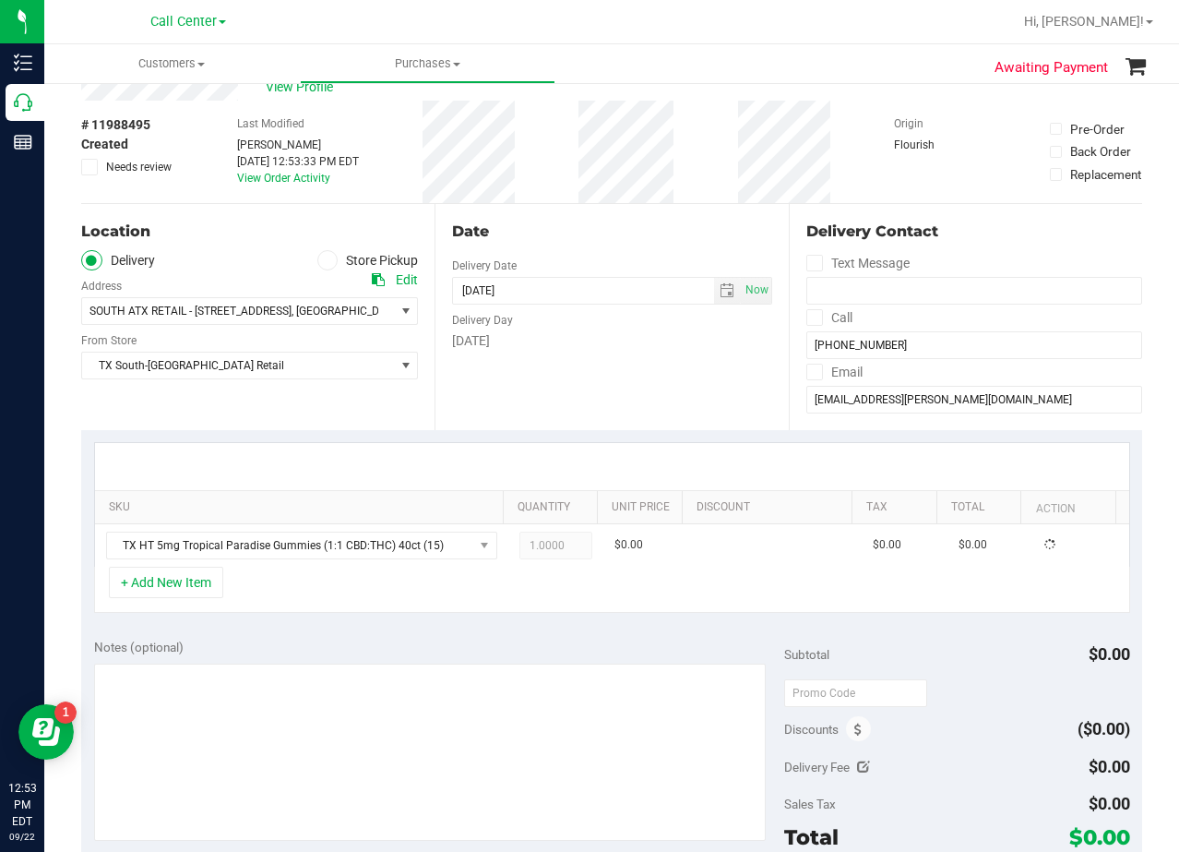
scroll to position [92, 0]
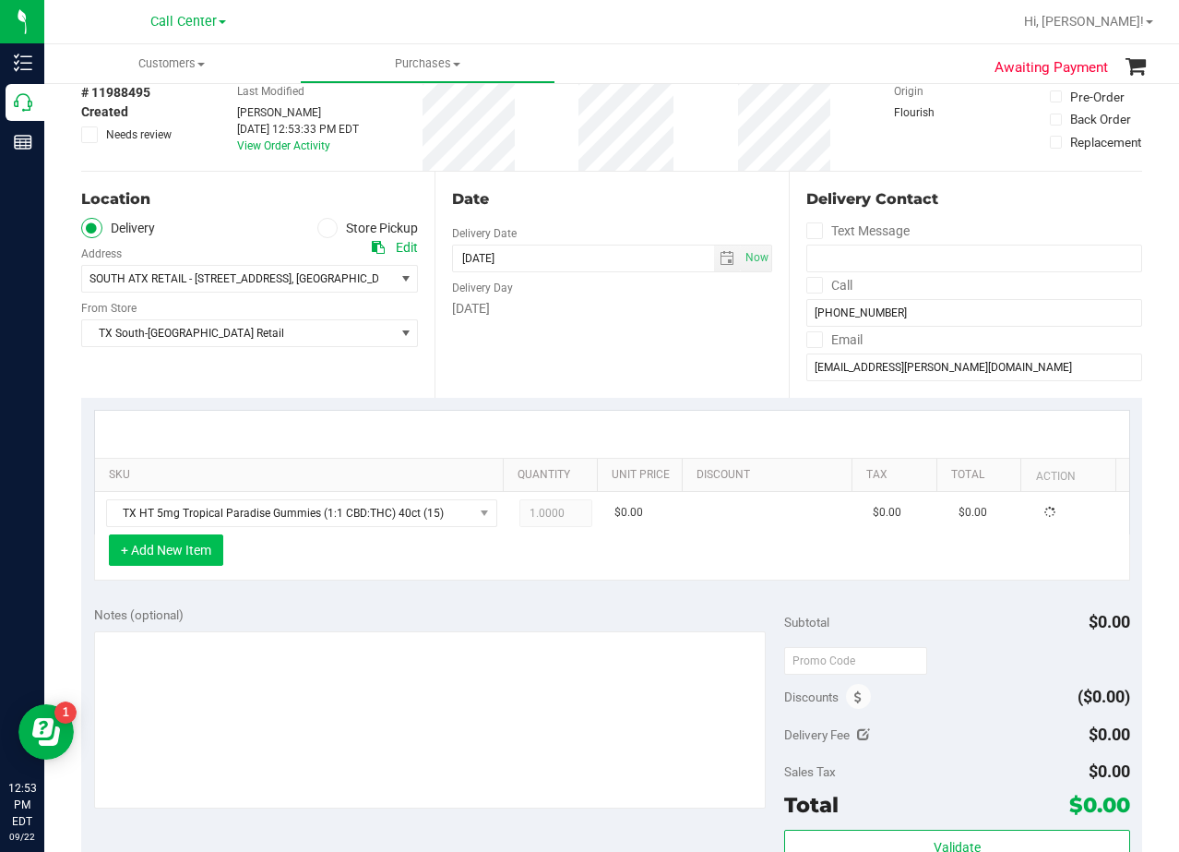
click at [185, 548] on button "+ Add New Item" at bounding box center [166, 549] width 114 height 31
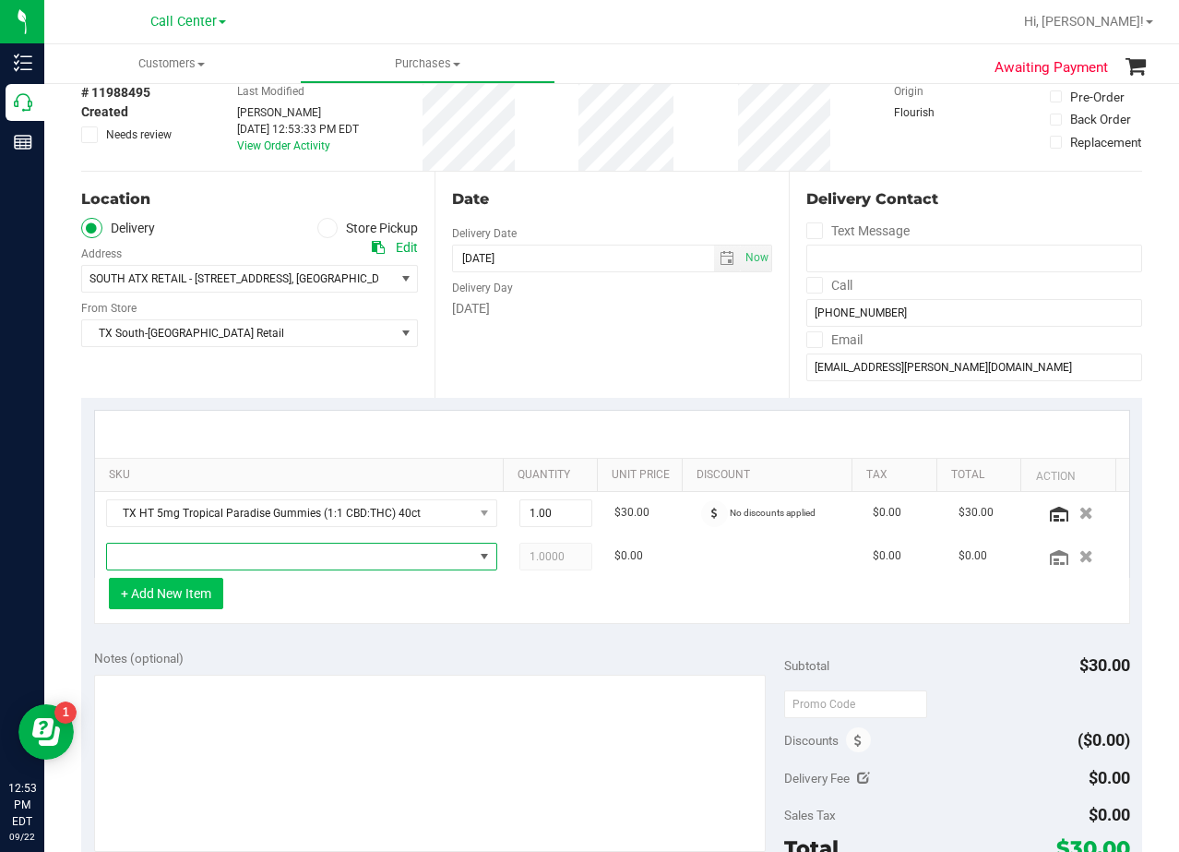
click at [185, 548] on span "NO DATA FOUND" at bounding box center [290, 557] width 366 height 26
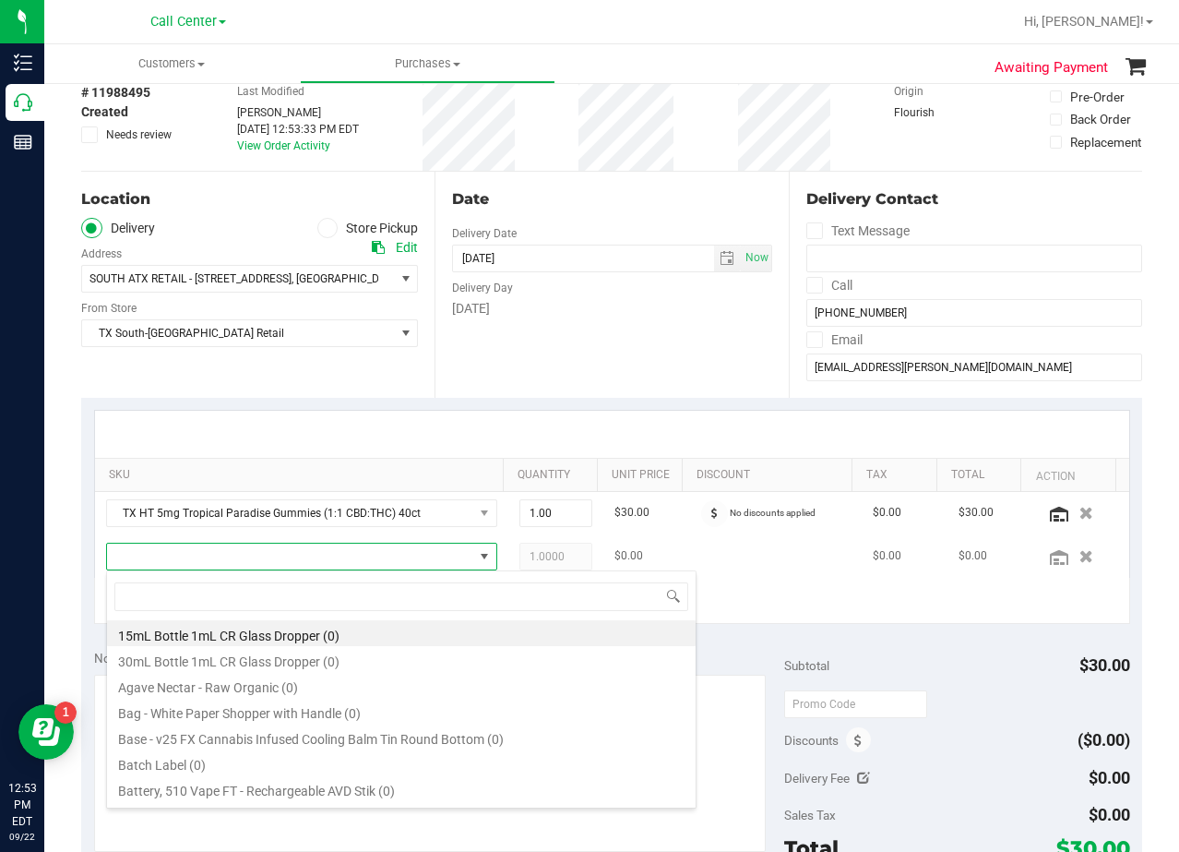
scroll to position [28, 371]
type input "texas orange"
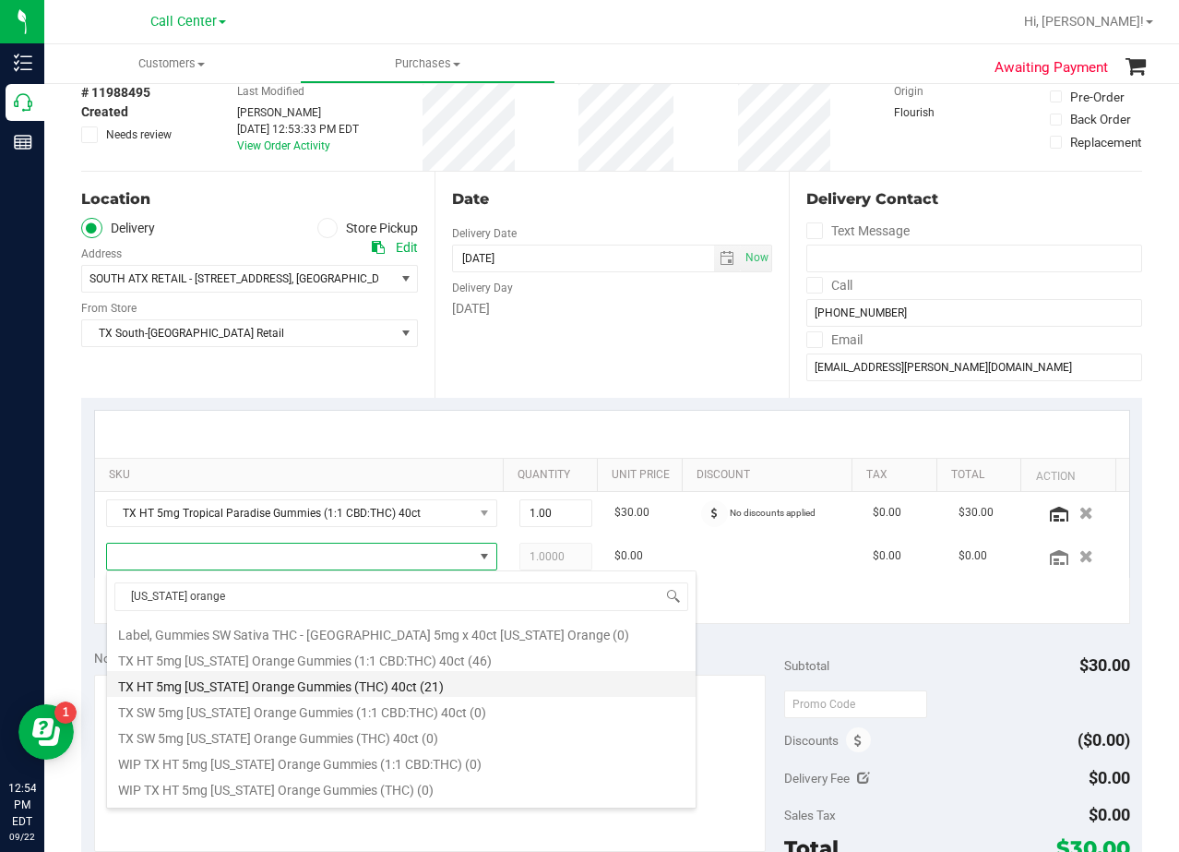
scroll to position [214, 0]
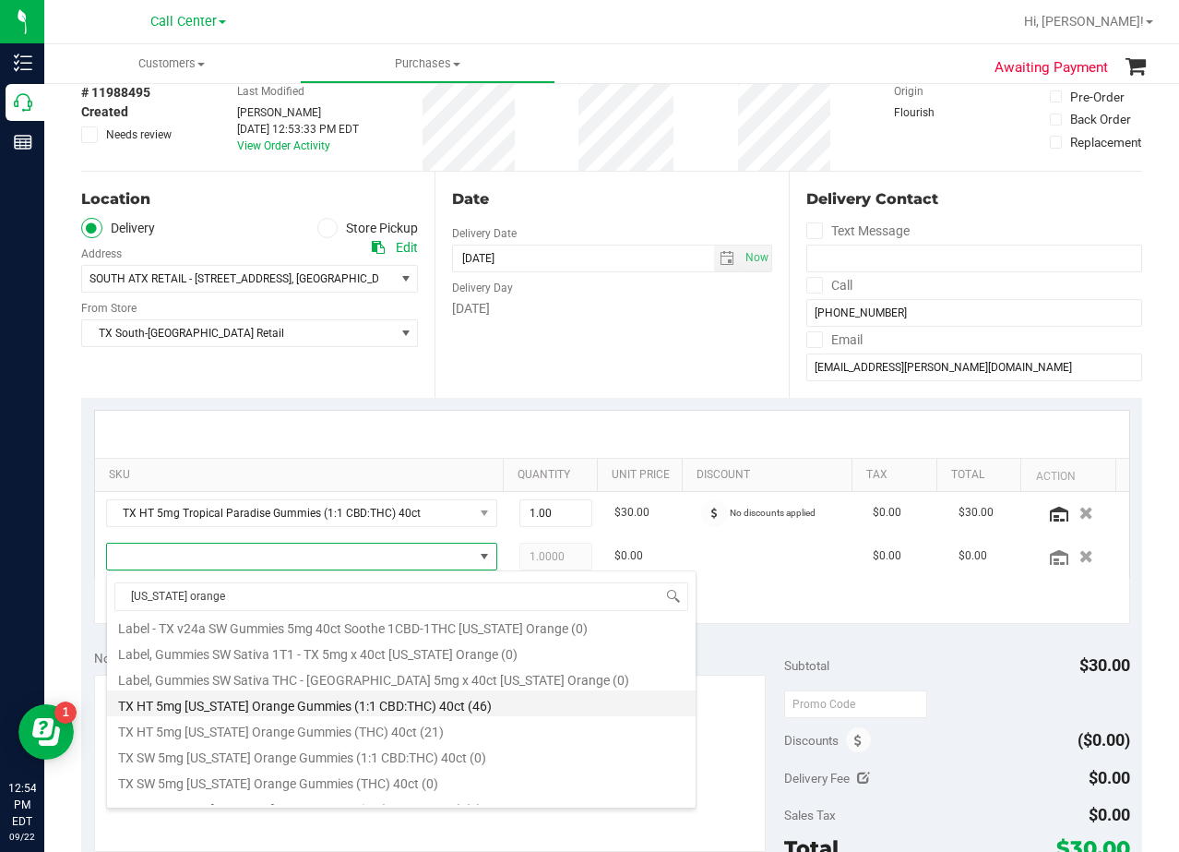
click at [361, 708] on li "TX HT 5mg Texas Orange Gummies (1:1 CBD:THC) 40ct (46)" at bounding box center [401, 703] width 589 height 26
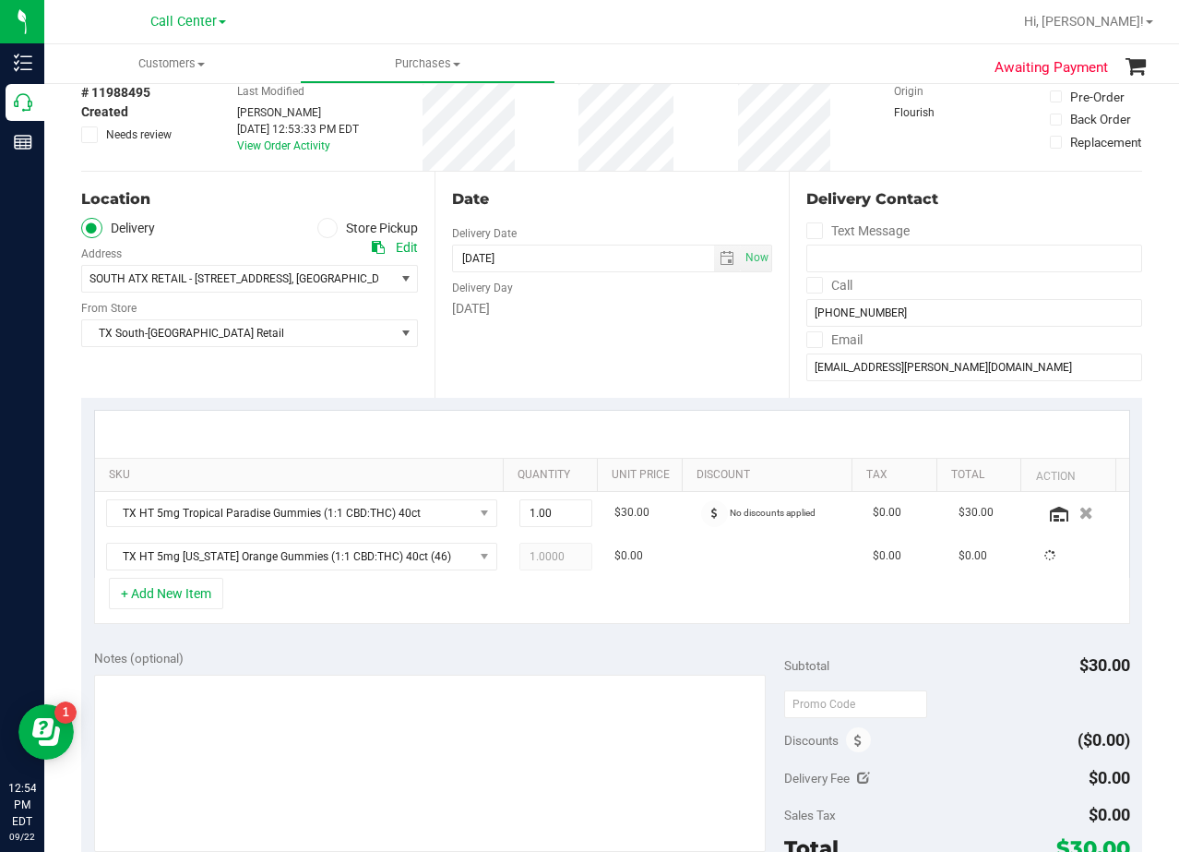
click at [346, 650] on div "Notes (optional)" at bounding box center [439, 658] width 691 height 18
click at [663, 424] on div at bounding box center [612, 434] width 1034 height 47
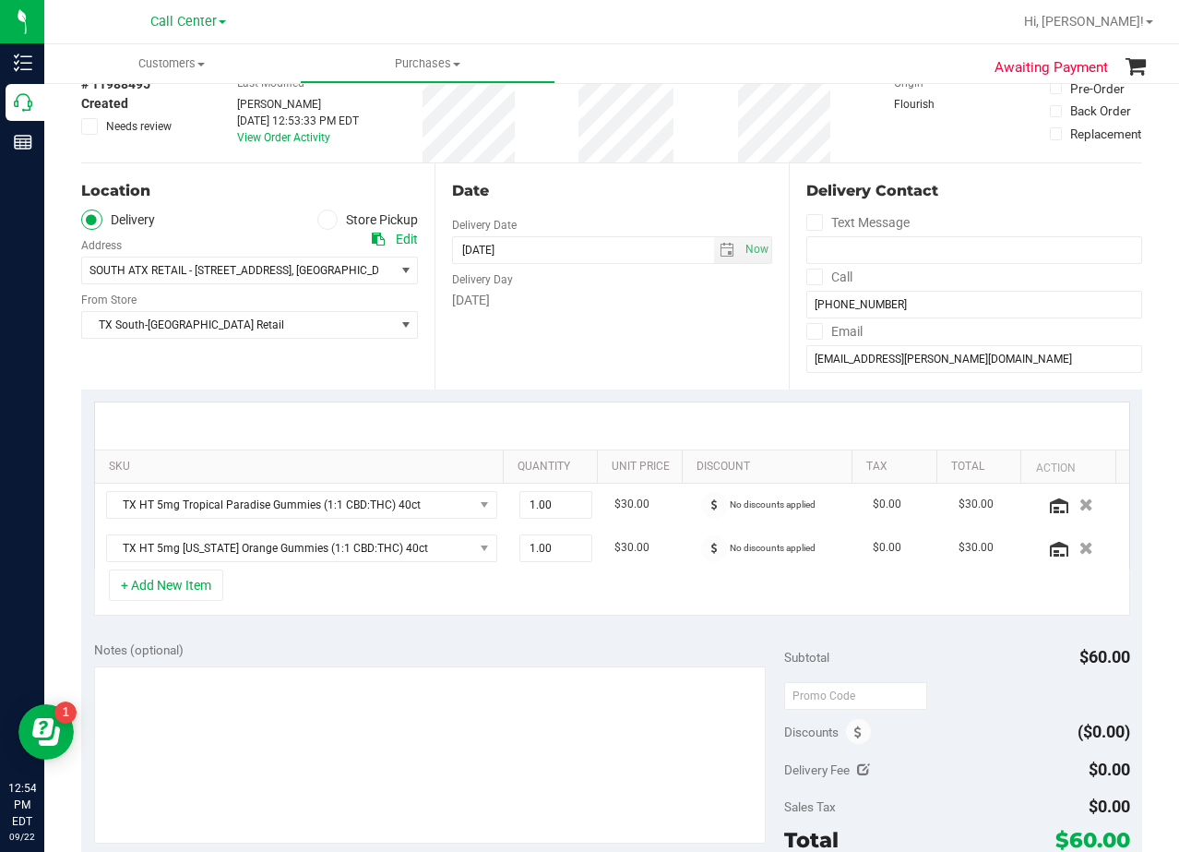
scroll to position [92, 0]
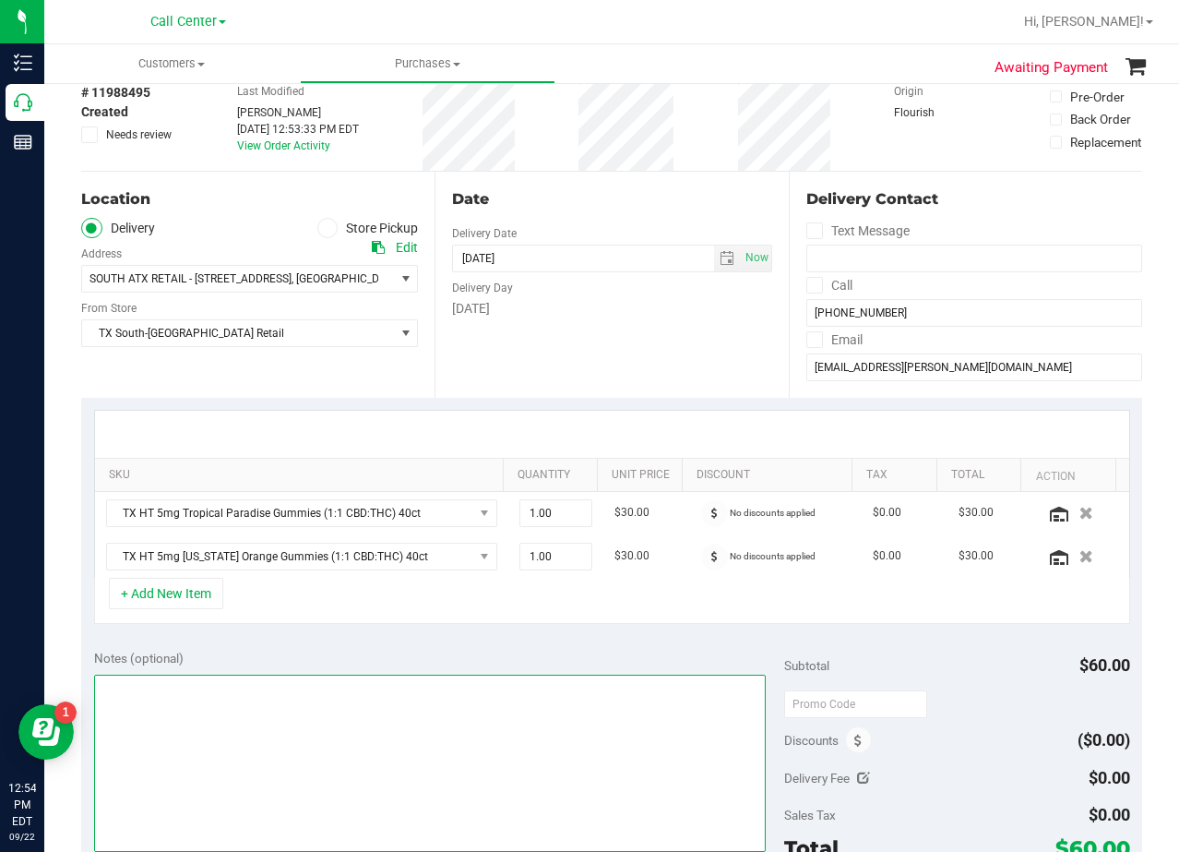
click at [415, 807] on textarea at bounding box center [430, 763] width 673 height 177
click at [717, 266] on span "select" at bounding box center [727, 258] width 27 height 26
type textarea "pu 9/23 South Austin. AL 9/22"
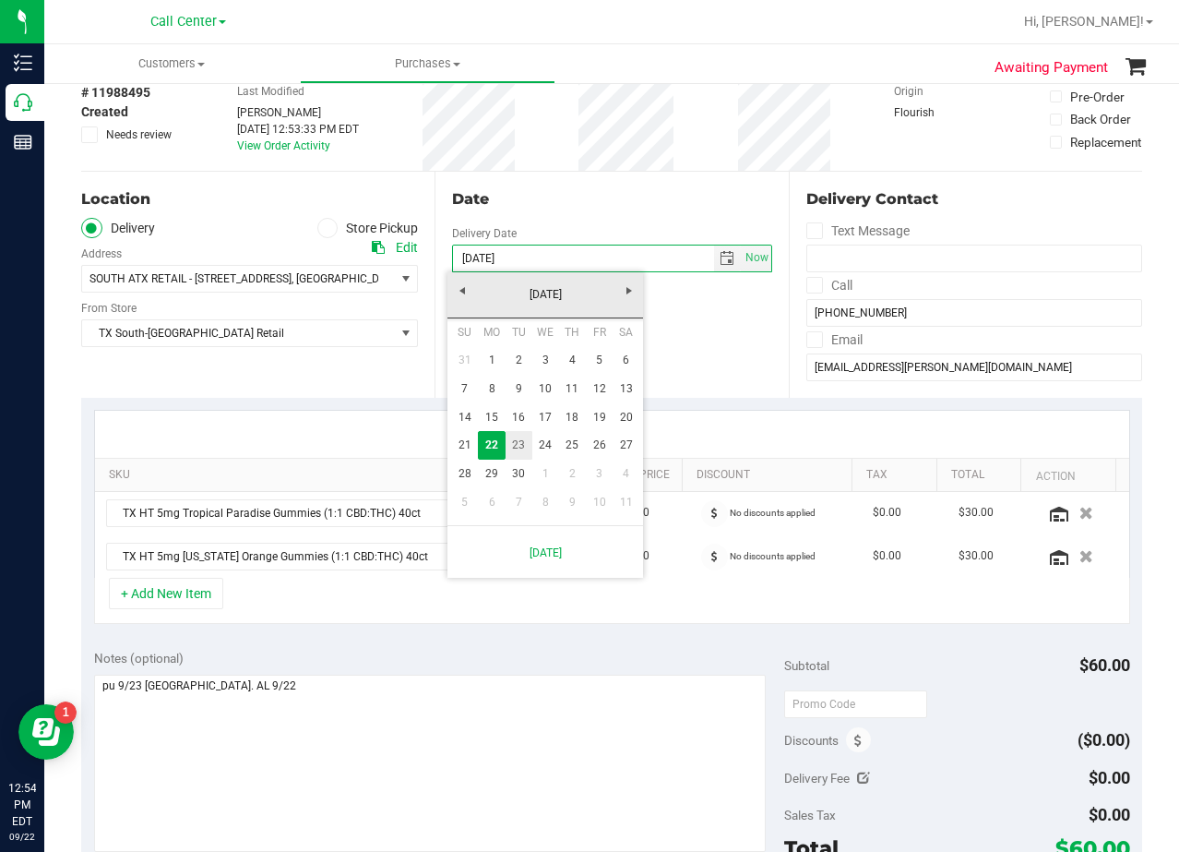
click at [526, 448] on link "23" at bounding box center [519, 445] width 27 height 29
type input "09/23/2025"
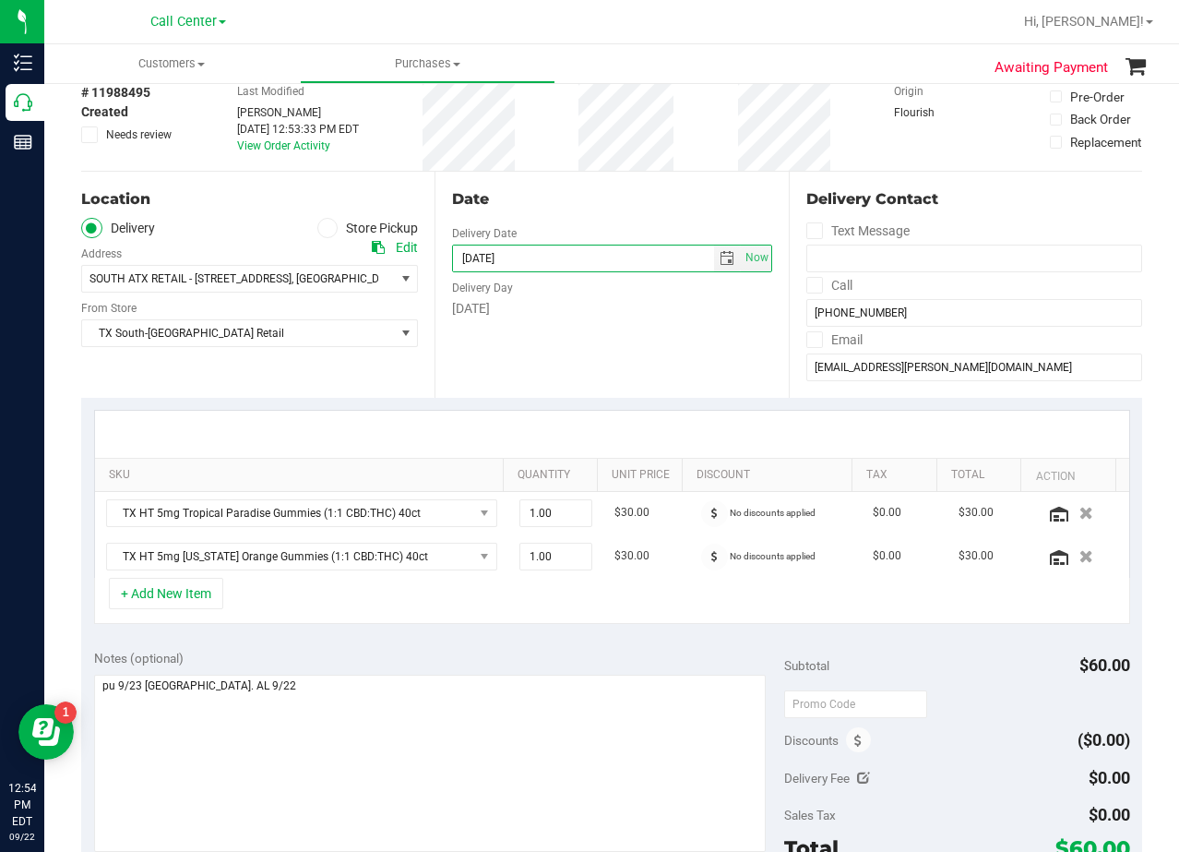
click at [599, 327] on div "Date Delivery Date 09/23/2025 Now 09/23/2025 08:00 AM Now Delivery Day Tuesday" at bounding box center [611, 285] width 353 height 226
click at [640, 205] on div "Date" at bounding box center [611, 199] width 319 height 22
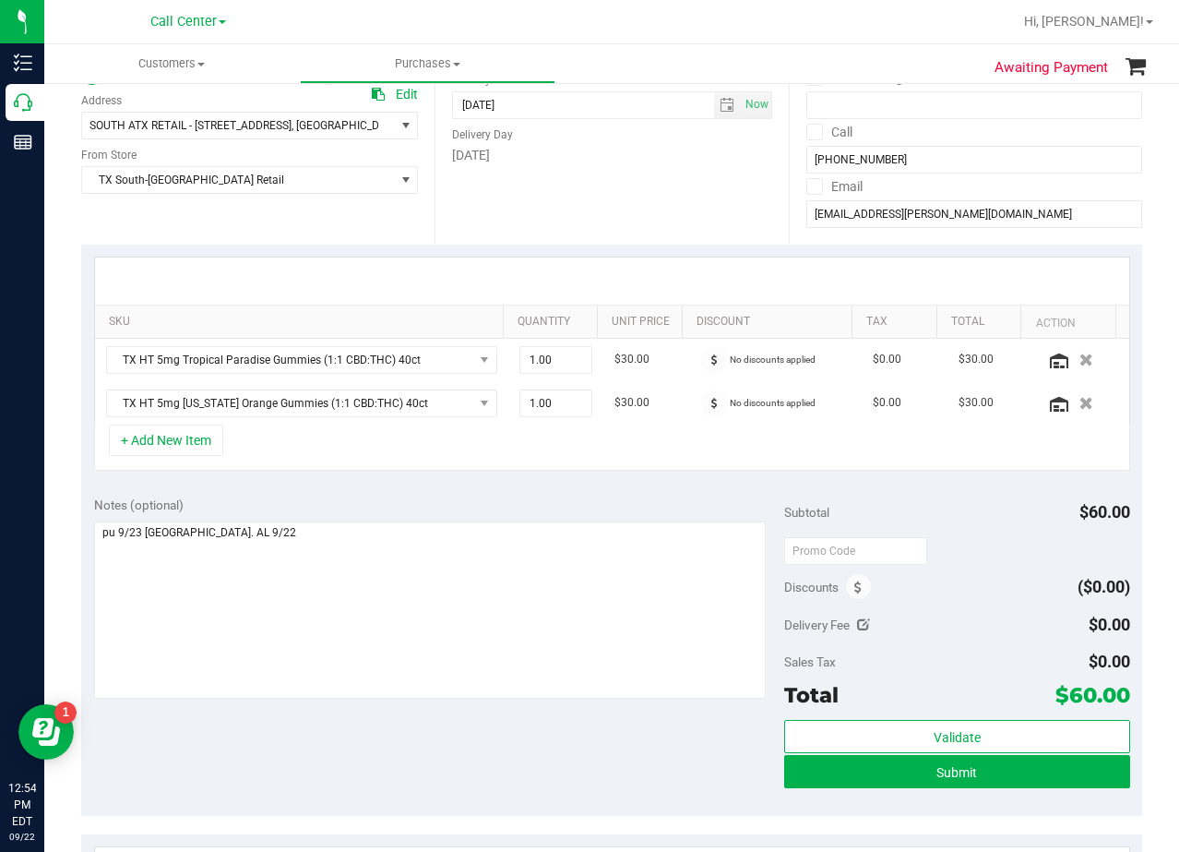
scroll to position [277, 0]
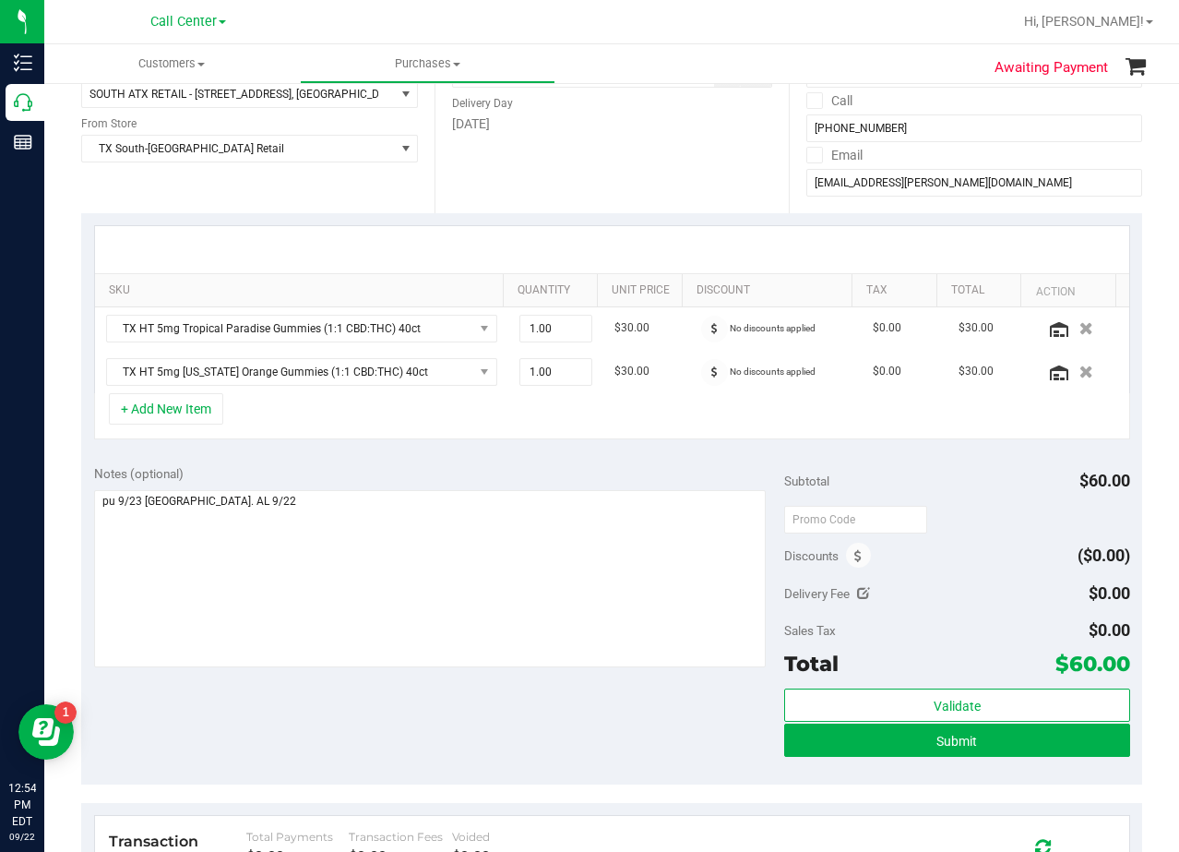
click at [662, 236] on div at bounding box center [612, 249] width 1034 height 47
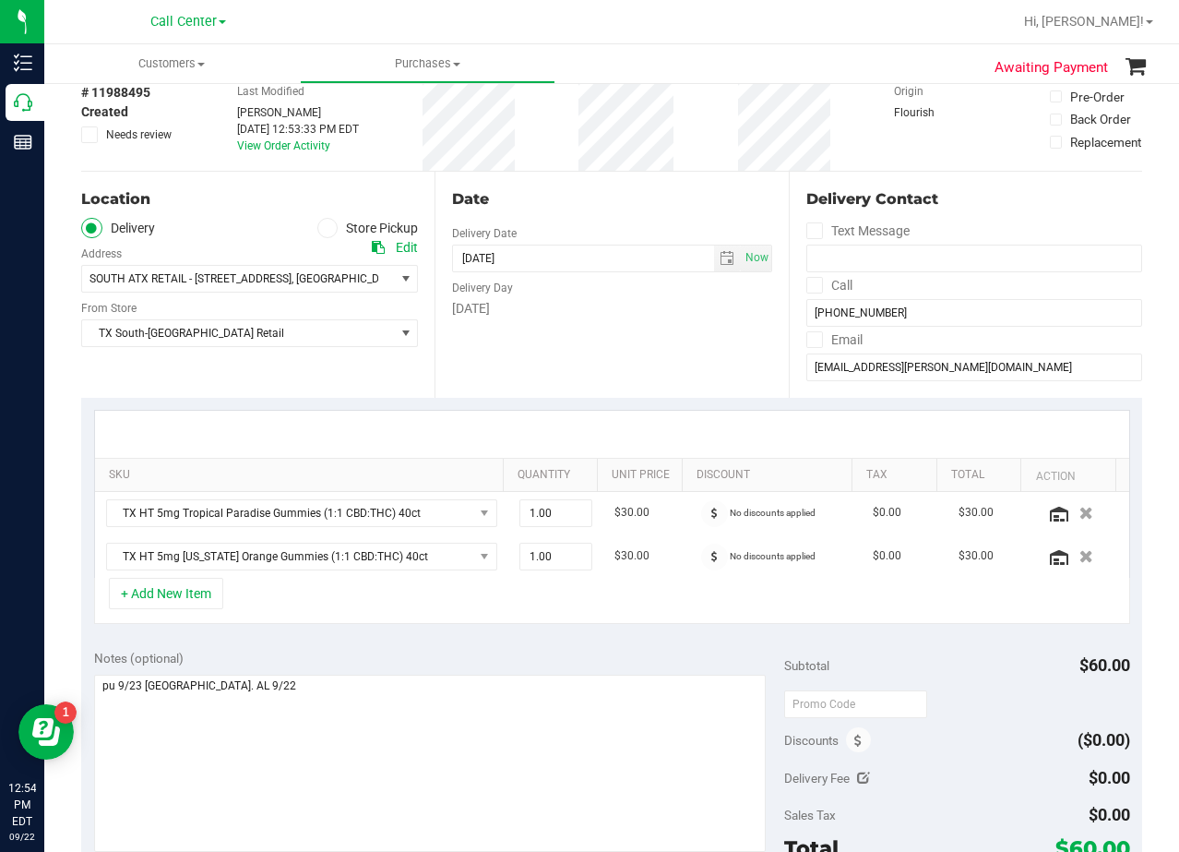
click at [598, 183] on div "Date Delivery Date 09/23/2025 Now 09/23/2025 08:00 AM Now Delivery Day Tuesday" at bounding box center [611, 285] width 353 height 226
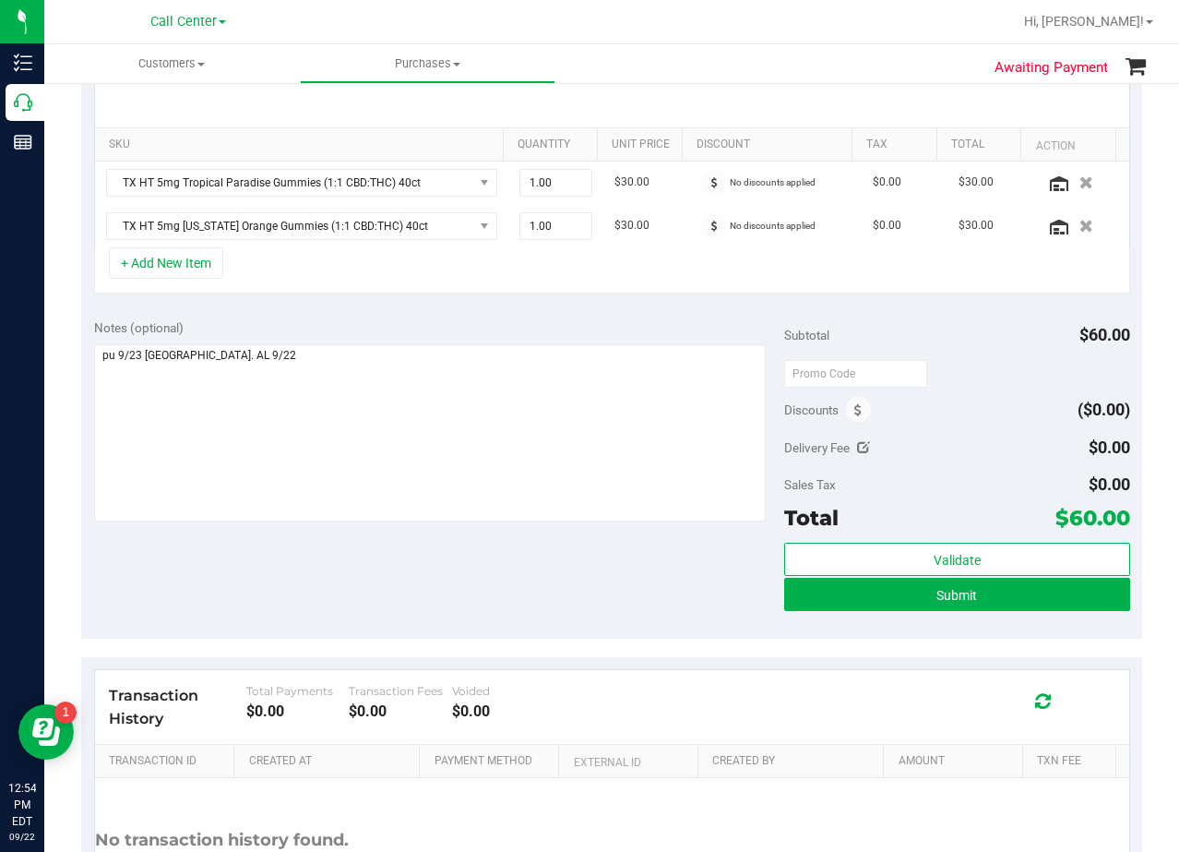
scroll to position [461, 0]
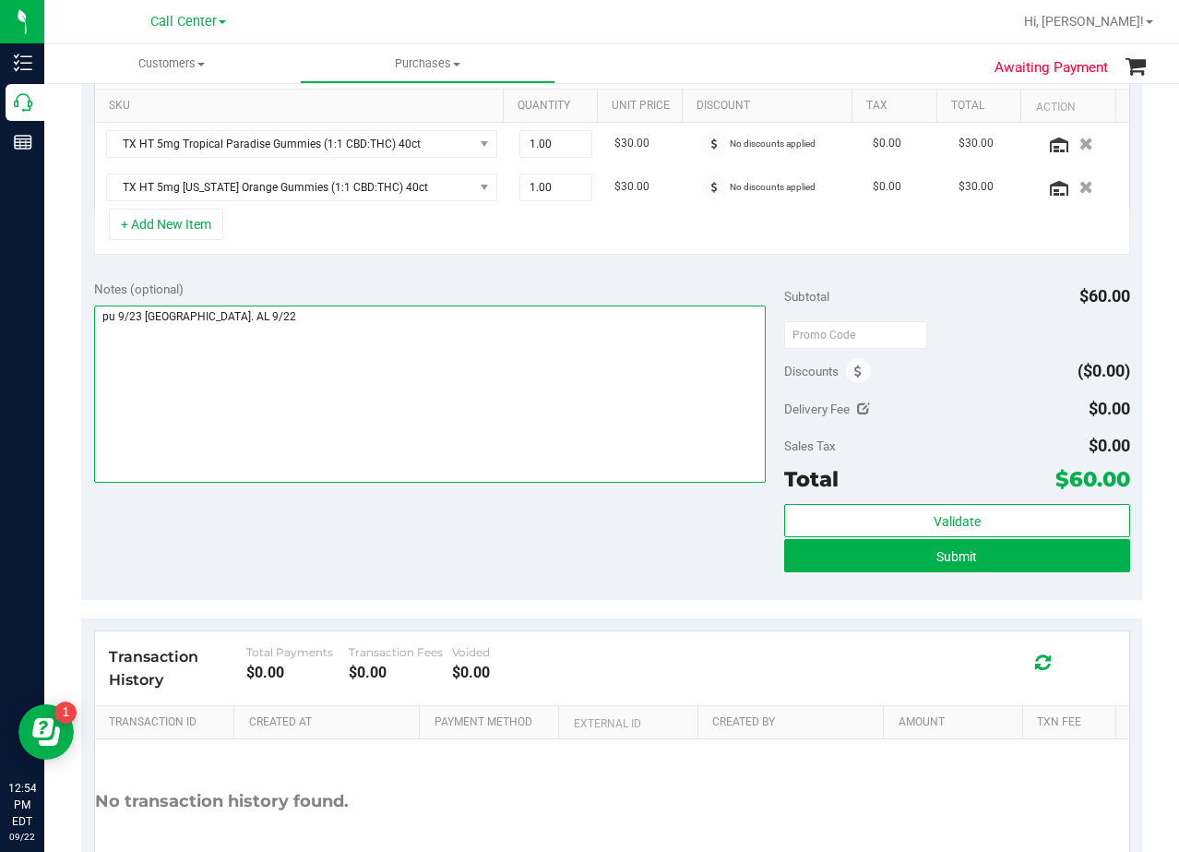
click at [537, 385] on textarea at bounding box center [430, 393] width 673 height 177
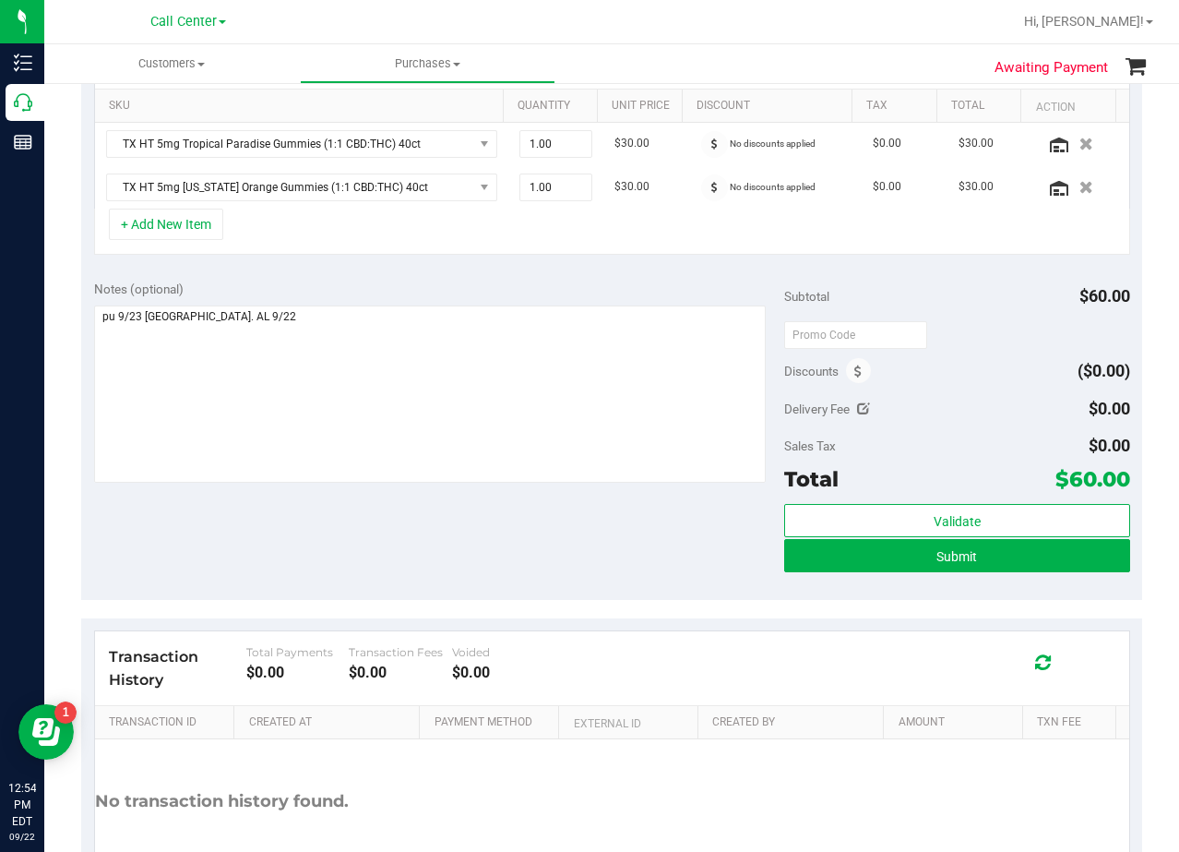
click at [594, 558] on div "Notes (optional) Subtotal $60.00 Discounts ($0.00) Delivery Fee $0.00 Sales Tax…" at bounding box center [611, 434] width 1061 height 332
click at [806, 568] on button "Submit" at bounding box center [956, 555] width 345 height 33
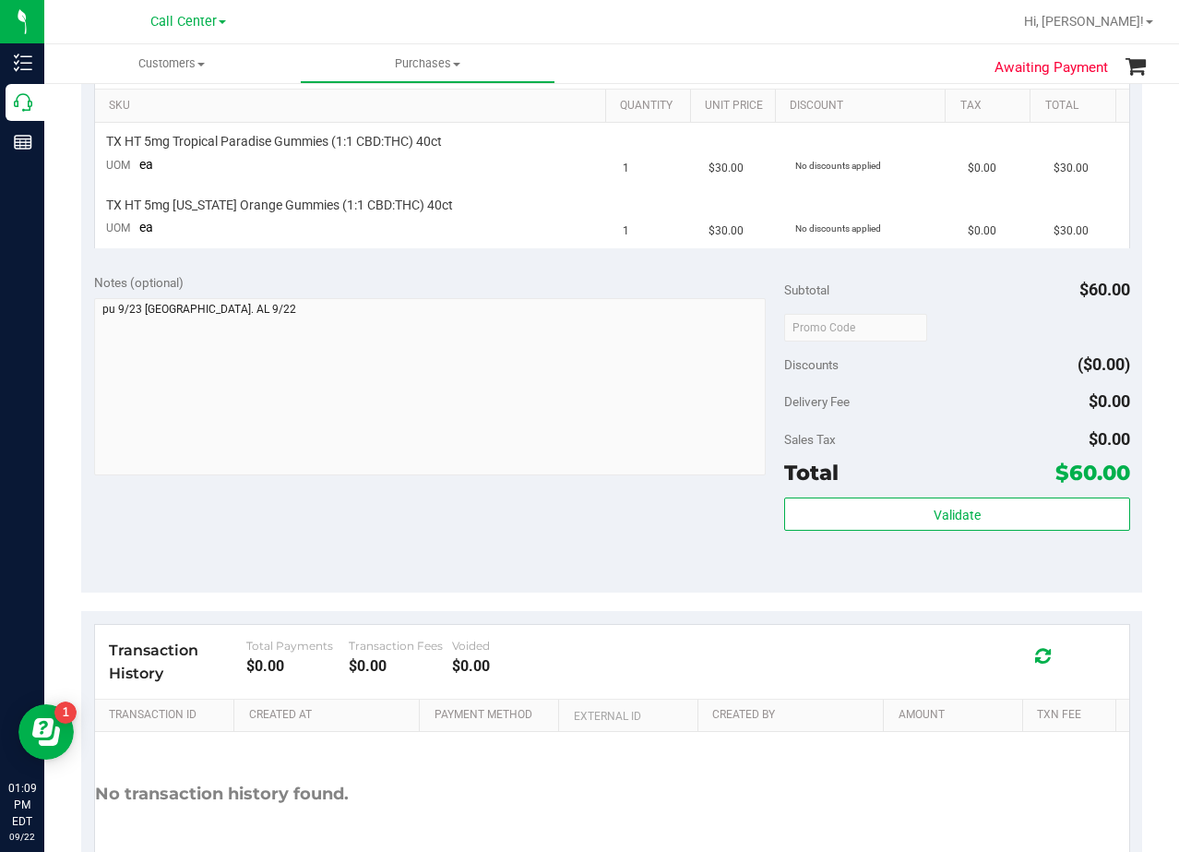
click at [659, 605] on purchase-details "Back Cancel Purchase View Profile # 11988495 Submitted Needs review Last Modifi…" at bounding box center [611, 284] width 1061 height 1292
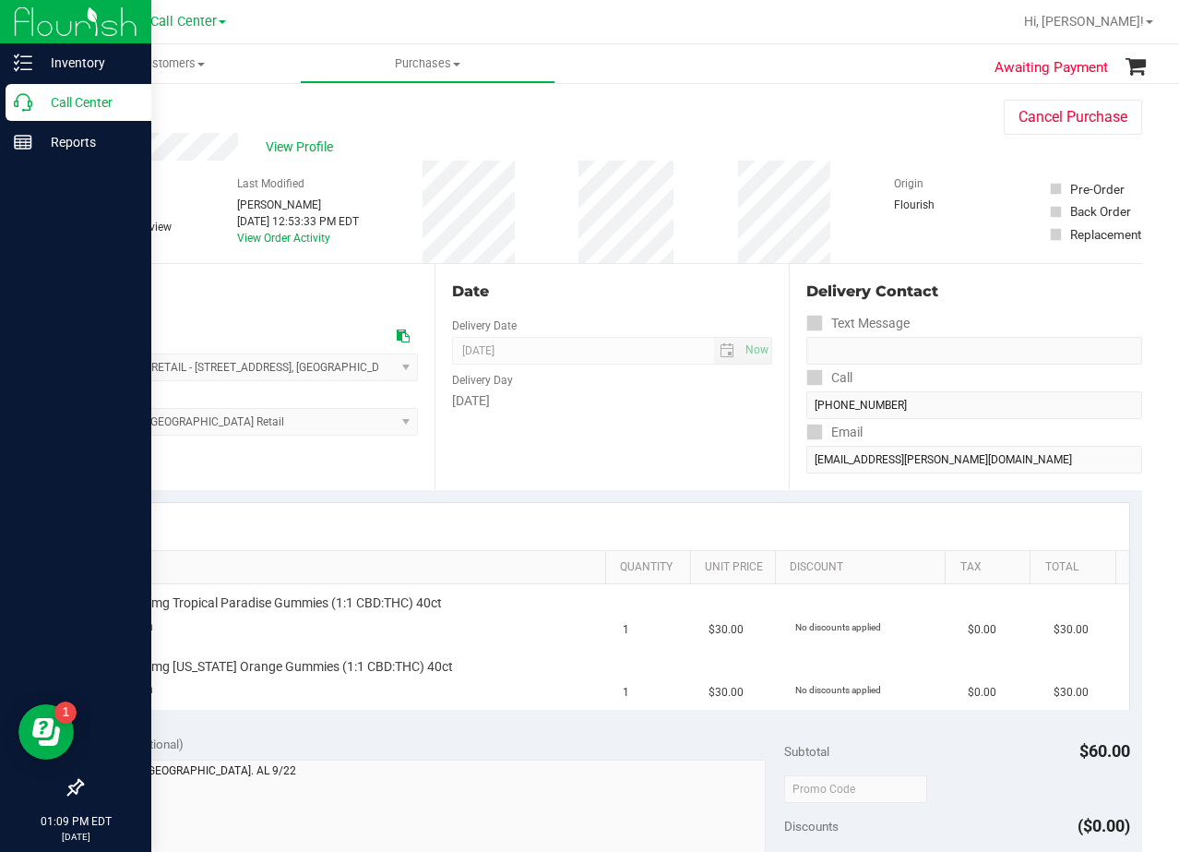
click at [30, 103] on icon at bounding box center [23, 102] width 18 height 18
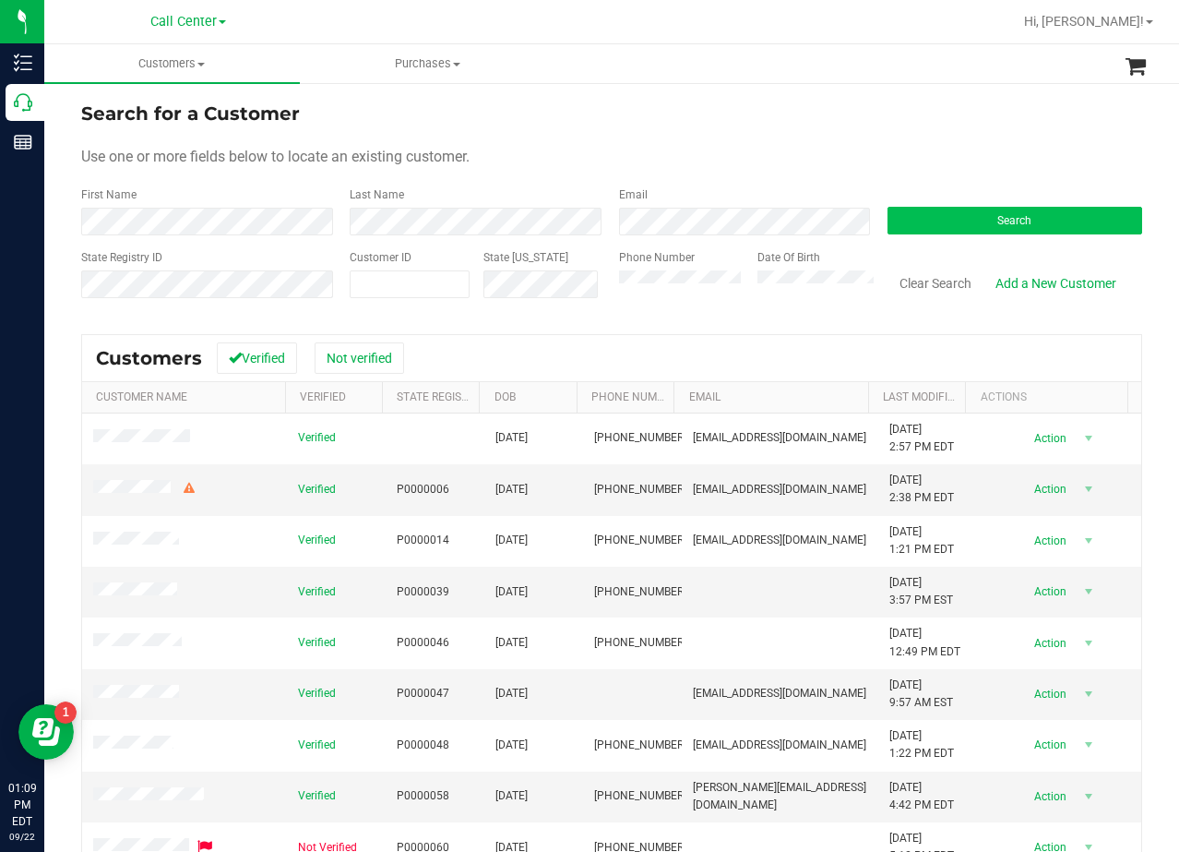
drag, startPoint x: 1065, startPoint y: 197, endPoint x: 1069, endPoint y: 221, distance: 23.4
click at [1066, 198] on div "Search" at bounding box center [1008, 210] width 269 height 49
click at [1070, 221] on button "Search" at bounding box center [1015, 221] width 255 height 28
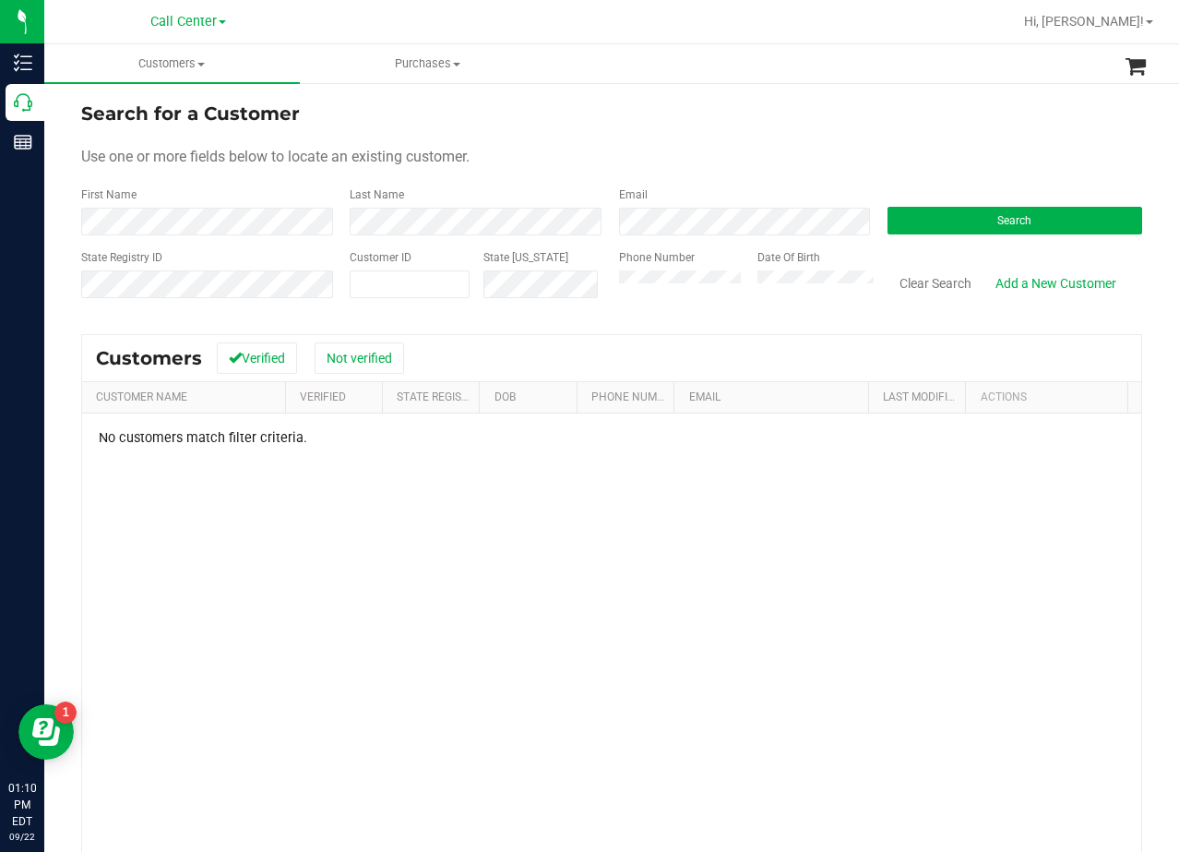
click at [703, 149] on div "Use one or more fields below to locate an existing customer." at bounding box center [611, 157] width 1061 height 22
click at [757, 155] on div "Use one or more fields below to locate an existing customer." at bounding box center [611, 157] width 1061 height 22
click at [781, 137] on form "Search for a Customer Use one or more fields below to locate an existing custom…" at bounding box center [611, 207] width 1061 height 215
click at [800, 126] on div "Search for a Customer" at bounding box center [611, 114] width 1061 height 28
click at [812, 302] on div "Date Of Birth" at bounding box center [808, 282] width 129 height 66
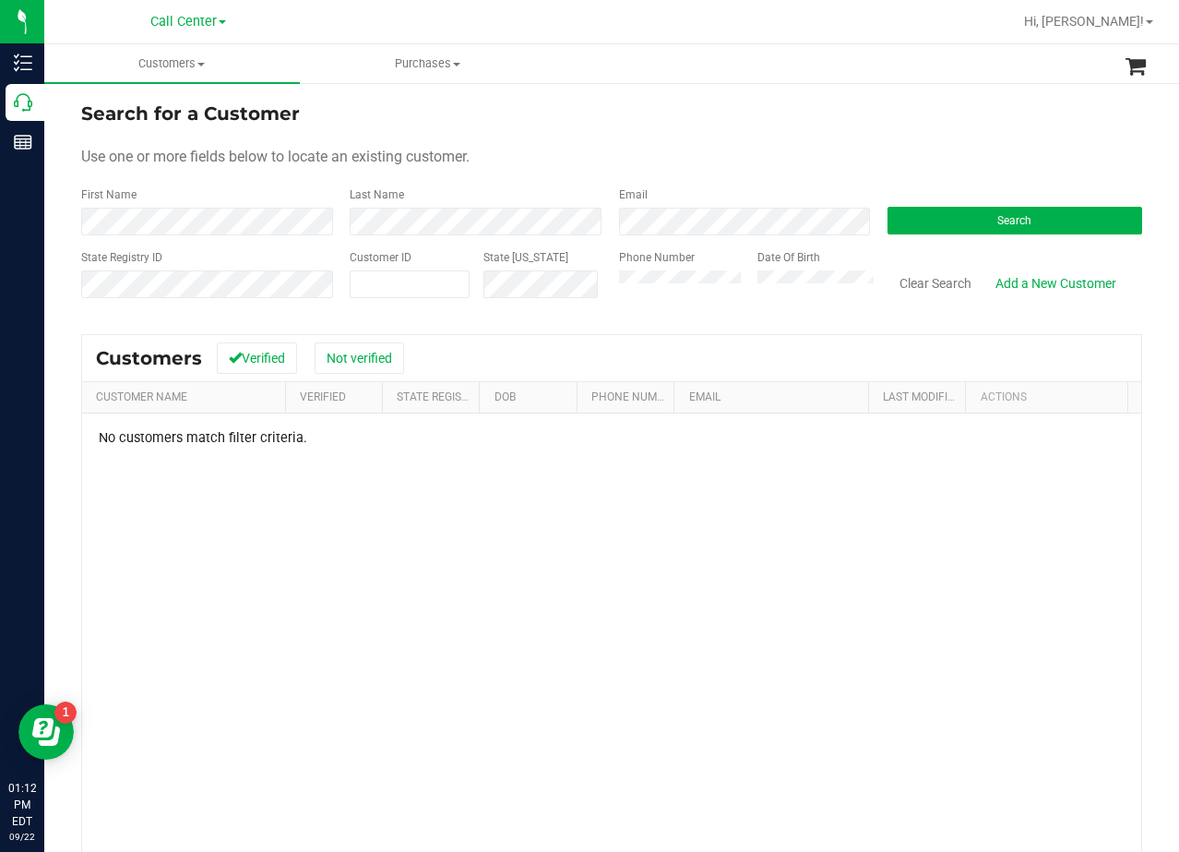
click at [756, 89] on div "Search for a Customer Use one or more fields below to locate an existing custom…" at bounding box center [611, 547] width 1135 height 932
click at [687, 124] on div "Search for a Customer" at bounding box center [611, 114] width 1061 height 28
click at [770, 142] on form "Search for a Customer Use one or more fields below to locate an existing custom…" at bounding box center [611, 207] width 1061 height 215
click at [704, 171] on form "Search for a Customer Use one or more fields below to locate an existing custom…" at bounding box center [611, 207] width 1061 height 215
click at [633, 140] on form "Search for a Customer Use one or more fields below to locate an existing custom…" at bounding box center [611, 207] width 1061 height 215
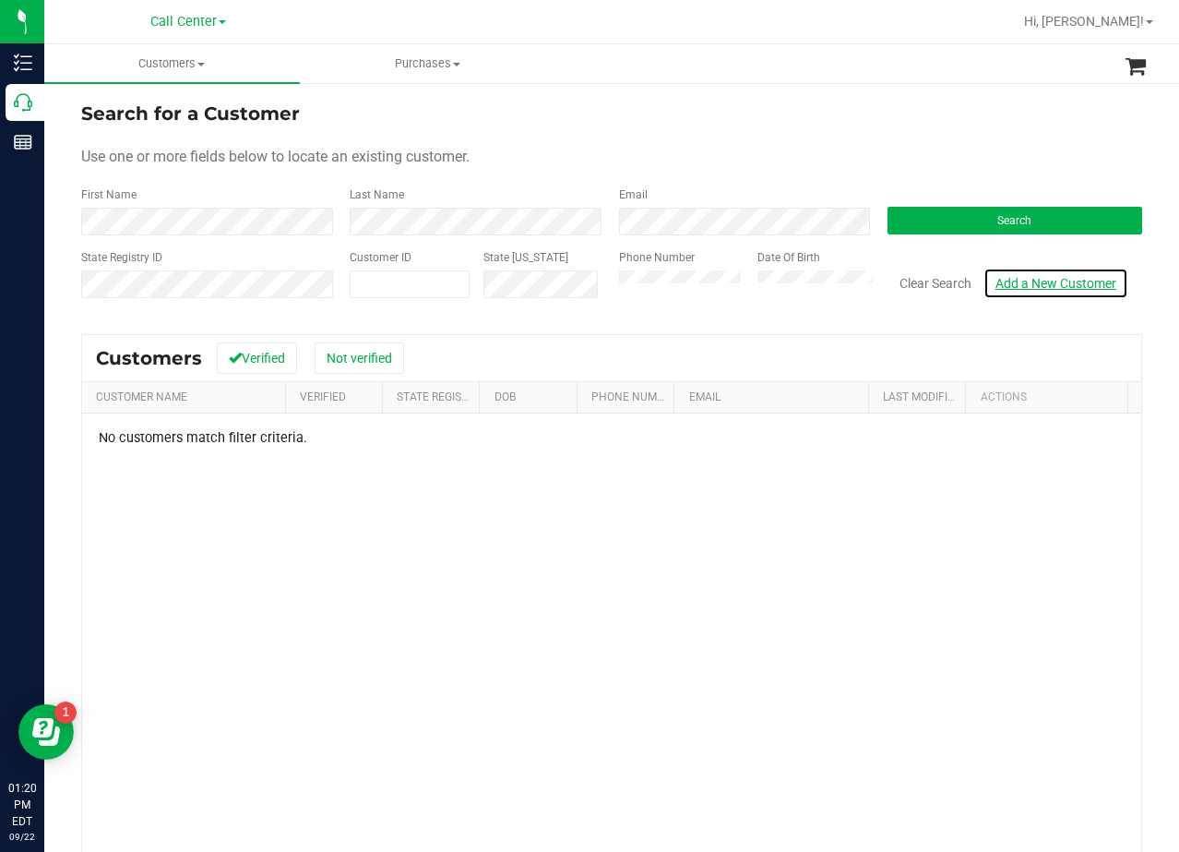
click at [1036, 283] on link "Add a New Customer" at bounding box center [1056, 283] width 145 height 31
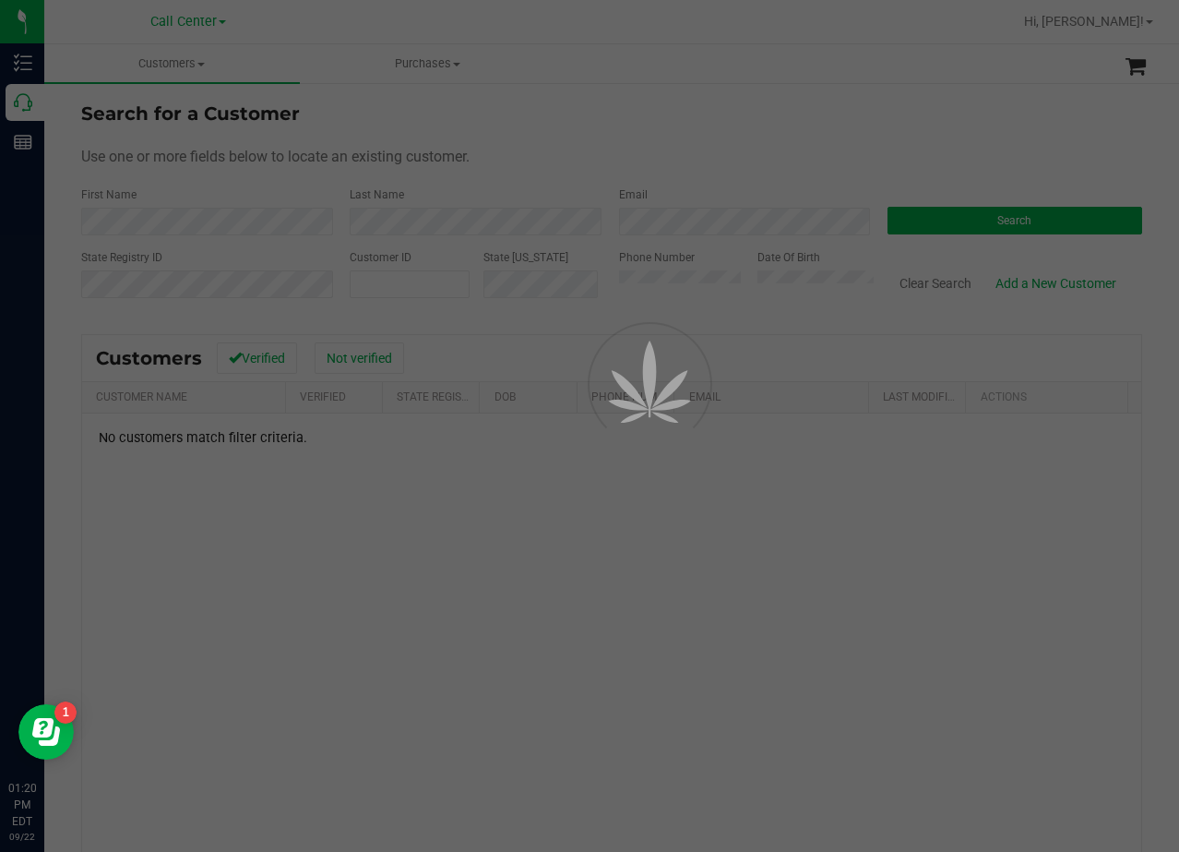
click at [701, 172] on div at bounding box center [589, 426] width 1179 height 852
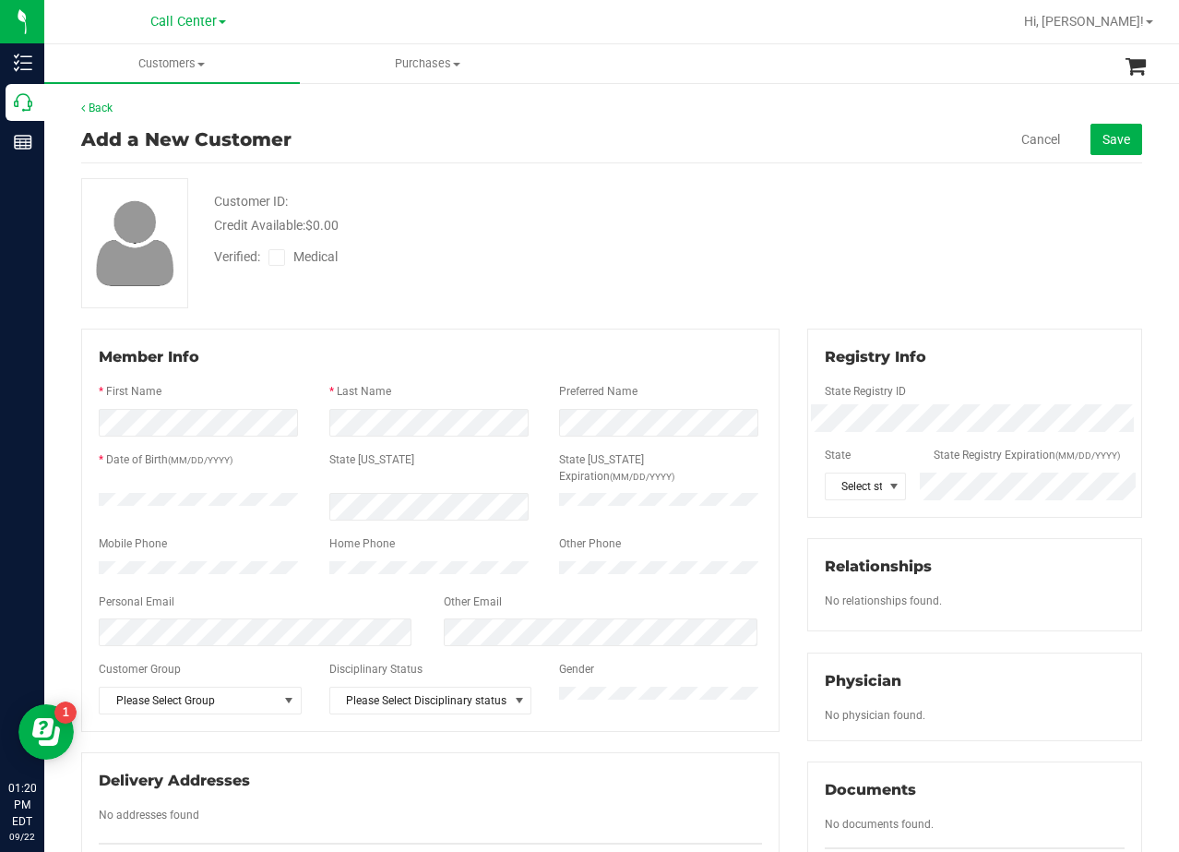
click at [692, 202] on div "Customer ID: Credit Available: $0.00" at bounding box center [472, 213] width 544 height 43
click at [808, 238] on div "Customer ID: Credit Available: $0.00 Verified: Medical" at bounding box center [611, 243] width 1089 height 130
click at [767, 228] on div "Customer ID: Credit Available: $0.00 Verified: Medical" at bounding box center [611, 243] width 1089 height 130
click at [667, 190] on div at bounding box center [472, 185] width 544 height 14
click at [281, 257] on icon at bounding box center [277, 257] width 12 height 0
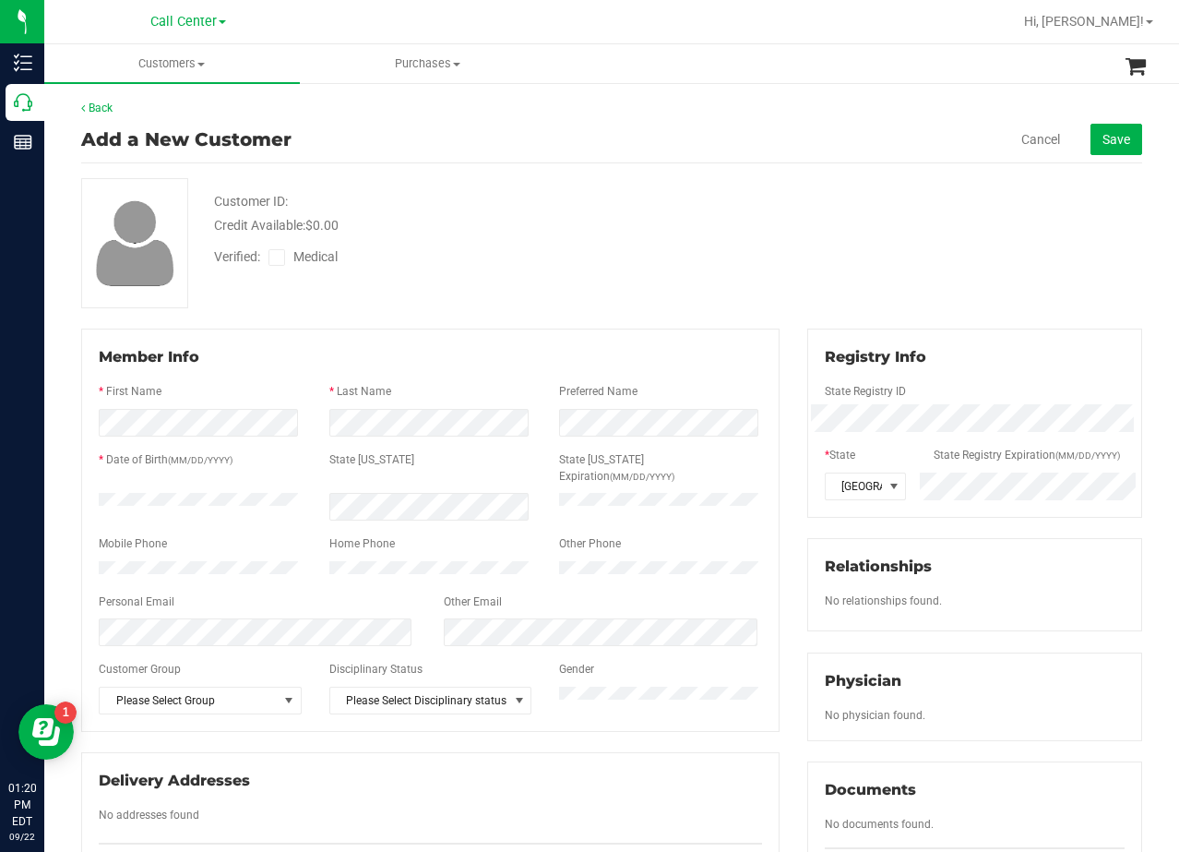
click at [0, 0] on input "Medical" at bounding box center [0, 0] width 0 height 0
drag, startPoint x: 739, startPoint y: 237, endPoint x: 694, endPoint y: 259, distance: 50.3
click at [736, 228] on div "Customer ID: Credit Available: $0.00 Verified: Medical" at bounding box center [611, 243] width 1089 height 130
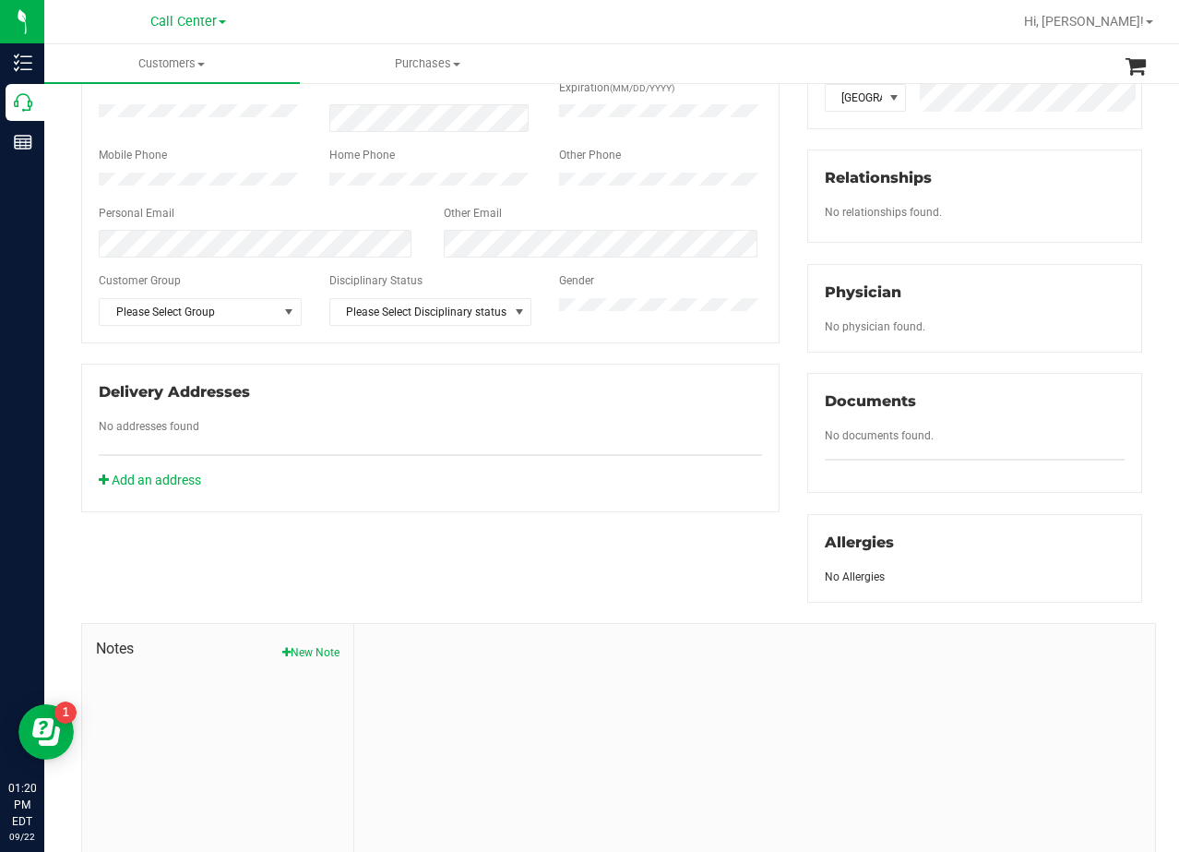
scroll to position [469, 0]
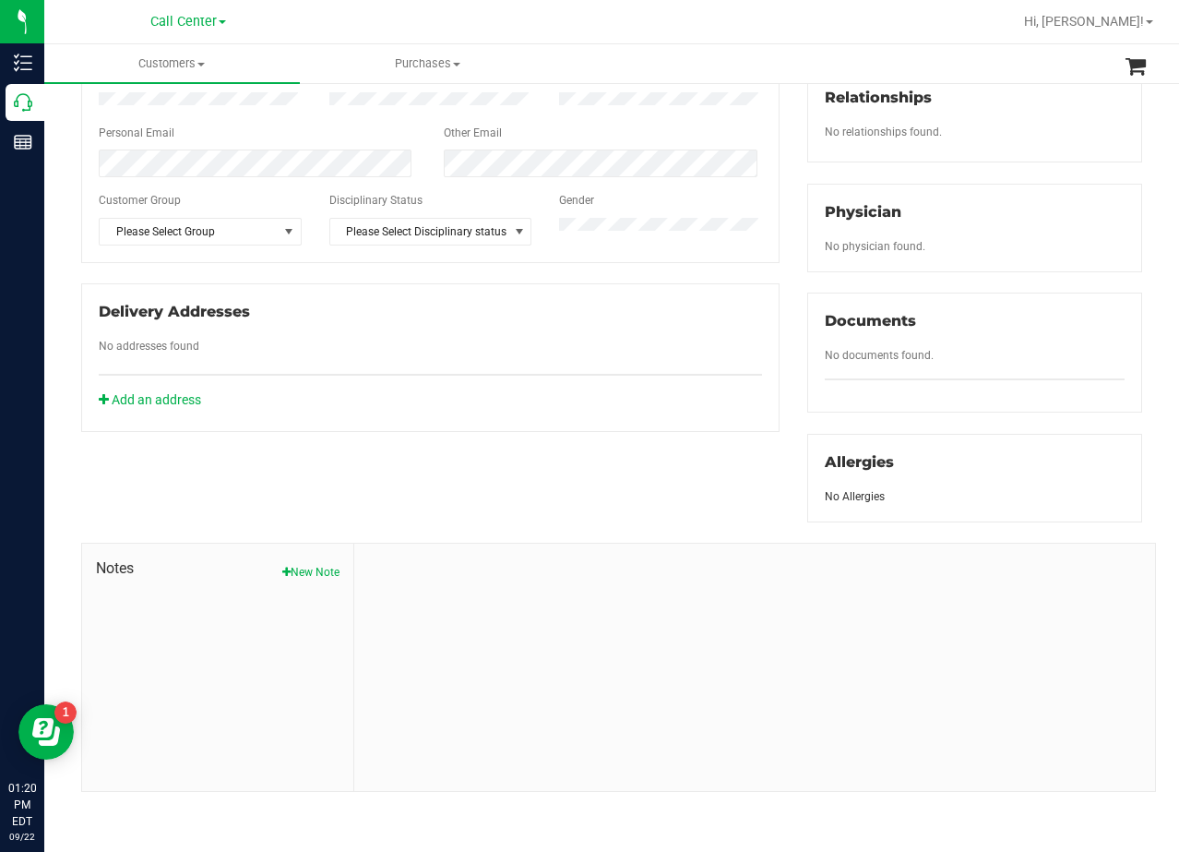
click at [282, 572] on icon "button" at bounding box center [286, 572] width 8 height 11
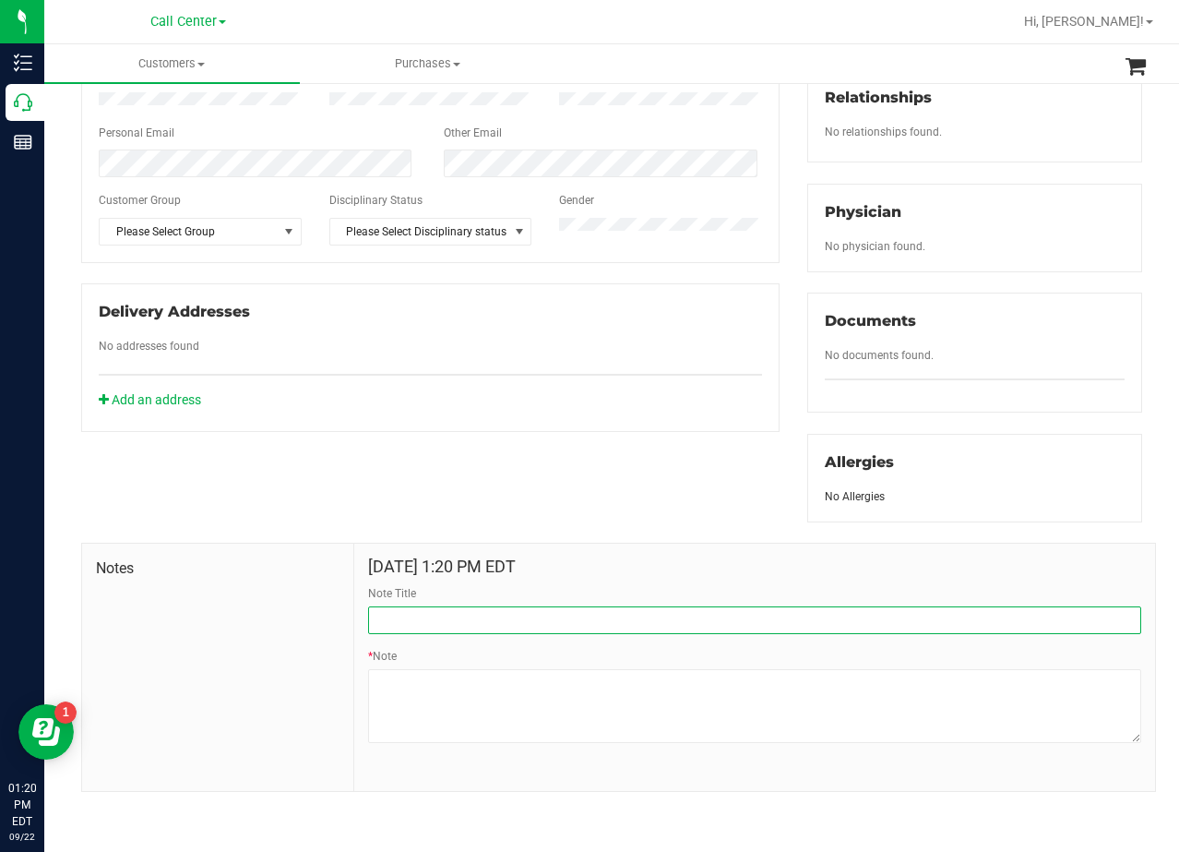
click at [477, 620] on input "Note Title" at bounding box center [754, 620] width 773 height 28
type input "CURT"
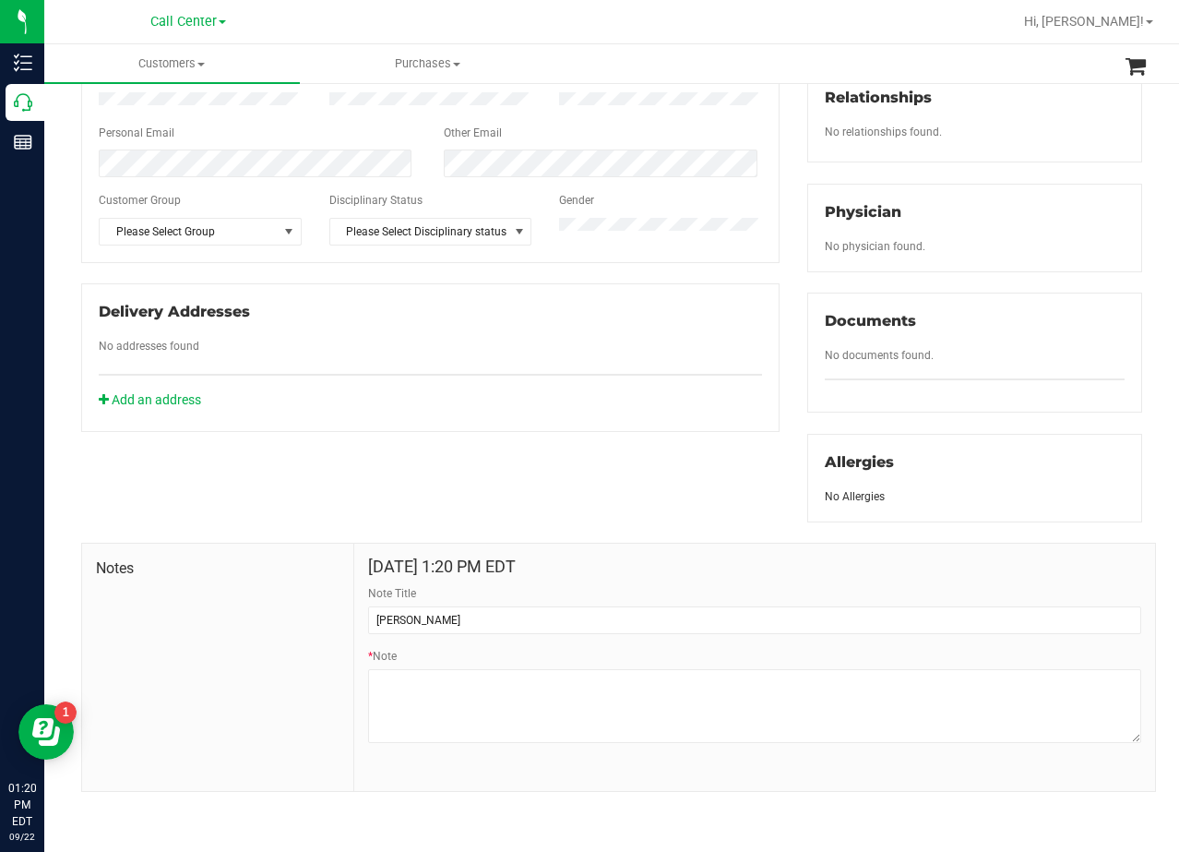
click at [375, 483] on div "Member Info * First Name * Last Name Preferred Name * Date of Birth (MM/DD/YYYY…" at bounding box center [611, 326] width 1089 height 932
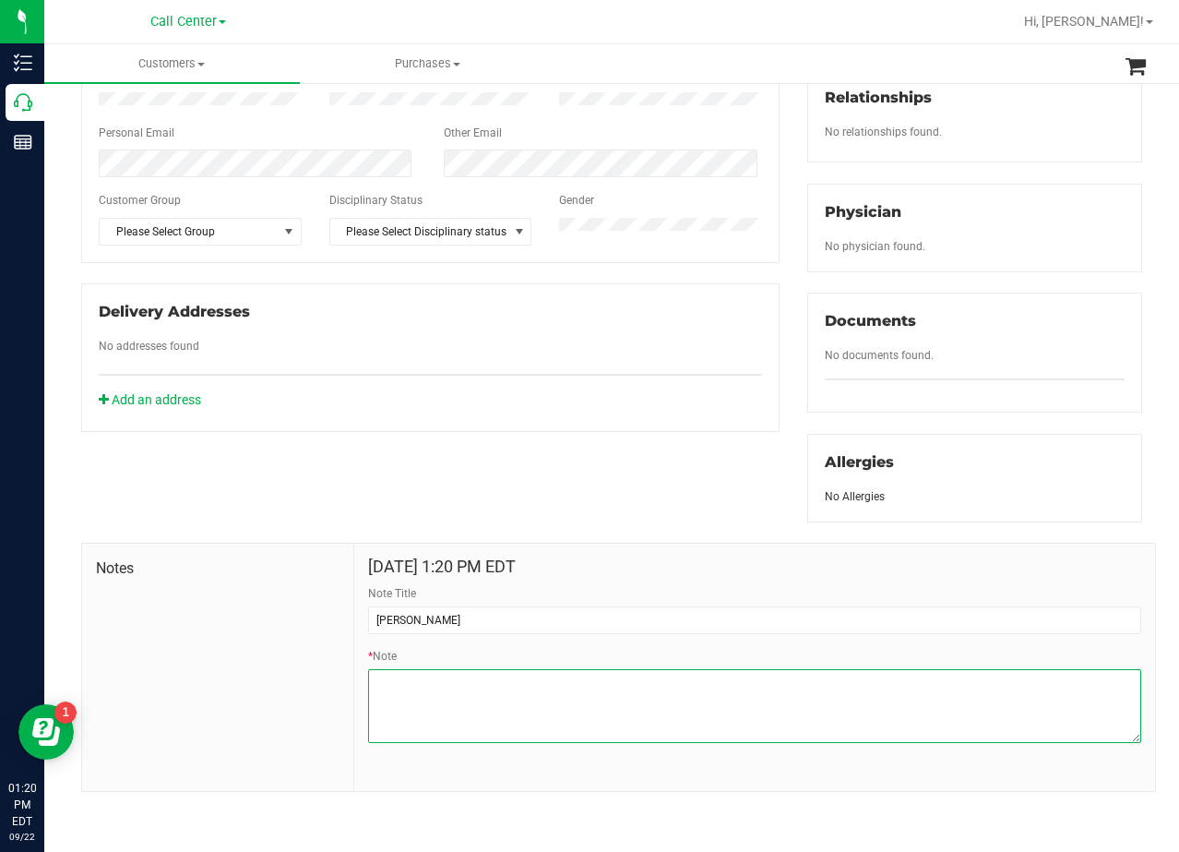
click at [685, 706] on textarea "* Note" at bounding box center [754, 706] width 773 height 74
paste textarea "Patient Name: Jonah Love Address: 432 ELEVATION AVE Montgomery , TX, 77316 Phon…"
type textarea "Patient Name: Jonah Love Address: 432 ELEVATION AVE Montgomery , TX, 77316 Phon…"
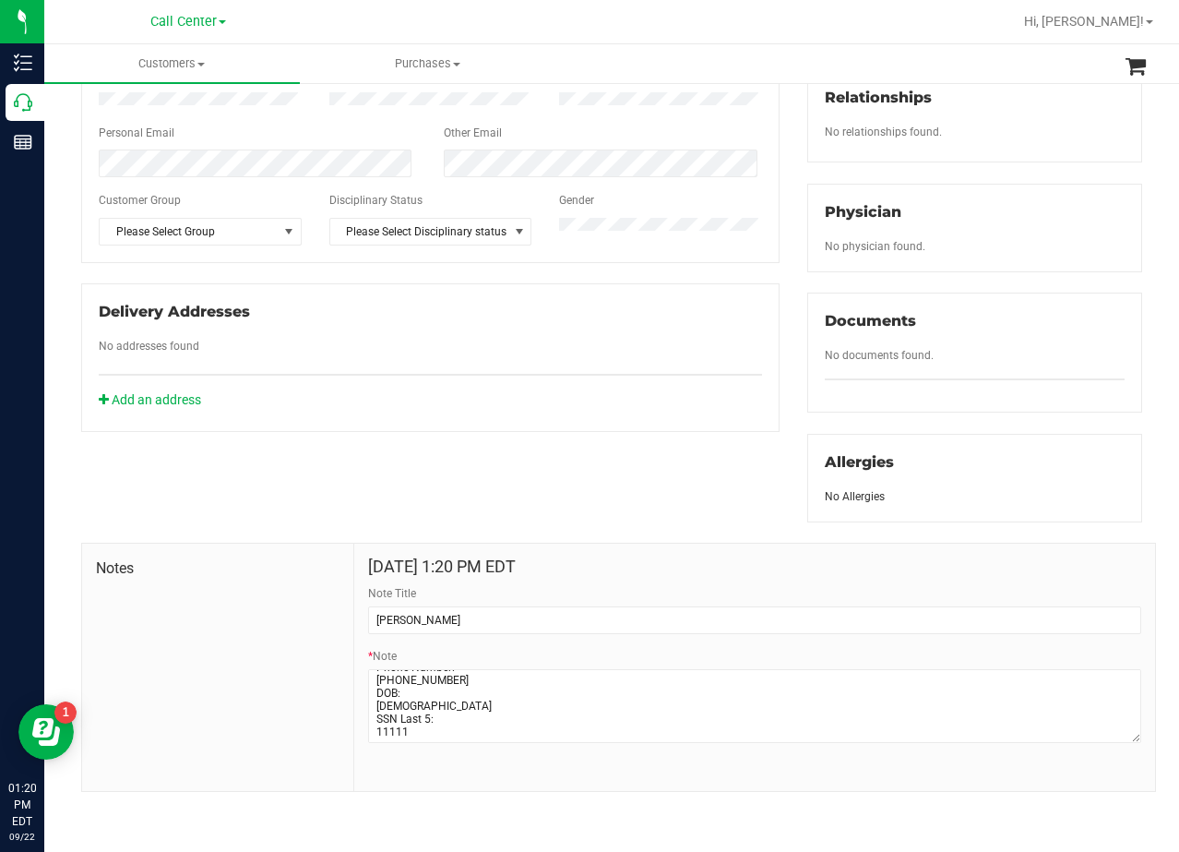
click at [627, 543] on div "Notes Sep 22, 2025 1:20 PM EDT Note Title CURT * Note" at bounding box center [618, 667] width 1075 height 249
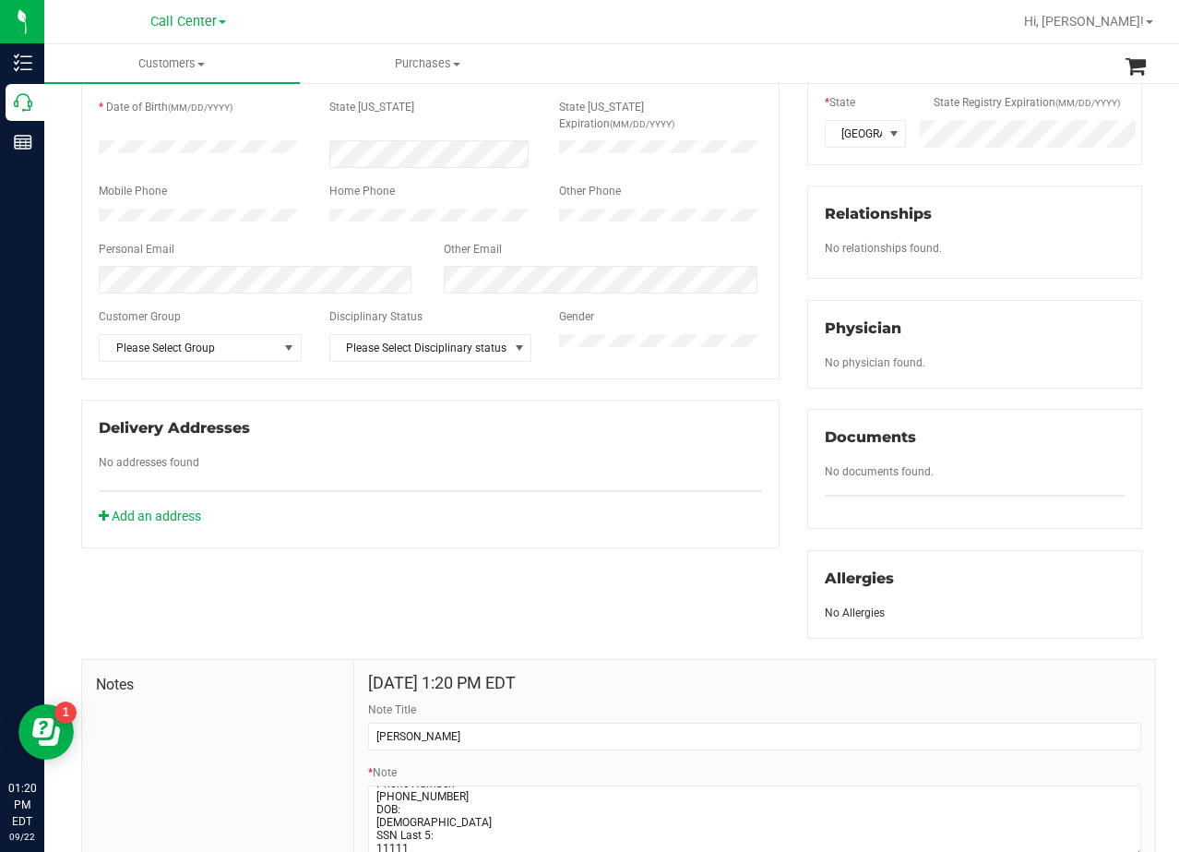
scroll to position [192, 0]
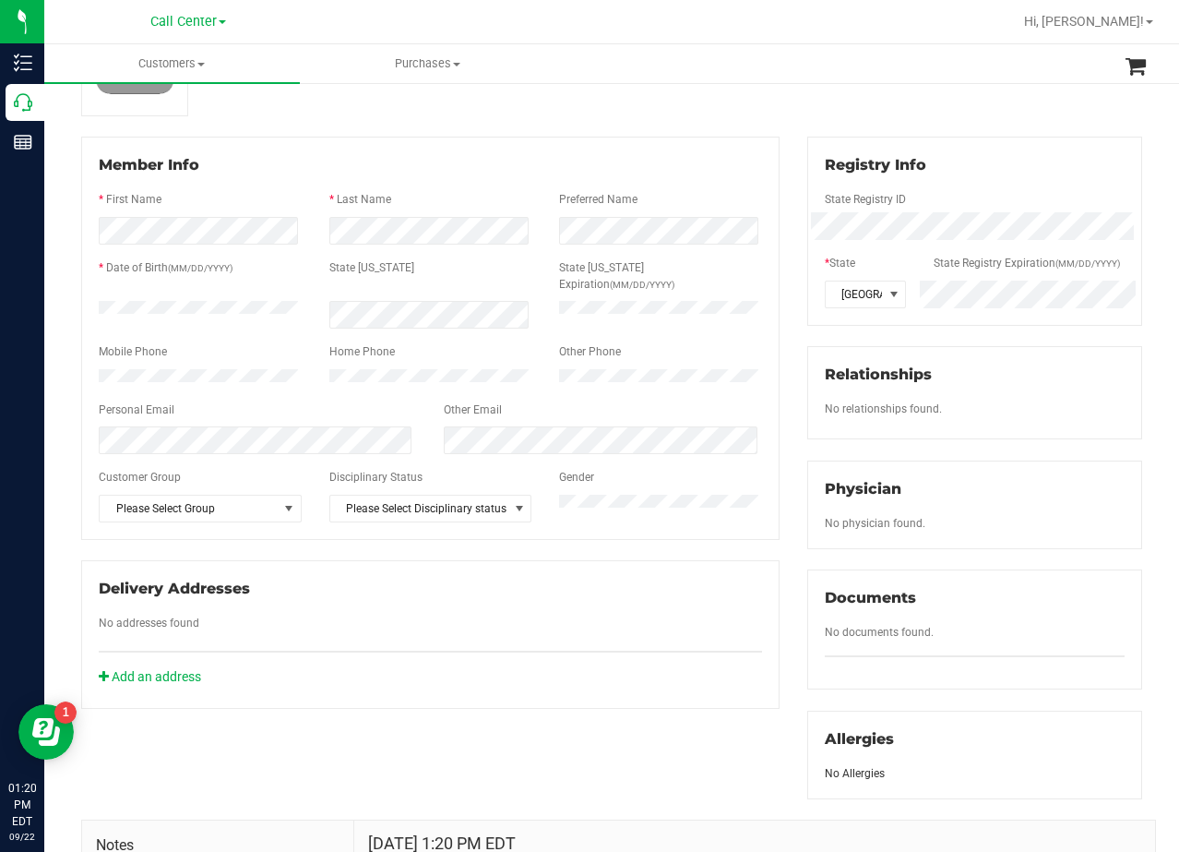
click at [780, 508] on div "Member Info * First Name * Last Name Preferred Name * Date of Birth (MM/DD/YYYY…" at bounding box center [430, 423] width 726 height 572
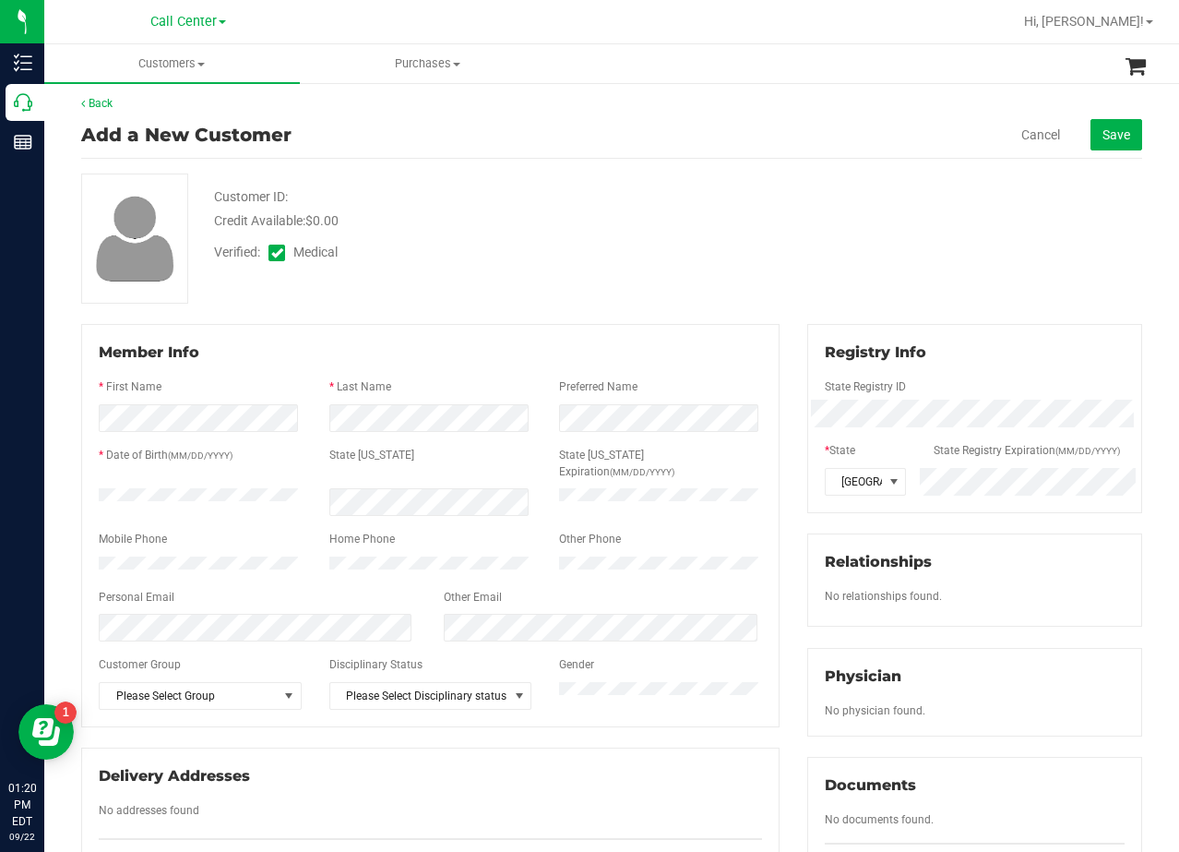
scroll to position [0, 0]
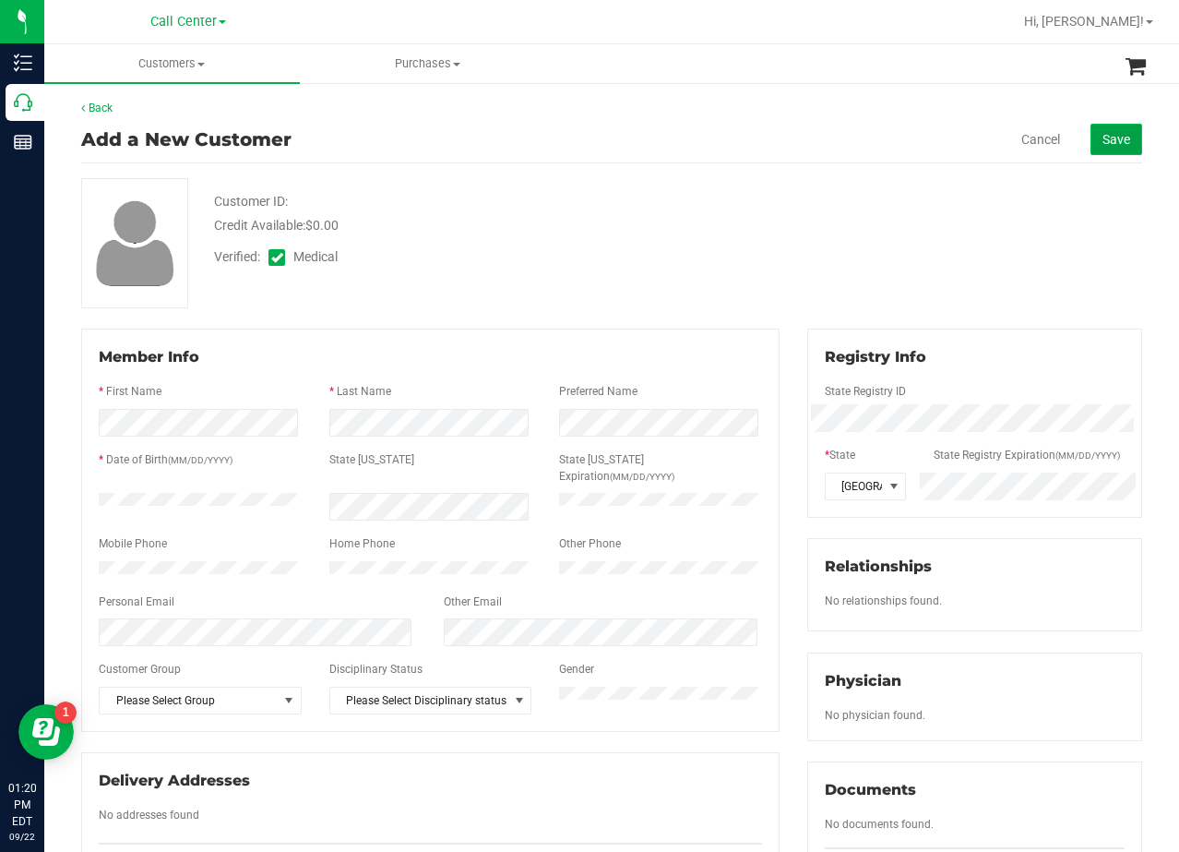
click at [1096, 148] on button "Save" at bounding box center [1117, 139] width 52 height 31
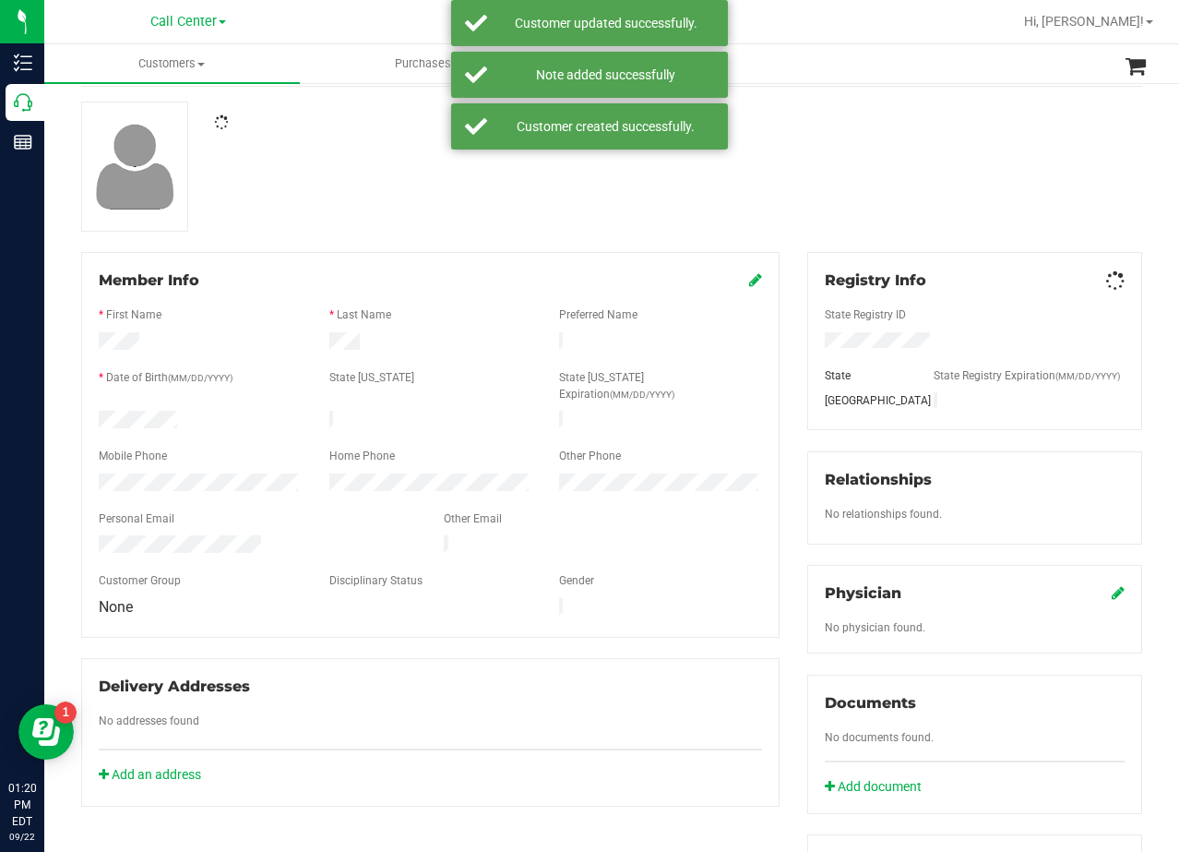
scroll to position [185, 0]
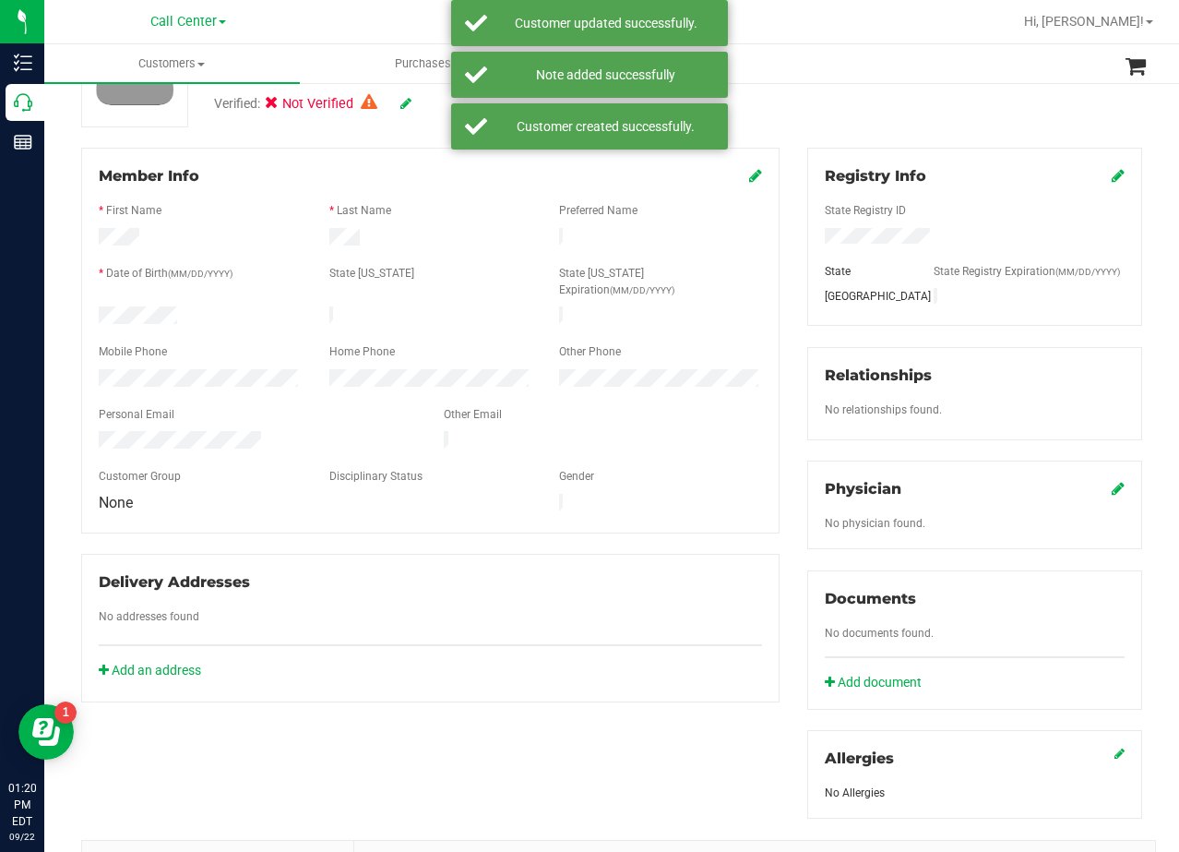
click at [1112, 485] on icon at bounding box center [1118, 488] width 13 height 15
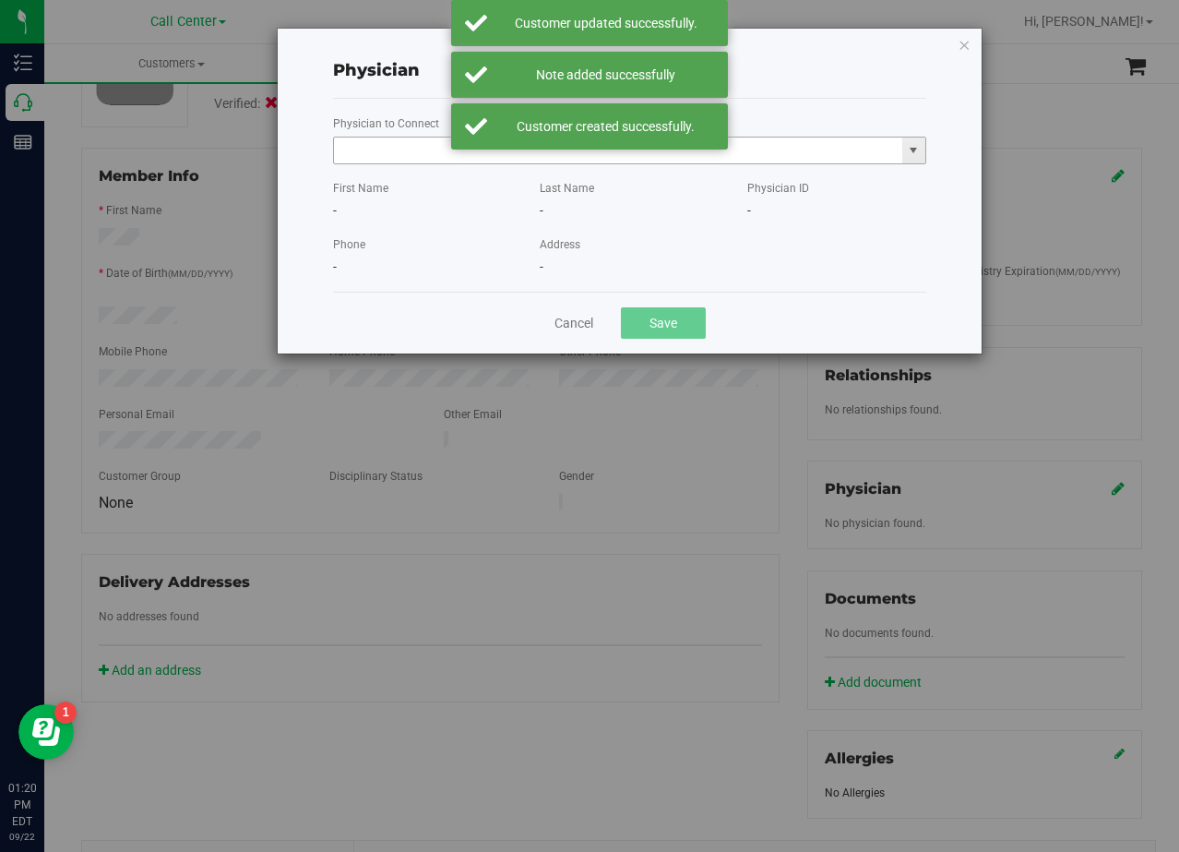
click at [378, 150] on input "text" at bounding box center [618, 150] width 568 height 26
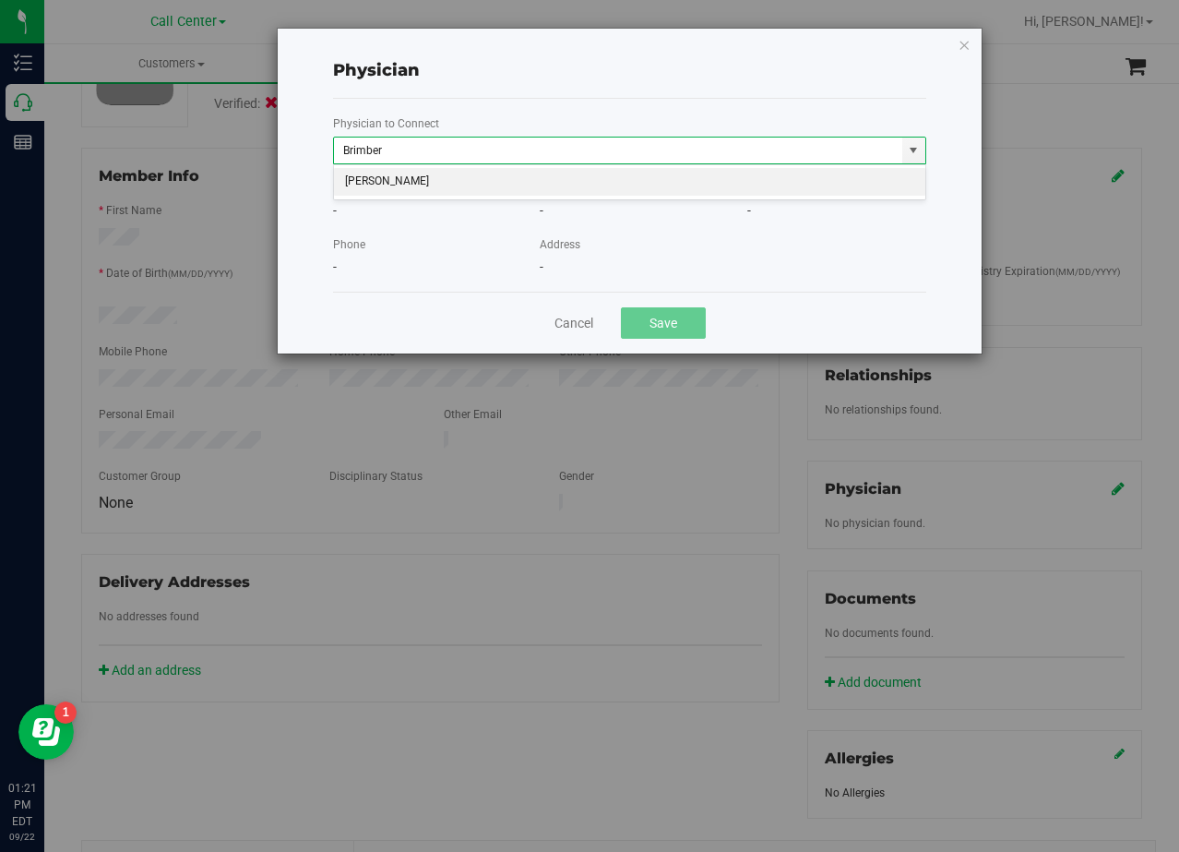
click at [392, 173] on li "Matthew Brimberry" at bounding box center [630, 182] width 592 height 28
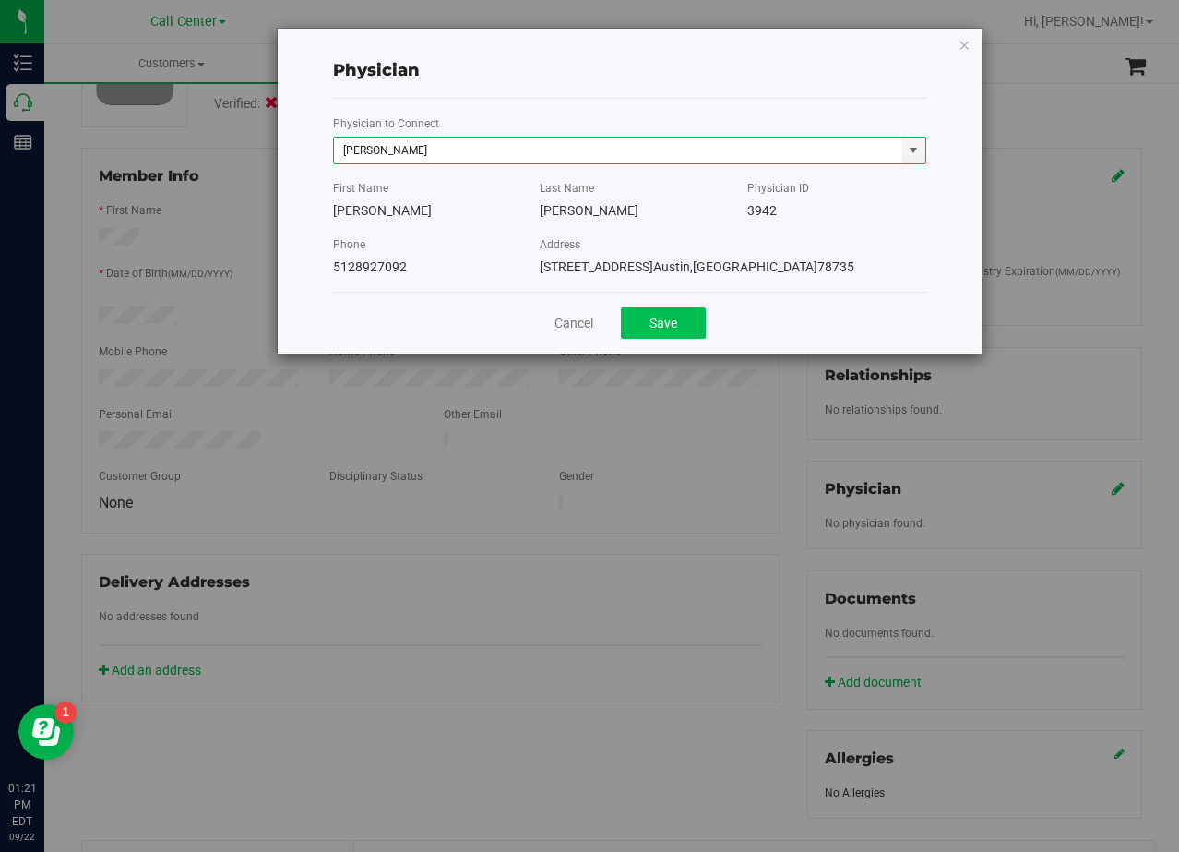
type input "Matthew Brimberry"
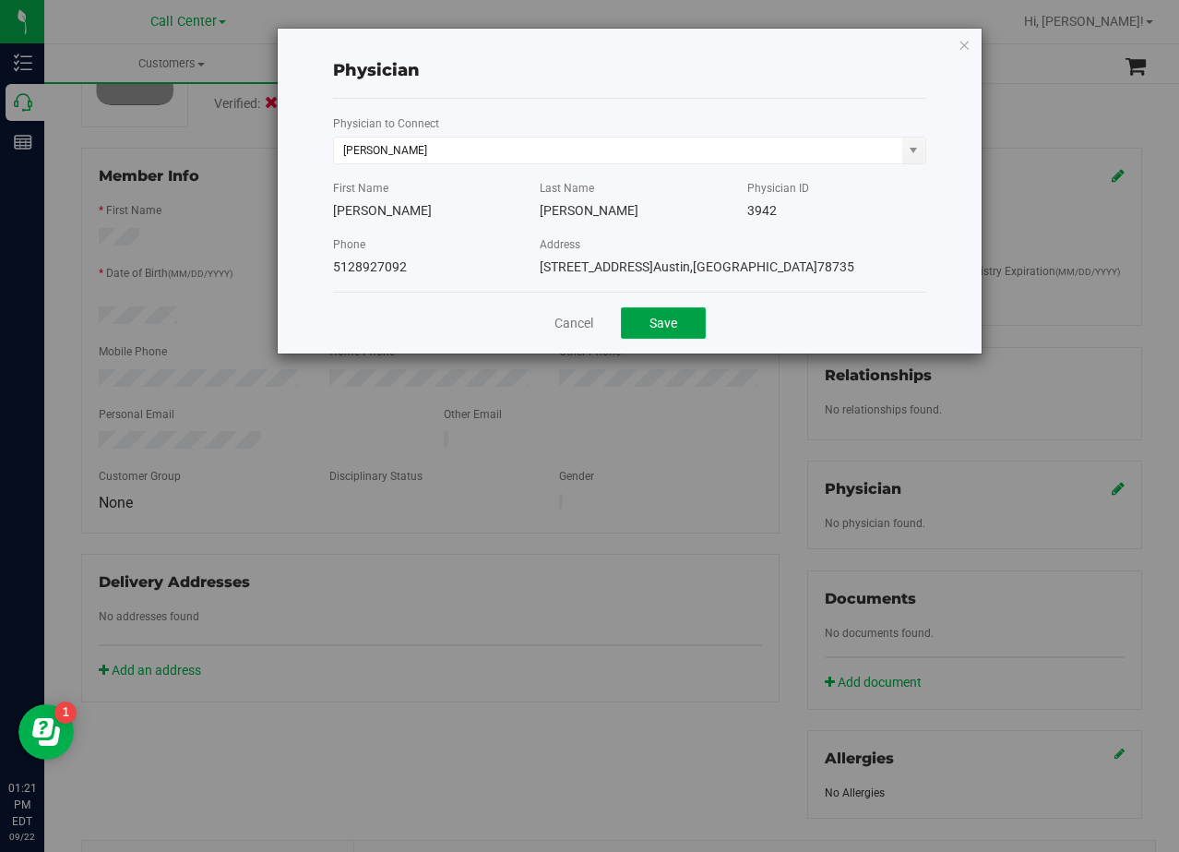
click at [687, 318] on button "Save" at bounding box center [663, 322] width 85 height 31
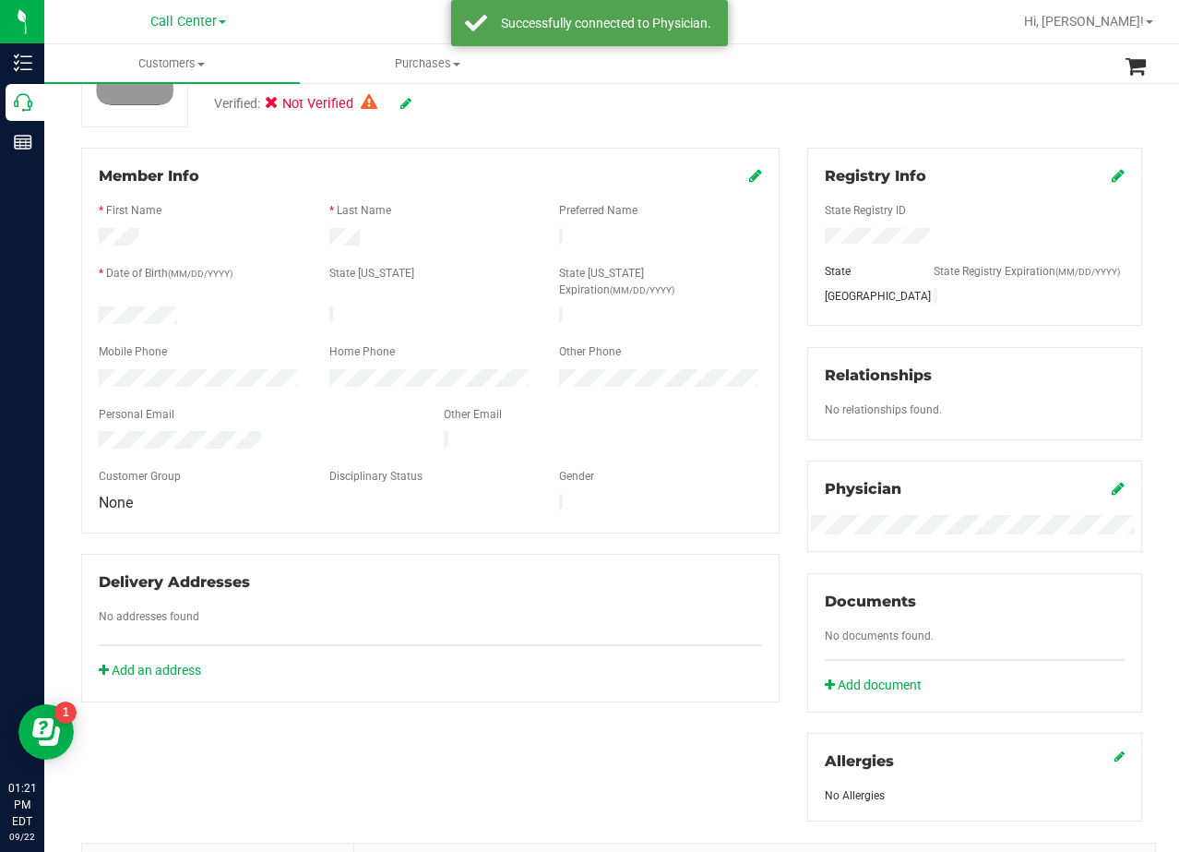
click at [774, 288] on div "Member Info * First Name * Last Name Preferred Name * Date of Birth (MM/DD/YYYY…" at bounding box center [430, 425] width 726 height 555
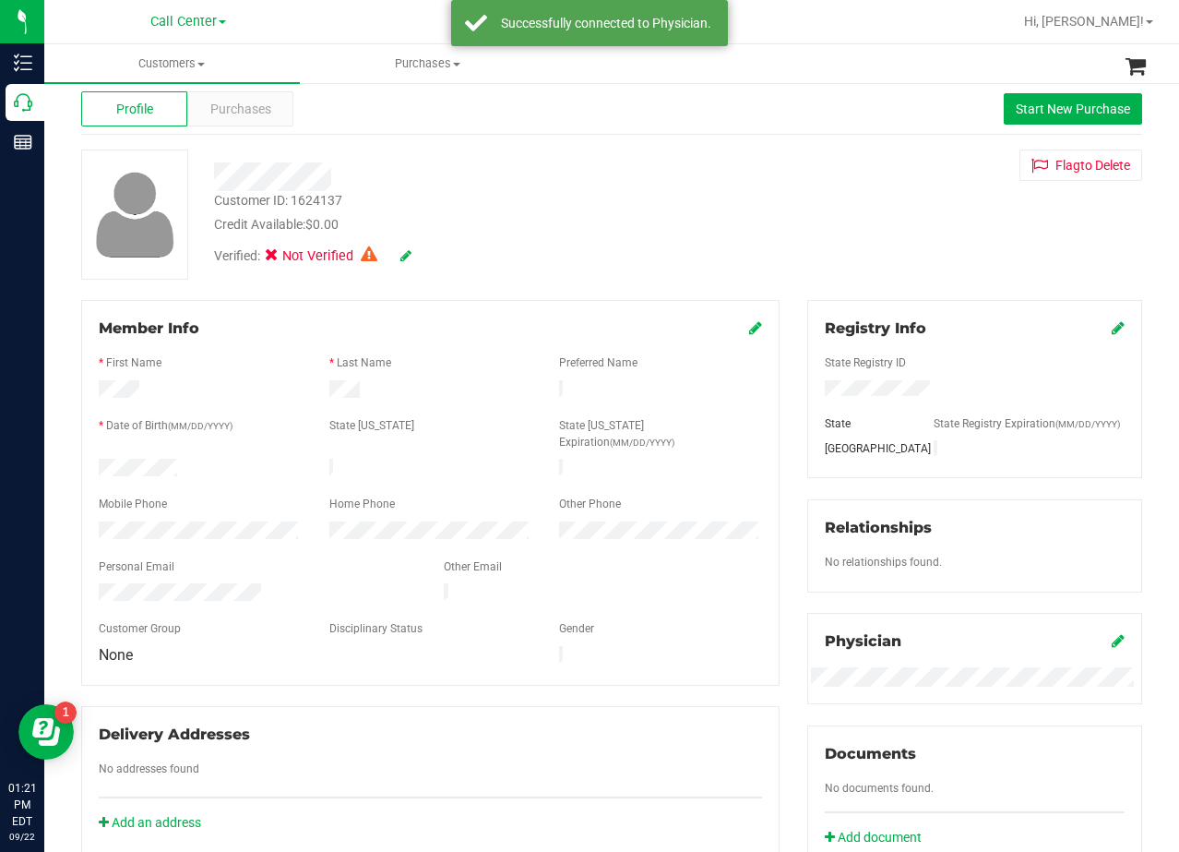
scroll to position [0, 0]
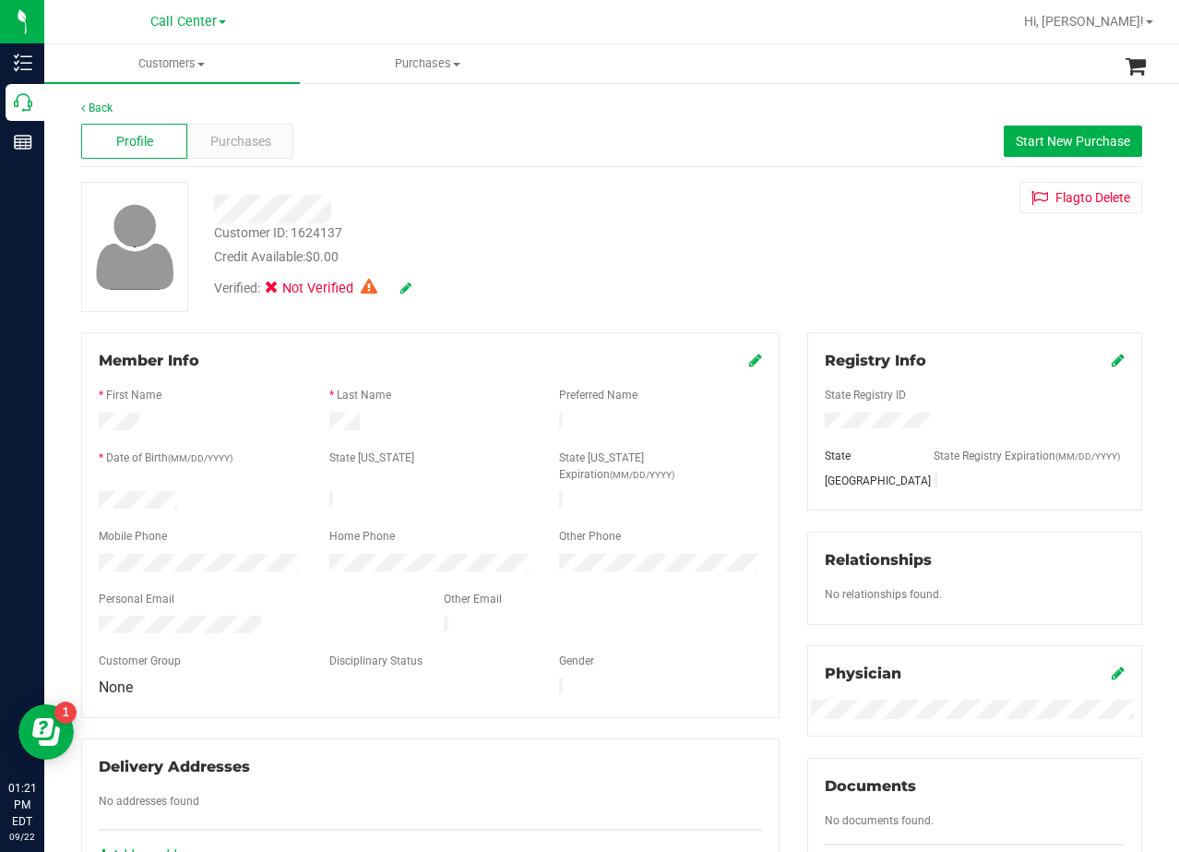
click at [404, 289] on icon at bounding box center [405, 287] width 11 height 13
click at [412, 295] on icon at bounding box center [405, 288] width 15 height 13
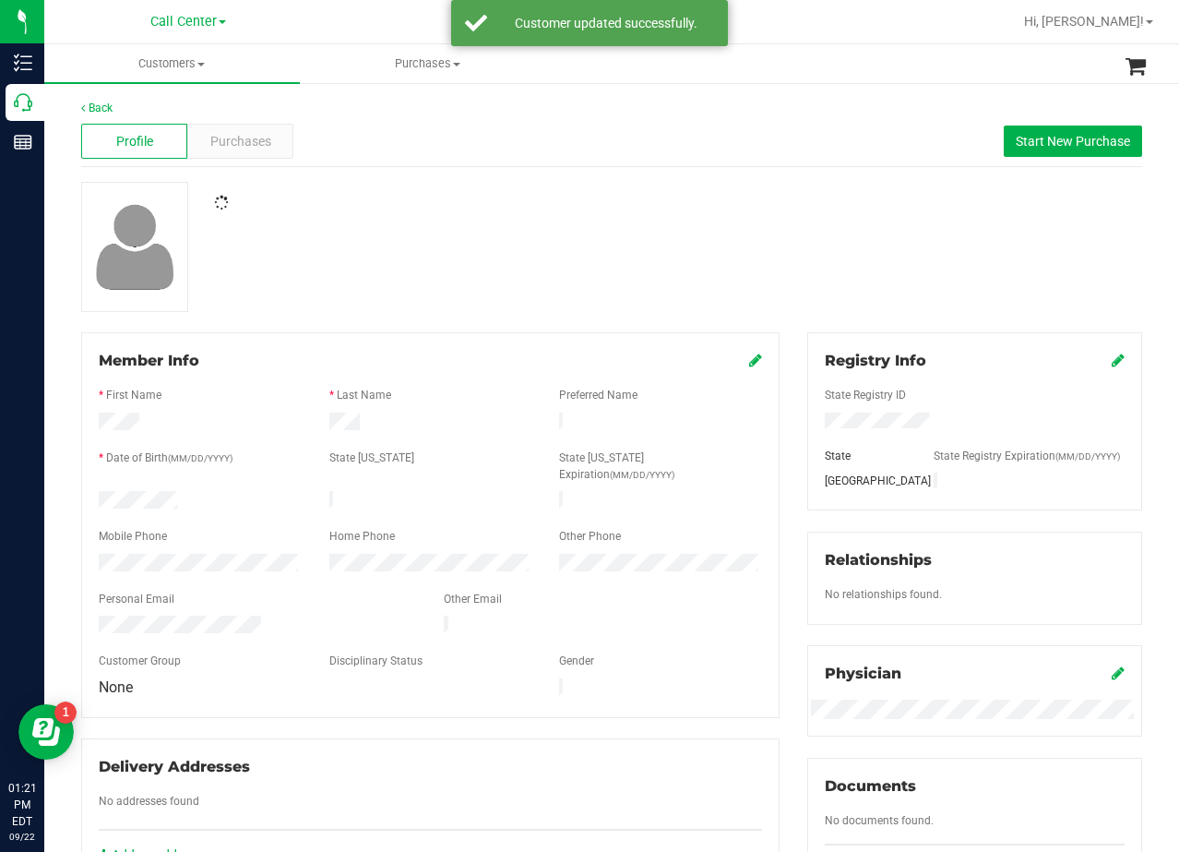
click at [408, 290] on div at bounding box center [611, 247] width 1089 height 130
click at [665, 238] on div "Customer ID: 1624137 Credit Available: $0.00" at bounding box center [472, 217] width 544 height 43
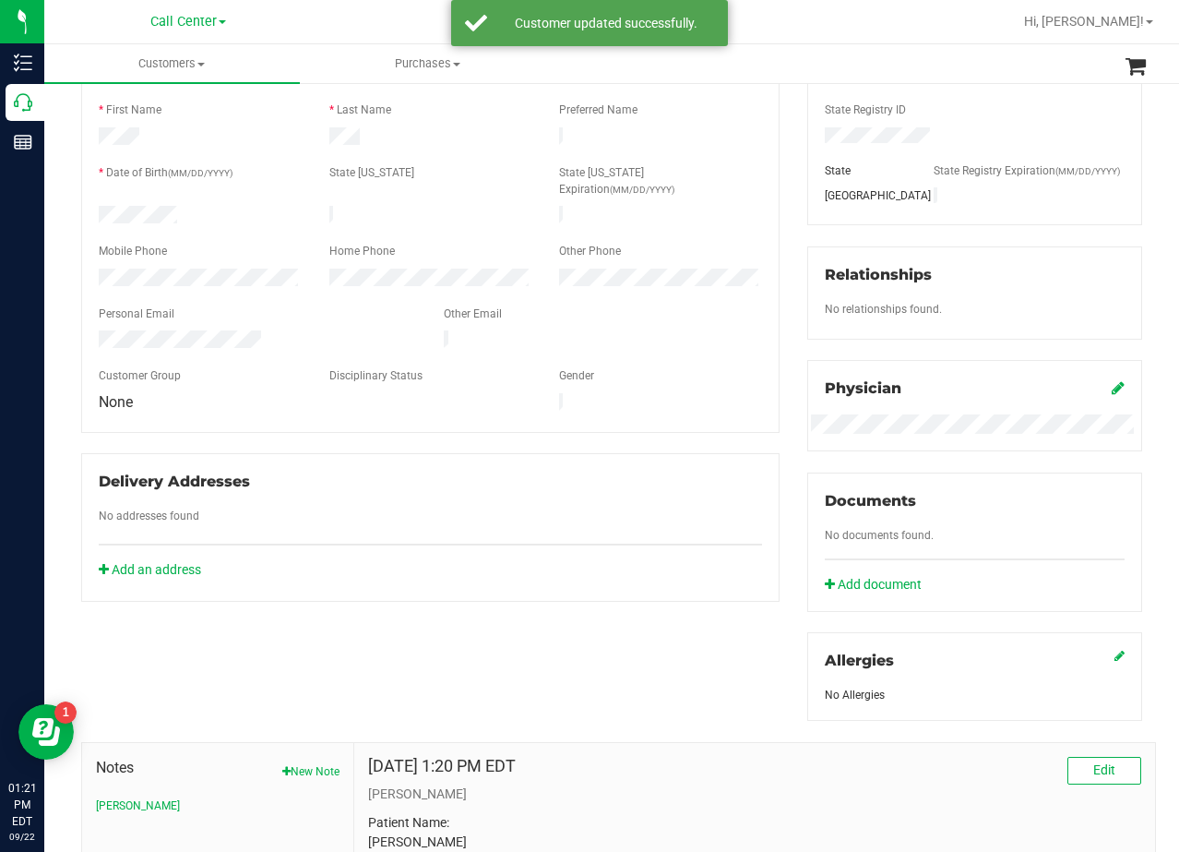
scroll to position [71, 0]
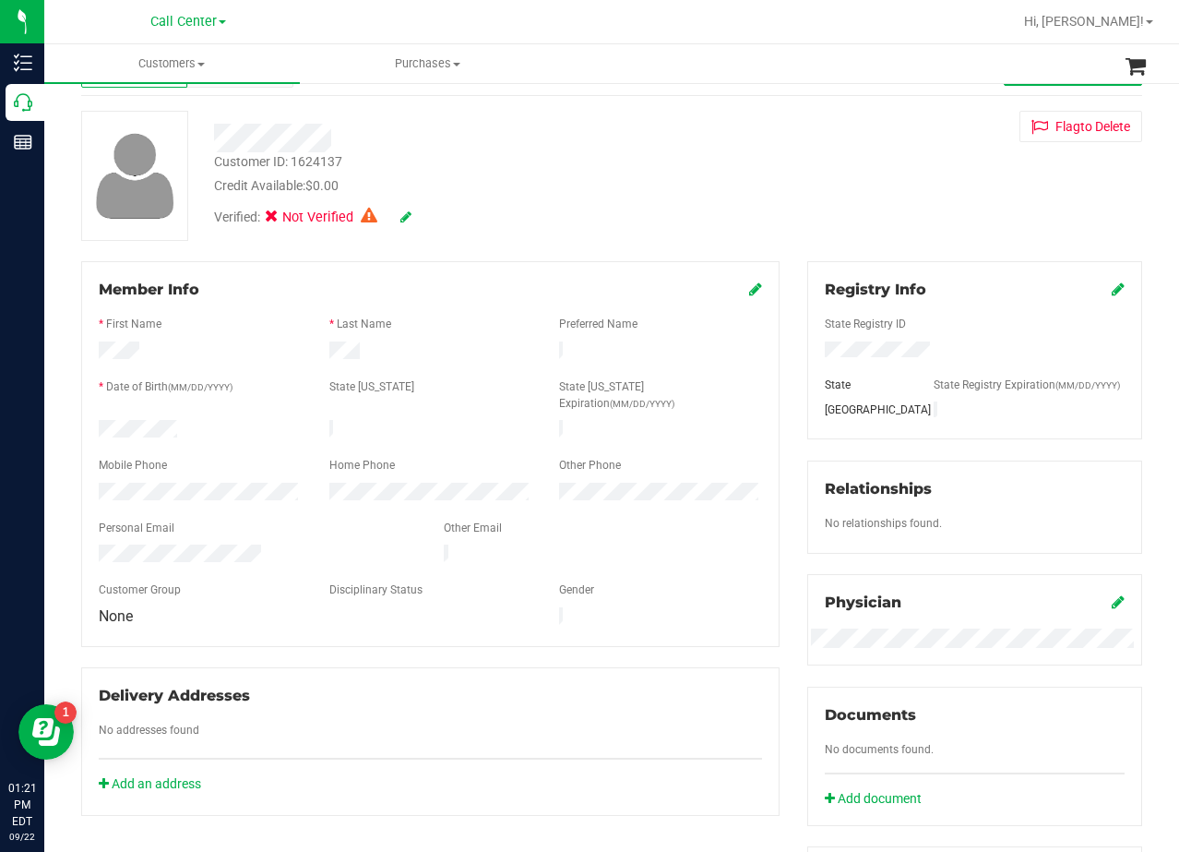
drag, startPoint x: 670, startPoint y: 196, endPoint x: 661, endPoint y: 202, distance: 11.3
click at [670, 196] on div "Verified: Not Verified" at bounding box center [472, 216] width 544 height 41
click at [819, 219] on div "Customer ID: 1624137 Credit Available: $0.00 Verified: Not Verified Flag to Del…" at bounding box center [611, 176] width 1089 height 130
click at [732, 185] on div "Customer ID: 1624137 Credit Available: $0.00" at bounding box center [472, 173] width 544 height 43
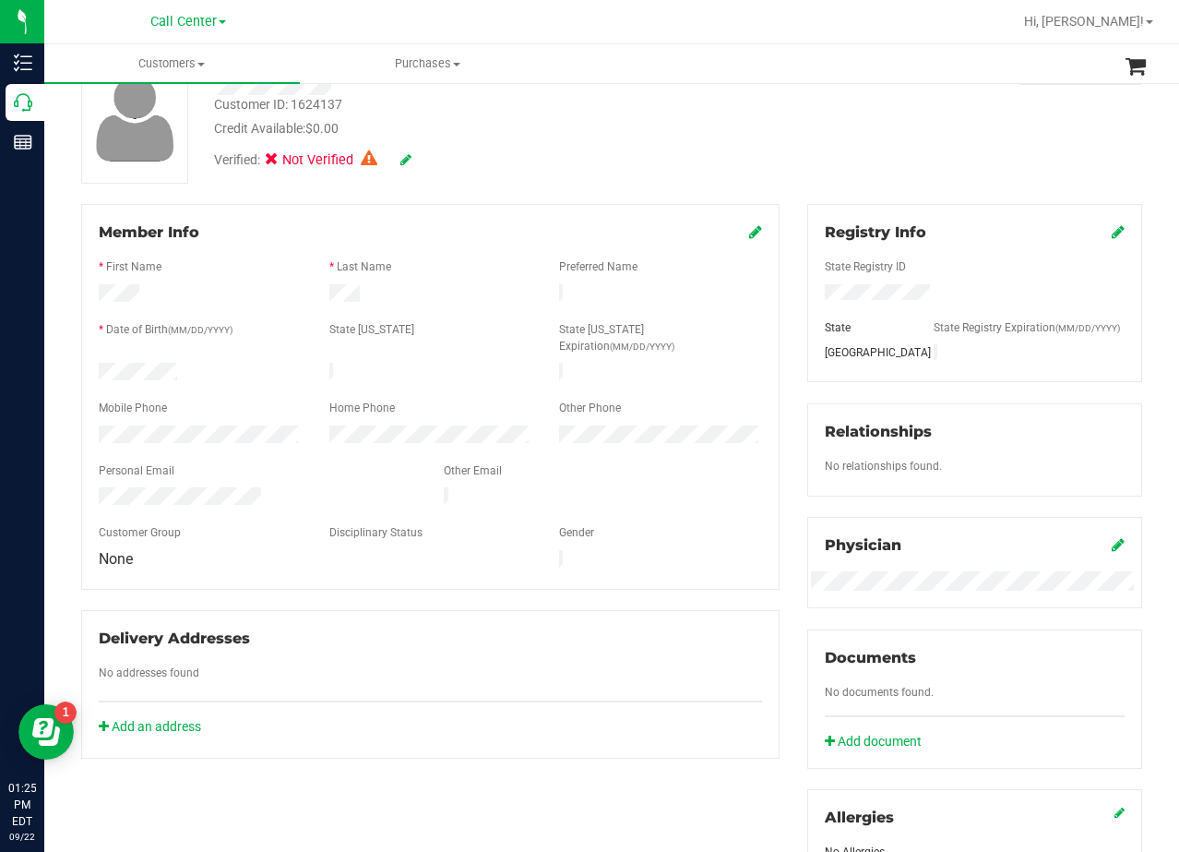
scroll to position [0, 0]
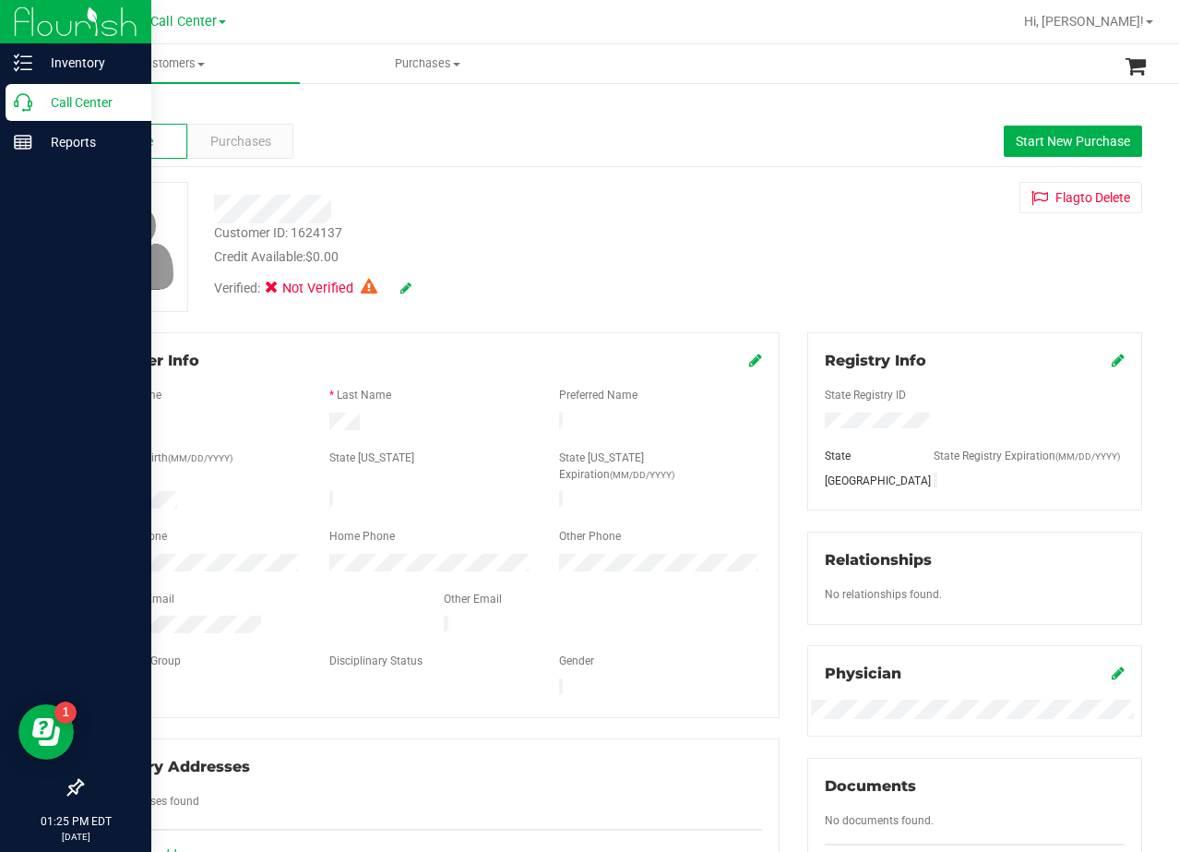
click at [26, 104] on icon at bounding box center [23, 102] width 18 height 18
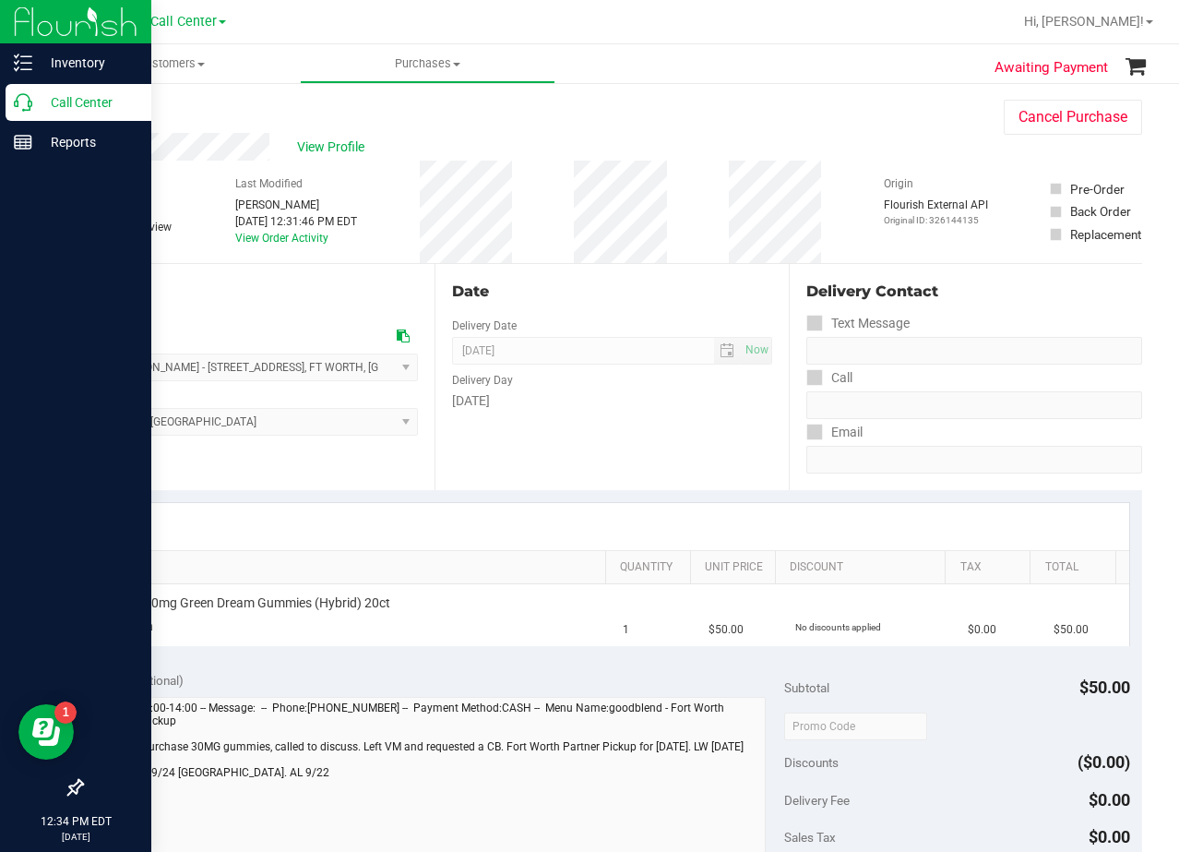
click at [34, 101] on p "Call Center" at bounding box center [87, 102] width 111 height 22
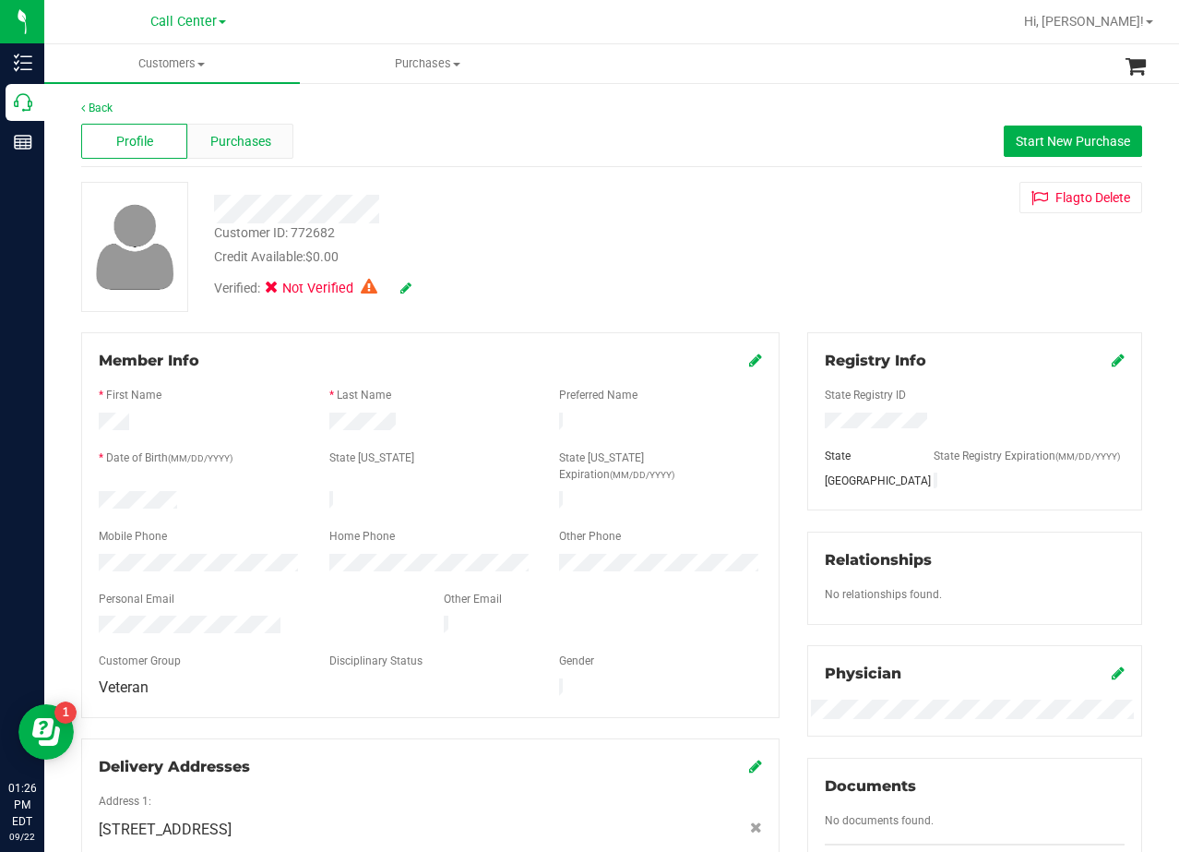
click at [210, 147] on span "Purchases" at bounding box center [240, 141] width 61 height 19
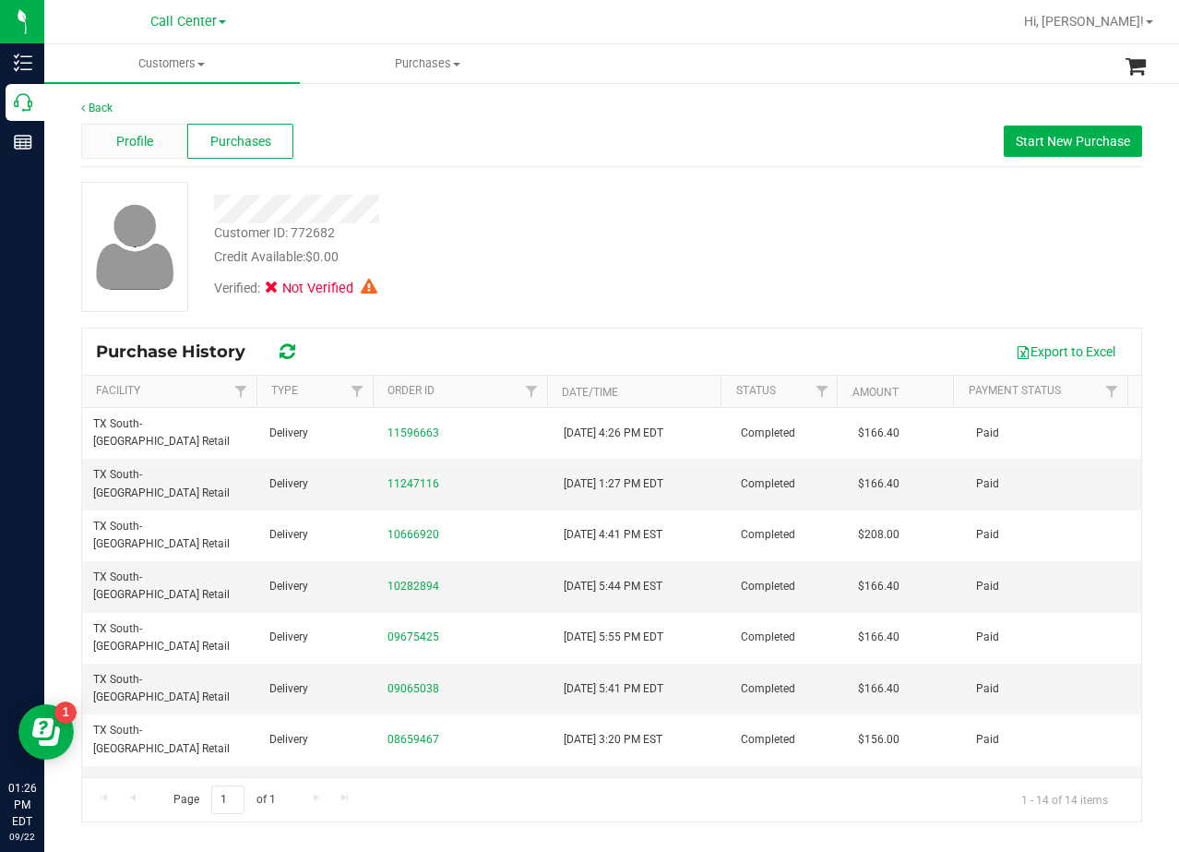
click at [161, 156] on div "Profile" at bounding box center [134, 141] width 106 height 35
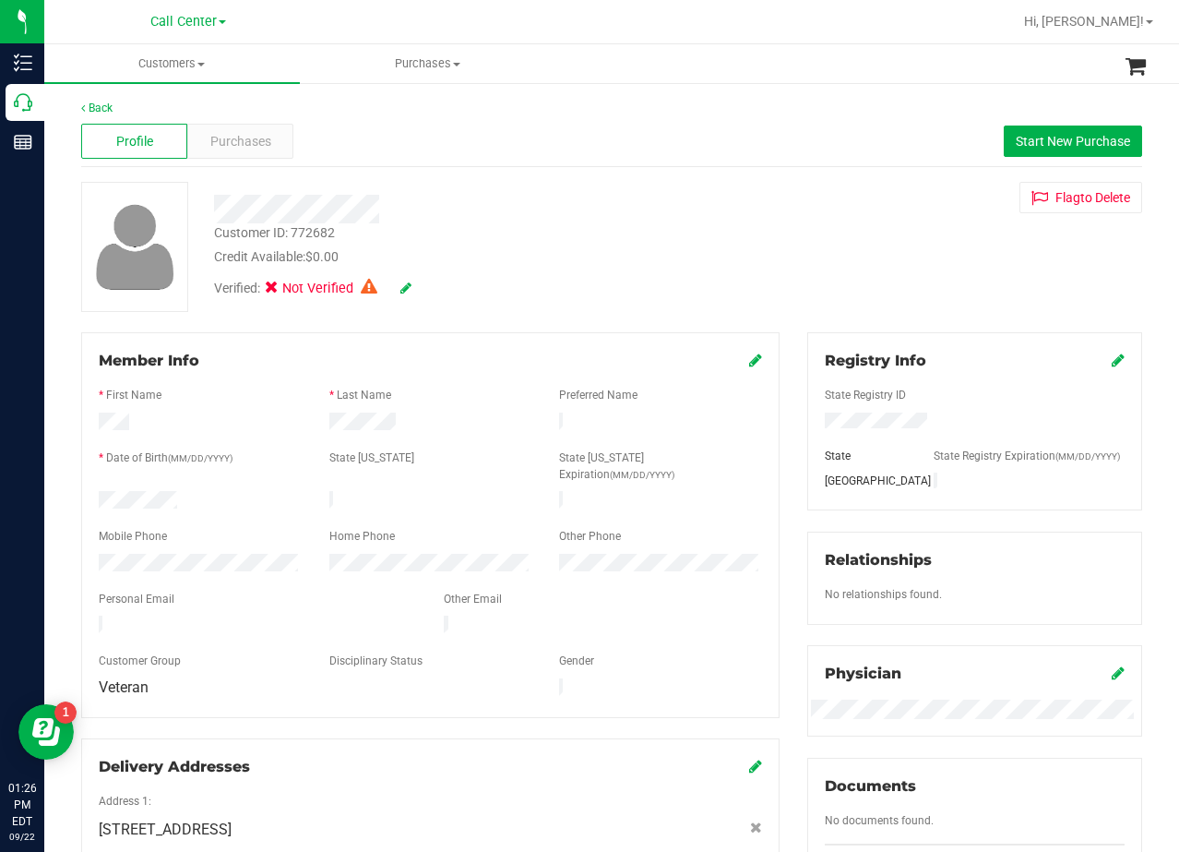
click at [784, 213] on div "Customer ID: 772682 Credit Available: $0.00 Verified: Not Verified Flag to [GEO…" at bounding box center [611, 247] width 1089 height 130
click at [824, 241] on div "Customer ID: 772682 Credit Available: $0.00 Verified: Not Verified Flag to [GEO…" at bounding box center [611, 247] width 1089 height 130
click at [266, 137] on span "Purchases" at bounding box center [240, 141] width 61 height 19
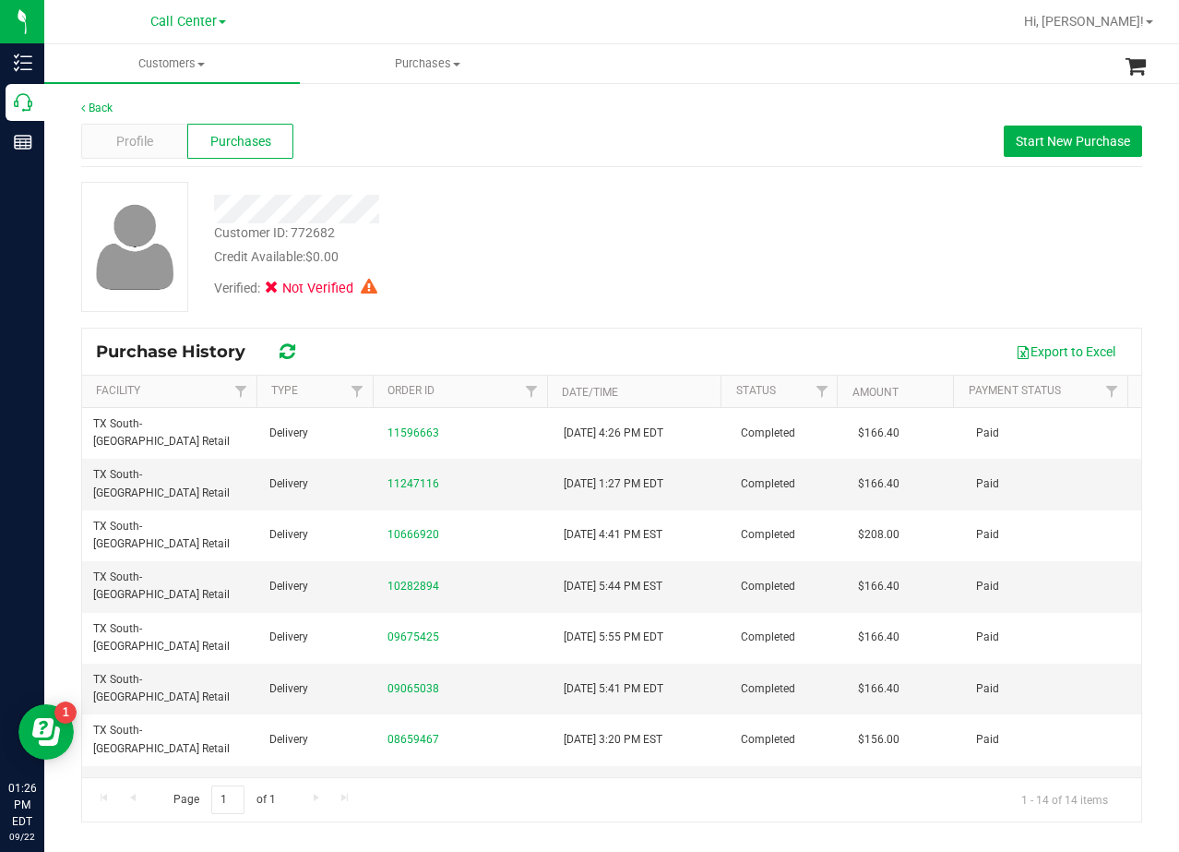
drag, startPoint x: 492, startPoint y: 300, endPoint x: 290, endPoint y: 233, distance: 212.7
click at [476, 295] on div "Verified: Not Verified" at bounding box center [472, 287] width 544 height 41
click at [132, 149] on span "Profile" at bounding box center [134, 141] width 37 height 19
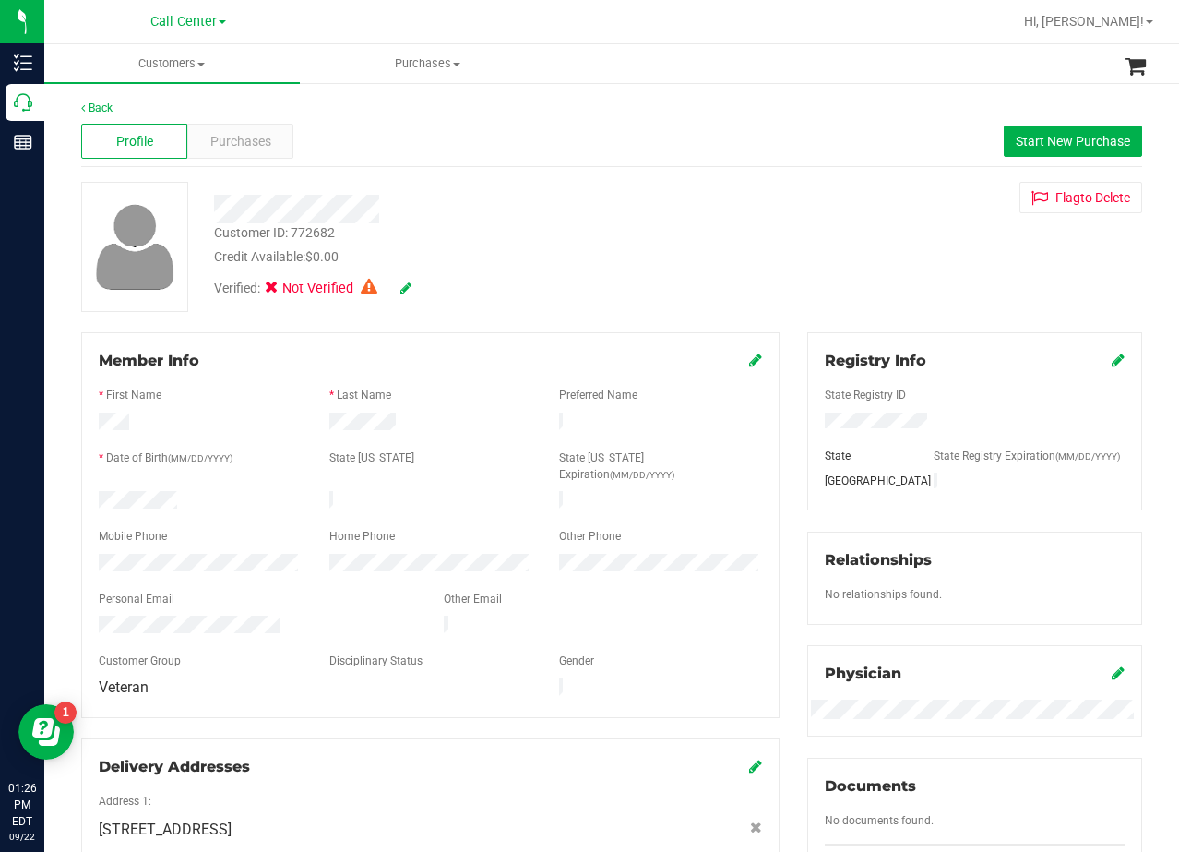
click at [588, 230] on div "Customer ID: 772682 Credit Available: $0.00" at bounding box center [472, 244] width 544 height 43
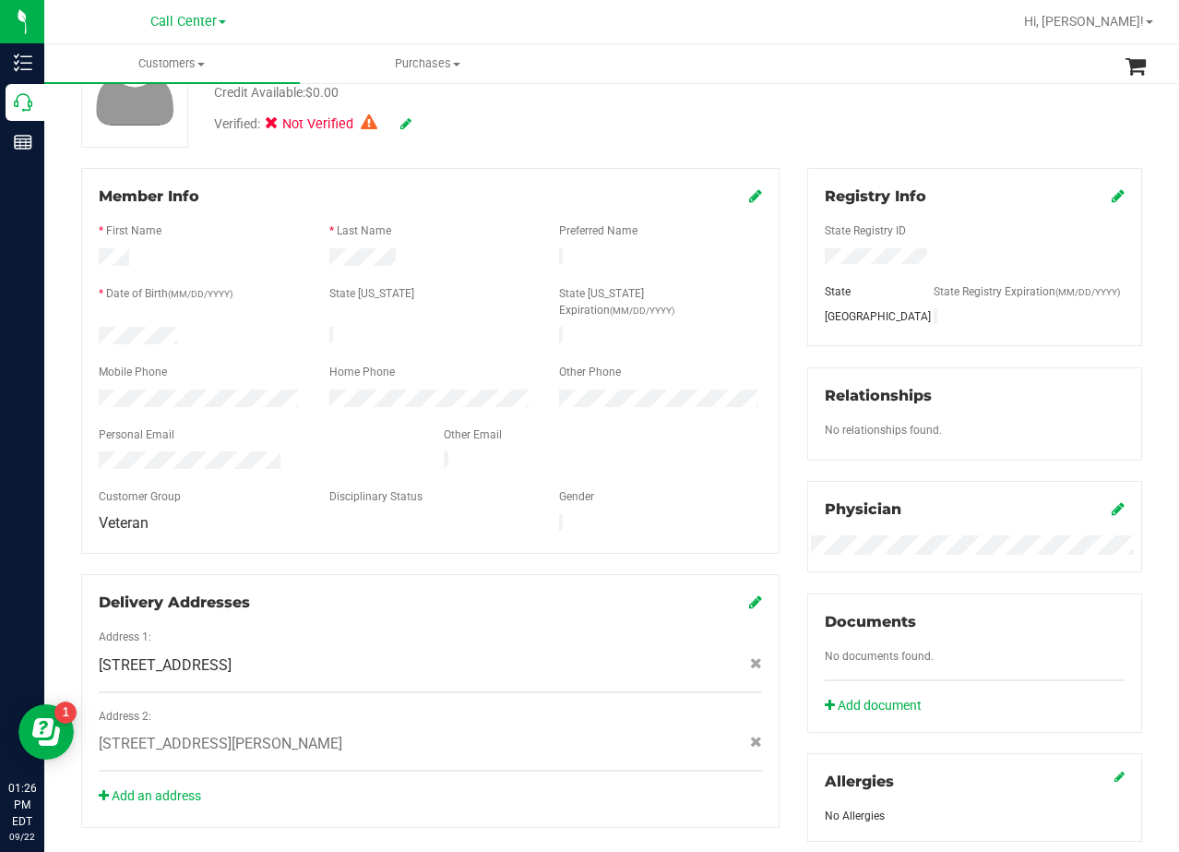
scroll to position [277, 0]
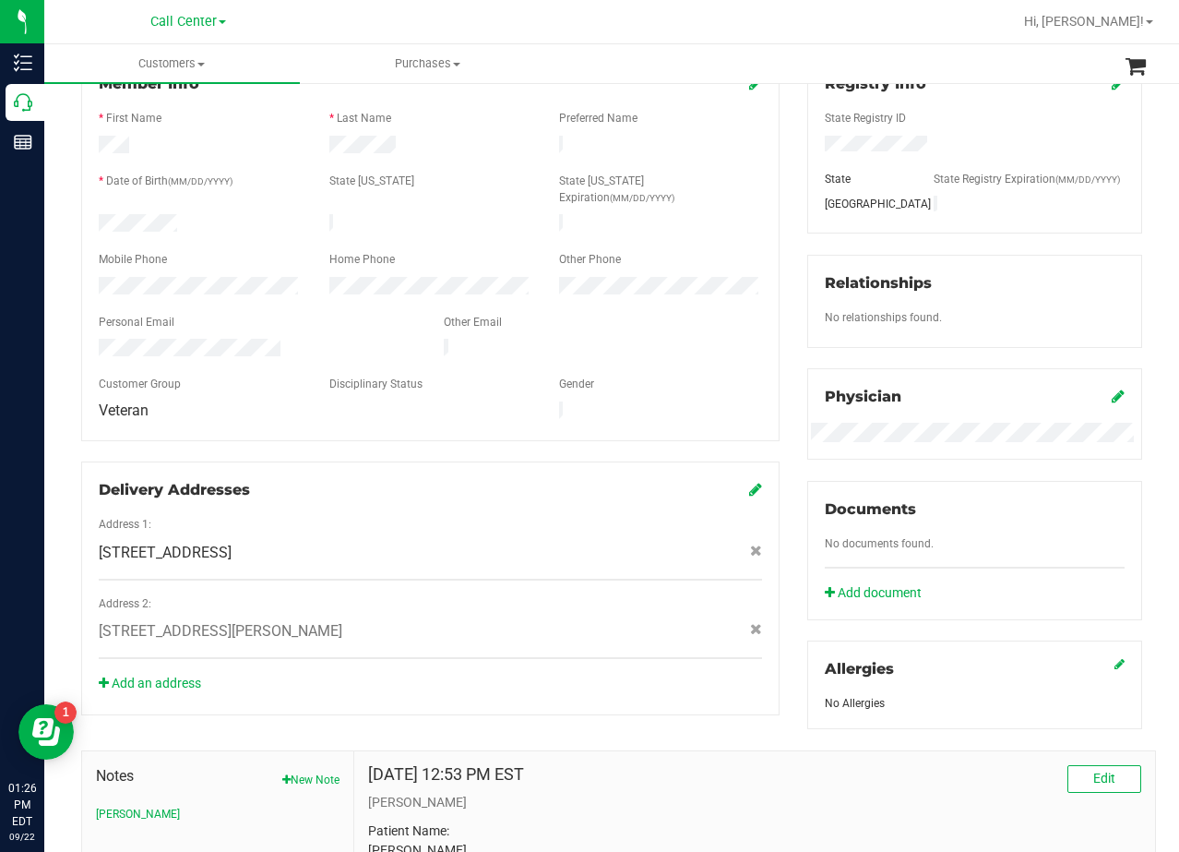
click at [794, 192] on div "Registry Info State Registry ID State State Registry Expiration (MM/DD/YYYY) TX…" at bounding box center [975, 392] width 363 height 674
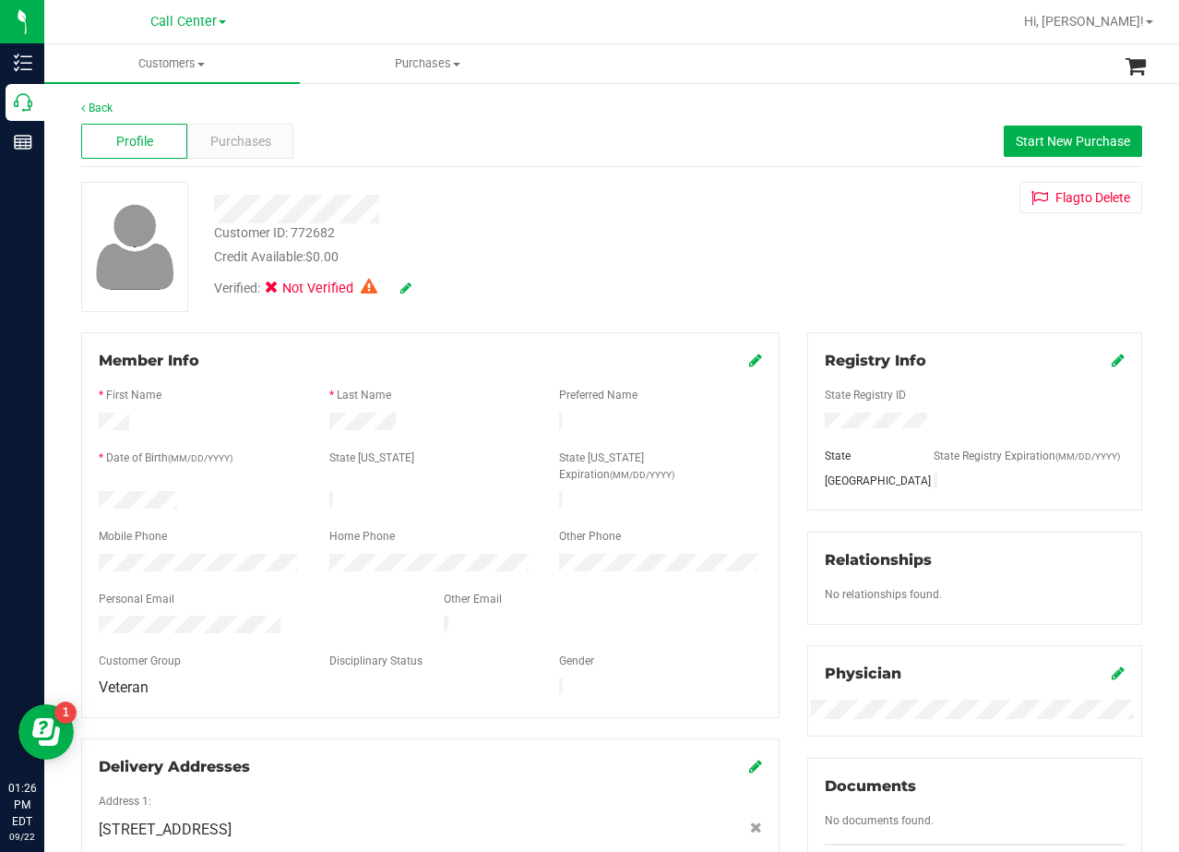
click at [781, 187] on div "Customer ID: 772682 Credit Available: $0.00 Verified: Not Verified Flag to Dele…" at bounding box center [611, 247] width 1089 height 130
click at [1016, 135] on span "Start New Purchase" at bounding box center [1073, 141] width 114 height 15
click at [817, 176] on div "Back Profile Purchases Start New Purchase Customer ID: 772682 Credit Available:…" at bounding box center [611, 703] width 1061 height 1207
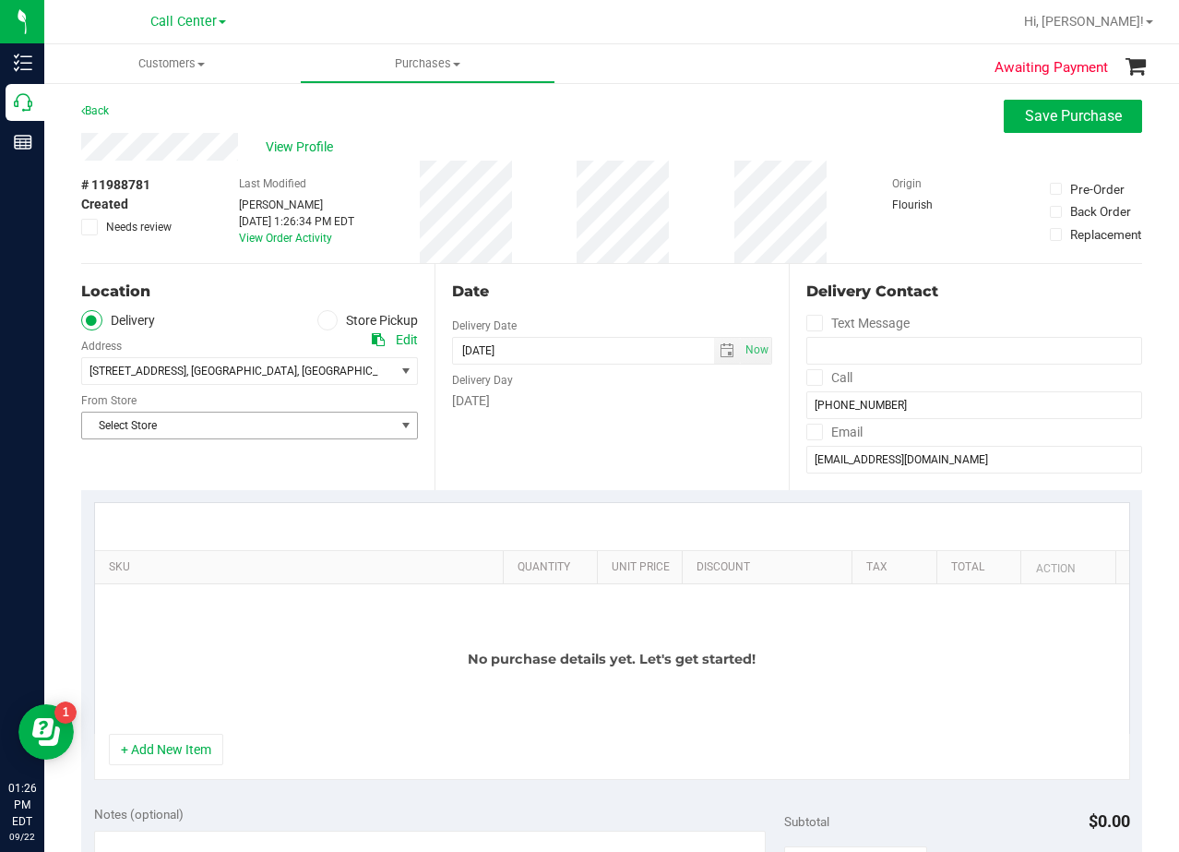
click at [304, 415] on span "Select Store" at bounding box center [238, 425] width 312 height 26
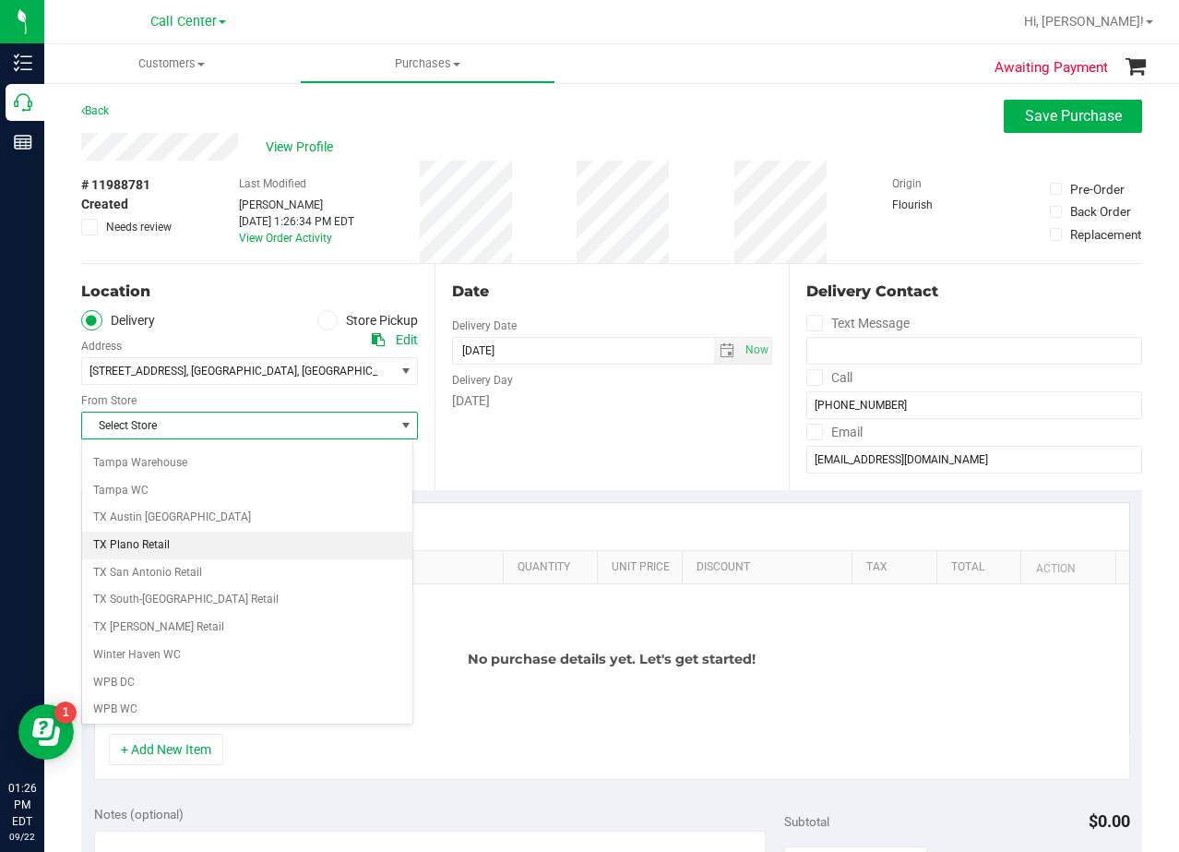
scroll to position [1341, 0]
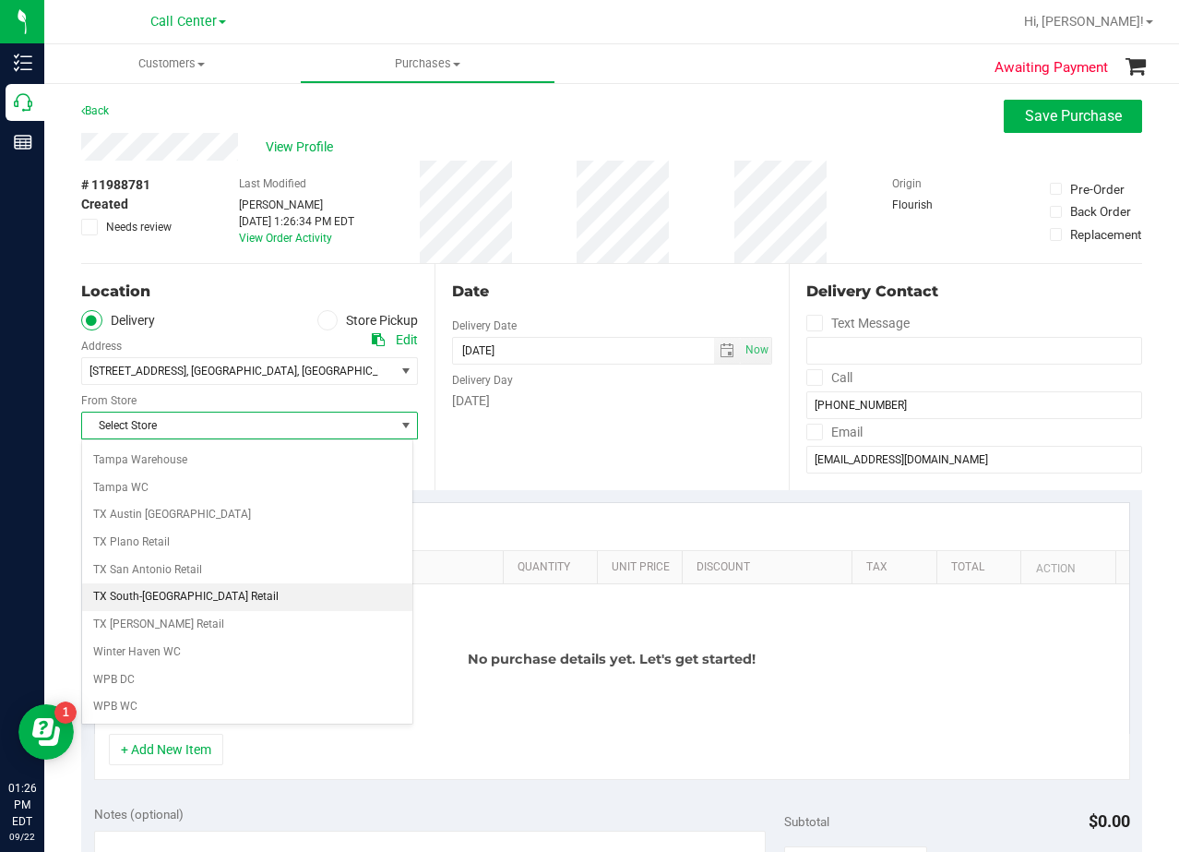
click at [221, 599] on li "TX South-[GEOGRAPHIC_DATA] Retail" at bounding box center [247, 597] width 330 height 28
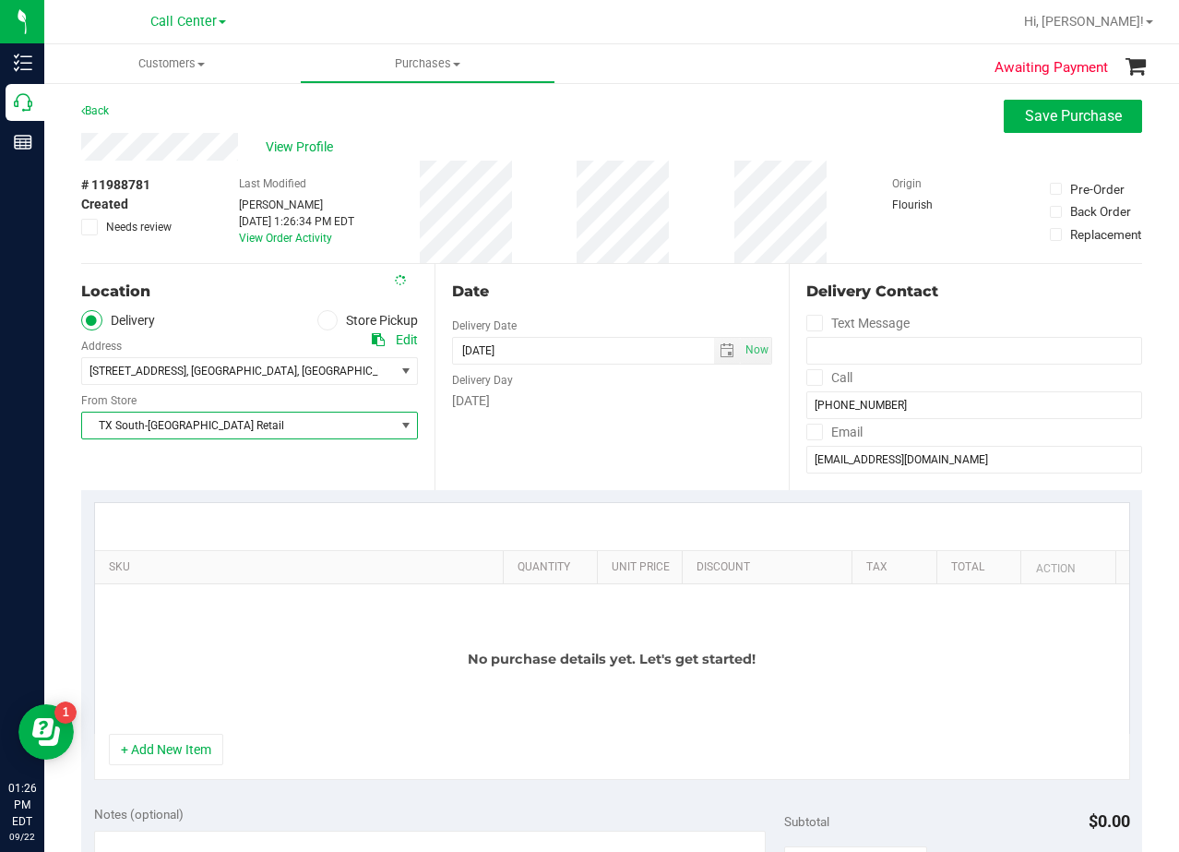
drag, startPoint x: 516, startPoint y: 436, endPoint x: 549, endPoint y: 416, distance: 38.9
click at [520, 437] on div "Date Delivery Date 09/22/2025 Now 09/22/2025 01:26 PM Now Delivery Day Monday" at bounding box center [611, 377] width 353 height 226
click at [666, 314] on div "Date Delivery Date 09/22/2025 Now 09/22/2025 01:26 PM Now Delivery Day Monday" at bounding box center [611, 377] width 353 height 226
drag, startPoint x: 715, startPoint y: 346, endPoint x: 739, endPoint y: 432, distance: 89.1
click at [720, 347] on span "select" at bounding box center [727, 350] width 15 height 15
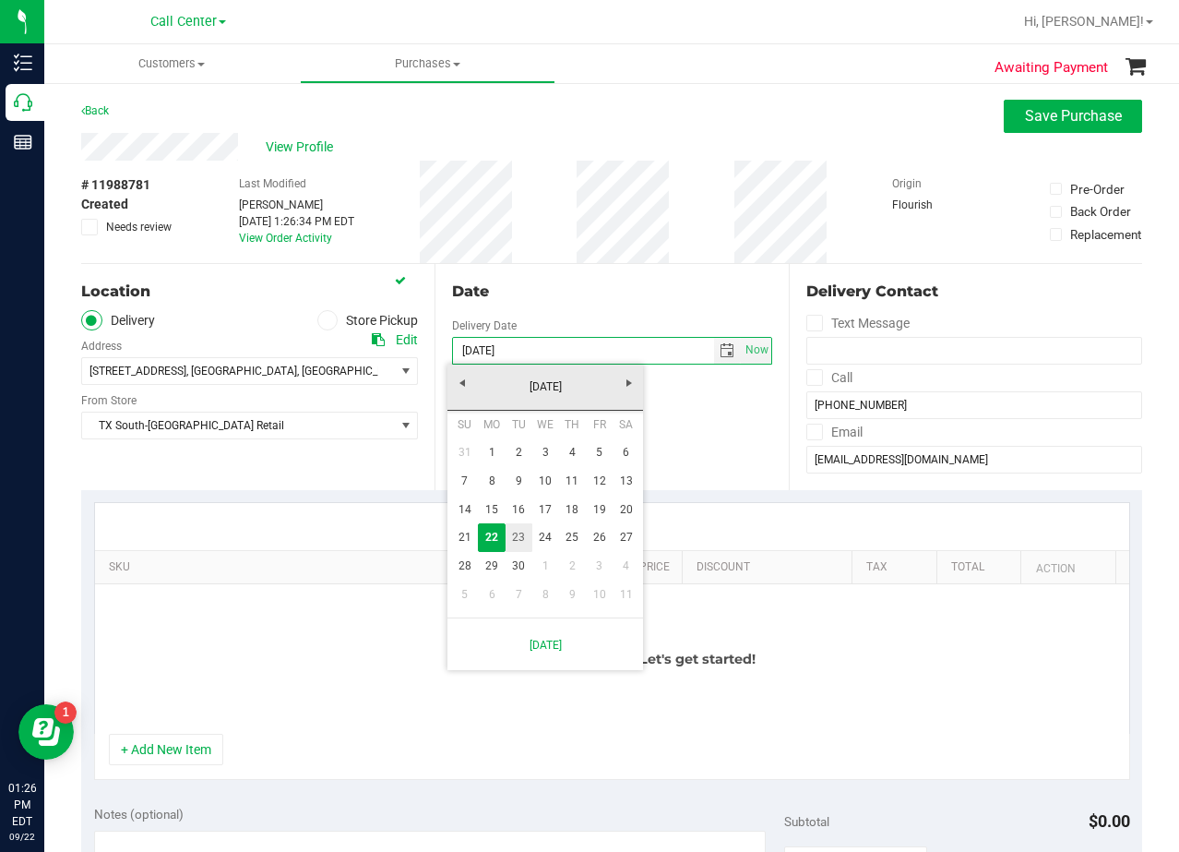
click at [522, 536] on link "23" at bounding box center [519, 537] width 27 height 29
type input "09/23/2025"
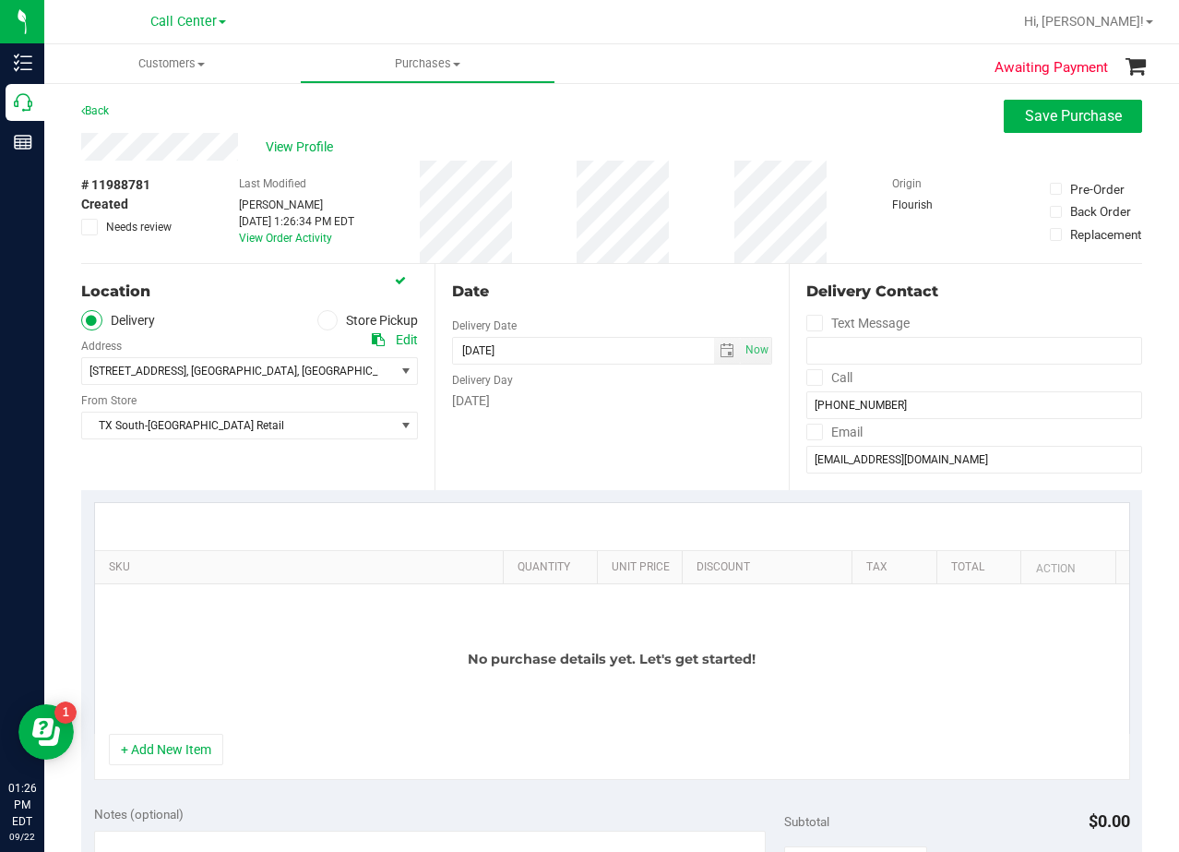
drag, startPoint x: 585, startPoint y: 377, endPoint x: 601, endPoint y: 278, distance: 100.9
click at [587, 382] on div "Delivery Day" at bounding box center [611, 378] width 319 height 27
drag, startPoint x: 185, startPoint y: 771, endPoint x: 187, endPoint y: 754, distance: 16.7
click at [185, 770] on div "+ Add New Item" at bounding box center [612, 757] width 1036 height 46
click at [187, 754] on button "+ Add New Item" at bounding box center [166, 749] width 114 height 31
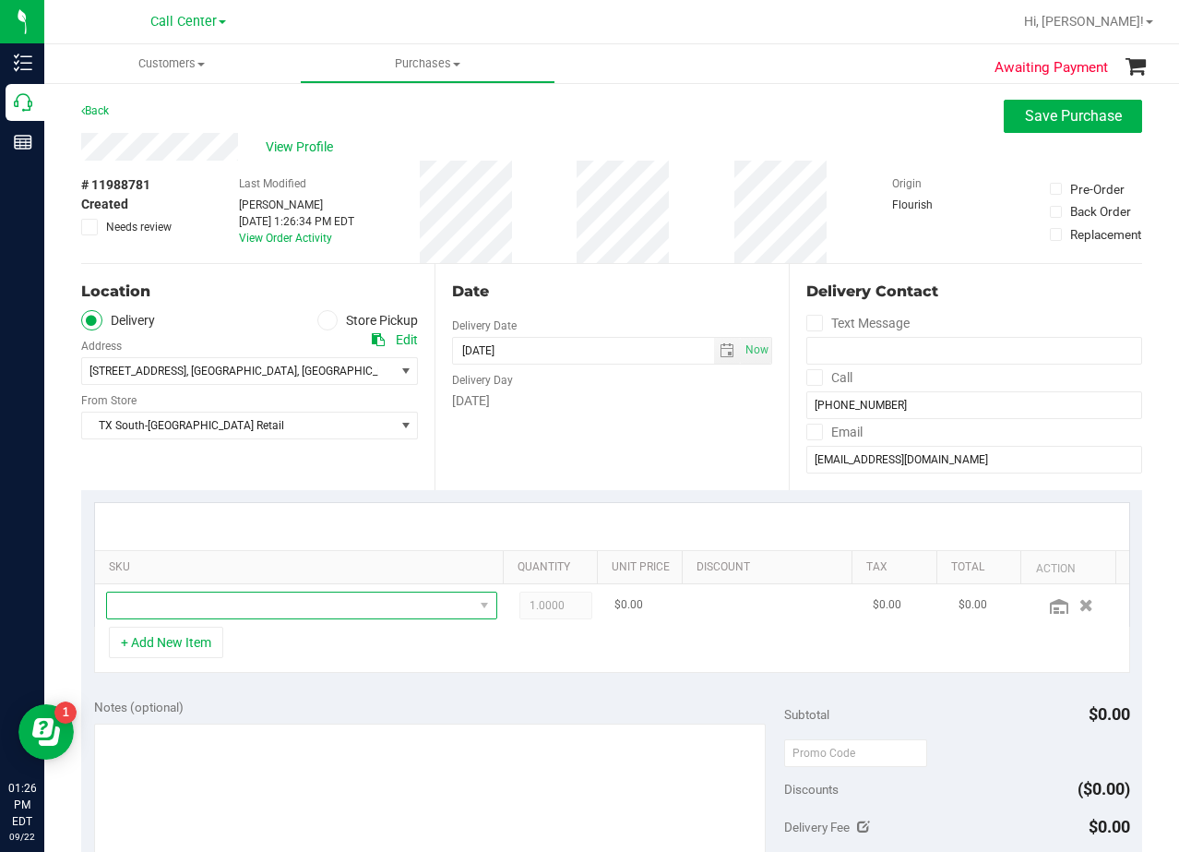
click at [220, 614] on span "NO DATA FOUND" at bounding box center [290, 605] width 366 height 26
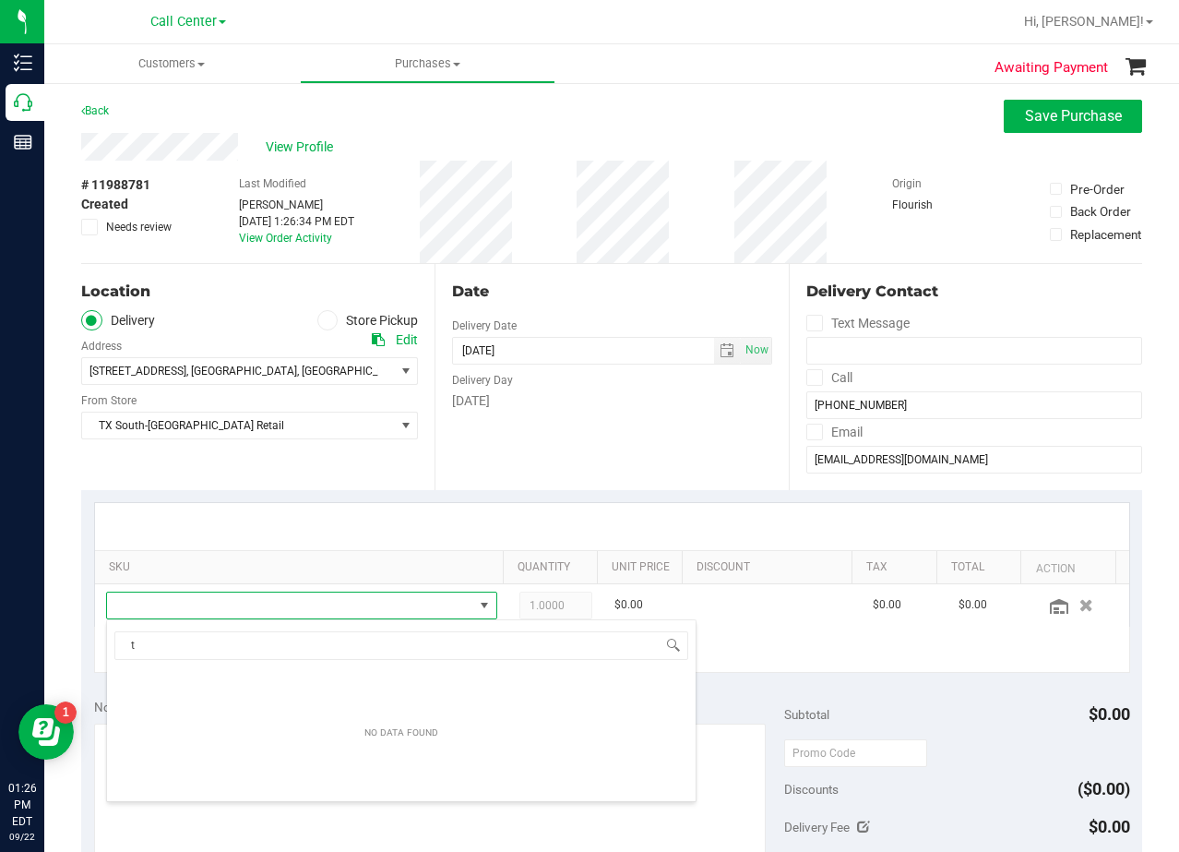
scroll to position [28, 371]
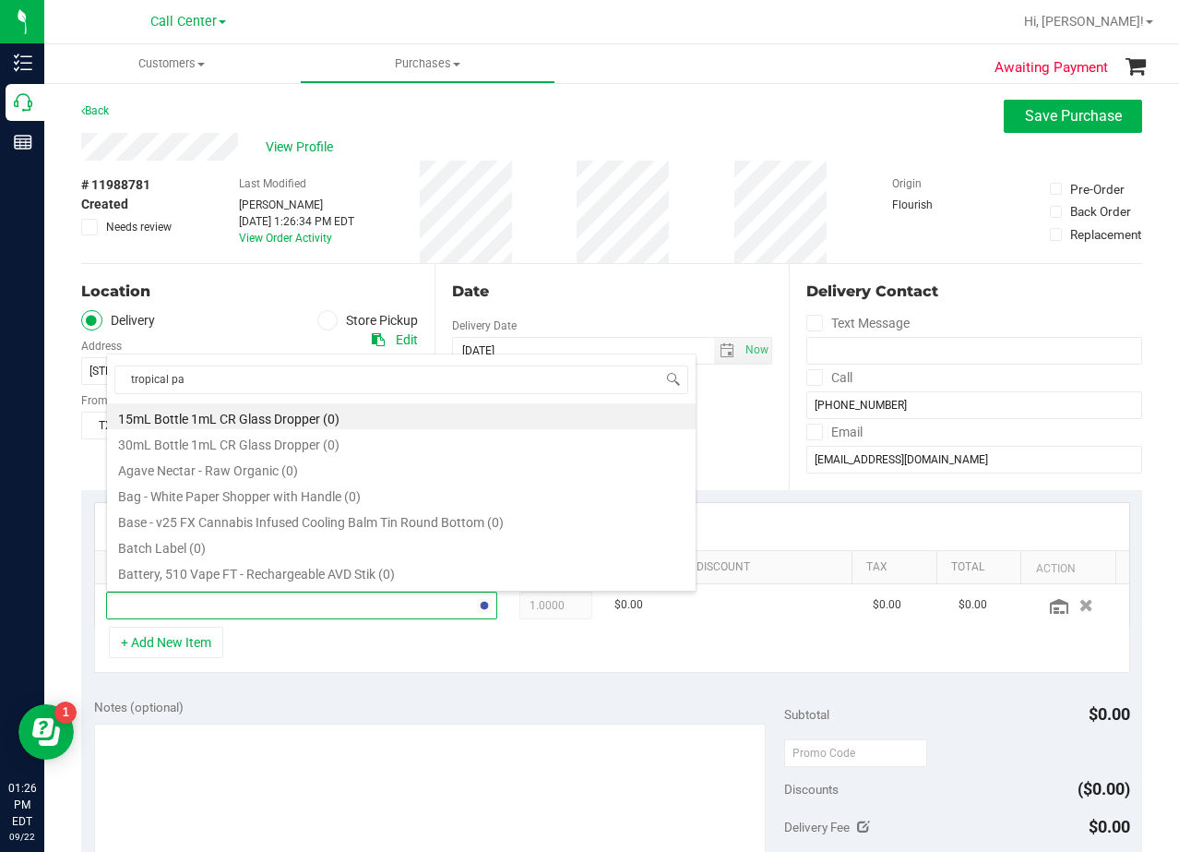
type input "tropical par"
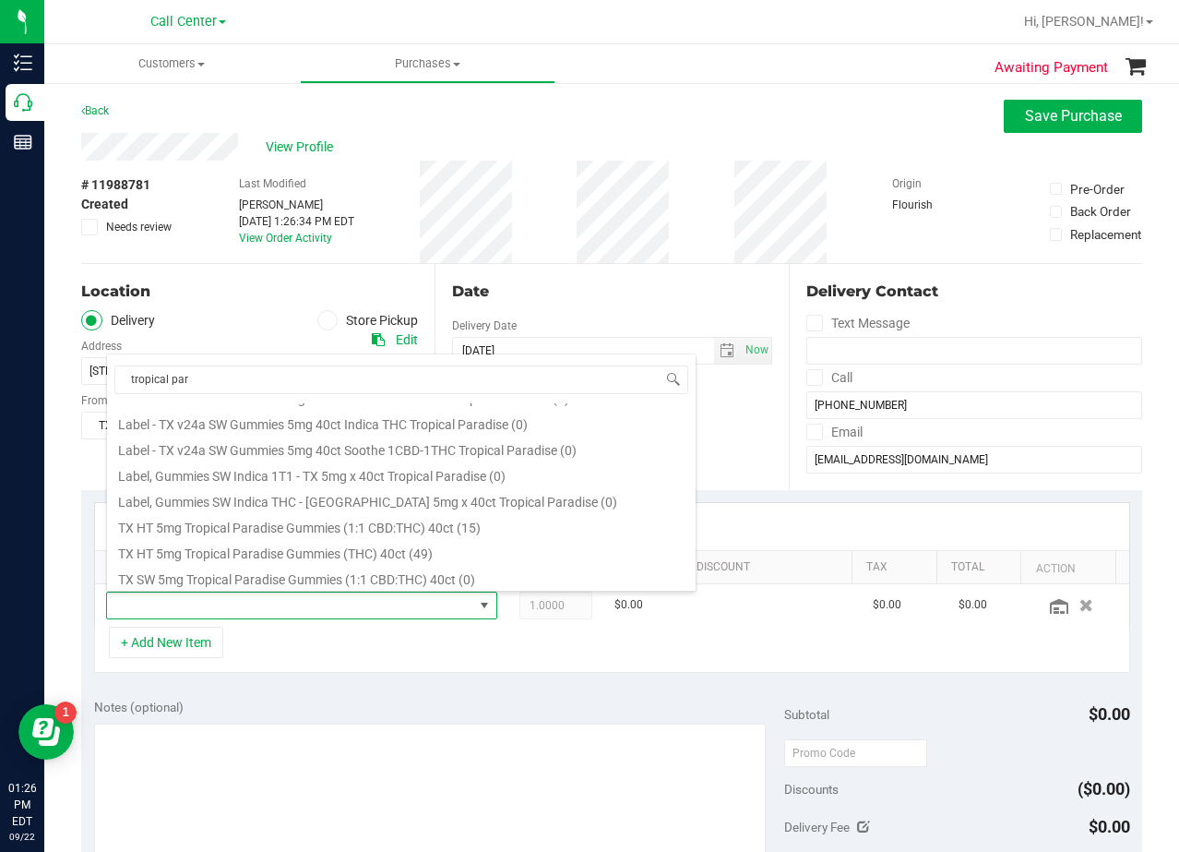
scroll to position [332, 0]
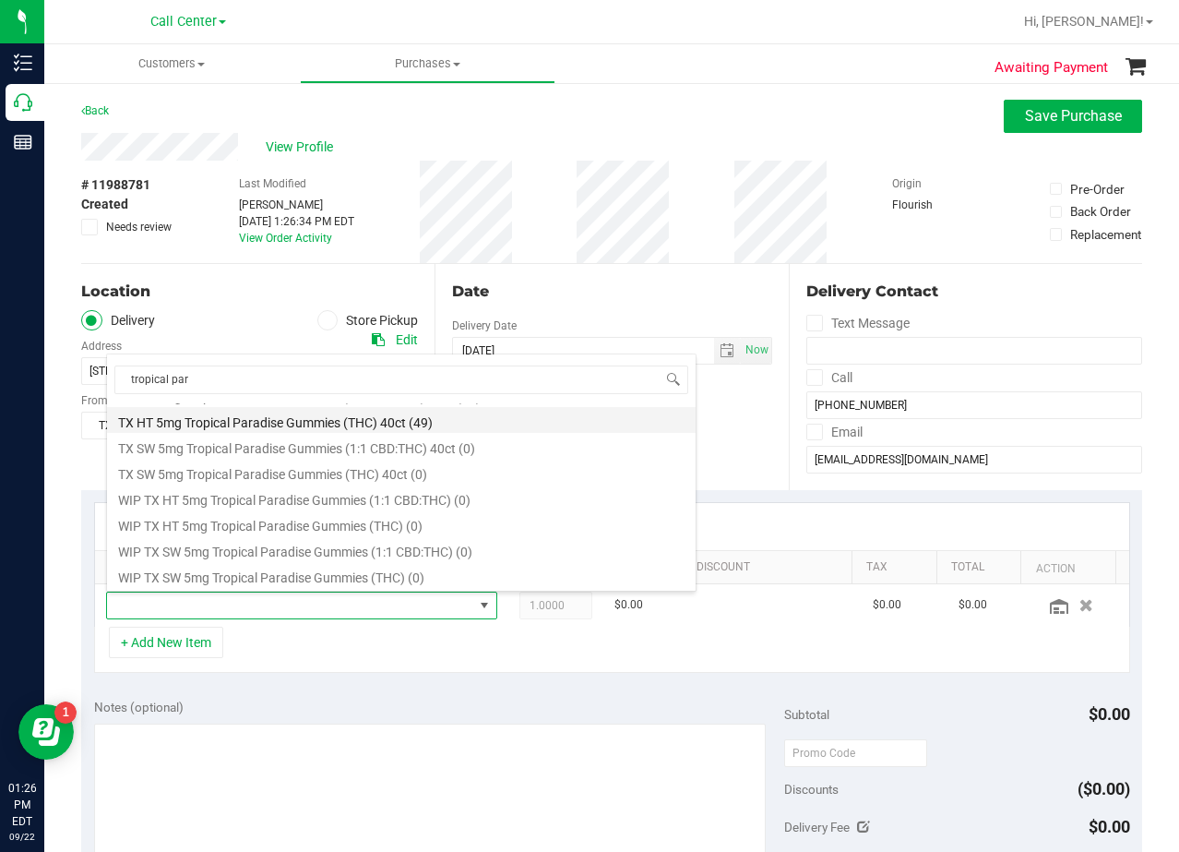
click at [297, 409] on li "TX HT 5mg Tropical Paradise Gummies (THC) 40ct (49)" at bounding box center [401, 420] width 589 height 26
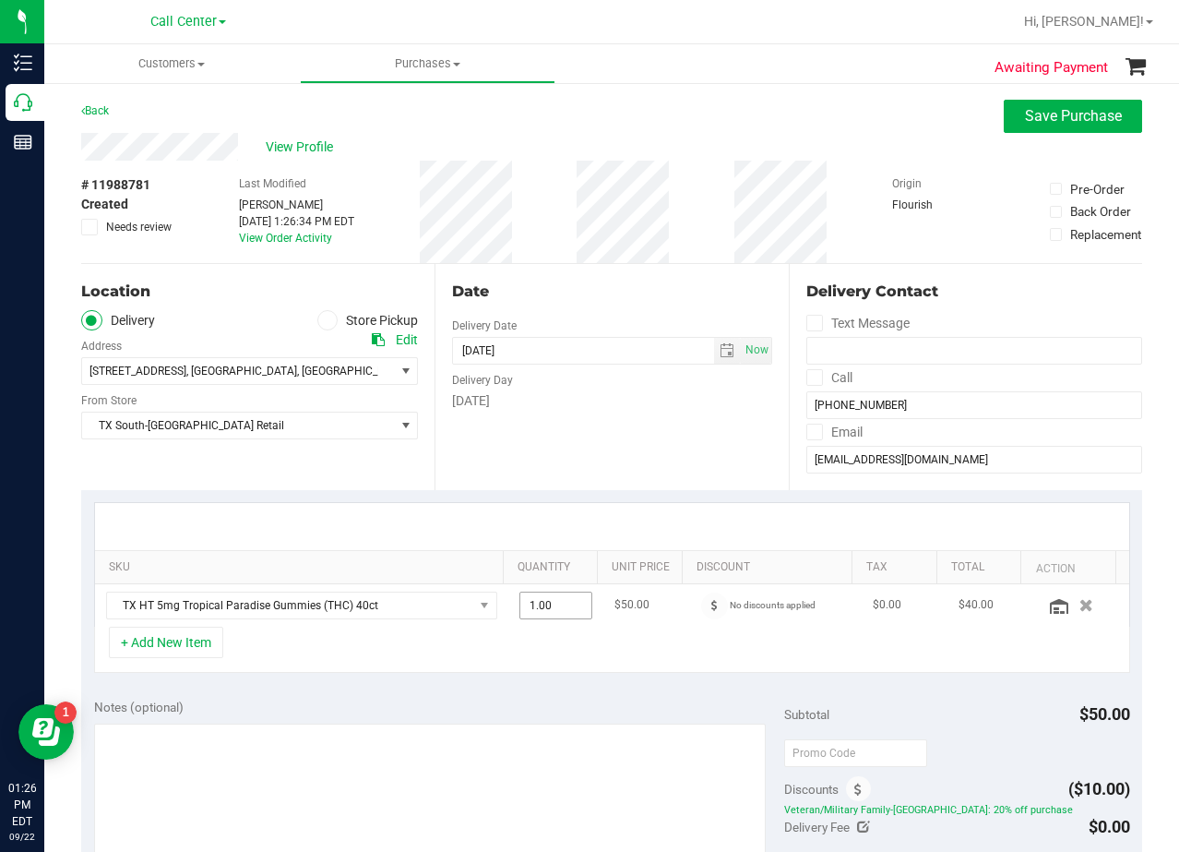
click at [529, 607] on span "1.00 1" at bounding box center [556, 606] width 73 height 28
click at [529, 607] on input "1" at bounding box center [555, 605] width 71 height 26
type input "1"
type input "4"
type input "4.00"
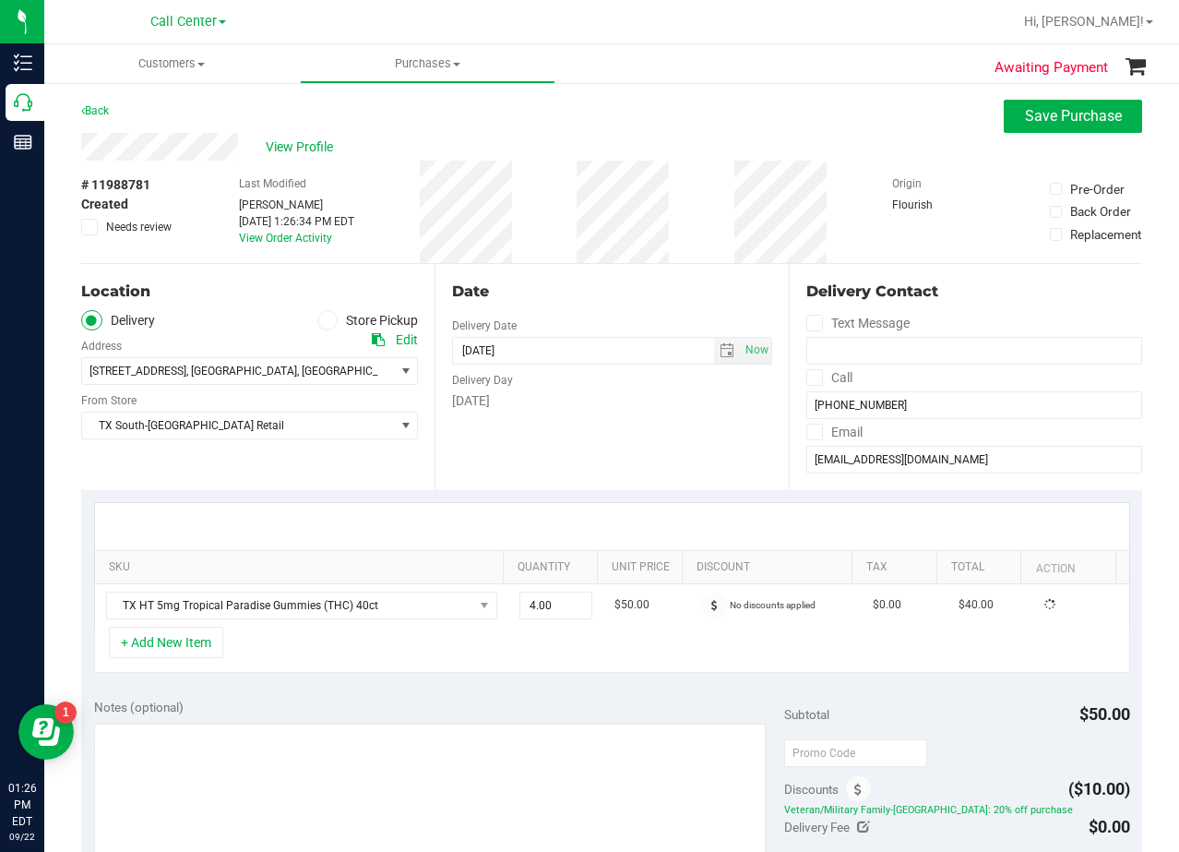
click at [569, 472] on div "Date Delivery Date 09/23/2025 Now 09/23/2025 08:00 AM Now Delivery Day Tuesday" at bounding box center [611, 377] width 353 height 226
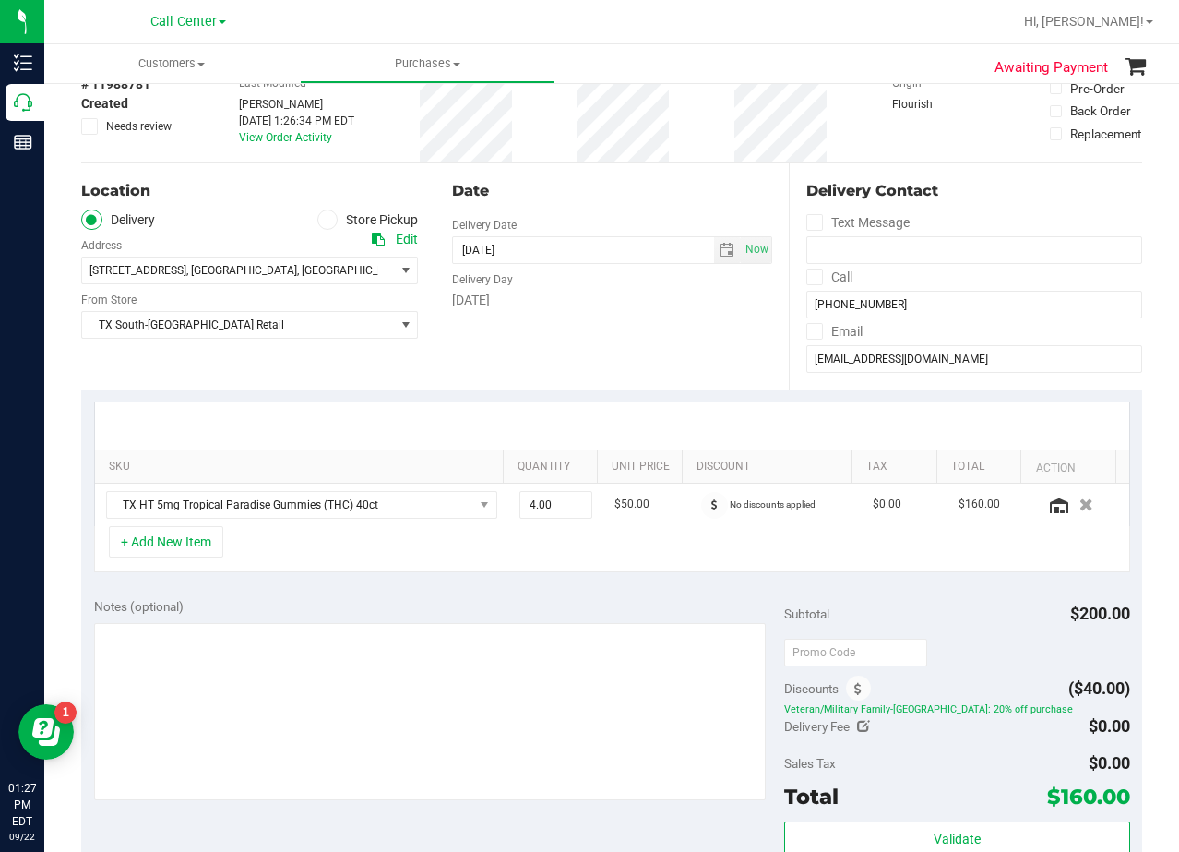
scroll to position [277, 0]
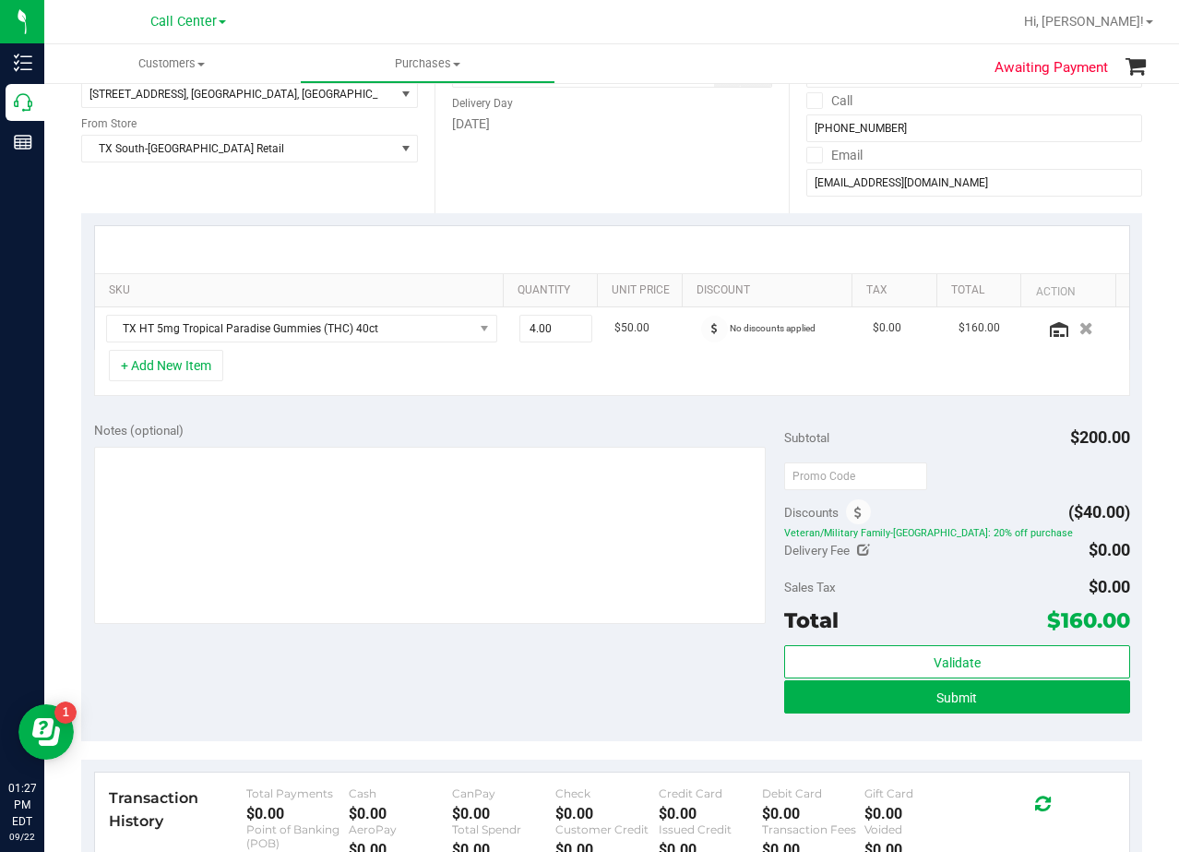
click at [657, 183] on div "Date Delivery Date 09/23/2025 Now 09/23/2025 08:00 AM Now Delivery Day Tuesday" at bounding box center [611, 100] width 353 height 226
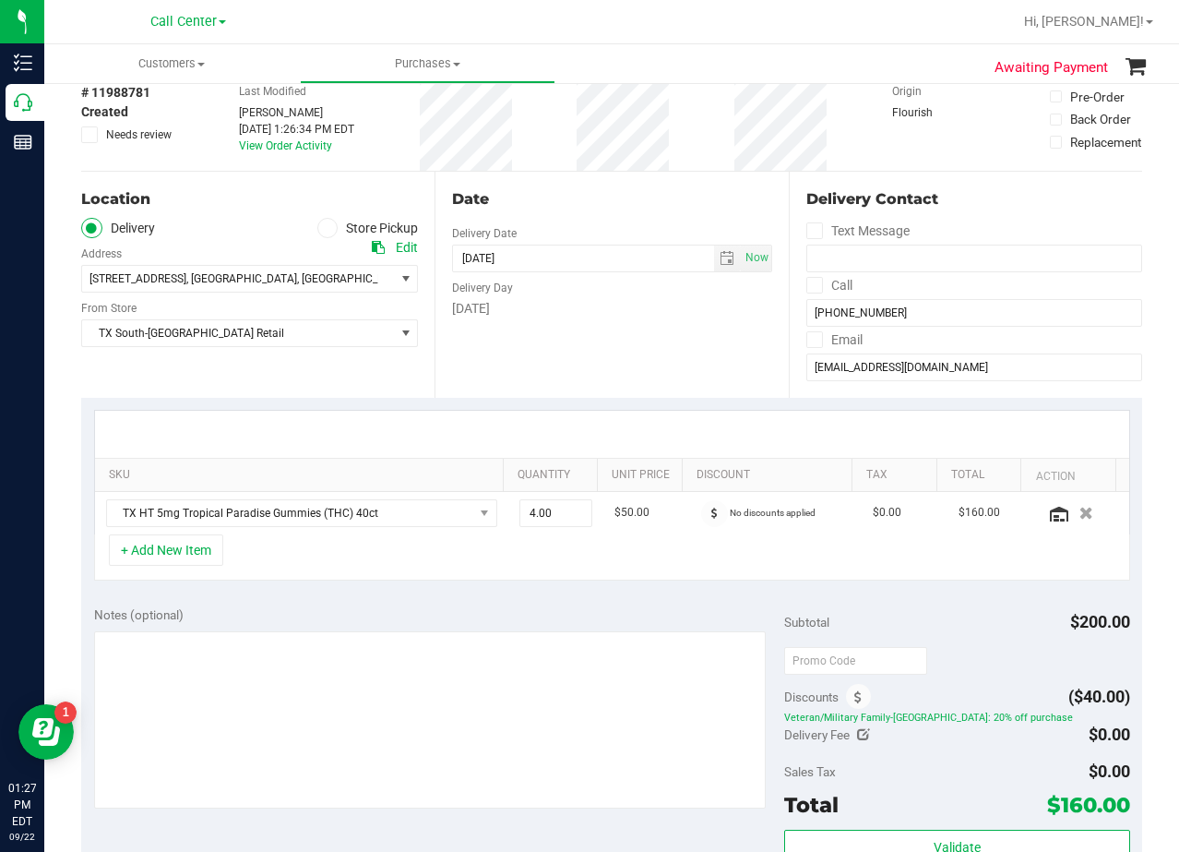
scroll to position [185, 0]
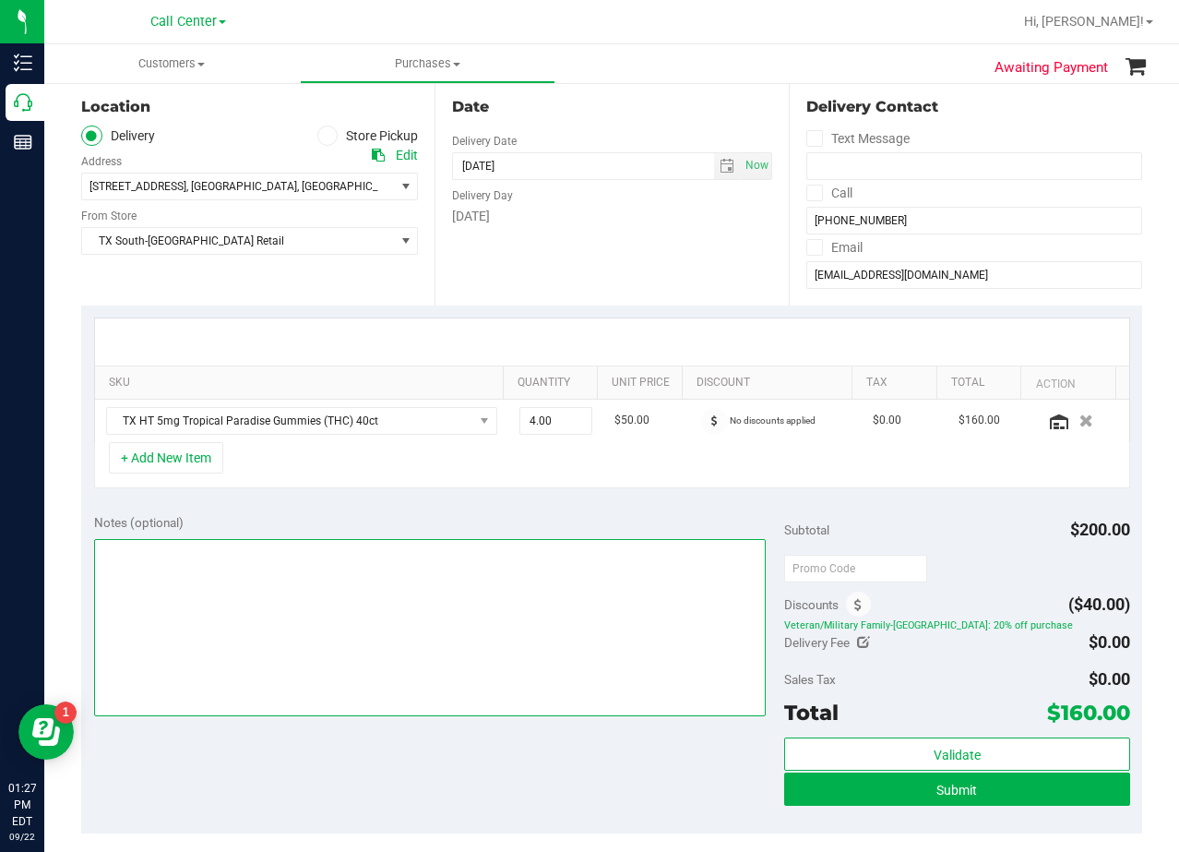
click at [648, 605] on textarea at bounding box center [430, 627] width 673 height 177
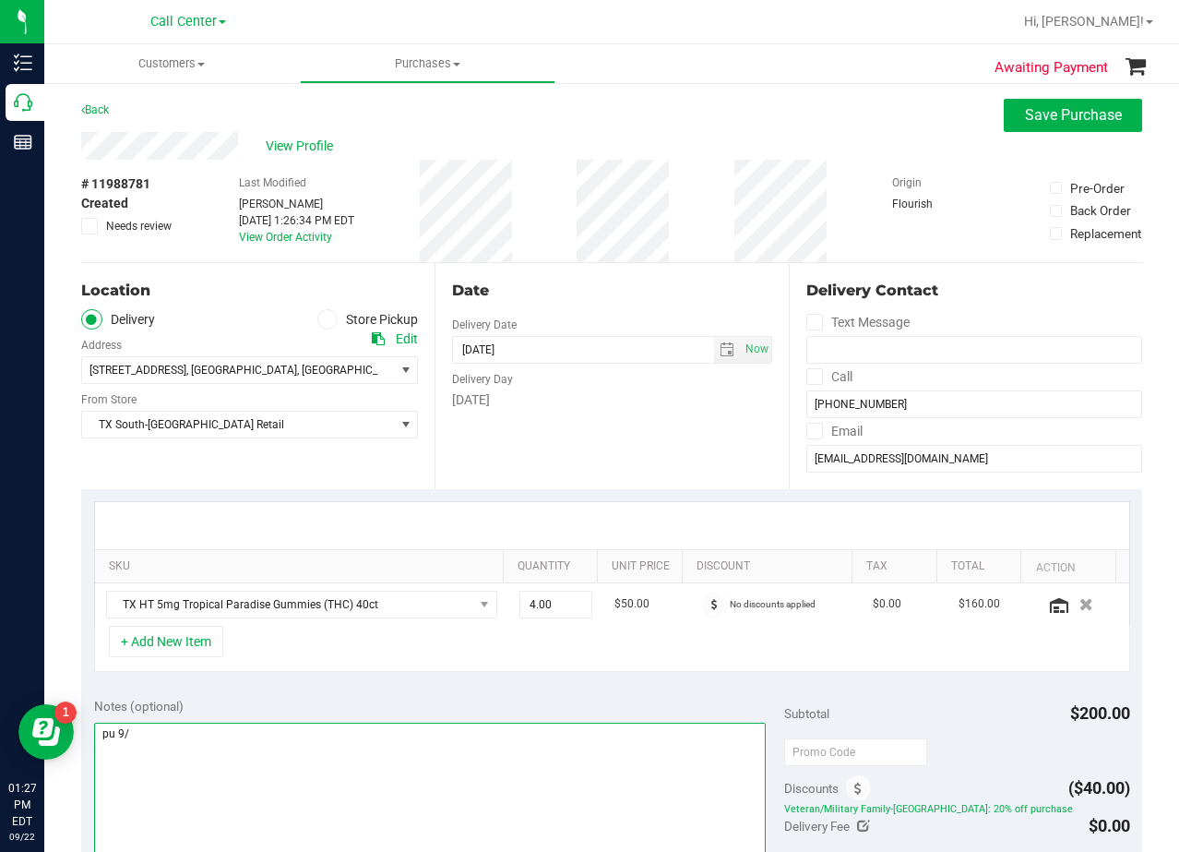
scroll to position [0, 0]
type textarea "pu 9/23 South Austin. AL 9/22"
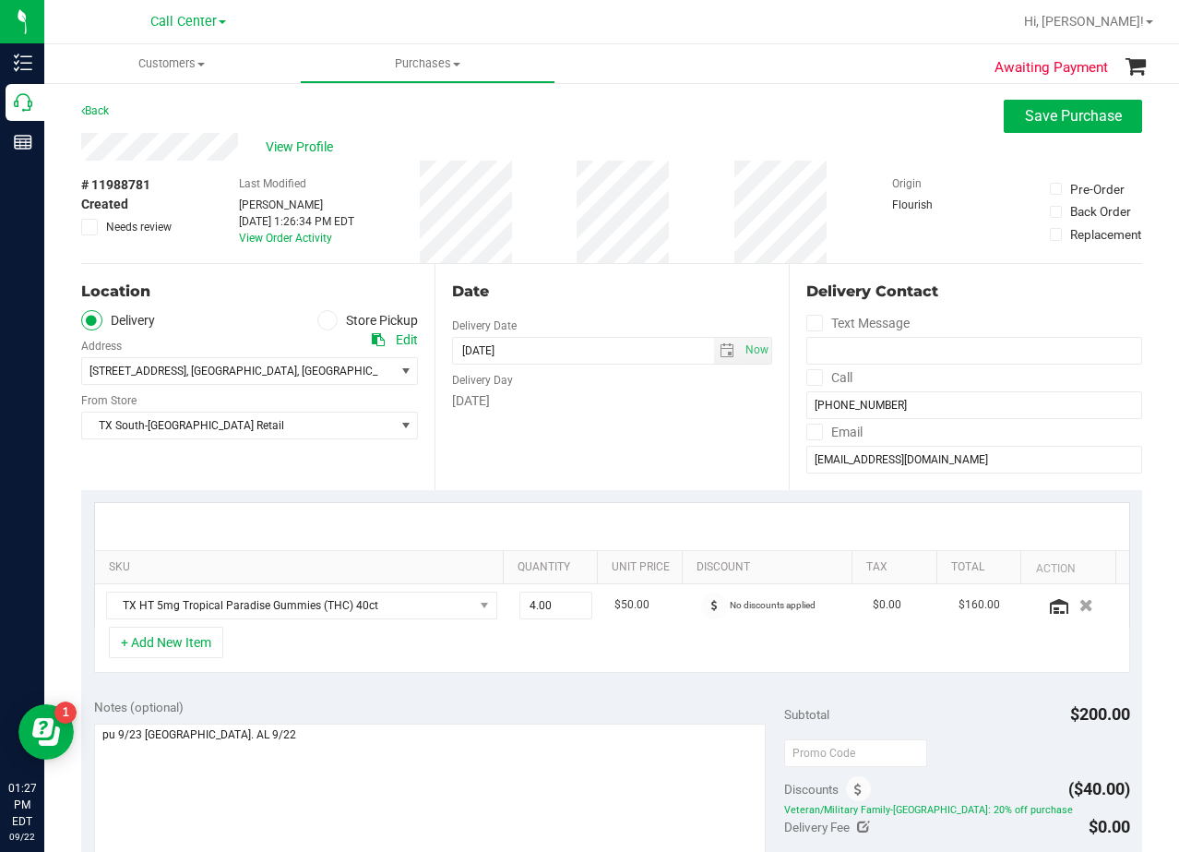
click at [702, 450] on div "Date Delivery Date 09/23/2025 Now 09/23/2025 08:00 AM Now Delivery Day Tuesday" at bounding box center [611, 377] width 353 height 226
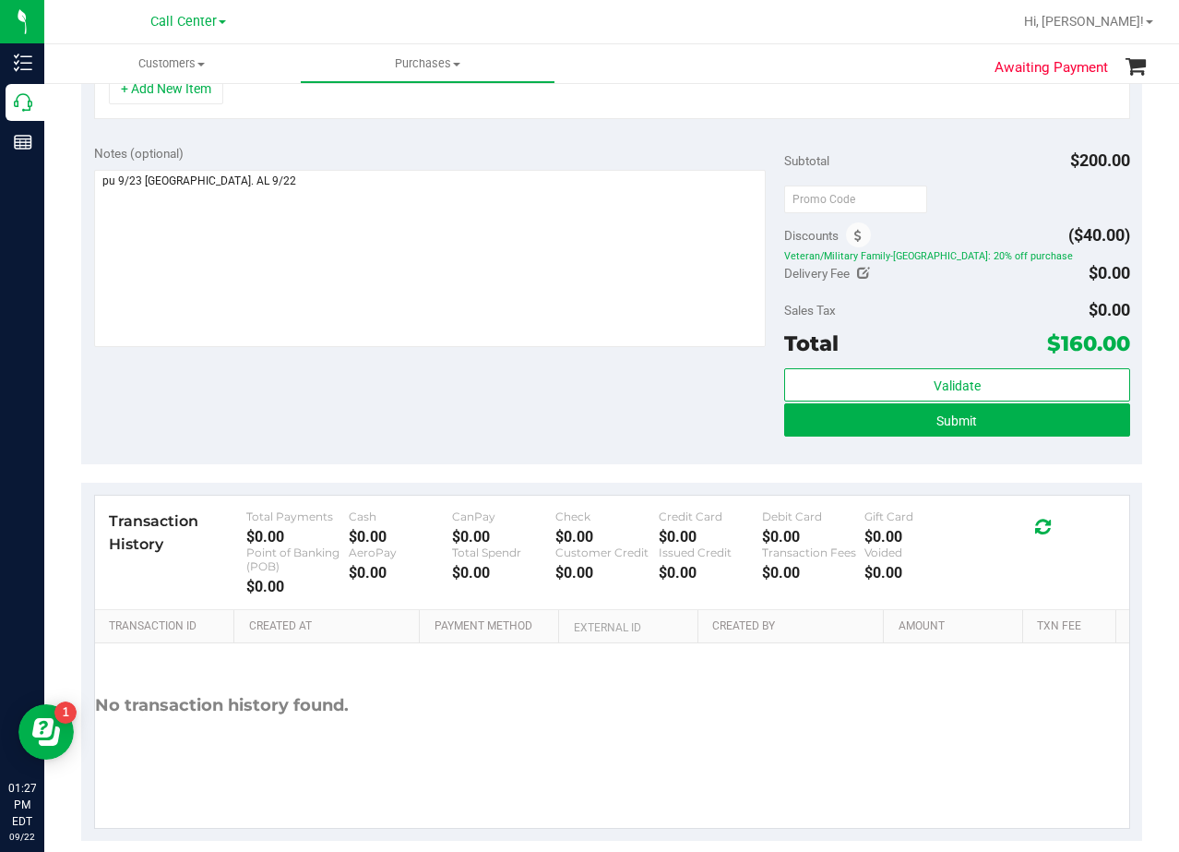
drag, startPoint x: 679, startPoint y: 400, endPoint x: 676, endPoint y: 415, distance: 15.9
click at [679, 403] on div "Notes (optional) Subtotal $200.00 Discounts ($40.00) Veteran/Military Family-TX…" at bounding box center [611, 298] width 1061 height 332
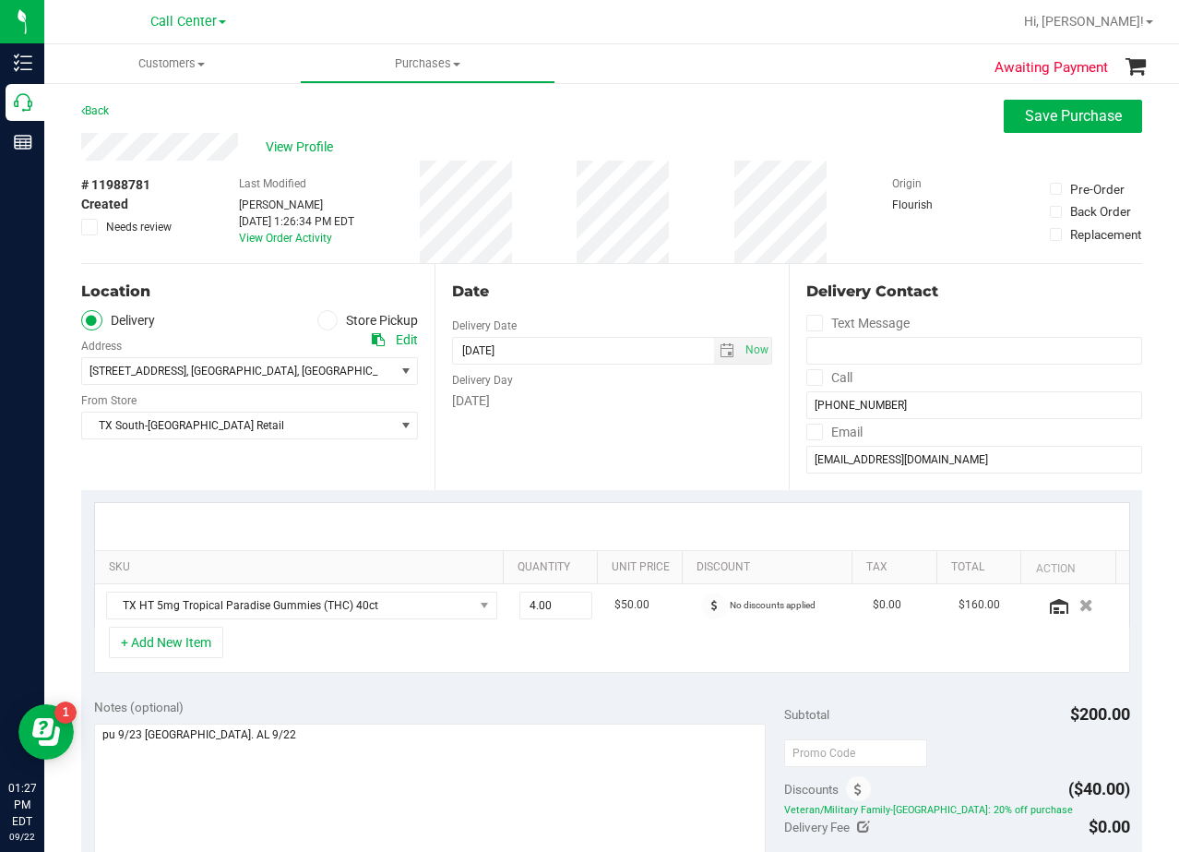
click at [633, 278] on div "Date Delivery Date 09/23/2025 Now 09/23/2025 08:00 AM Now Delivery Day Tuesday" at bounding box center [611, 377] width 353 height 226
click at [629, 302] on div "Date" at bounding box center [611, 292] width 319 height 22
click at [617, 278] on div "Date Delivery Date 09/23/2025 Now 09/23/2025 08:00 AM Now Delivery Day Tuesday" at bounding box center [611, 377] width 353 height 226
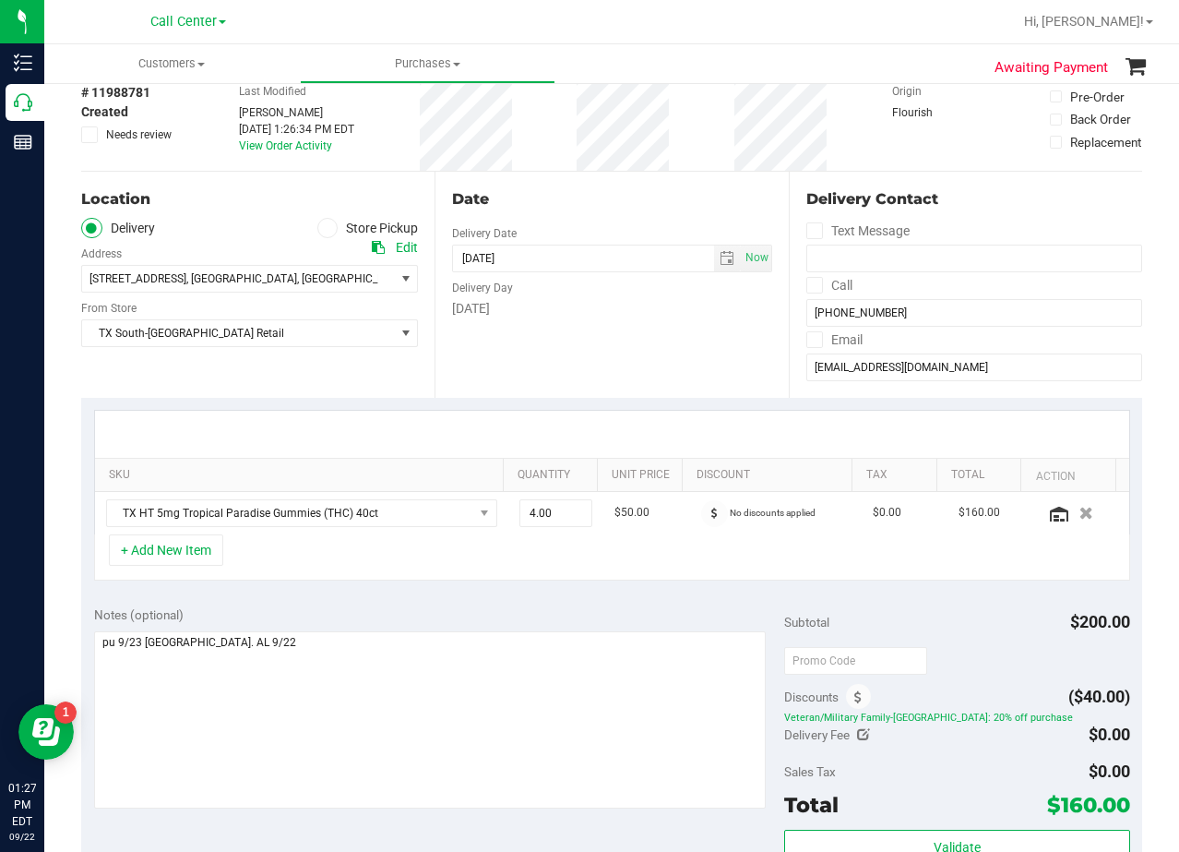
click at [615, 294] on div "Delivery Day" at bounding box center [611, 285] width 319 height 27
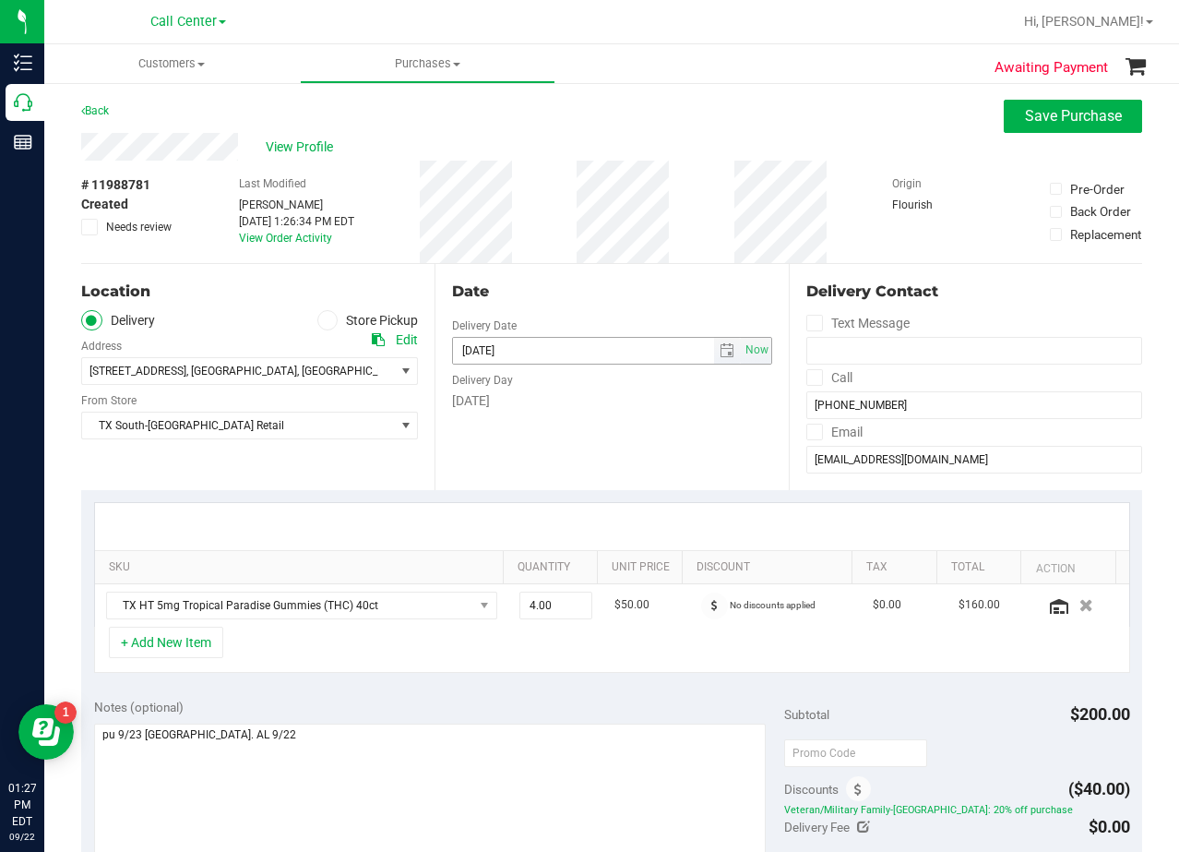
scroll to position [92, 0]
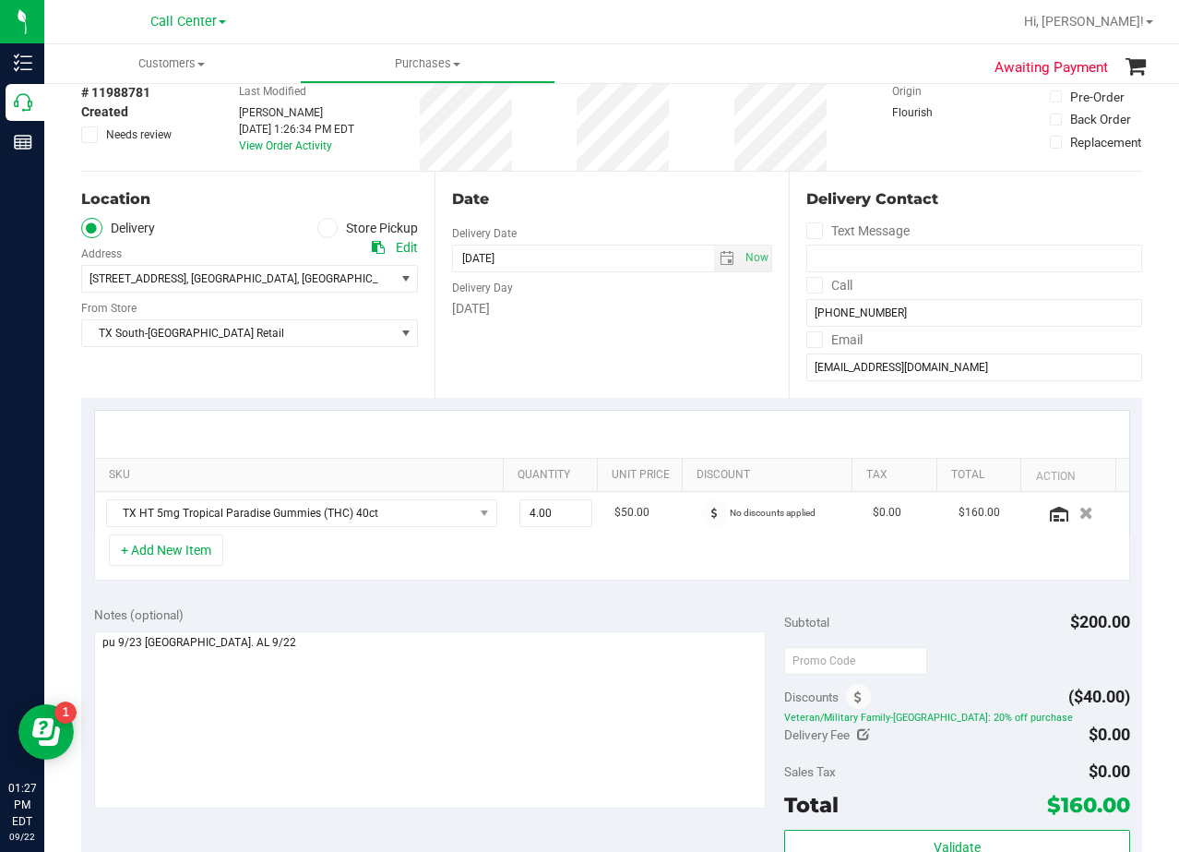
click at [656, 192] on div "Date" at bounding box center [611, 199] width 319 height 22
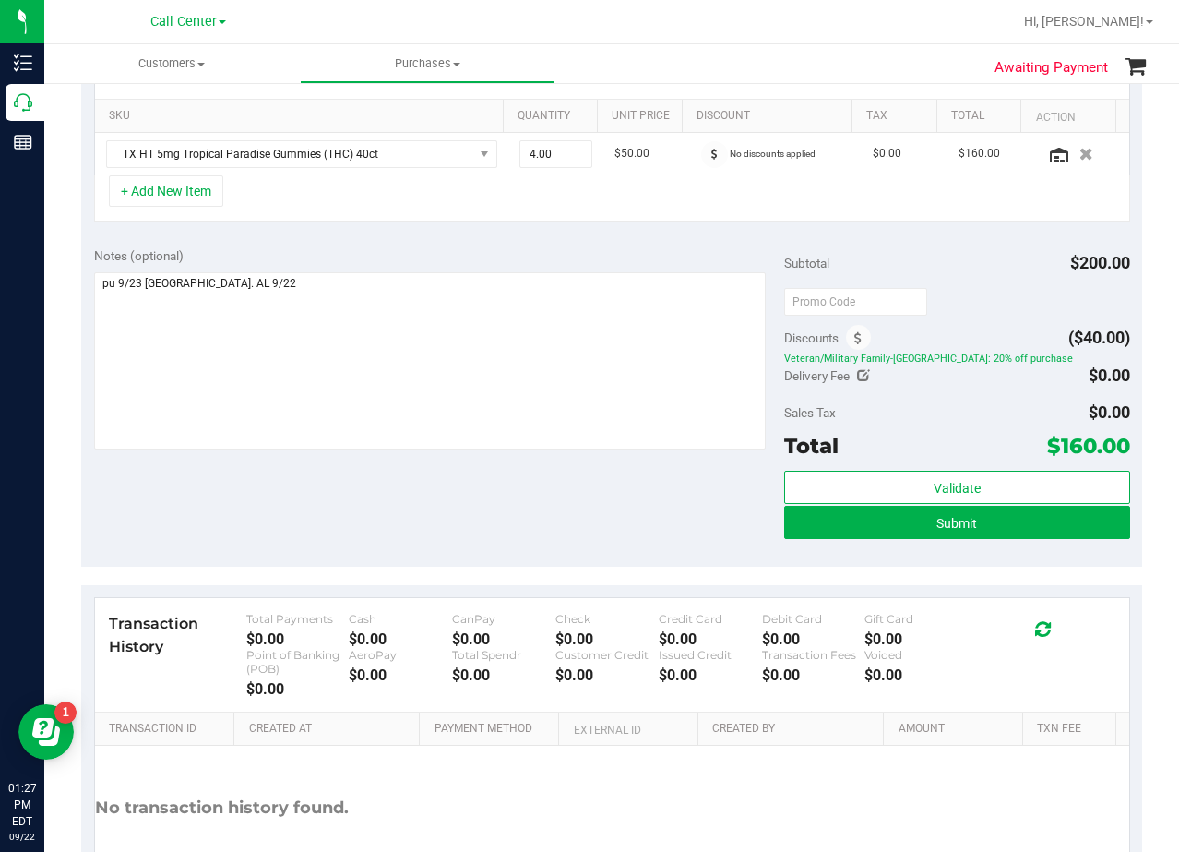
scroll to position [461, 0]
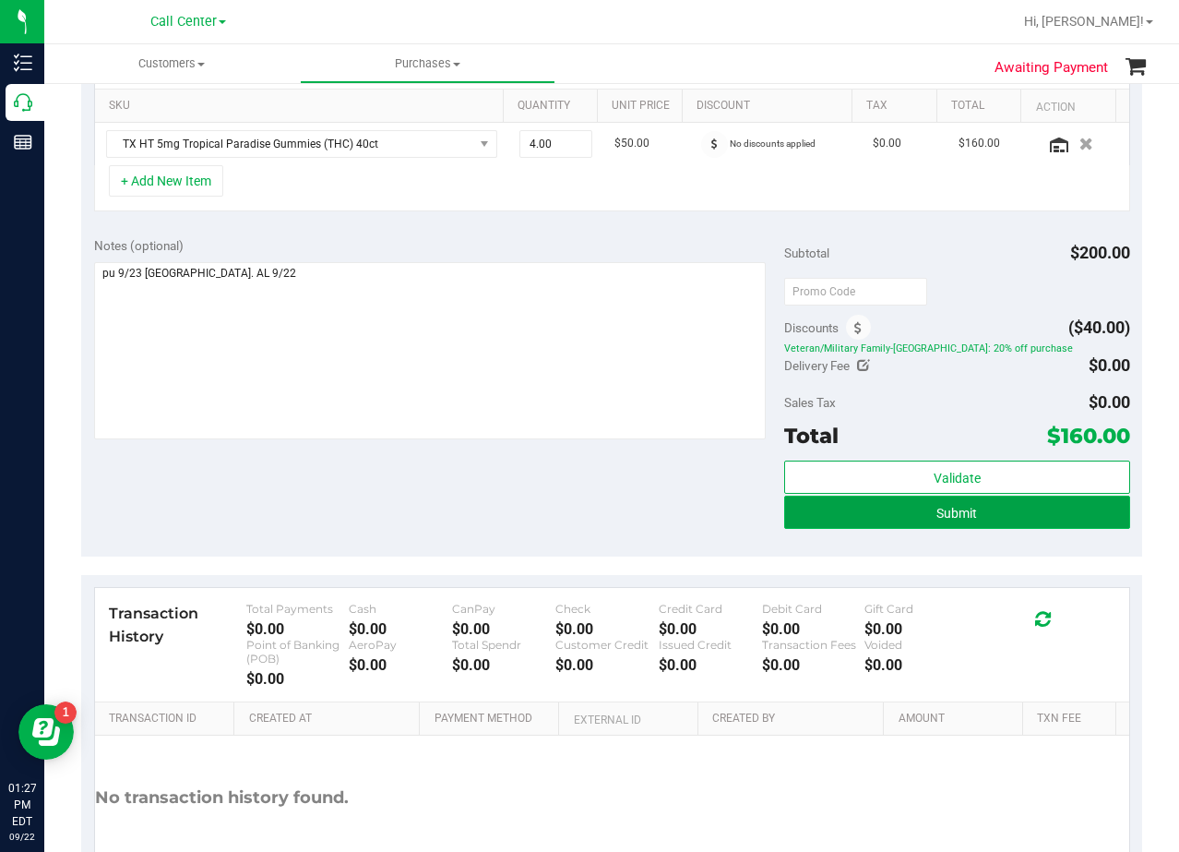
click at [845, 517] on button "Submit" at bounding box center [956, 512] width 345 height 33
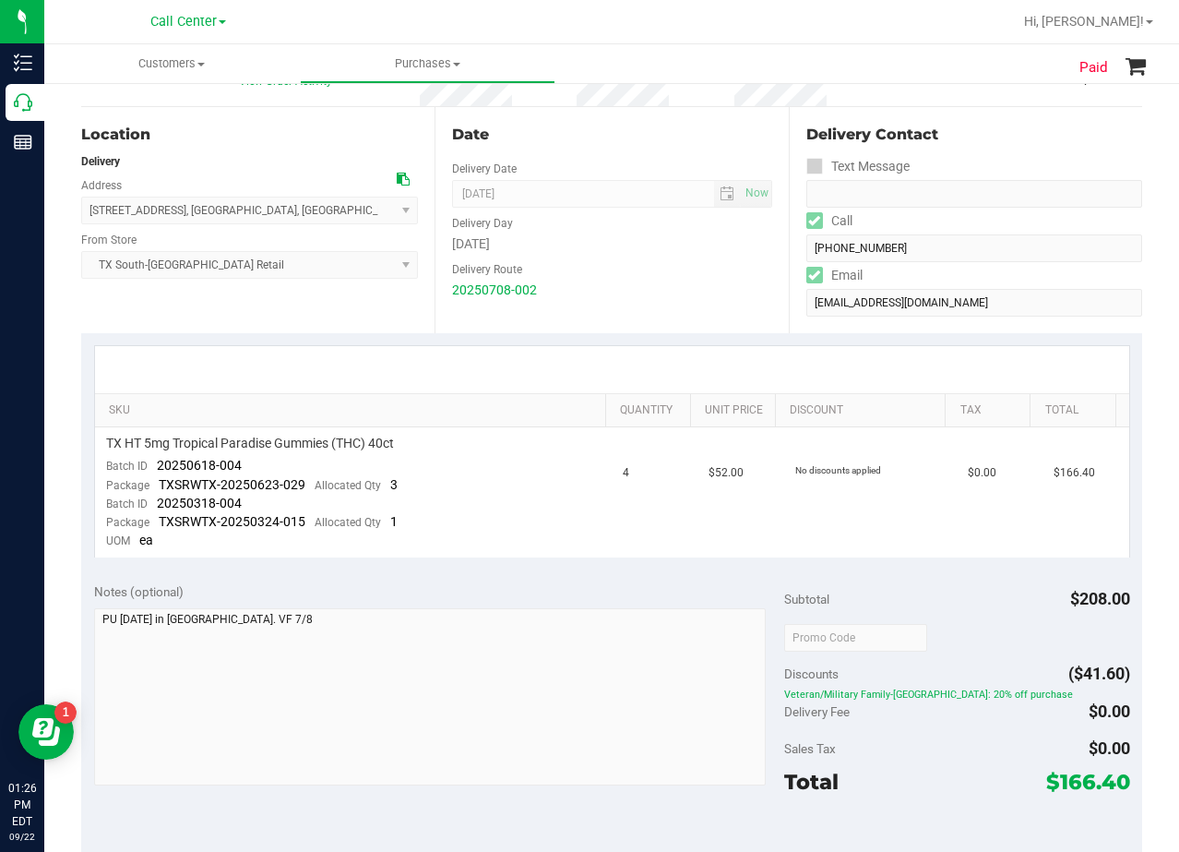
scroll to position [185, 0]
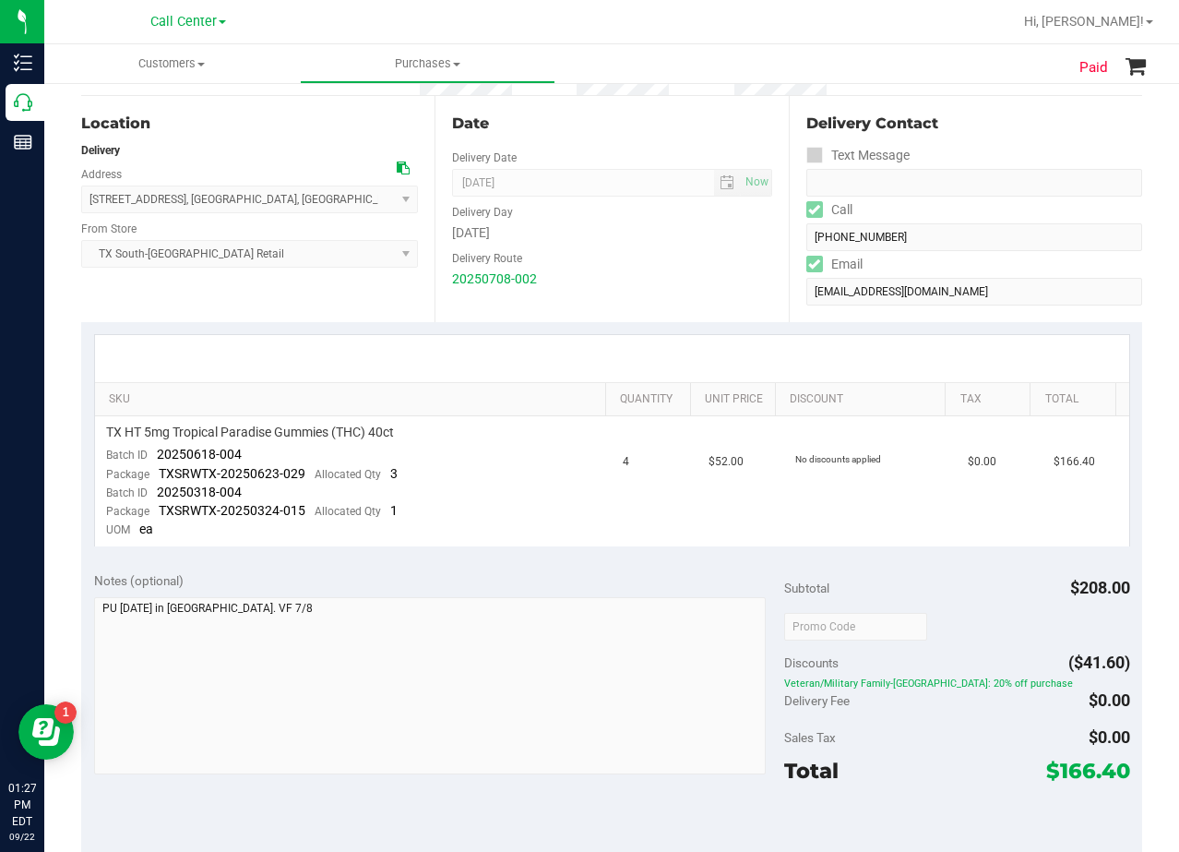
click at [719, 294] on div "Date Delivery Date [DATE] Now [DATE] 08:00 AM Now Delivery Day [DATE] Delivery …" at bounding box center [611, 209] width 353 height 226
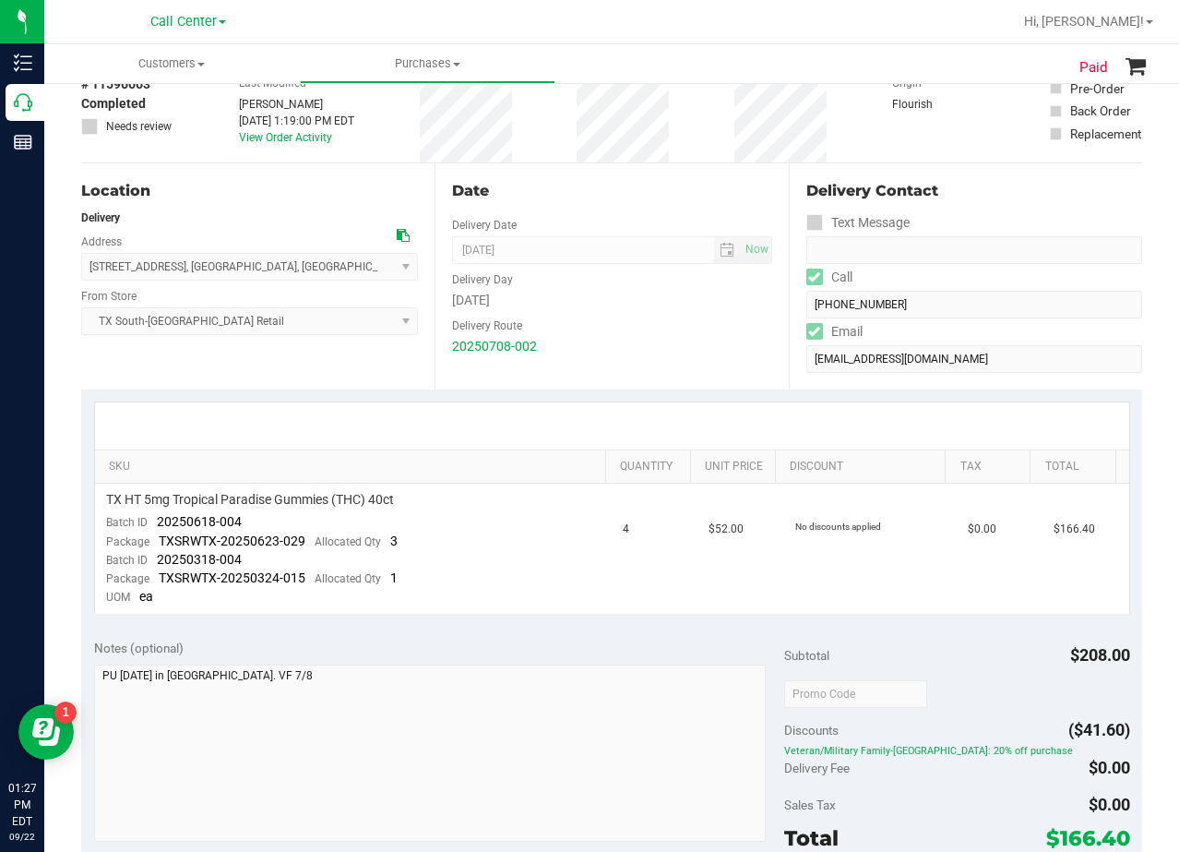
scroll to position [92, 0]
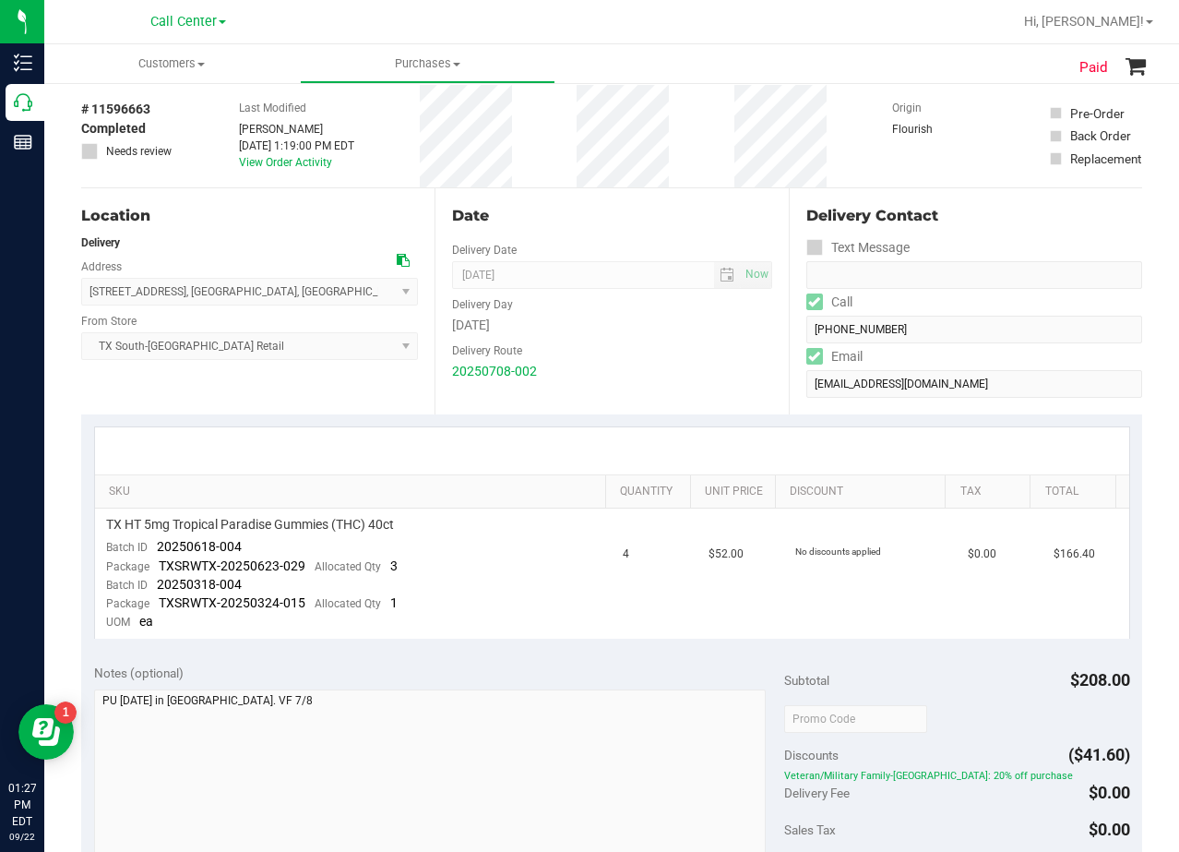
click at [637, 201] on div "Date Delivery Date [DATE] Now [DATE] 08:00 AM Now Delivery Day [DATE] Delivery …" at bounding box center [611, 301] width 353 height 226
